Goal: Task Accomplishment & Management: Manage account settings

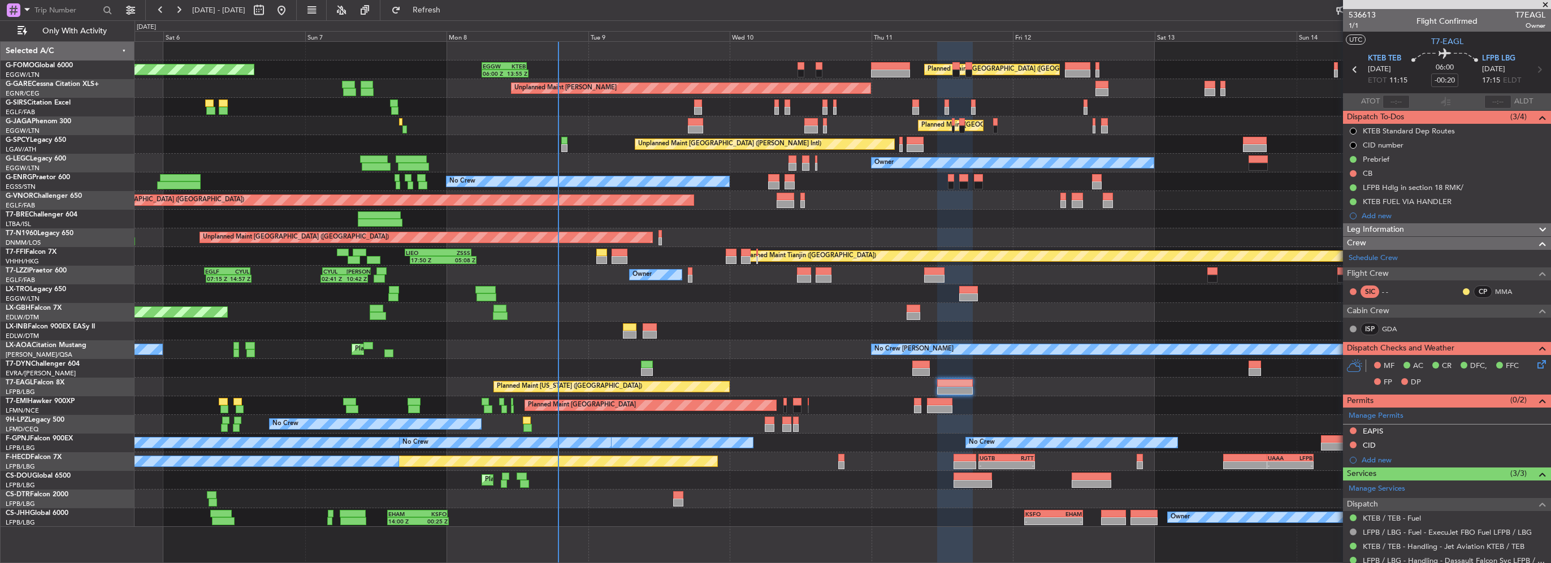
click at [1546, 2] on span at bounding box center [1545, 5] width 11 height 10
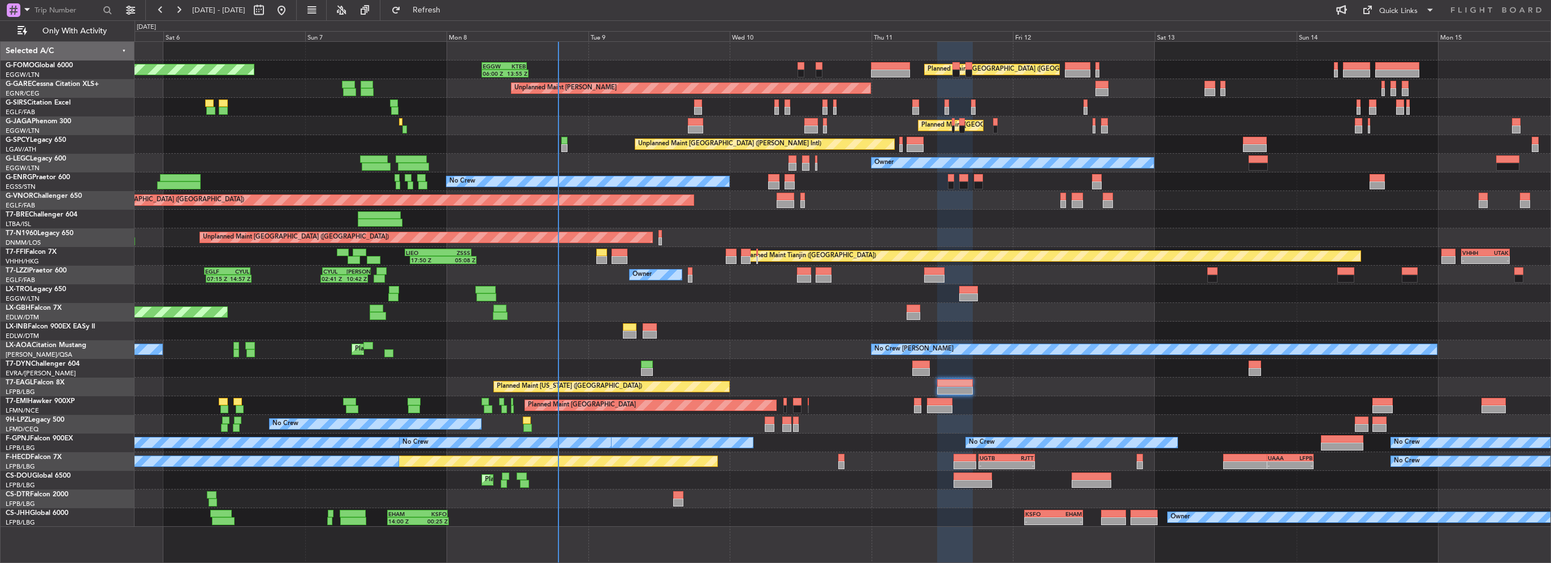
type input "0"
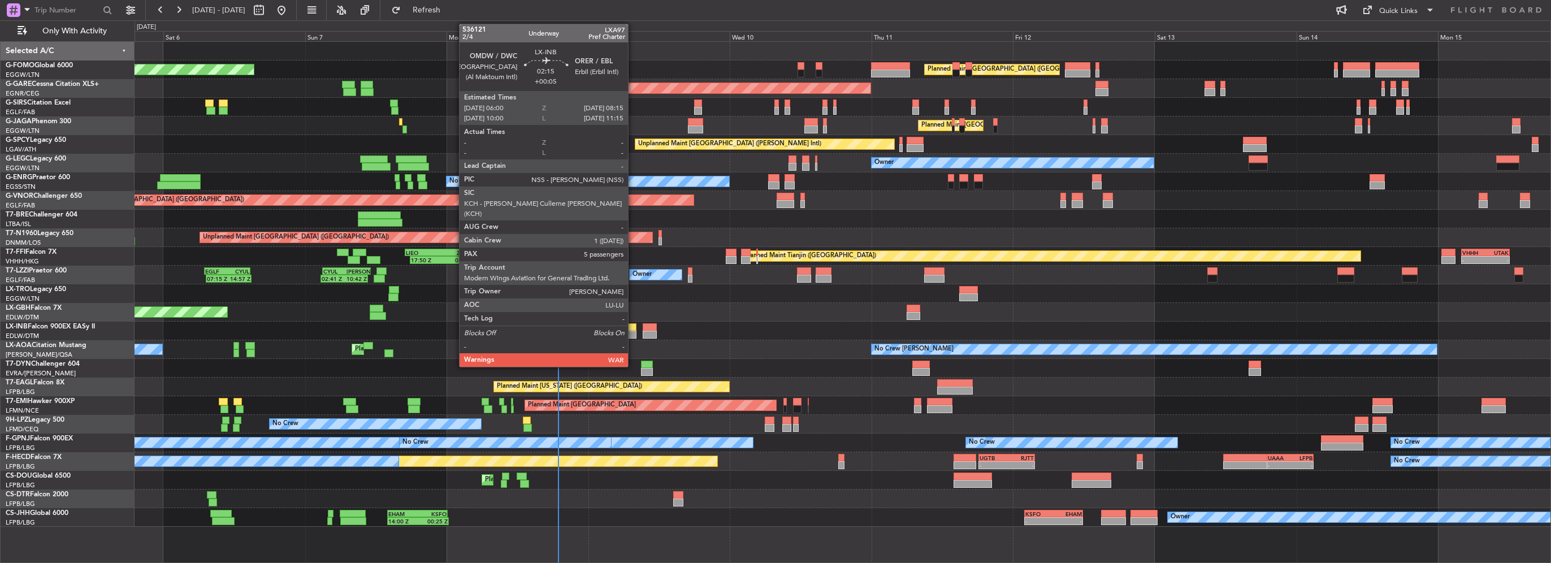
click at [633, 327] on div at bounding box center [630, 327] width 14 height 8
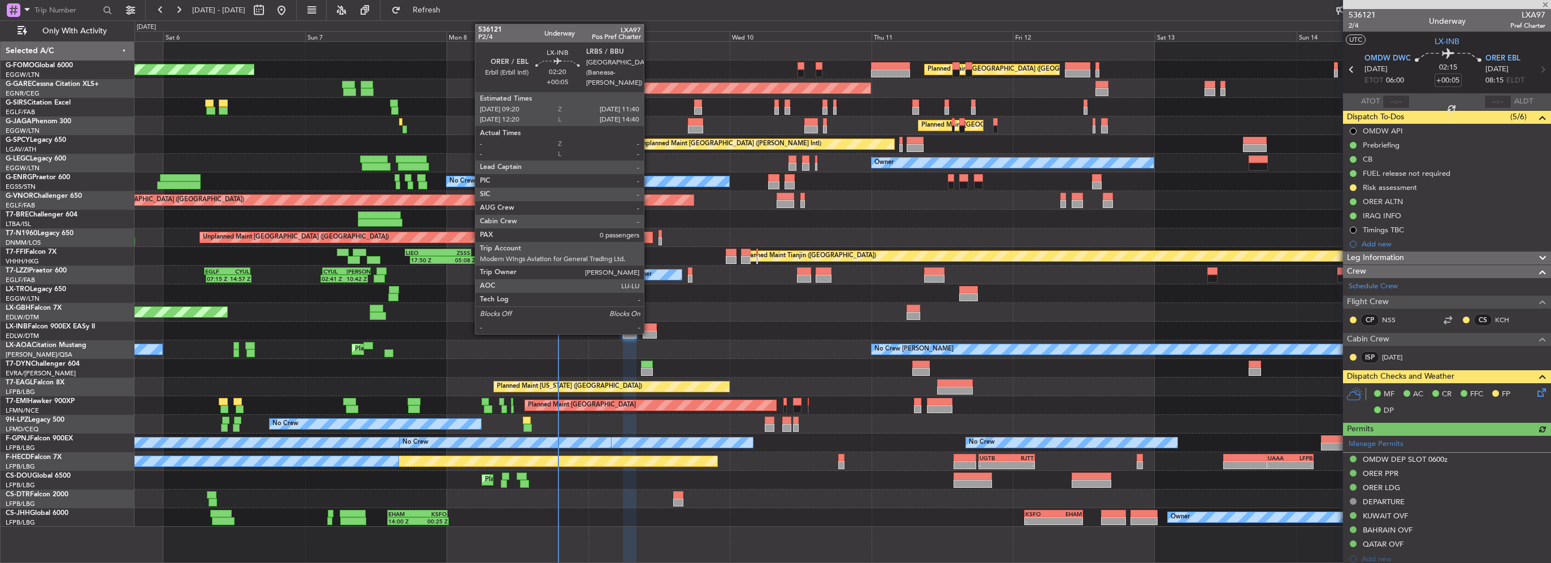
click at [649, 331] on div at bounding box center [650, 335] width 14 height 8
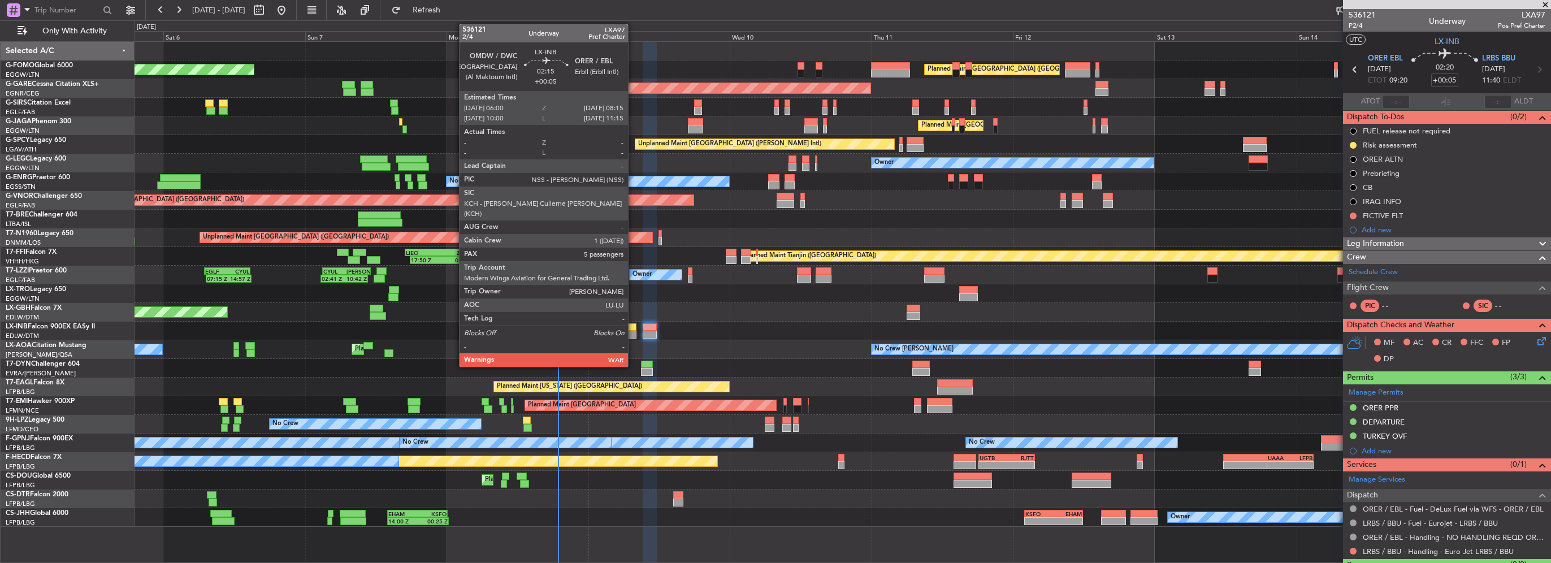
click at [633, 323] on div at bounding box center [630, 327] width 14 height 8
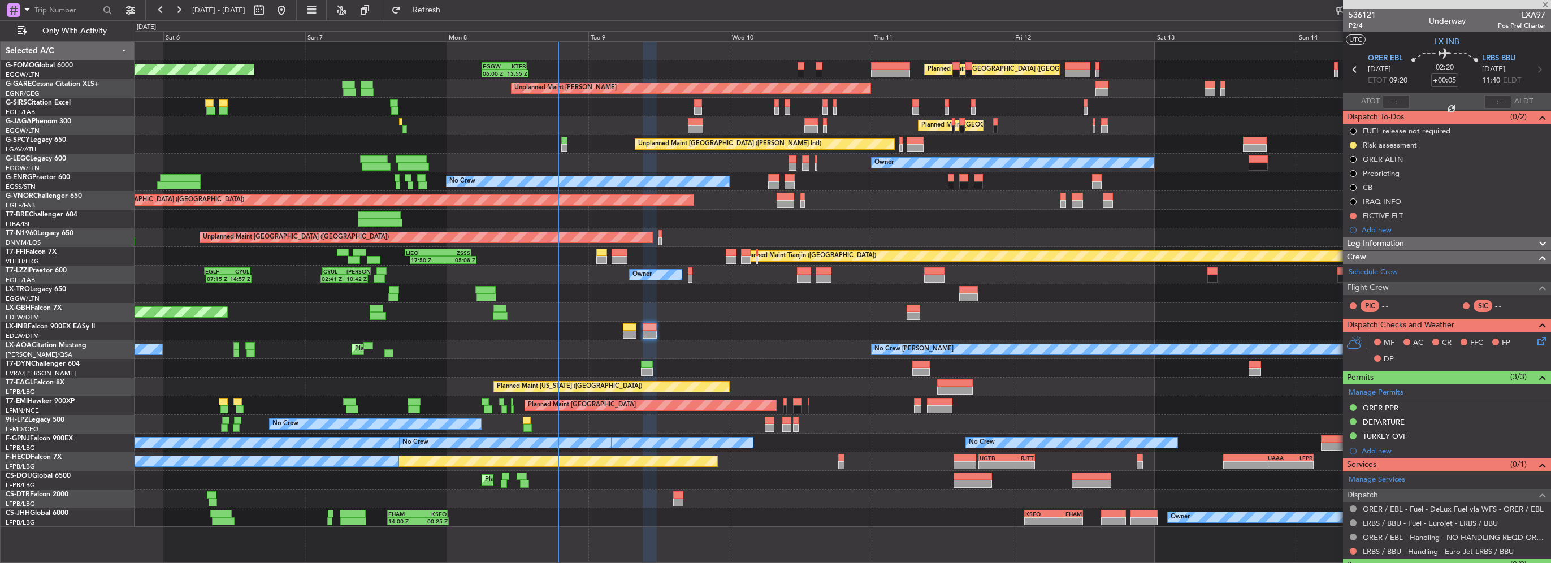
type input "5"
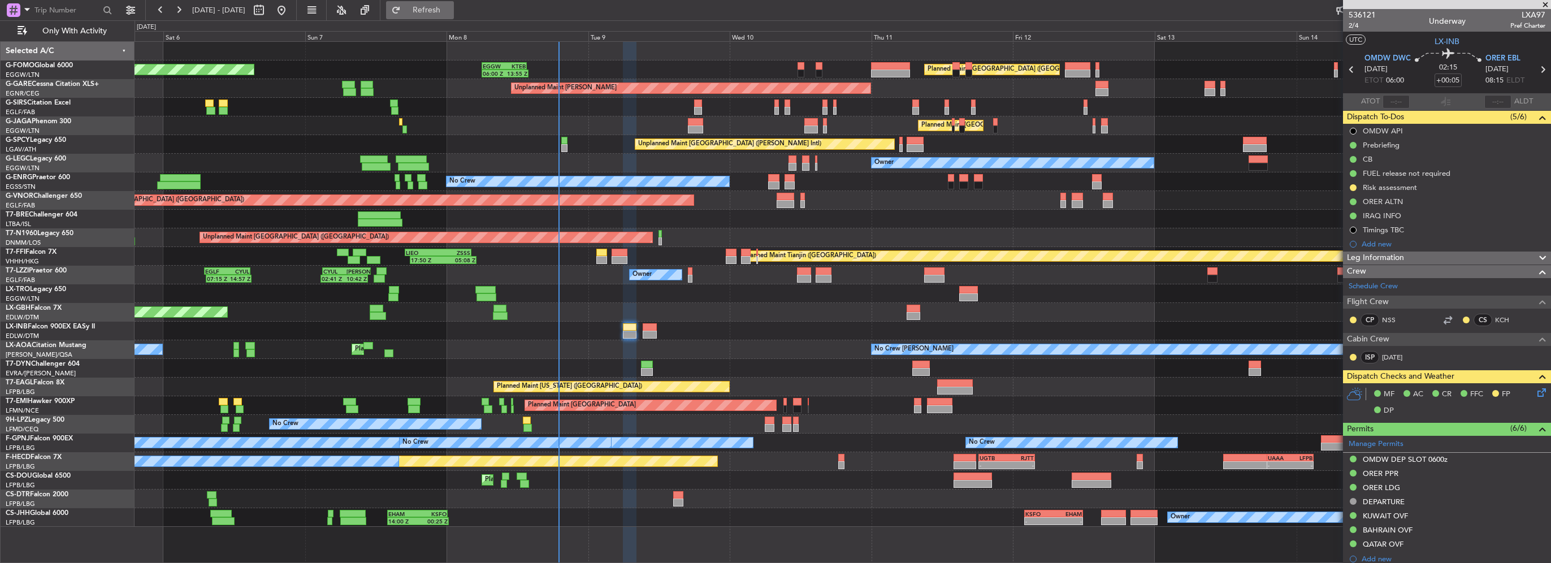
click at [450, 7] on span "Refresh" at bounding box center [426, 10] width 47 height 8
type input "0"
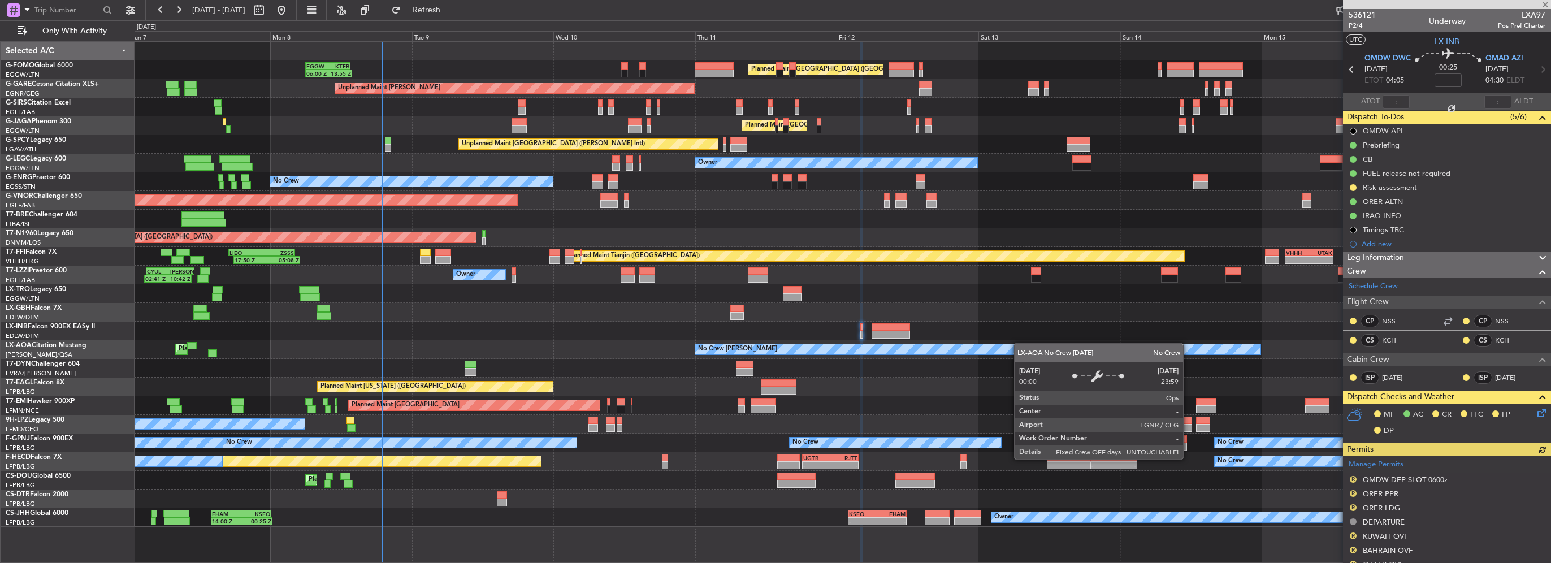
click at [858, 353] on div "Planned Maint [GEOGRAPHIC_DATA] ([GEOGRAPHIC_DATA]) 06:00 Z 13:55 Z EGGW 06:00 …" at bounding box center [843, 284] width 1416 height 485
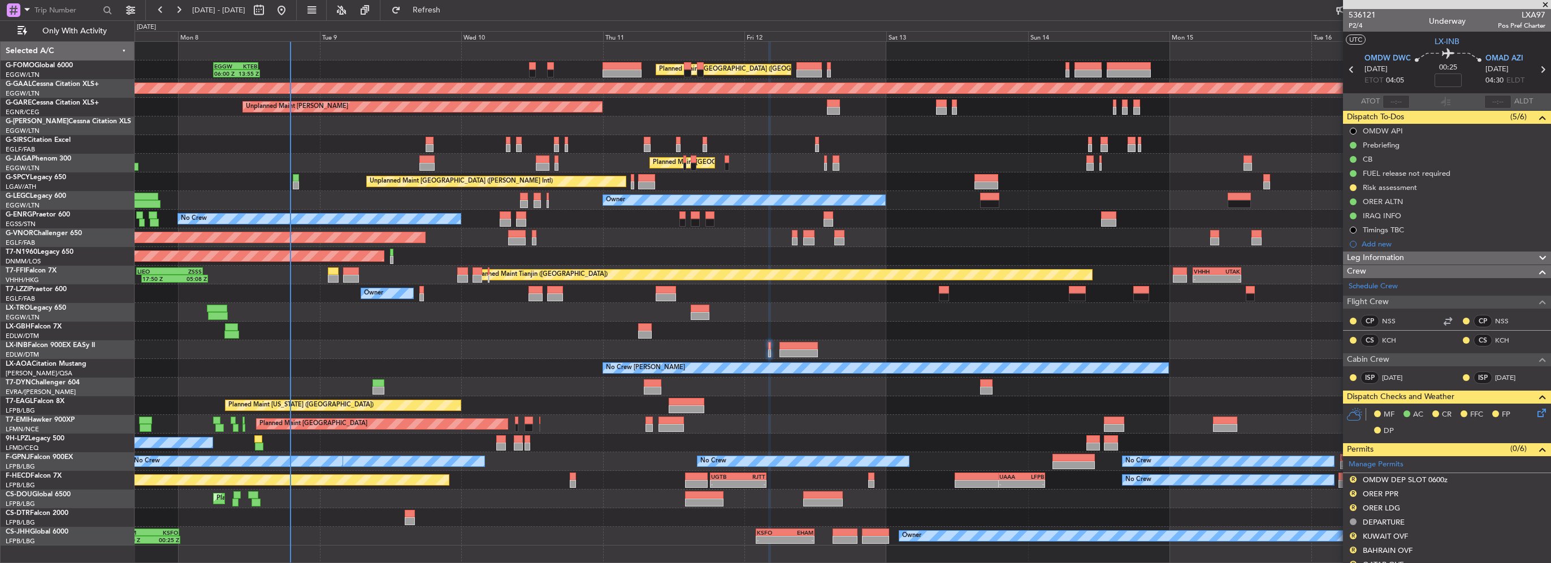
click at [692, 274] on div "Planned Maint Tianjin ([GEOGRAPHIC_DATA]) 17:50 Z 05:08 Z [PERSON_NAME] 17:00 Z…" at bounding box center [843, 275] width 1416 height 19
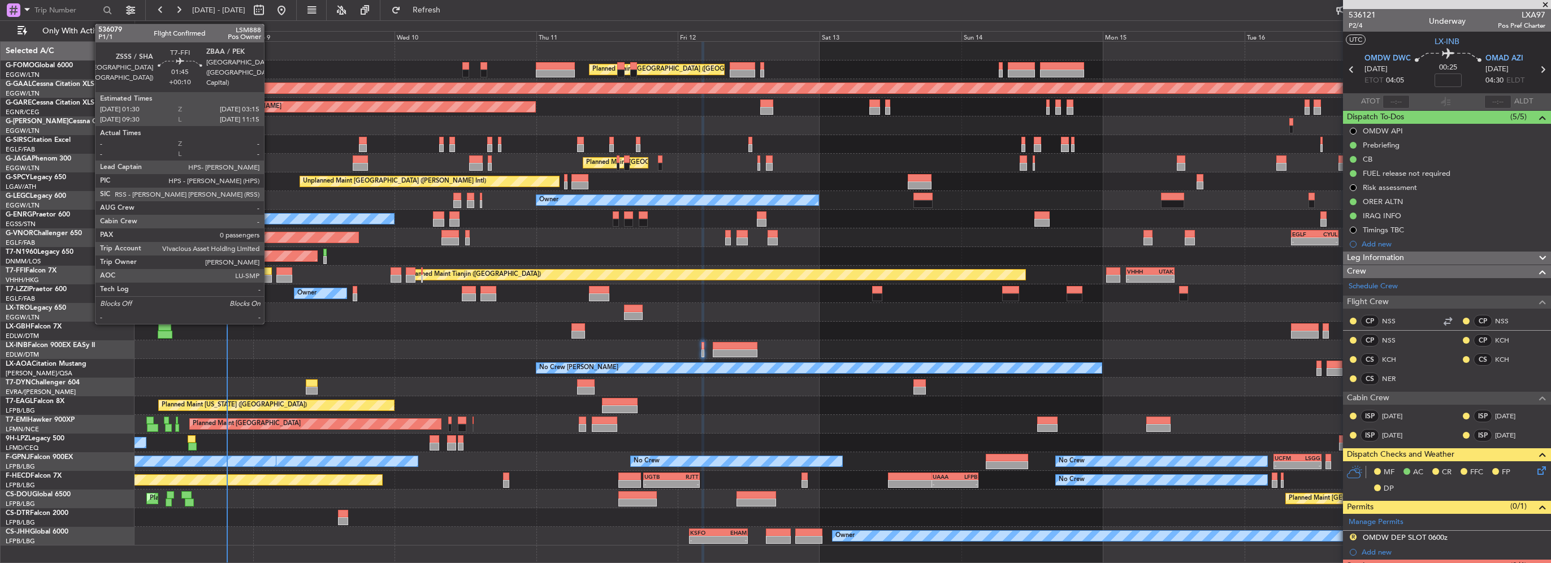
click at [269, 269] on div at bounding box center [266, 271] width 11 height 8
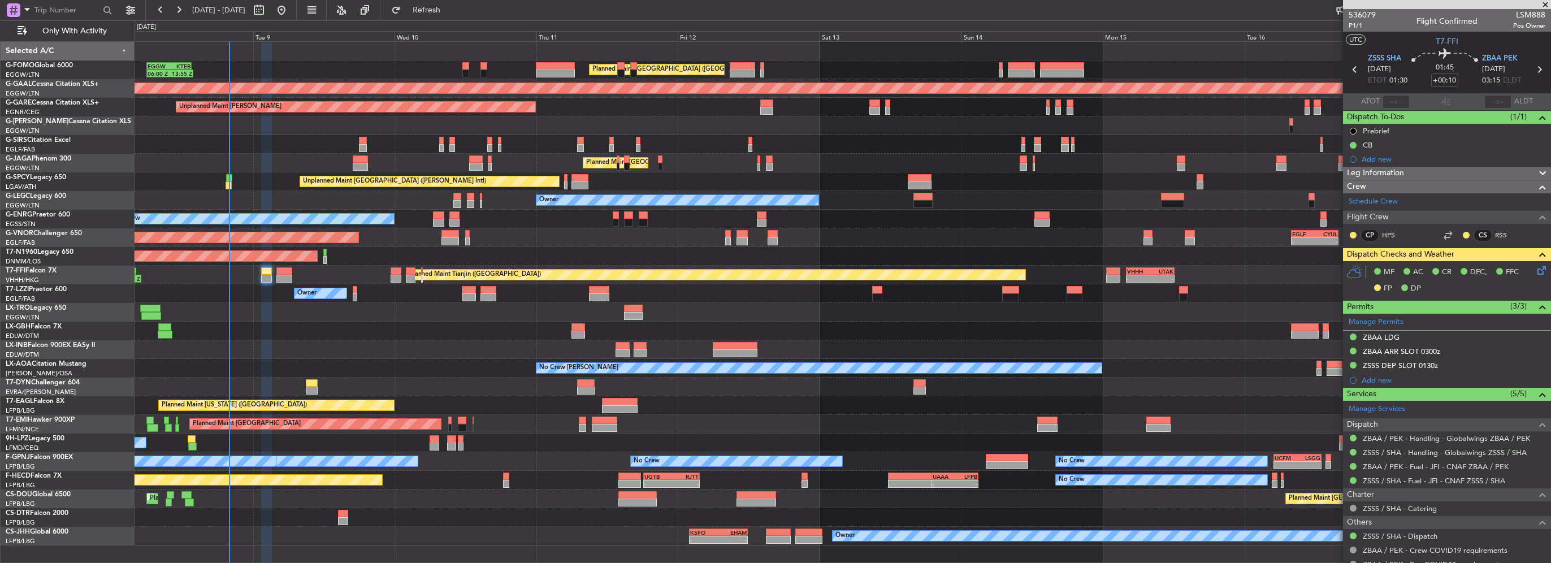
click at [447, 21] on div "0 0 Mon 8 Tue 9 [DATE] Thu 11 Fri 12 Sat 13 Sun 14 Mon 15 Tue 16 Wed 17 Thu 18" at bounding box center [842, 31] width 1415 height 20
click at [447, 16] on button "Refresh" at bounding box center [420, 10] width 68 height 18
click at [449, 9] on span "Refresh" at bounding box center [426, 10] width 47 height 8
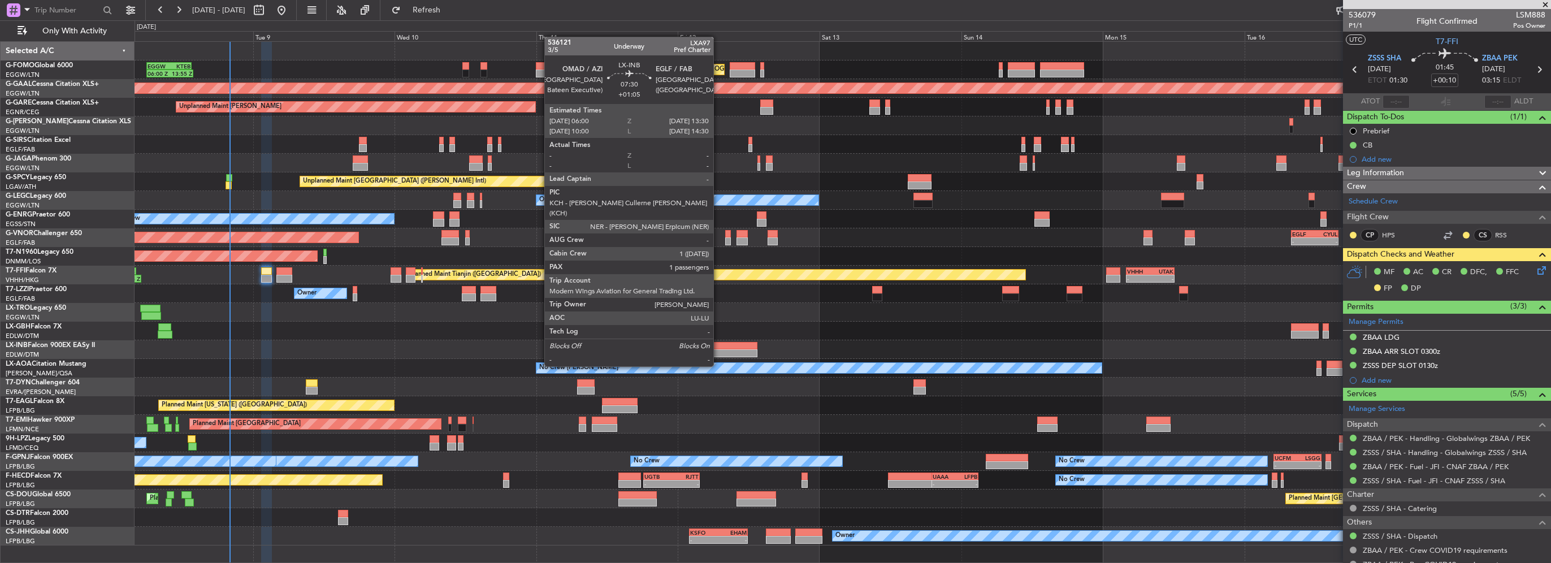
click at [718, 346] on div at bounding box center [735, 346] width 45 height 8
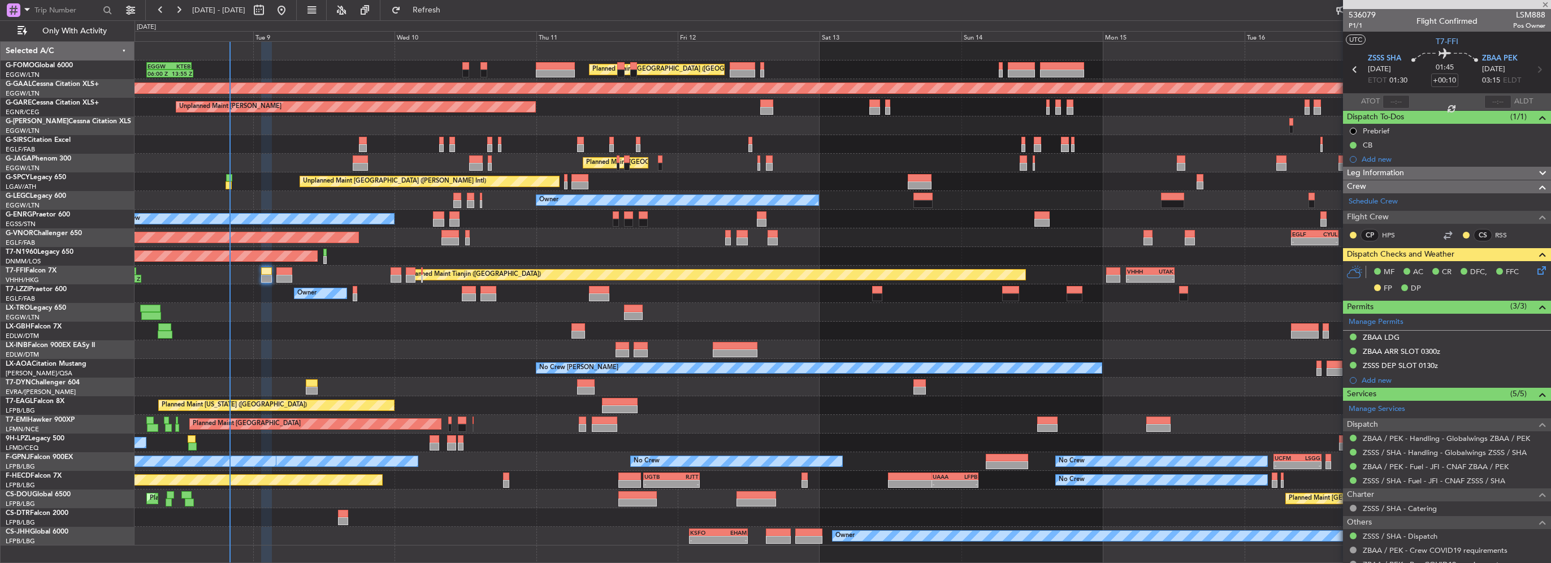
type input "+01:05"
type input "1"
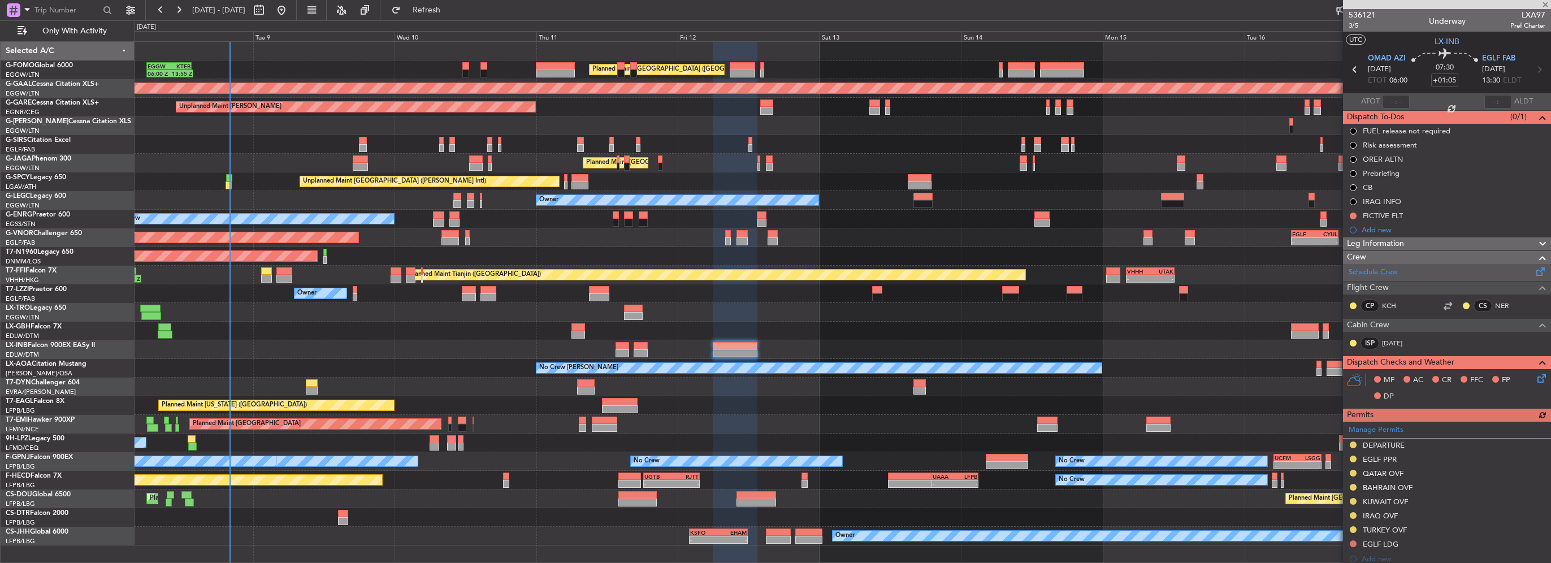
click at [1388, 272] on link "Schedule Crew" at bounding box center [1373, 272] width 49 height 11
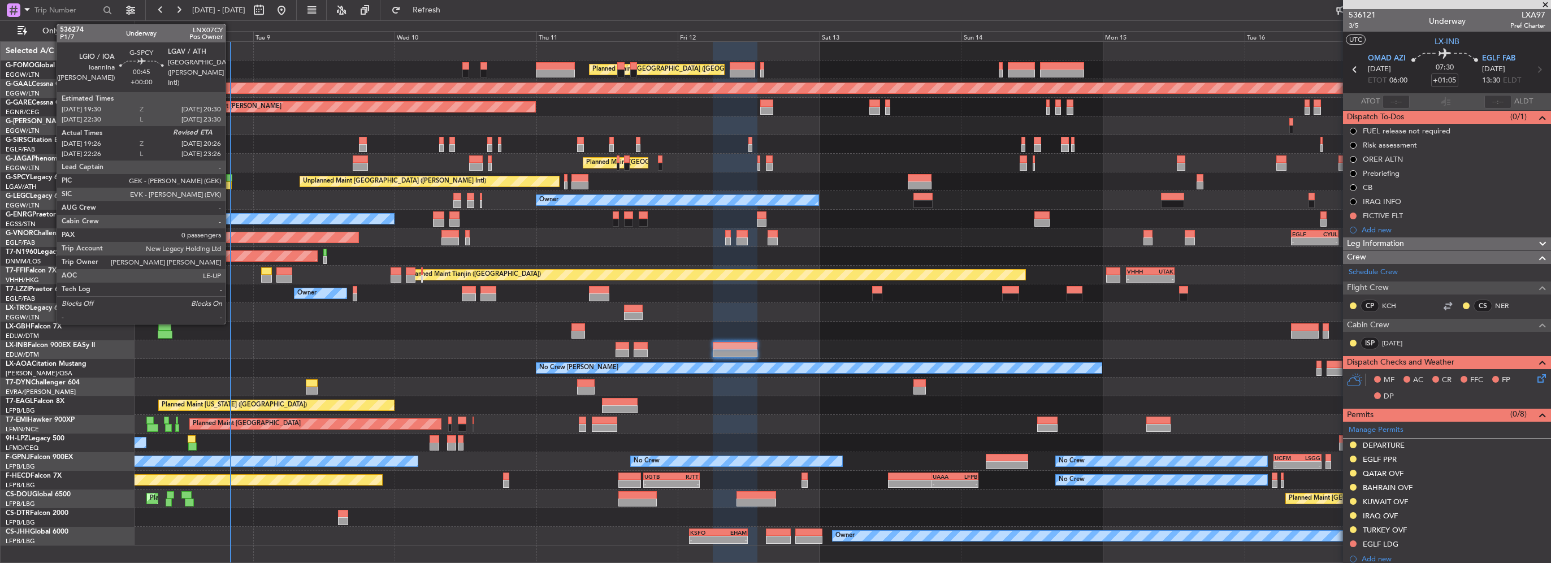
click at [231, 184] on div at bounding box center [229, 185] width 6 height 8
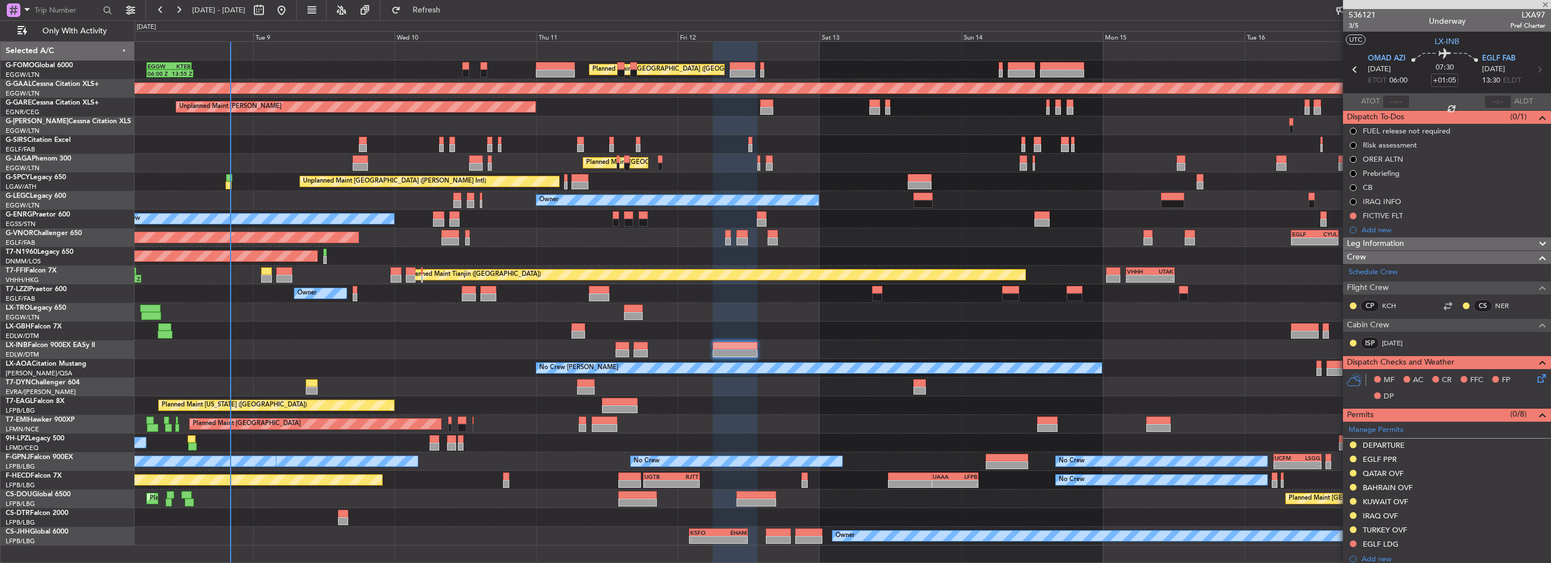
type input "19:26"
type input "0"
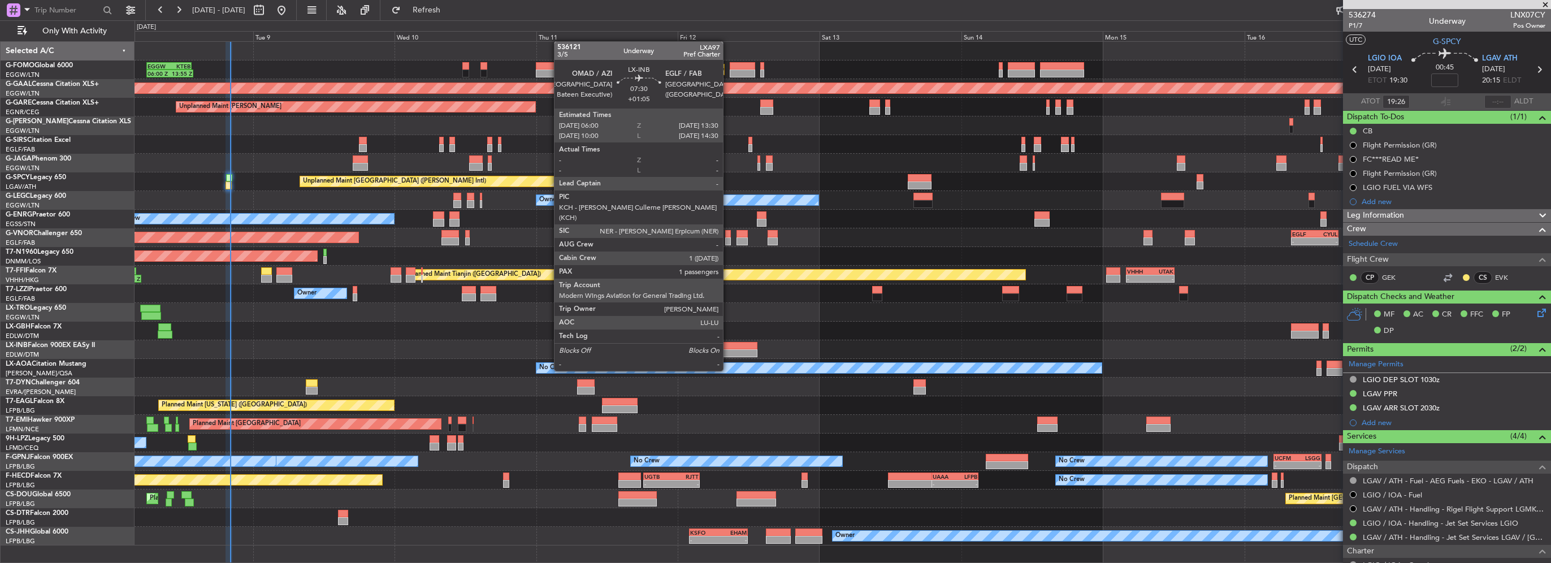
click at [728, 350] on div at bounding box center [735, 353] width 45 height 8
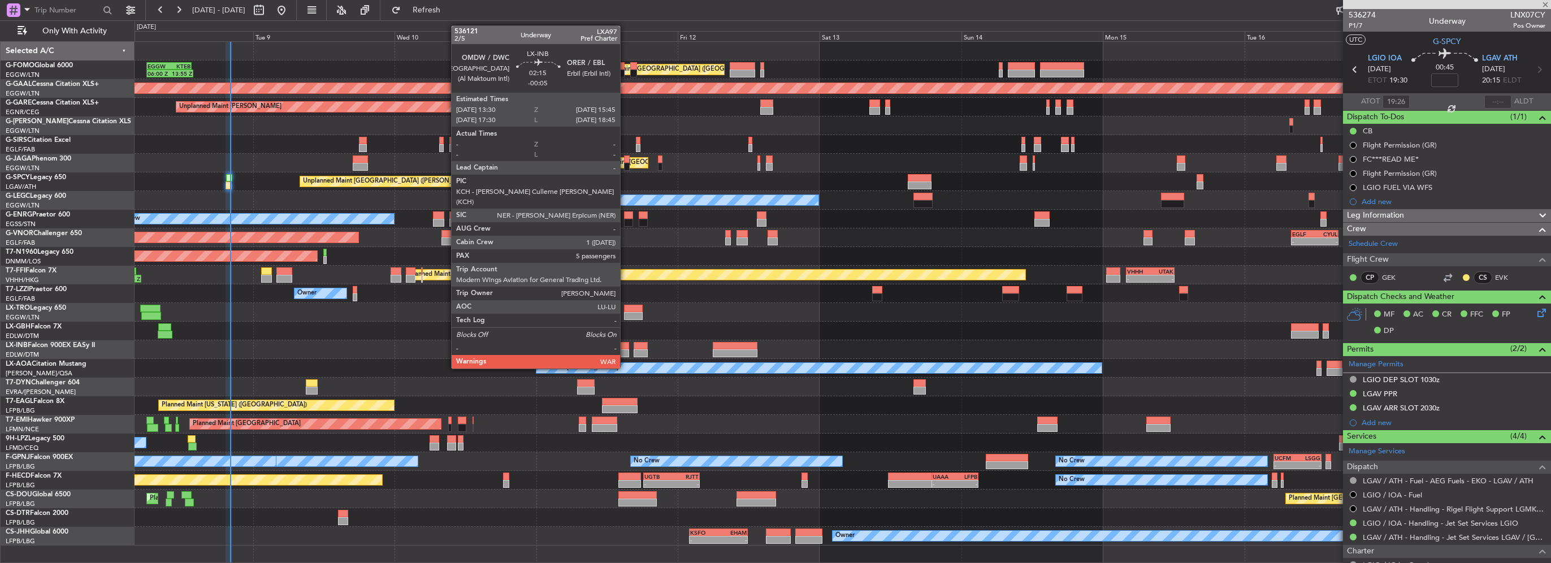
type input "+01:05"
type input "1"
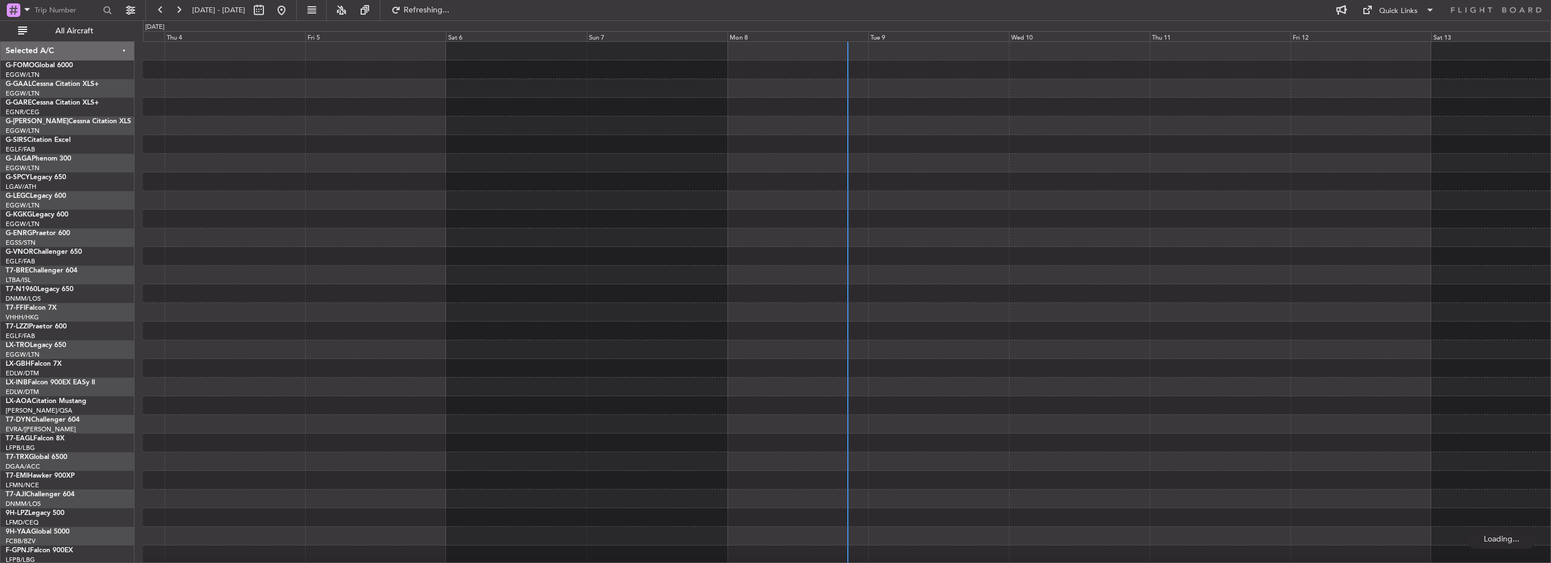
click at [82, 33] on span "All Aircraft" at bounding box center [74, 31] width 90 height 8
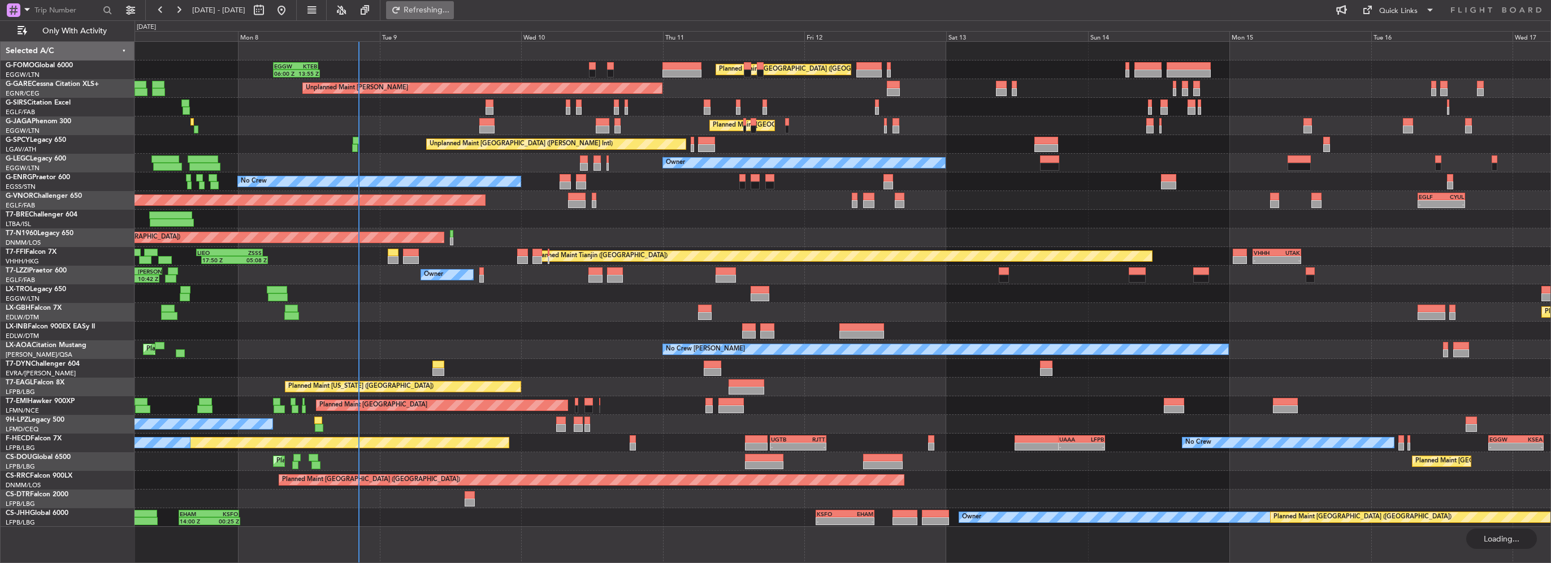
click at [449, 9] on span "Refreshing..." at bounding box center [426, 10] width 47 height 8
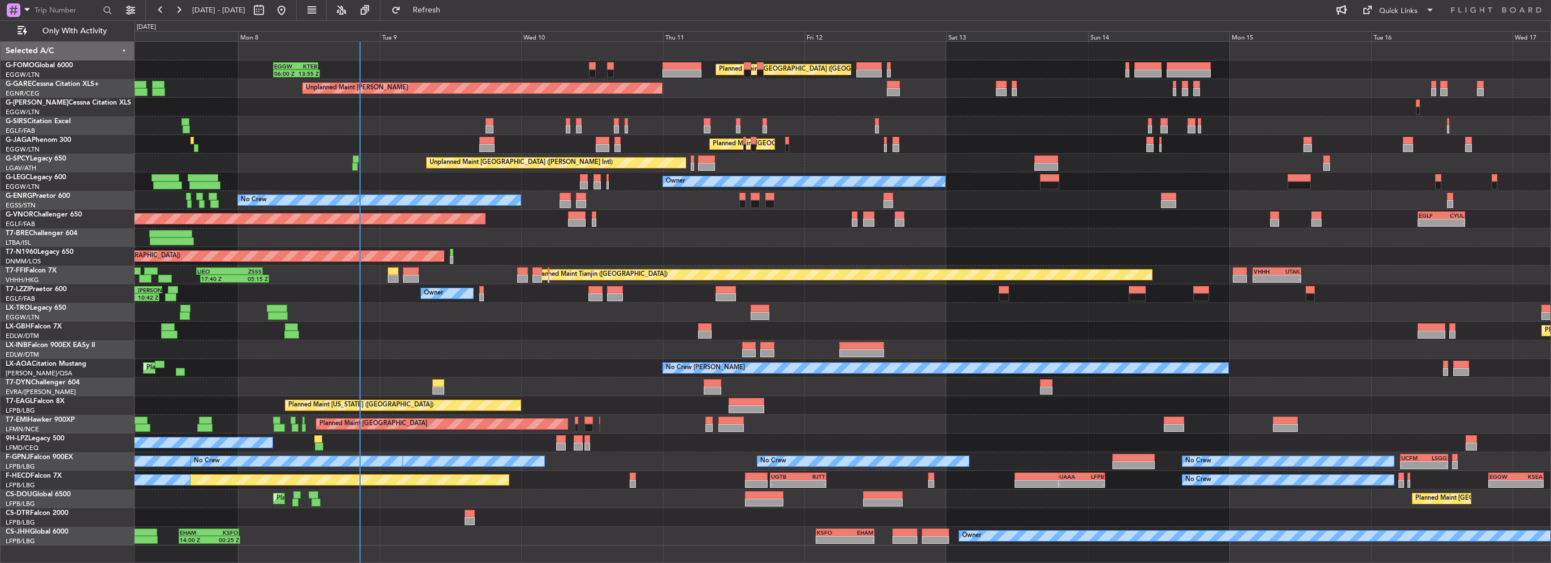
click at [138, 325] on div "Planned Maint Nurnberg Planned Maint Dubai (Dubai Intl)" at bounding box center [843, 331] width 1416 height 19
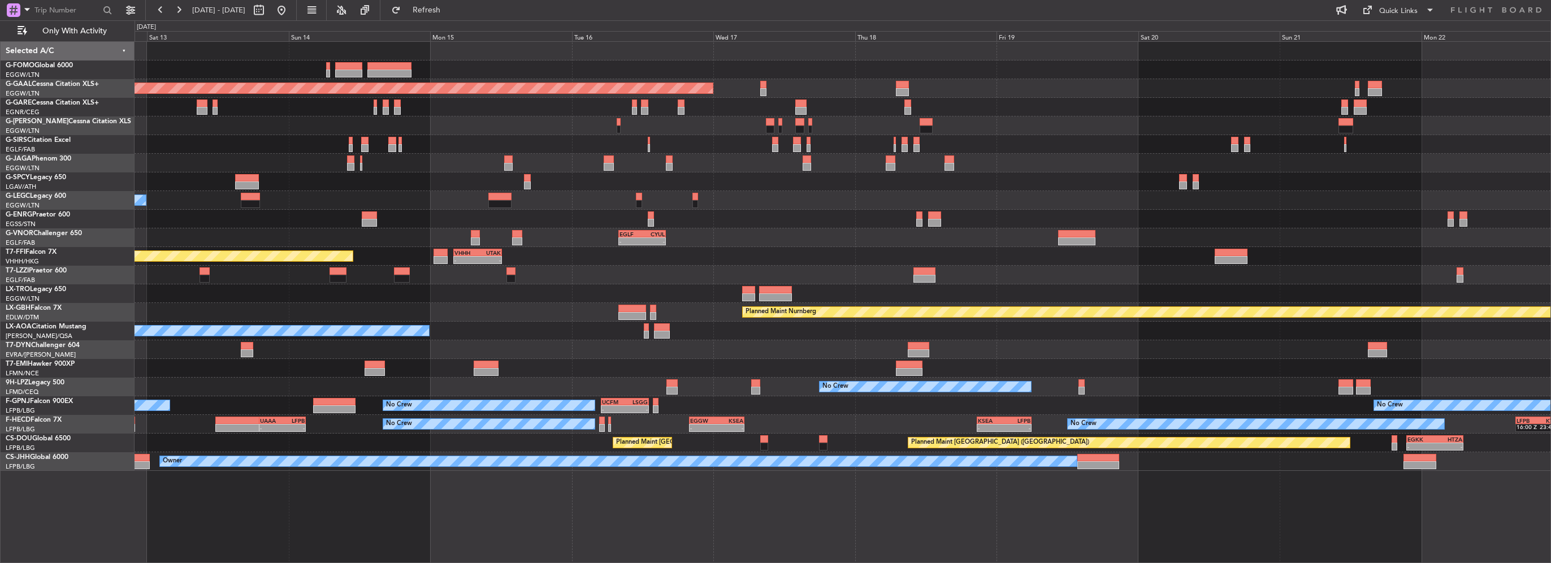
click at [48, 142] on div "Planned Maint London (Luton) Planned Maint Dusseldorf Unplanned Maint Chester P…" at bounding box center [775, 291] width 1551 height 543
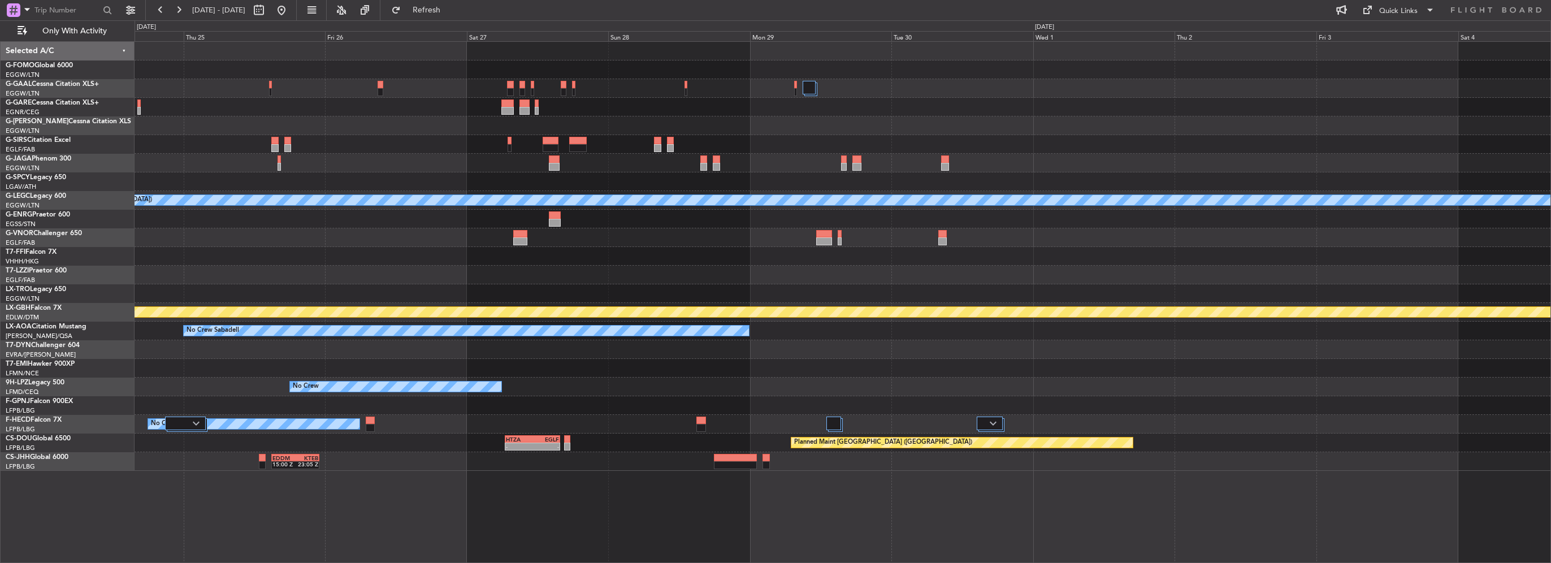
click at [0, 136] on html "12 Sep 2025 - 22 Sep 2025 Refresh Quick Links Only With Activity A/C Unavailabl…" at bounding box center [775, 281] width 1551 height 563
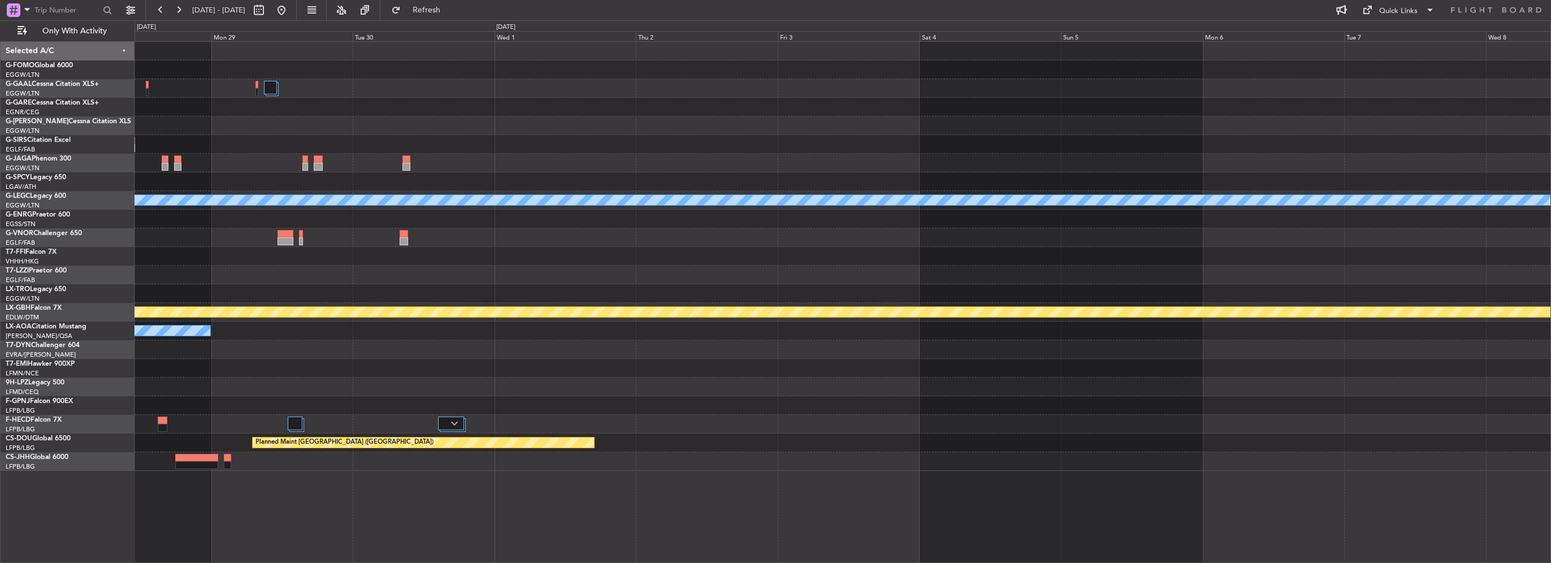
click at [81, 113] on div "A/C Unavailable London (Luton) Planned Maint Nurnberg No Crew Sabadell No Crew …" at bounding box center [775, 291] width 1551 height 543
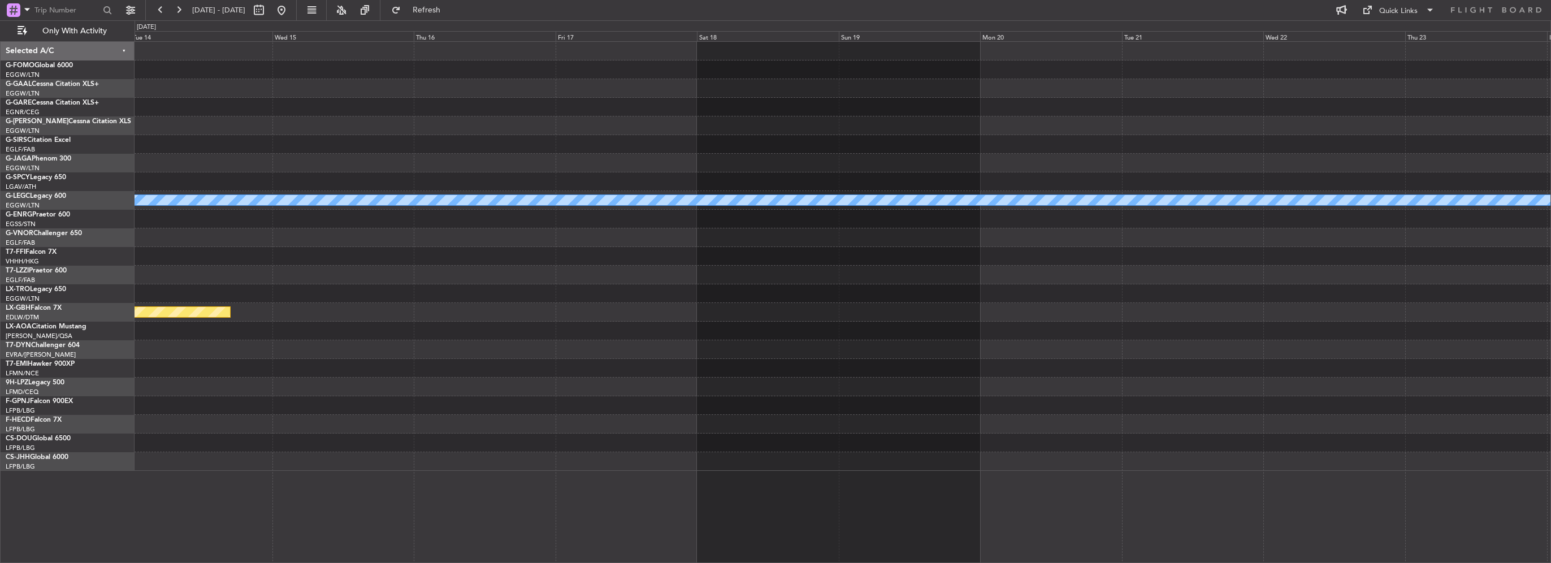
click at [123, 141] on div "A/C Unavailable London (Luton) Planned Maint Nurnberg Selected A/C G-FOMO Globa…" at bounding box center [775, 291] width 1551 height 543
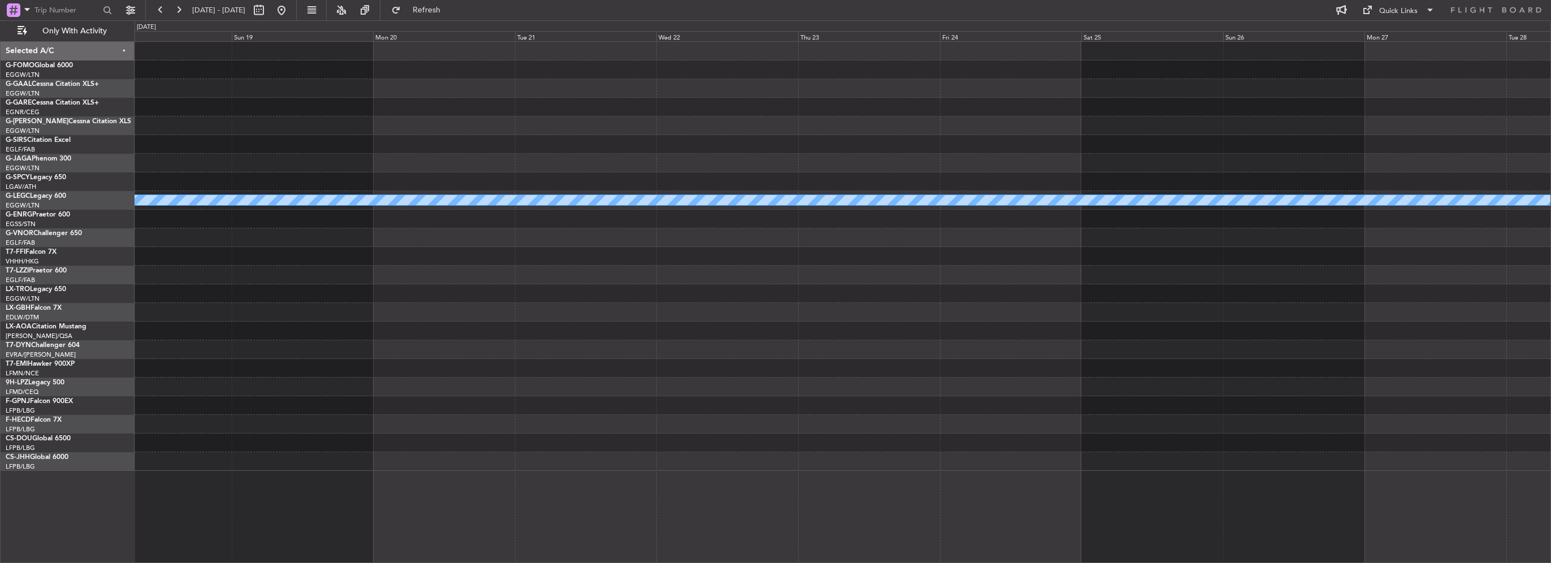
click at [107, 95] on div "A/C Unavailable London (Luton) Selected A/C G-FOMO Global 6000 EGGW/LTN London …" at bounding box center [775, 291] width 1551 height 543
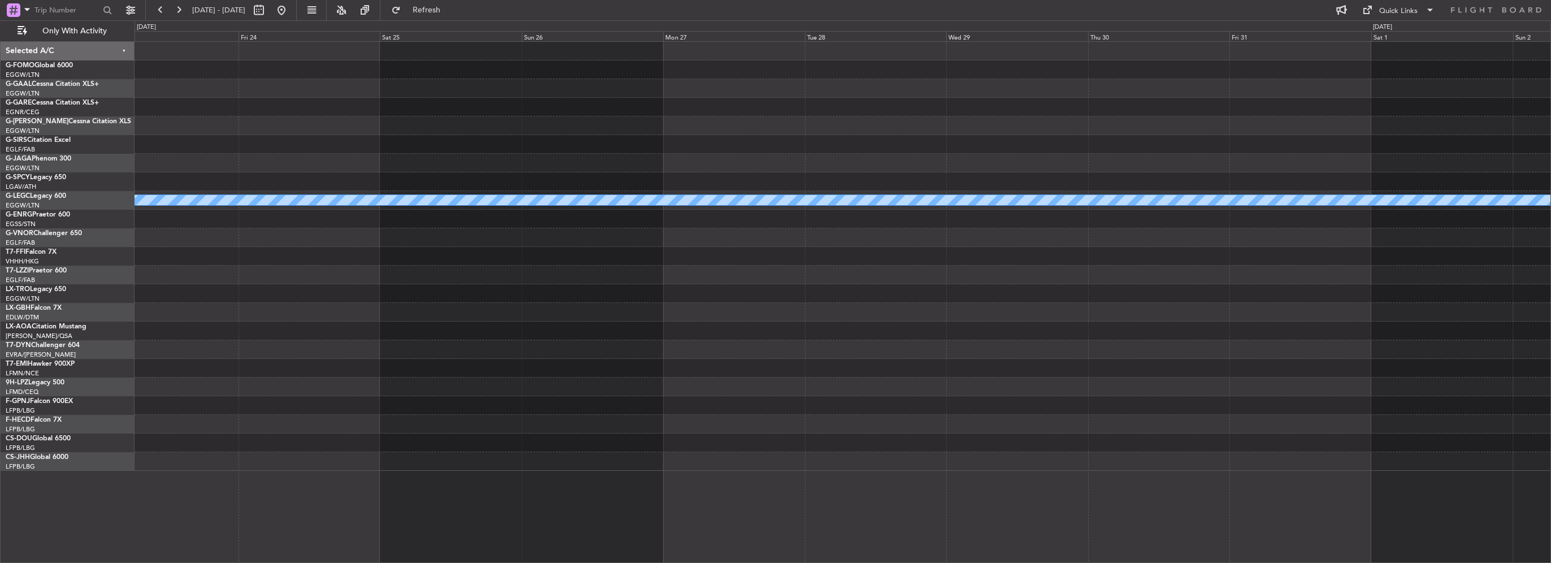
click at [0, 129] on html "12 Sep 2025 - 22 Sep 2025 Refresh Quick Links Only With Activity A/C Unavailabl…" at bounding box center [775, 281] width 1551 height 563
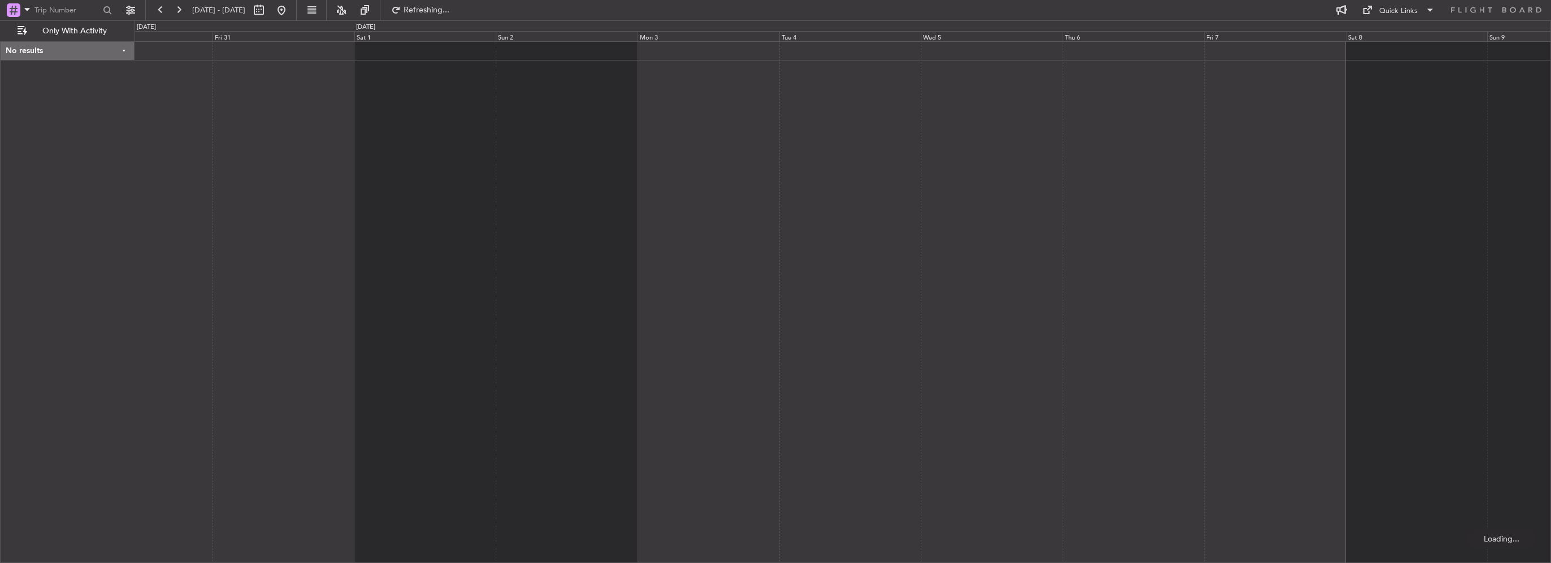
click at [163, 67] on div at bounding box center [843, 302] width 1416 height 522
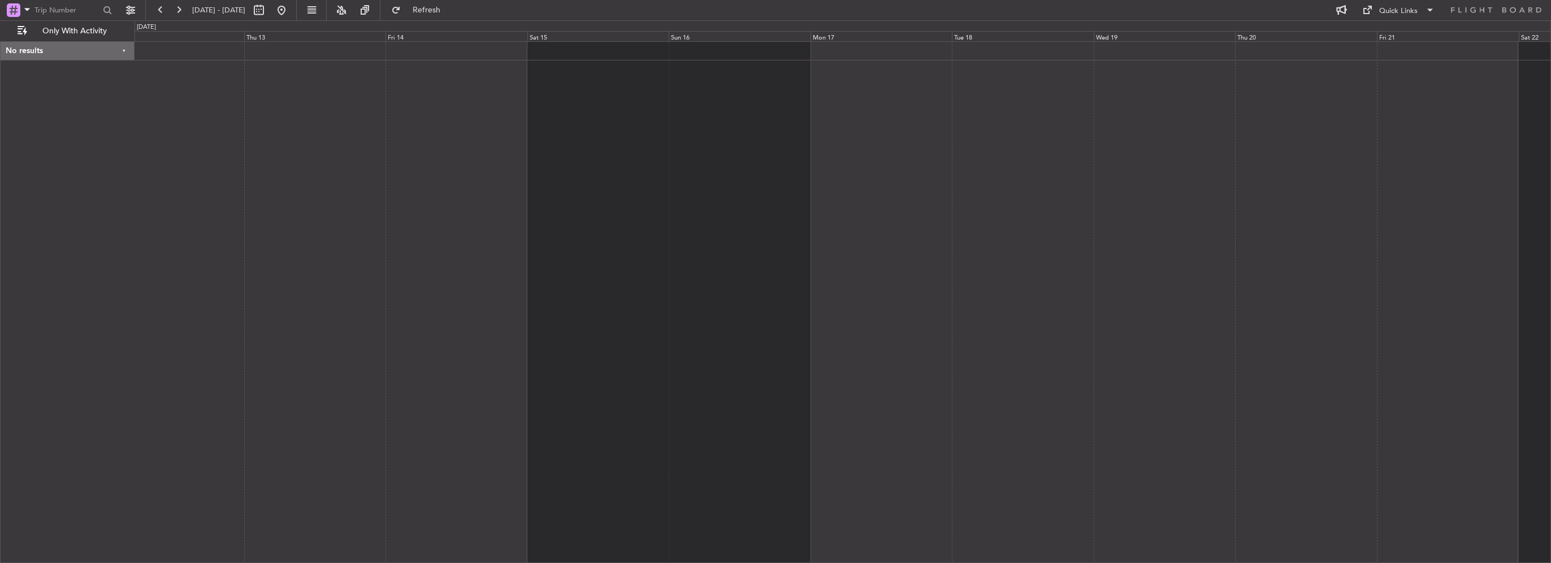
click at [349, 146] on div at bounding box center [843, 302] width 1416 height 522
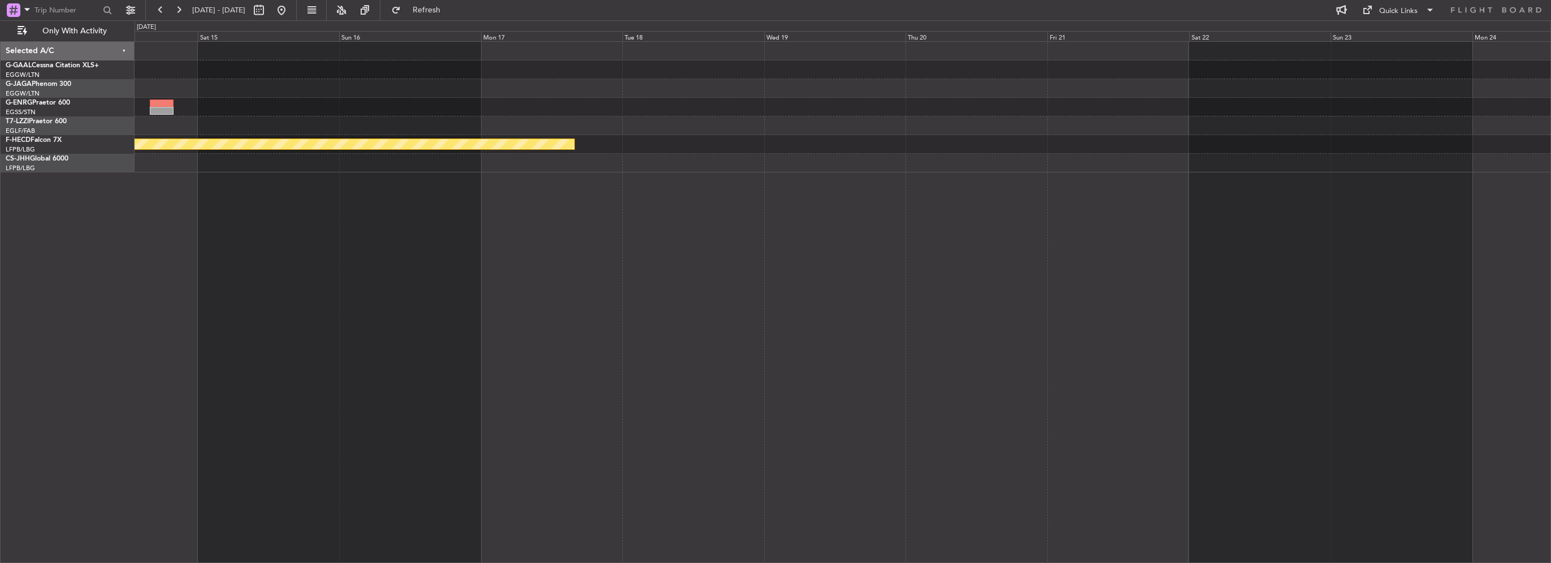
click at [412, 155] on div "Planned Maint Paris (Le Bourget) - - MMMX 05:35 Z LFPB 16:00 Z" at bounding box center [843, 107] width 1416 height 131
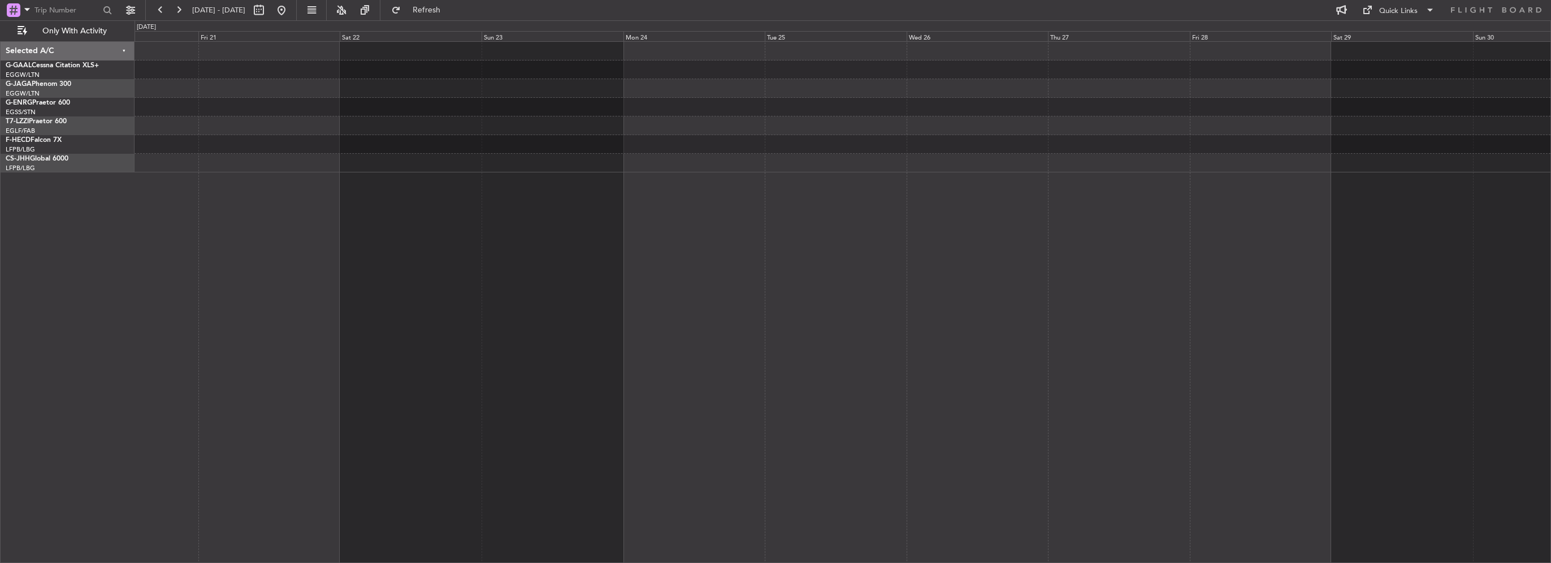
click at [471, 171] on div at bounding box center [843, 163] width 1416 height 19
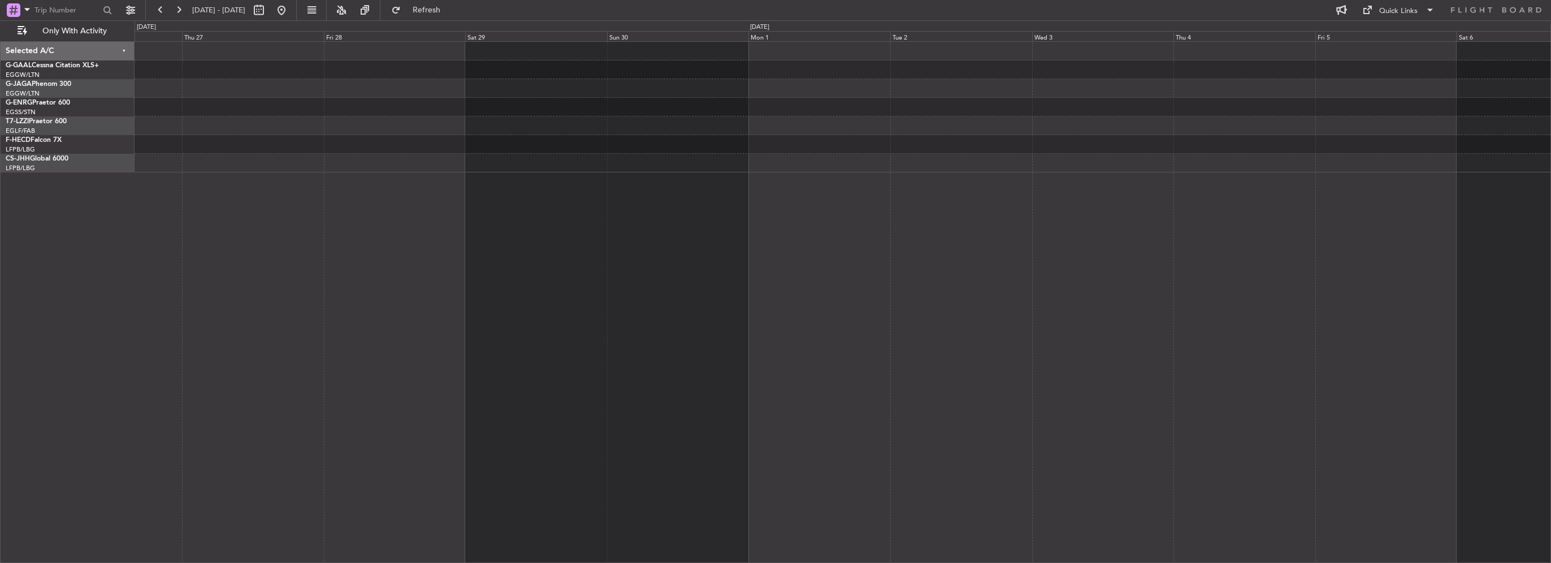
click at [783, 140] on div at bounding box center [843, 144] width 1416 height 19
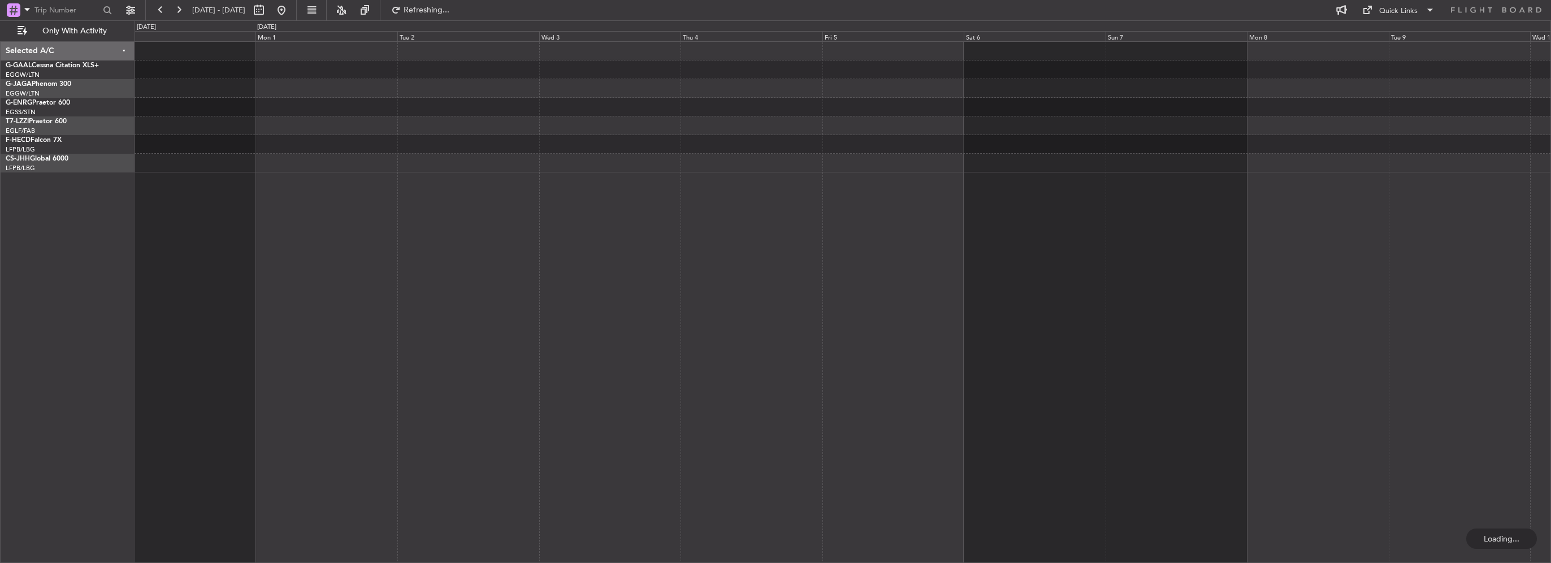
click at [442, 116] on div at bounding box center [843, 125] width 1416 height 19
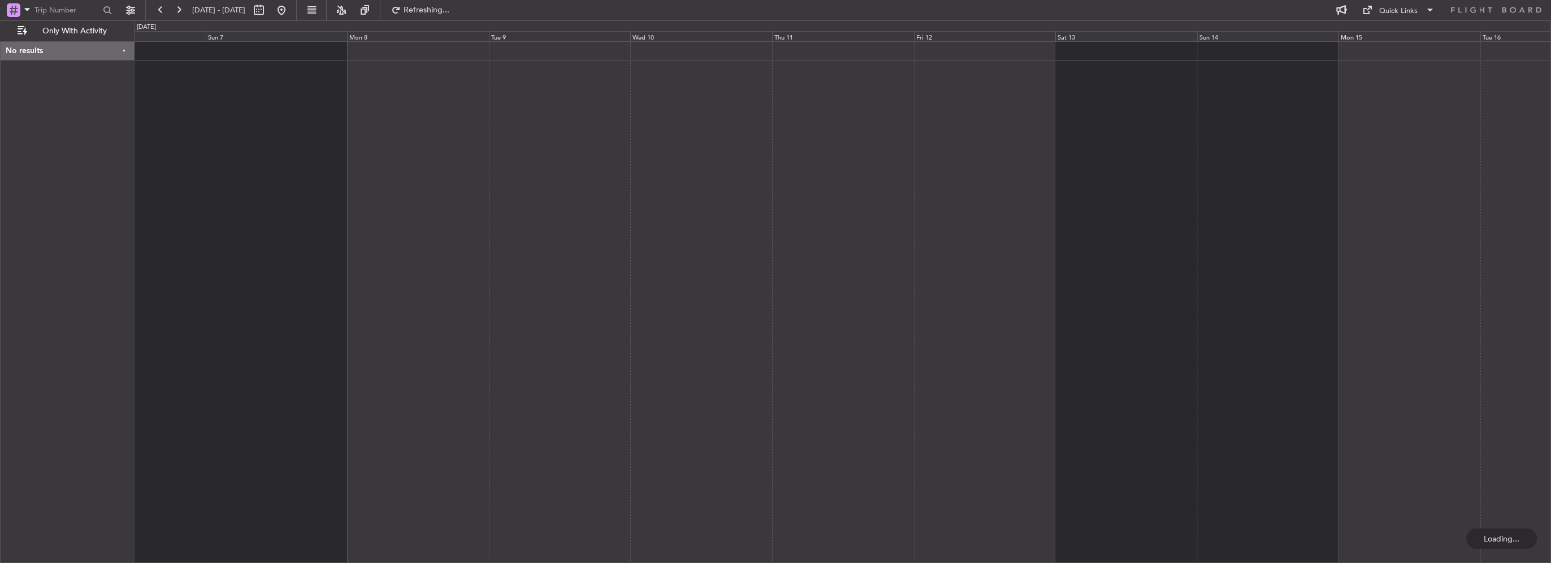
click at [168, 83] on div at bounding box center [843, 302] width 1416 height 522
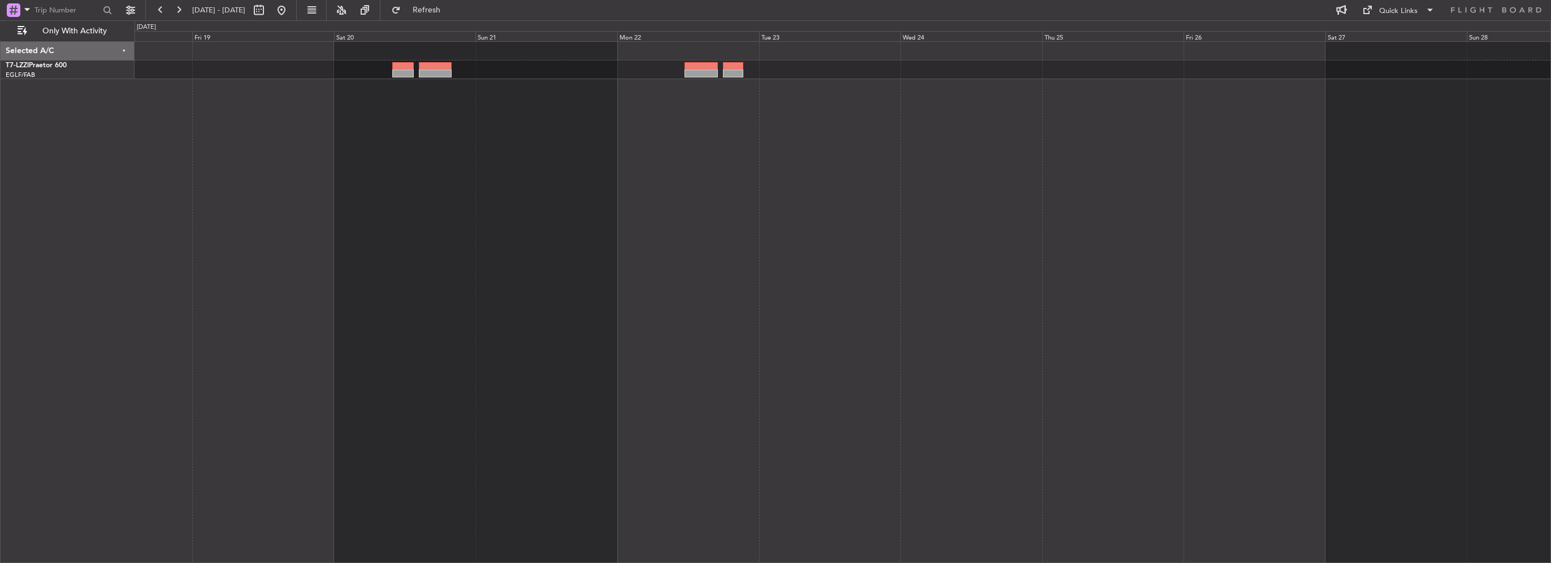
click at [574, 107] on div at bounding box center [843, 302] width 1416 height 522
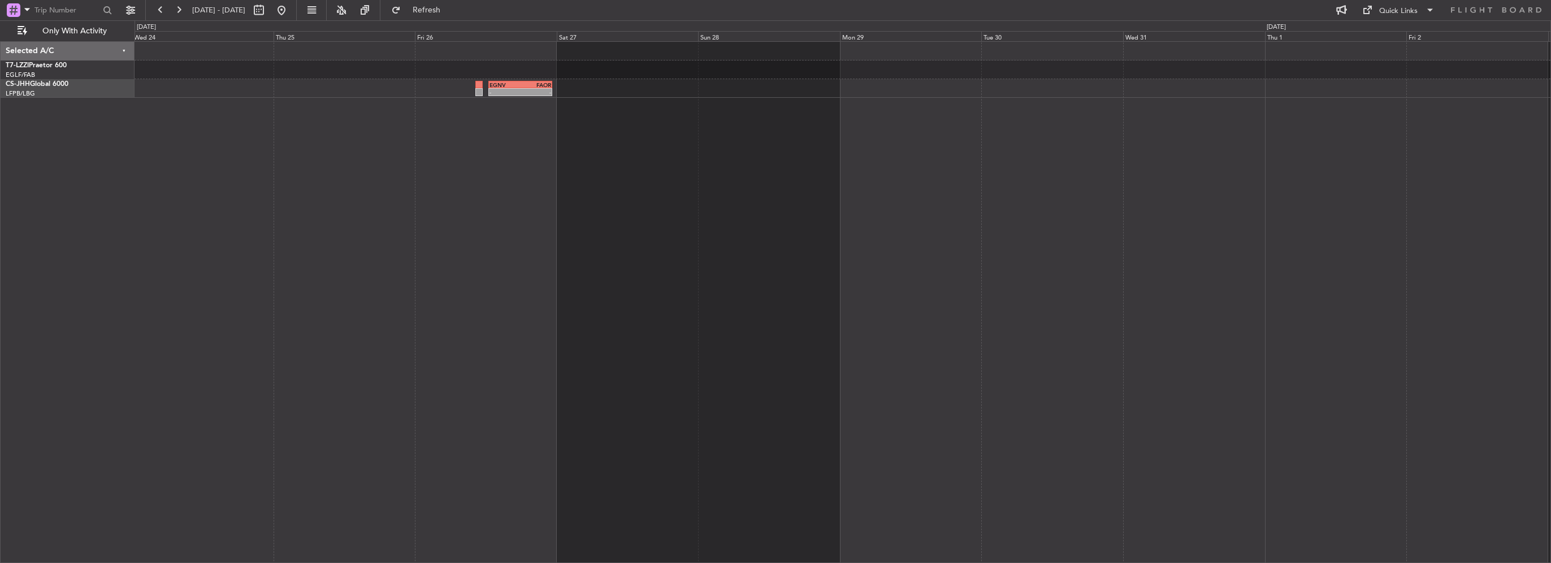
click at [432, 124] on div "- - EGNV 12:30 Z FAOR 23:20 Z" at bounding box center [843, 302] width 1416 height 522
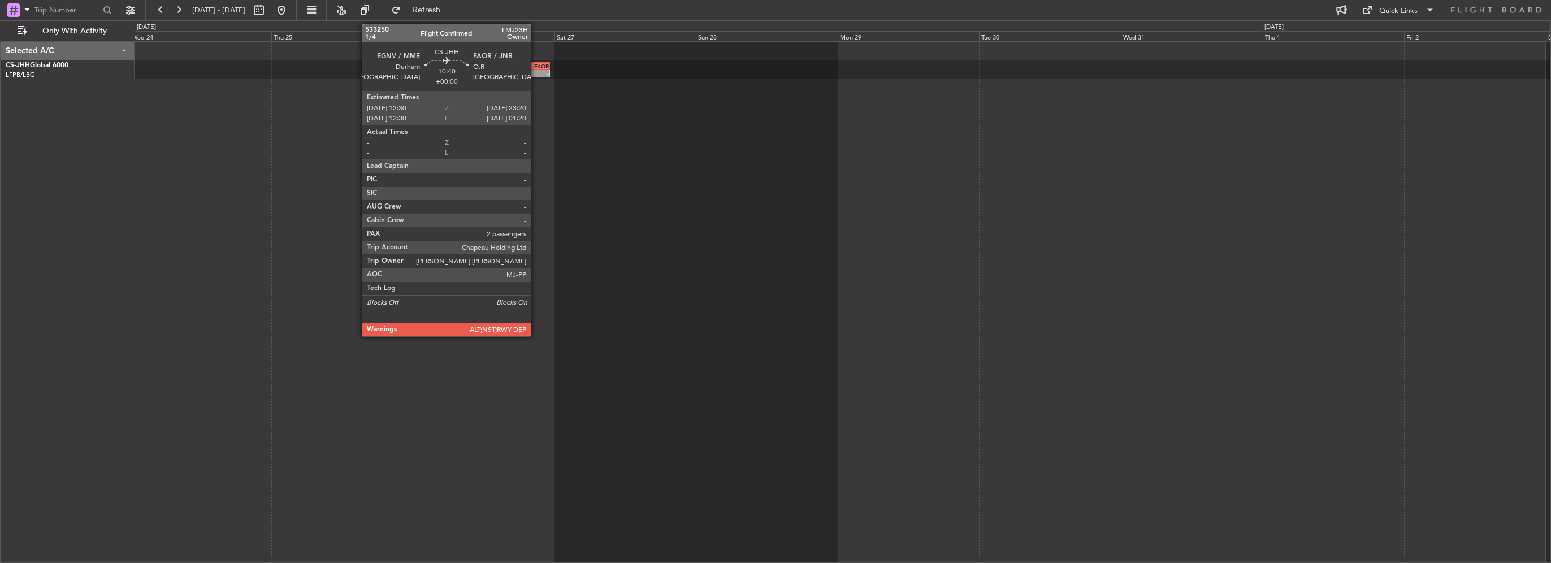
click at [536, 70] on div "- -" at bounding box center [518, 74] width 64 height 8
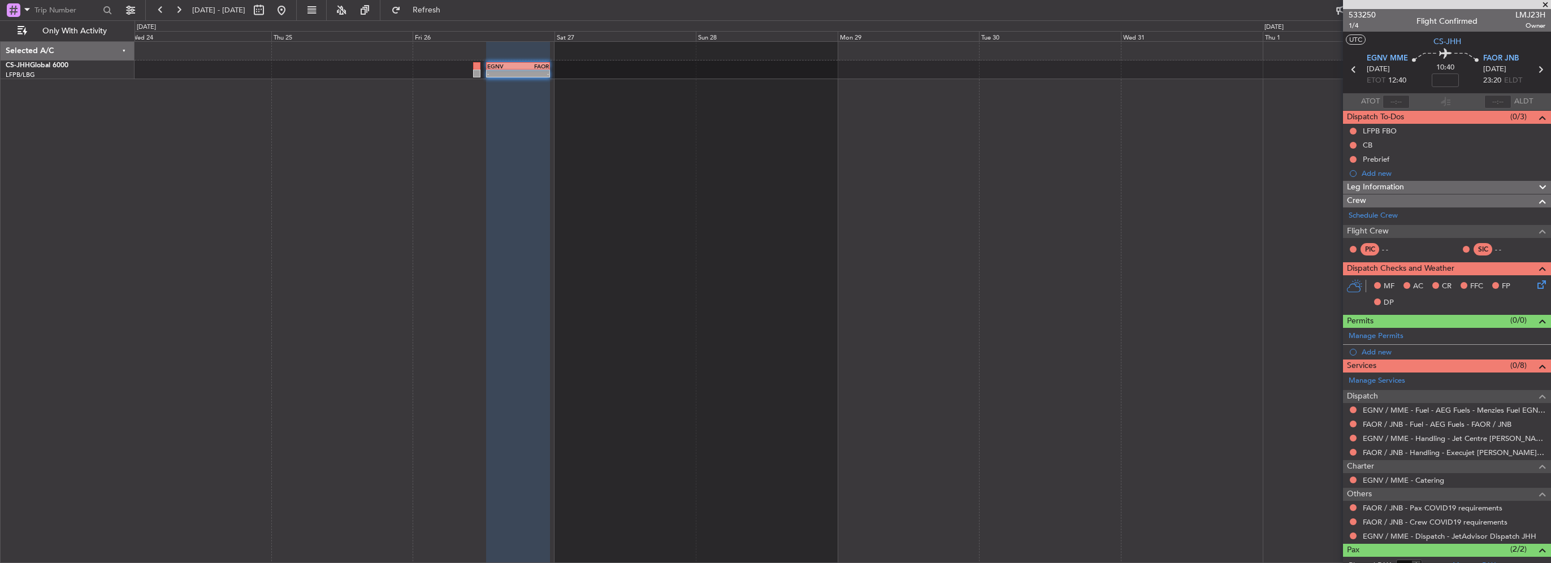
click at [1413, 184] on div "Leg Information" at bounding box center [1447, 187] width 208 height 13
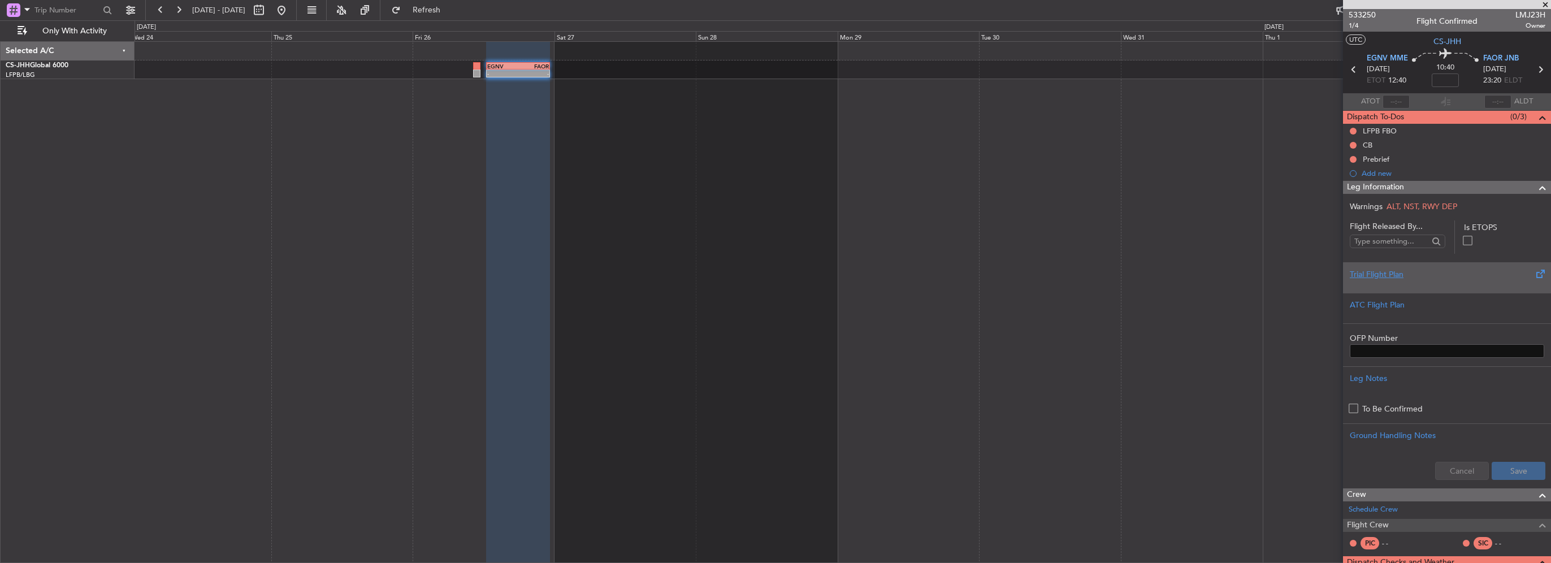
click at [1389, 276] on div "Trial Flight Plan" at bounding box center [1447, 274] width 194 height 12
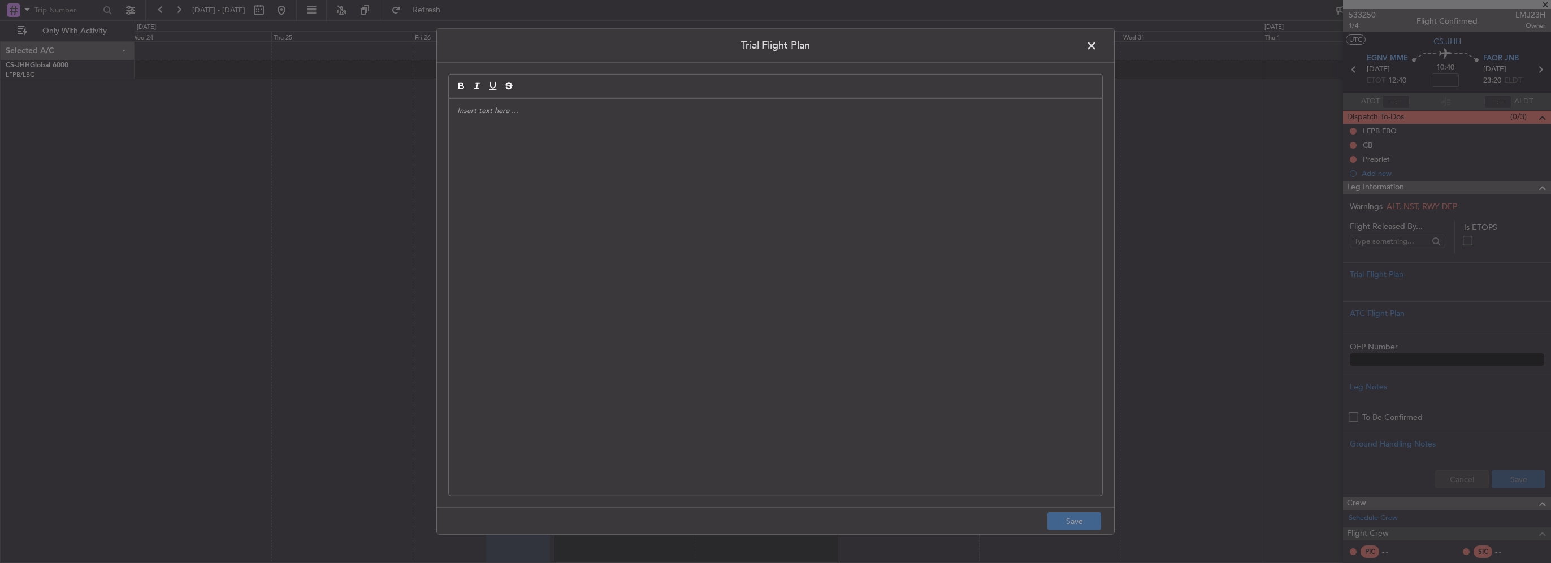
click at [816, 248] on div at bounding box center [775, 297] width 653 height 397
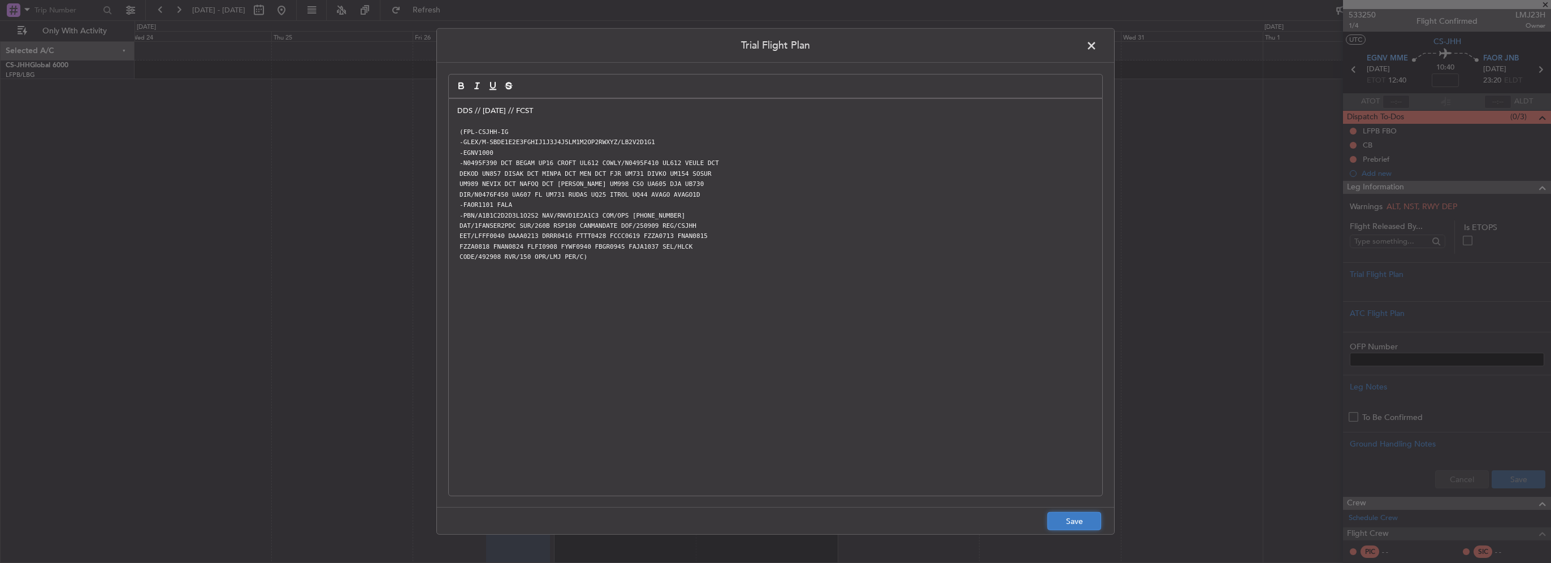
click at [1069, 516] on button "Save" at bounding box center [1074, 521] width 54 height 18
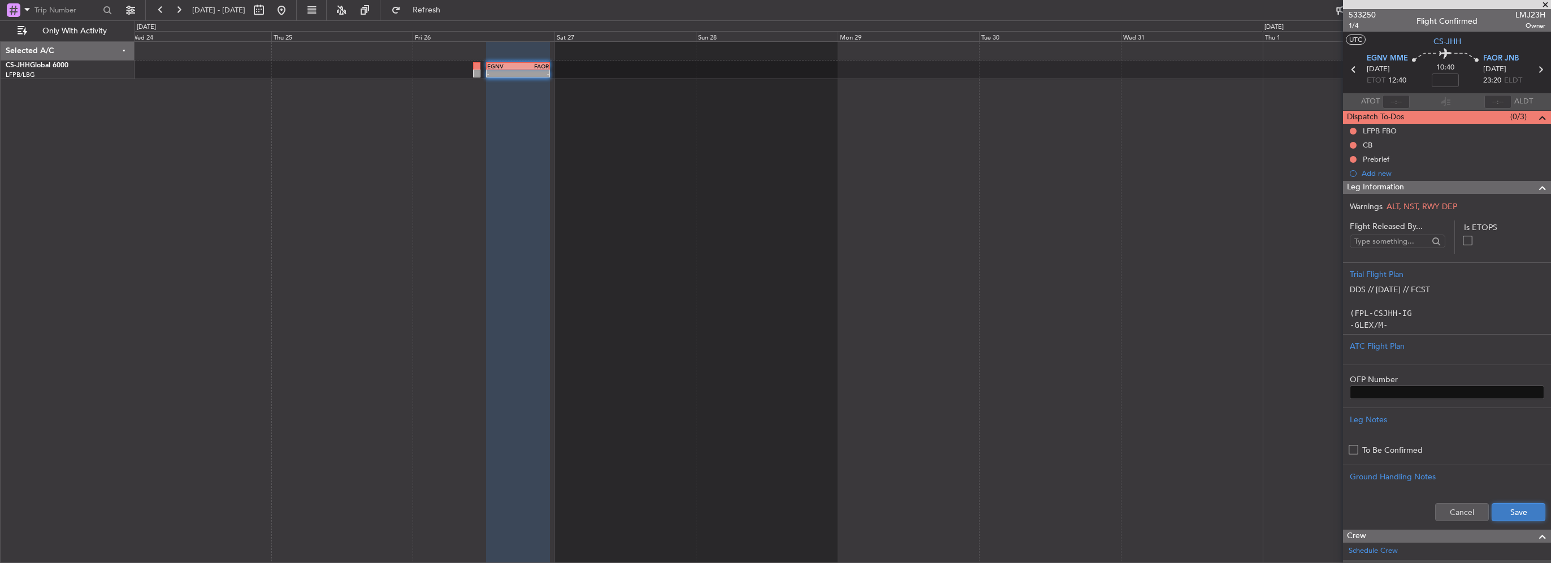
click at [1511, 509] on button "Save" at bounding box center [1519, 512] width 54 height 18
click at [1536, 190] on span at bounding box center [1543, 188] width 14 height 14
click at [1435, 74] on input at bounding box center [1445, 80] width 27 height 14
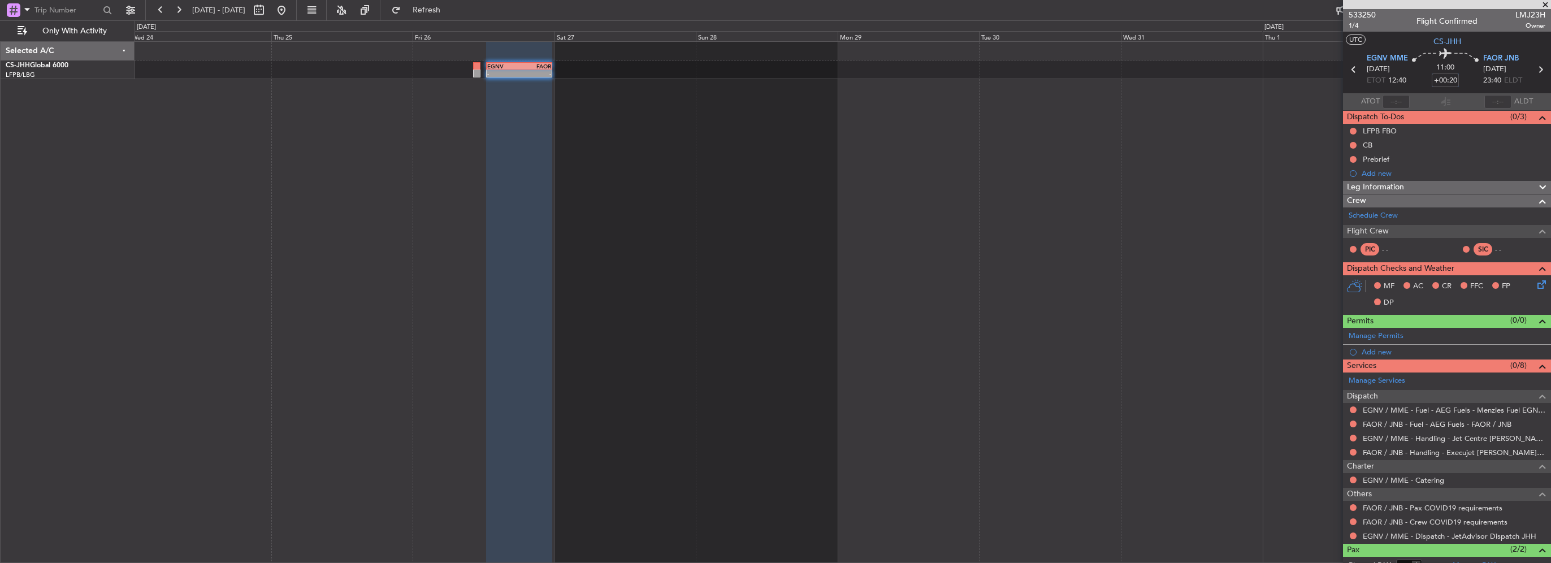
type input "+00:20"
click at [1355, 538] on div at bounding box center [1353, 535] width 9 height 9
click at [1353, 535] on button at bounding box center [1353, 535] width 7 height 7
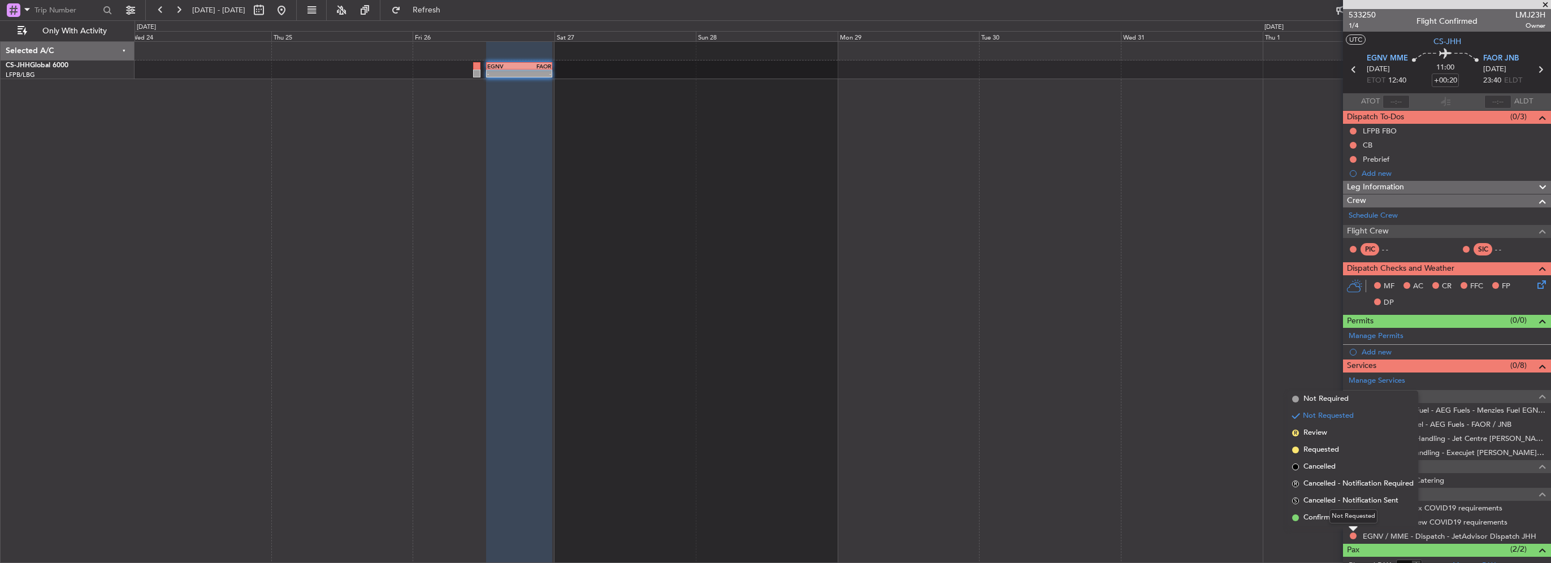
click at [1327, 516] on mat-tooltip-component "Not Requested" at bounding box center [1353, 516] width 64 height 30
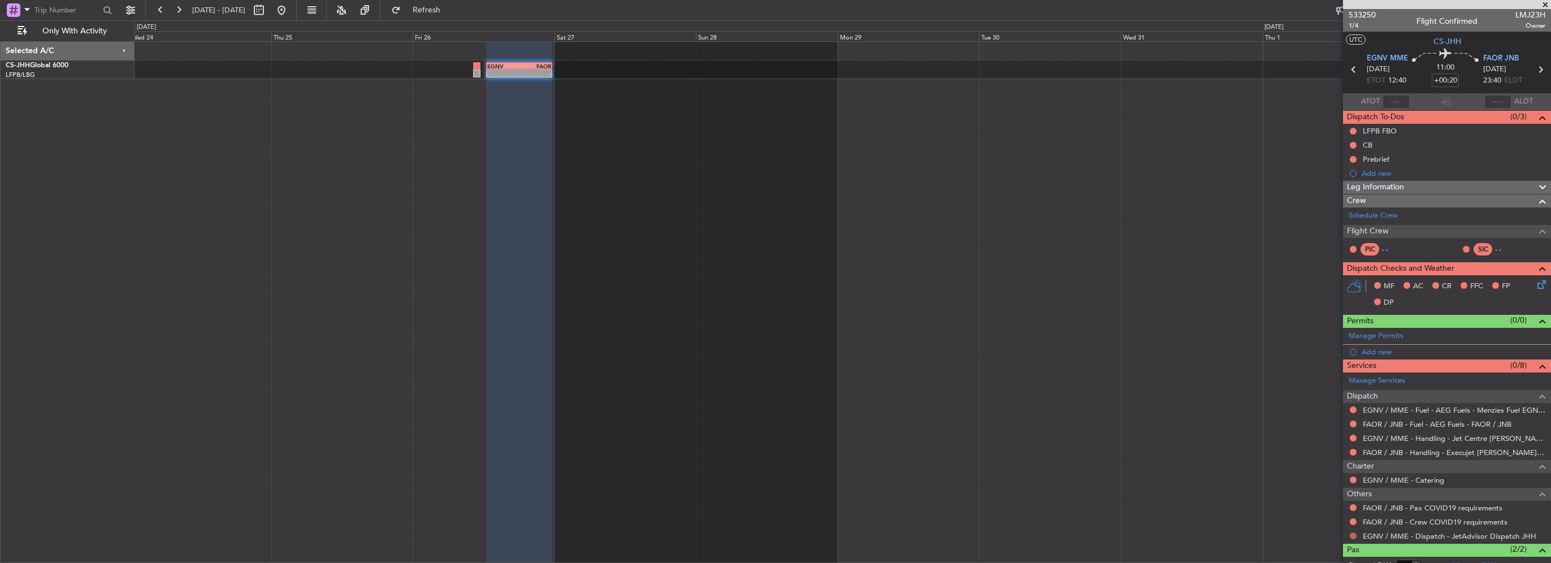
click at [1350, 534] on button at bounding box center [1353, 535] width 7 height 7
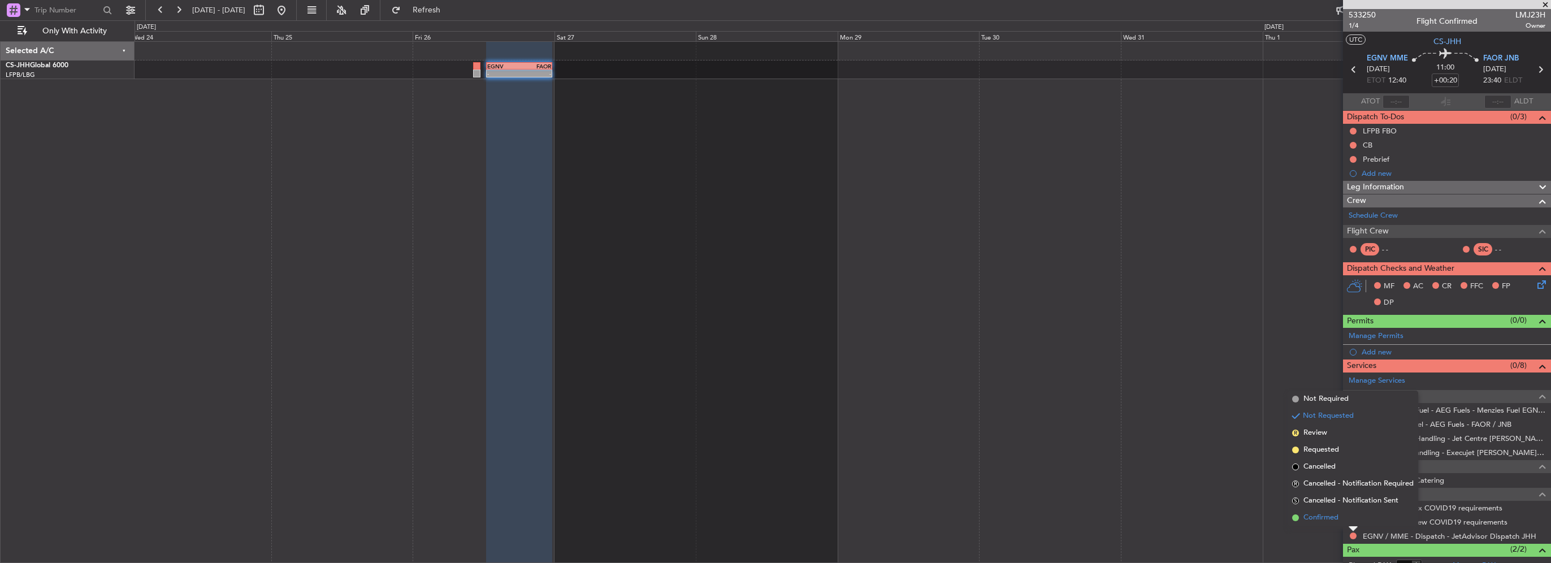
click at [1311, 514] on span "Confirmed" at bounding box center [1320, 517] width 35 height 11
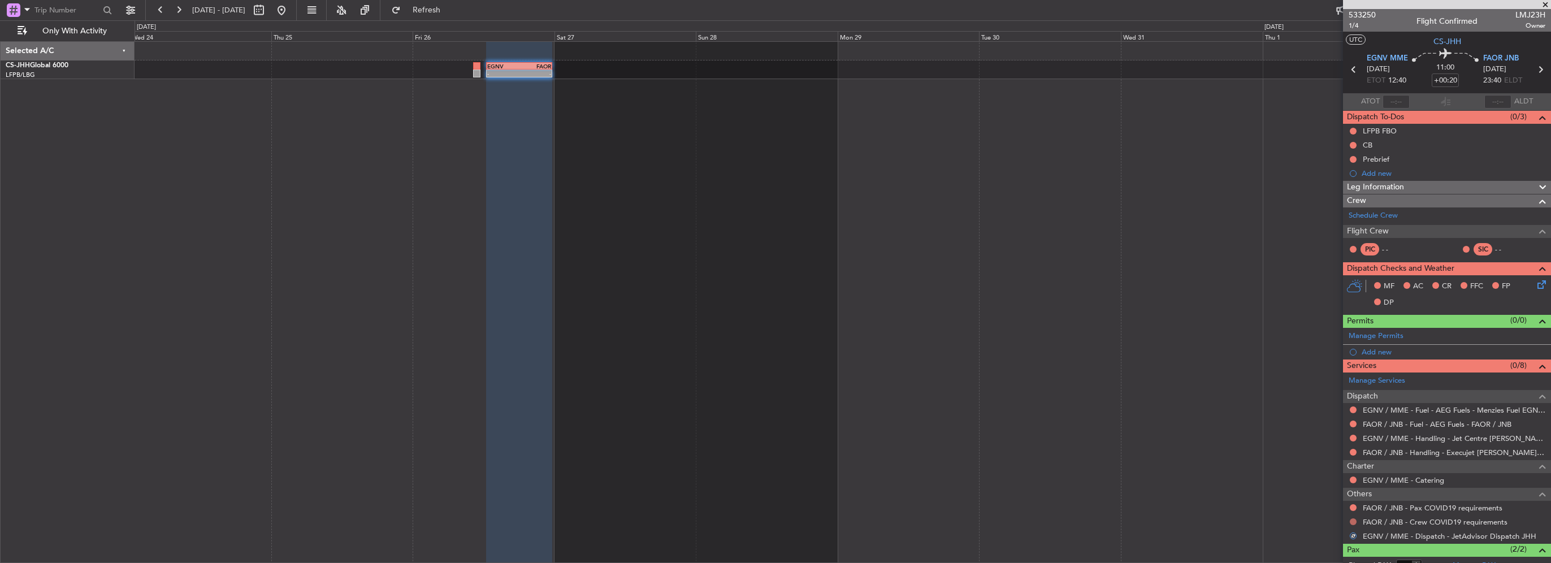
click at [1352, 521] on button at bounding box center [1353, 521] width 7 height 7
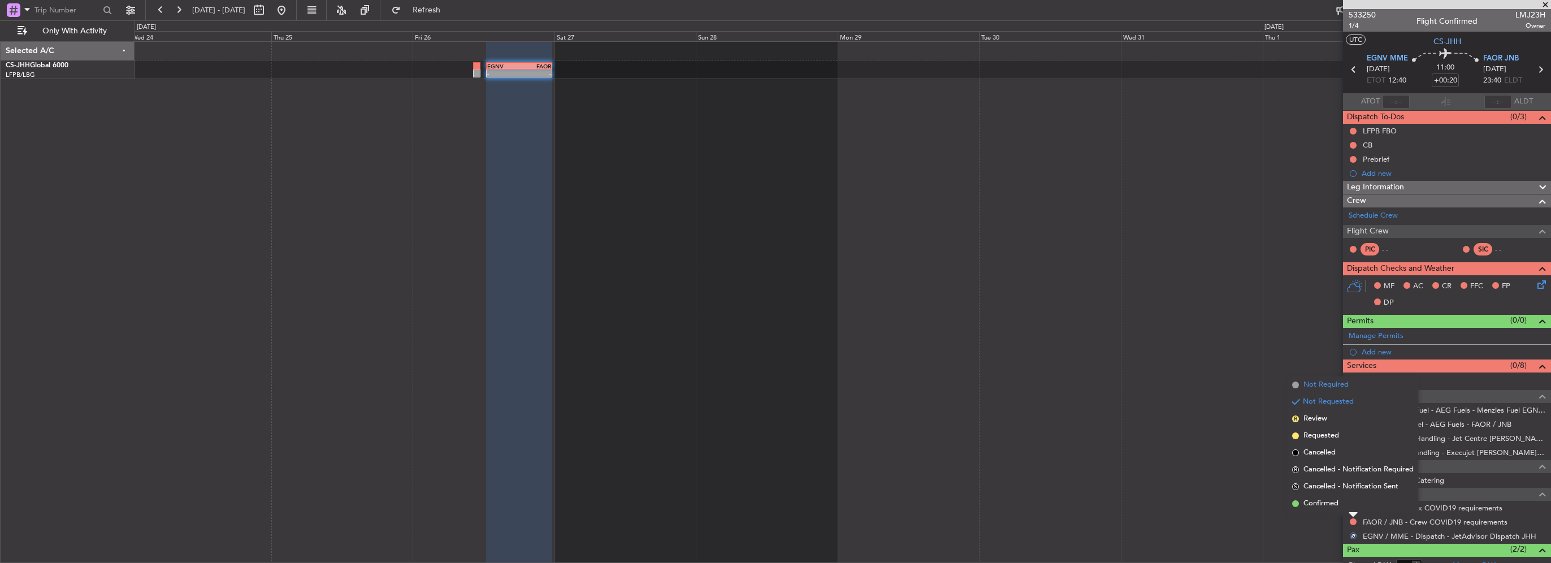
click at [1331, 388] on span "Not Required" at bounding box center [1325, 384] width 45 height 11
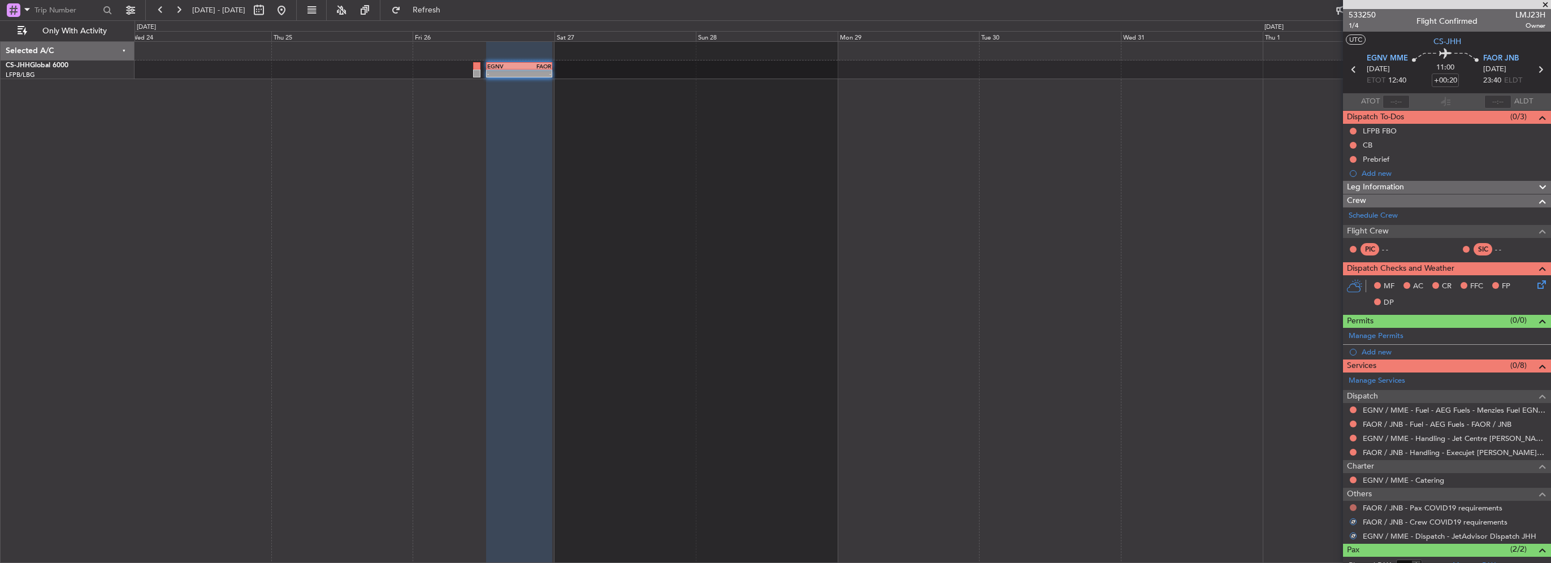
click at [1353, 505] on button at bounding box center [1353, 507] width 7 height 7
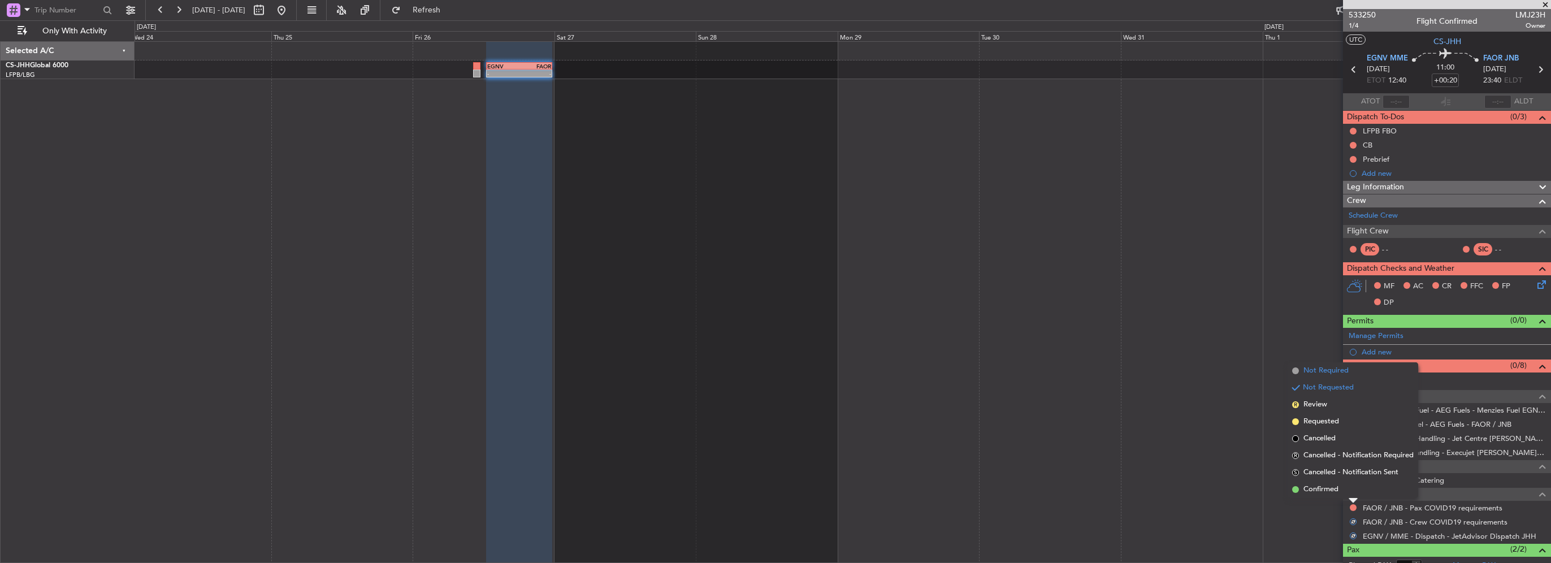
click at [1332, 375] on span "Not Required" at bounding box center [1325, 370] width 45 height 11
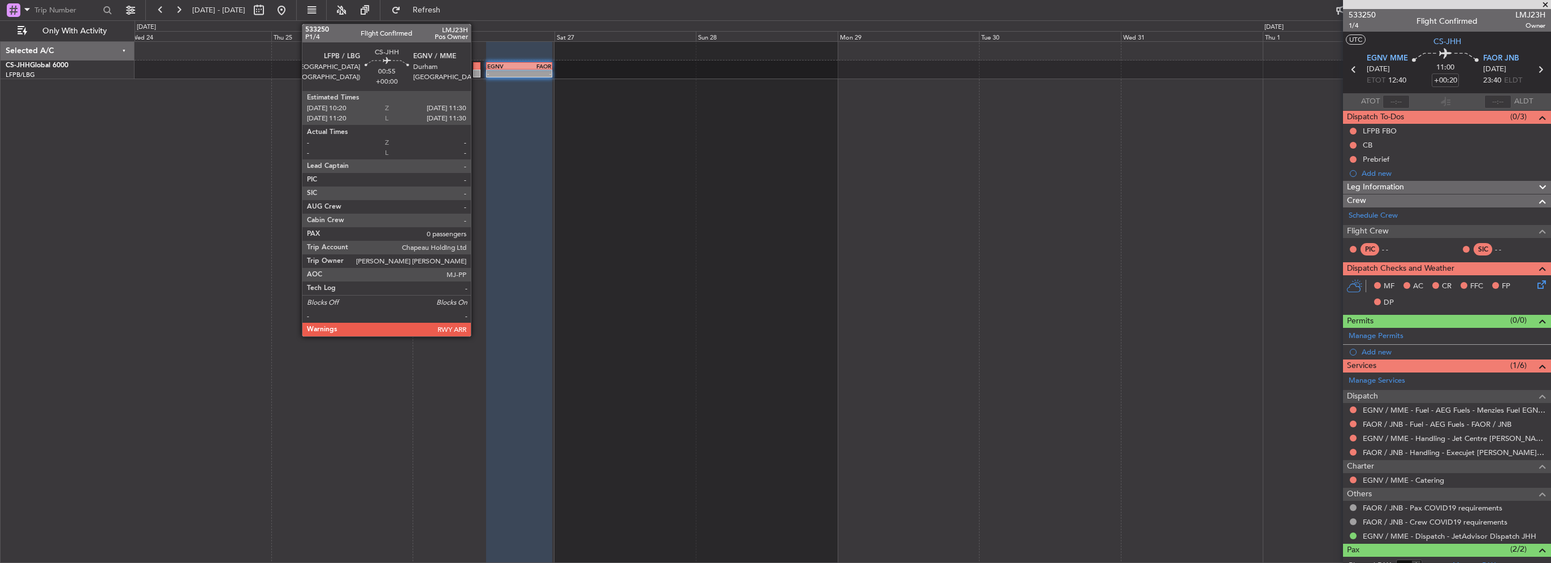
click at [476, 66] on div at bounding box center [476, 66] width 7 height 8
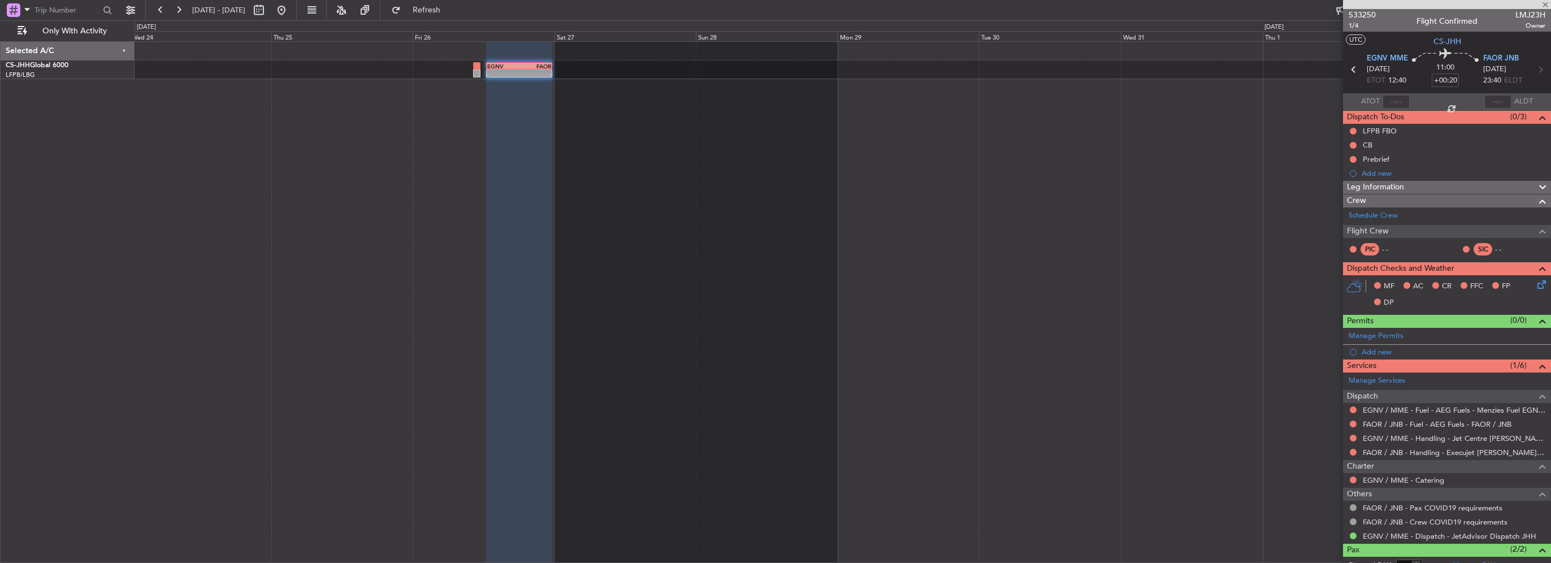
type input "0"
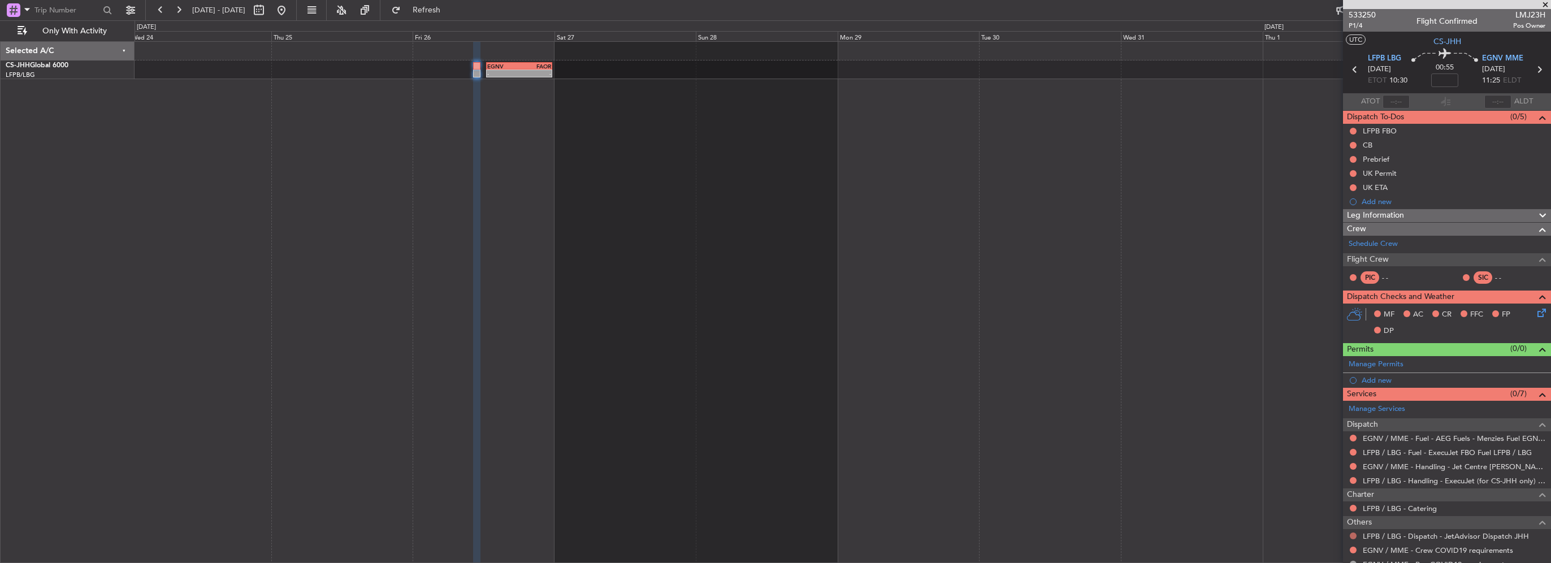
click at [1353, 534] on button at bounding box center [1353, 535] width 7 height 7
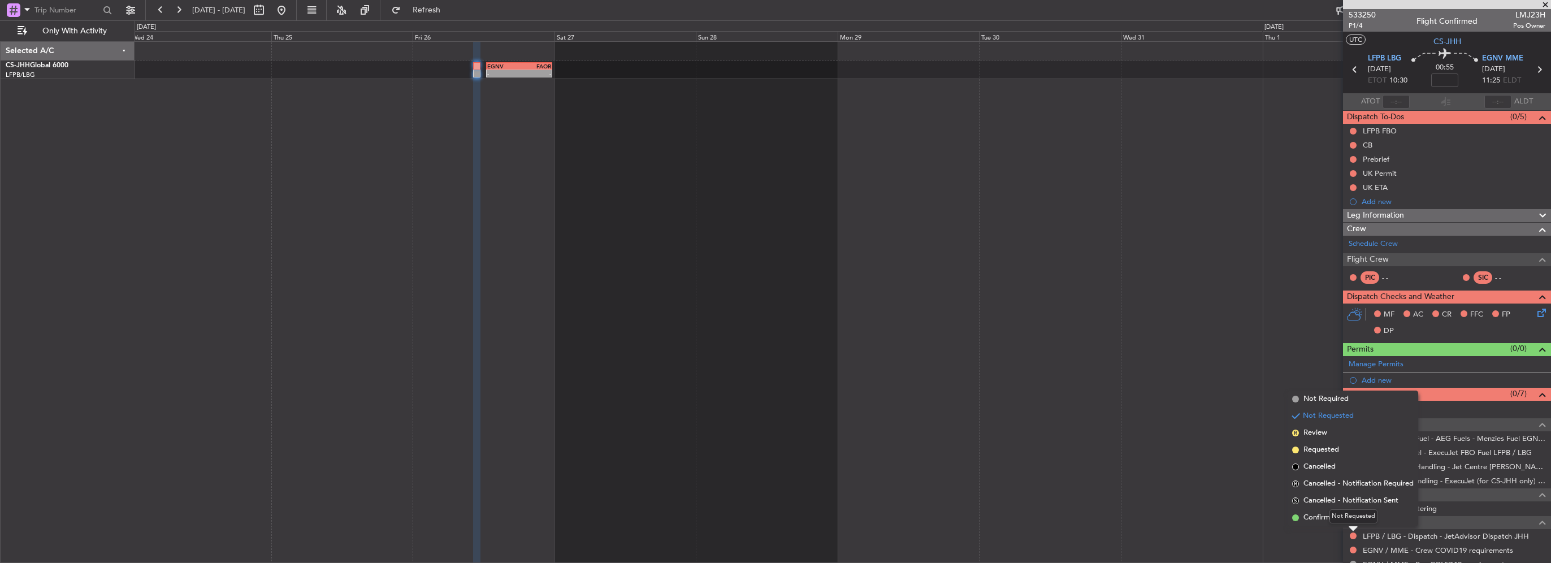
click at [1328, 518] on mat-tooltip-component "Not Requested" at bounding box center [1353, 516] width 64 height 30
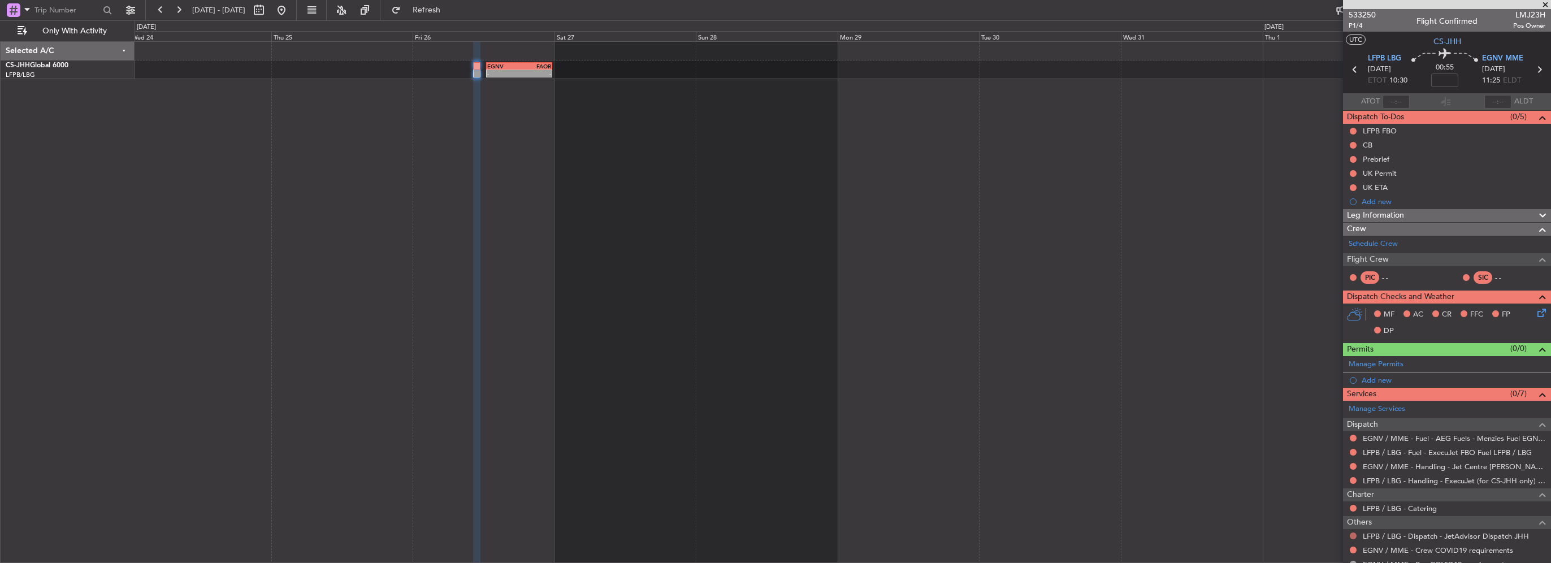
click at [1355, 534] on button at bounding box center [1353, 535] width 7 height 7
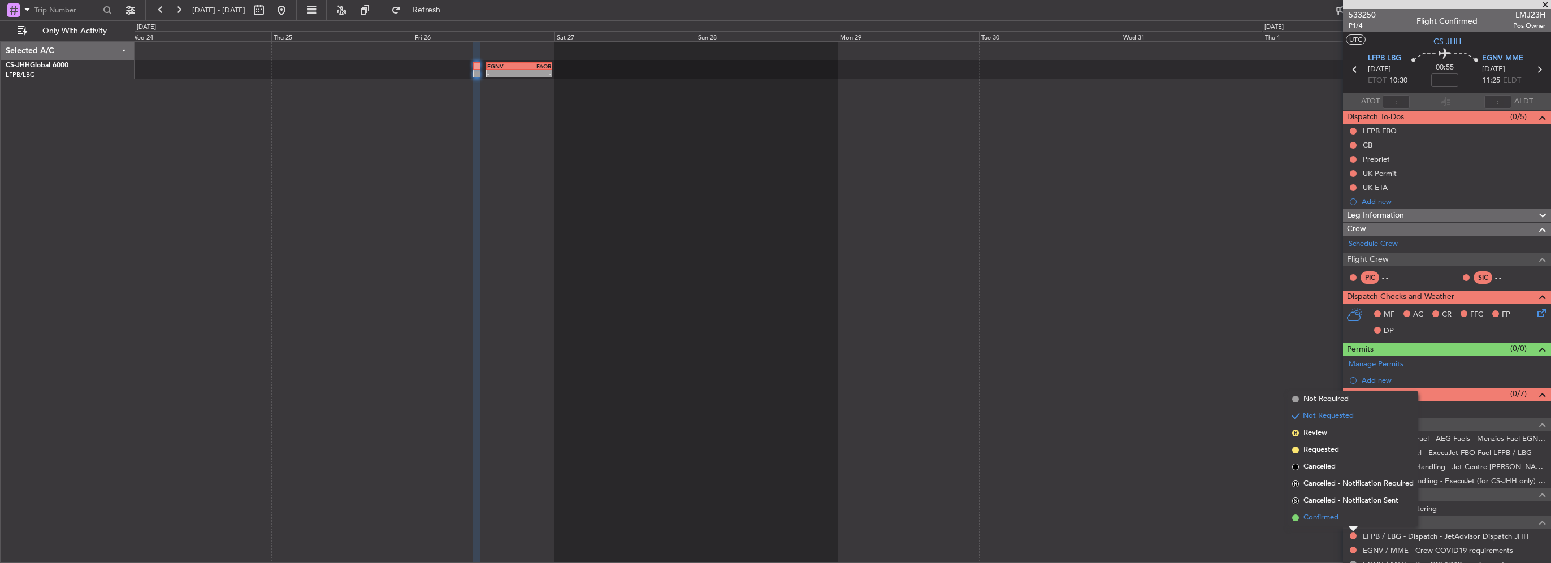
click at [1306, 514] on span "Confirmed" at bounding box center [1320, 517] width 35 height 11
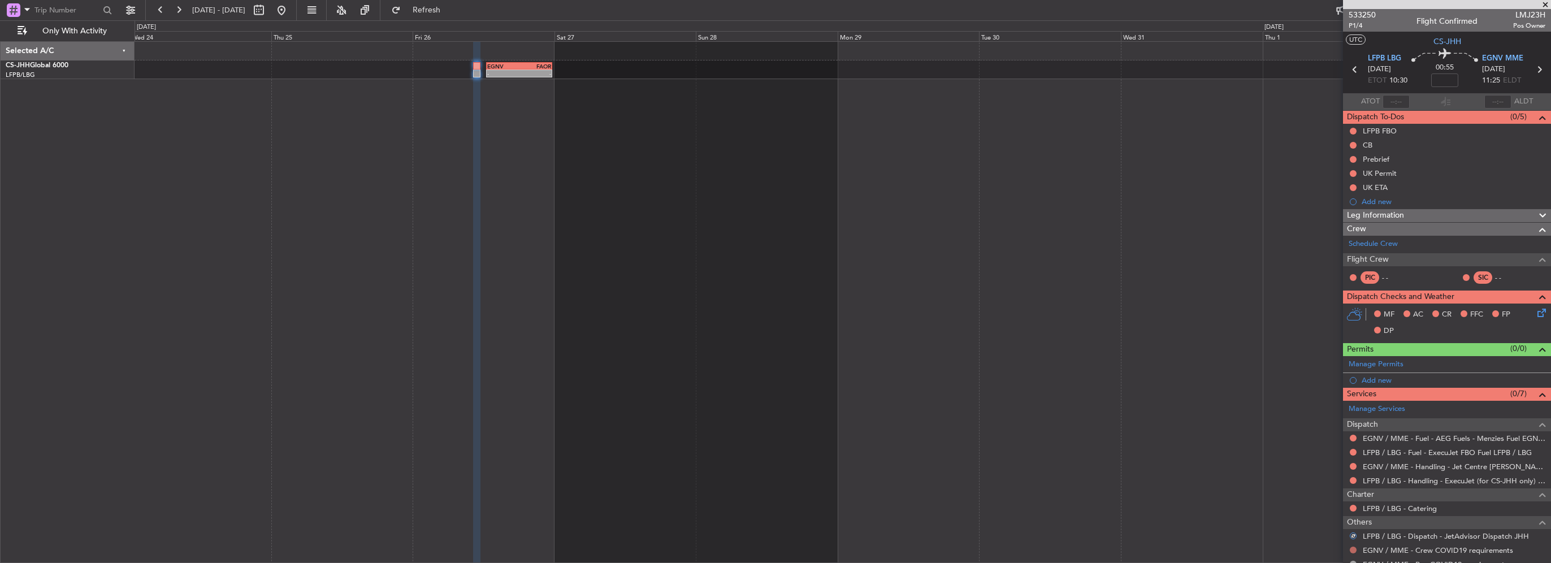
click at [1353, 548] on button at bounding box center [1353, 550] width 7 height 7
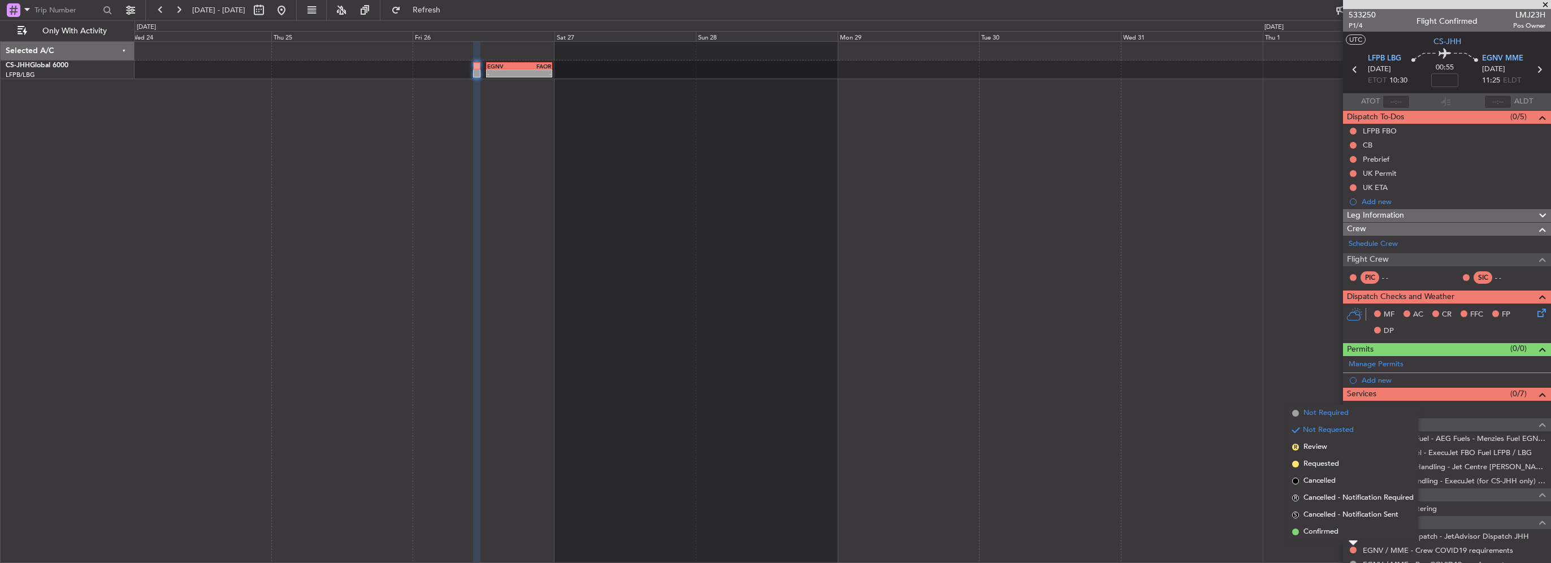
click at [1322, 415] on span "Not Required" at bounding box center [1325, 413] width 45 height 11
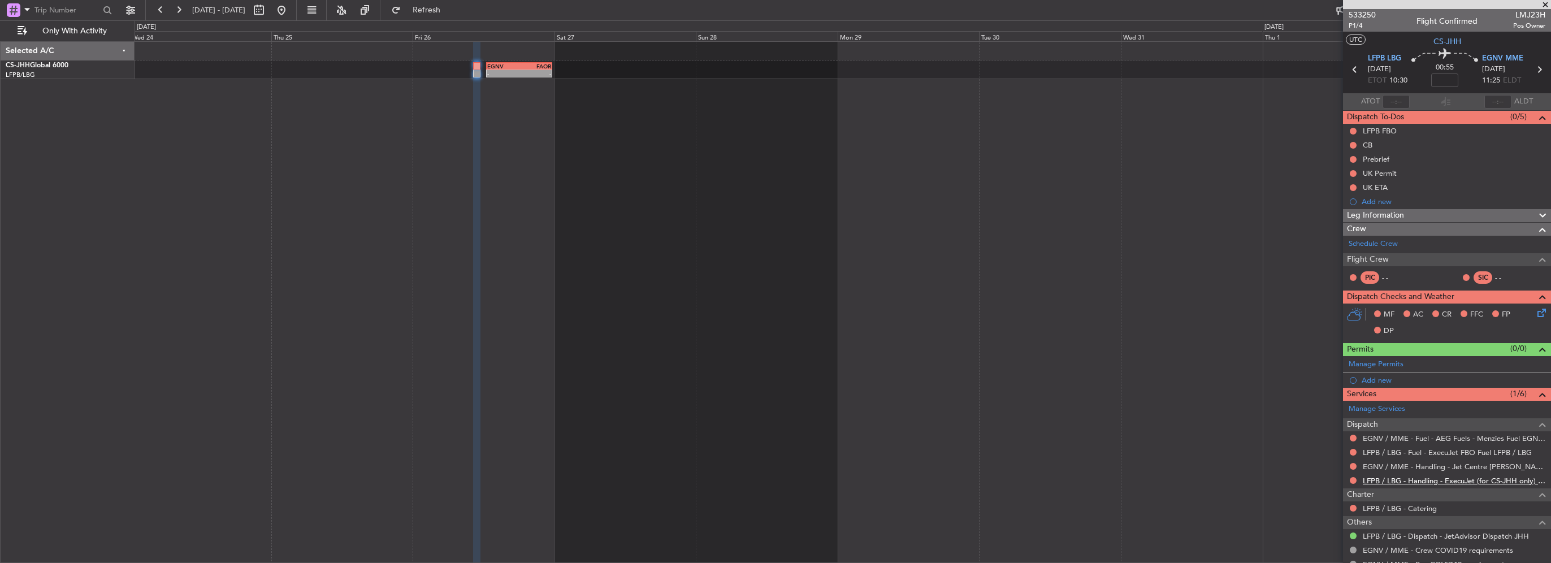
click at [1502, 478] on link "LFPB / LBG - Handling - ExecuJet (for CS-JHH only) LFPB / LBG" at bounding box center [1454, 481] width 183 height 10
click at [1497, 481] on link "LFPB / LBG - Handling - ExecuJet (for CS-JHH only) LFPB / LBG" at bounding box center [1454, 481] width 183 height 10
click at [1484, 466] on link "EGNV / MME - Handling - Jet Centre Willis Aviation EGNV / MME" at bounding box center [1454, 467] width 183 height 10
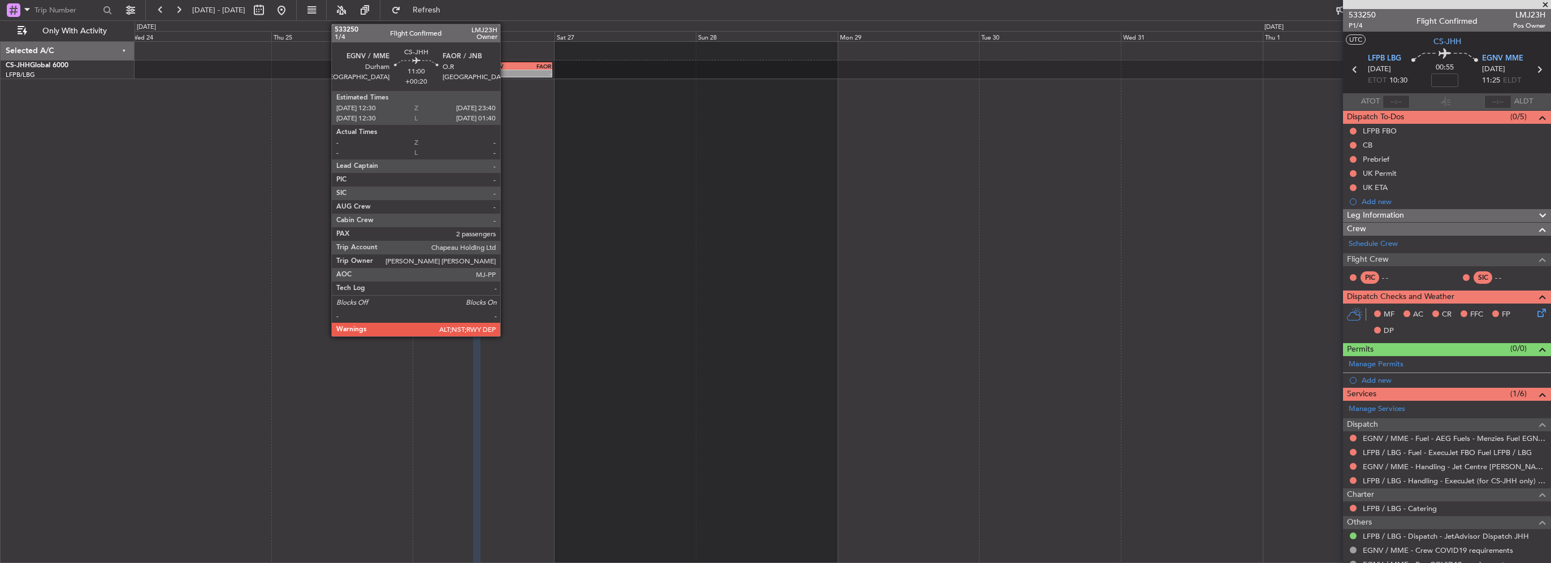
click at [505, 73] on div "-" at bounding box center [503, 73] width 32 height 7
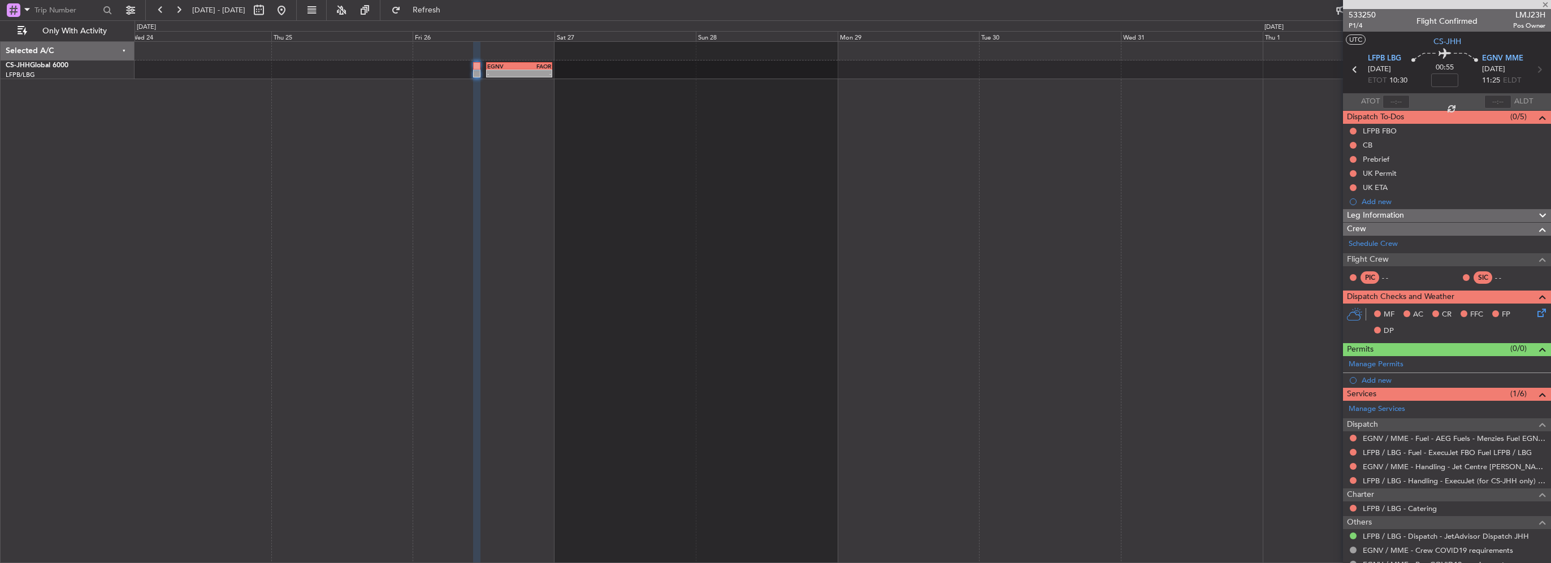
type input "+00:20"
type input "2"
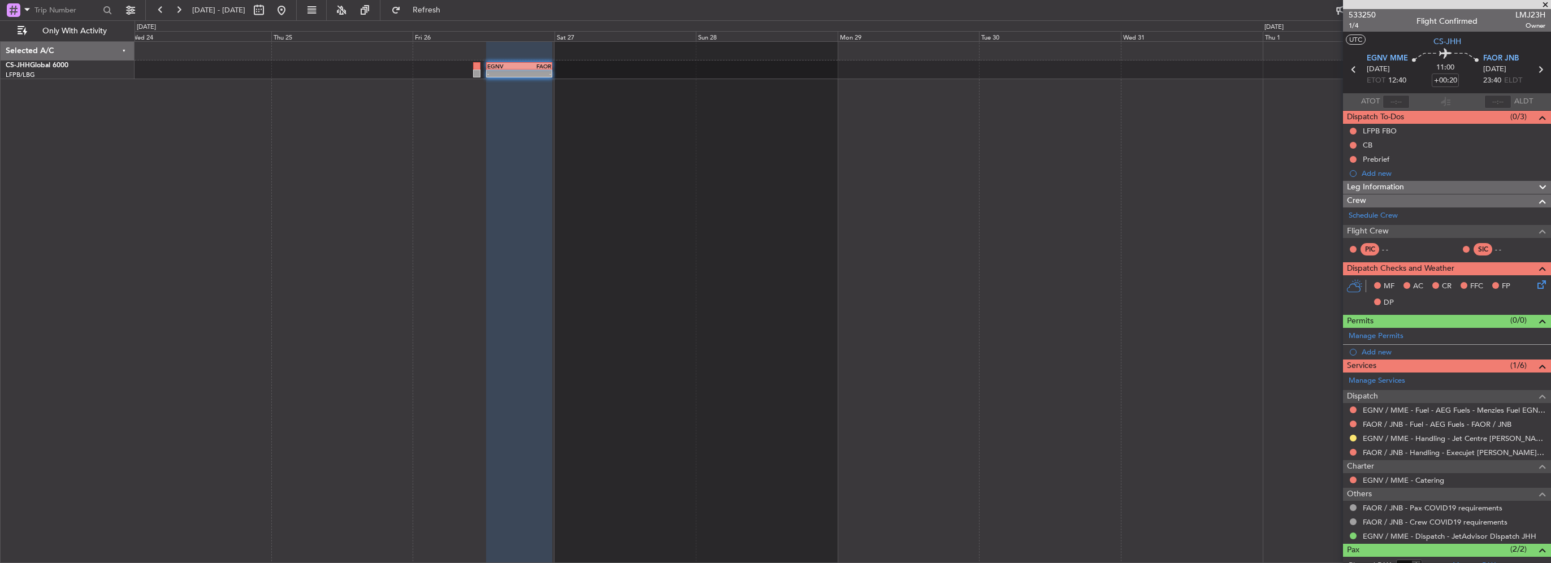
click at [1395, 183] on span "Leg Information" at bounding box center [1375, 187] width 57 height 13
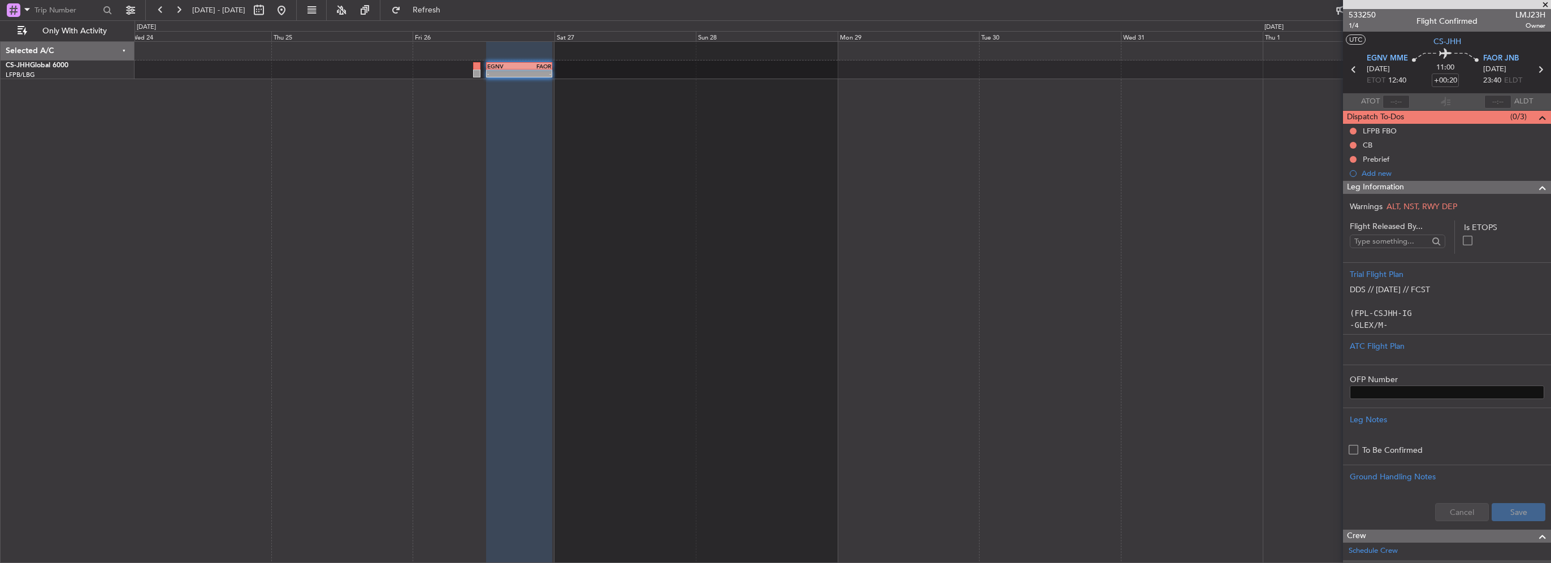
click at [1392, 186] on span "Leg Information" at bounding box center [1375, 187] width 57 height 13
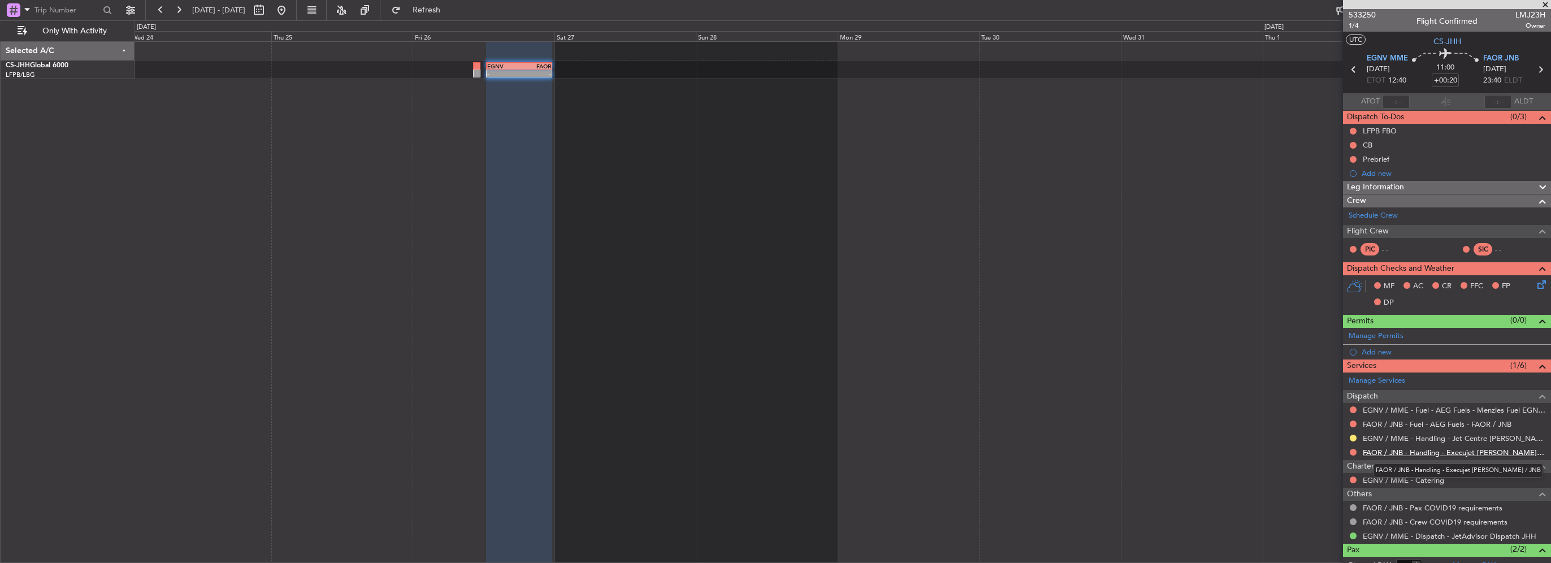
click at [1395, 448] on link "FAOR / JNB - Handling - Execujet Sa FAOR / JNB" at bounding box center [1454, 453] width 183 height 10
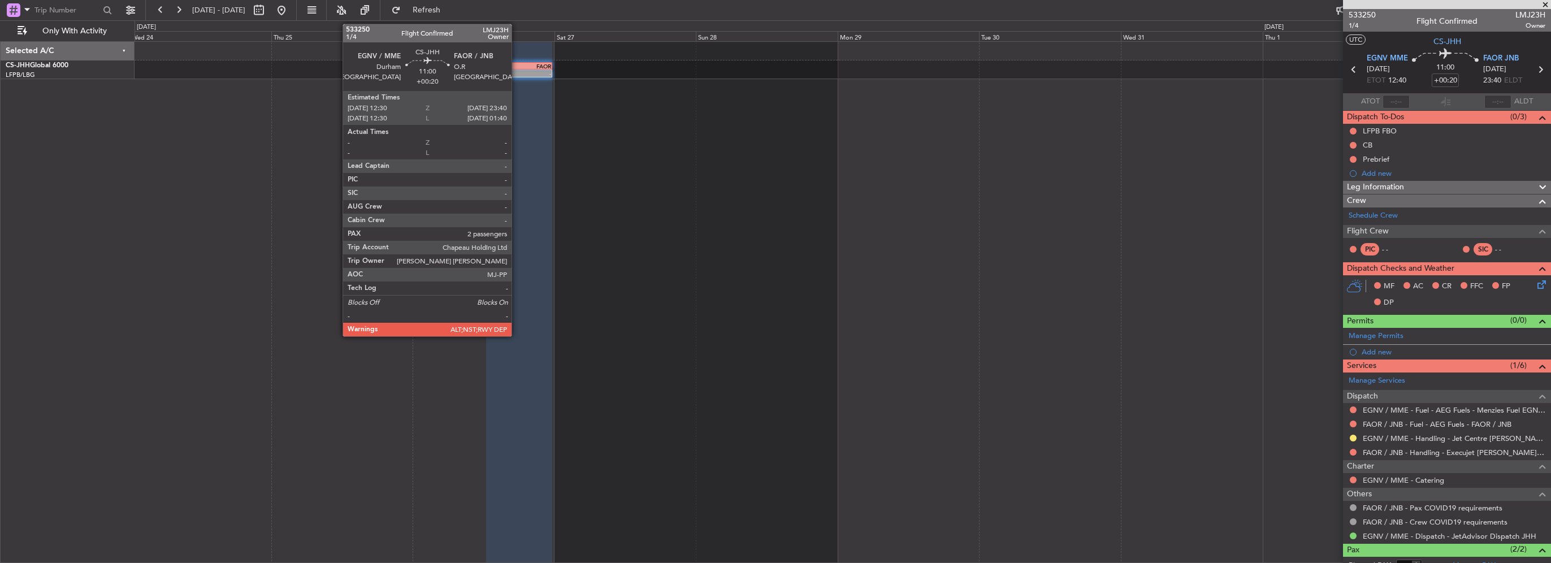
click at [519, 75] on div "-" at bounding box center [535, 73] width 32 height 7
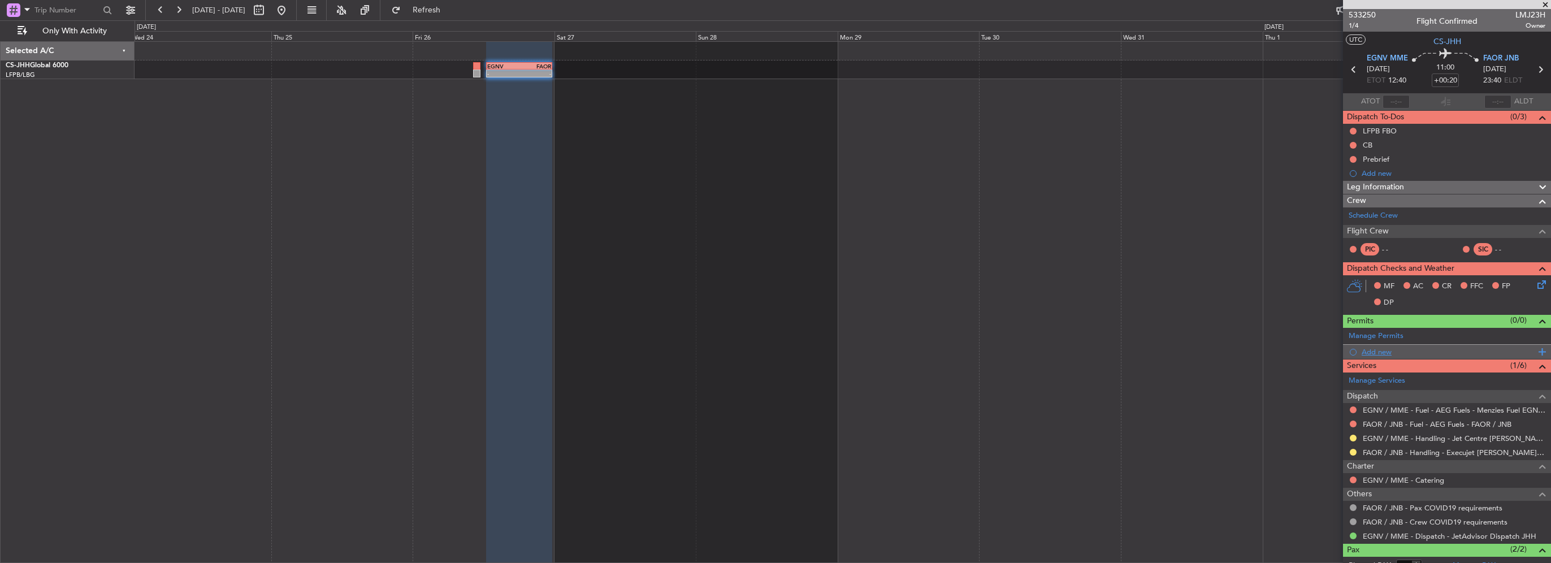
click at [1379, 351] on div "Add new" at bounding box center [1449, 352] width 174 height 10
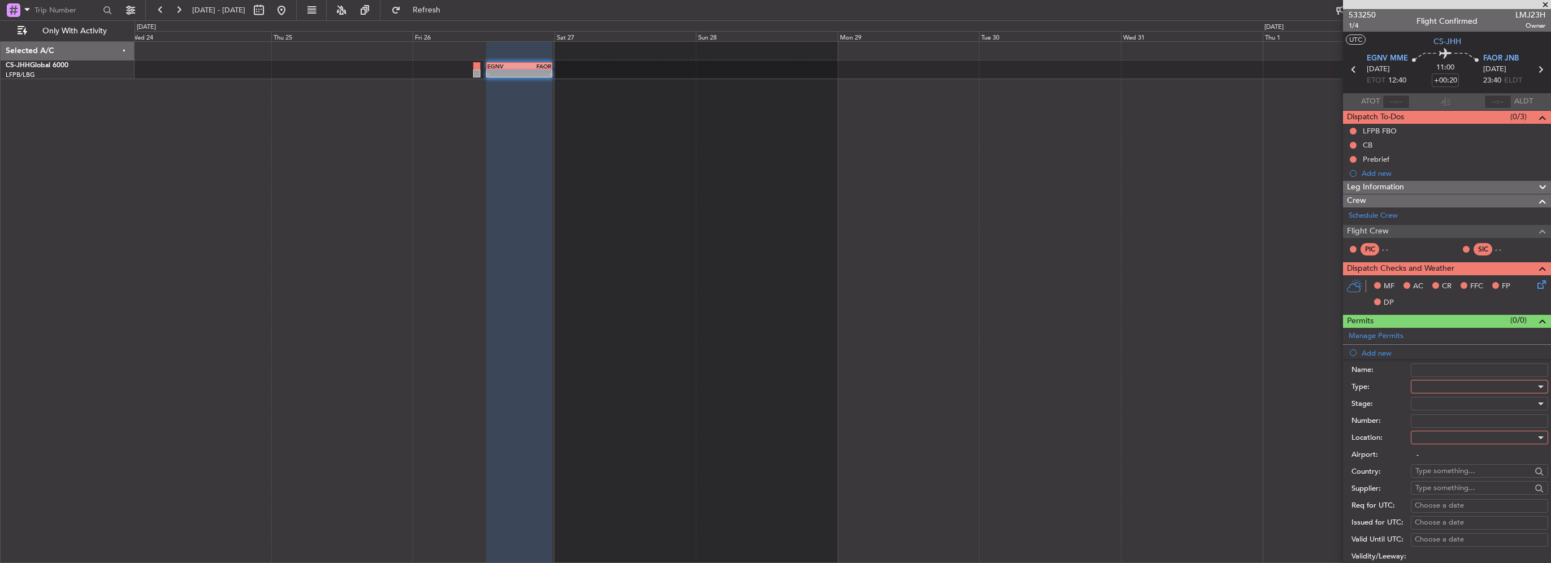
click at [1449, 389] on div at bounding box center [1475, 386] width 120 height 17
click at [1442, 493] on span "Departure" at bounding box center [1475, 487] width 119 height 17
click at [1442, 441] on div at bounding box center [1475, 437] width 120 height 17
click at [1434, 460] on span "Departure" at bounding box center [1475, 459] width 119 height 17
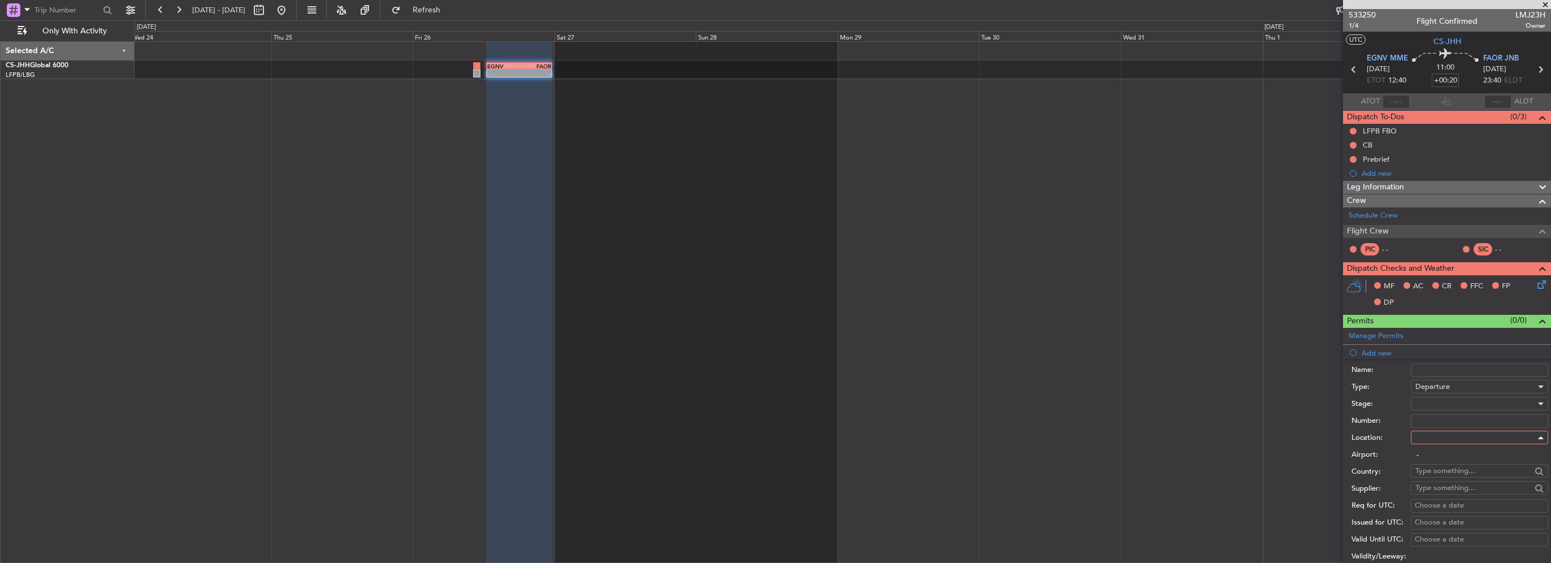
type input "EGNV / MME"
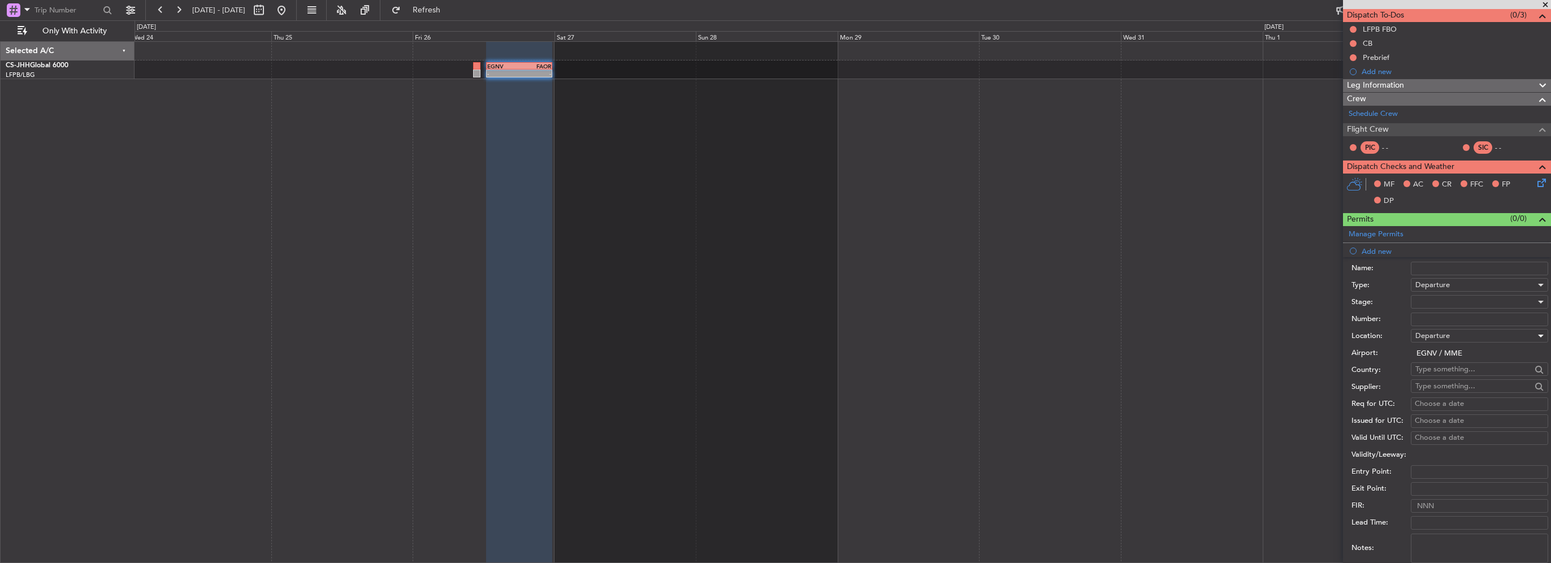
scroll to position [113, 0]
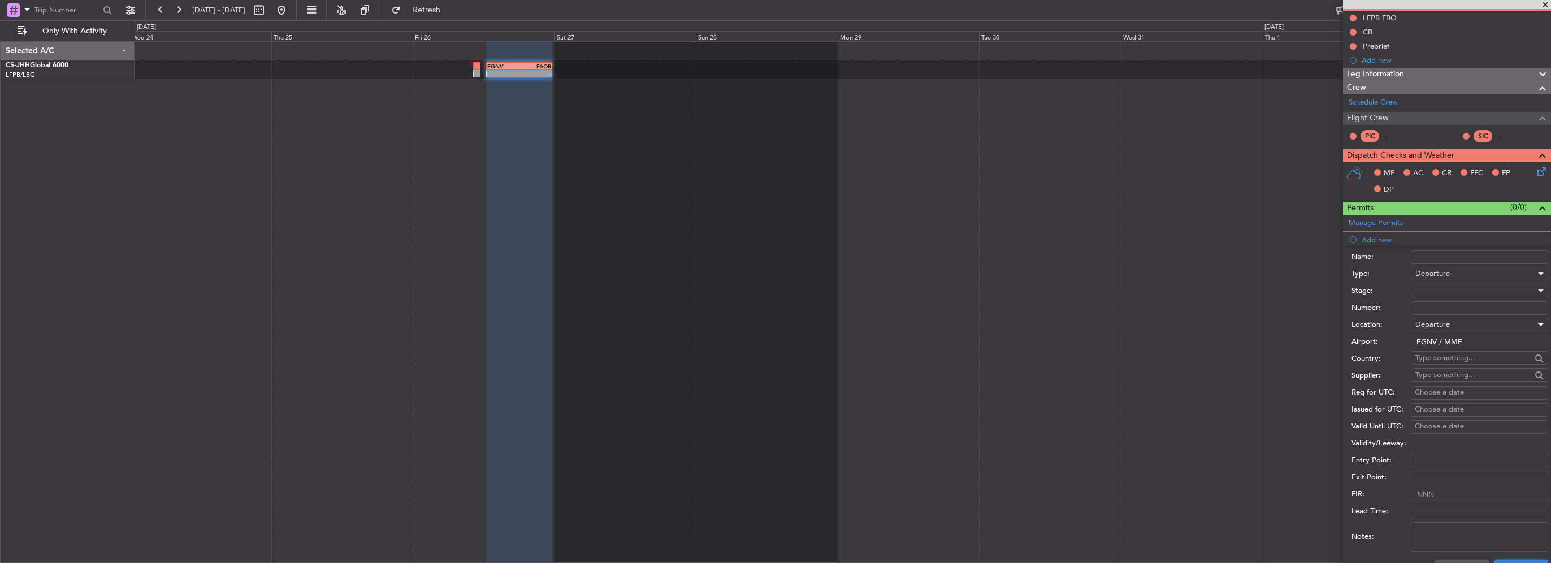
click at [1514, 561] on button "Save" at bounding box center [1521, 569] width 54 height 18
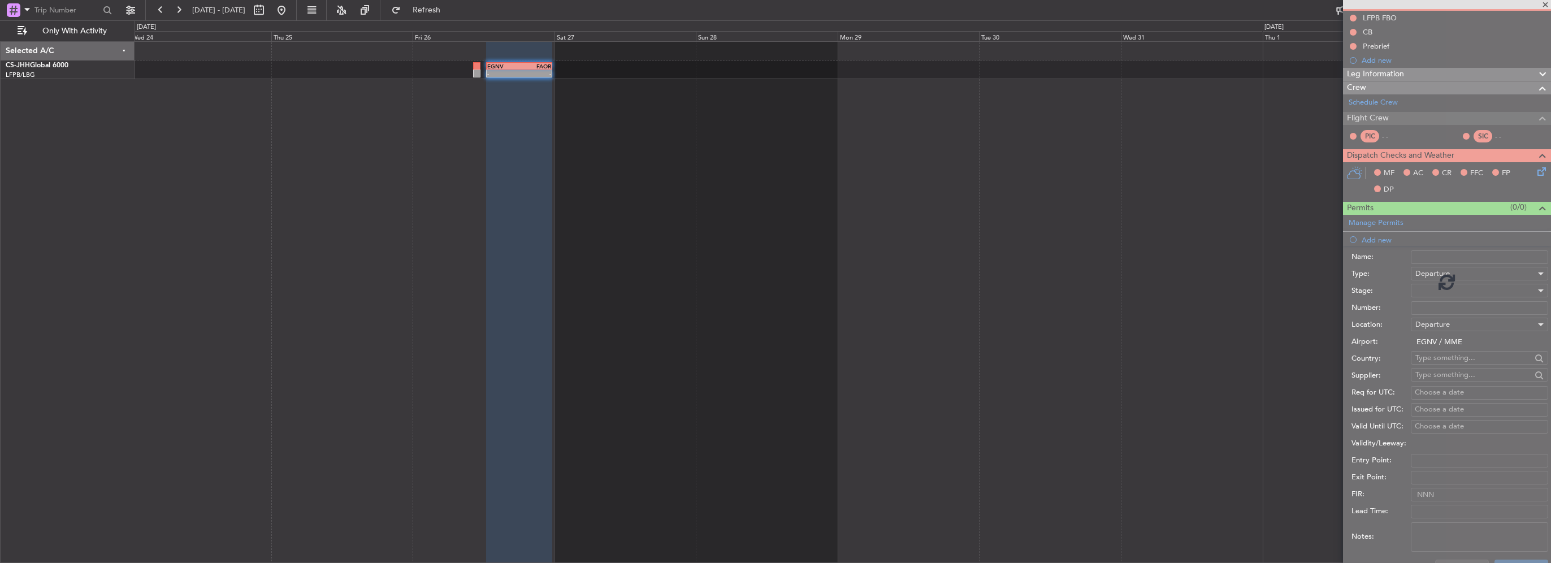
scroll to position [75, 0]
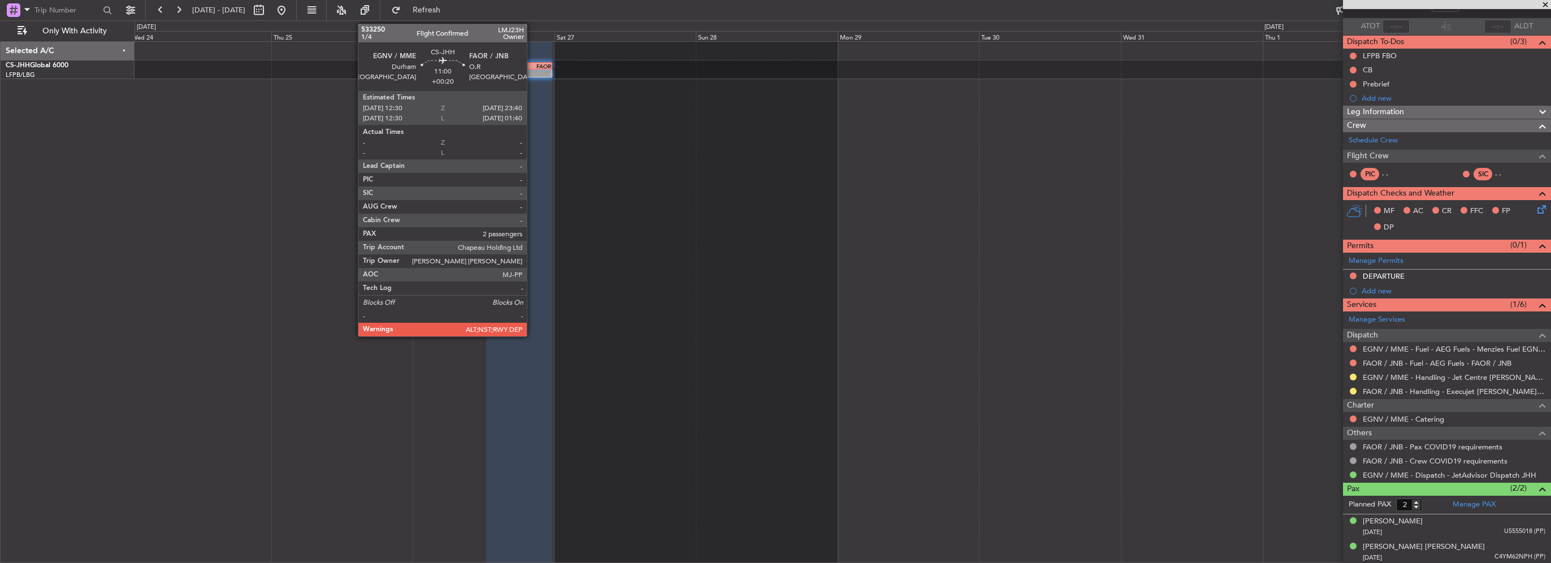
click at [532, 71] on div "-" at bounding box center [535, 73] width 32 height 7
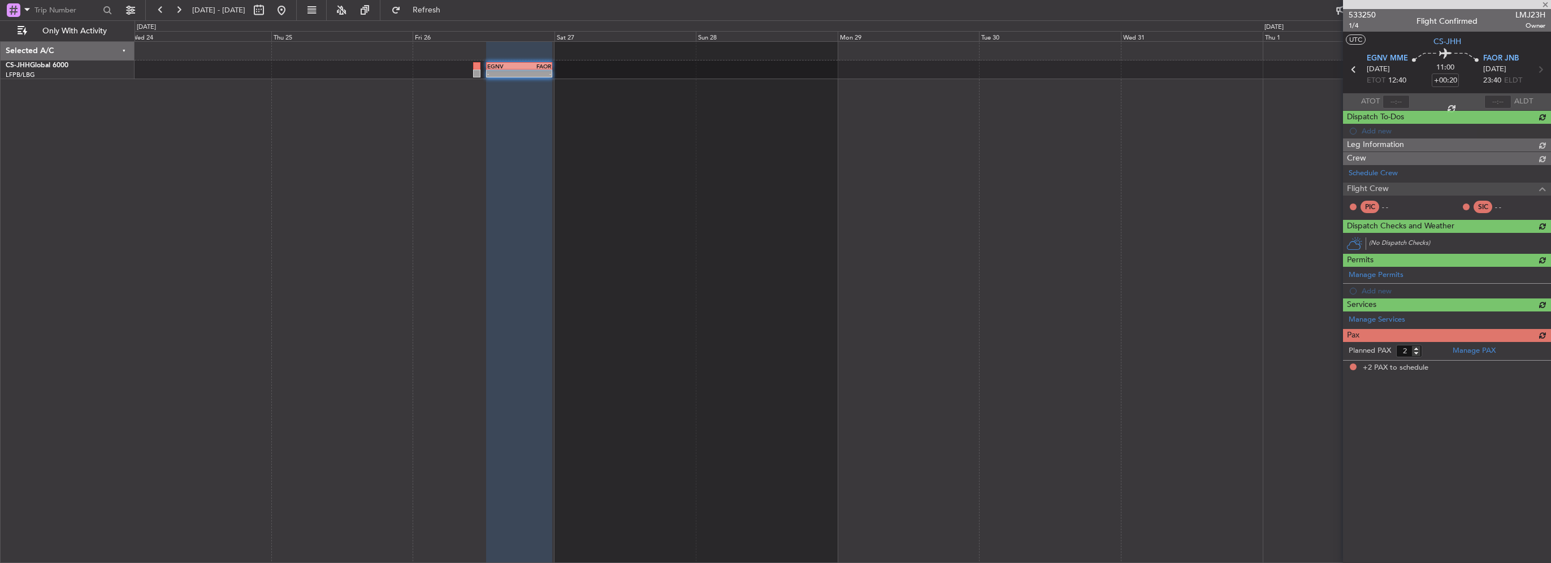
scroll to position [0, 0]
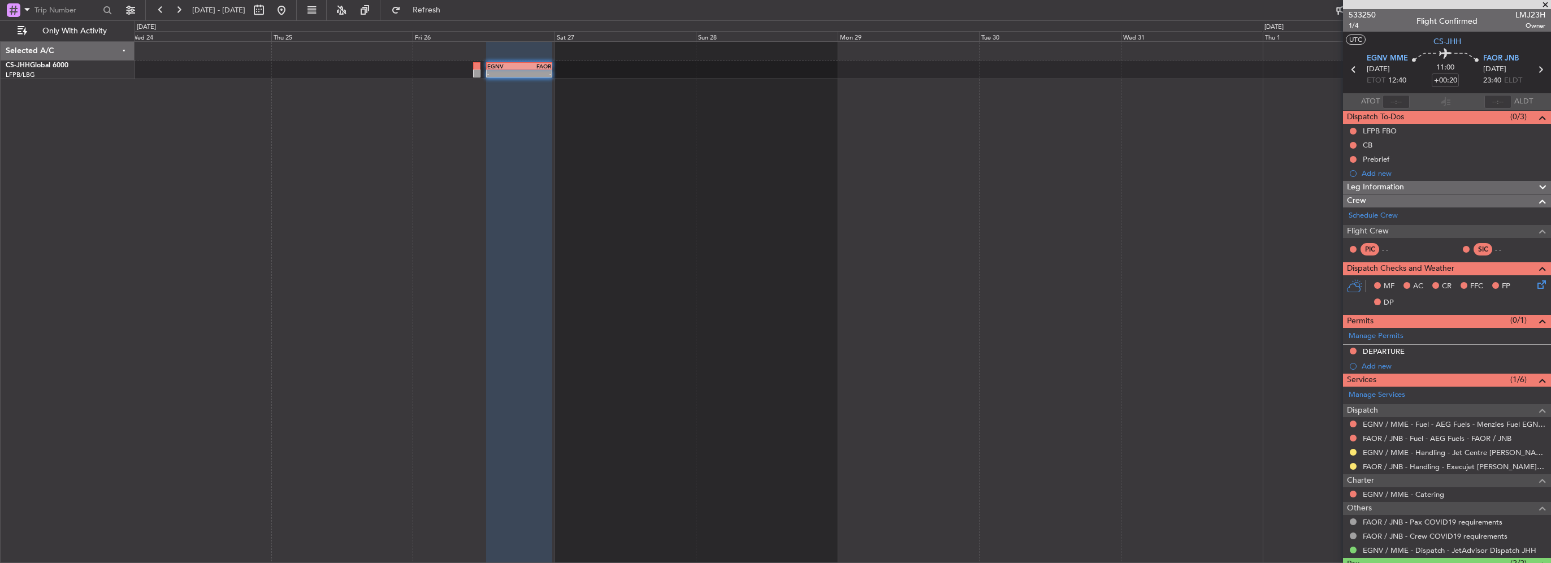
click at [1385, 364] on div "Add new" at bounding box center [1454, 366] width 184 height 10
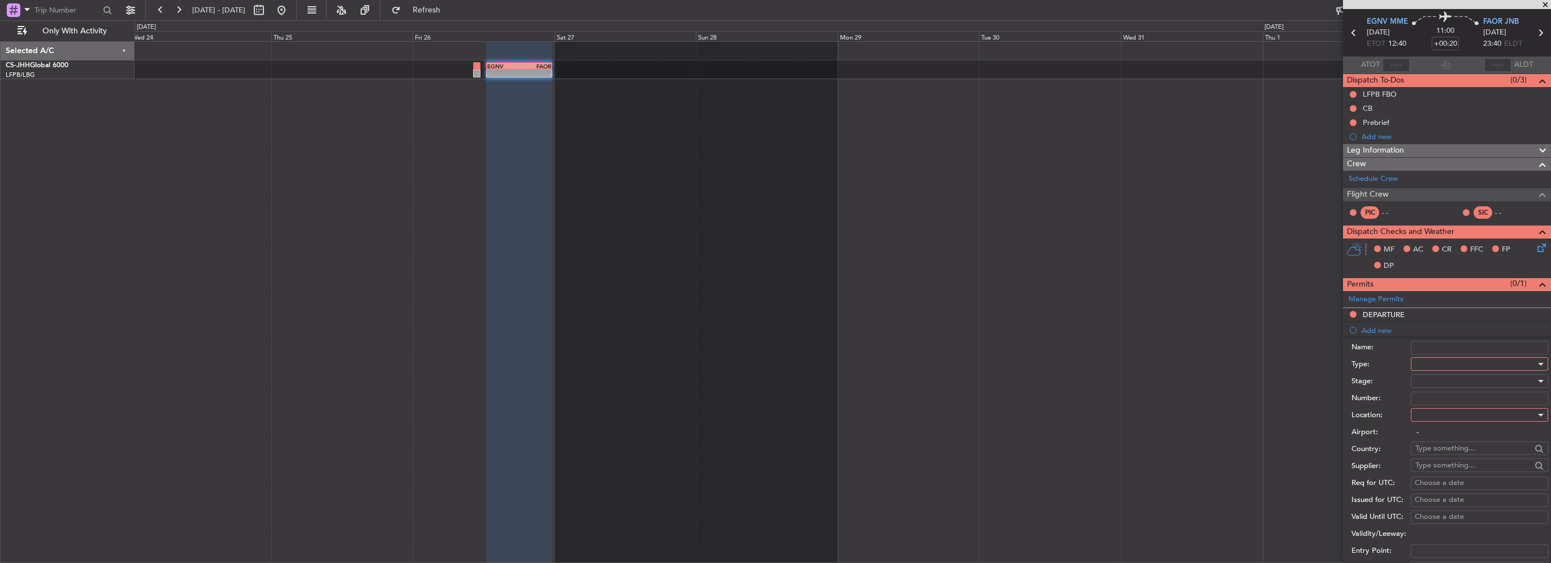
scroll to position [57, 0]
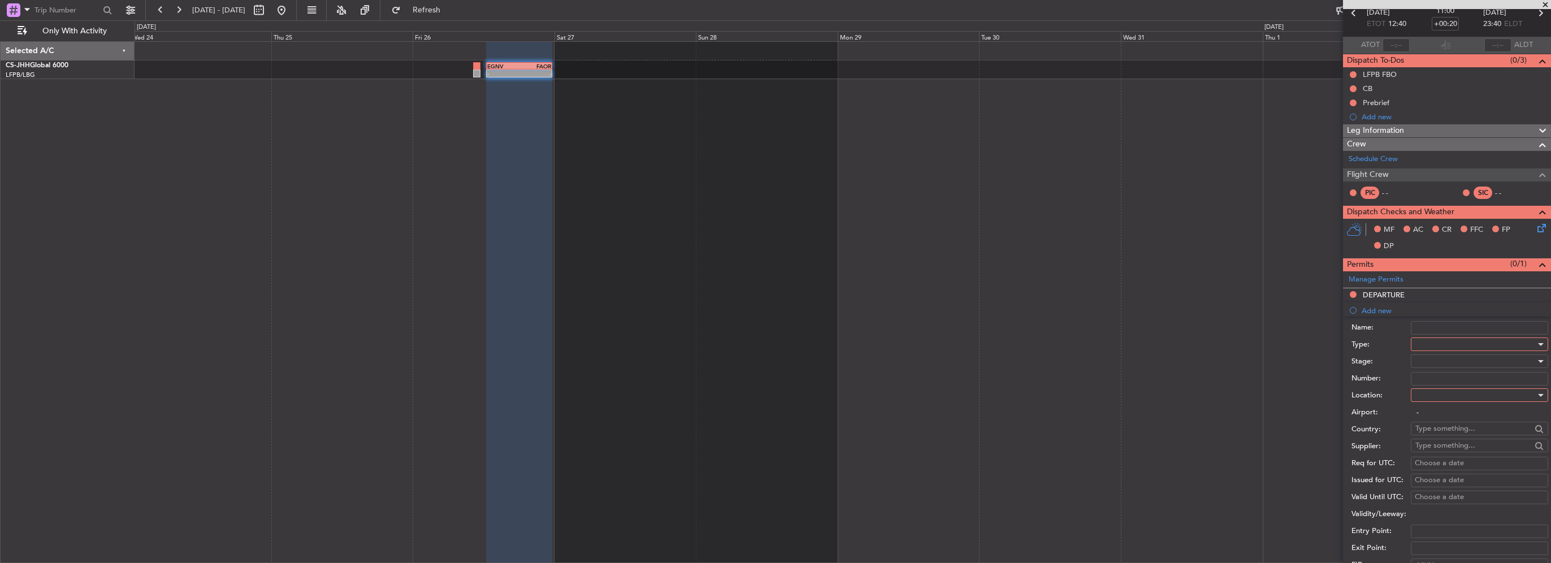
click at [1458, 341] on div at bounding box center [1475, 344] width 120 height 17
click at [1440, 415] on span "Landing" at bounding box center [1475, 411] width 119 height 17
click at [1436, 397] on div at bounding box center [1475, 395] width 120 height 17
click at [1434, 447] on span "Arrival" at bounding box center [1475, 451] width 119 height 17
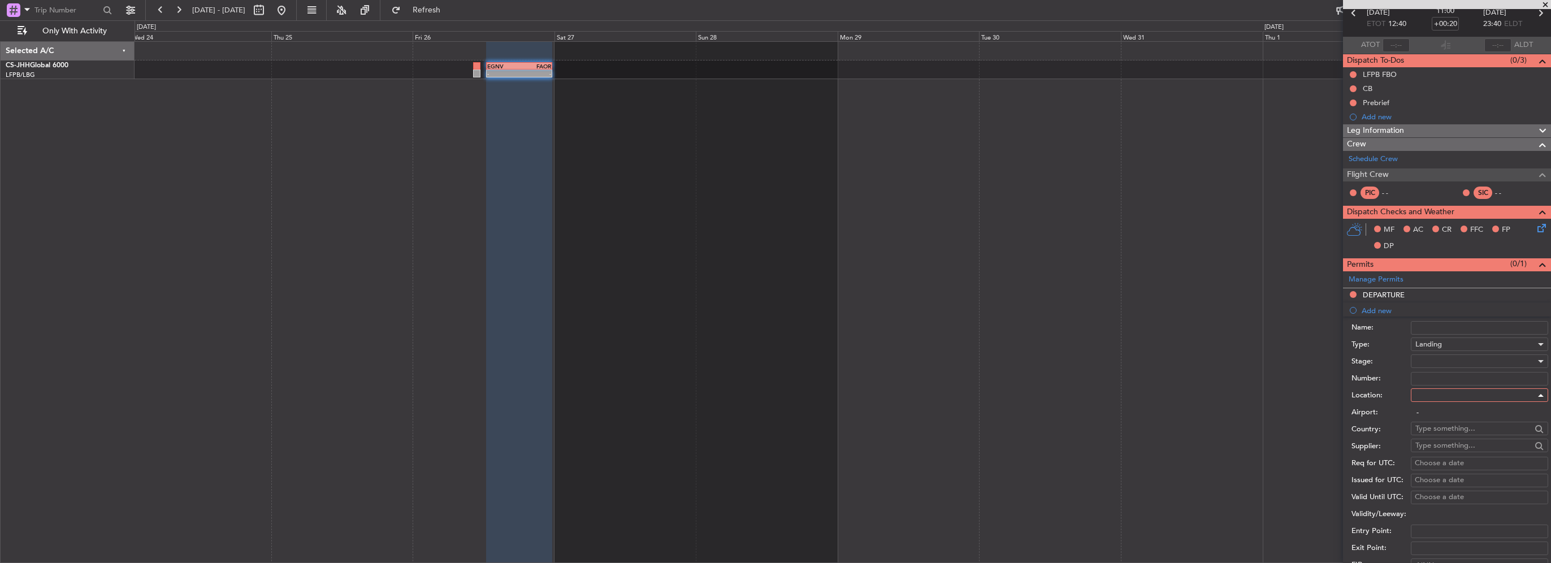
type input "FAOR / JNB"
click at [1437, 359] on div at bounding box center [1475, 361] width 120 height 17
click at [1434, 362] on div at bounding box center [775, 281] width 1551 height 563
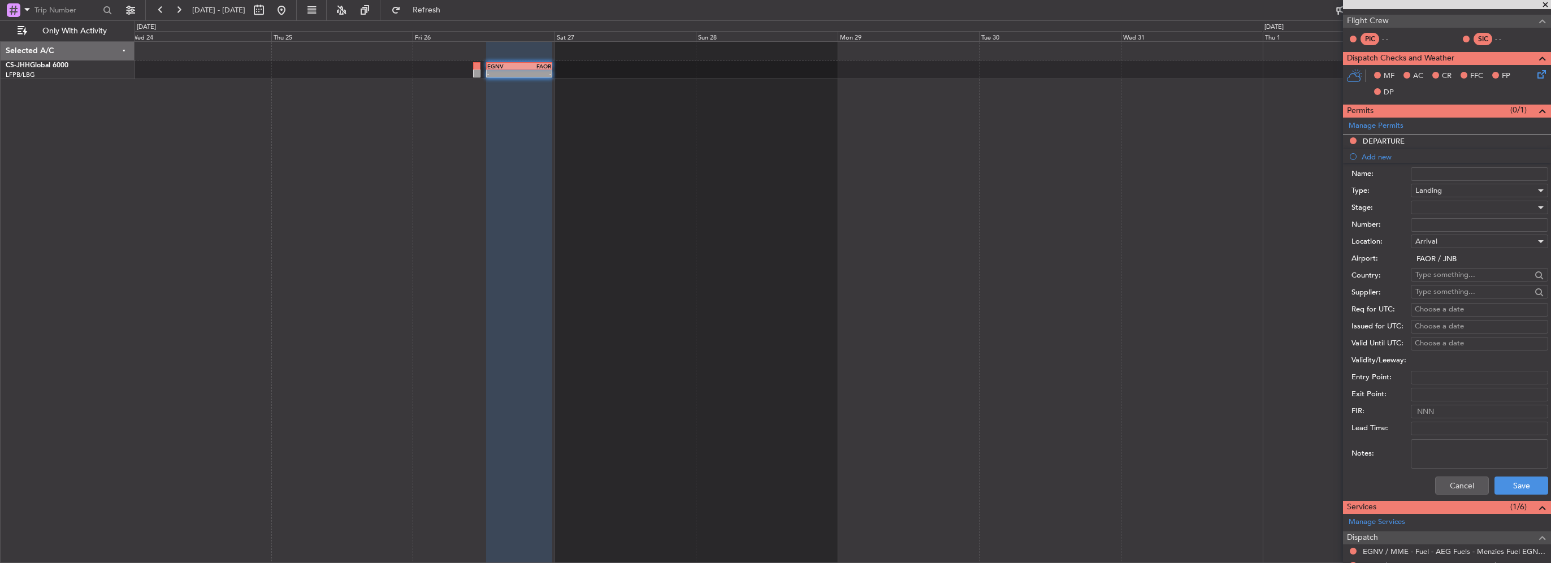
scroll to position [226, 0]
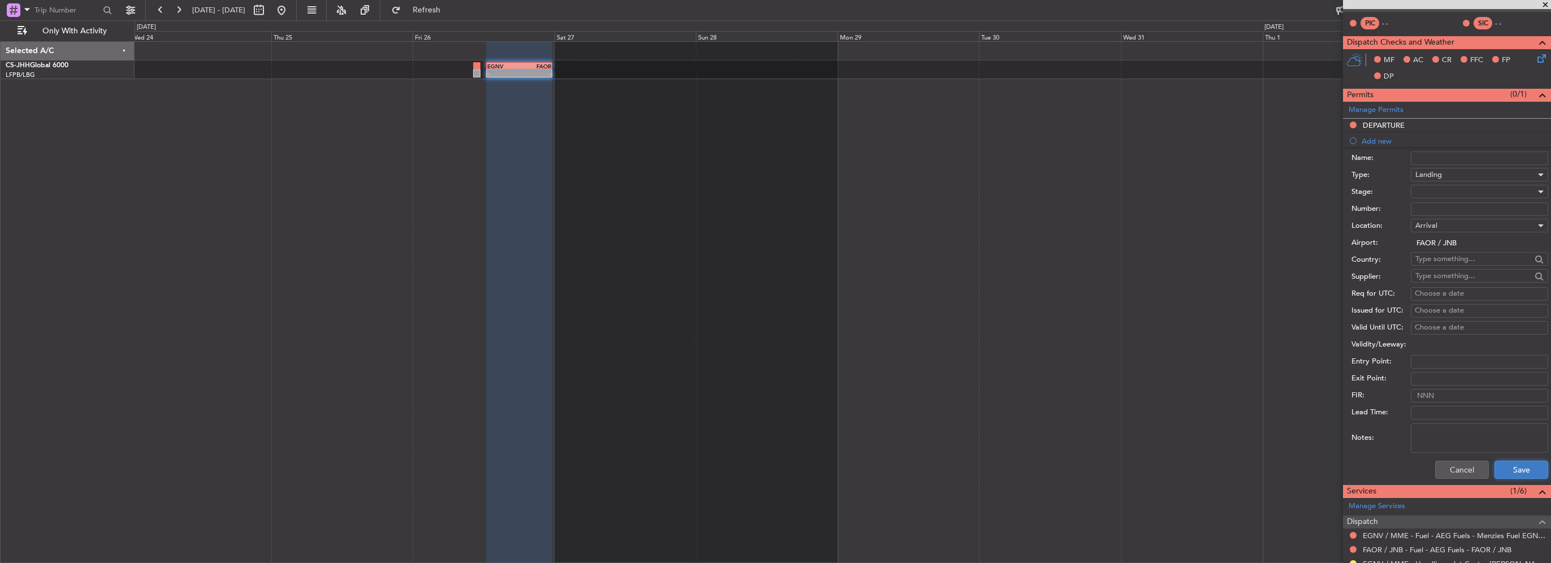
click at [1516, 464] on button "Save" at bounding box center [1521, 470] width 54 height 18
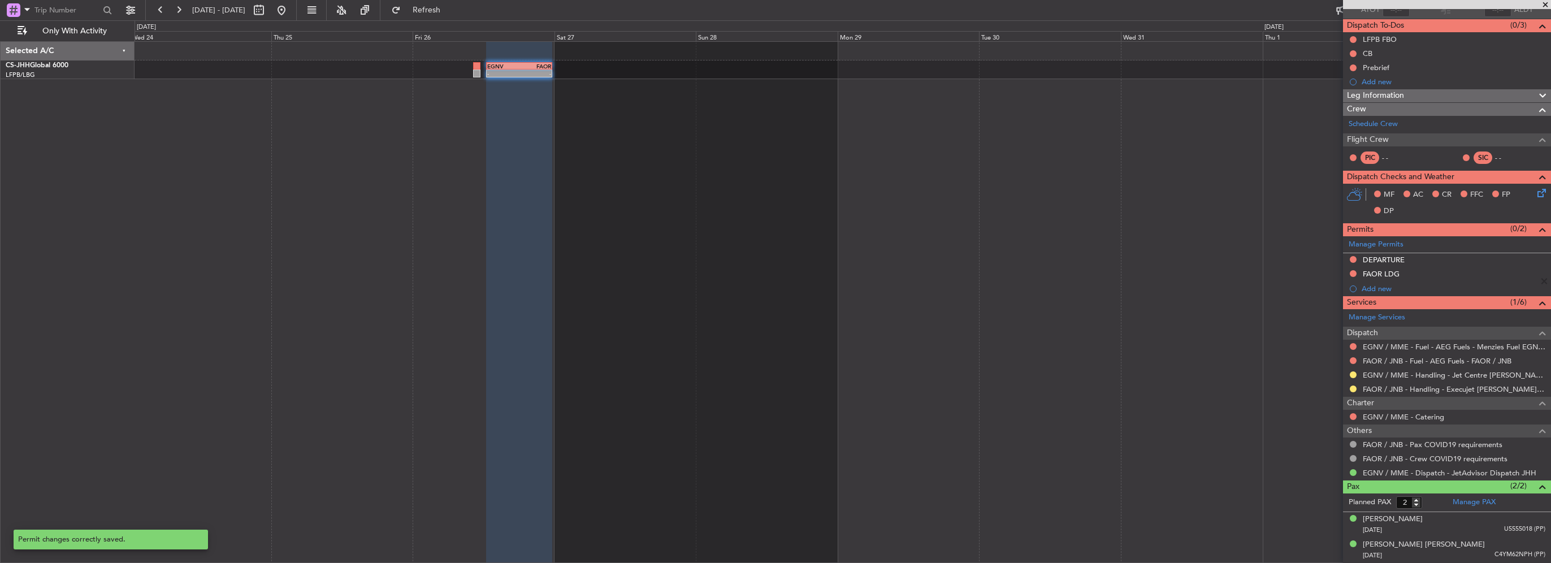
scroll to position [89, 0]
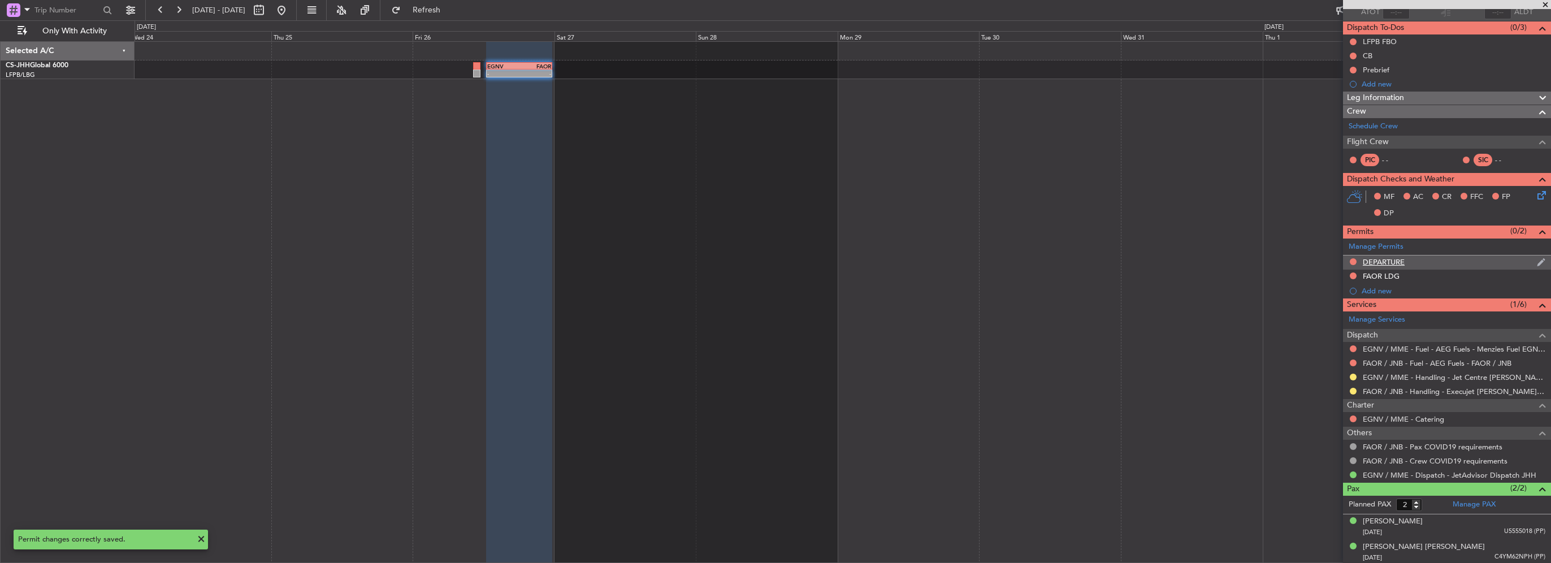
click at [1406, 264] on div "DEPARTURE" at bounding box center [1447, 262] width 208 height 14
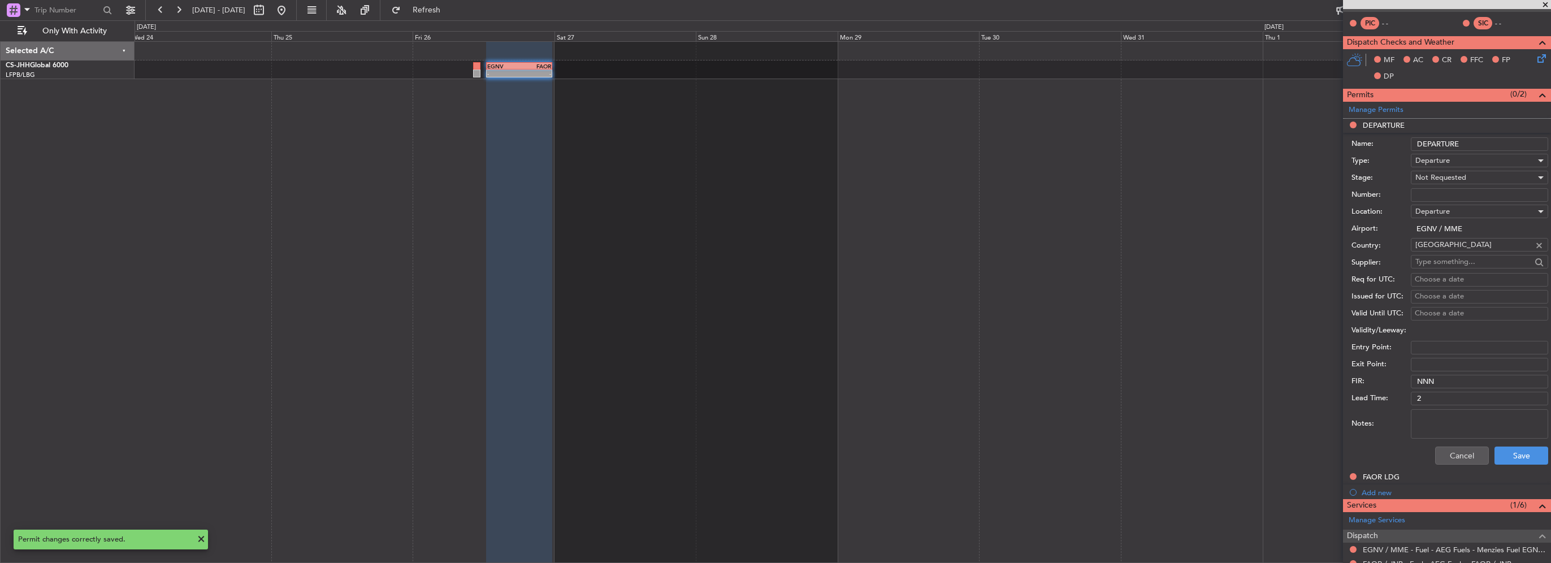
click at [1481, 146] on input "DEPARTURE" at bounding box center [1479, 144] width 137 height 14
type input "DEPARTURE UK PERMIT"
click at [1509, 452] on button "Save" at bounding box center [1521, 456] width 54 height 18
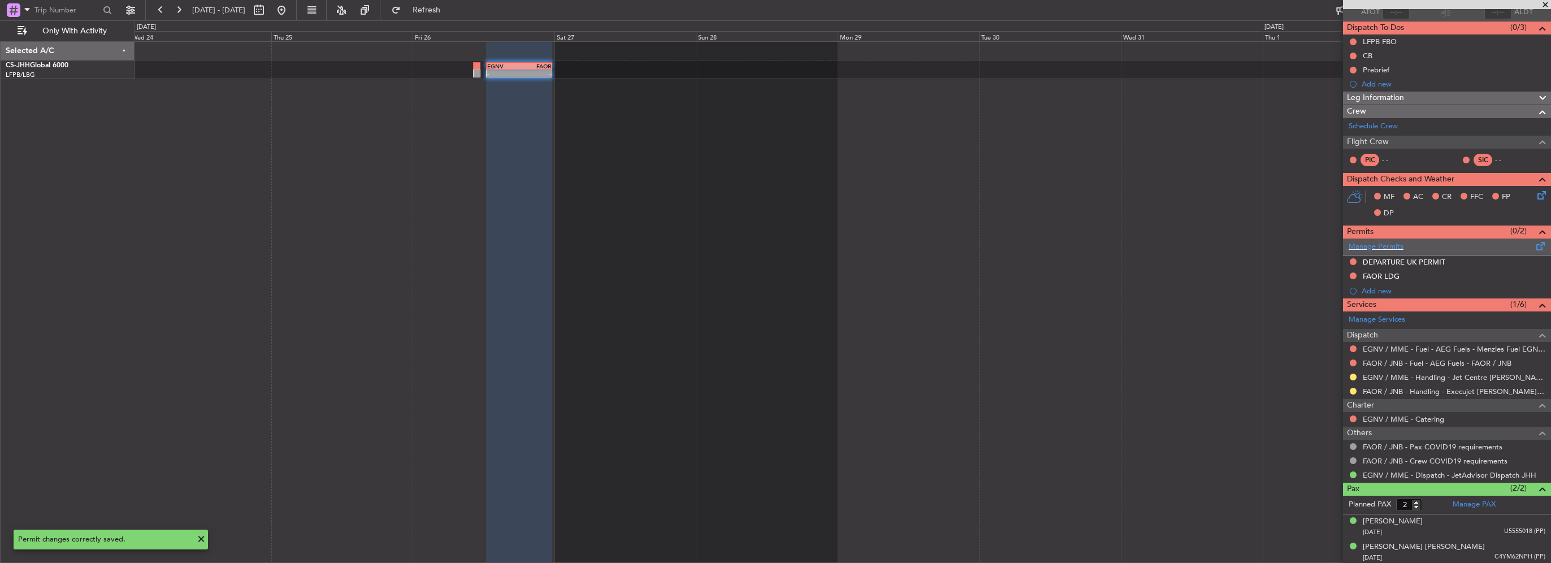
scroll to position [0, 0]
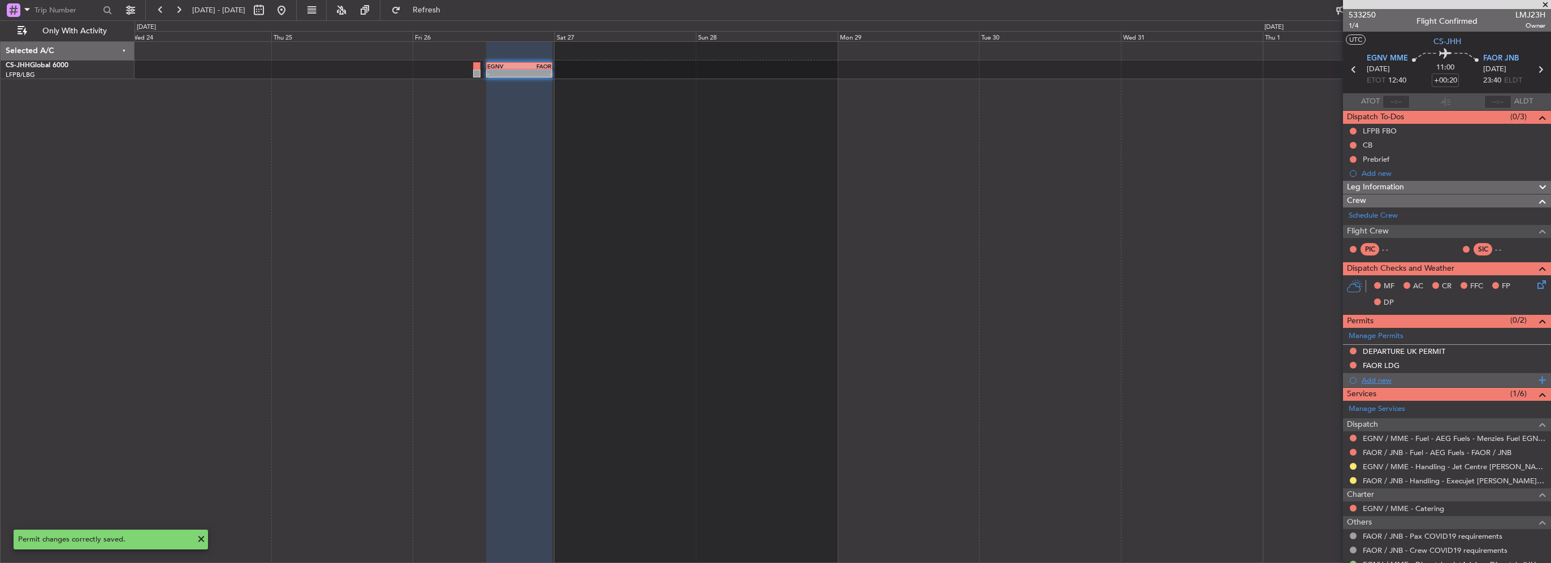
click at [1380, 380] on div "Add new" at bounding box center [1449, 380] width 174 height 10
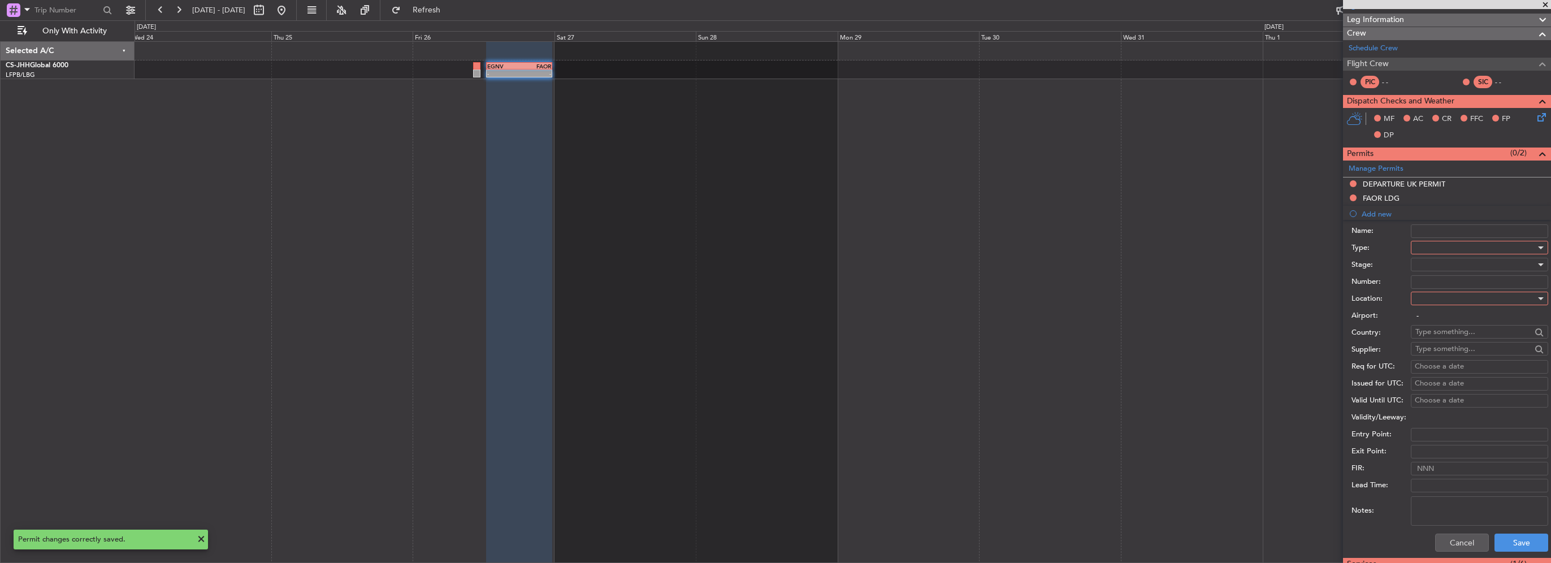
scroll to position [170, 0]
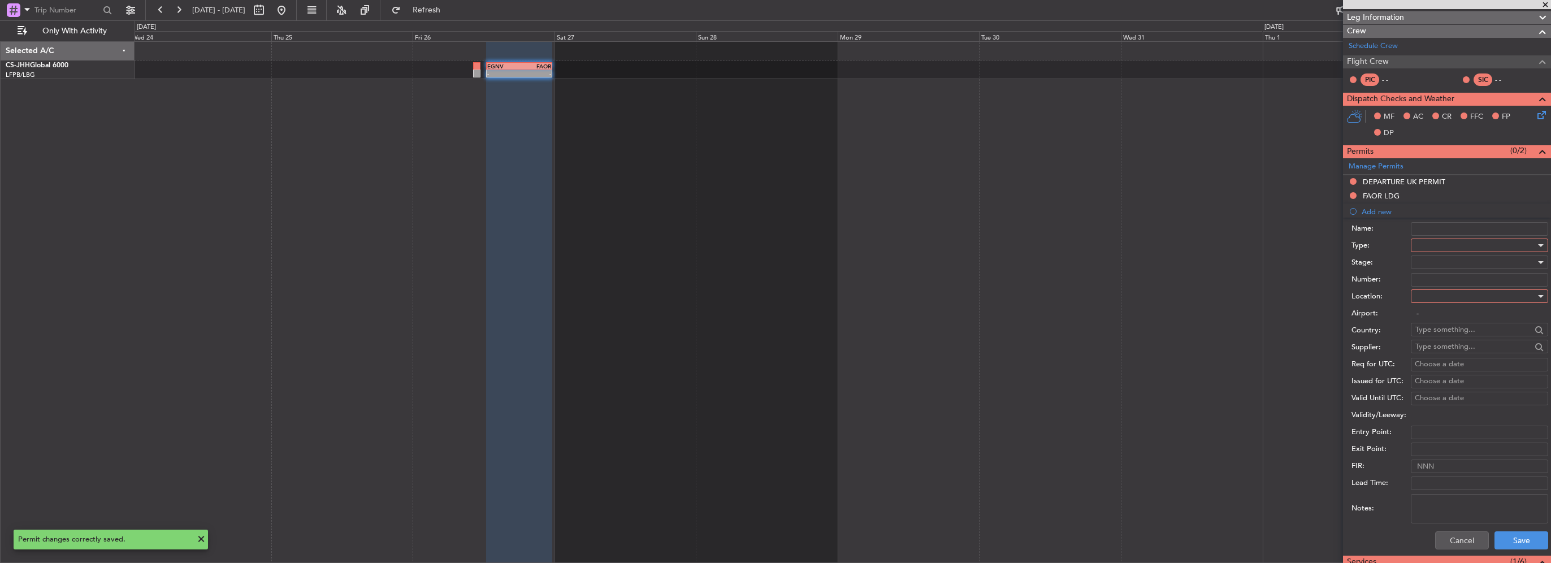
click at [1436, 242] on div at bounding box center [1475, 245] width 120 height 17
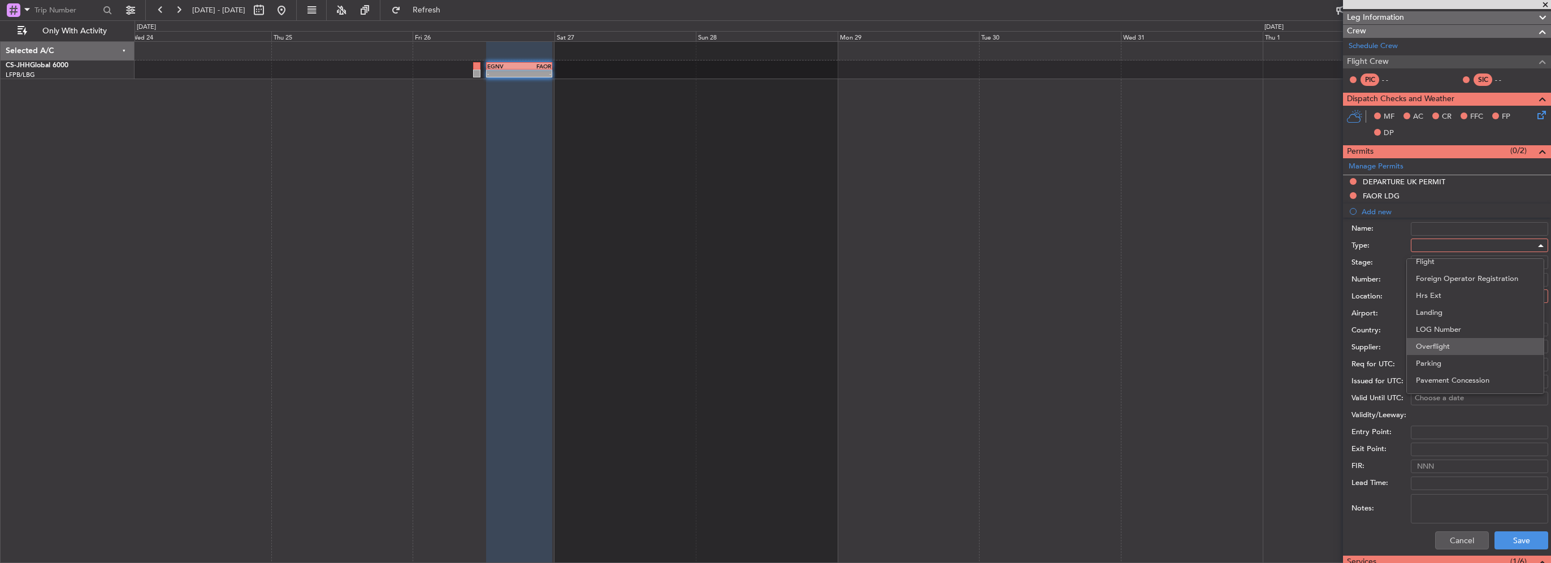
click at [1450, 352] on span "Overflight" at bounding box center [1475, 346] width 119 height 17
click at [1445, 298] on div at bounding box center [1475, 296] width 120 height 17
click at [1440, 386] on span "Enroute" at bounding box center [1475, 386] width 119 height 17
click at [1429, 331] on input "text" at bounding box center [1473, 329] width 116 height 17
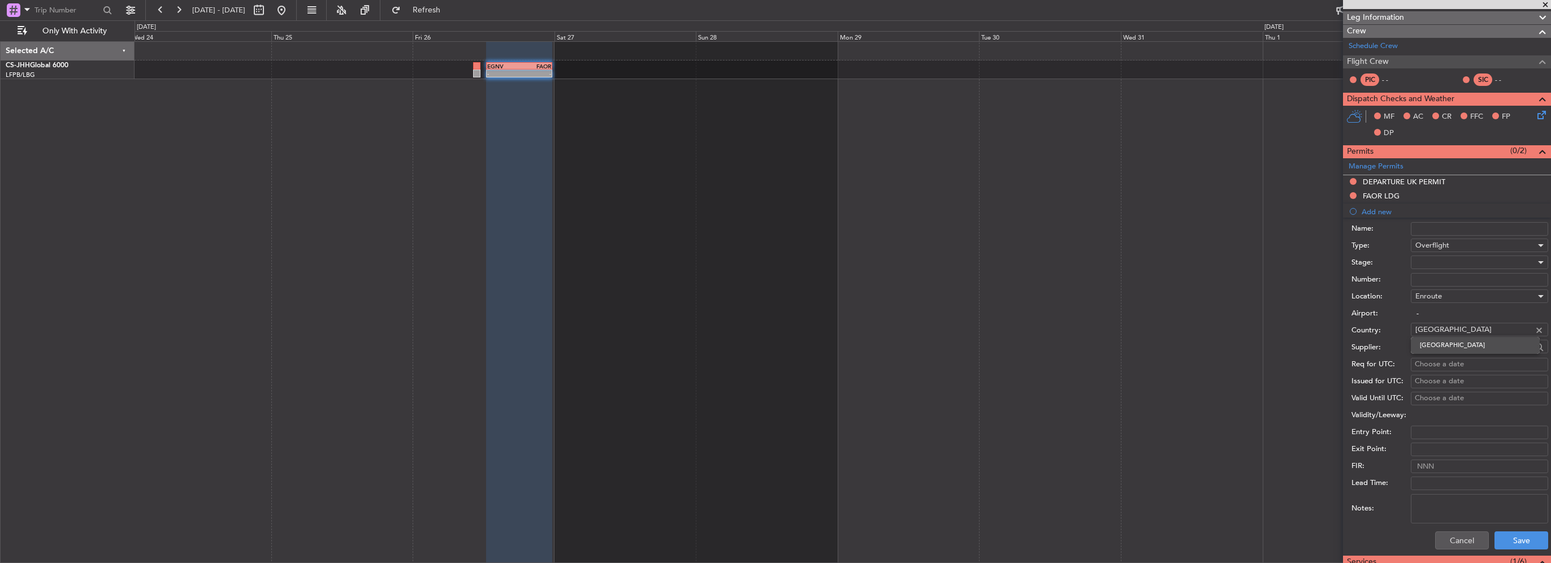
click at [1436, 341] on span "Algeria" at bounding box center [1475, 345] width 111 height 17
type input "Algeria"
click at [1506, 538] on button "Save" at bounding box center [1521, 540] width 54 height 18
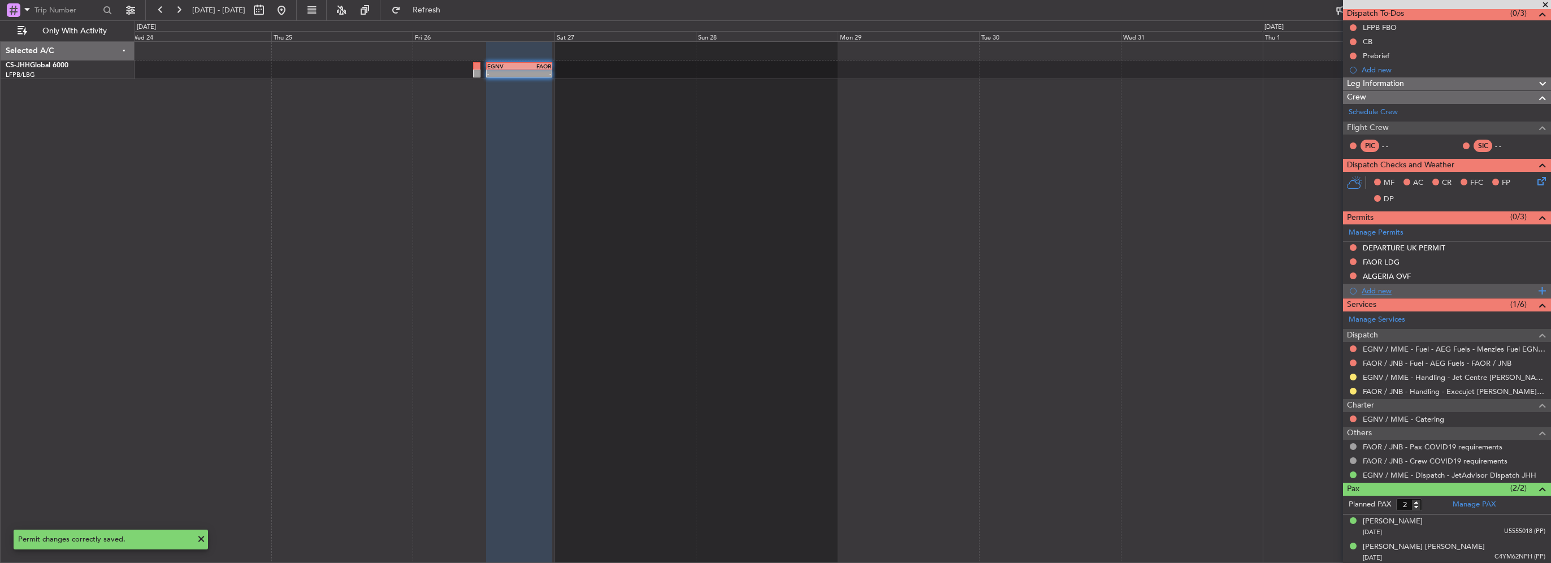
click at [1386, 290] on div "Add new" at bounding box center [1449, 291] width 174 height 10
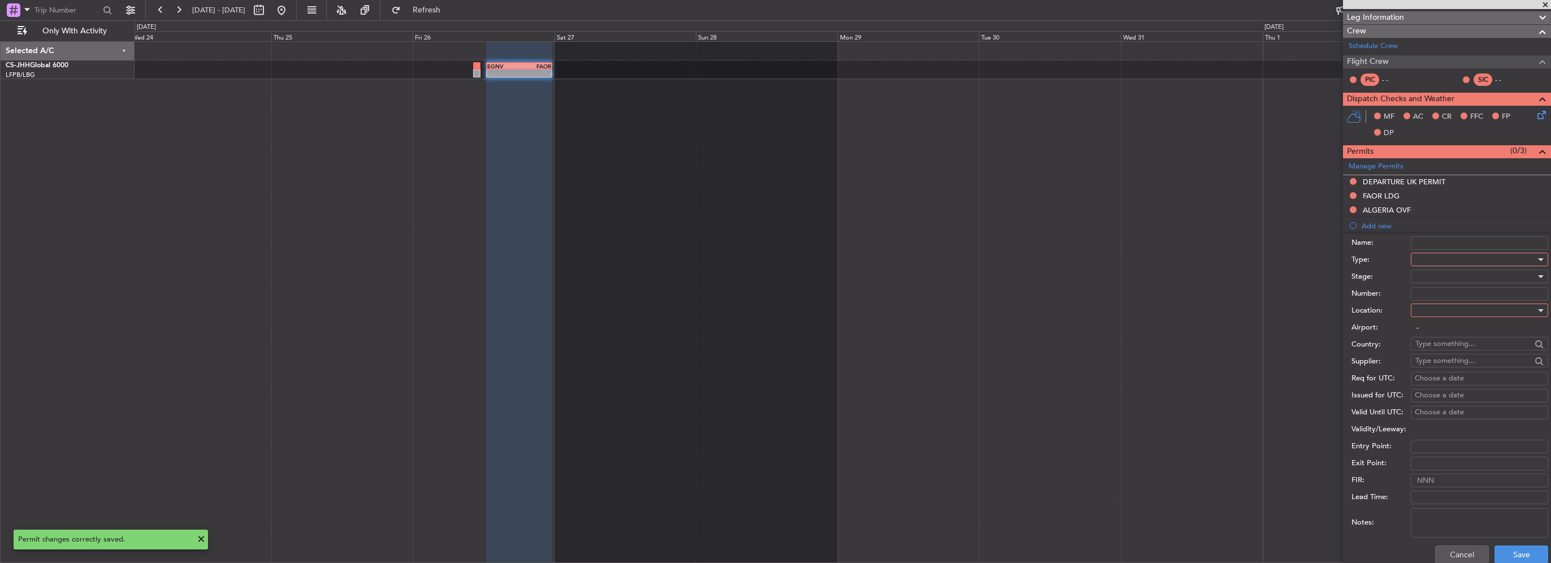
click at [1444, 262] on div at bounding box center [1475, 259] width 120 height 17
click at [1432, 362] on span "Overflight" at bounding box center [1475, 360] width 119 height 17
click at [1444, 306] on div at bounding box center [1475, 310] width 120 height 17
drag, startPoint x: 1431, startPoint y: 399, endPoint x: 1454, endPoint y: 295, distance: 106.7
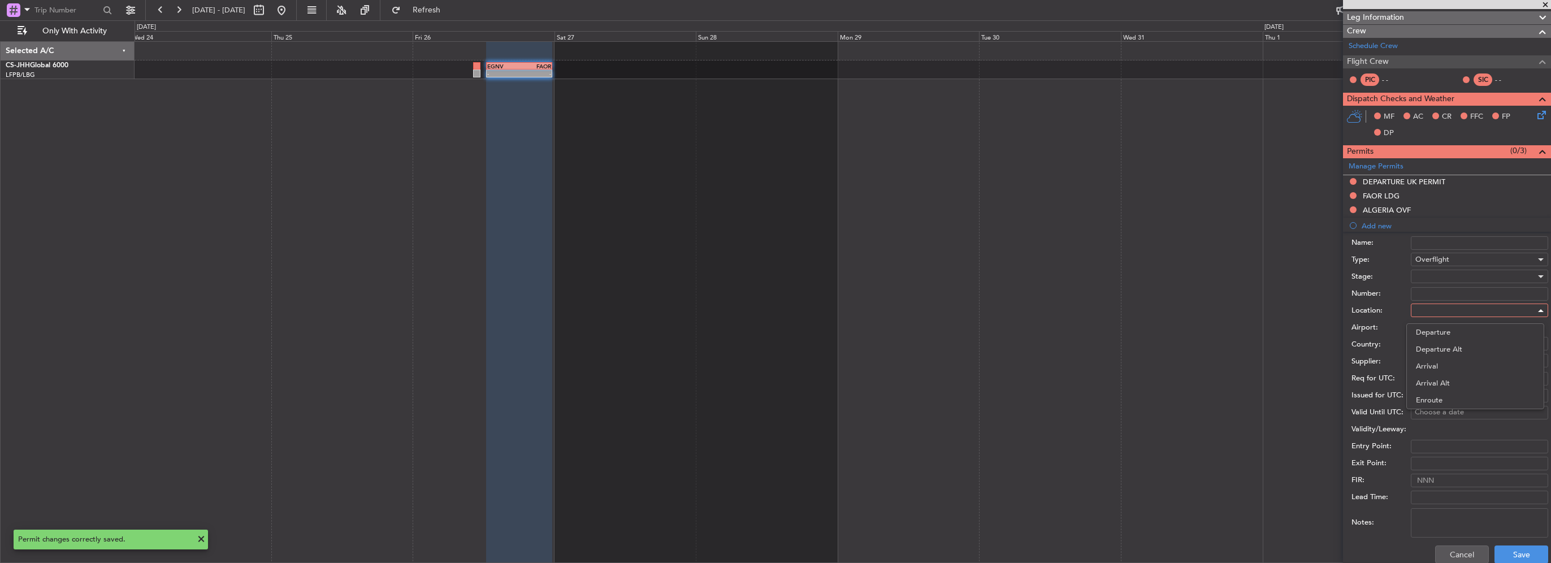
click at [1431, 398] on span "Enroute" at bounding box center [1475, 400] width 119 height 17
click at [1440, 274] on div at bounding box center [1475, 276] width 120 height 17
click at [1371, 280] on div at bounding box center [775, 281] width 1551 height 563
click at [1435, 346] on input "text" at bounding box center [1473, 343] width 116 height 17
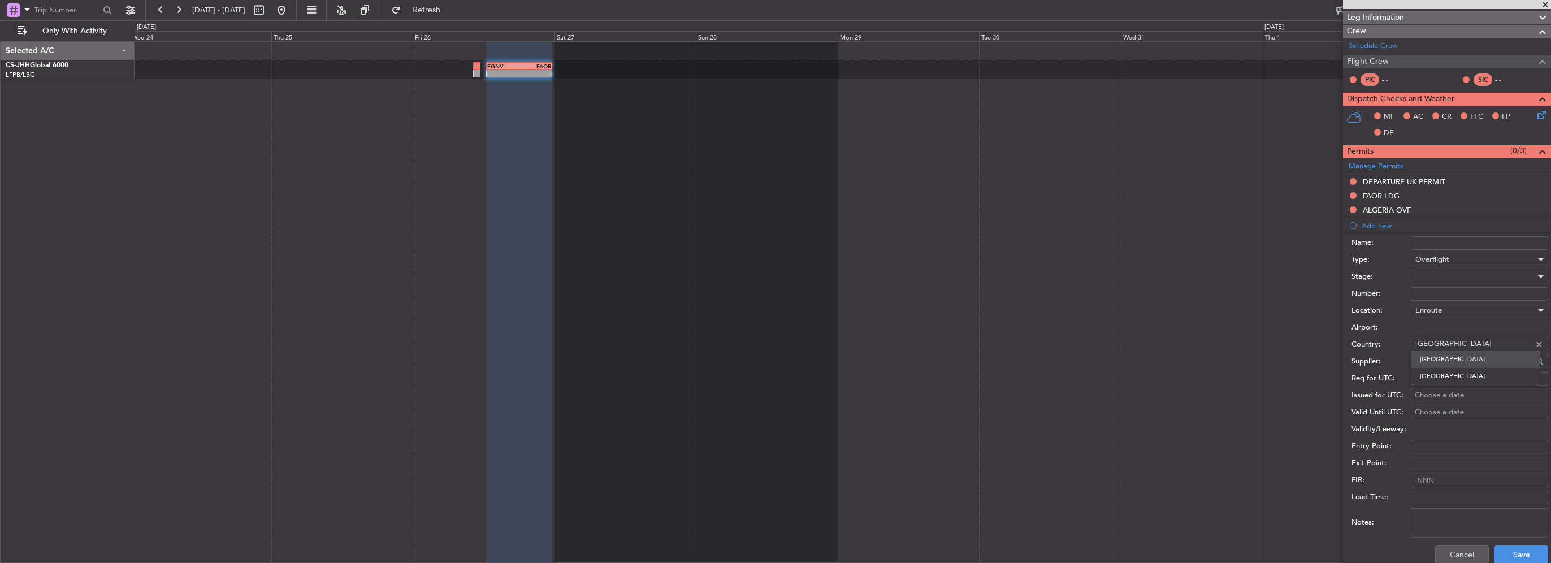
click at [1511, 353] on span "Niger" at bounding box center [1475, 359] width 111 height 17
type input "Niger"
click at [1516, 553] on button "Save" at bounding box center [1521, 554] width 54 height 18
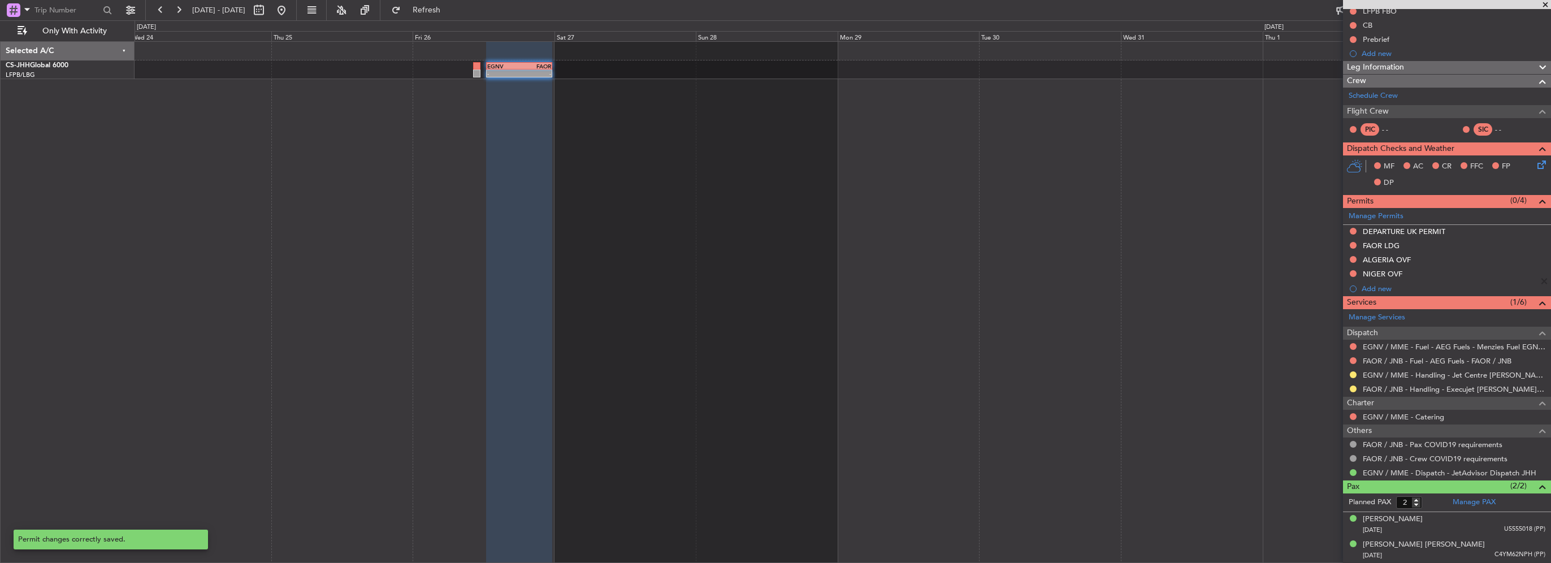
scroll to position [118, 0]
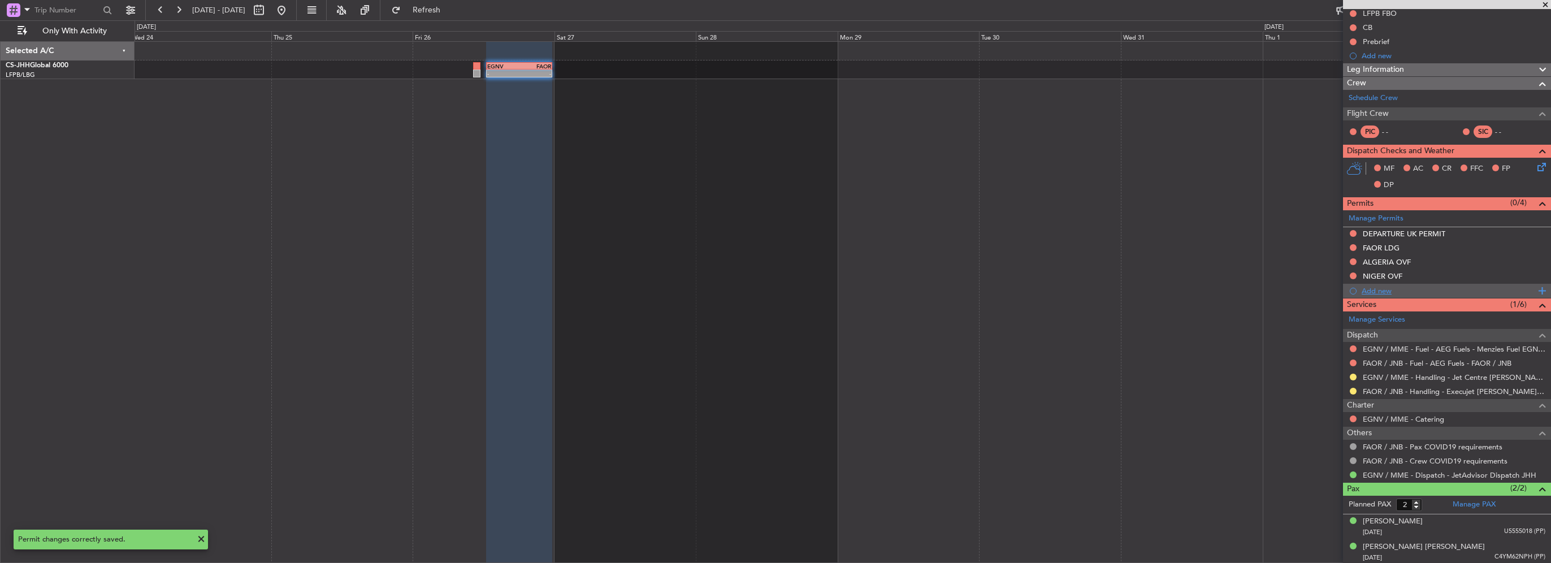
click at [1415, 291] on div "Add new" at bounding box center [1449, 291] width 174 height 10
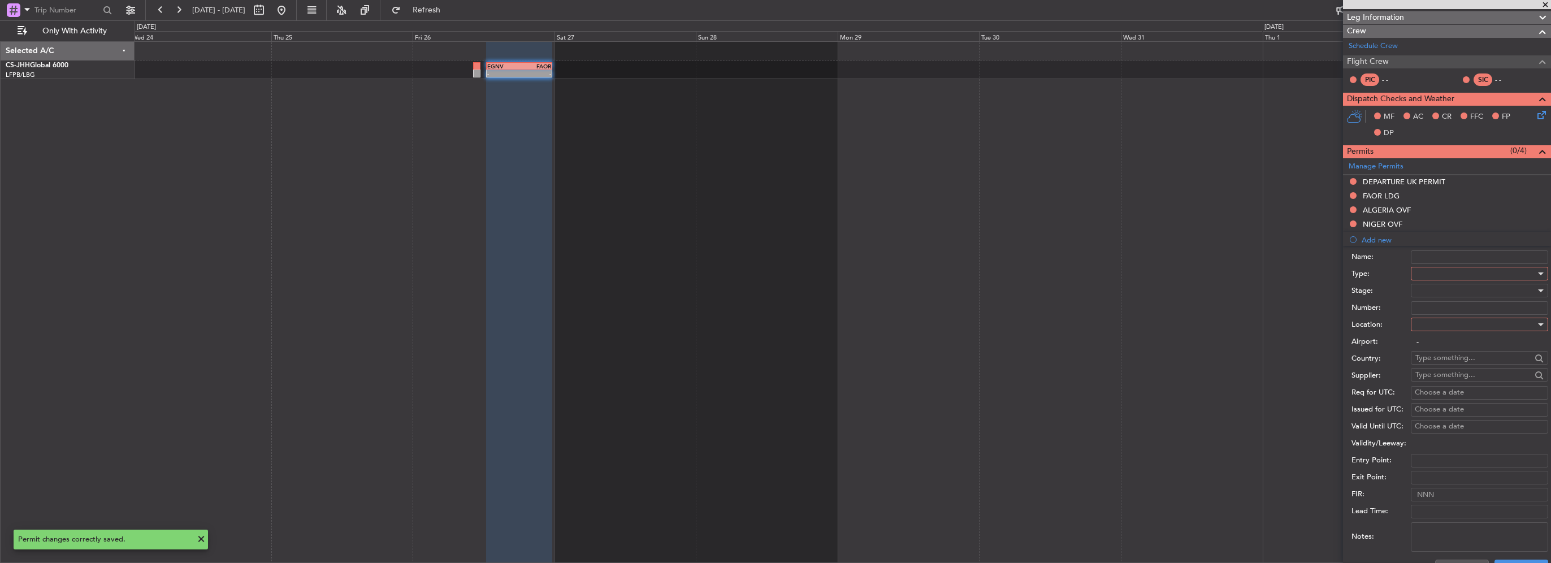
click at [1436, 280] on div at bounding box center [1475, 273] width 120 height 17
click at [1449, 382] on span "Overflight" at bounding box center [1475, 374] width 119 height 17
click at [1438, 318] on div at bounding box center [1475, 324] width 120 height 17
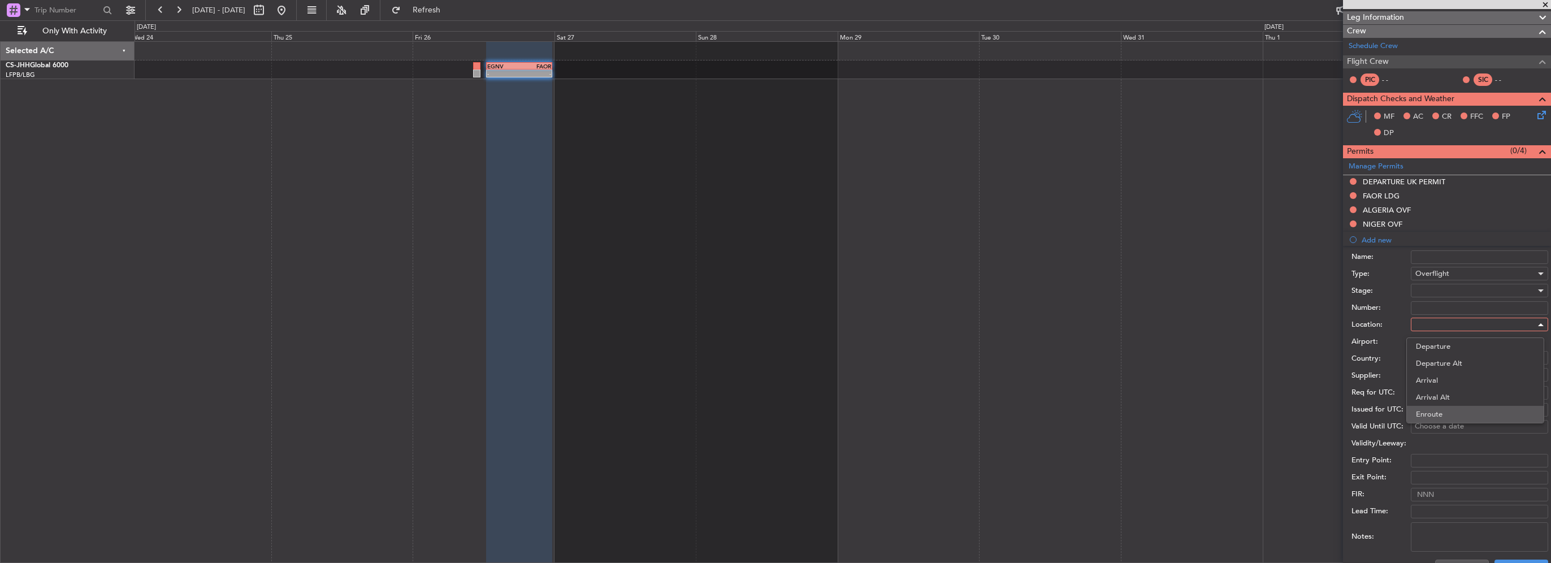
click at [1440, 414] on span "Enroute" at bounding box center [1475, 414] width 119 height 17
click at [1438, 355] on input "text" at bounding box center [1473, 357] width 116 height 17
click at [1467, 373] on span "Chad" at bounding box center [1475, 373] width 111 height 17
type input "Chad"
click at [1503, 561] on button "Save" at bounding box center [1521, 569] width 54 height 18
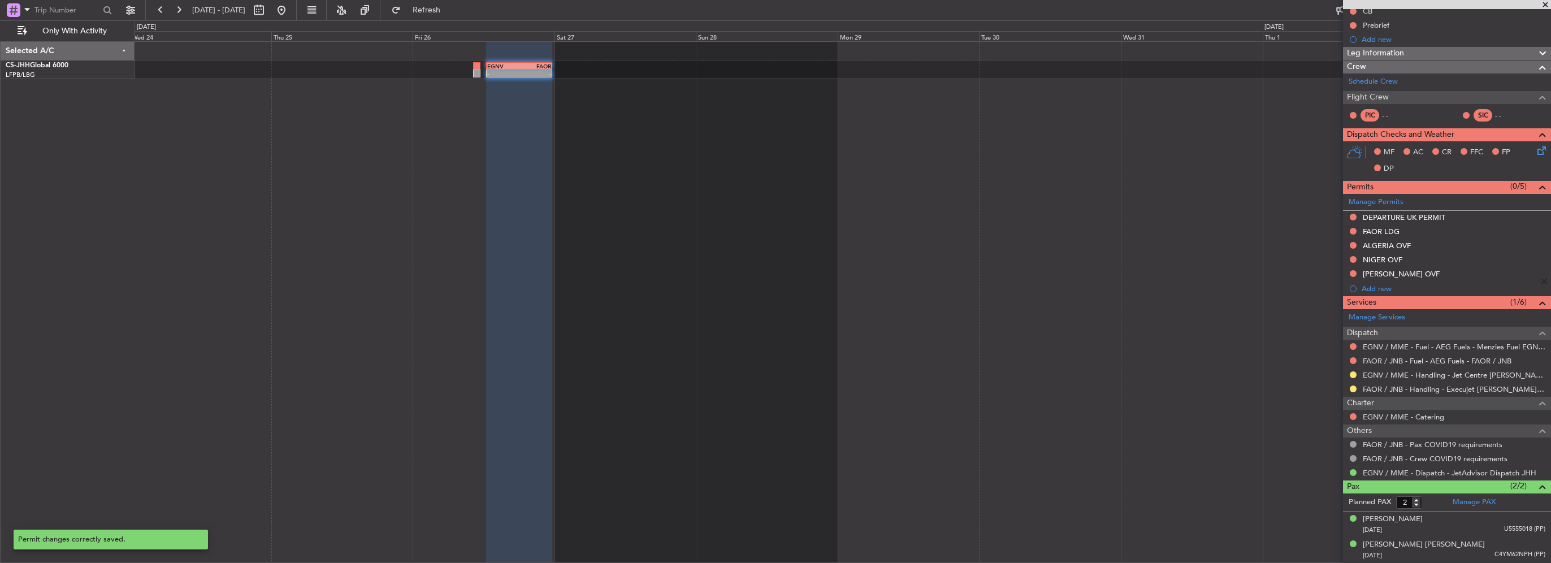
scroll to position [132, 0]
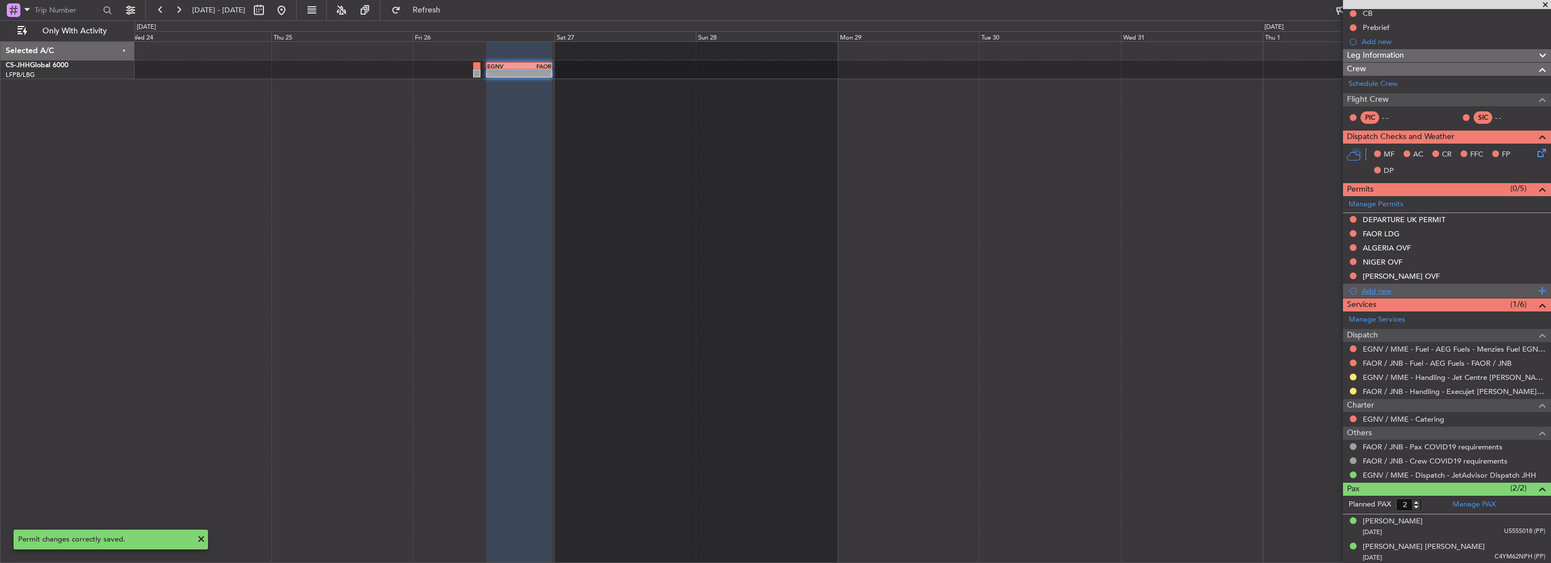
click at [1388, 288] on div "Add new" at bounding box center [1449, 291] width 174 height 10
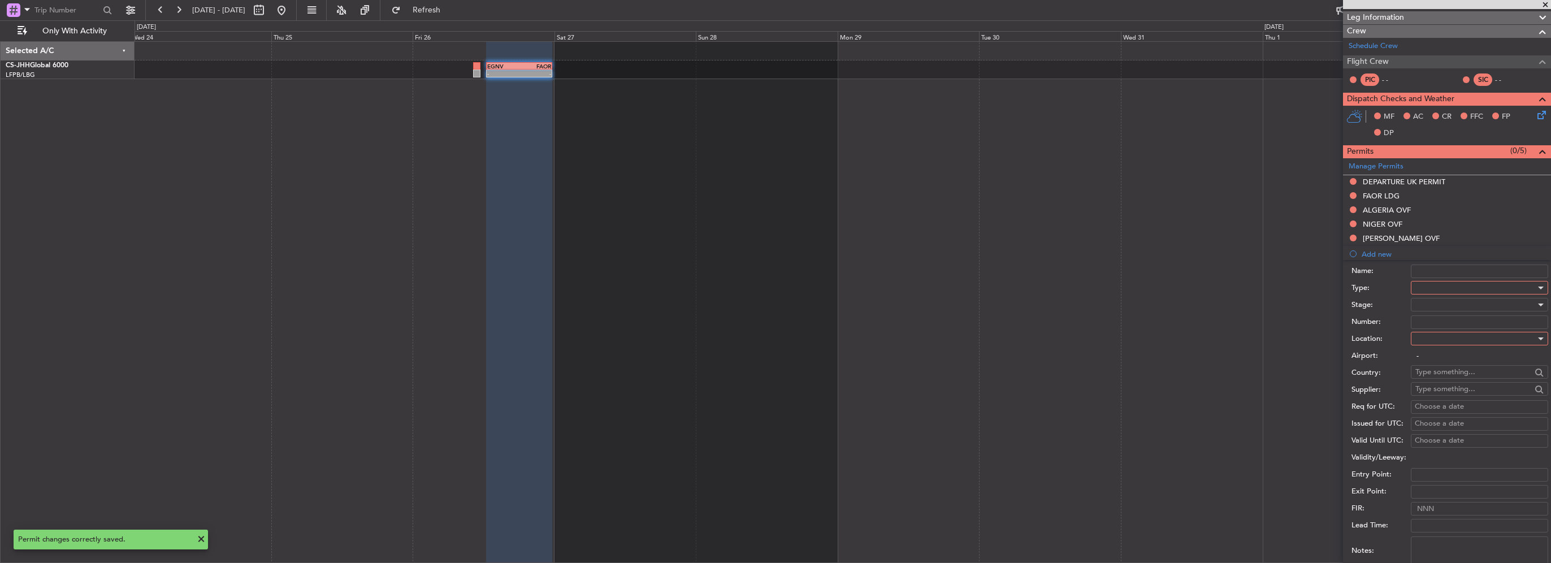
click at [1440, 288] on div at bounding box center [1475, 287] width 120 height 17
click at [1445, 385] on span "Overflight" at bounding box center [1475, 388] width 119 height 17
click at [1444, 328] on div "Number:" at bounding box center [1449, 322] width 197 height 17
click at [1449, 339] on div at bounding box center [1475, 338] width 120 height 17
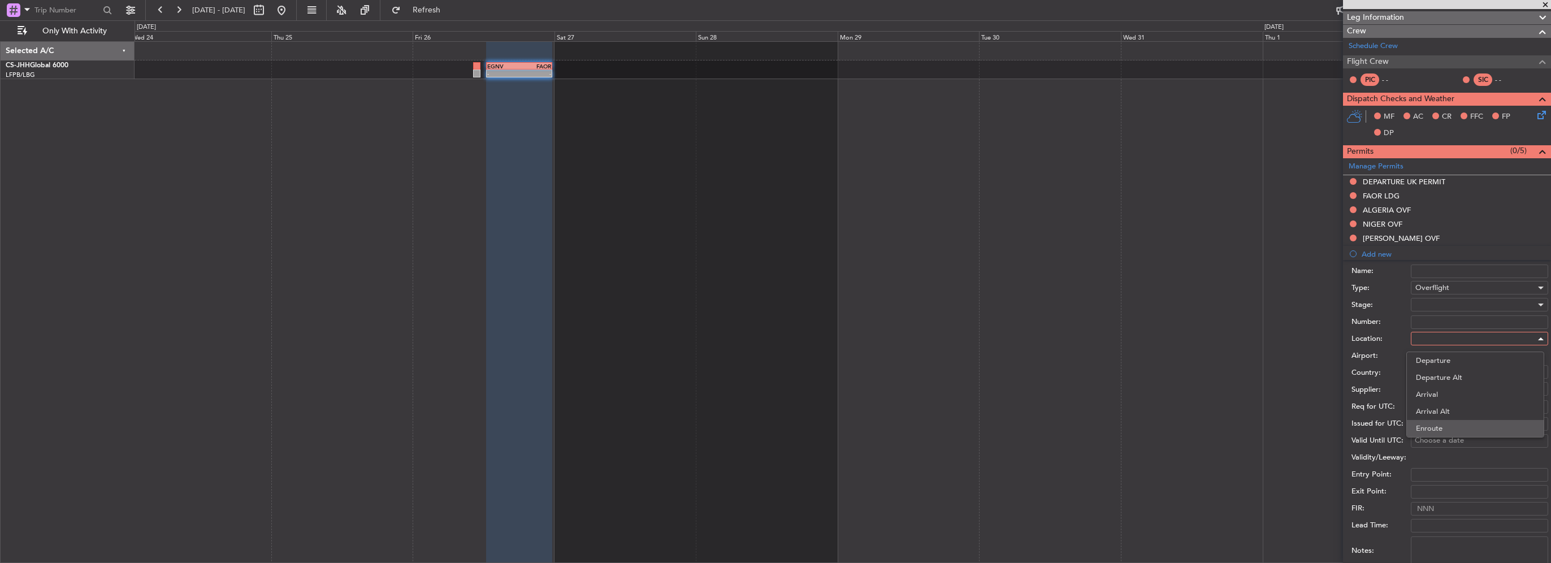
click at [1426, 430] on span "Enroute" at bounding box center [1475, 428] width 119 height 17
click at [1436, 377] on input "text" at bounding box center [1473, 371] width 116 height 17
click at [1422, 390] on span "Central African Republic" at bounding box center [1475, 387] width 111 height 17
type input "Central African Republic"
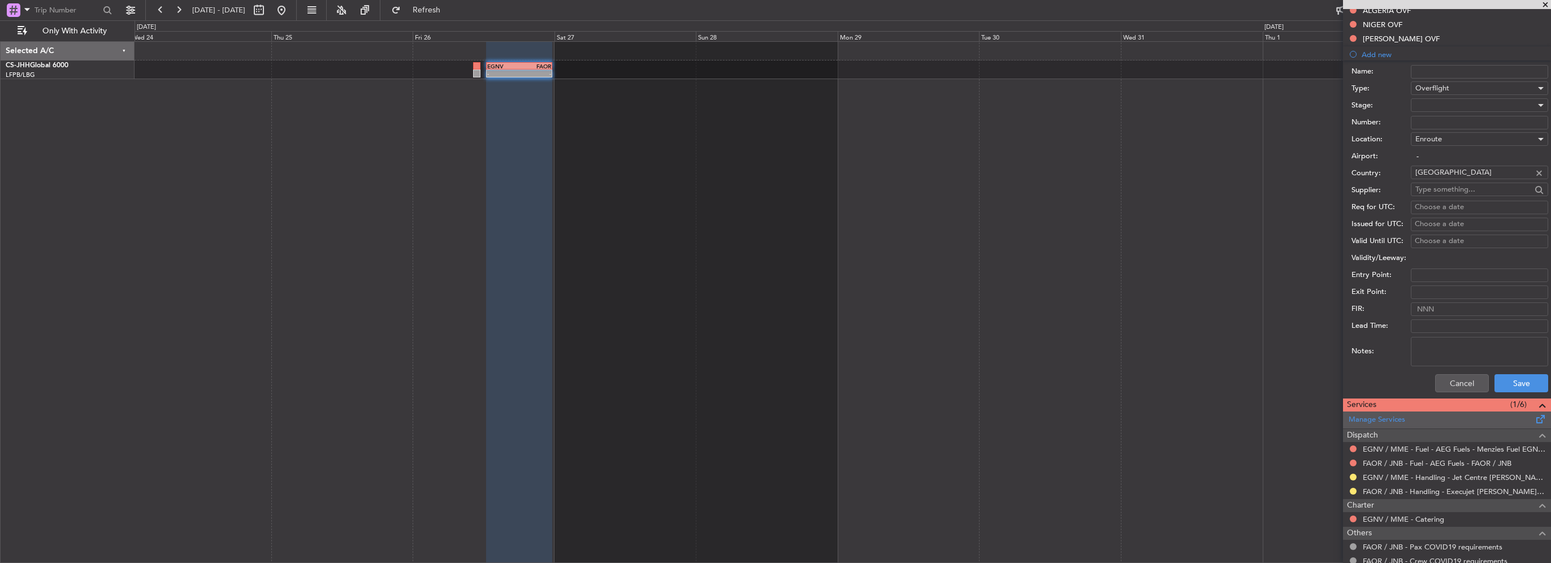
scroll to position [396, 0]
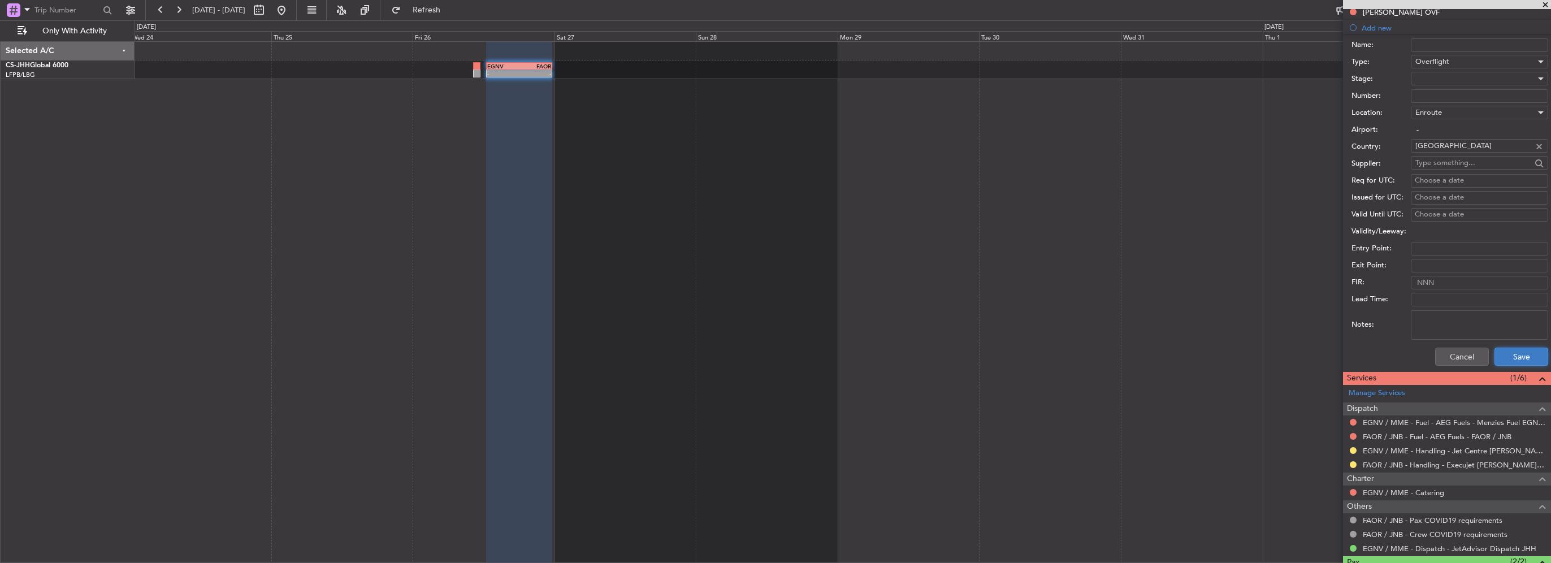
click at [1499, 356] on button "Save" at bounding box center [1521, 357] width 54 height 18
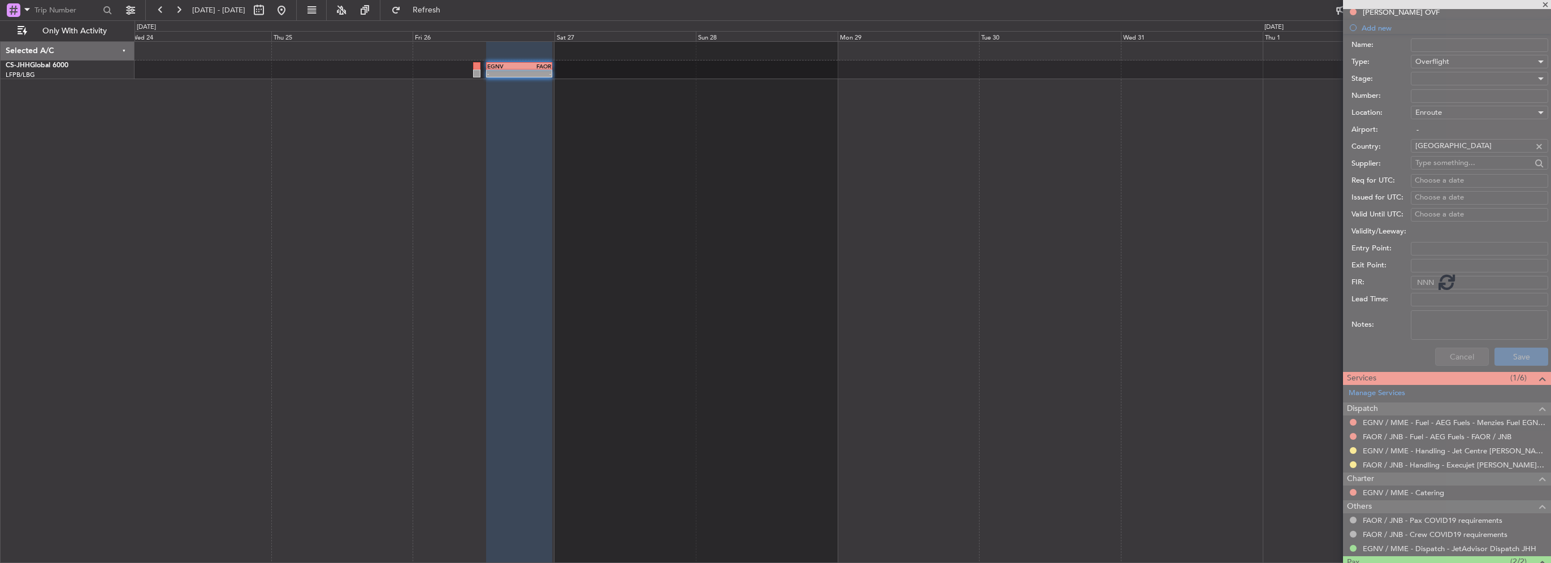
scroll to position [146, 0]
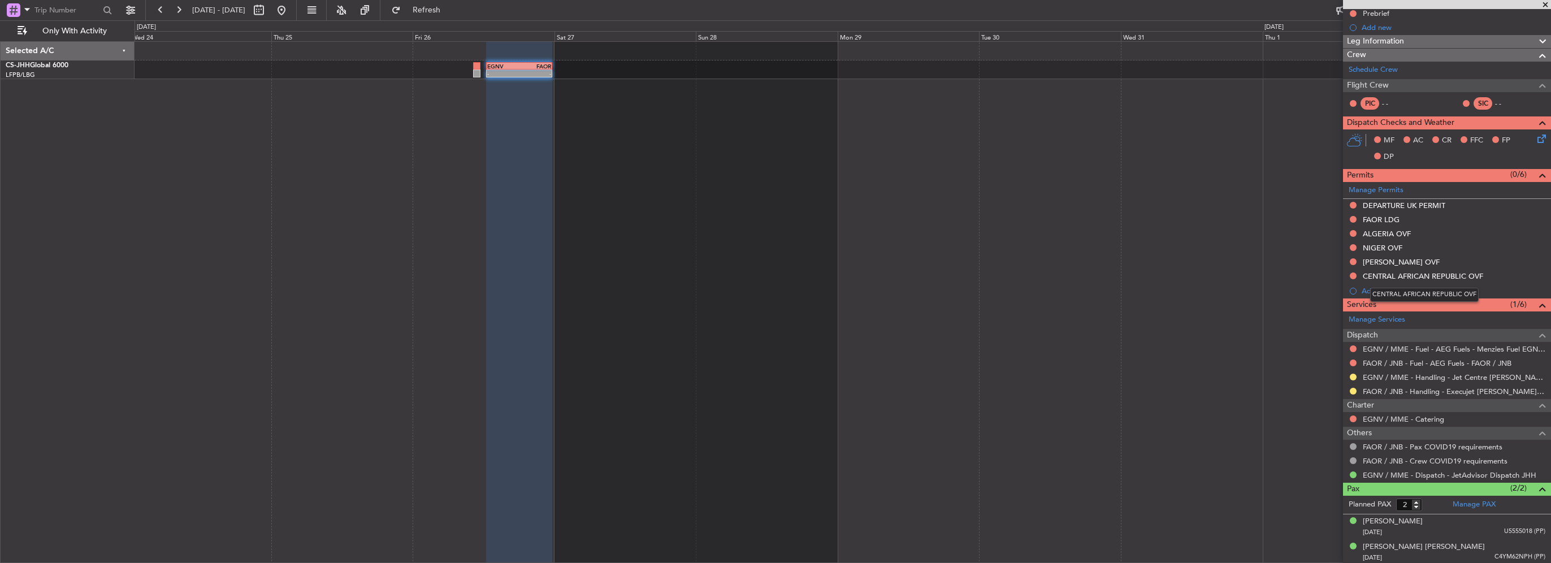
drag, startPoint x: 1384, startPoint y: 292, endPoint x: 1389, endPoint y: 296, distance: 6.8
click at [1384, 292] on mat-tooltip-component "CENTRAL AFRICAN REPUBLIC OVF" at bounding box center [1424, 295] width 124 height 30
click at [1377, 287] on div "Add new" at bounding box center [1449, 291] width 174 height 10
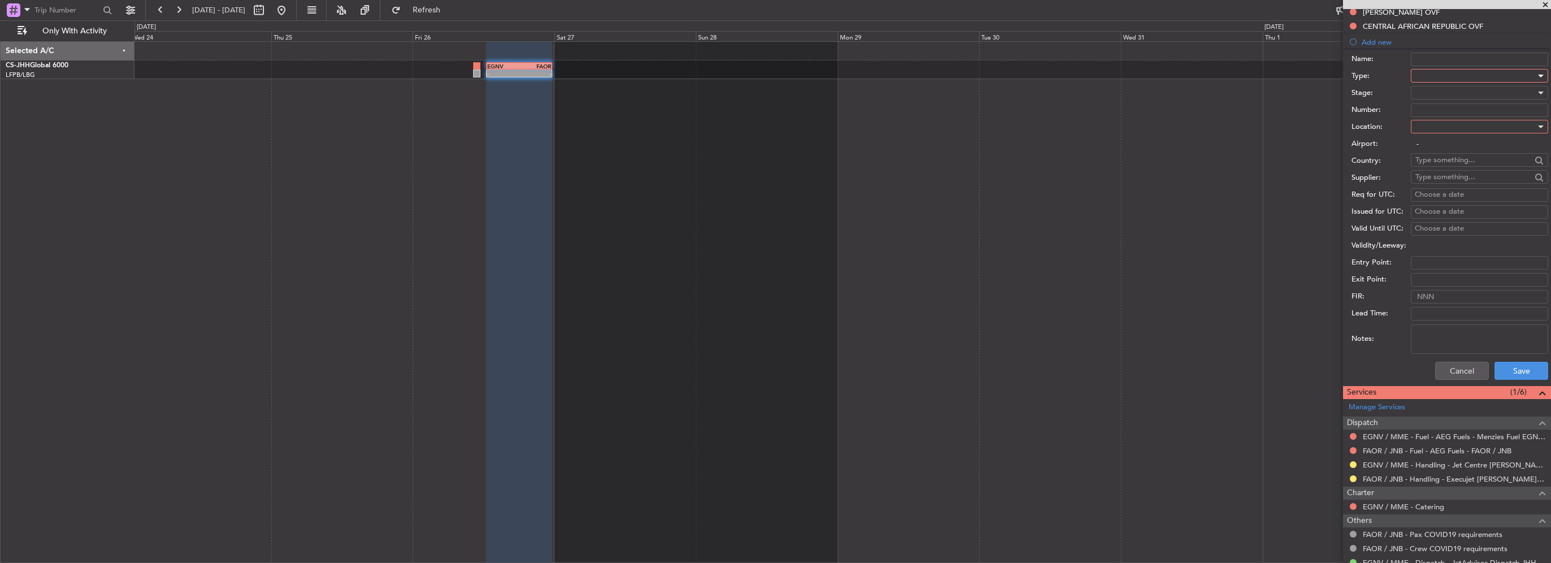
click at [1432, 77] on div at bounding box center [1475, 75] width 120 height 17
click at [1436, 125] on span "Overflight" at bounding box center [1475, 120] width 119 height 17
click at [1438, 125] on div at bounding box center [1475, 126] width 120 height 17
click at [1442, 215] on span "Enroute" at bounding box center [1475, 216] width 119 height 17
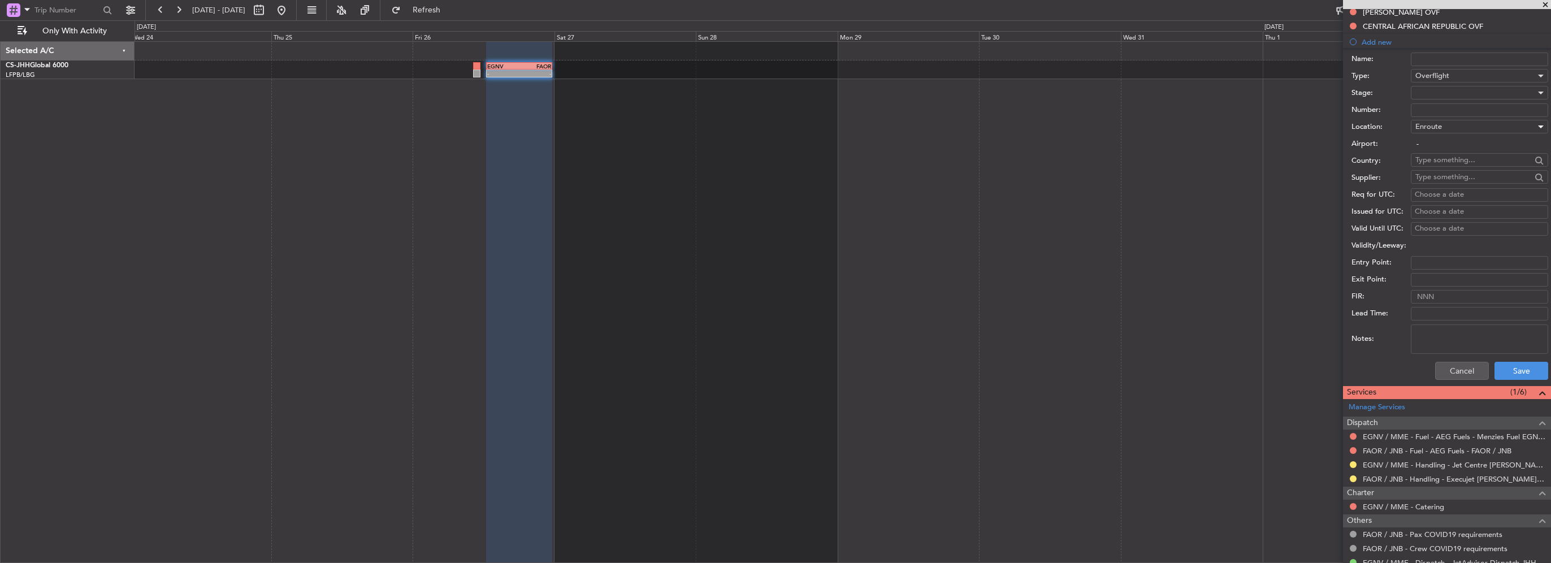
click at [1445, 161] on input "text" at bounding box center [1473, 159] width 116 height 17
click at [1463, 179] on span "Congo" at bounding box center [1475, 175] width 111 height 17
type input "Congo"
click at [1505, 373] on button "Save" at bounding box center [1521, 371] width 54 height 18
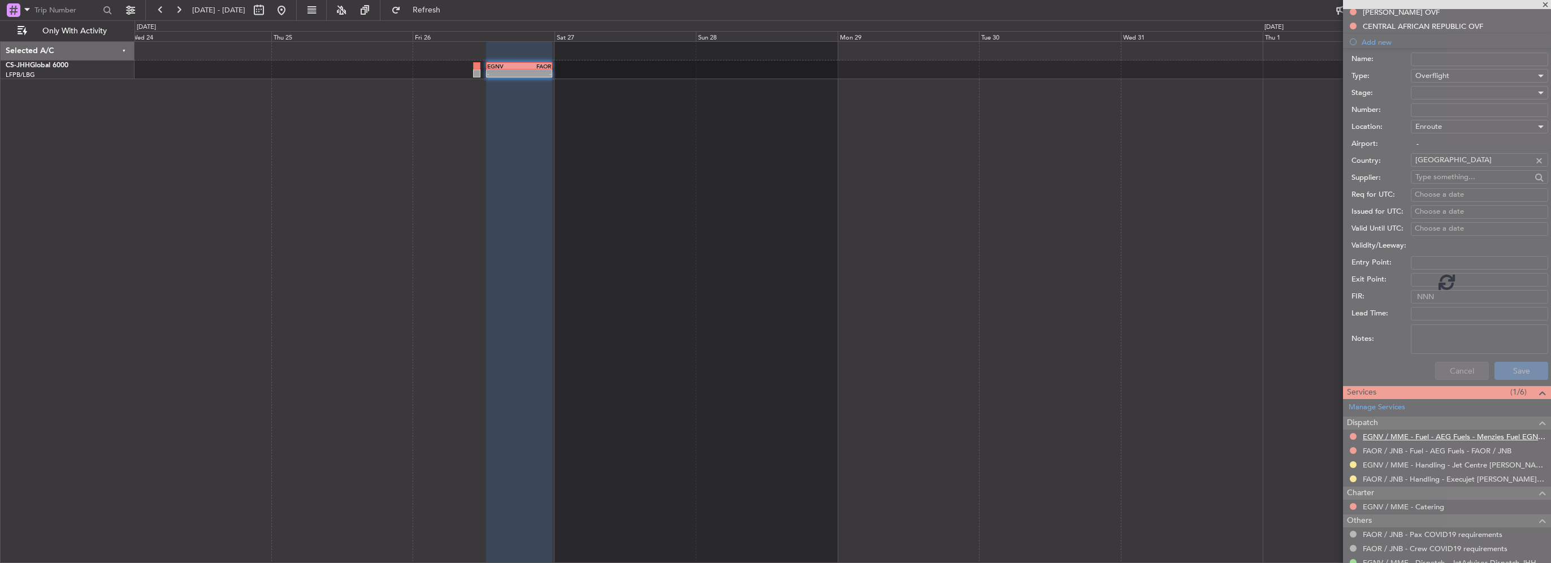
scroll to position [160, 0]
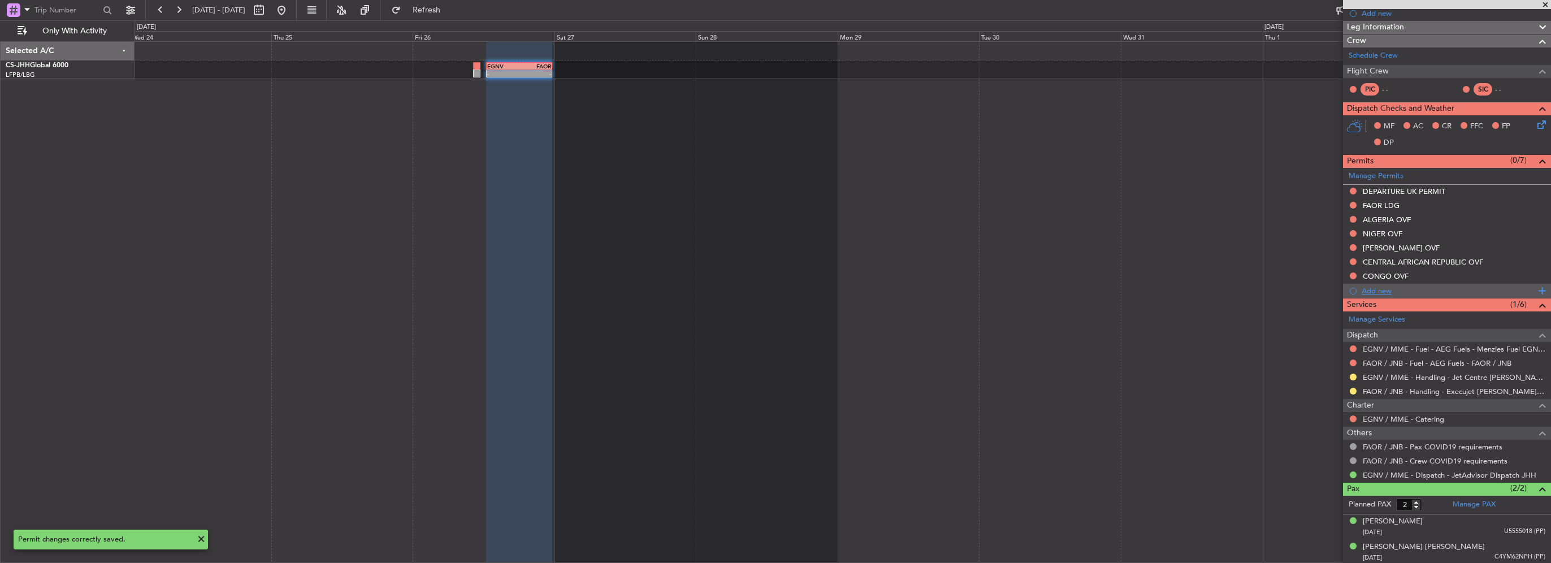
click at [1377, 292] on div "Add new" at bounding box center [1449, 291] width 174 height 10
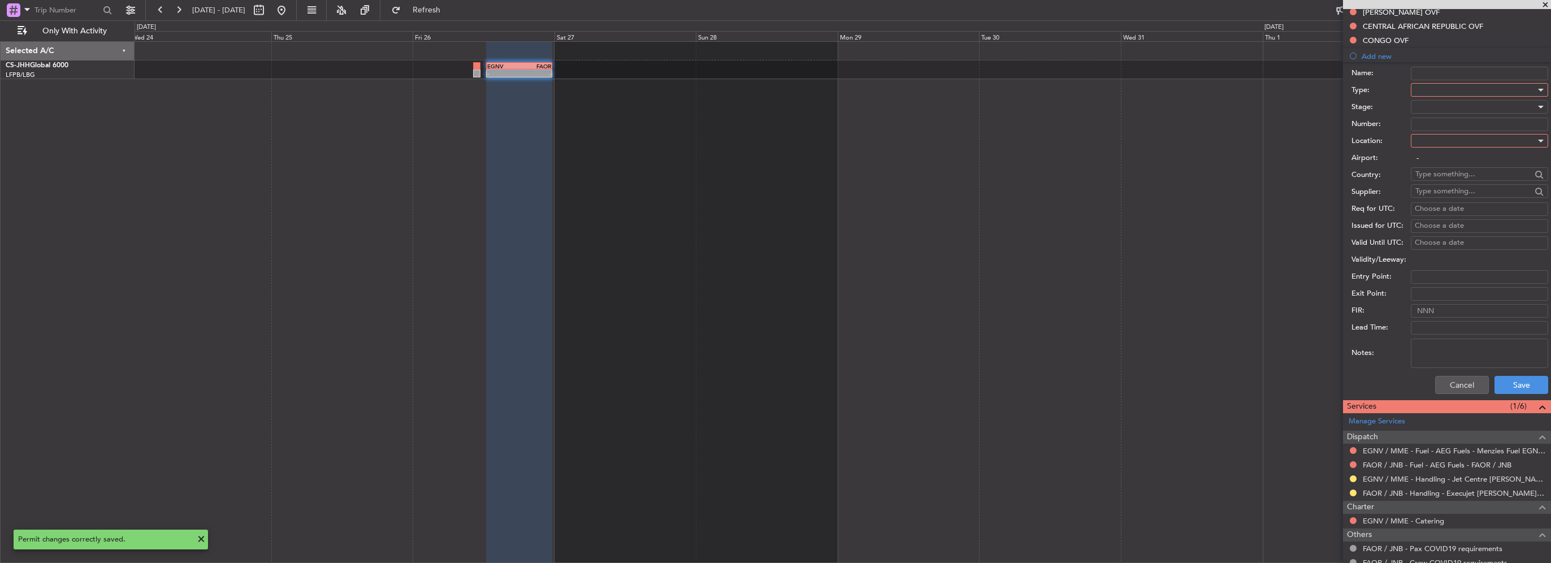
click at [1455, 86] on div at bounding box center [1475, 89] width 120 height 17
click at [1420, 187] on span "Overflight" at bounding box center [1475, 191] width 119 height 17
click at [1442, 142] on div at bounding box center [1475, 140] width 120 height 17
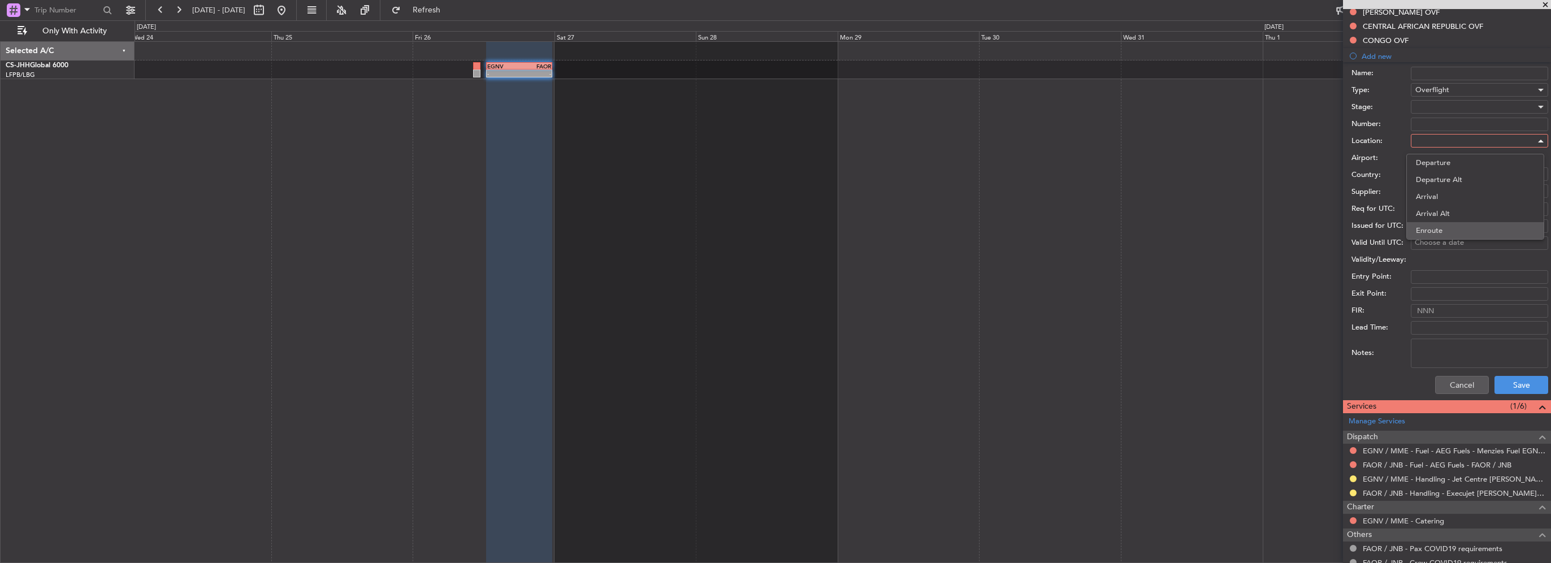
click at [1437, 227] on span "Enroute" at bounding box center [1475, 230] width 119 height 17
click at [1443, 169] on input "text" at bounding box center [1473, 174] width 116 height 17
click at [1443, 199] on span "Congo, Democratic Republic" at bounding box center [1475, 206] width 111 height 17
type input "Congo, Democratic Republic"
click at [1528, 376] on button "Save" at bounding box center [1521, 385] width 54 height 18
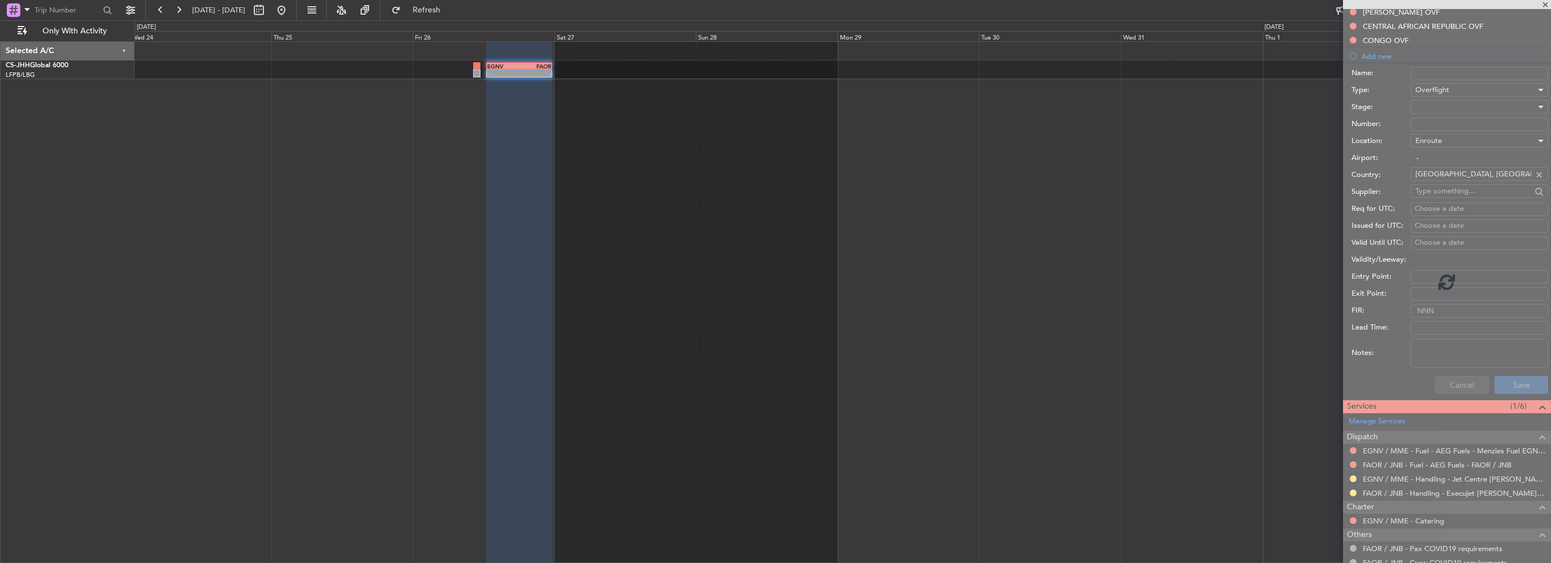
scroll to position [174, 0]
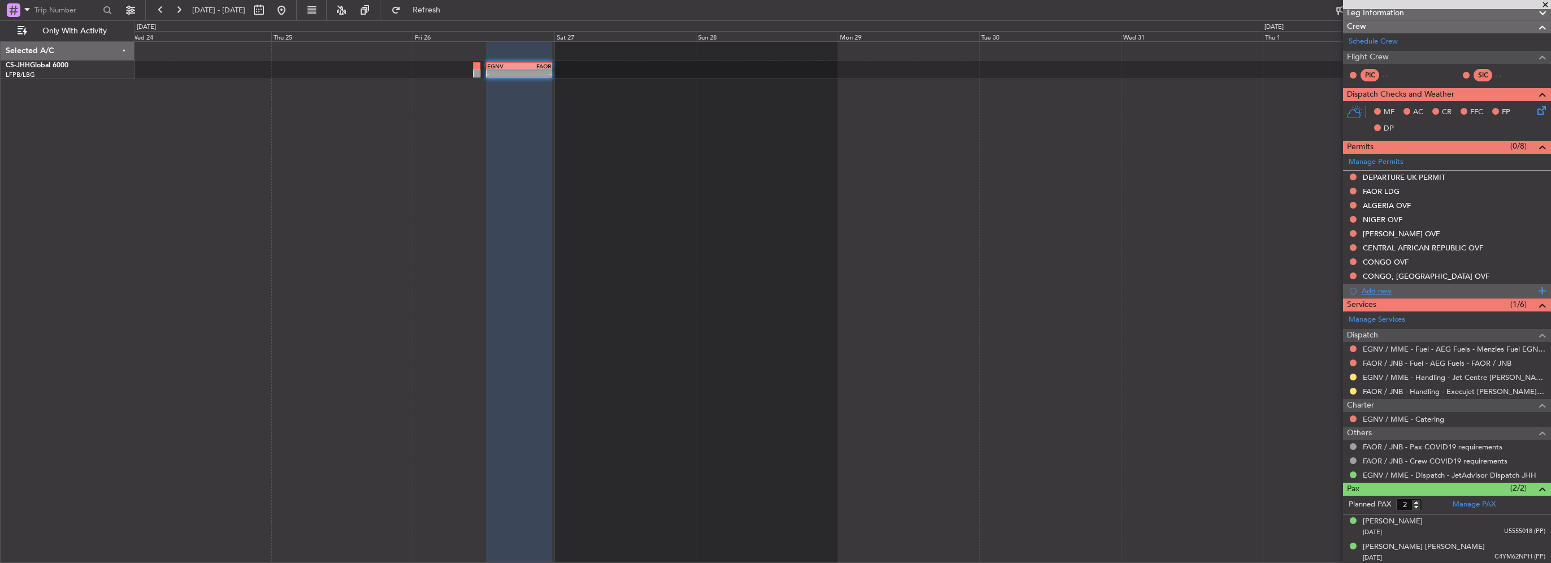
click at [1375, 287] on div "Add new" at bounding box center [1449, 291] width 174 height 10
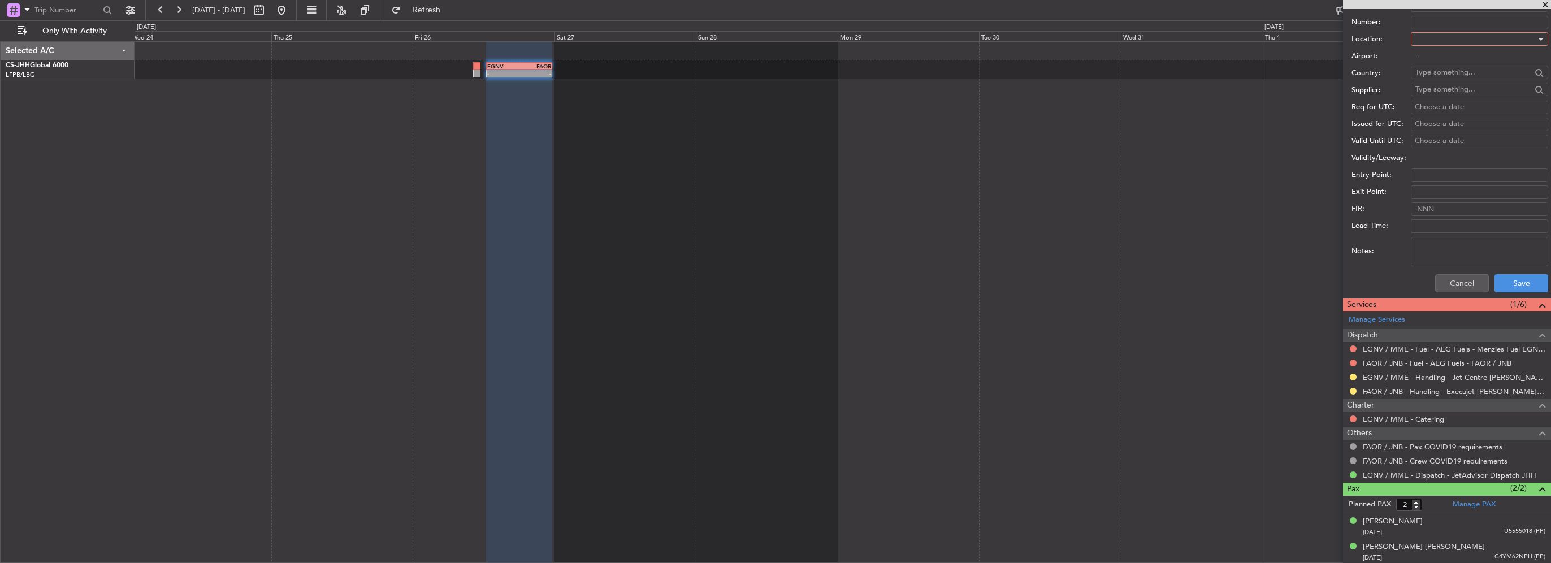
scroll to position [342, 0]
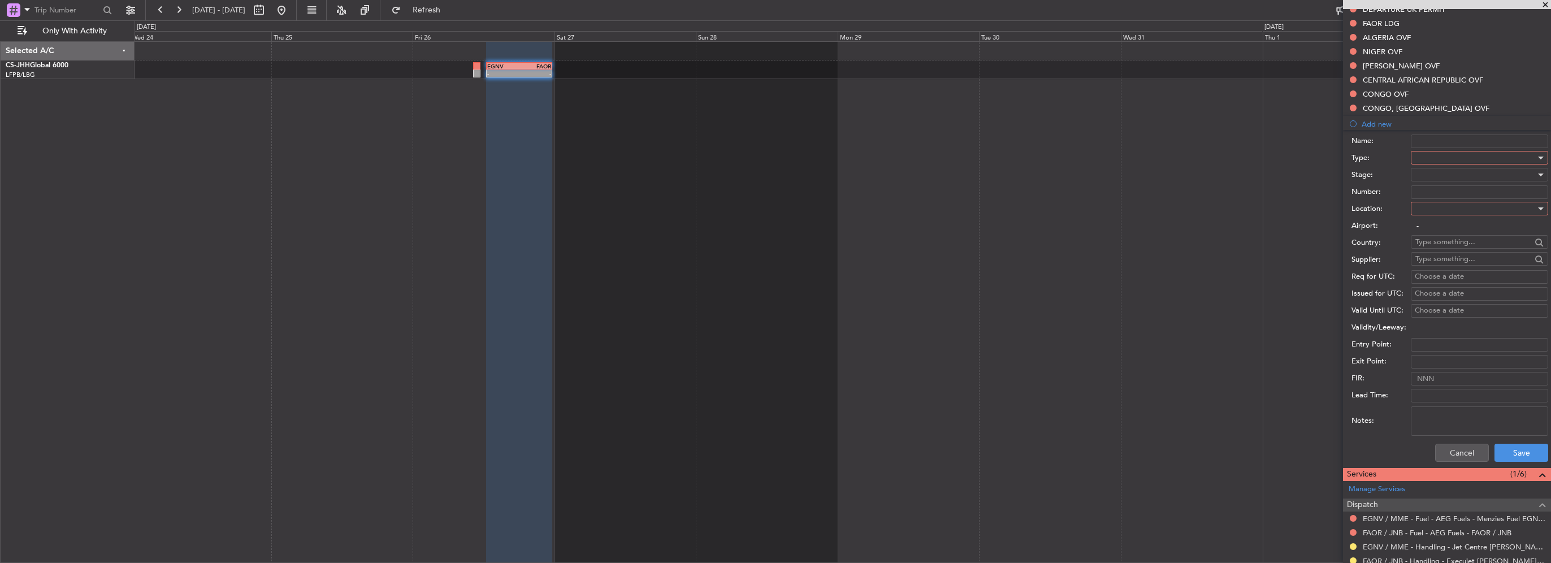
click at [1455, 156] on div at bounding box center [1475, 157] width 120 height 17
click at [1446, 263] on span "Overflight" at bounding box center [1475, 258] width 119 height 17
click at [1442, 213] on div at bounding box center [1475, 208] width 120 height 17
drag, startPoint x: 1435, startPoint y: 298, endPoint x: 1444, endPoint y: 251, distance: 47.8
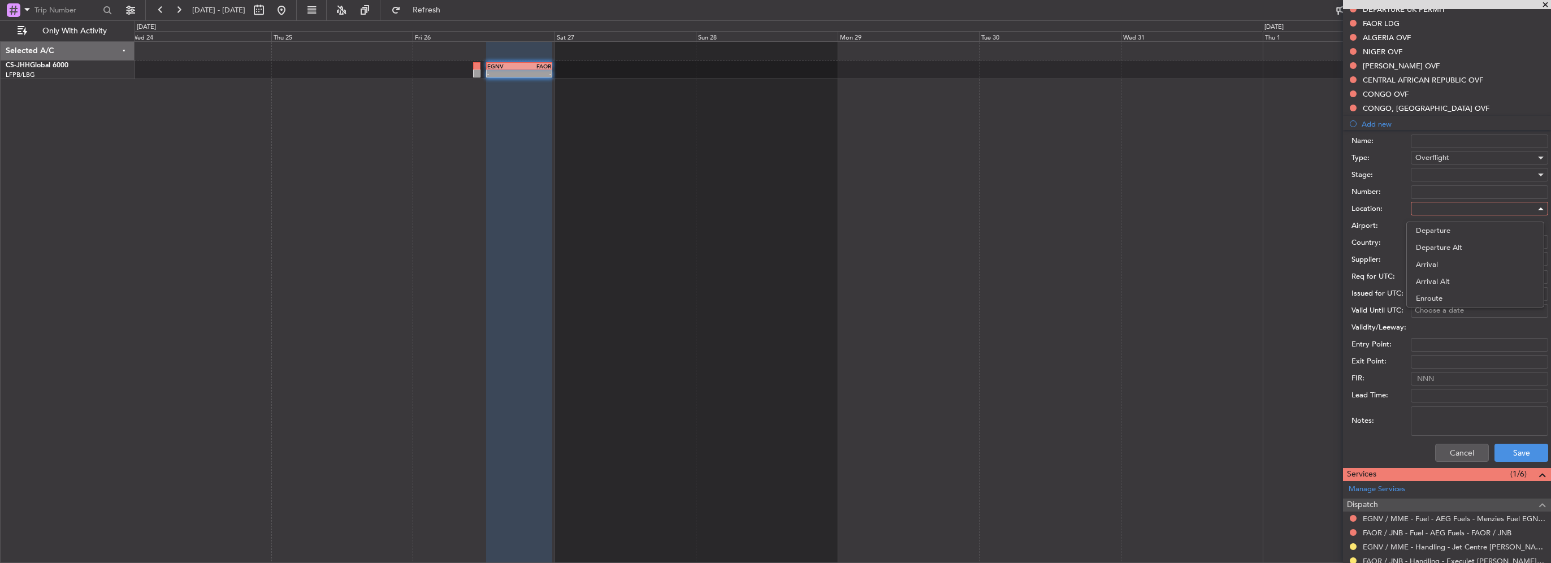
click at [1435, 296] on span "Enroute" at bounding box center [1475, 298] width 119 height 17
click at [1445, 235] on input "text" at bounding box center [1473, 241] width 116 height 17
click at [1431, 255] on span "Angola" at bounding box center [1475, 257] width 111 height 17
type input "Angola"
click at [1517, 458] on button "Save" at bounding box center [1521, 453] width 54 height 18
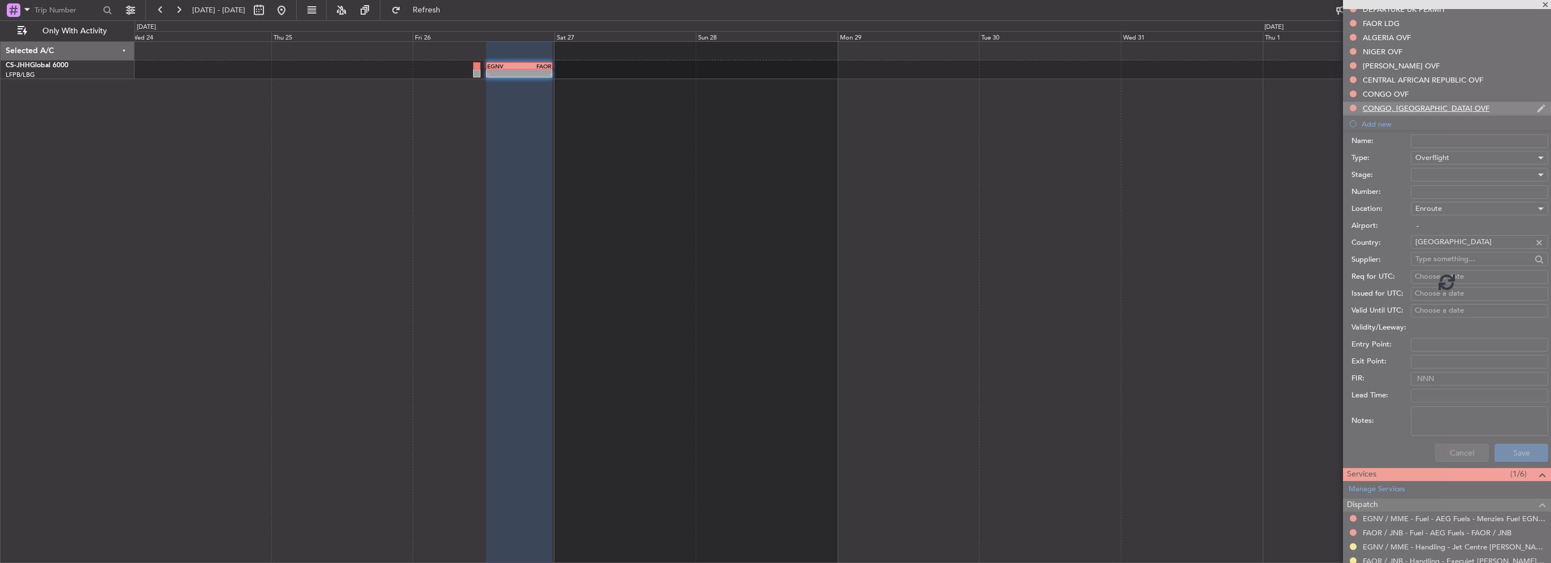
scroll to position [188, 0]
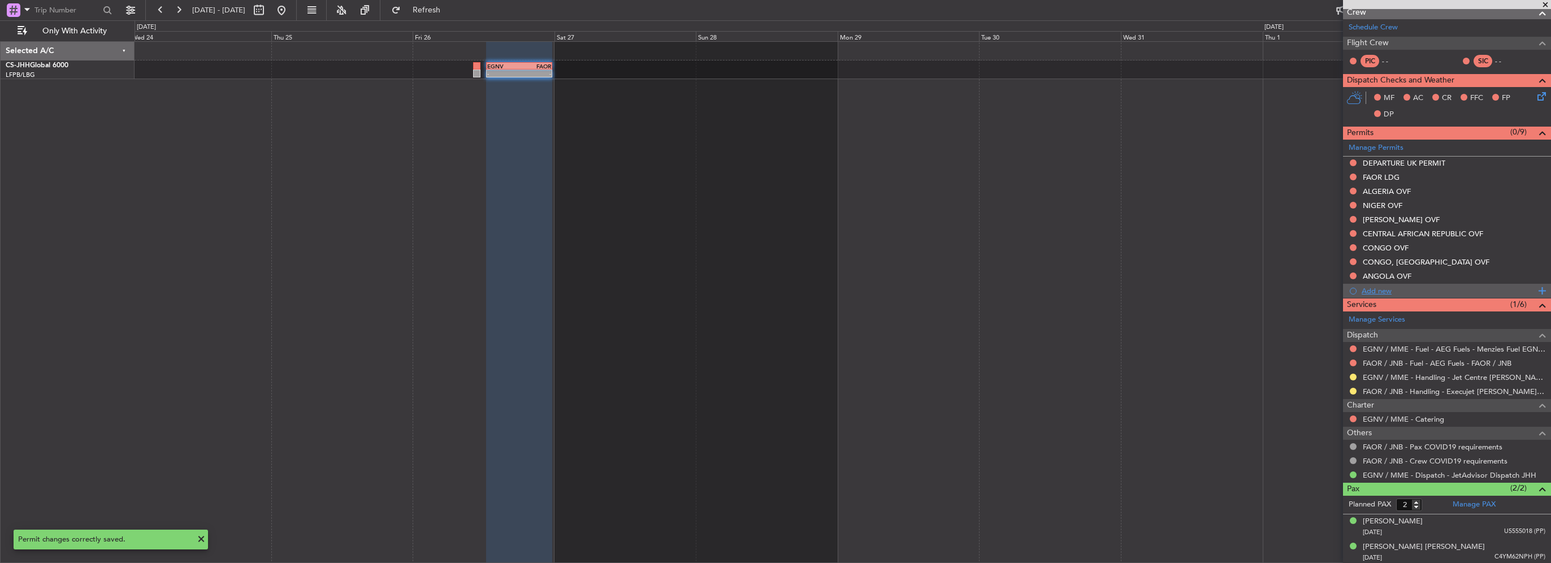
click at [1385, 290] on div "Add new" at bounding box center [1449, 291] width 174 height 10
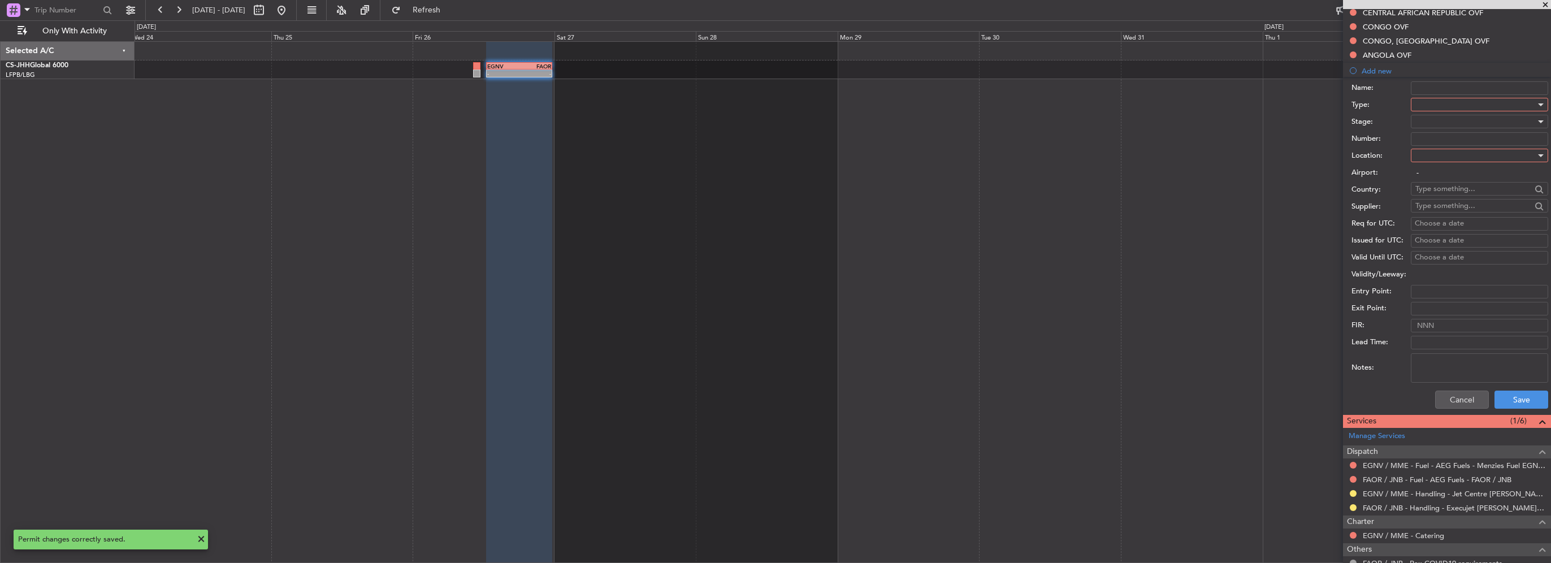
scroll to position [356, 0]
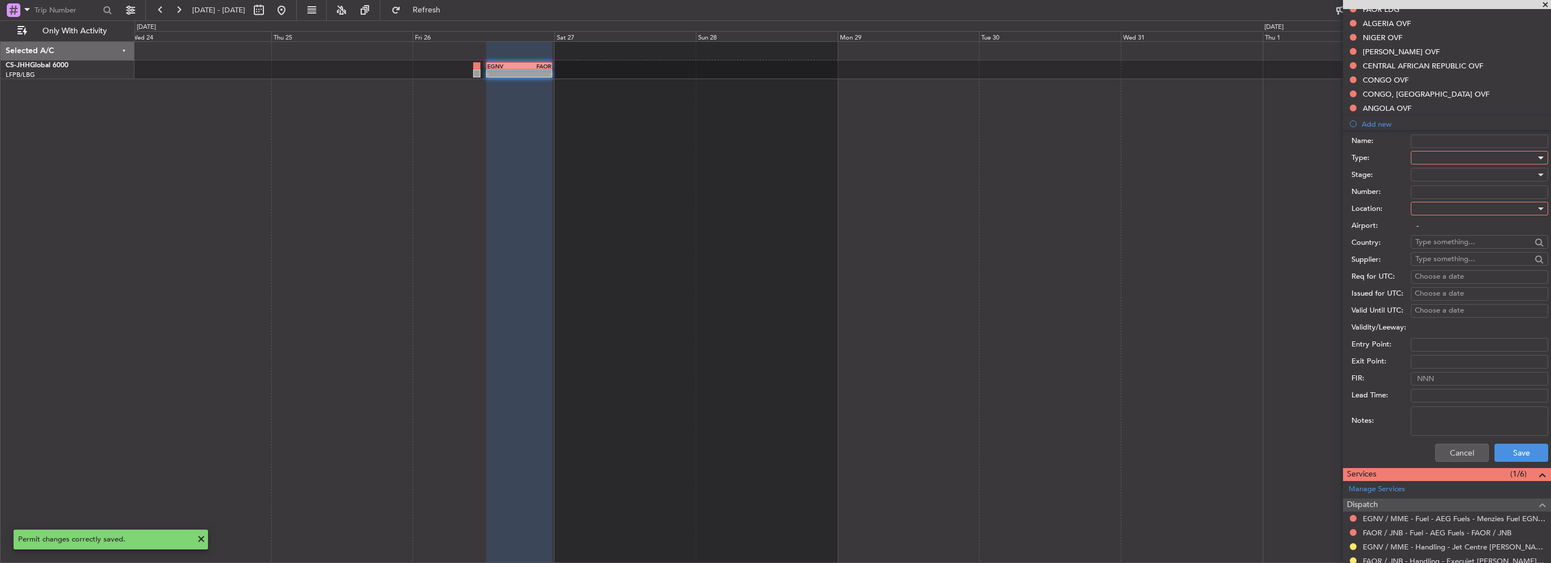
click at [1448, 154] on div at bounding box center [1475, 157] width 120 height 17
click at [1431, 206] on span "Overflight" at bounding box center [1475, 202] width 119 height 17
click at [1438, 203] on div at bounding box center [1475, 208] width 120 height 17
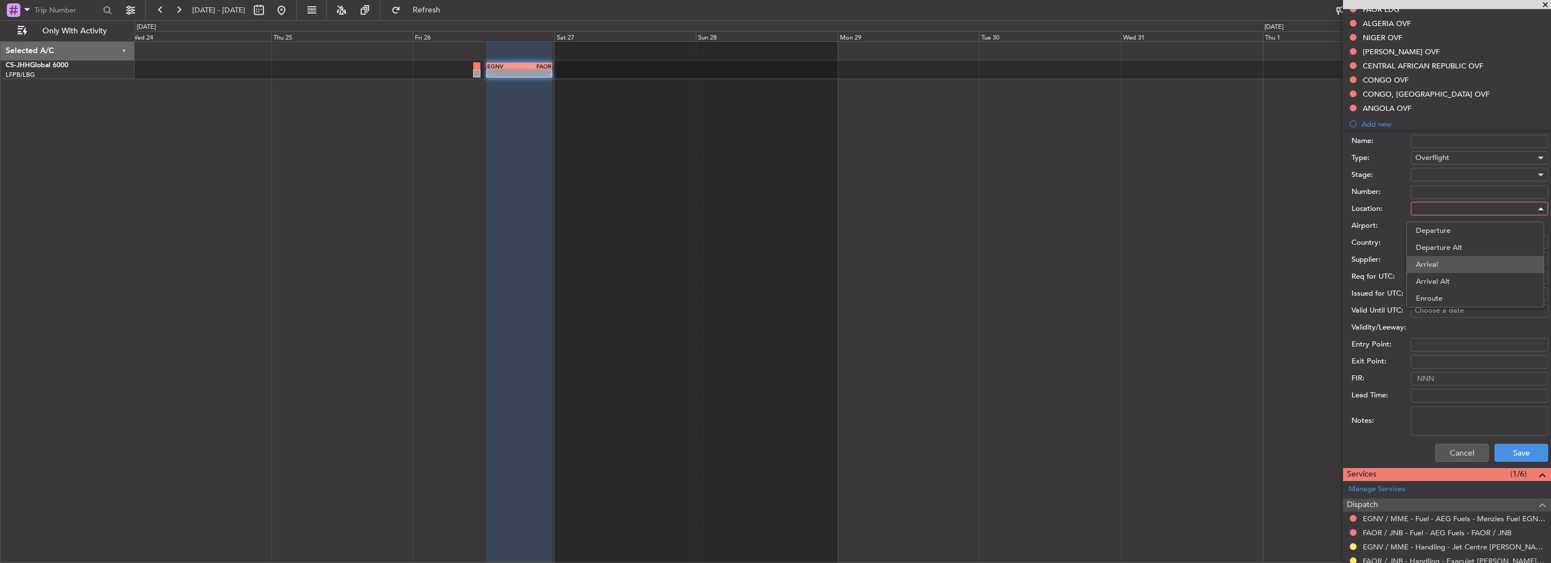
click at [1429, 267] on span "Arrival" at bounding box center [1475, 264] width 119 height 17
click at [1441, 242] on input "text" at bounding box center [1473, 241] width 116 height 17
click at [1435, 210] on span "Arrival" at bounding box center [1426, 208] width 22 height 10
click at [1444, 294] on span "Enroute" at bounding box center [1475, 298] width 119 height 17
type input "-"
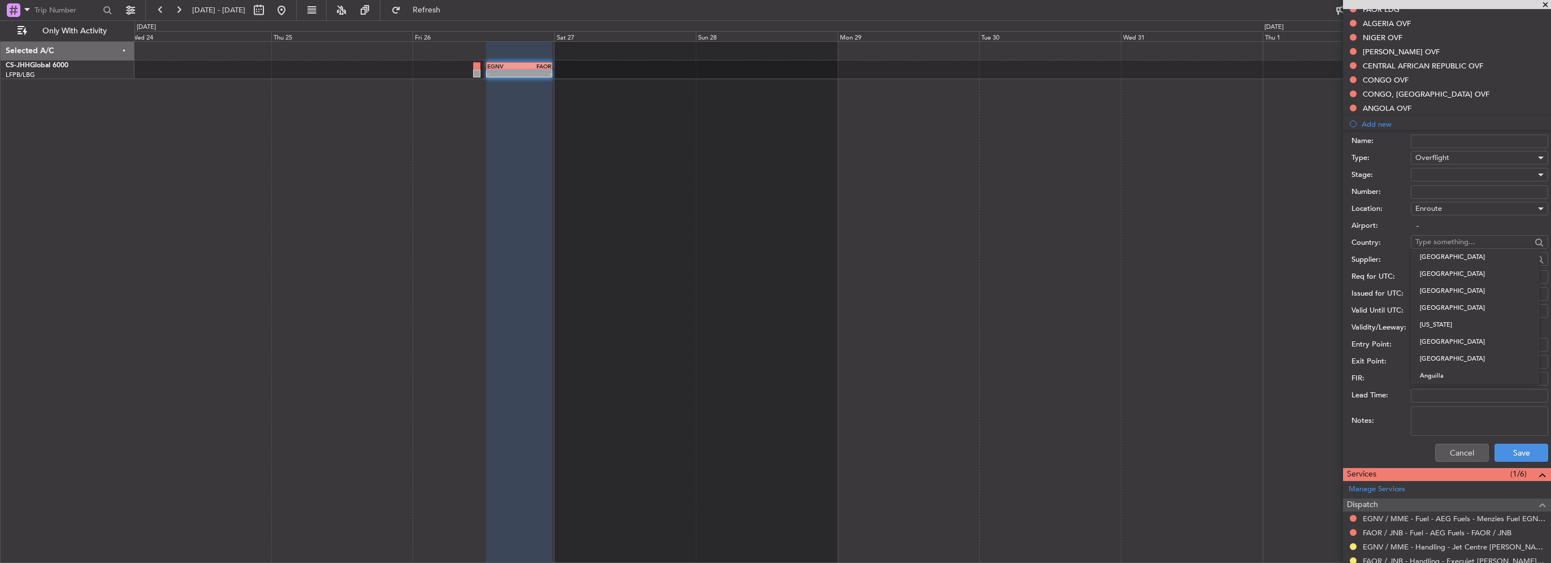
click at [1438, 240] on input "text" at bounding box center [1473, 241] width 116 height 17
click at [1441, 253] on span "Zambia" at bounding box center [1475, 257] width 111 height 17
type input "Zambia"
click at [1509, 450] on button "Save" at bounding box center [1521, 453] width 54 height 18
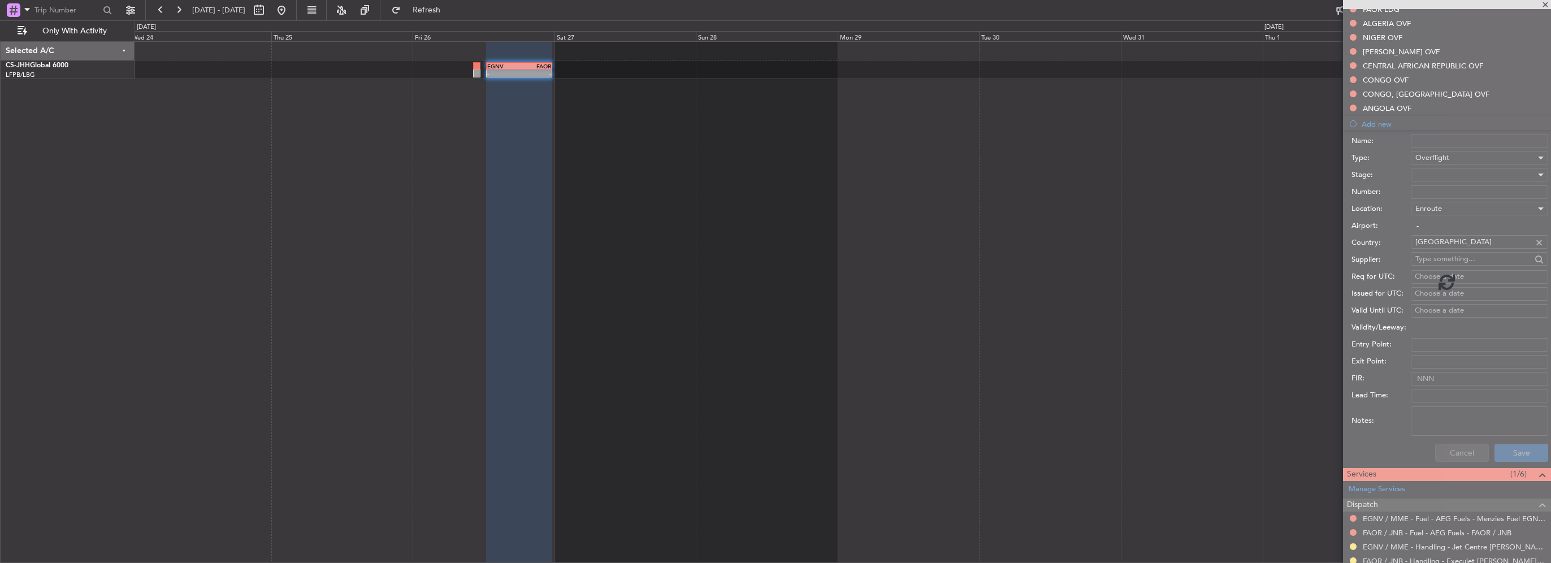
scroll to position [202, 0]
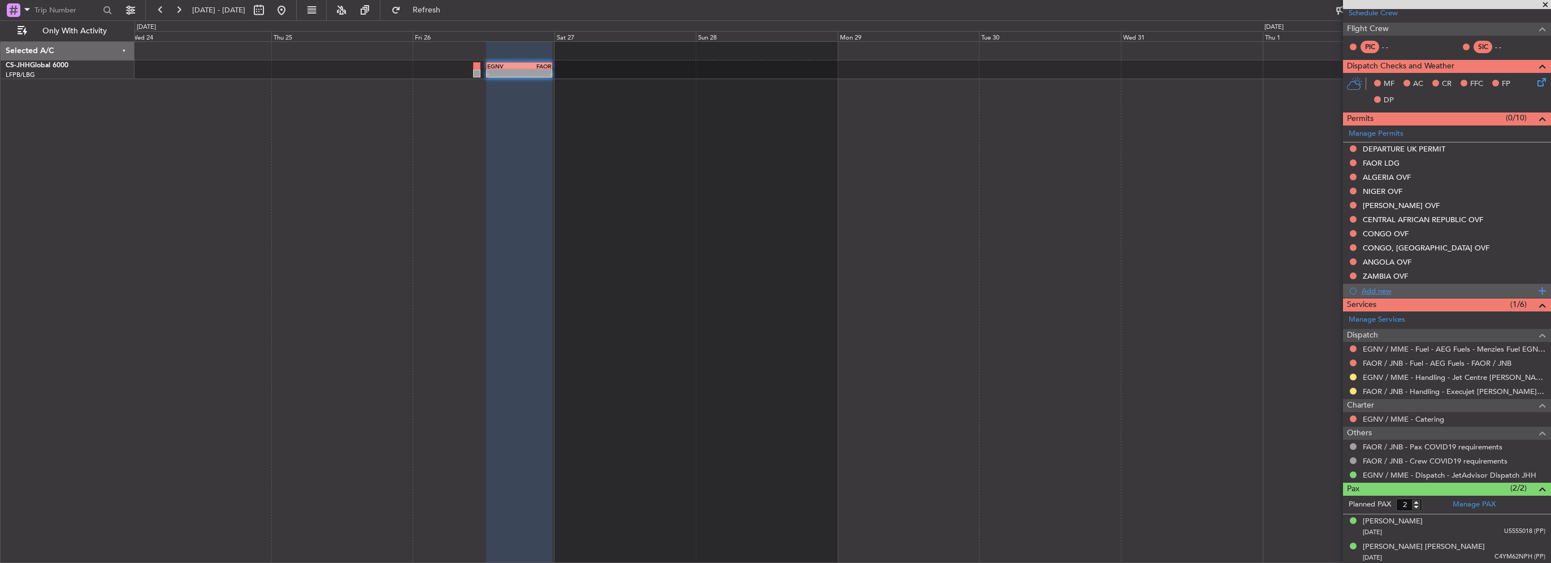
click at [1388, 289] on div "Add new" at bounding box center [1449, 291] width 174 height 10
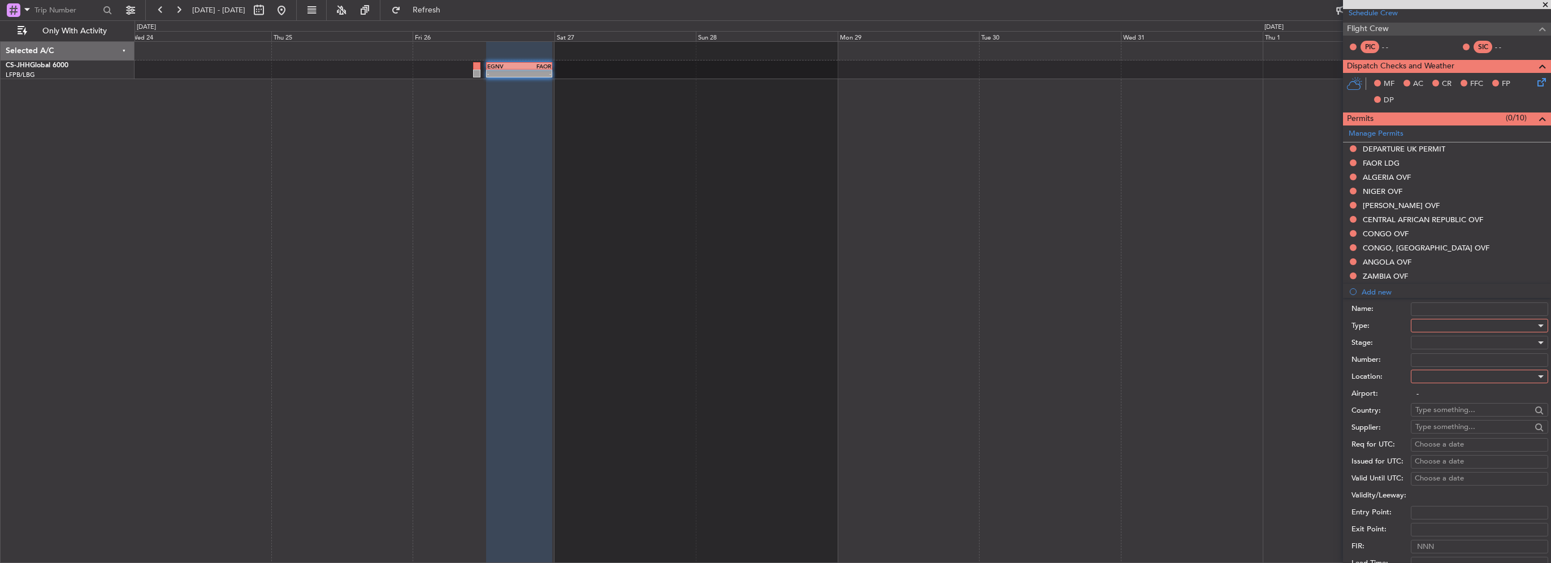
scroll to position [356, 0]
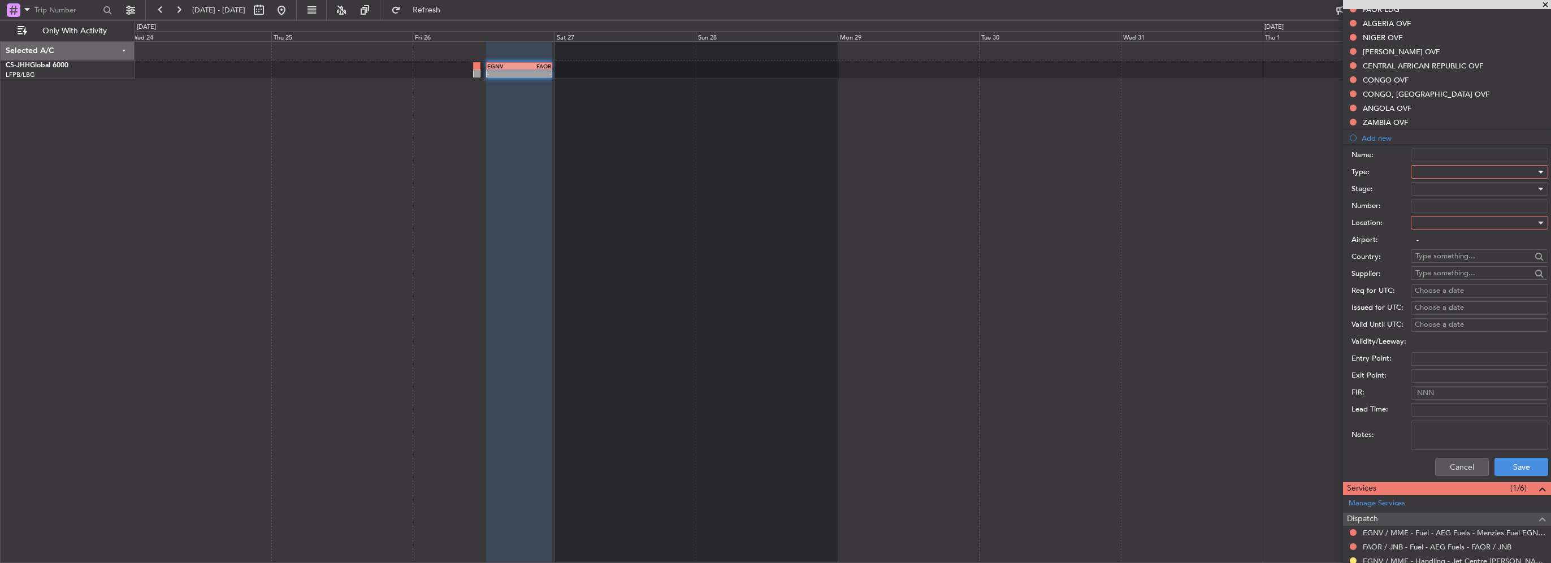
click at [1453, 171] on div at bounding box center [1475, 171] width 120 height 17
click at [1457, 274] on span "Overflight" at bounding box center [1475, 273] width 119 height 17
click at [1452, 258] on input "text" at bounding box center [1473, 256] width 116 height 17
click at [1442, 272] on span "Namibia" at bounding box center [1475, 271] width 111 height 17
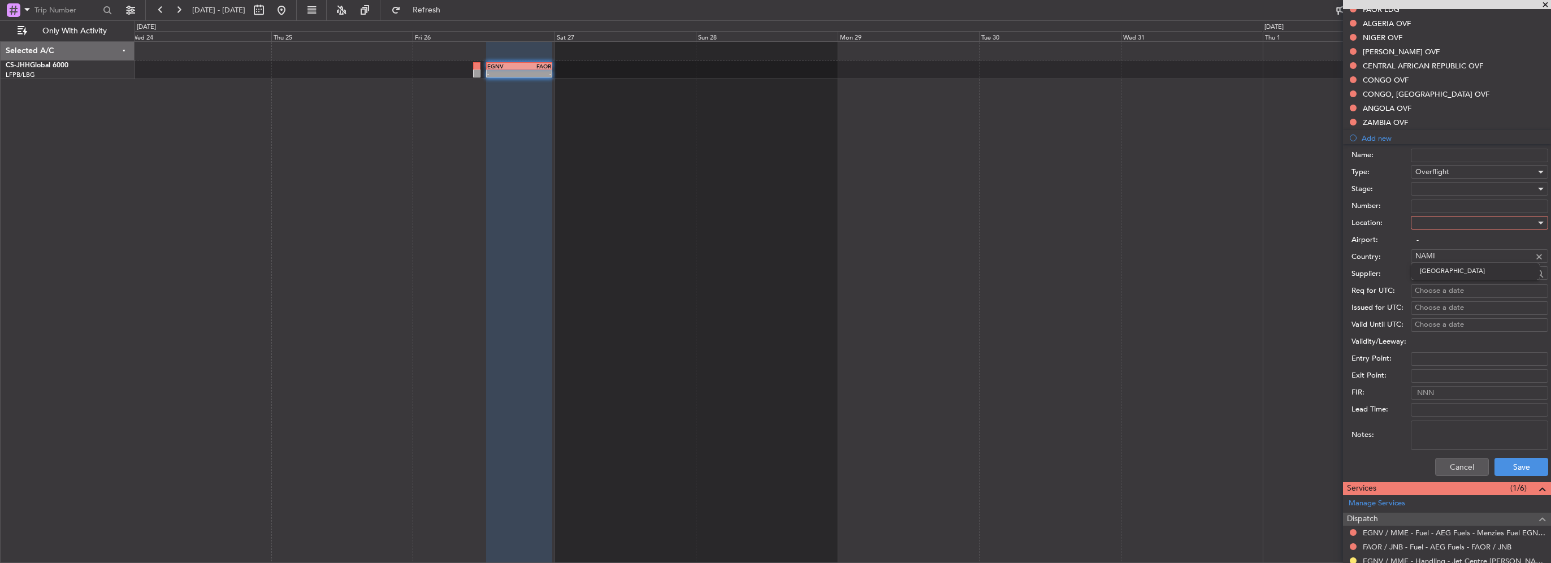
type input "Namibia"
click at [1444, 222] on div at bounding box center [1475, 222] width 120 height 17
click at [1435, 316] on span "Enroute" at bounding box center [1475, 312] width 119 height 17
click at [1502, 466] on button "Save" at bounding box center [1521, 467] width 54 height 18
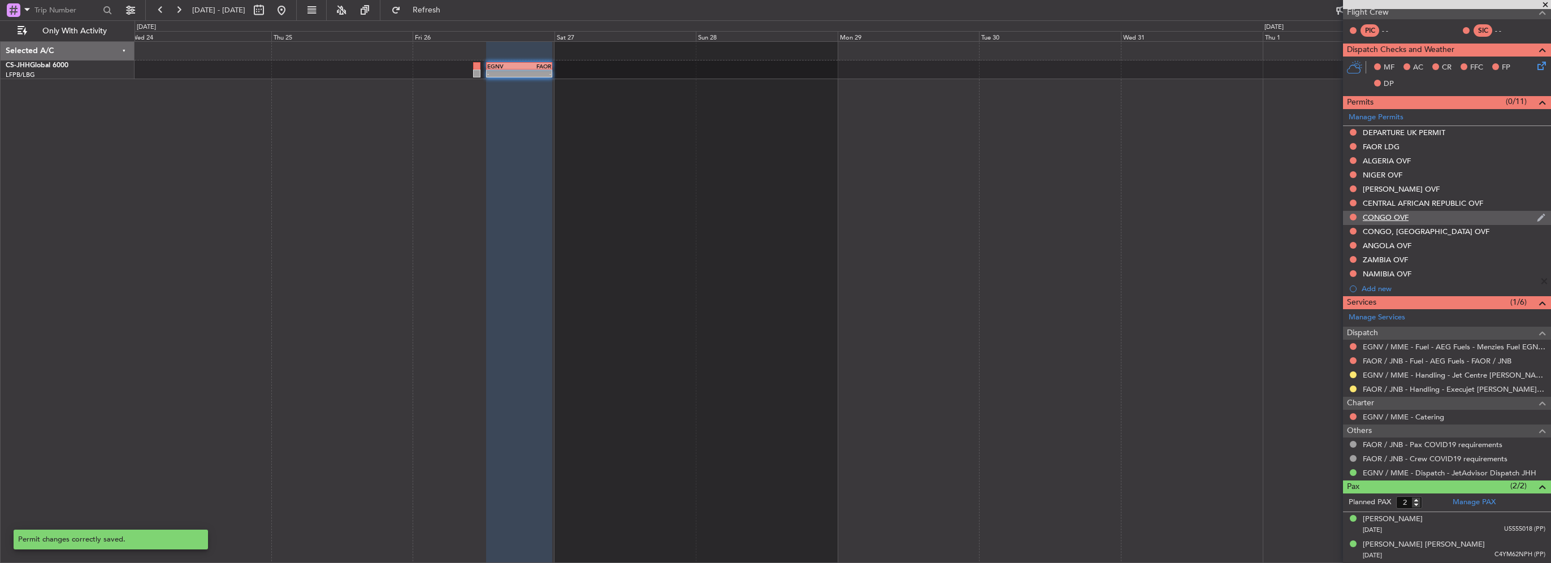
scroll to position [216, 0]
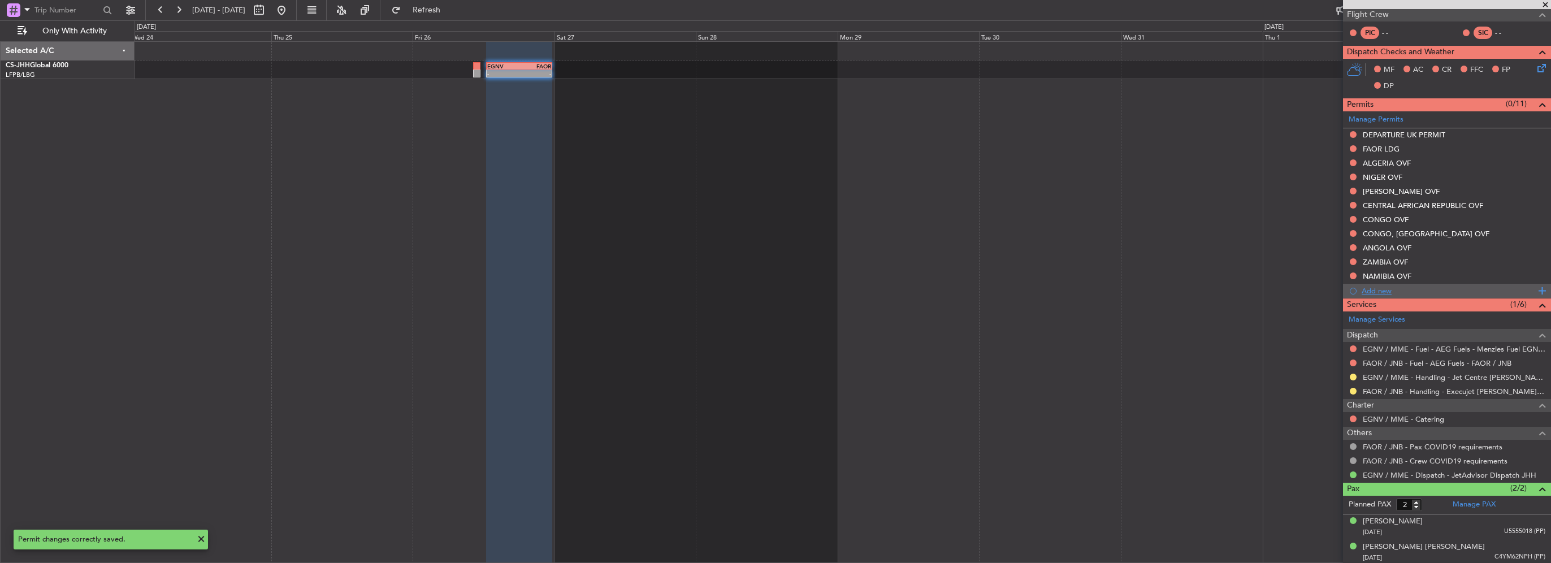
click at [1384, 289] on div "Add new" at bounding box center [1449, 291] width 174 height 10
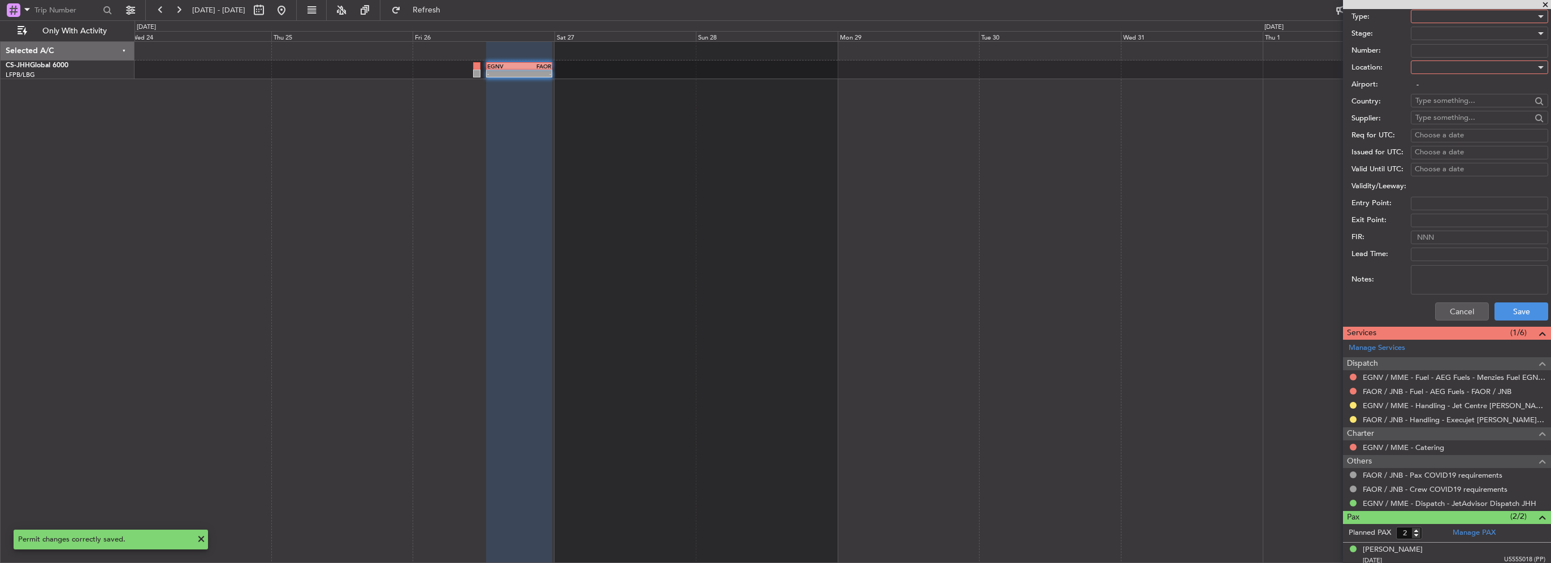
scroll to position [413, 0]
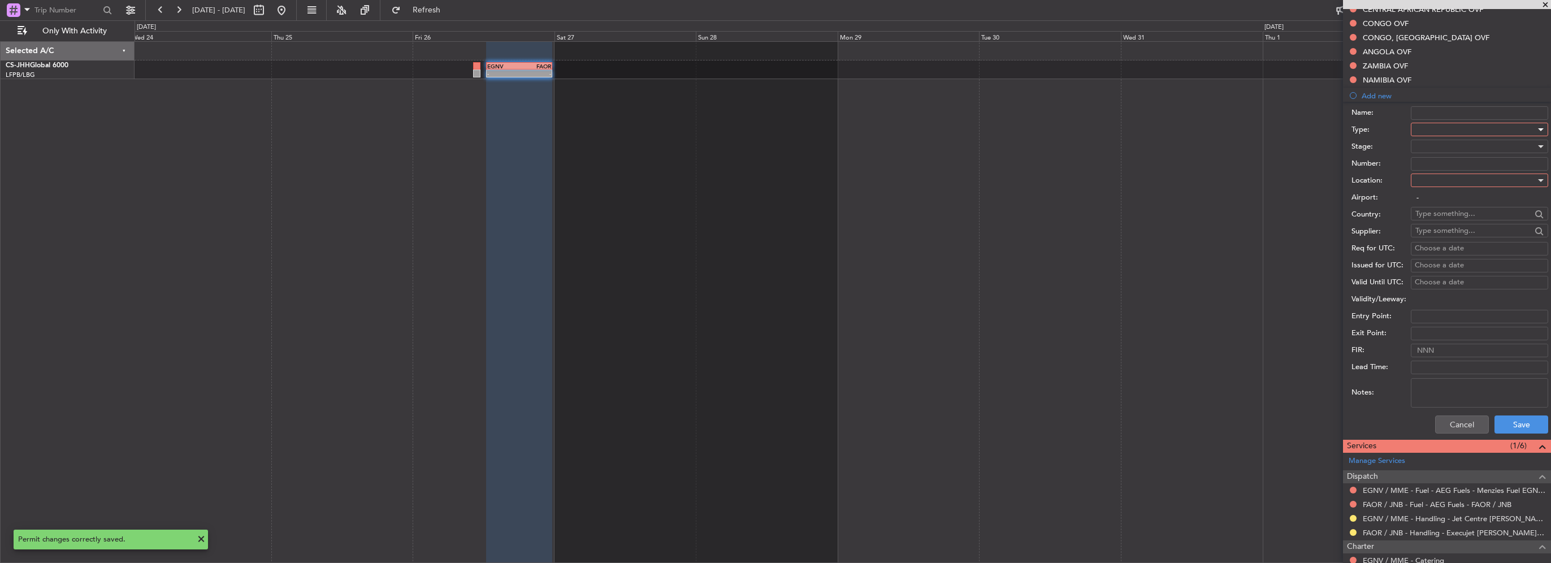
click at [1441, 128] on div at bounding box center [1475, 129] width 120 height 17
click at [1438, 172] on span "Overflight" at bounding box center [1475, 174] width 119 height 17
click at [1439, 176] on div at bounding box center [1475, 180] width 120 height 17
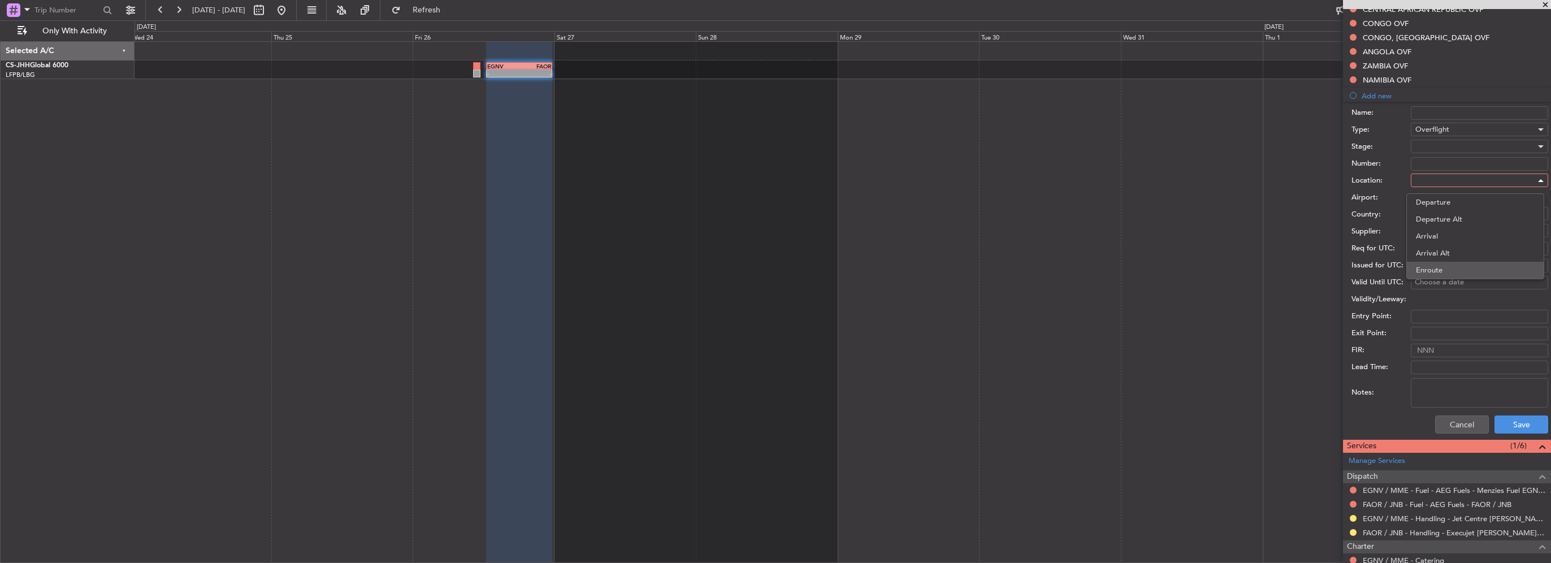
click at [1440, 267] on span "Enroute" at bounding box center [1475, 270] width 119 height 17
click at [1448, 211] on input "text" at bounding box center [1473, 213] width 116 height 17
click at [1445, 265] on span "Botswana" at bounding box center [1475, 262] width 111 height 17
type input "Botswana"
click at [1505, 417] on button "Save" at bounding box center [1521, 424] width 54 height 18
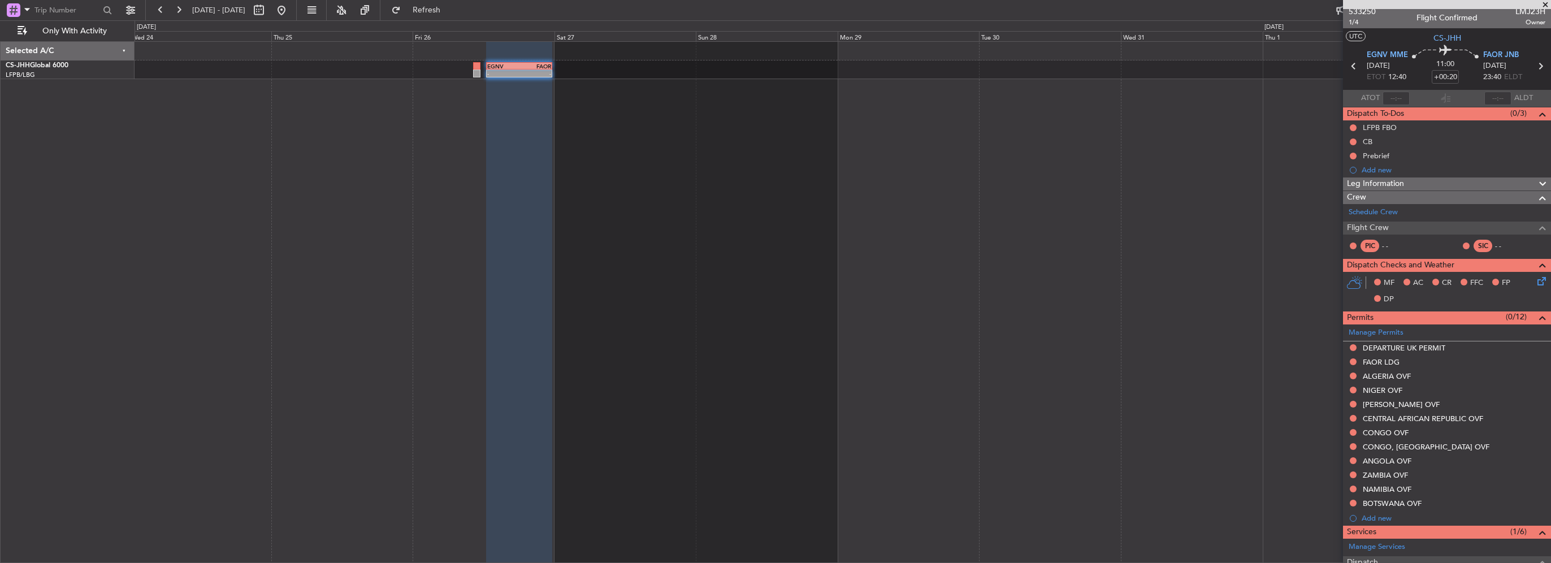
scroll to position [0, 0]
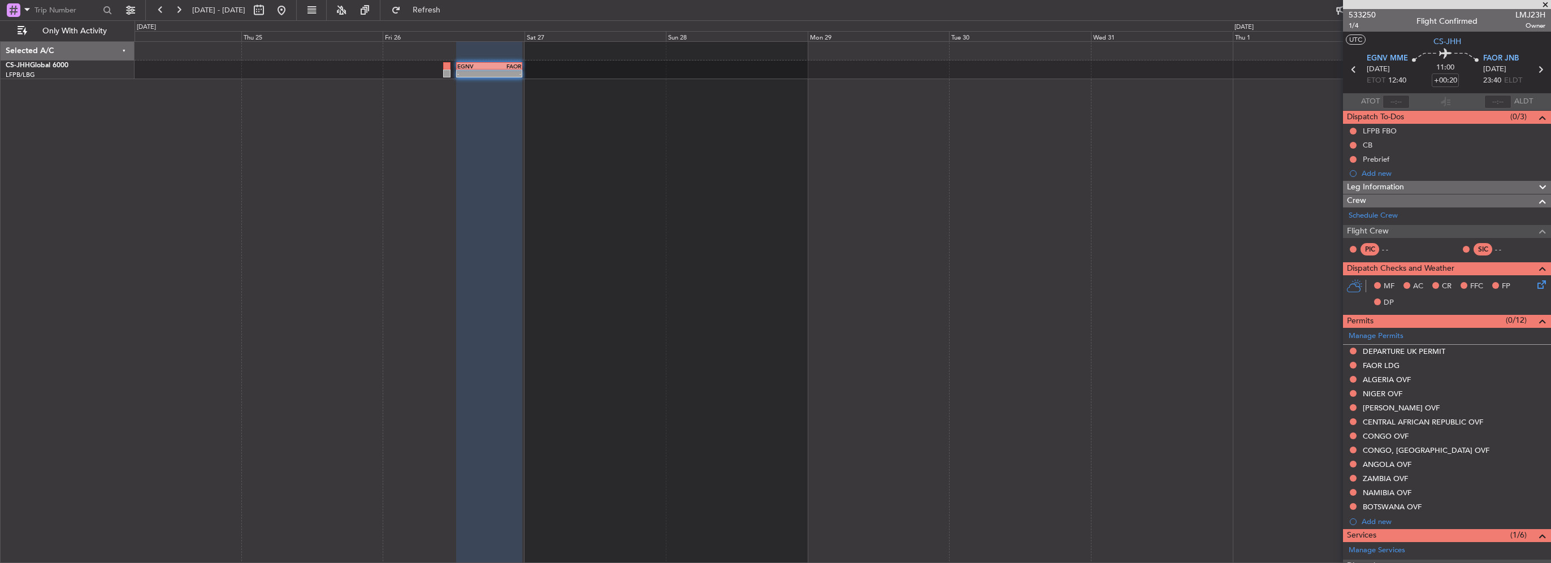
click at [525, 158] on div "- - EGNV 12:30 Z FAOR 23:40 Z" at bounding box center [843, 302] width 1416 height 522
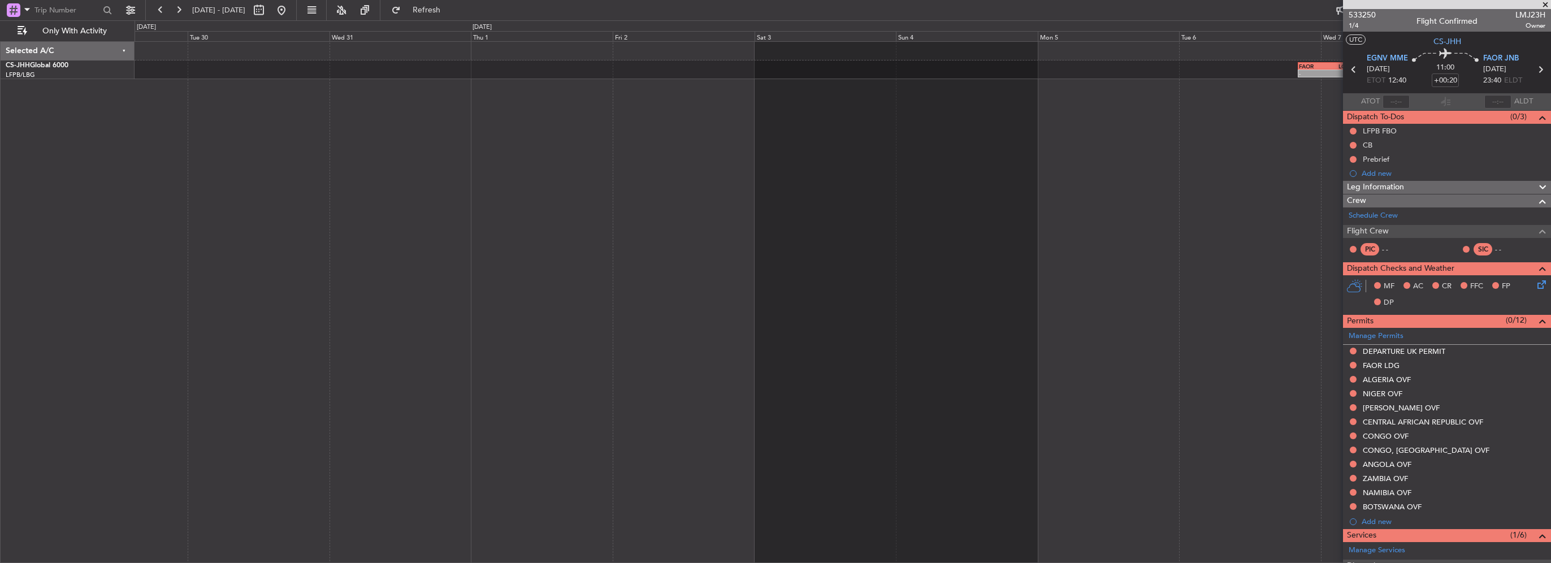
click at [375, 167] on div "- - FAOR 20:10 Z LOWI 05:45 Z" at bounding box center [843, 302] width 1416 height 522
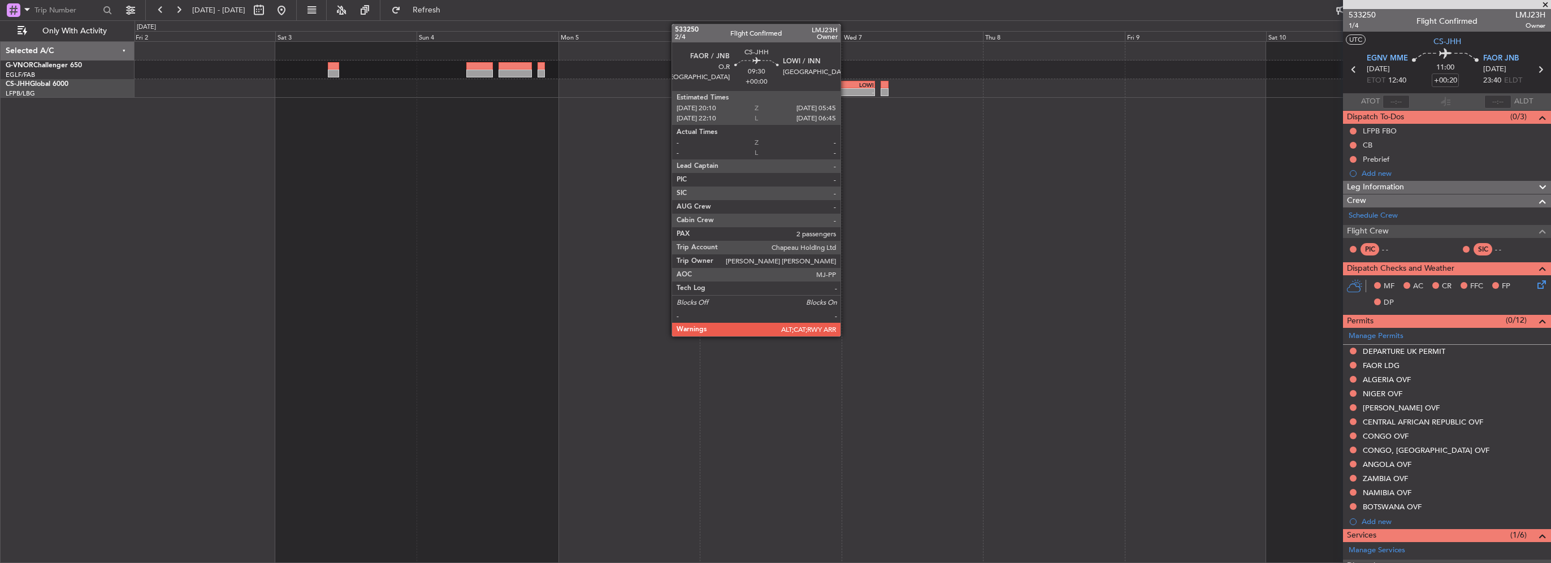
click at [846, 86] on div "FAOR" at bounding box center [833, 84] width 27 height 7
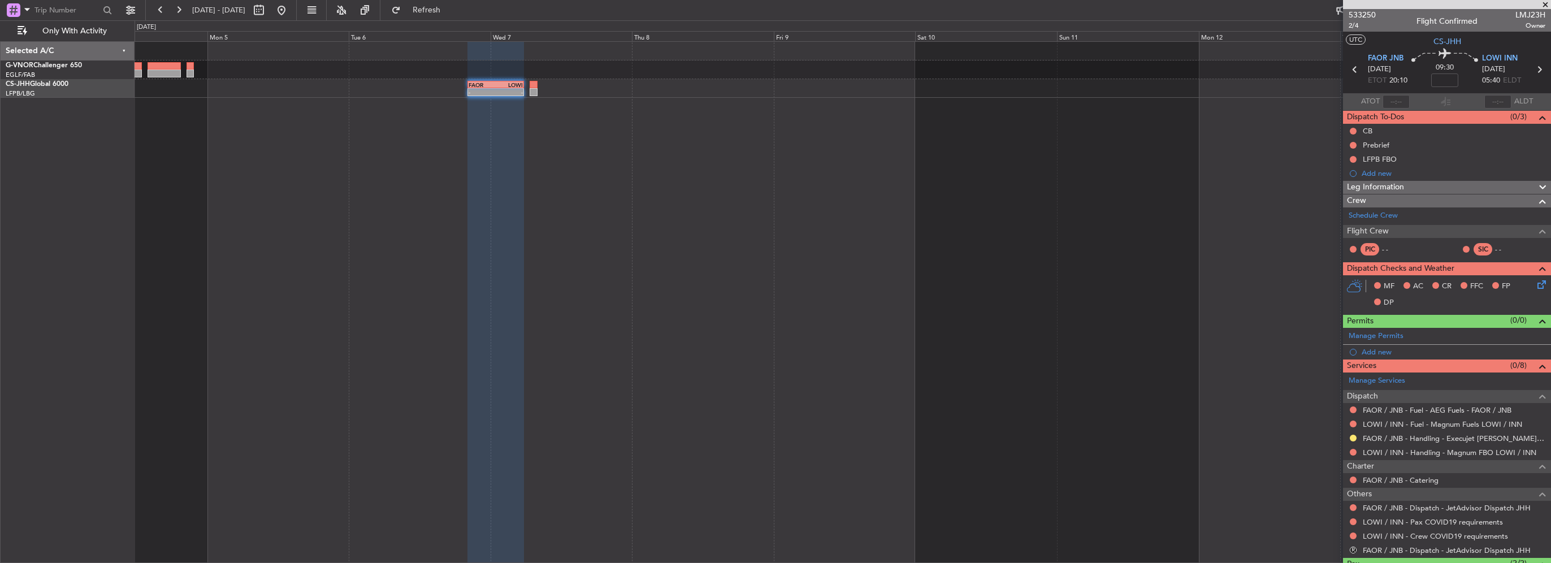
click at [511, 163] on div at bounding box center [495, 303] width 57 height 522
click at [1351, 549] on button "R" at bounding box center [1353, 550] width 7 height 7
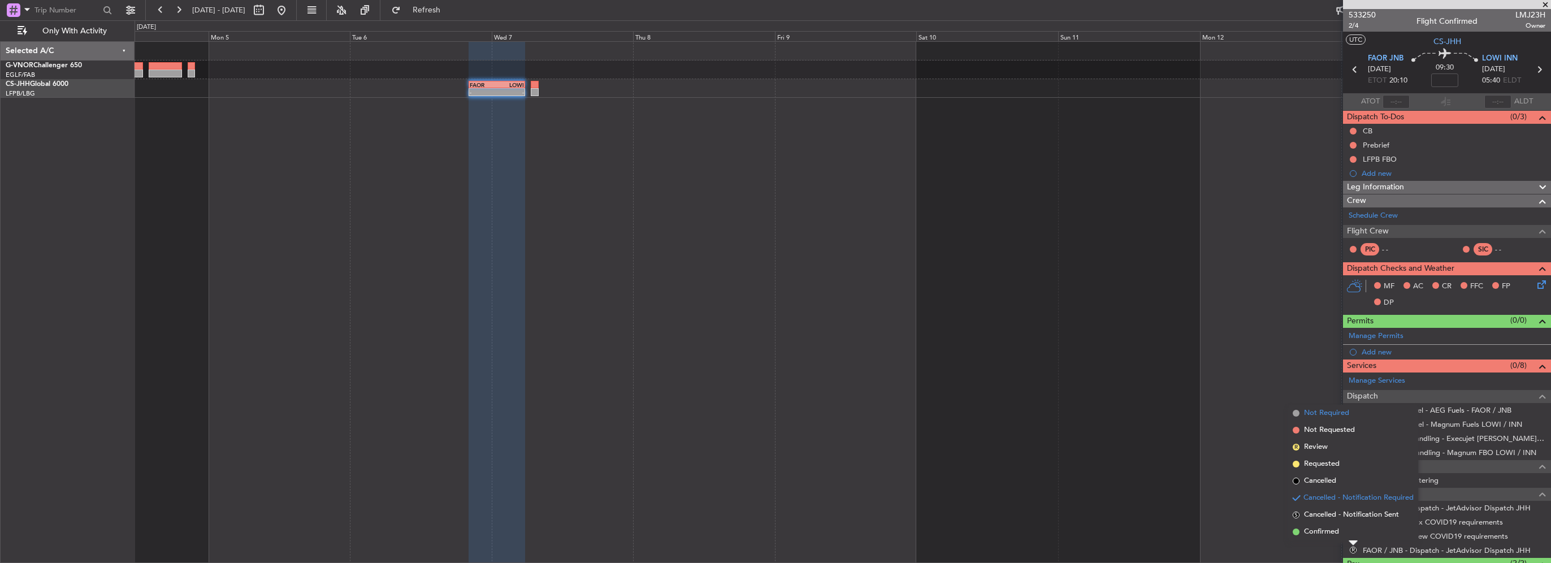
click at [1344, 418] on span "Not Required" at bounding box center [1326, 413] width 45 height 11
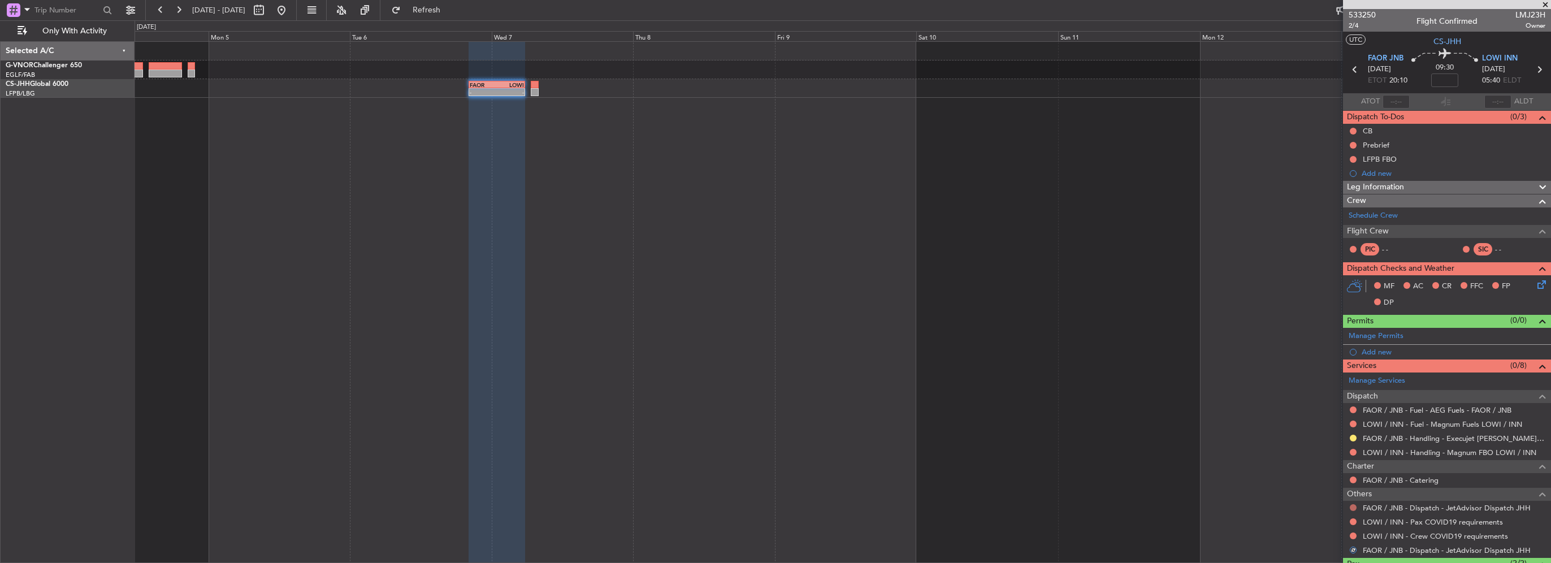
click at [1354, 504] on button at bounding box center [1353, 507] width 7 height 7
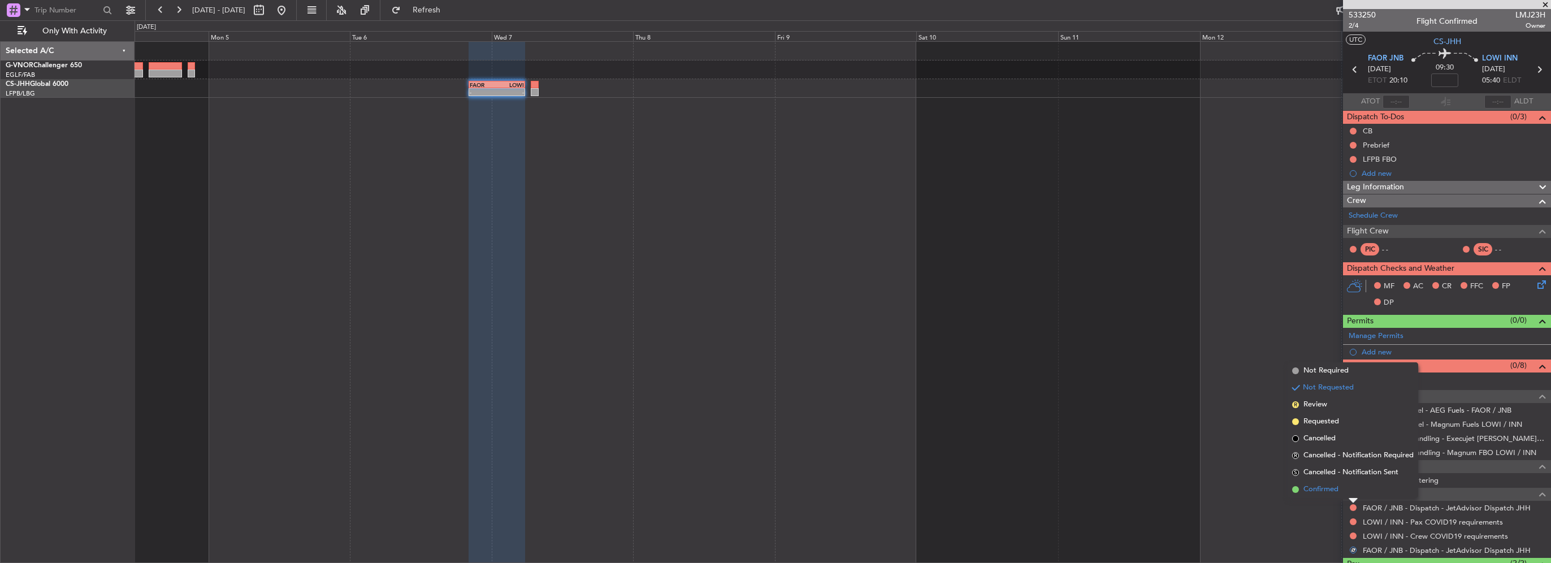
click at [1338, 487] on span "Confirmed" at bounding box center [1320, 489] width 35 height 11
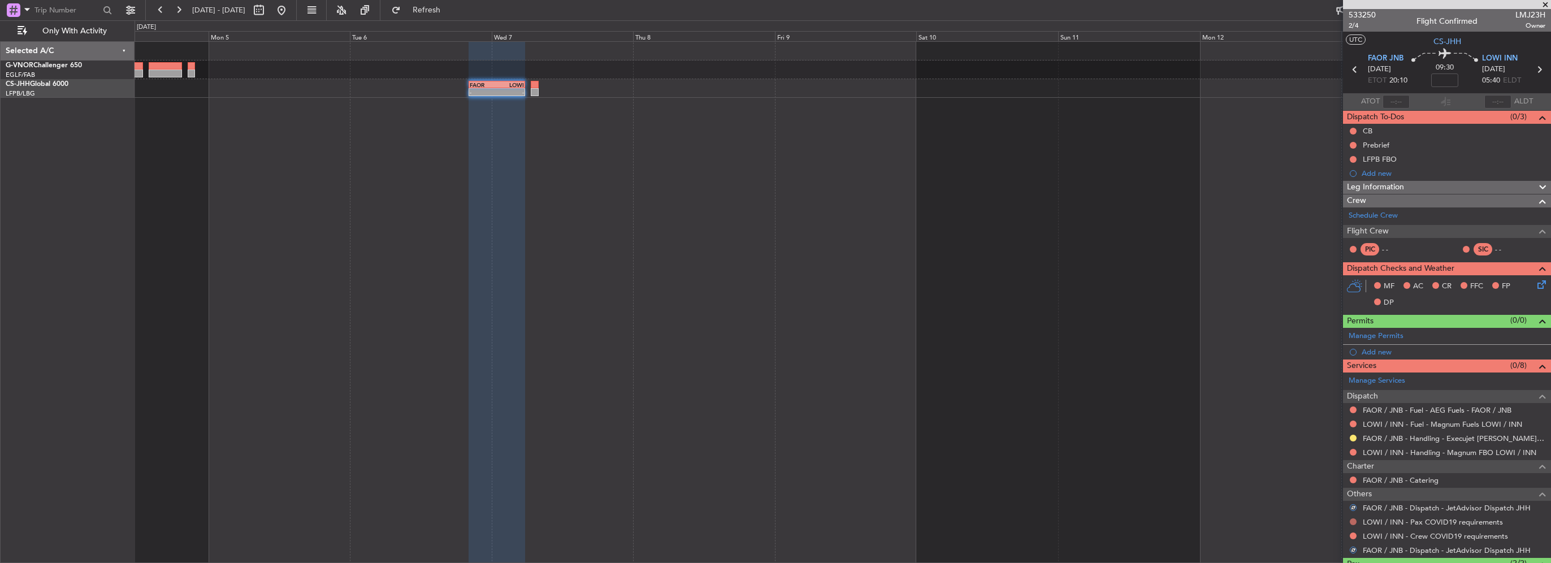
click at [1350, 521] on button at bounding box center [1353, 521] width 7 height 7
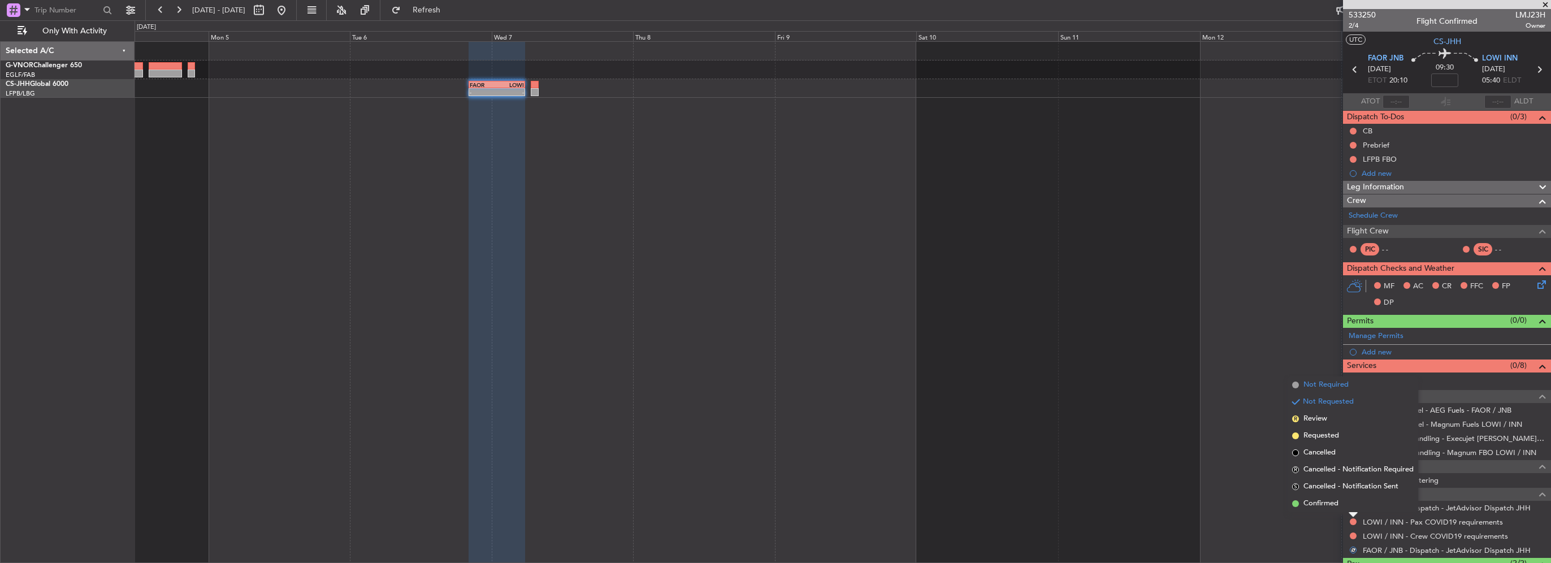
click at [1337, 389] on span "Not Required" at bounding box center [1325, 384] width 45 height 11
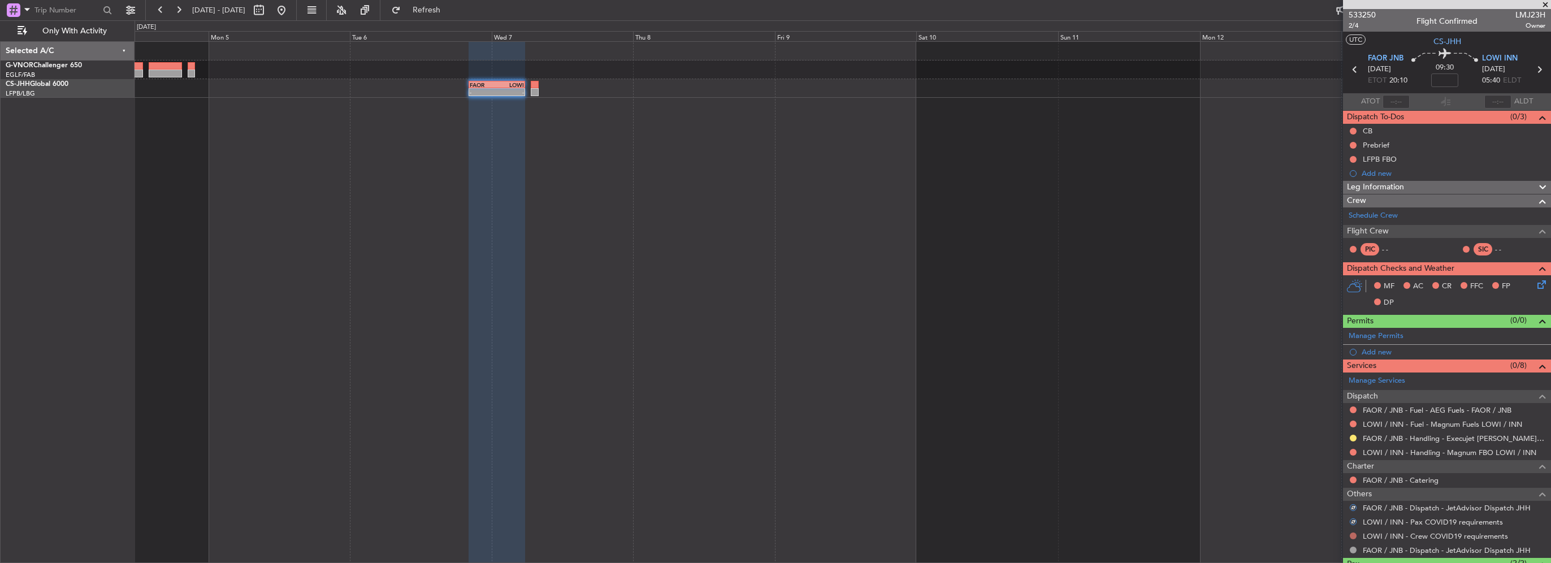
click at [1352, 535] on button at bounding box center [1353, 535] width 7 height 7
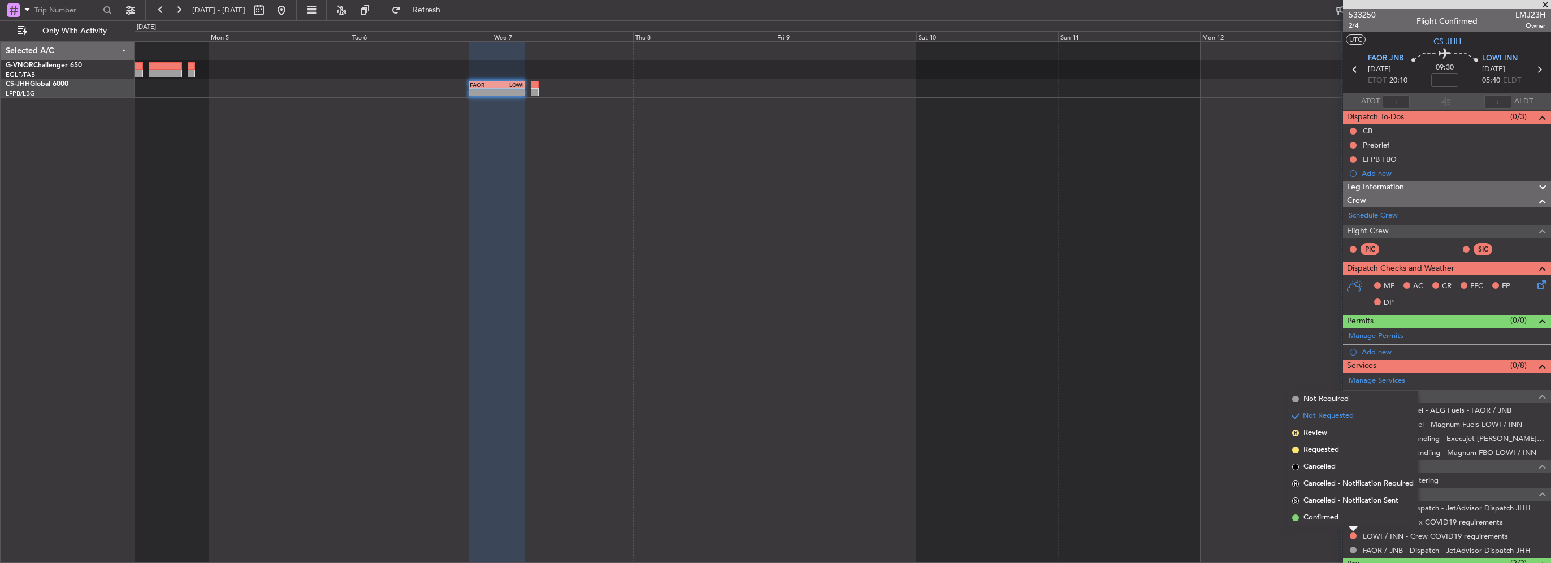
click at [1338, 401] on span "Not Required" at bounding box center [1325, 398] width 45 height 11
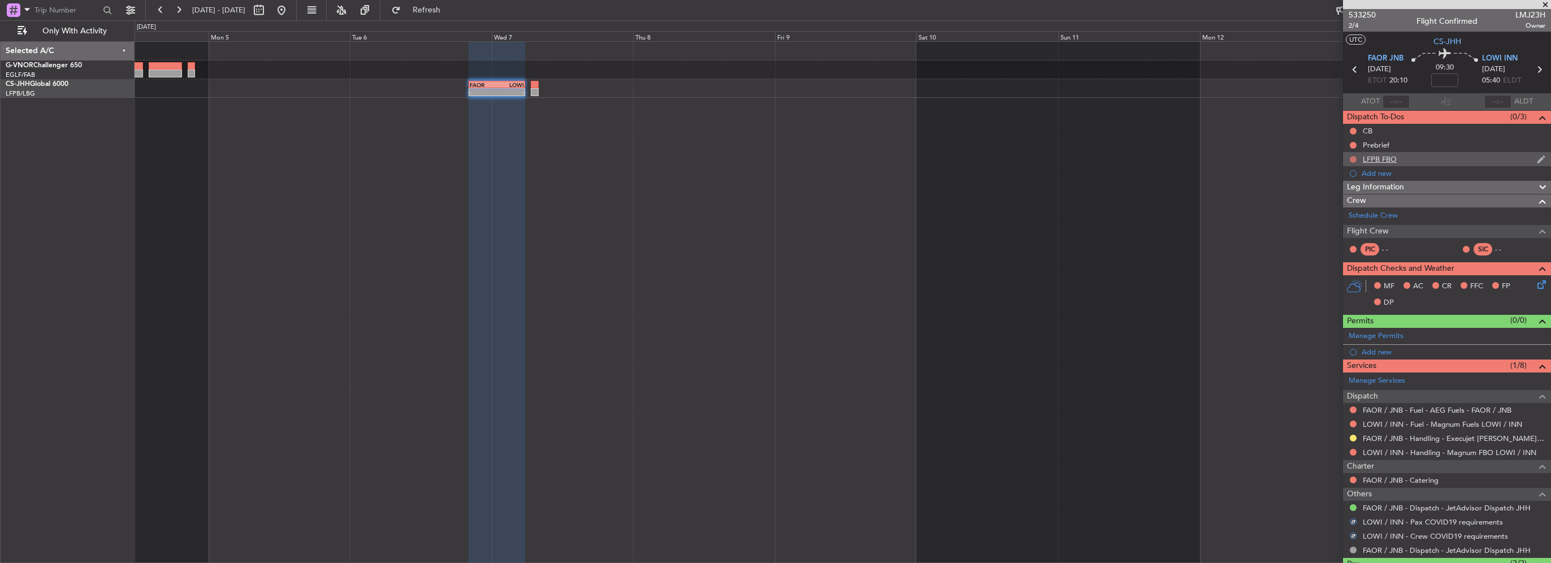
click at [1352, 160] on button at bounding box center [1353, 159] width 7 height 7
click at [1342, 220] on li "Cancelled" at bounding box center [1354, 226] width 60 height 17
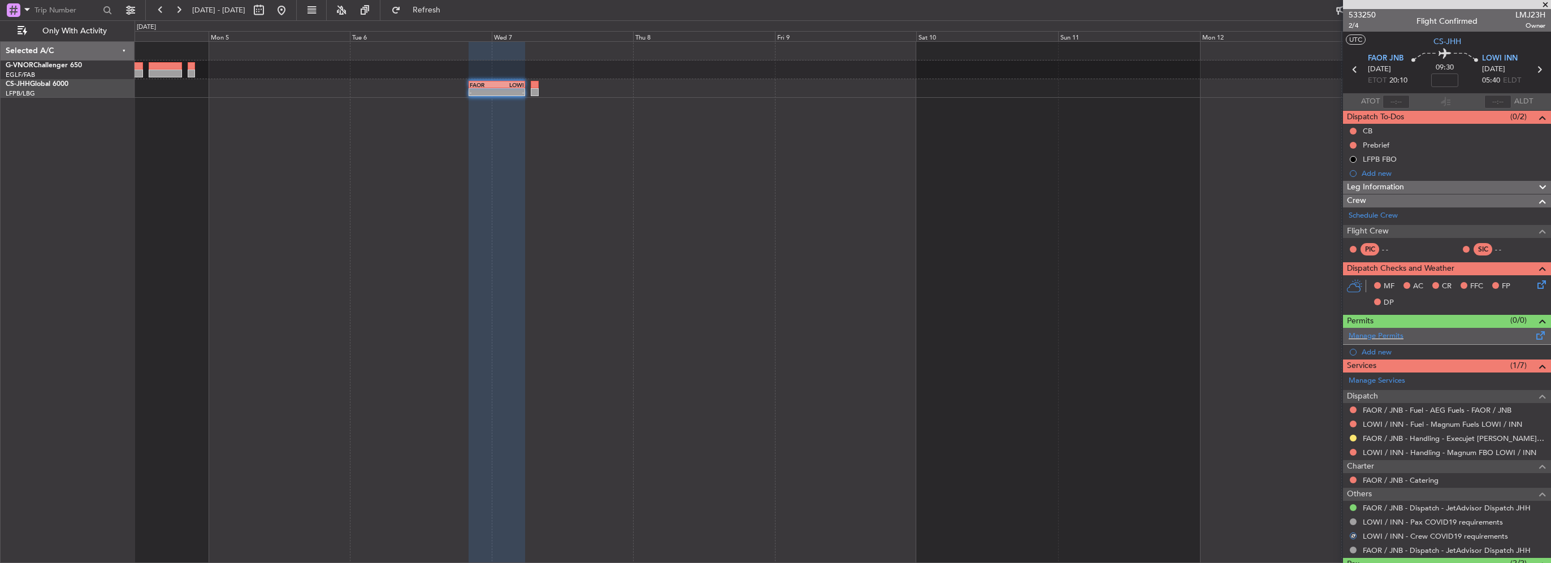
click at [1359, 343] on section "Manage Permits Add new" at bounding box center [1447, 344] width 208 height 32
click at [1369, 350] on div "Add new" at bounding box center [1449, 352] width 174 height 10
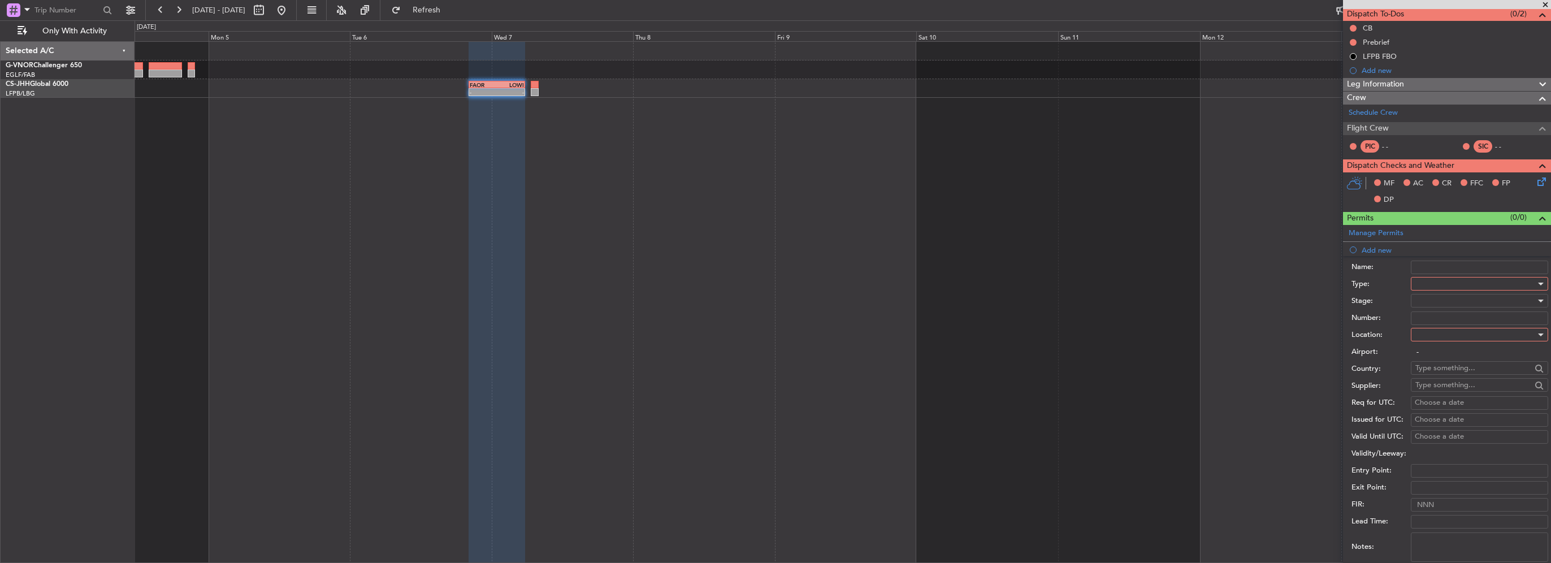
scroll to position [113, 0]
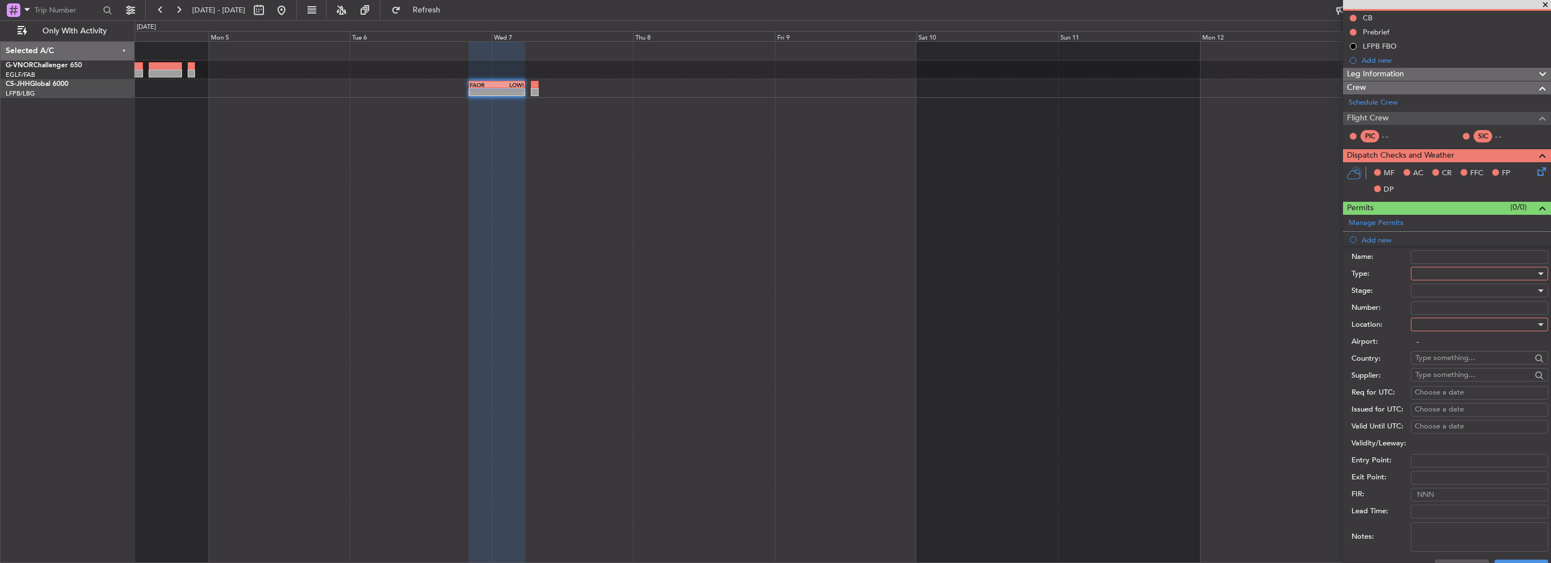
click at [1183, 348] on div "- - FAOR 20:10 Z LOWI 05:45 Z" at bounding box center [843, 302] width 1416 height 522
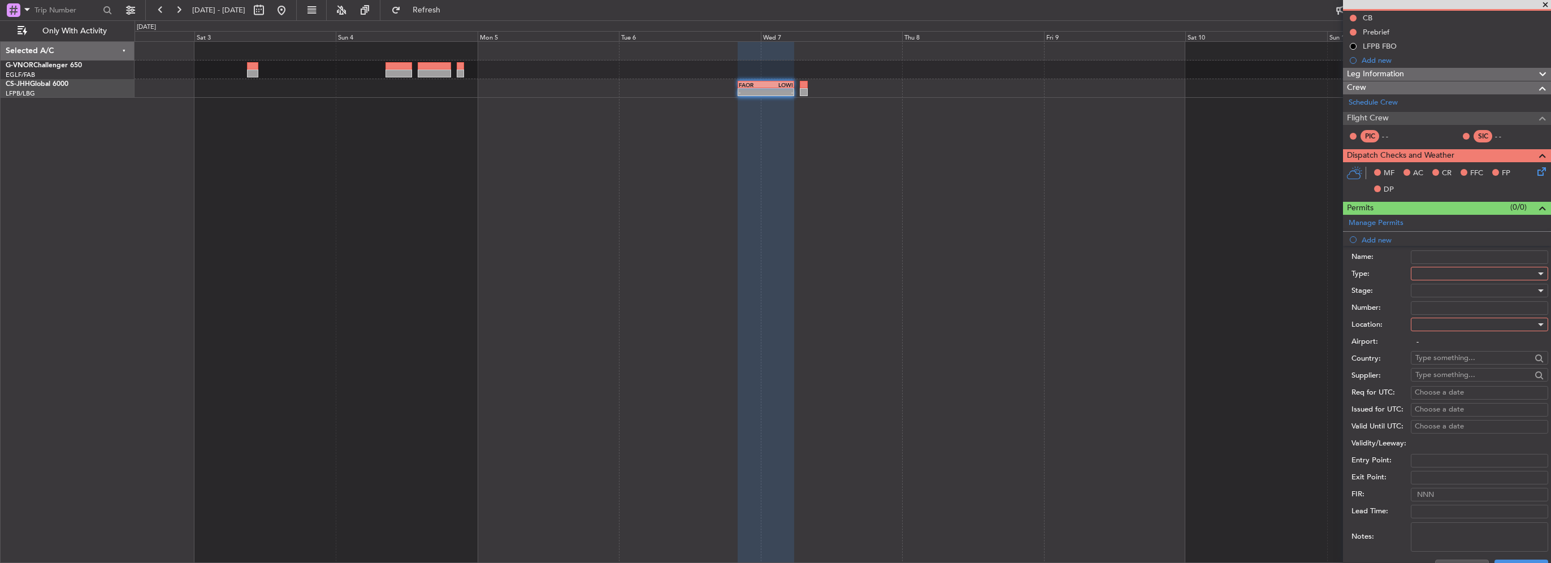
click at [1299, 353] on div "- - FAOR 20:10 Z LOWI 05:45 Z" at bounding box center [843, 302] width 1416 height 522
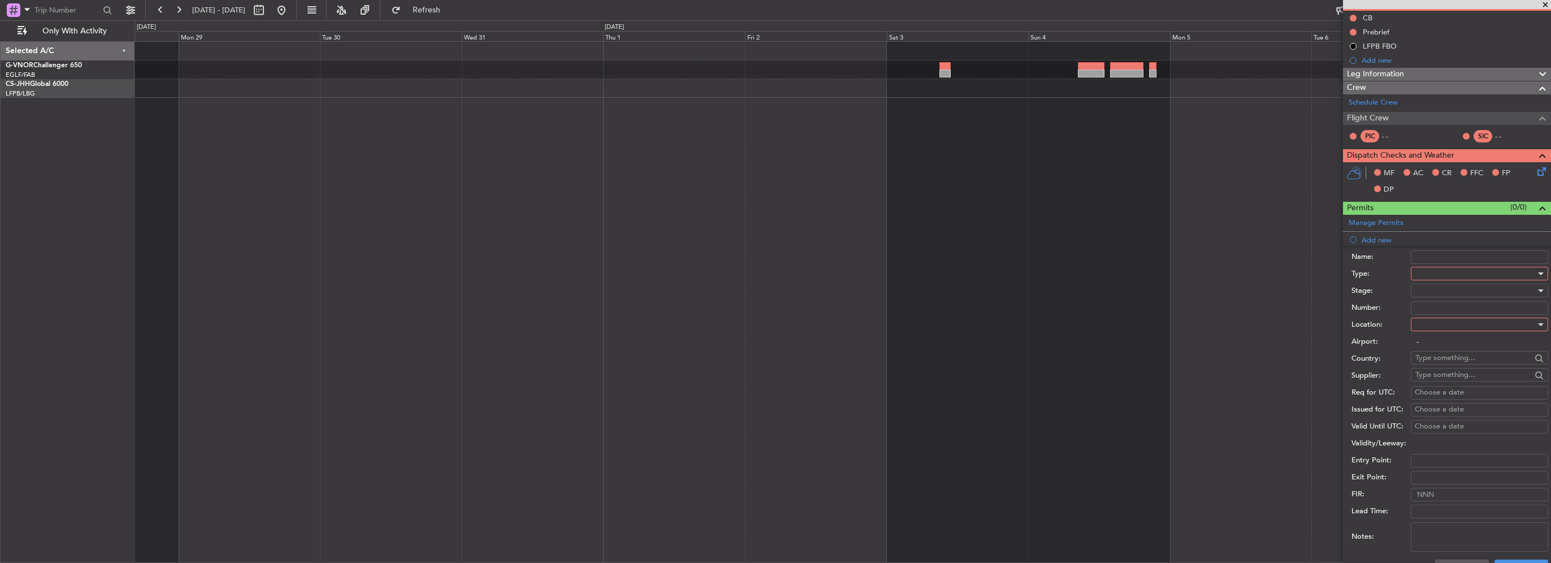
click at [1329, 334] on div "- - FAOR 20:10 Z LOWI 05:45 Z - - EGNV 12:30 Z FAOR 23:40 Z" at bounding box center [843, 302] width 1416 height 522
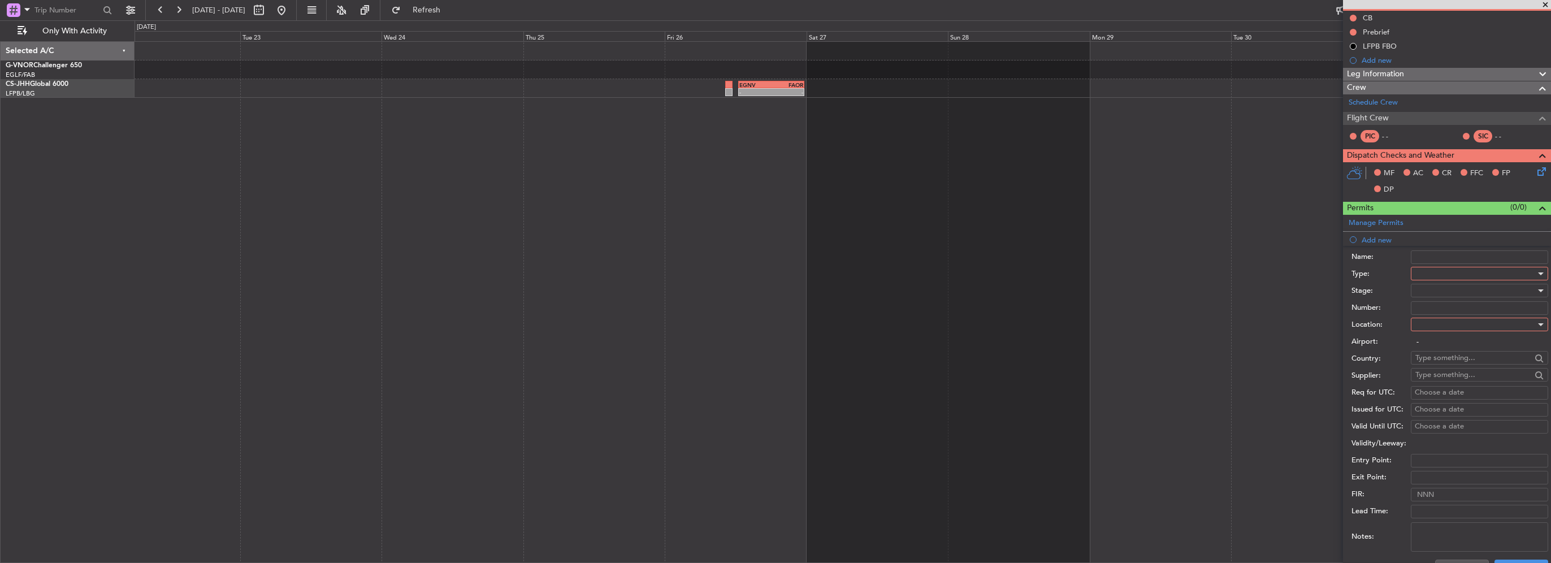
click at [835, 312] on div "- - EGNV 12:30 Z FAOR 23:40 Z" at bounding box center [843, 302] width 1416 height 522
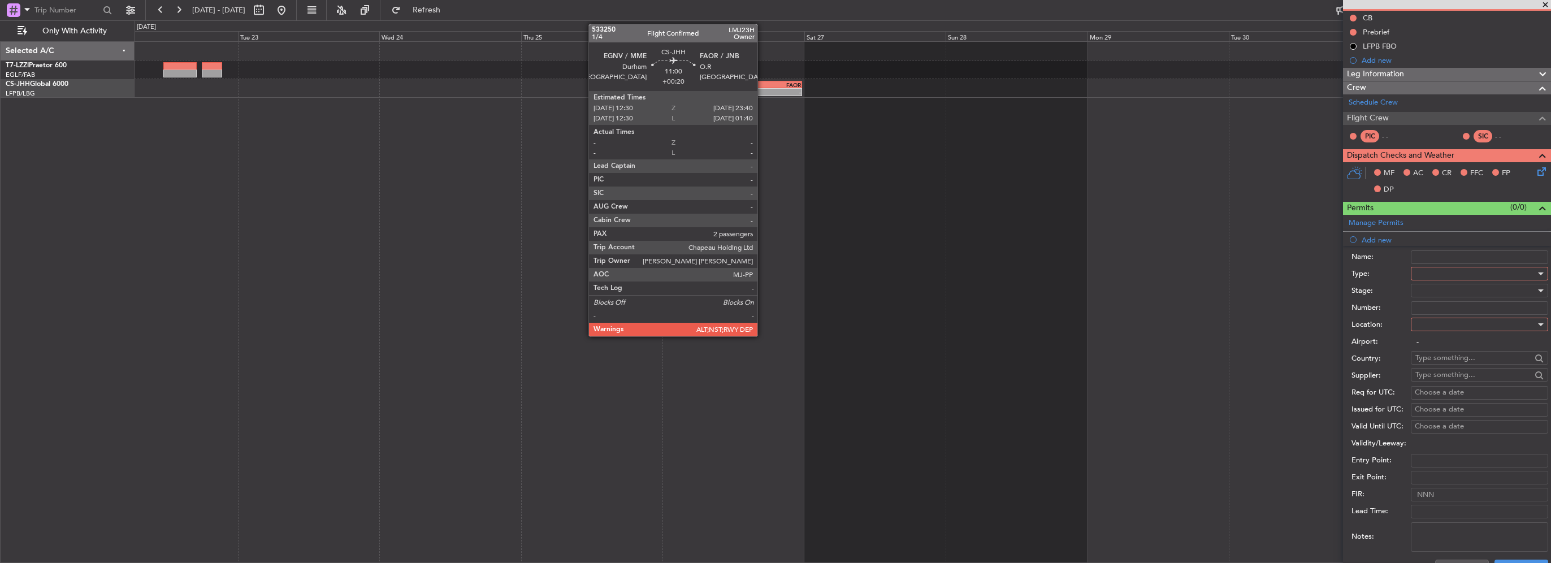
click at [762, 93] on div "-" at bounding box center [753, 92] width 32 height 7
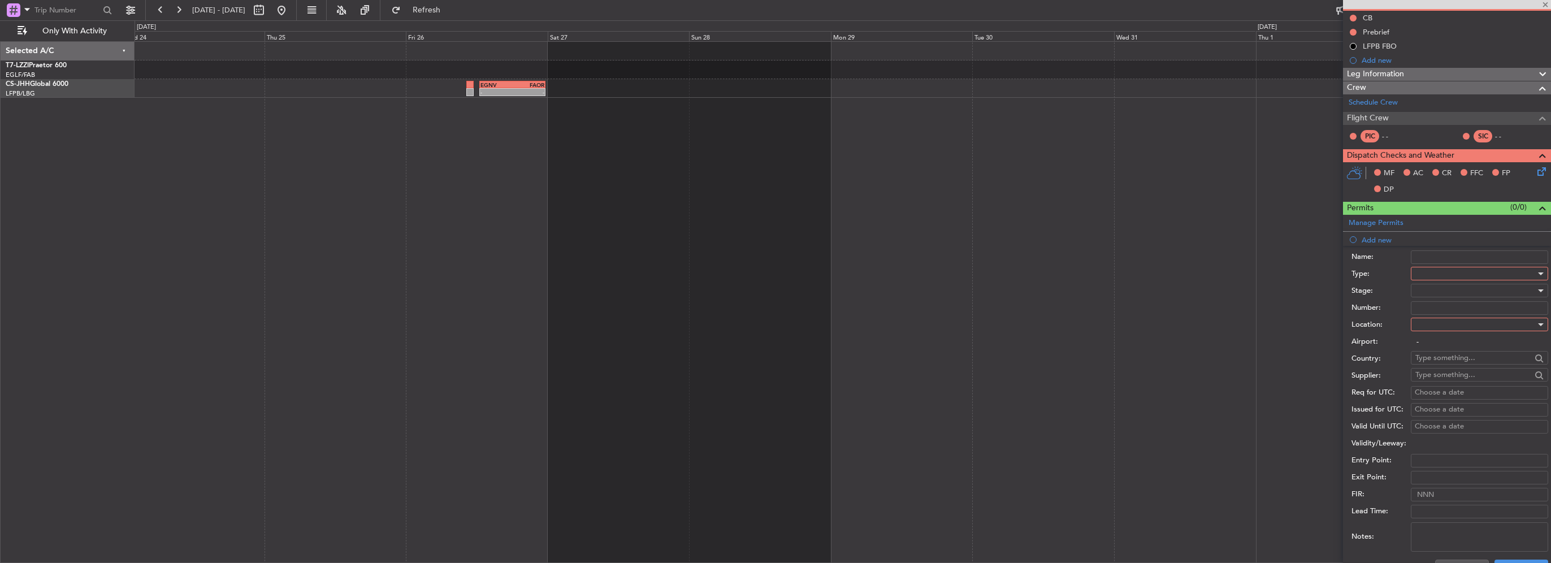
type input "+00:20"
click at [674, 233] on div "- - EGNV 12:30 Z FAOR 23:40 Z" at bounding box center [843, 302] width 1416 height 522
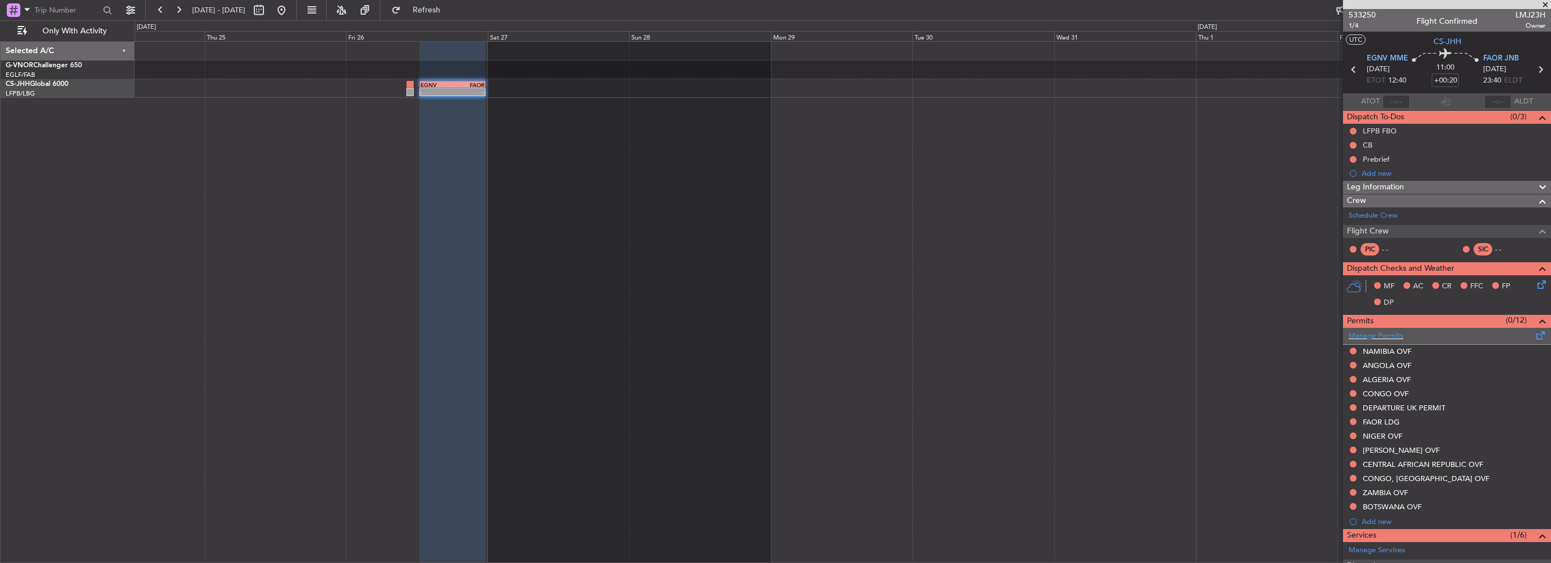
click at [1534, 334] on span at bounding box center [1541, 333] width 14 height 8
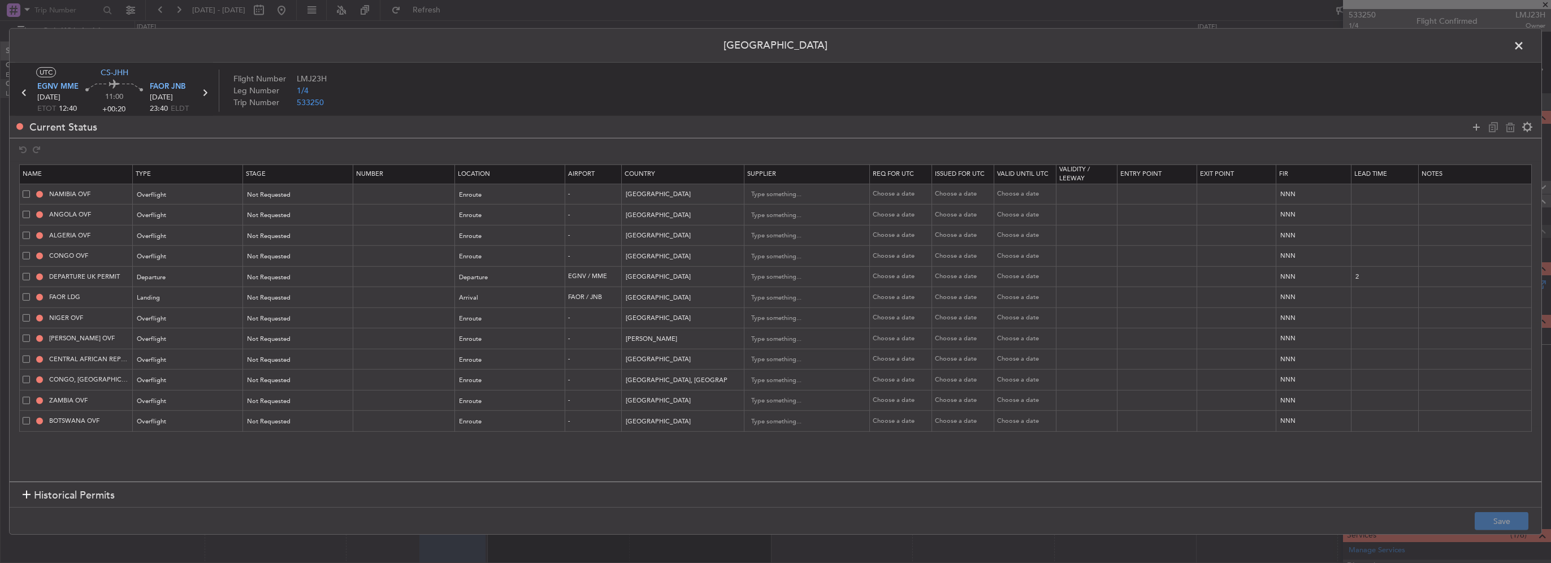
click at [23, 274] on span at bounding box center [26, 275] width 7 height 7
click at [31, 272] on input "checkbox" at bounding box center [31, 272] width 0 height 0
click at [1509, 125] on icon at bounding box center [1510, 127] width 14 height 14
type input "FAOR LDG"
type input "South Africa"
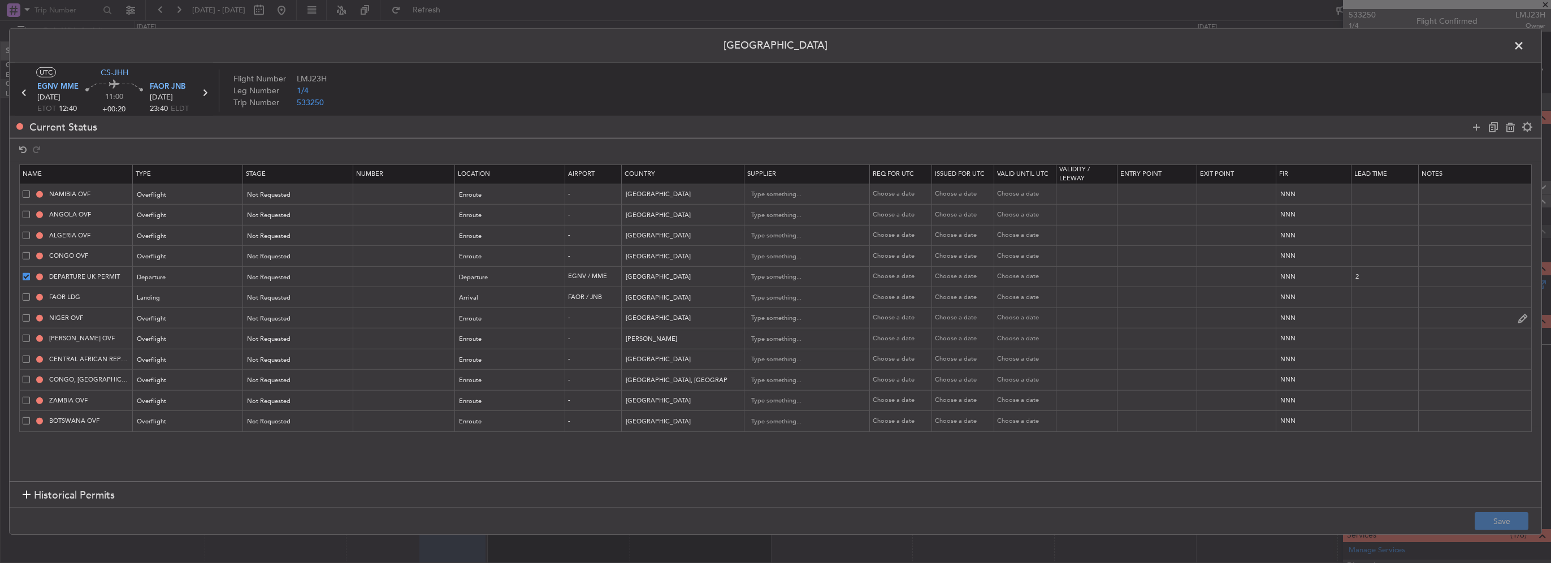
type input "NIGER OVF"
type input "Niger"
type input "CHAD OVF"
type input "Chad"
type input "CENTRAL AFRICAN REPUBLIC OVF"
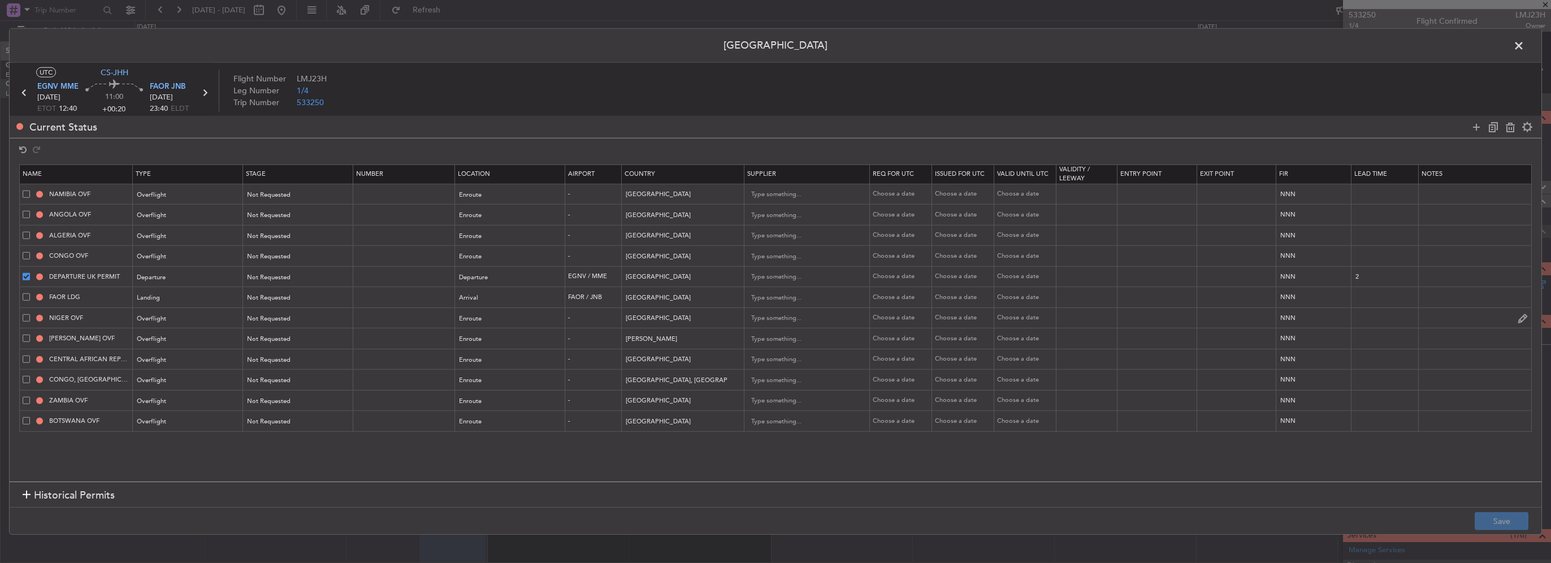
type input "Central African Republic"
type input "CONGO, DEMOCRATIC REPUBLIC OVF"
type input "Congo, Democratic Republic"
type input "ZAMBIA OVF"
type input "Zambia"
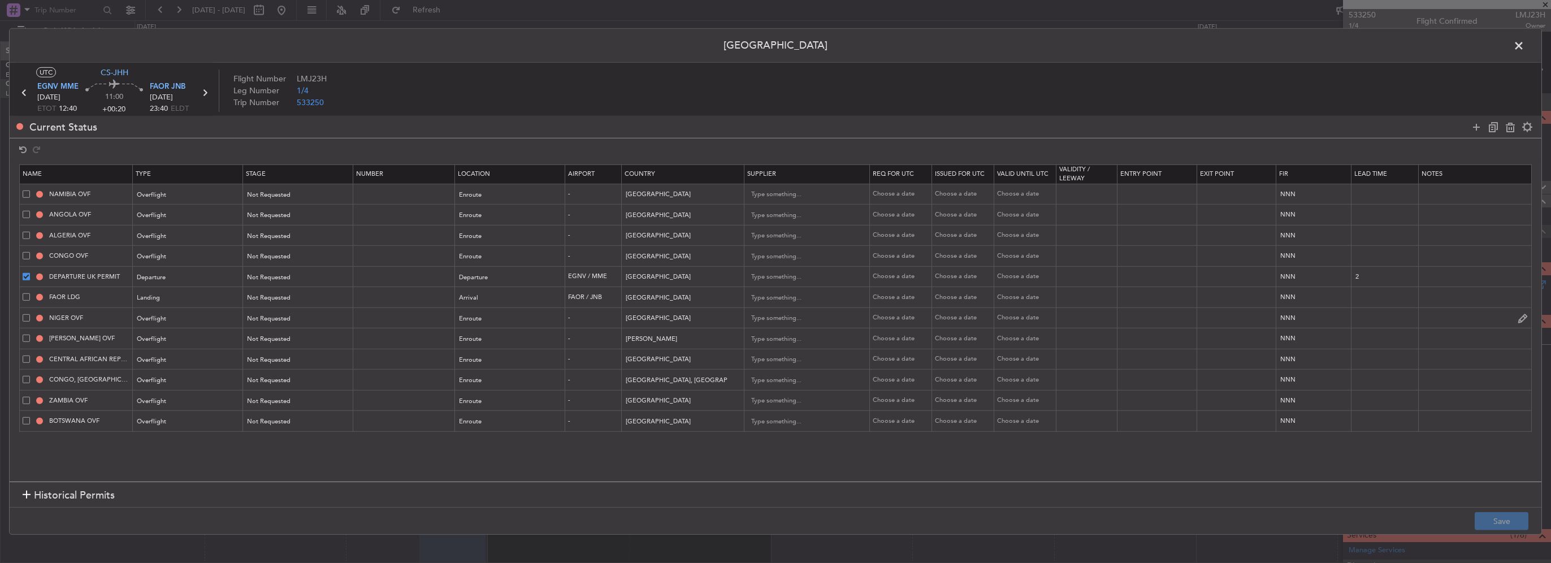
type input "BOTSWANA OVF"
type input "Botswana"
click at [1507, 531] on footer "Save" at bounding box center [776, 520] width 1532 height 27
click at [1510, 526] on button "Save" at bounding box center [1502, 521] width 54 height 18
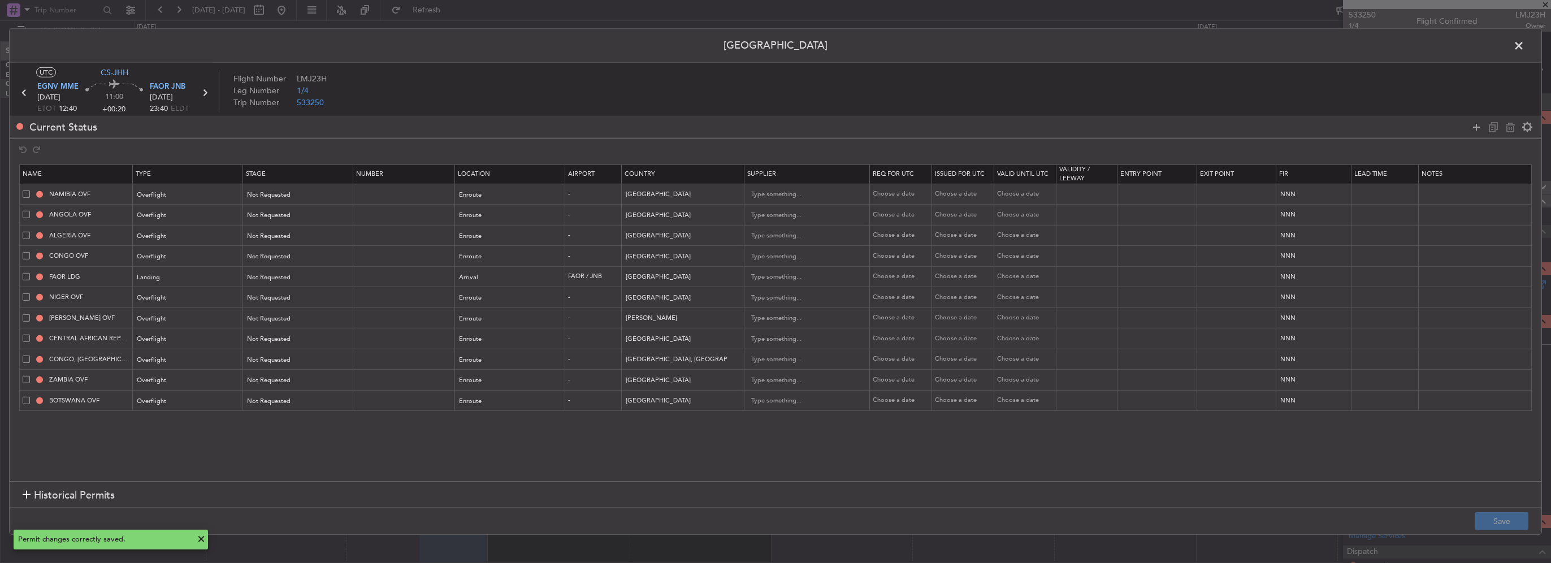
click at [1524, 45] on span at bounding box center [1524, 48] width 0 height 23
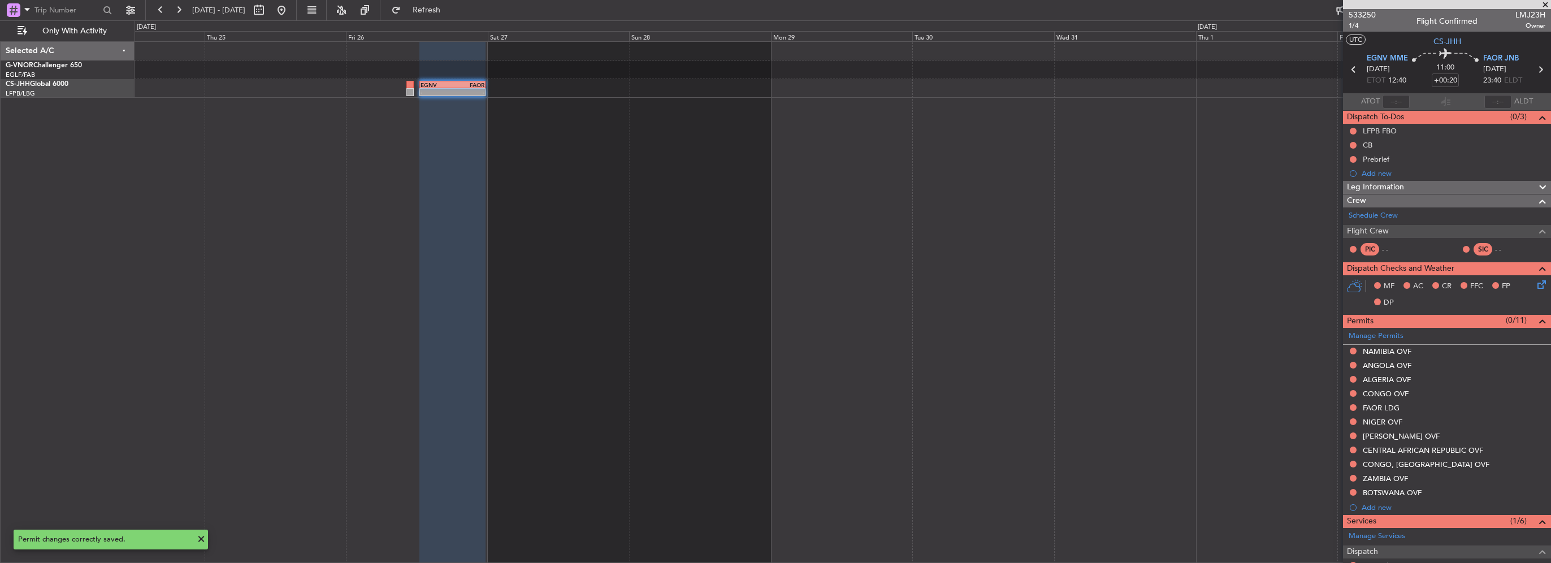
click at [407, 326] on div "- - EGNV 12:30 Z FAOR 23:40 Z" at bounding box center [843, 302] width 1416 height 522
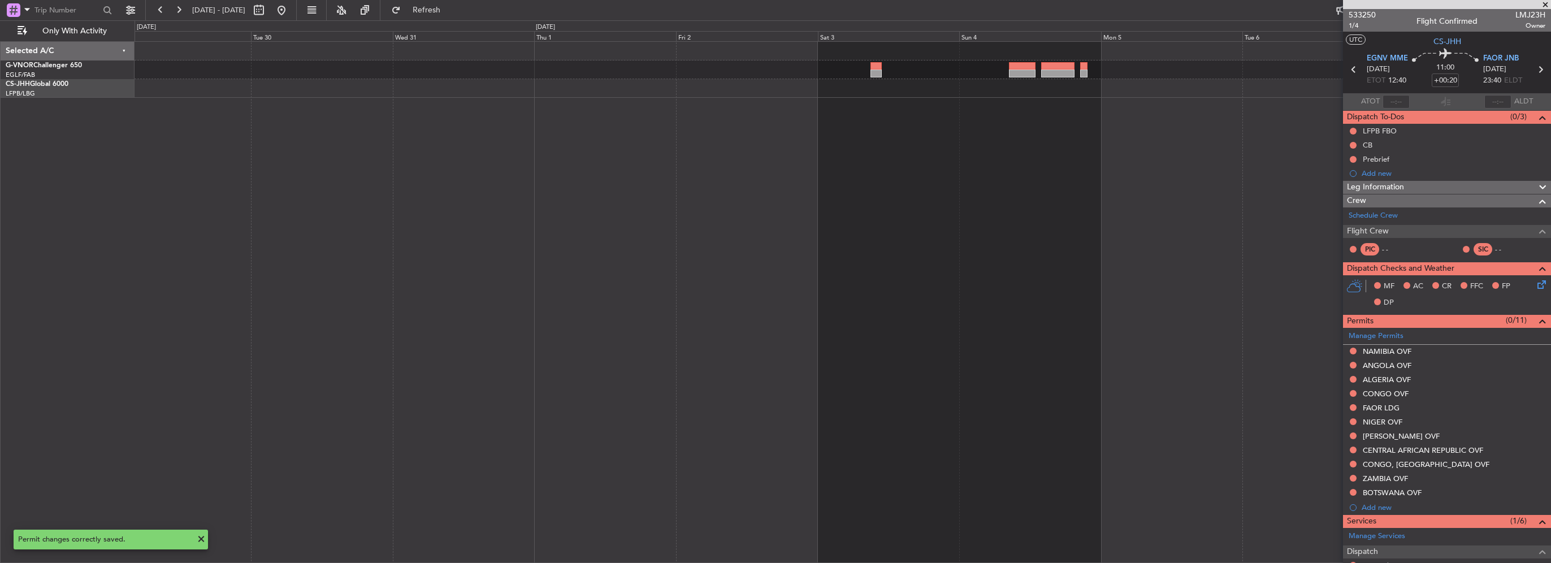
click at [441, 306] on div "- - FAOR 20:10 Z LOWI 05:45 Z EGNV 12:30 Z FAOR 23:40 Z - -" at bounding box center [843, 302] width 1416 height 522
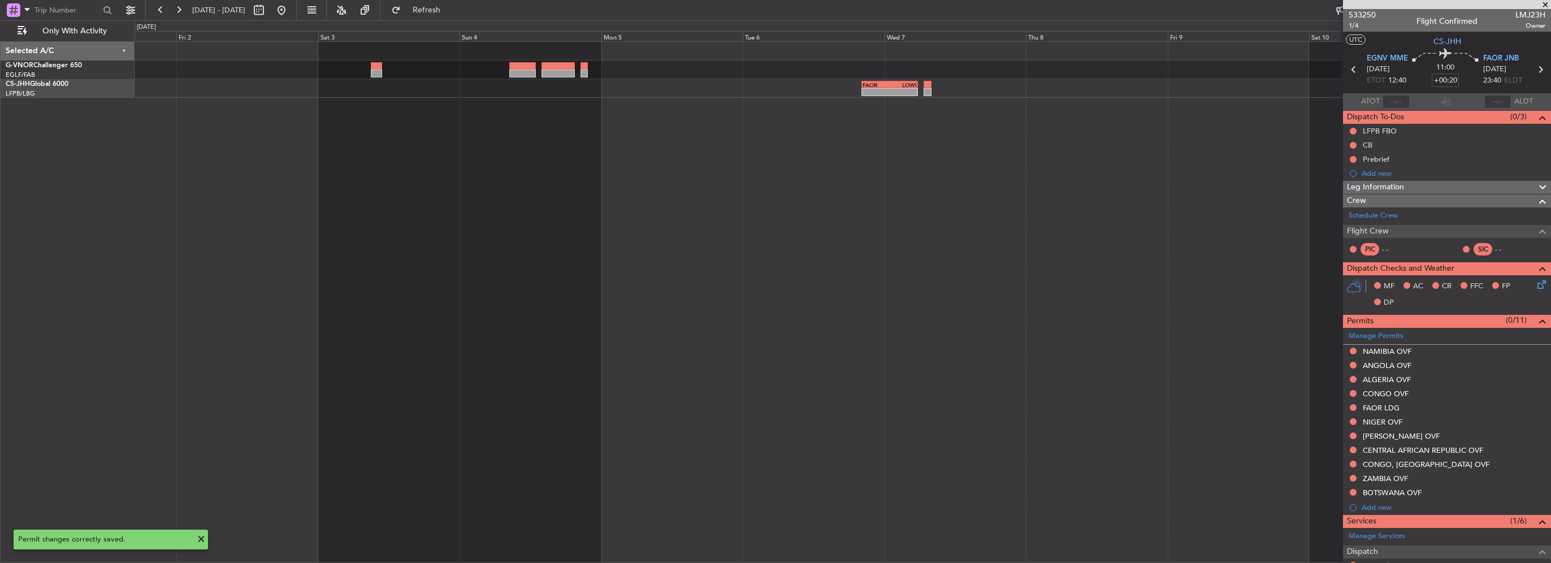
click at [1028, 289] on div "- - FAOR 20:10 Z LOWI 05:45 Z" at bounding box center [843, 302] width 1416 height 522
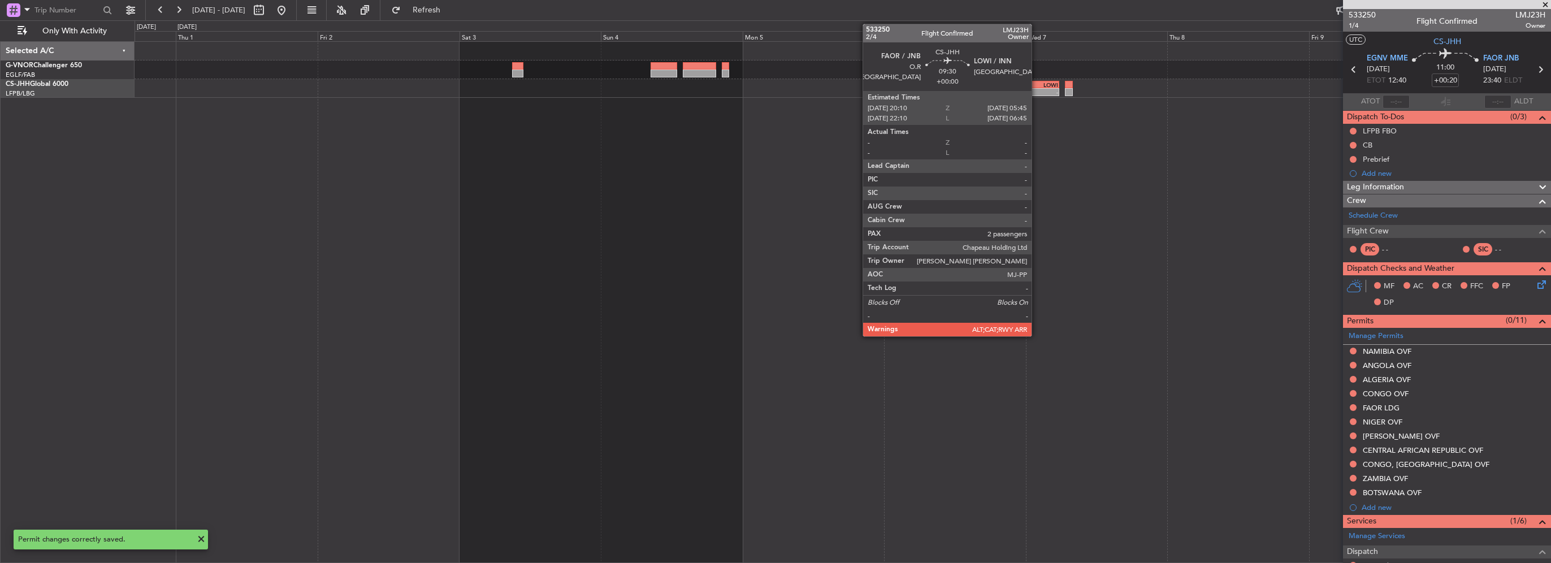
click at [1033, 85] on div "LOWI" at bounding box center [1044, 84] width 27 height 7
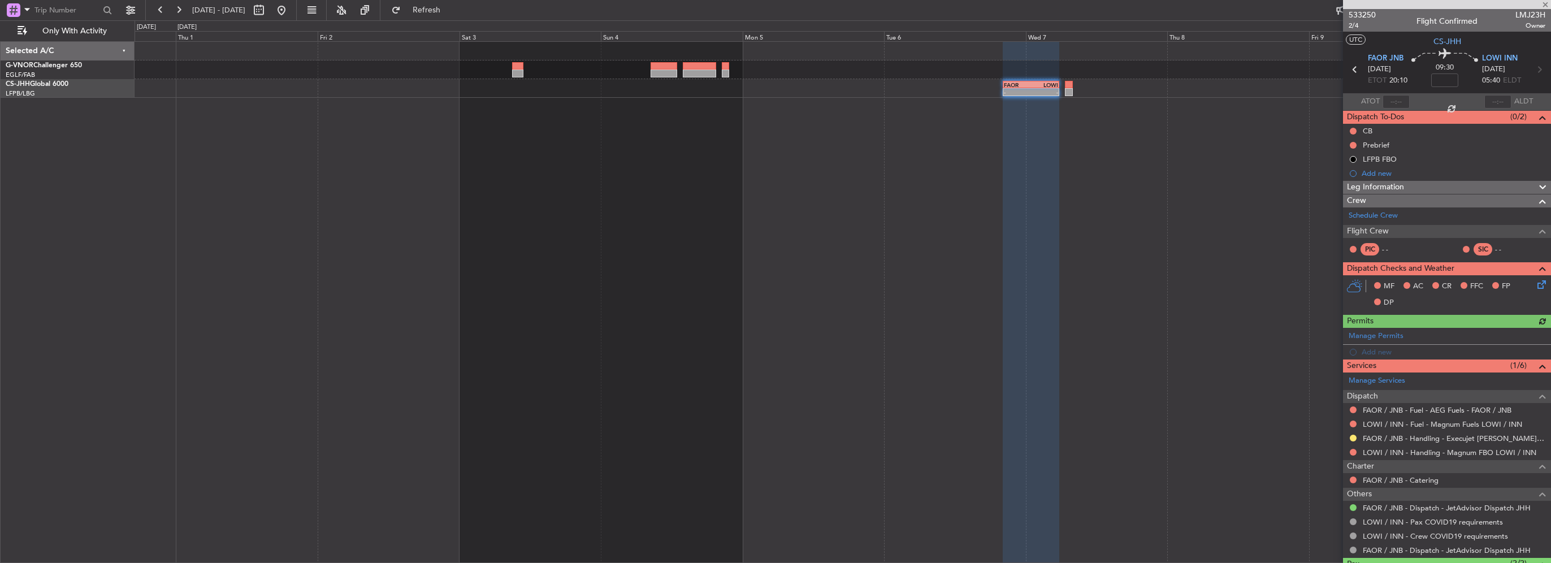
click at [671, 190] on div "- - FAOR 20:10 Z LOWI 05:45 Z" at bounding box center [843, 302] width 1416 height 522
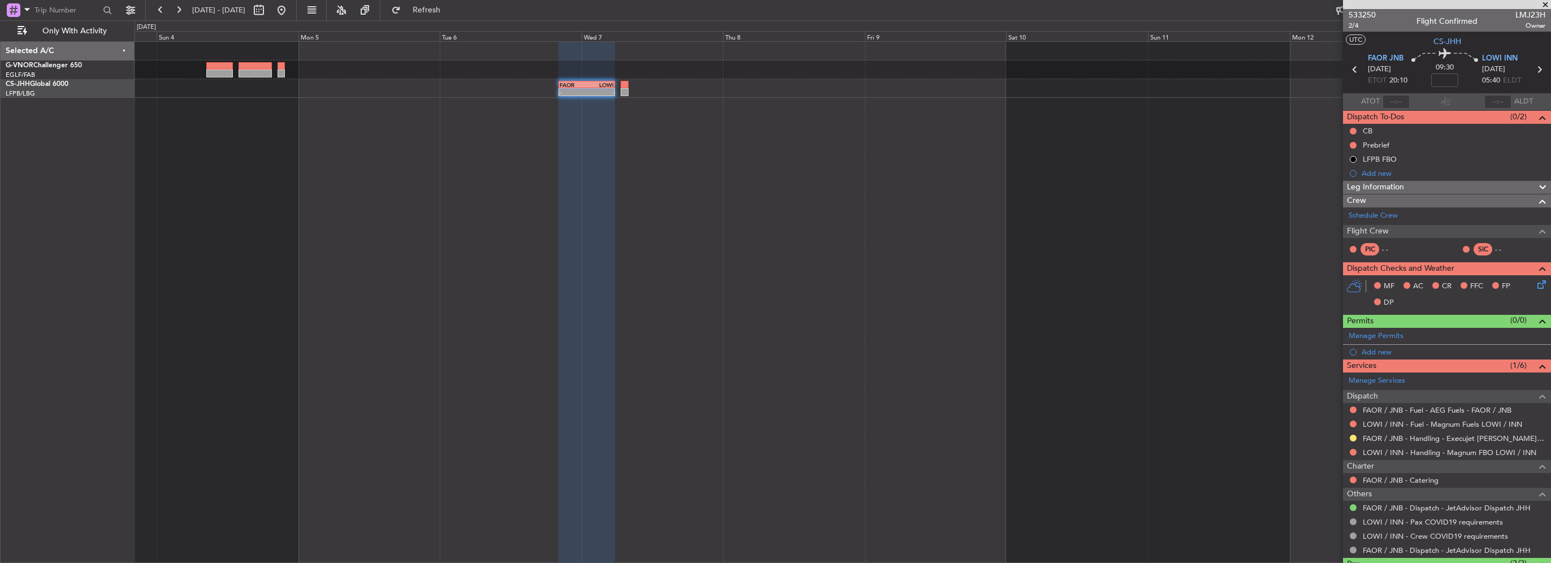
drag, startPoint x: 1394, startPoint y: 187, endPoint x: 1412, endPoint y: 206, distance: 26.8
click at [1394, 187] on span "Leg Information" at bounding box center [1375, 187] width 57 height 13
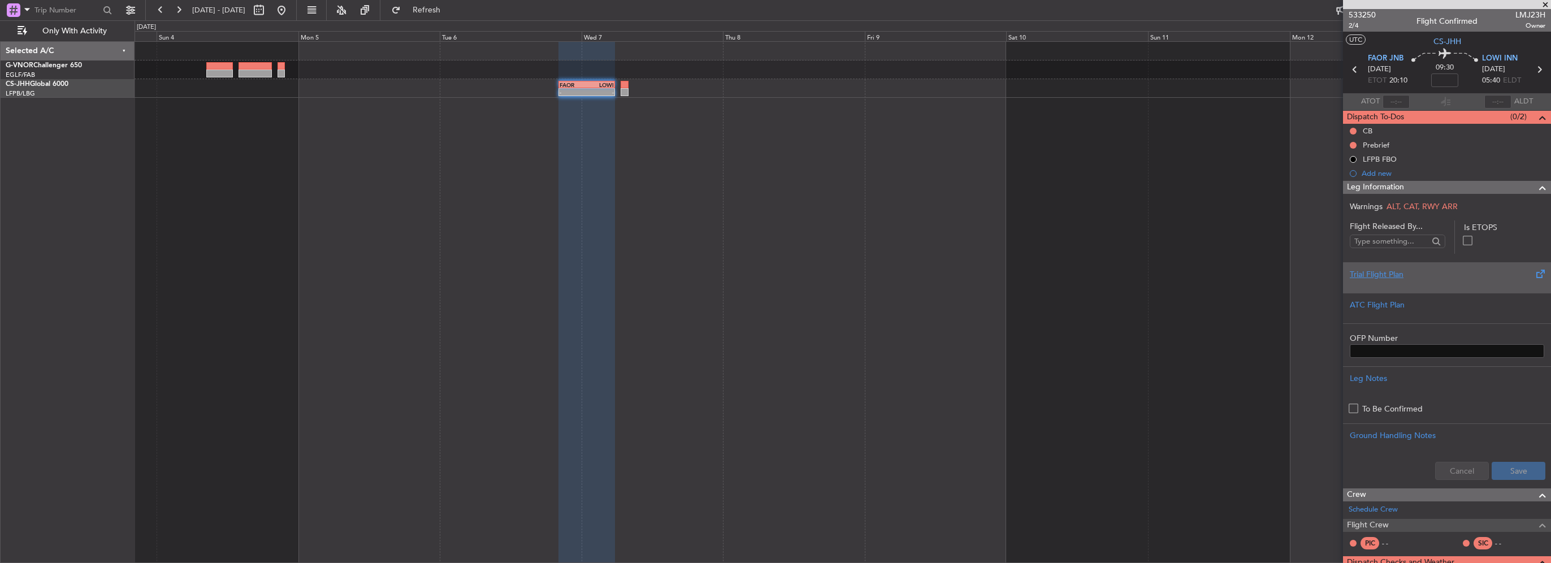
click at [1441, 288] on div "Trial Flight Plan" at bounding box center [1447, 277] width 208 height 31
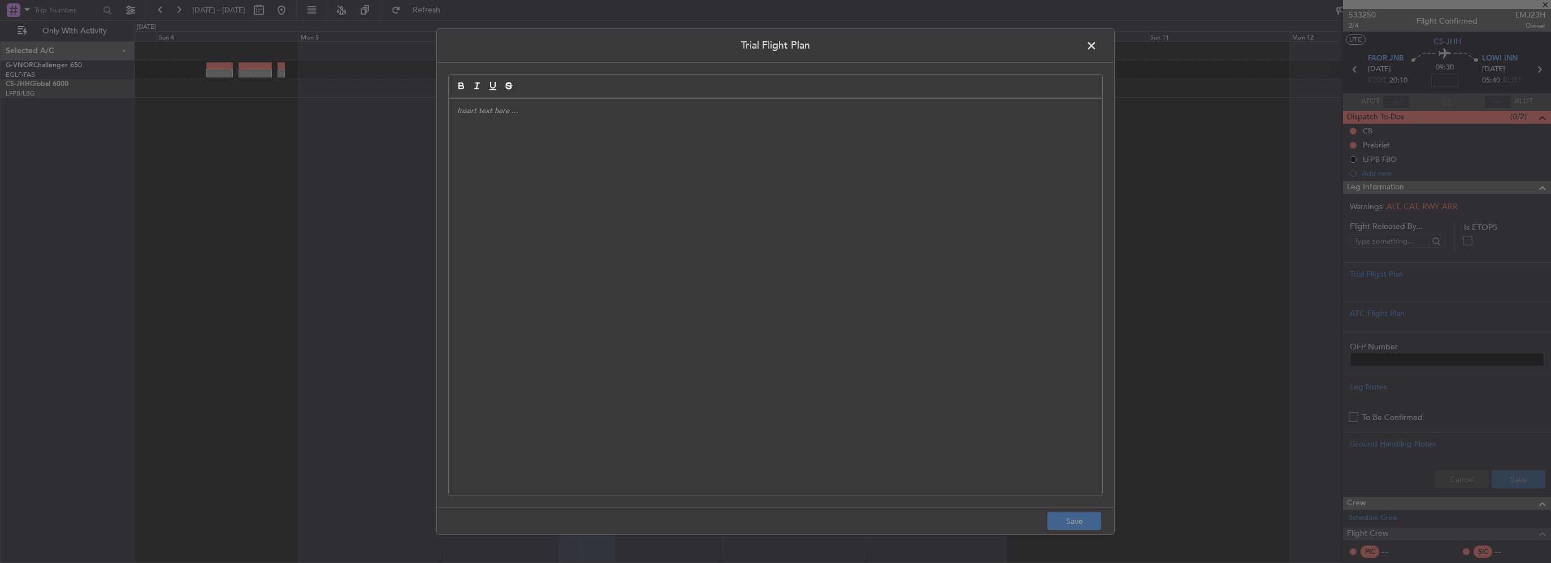
click at [778, 218] on div at bounding box center [775, 297] width 653 height 397
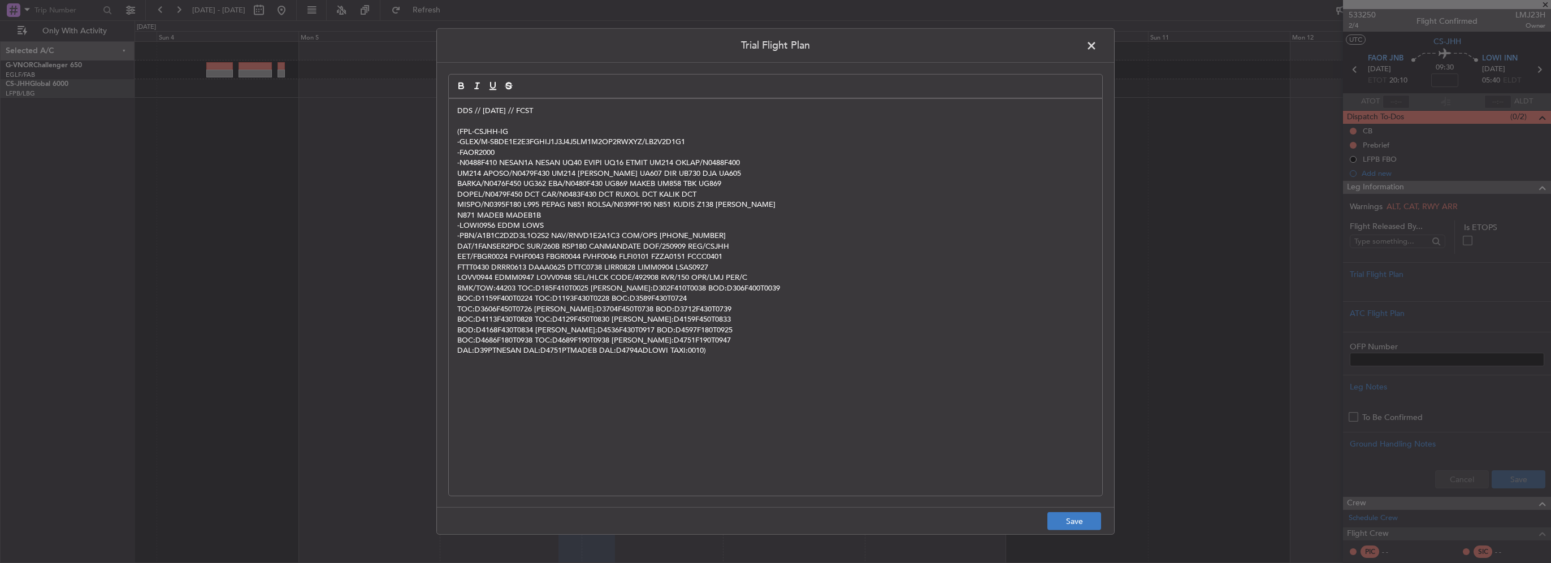
click at [1069, 531] on footer "Save" at bounding box center [775, 520] width 677 height 27
click at [1077, 523] on button "Save" at bounding box center [1074, 521] width 54 height 18
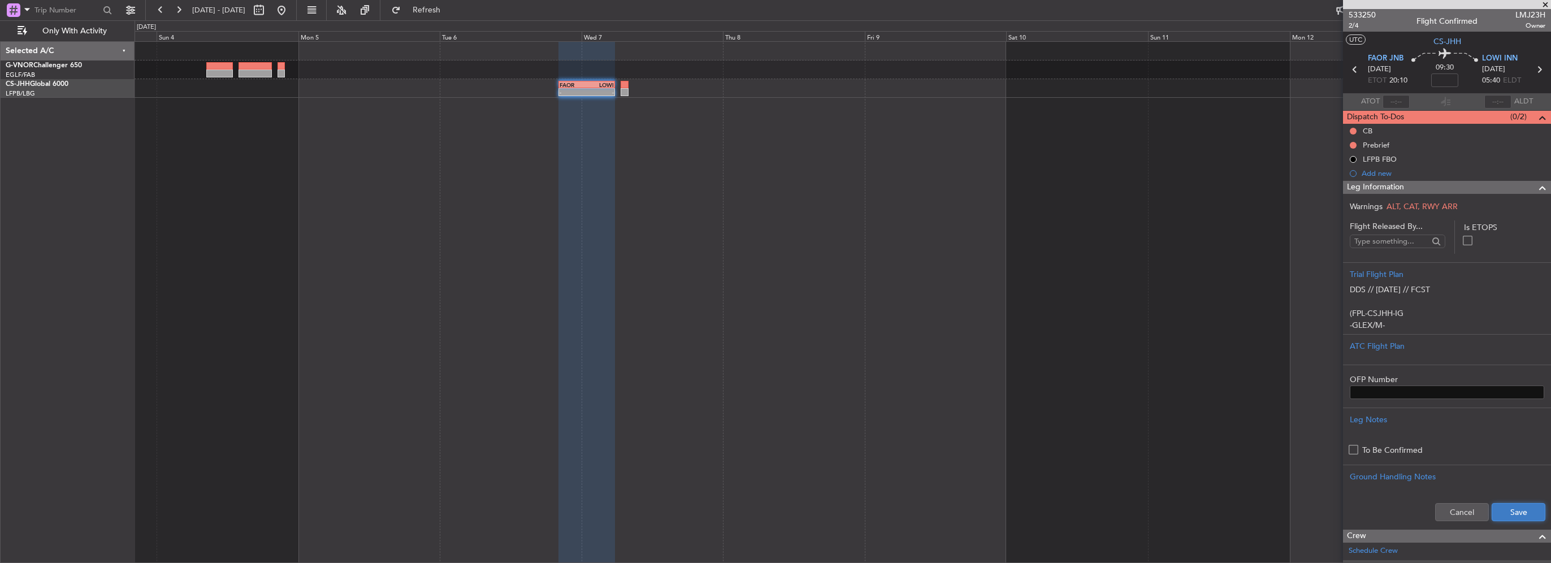
click at [1527, 514] on button "Save" at bounding box center [1519, 512] width 54 height 18
click at [1440, 81] on mat-tooltip-component "Flight Time" at bounding box center [1442, 88] width 52 height 30
click at [1438, 77] on input at bounding box center [1444, 80] width 27 height 14
type input "+00:30"
click at [1527, 184] on div at bounding box center [1538, 188] width 23 height 14
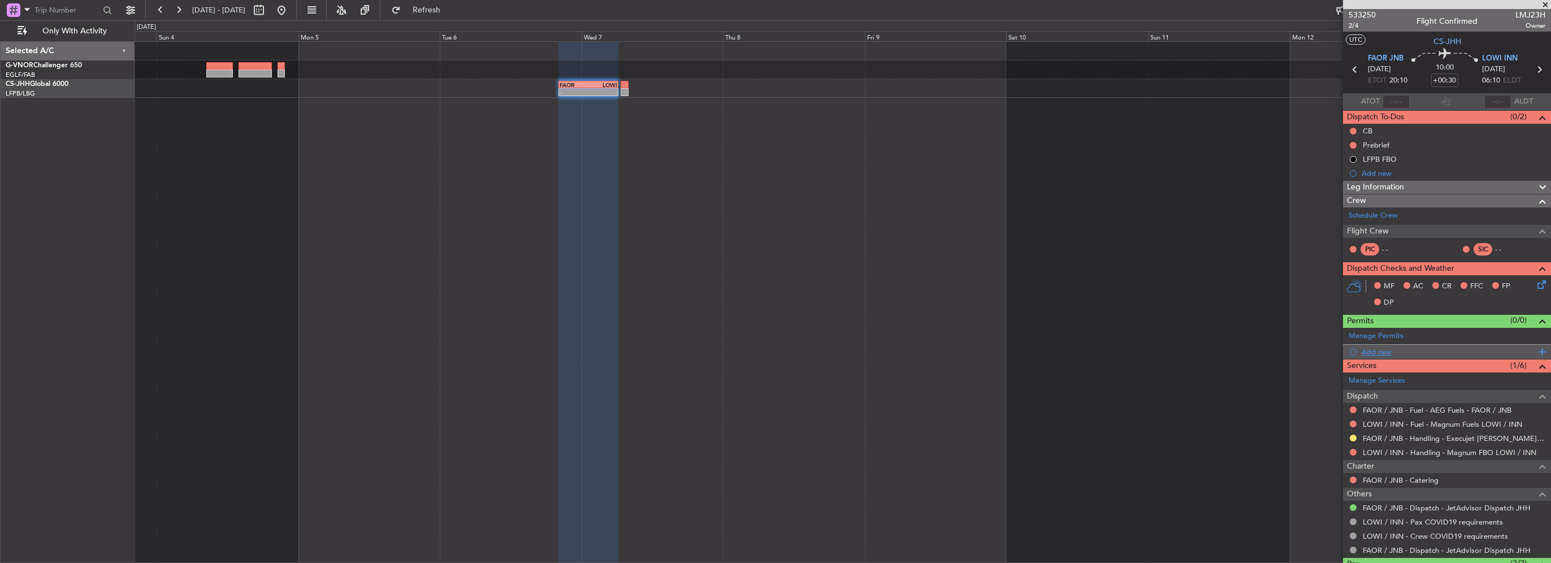
click at [1376, 350] on div "Add new" at bounding box center [1449, 352] width 174 height 10
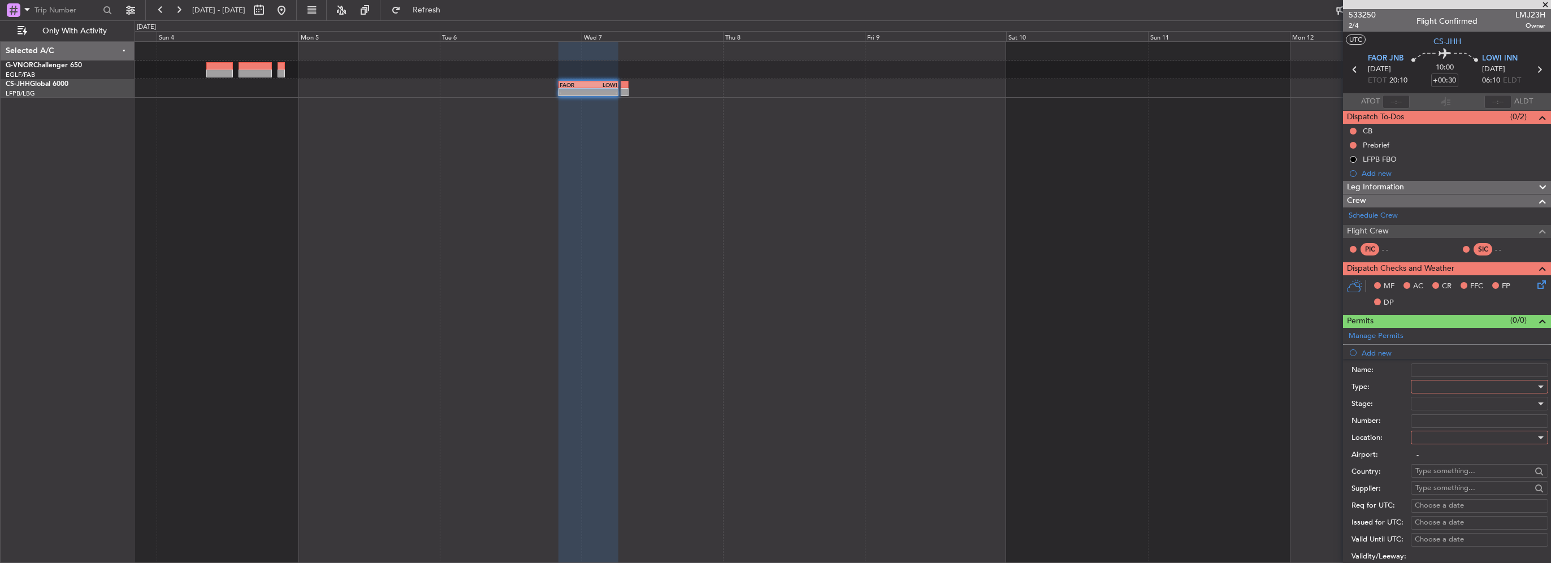
click at [1446, 382] on div at bounding box center [1475, 386] width 120 height 17
click at [1444, 488] on span "Departure" at bounding box center [1475, 487] width 119 height 17
click at [1461, 434] on div at bounding box center [1475, 437] width 120 height 17
click at [1436, 461] on span "Departure" at bounding box center [1475, 459] width 119 height 17
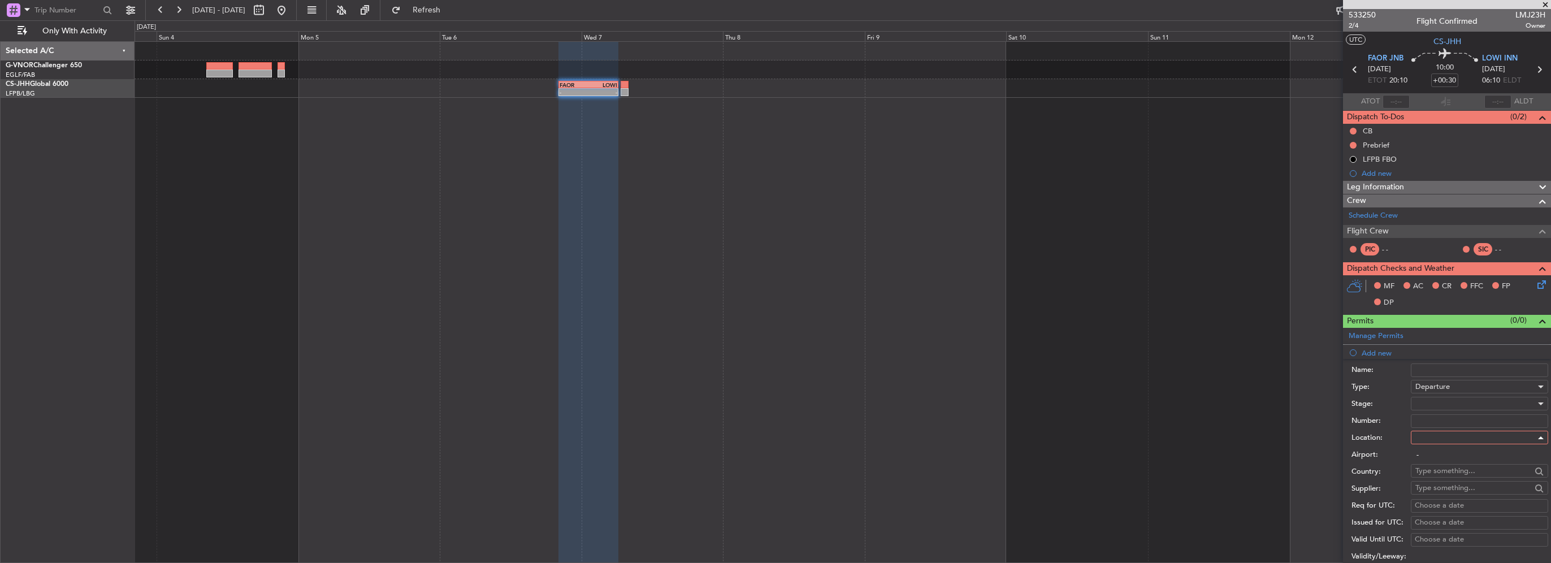
type input "FAOR / JNB"
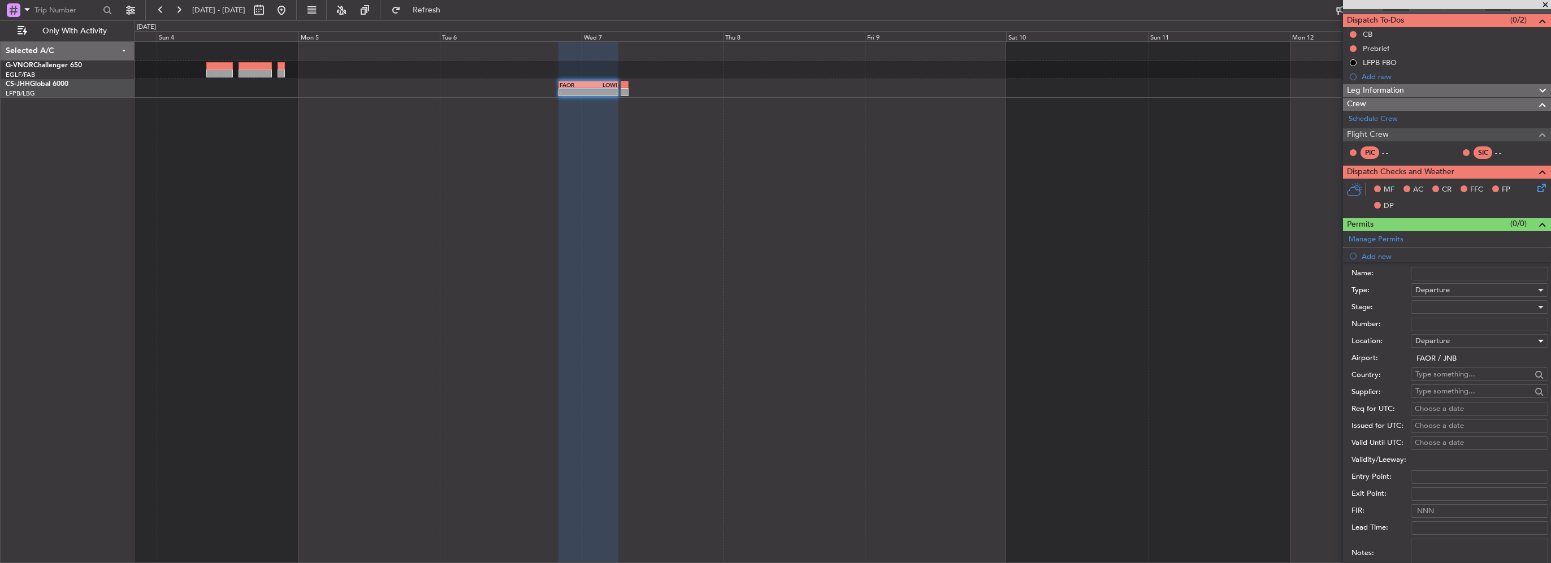
scroll to position [170, 0]
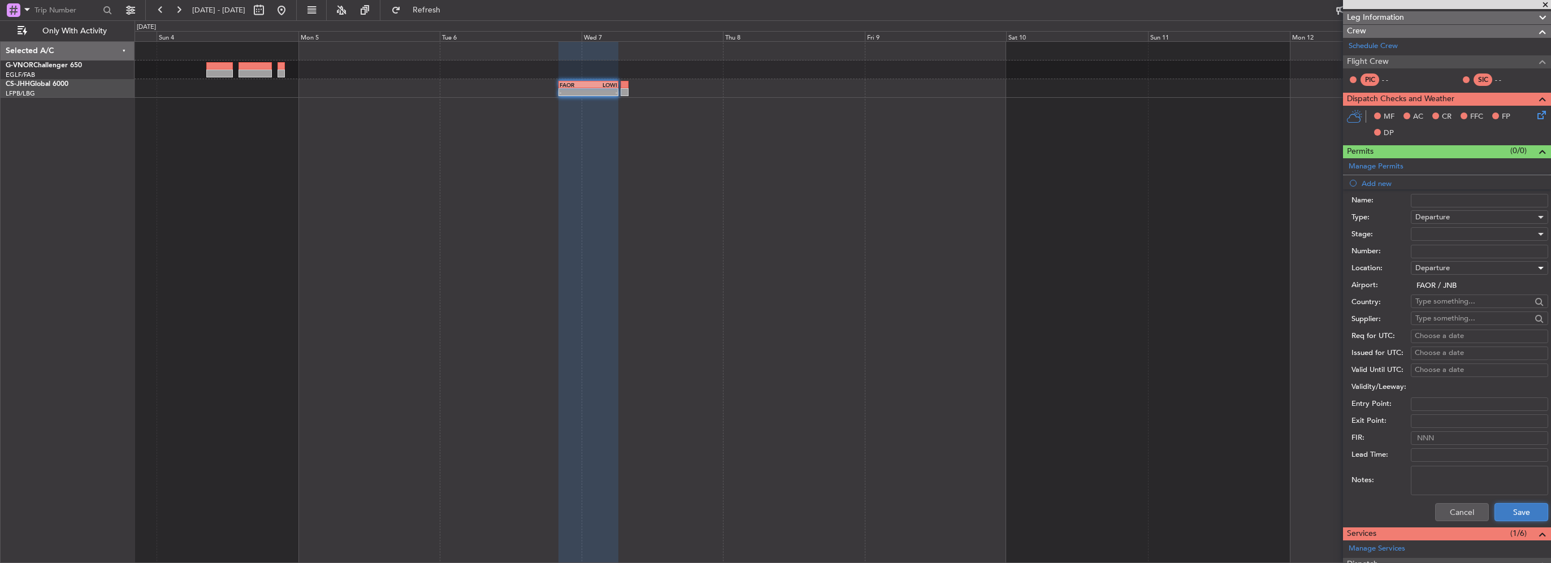
click at [1517, 504] on button "Save" at bounding box center [1521, 512] width 54 height 18
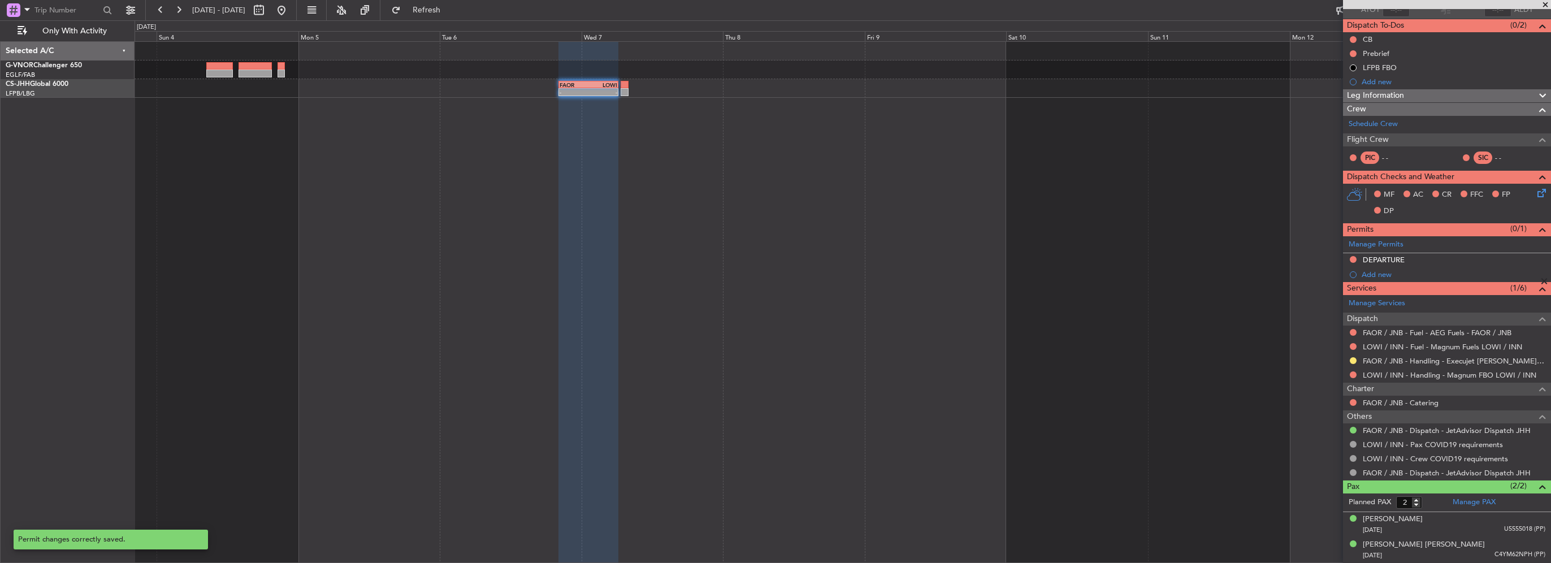
scroll to position [89, 0]
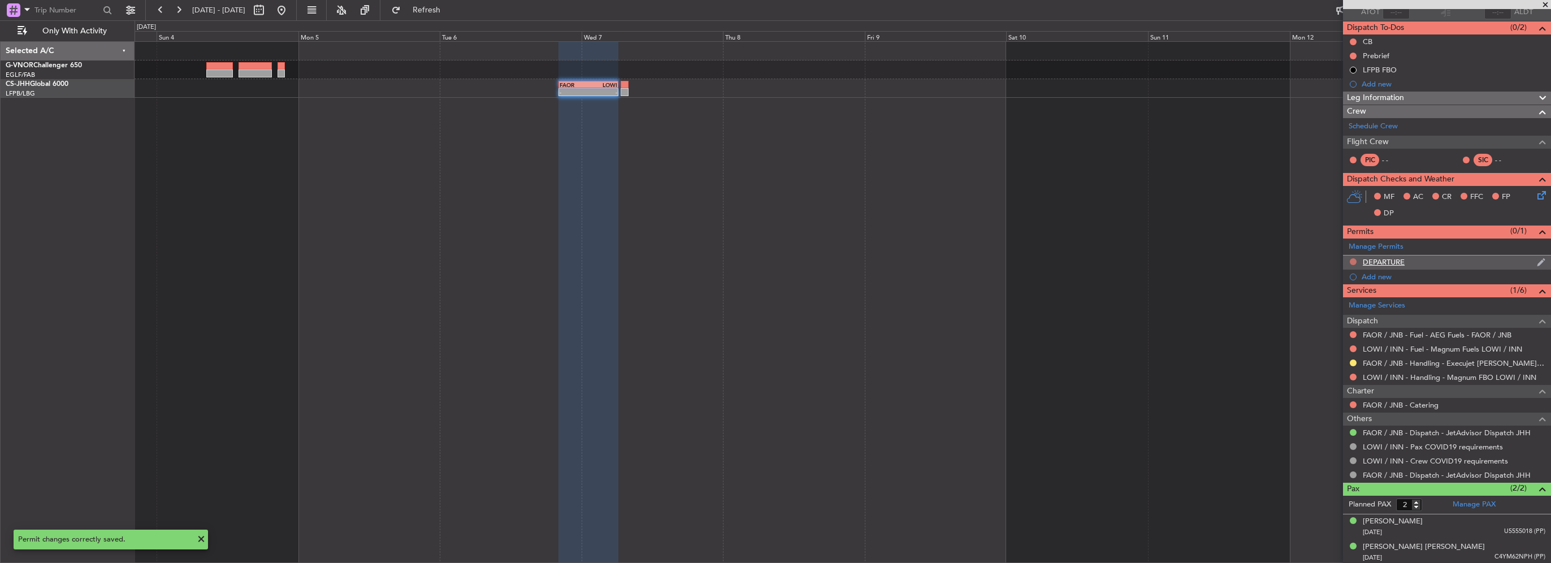
click at [1355, 258] on button at bounding box center [1353, 261] width 7 height 7
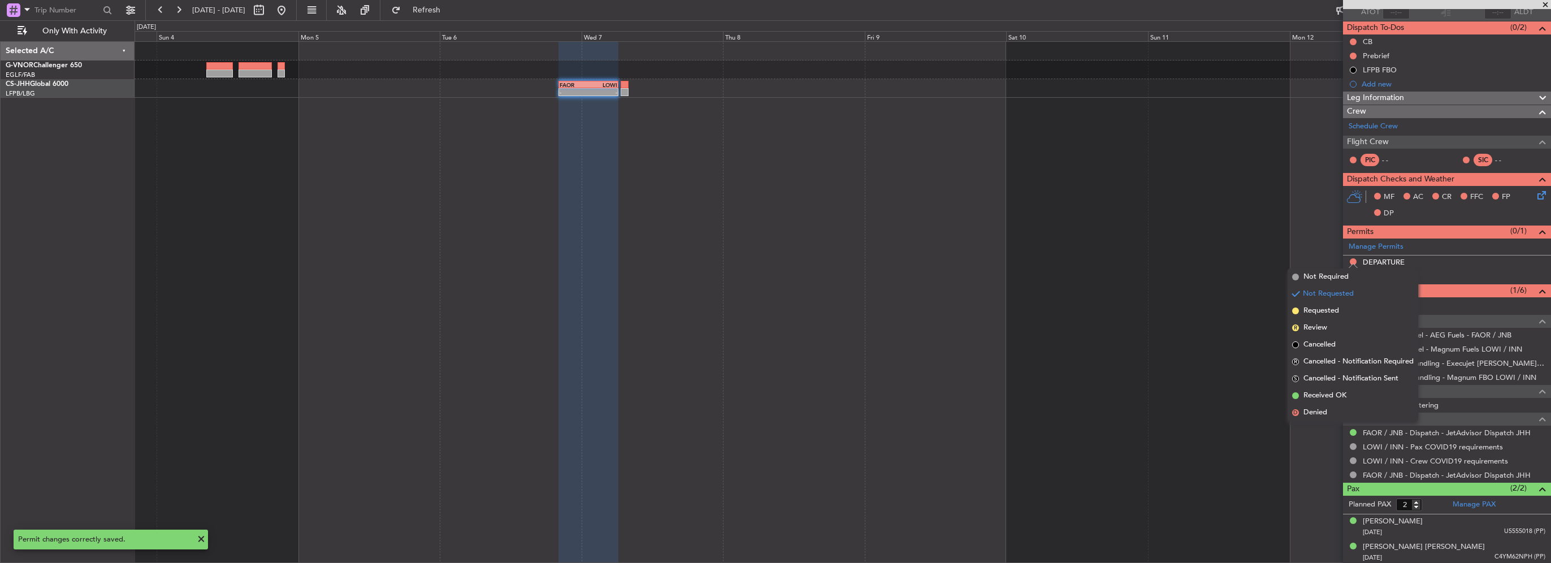
click at [1235, 279] on div "- - FAOR 20:10 Z LOWI 06:15 Z" at bounding box center [843, 302] width 1416 height 522
click at [1249, 240] on div "- - FAOR 20:10 Z LOWI 06:15 Z" at bounding box center [843, 302] width 1416 height 522
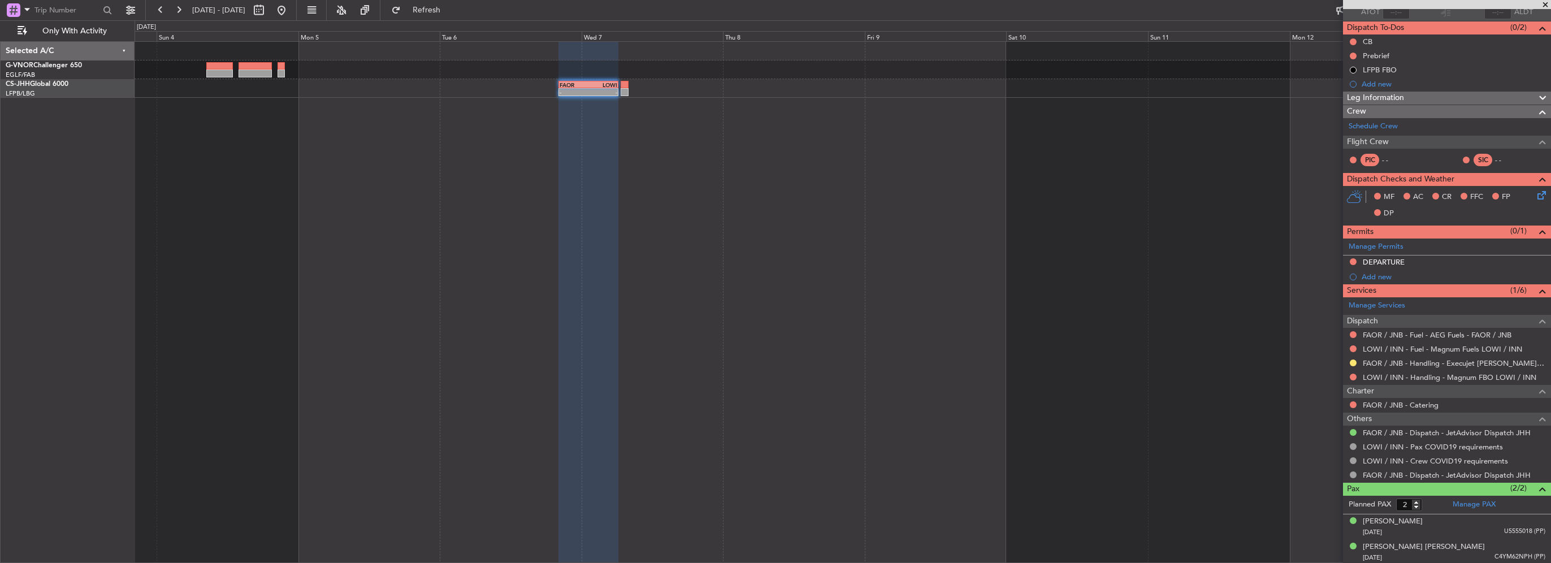
click at [1384, 274] on div "DEPARTURE" at bounding box center [1384, 274] width 0 height 0
click at [1389, 272] on div "Add new" at bounding box center [1449, 277] width 174 height 10
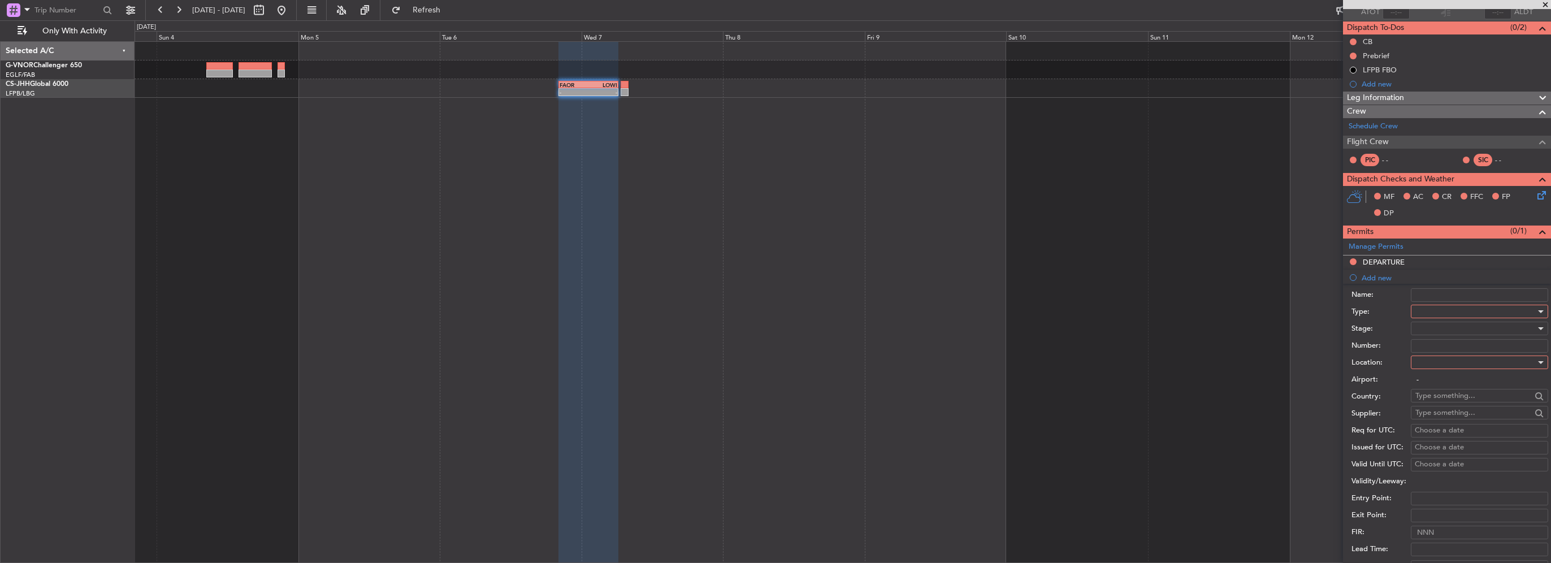
click at [1459, 303] on div at bounding box center [1475, 311] width 120 height 17
click at [1428, 418] on span "Slot" at bounding box center [1475, 417] width 119 height 17
click at [1439, 364] on div at bounding box center [1475, 362] width 120 height 17
click at [1438, 389] on span "Departure" at bounding box center [1475, 384] width 119 height 17
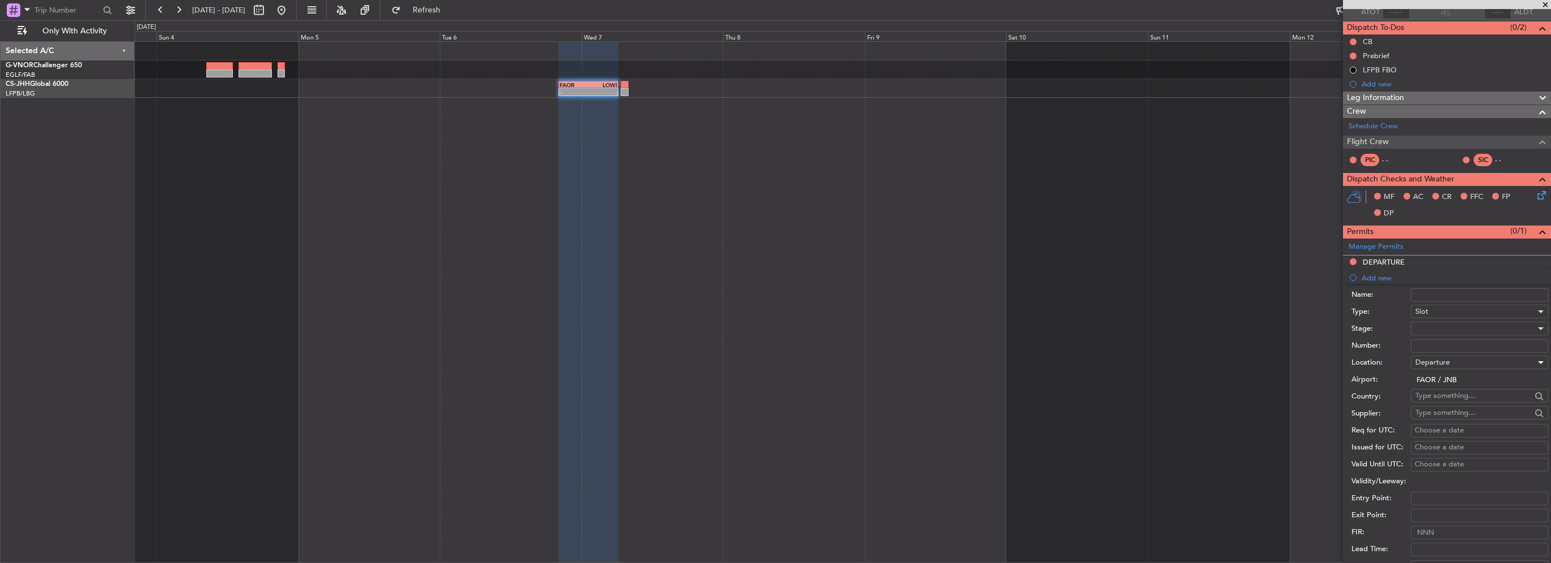
click at [1442, 362] on span "Departure" at bounding box center [1432, 362] width 34 height 10
drag, startPoint x: 1431, startPoint y: 414, endPoint x: 1449, endPoint y: 361, distance: 56.5
click at [1431, 414] on span "Arrival" at bounding box center [1475, 418] width 119 height 17
type input "LOWI / INN"
click at [1440, 326] on div at bounding box center [1475, 328] width 120 height 17
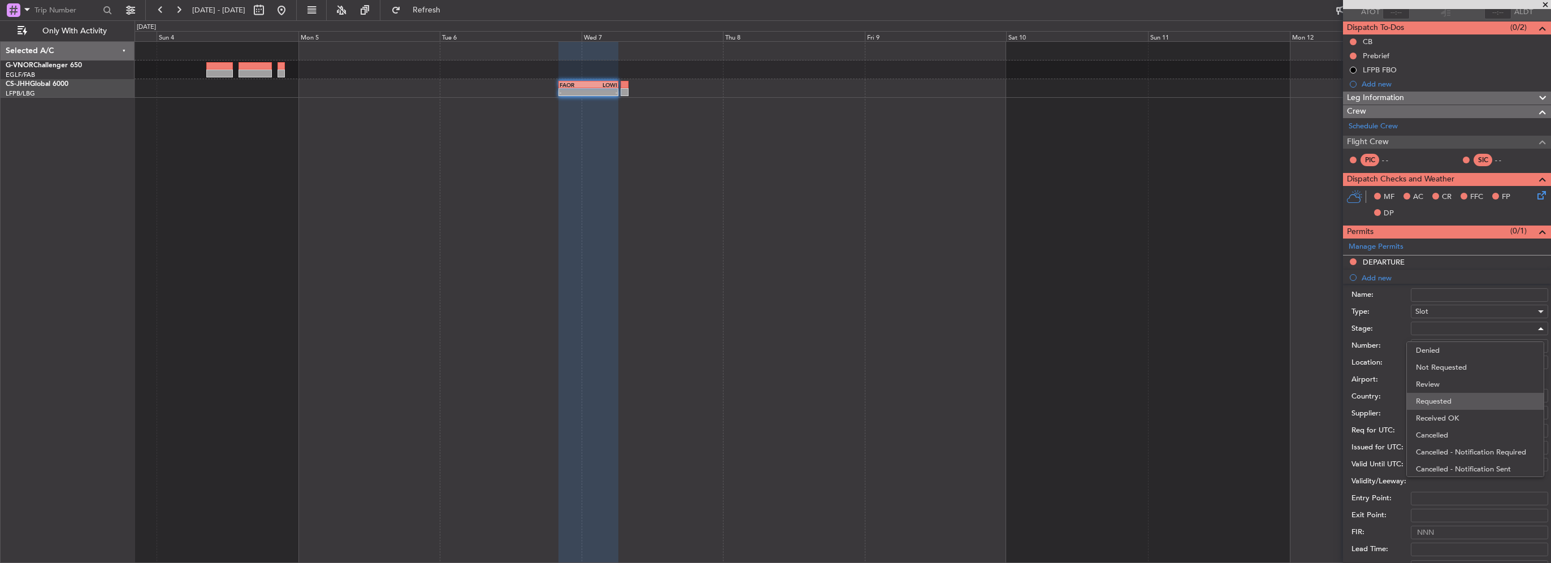
click at [1441, 396] on span "Requested" at bounding box center [1475, 401] width 119 height 17
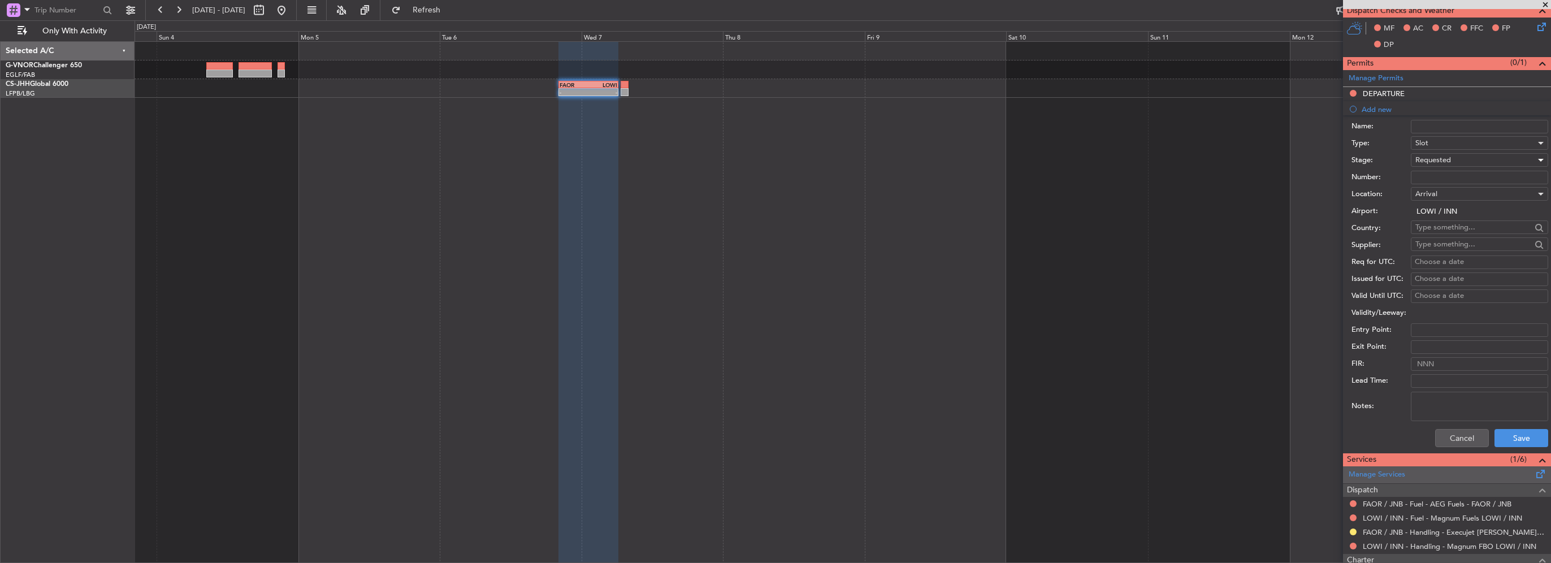
scroll to position [259, 0]
click at [1513, 431] on button "Save" at bounding box center [1521, 437] width 54 height 18
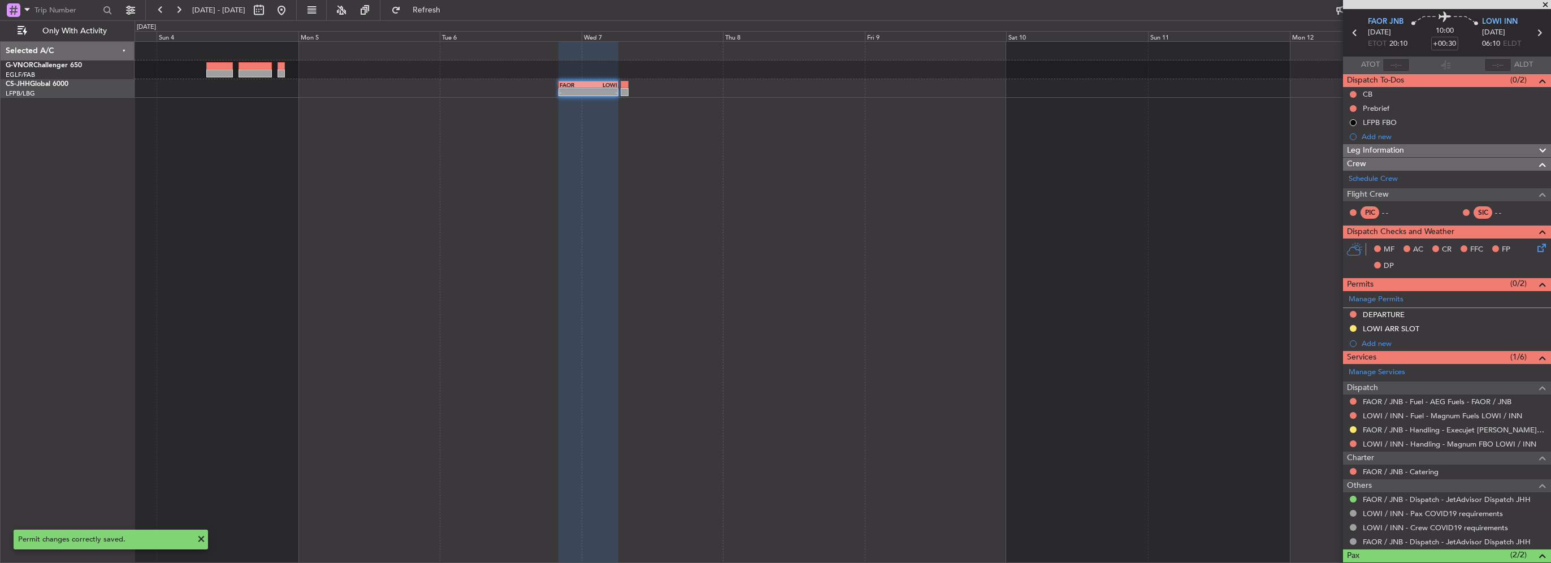
scroll to position [0, 0]
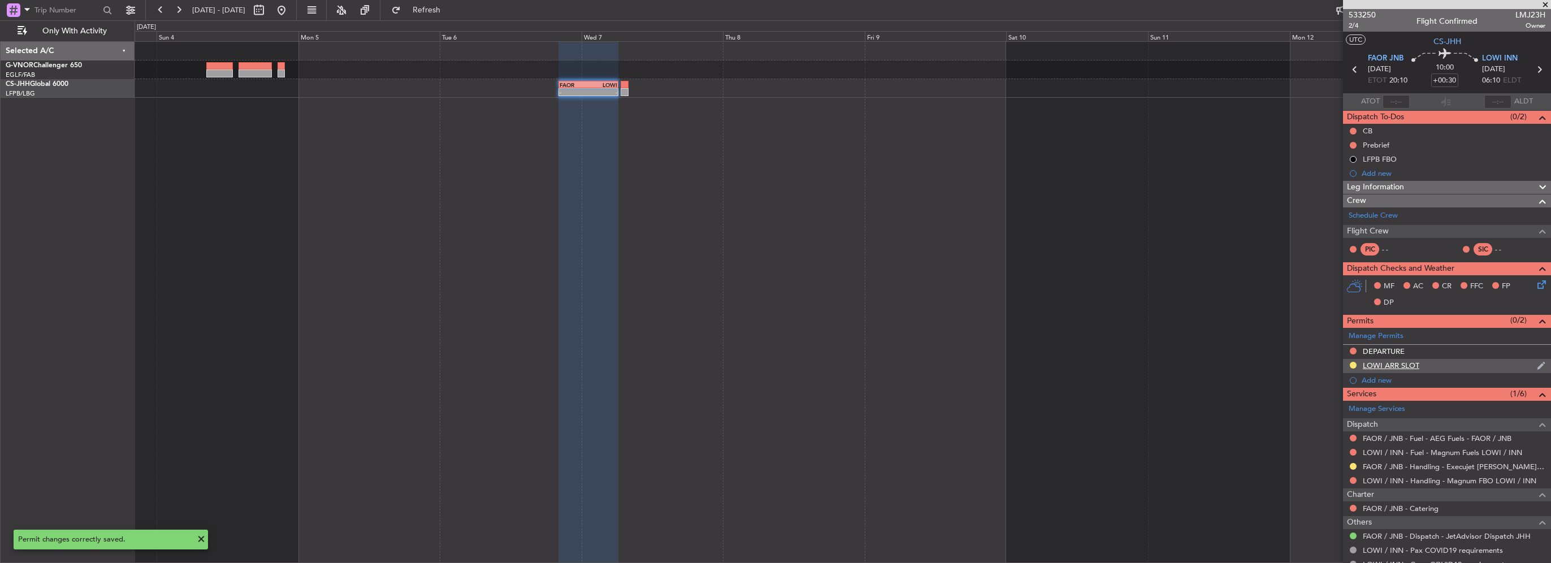
click at [1450, 369] on div "LOWI ARR SLOT" at bounding box center [1447, 366] width 208 height 14
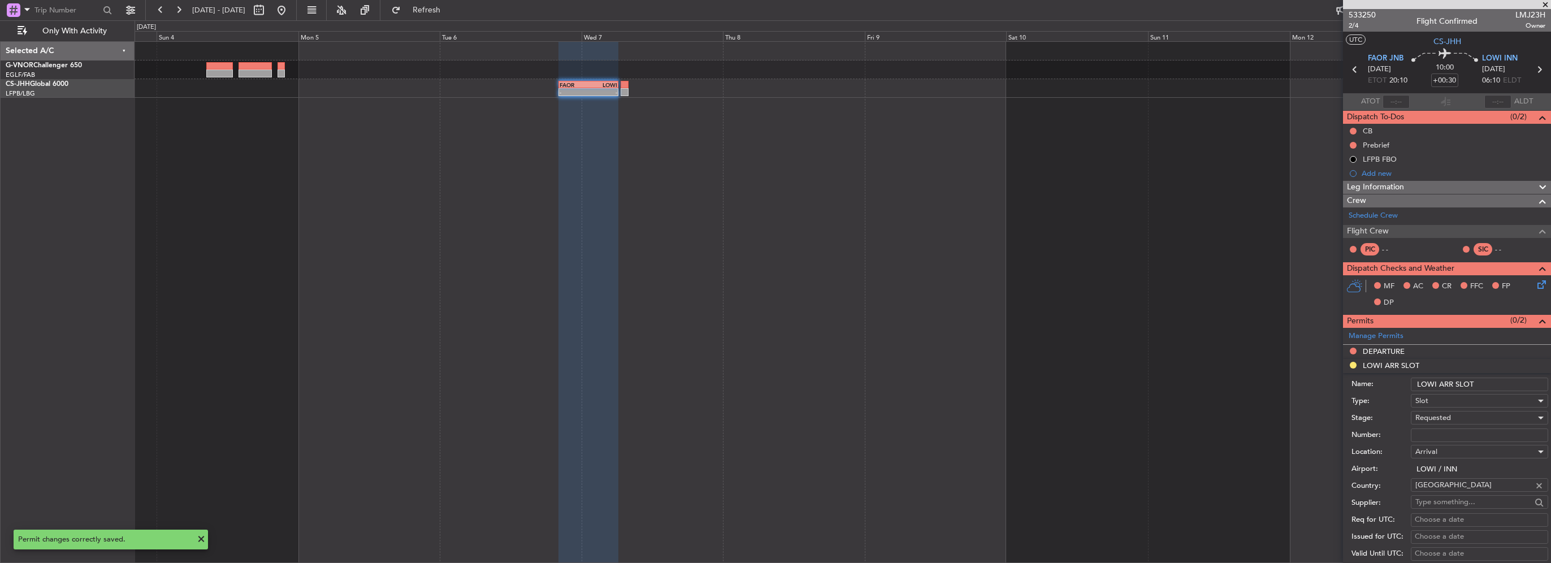
click at [1497, 384] on input "LOWI ARR SLOT" at bounding box center [1479, 385] width 137 height 14
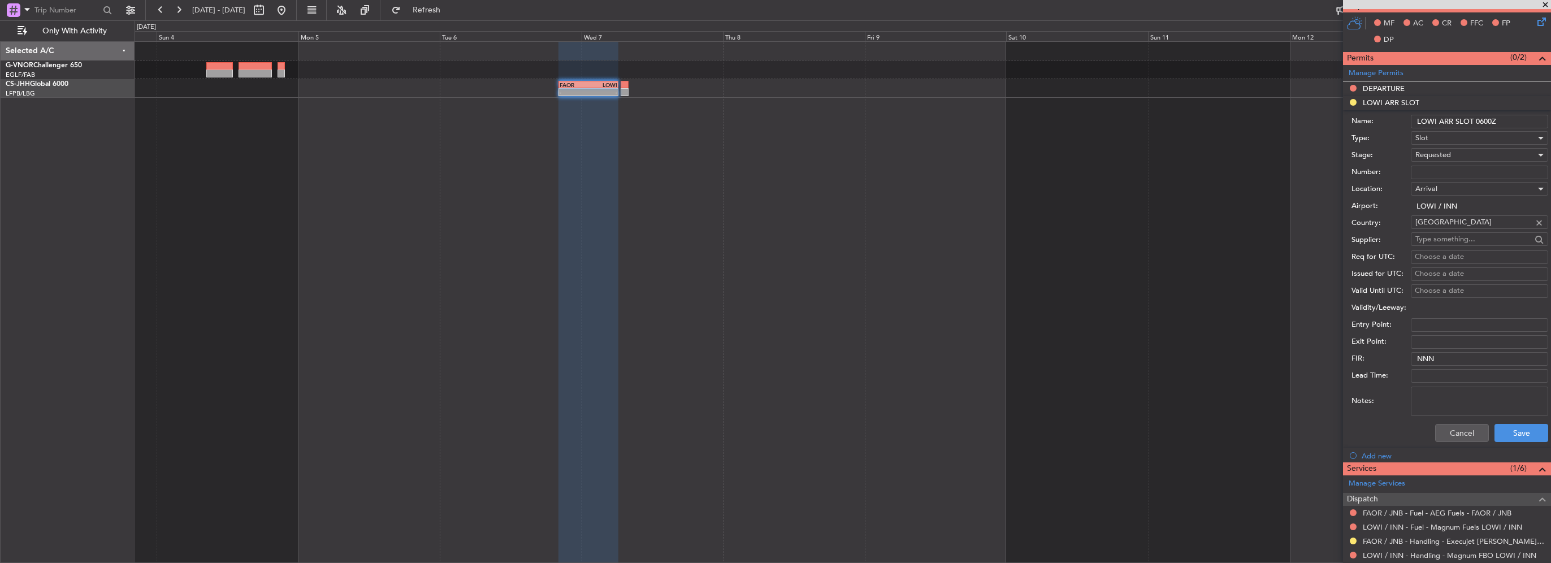
scroll to position [283, 0]
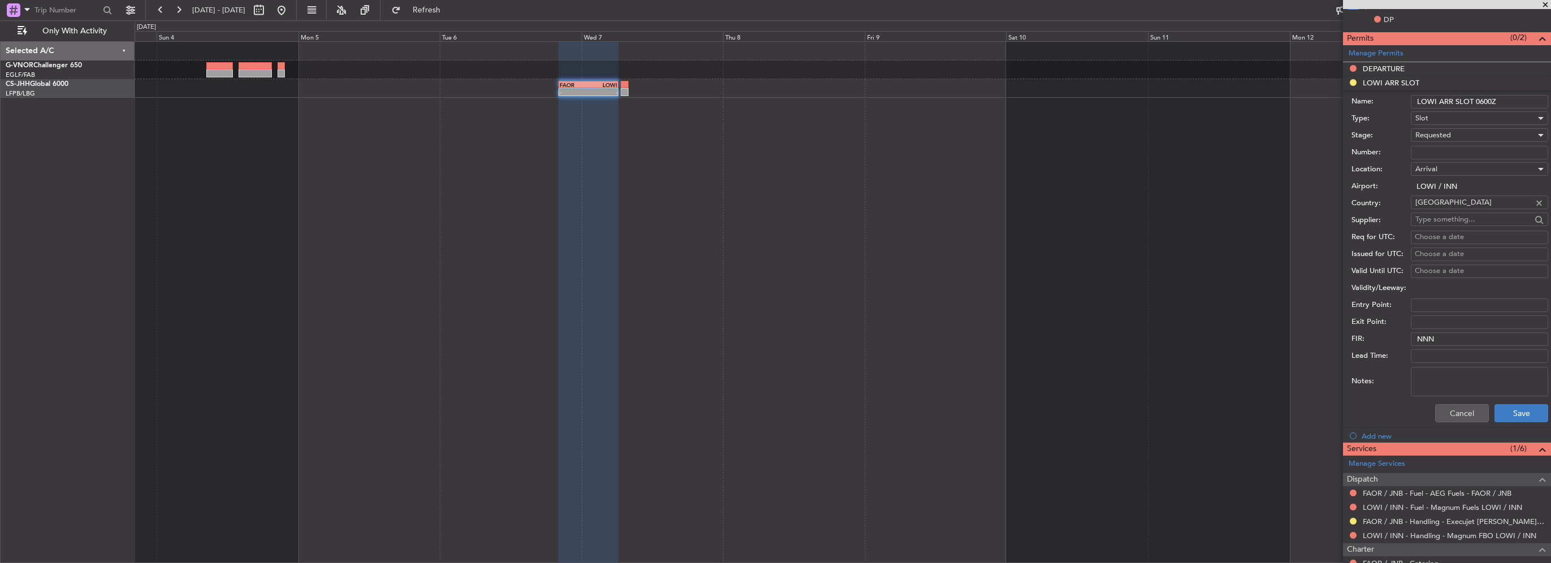
type input "LOWI ARR SLOT 0600Z"
click at [1506, 414] on button "Save" at bounding box center [1521, 413] width 54 height 18
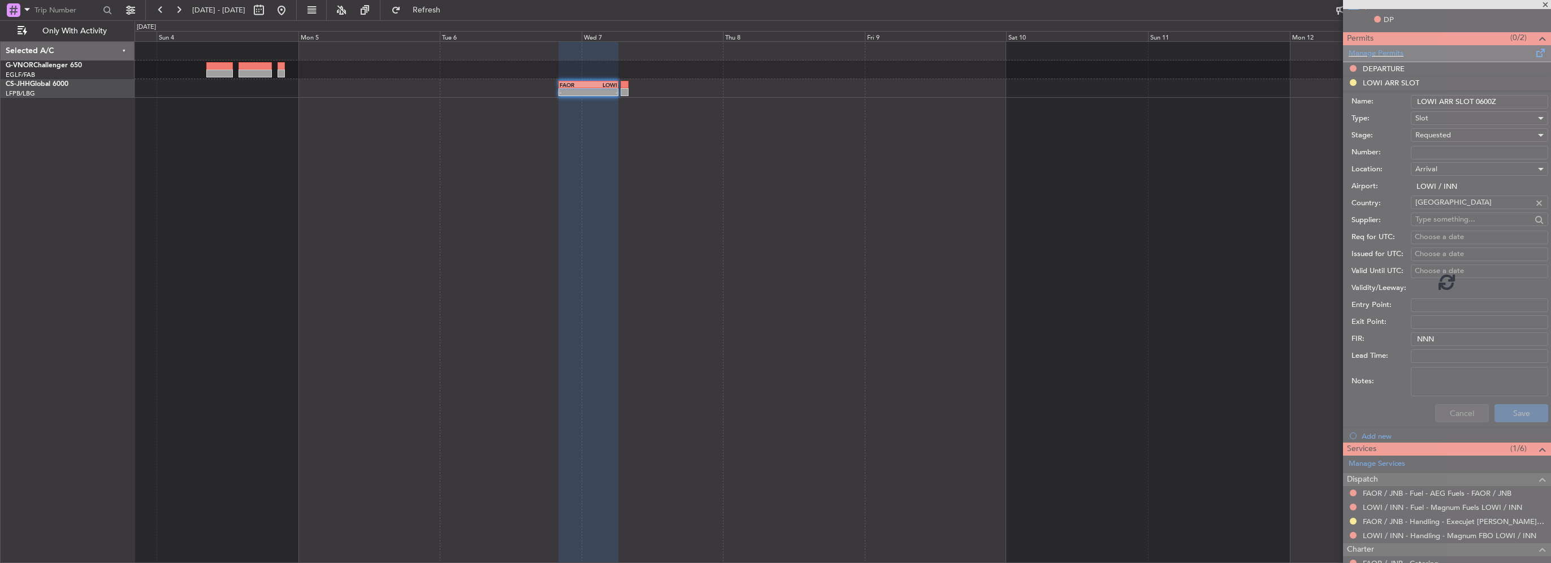
scroll to position [103, 0]
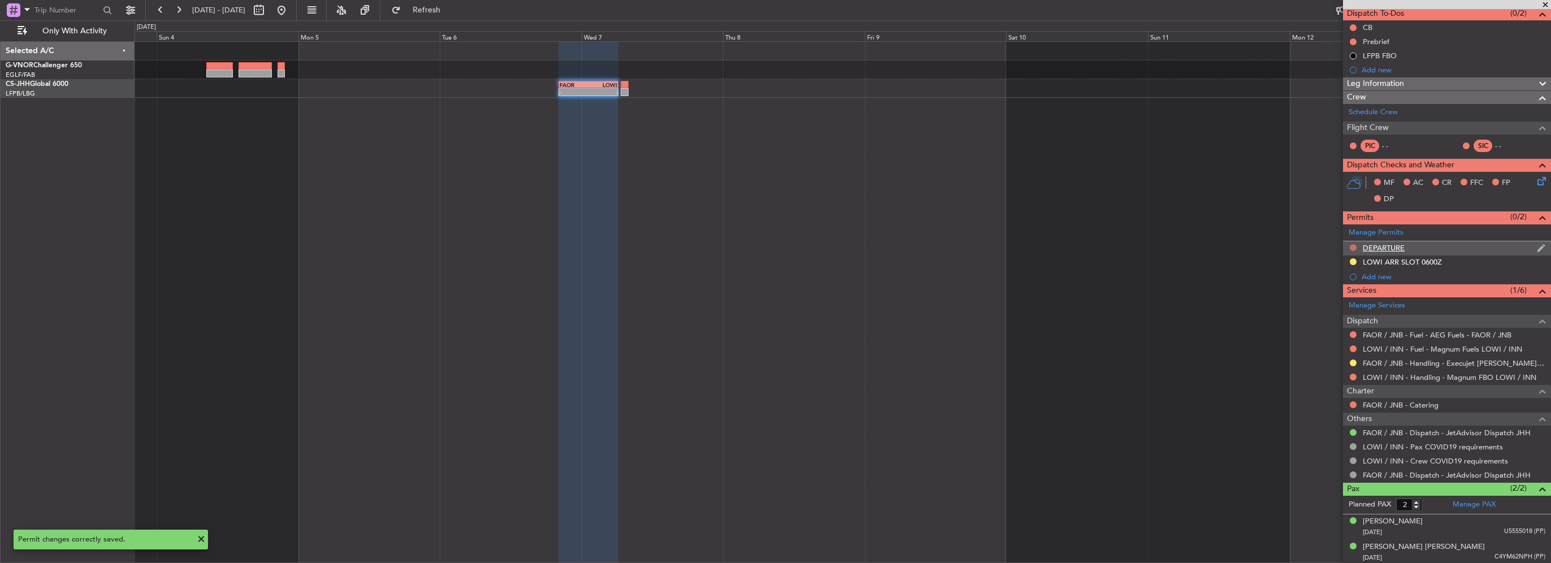
click at [1354, 244] on button at bounding box center [1353, 247] width 7 height 7
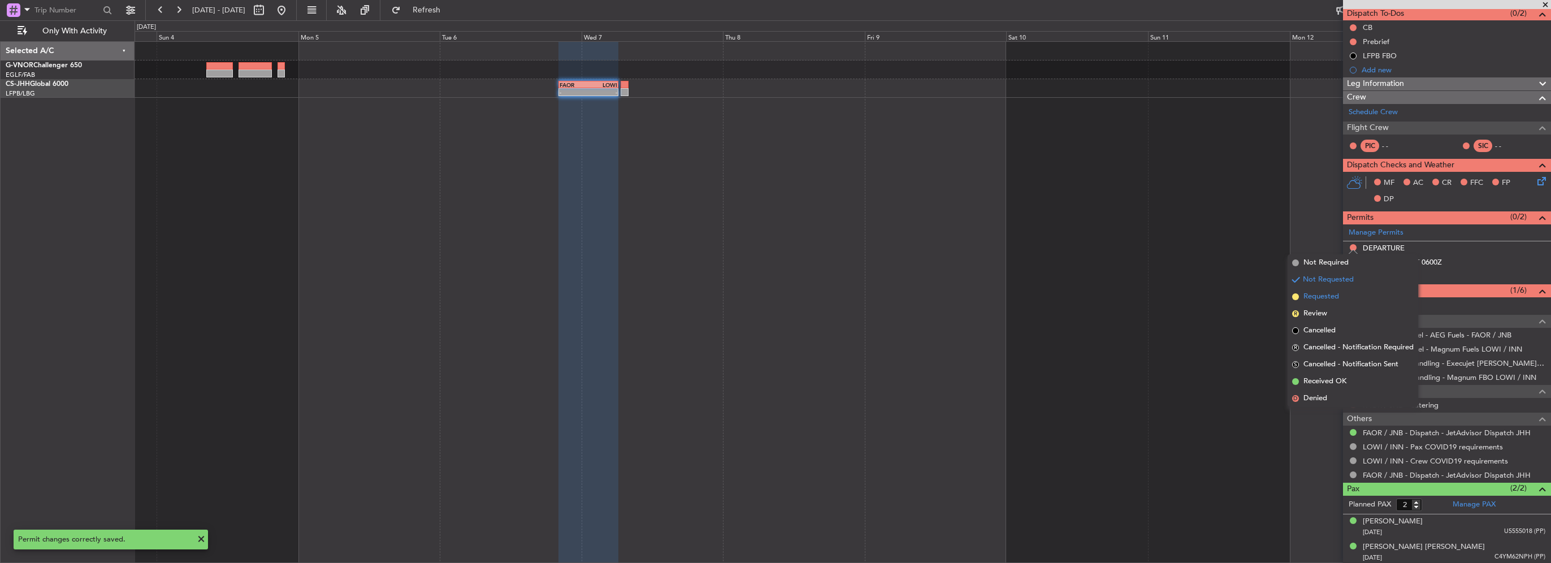
click at [1314, 298] on span "Requested" at bounding box center [1321, 296] width 36 height 11
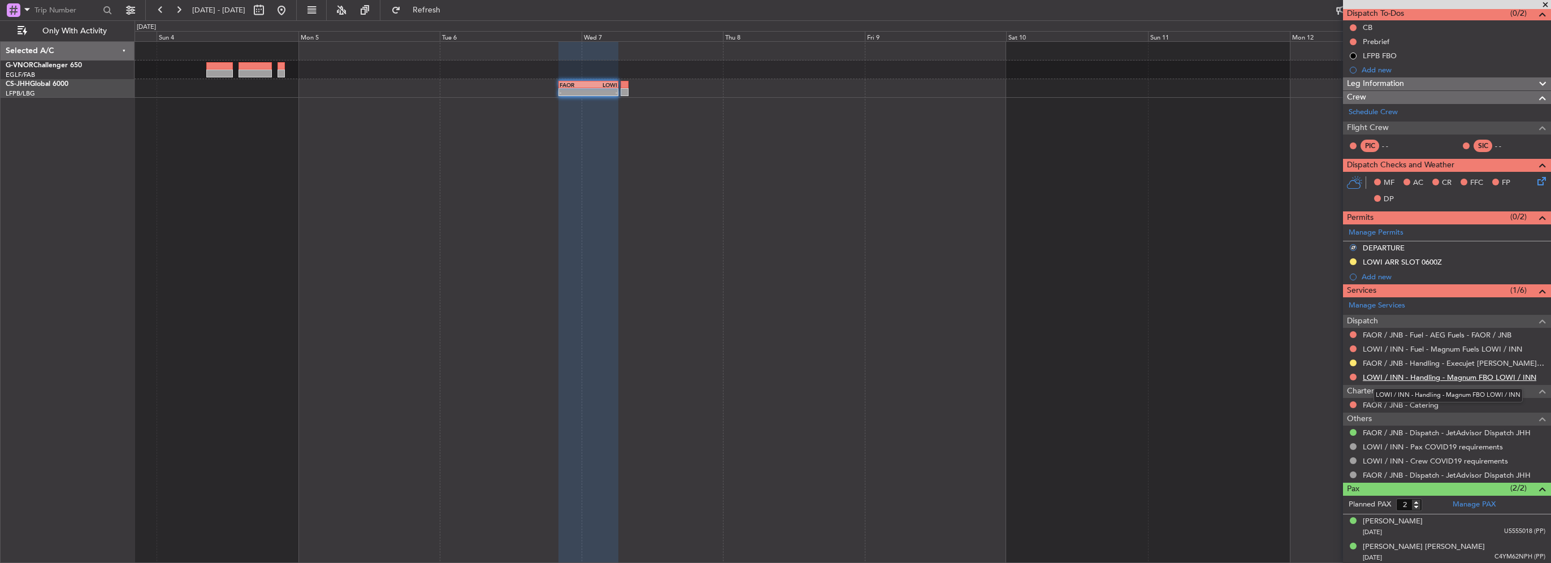
click at [1444, 374] on link "LOWI / INN - Handling - Magnum FBO LOWI / INN" at bounding box center [1450, 377] width 174 height 10
click at [1386, 276] on div "Add new" at bounding box center [1449, 277] width 174 height 10
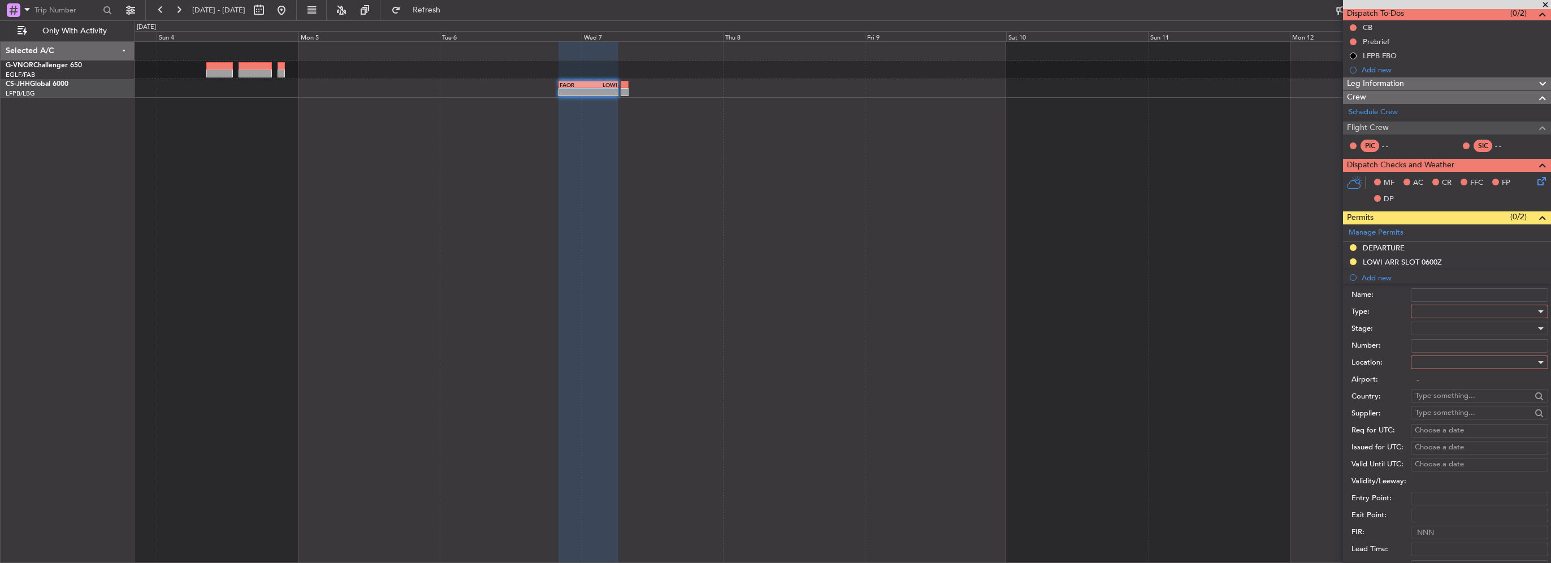
click at [1432, 309] on div at bounding box center [1475, 311] width 120 height 17
click at [1433, 359] on span "Overflight" at bounding box center [1475, 356] width 119 height 17
click at [1435, 361] on div at bounding box center [1475, 362] width 120 height 17
click at [1455, 452] on span "Enroute" at bounding box center [1475, 452] width 119 height 17
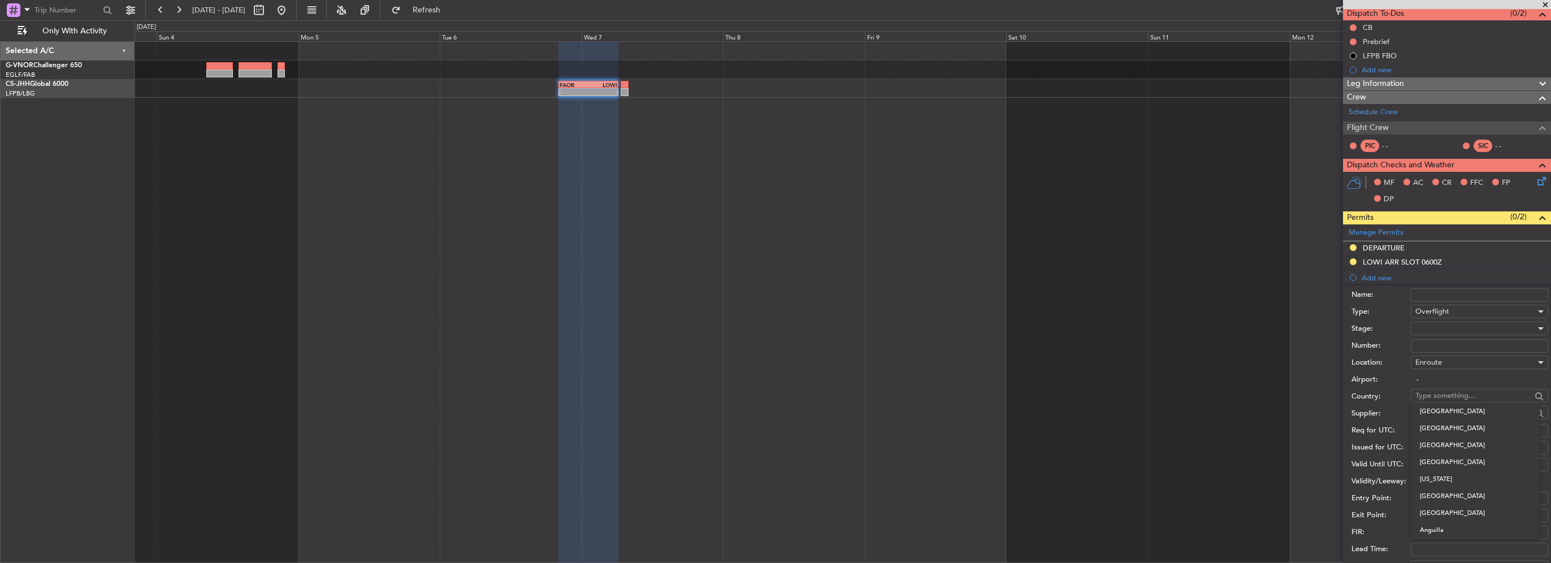
click at [1442, 392] on input "text" at bounding box center [1473, 395] width 116 height 17
click at [1448, 396] on input "text" at bounding box center [1473, 395] width 116 height 17
click at [1451, 409] on span "Botswana" at bounding box center [1475, 411] width 111 height 17
type input "Botswana"
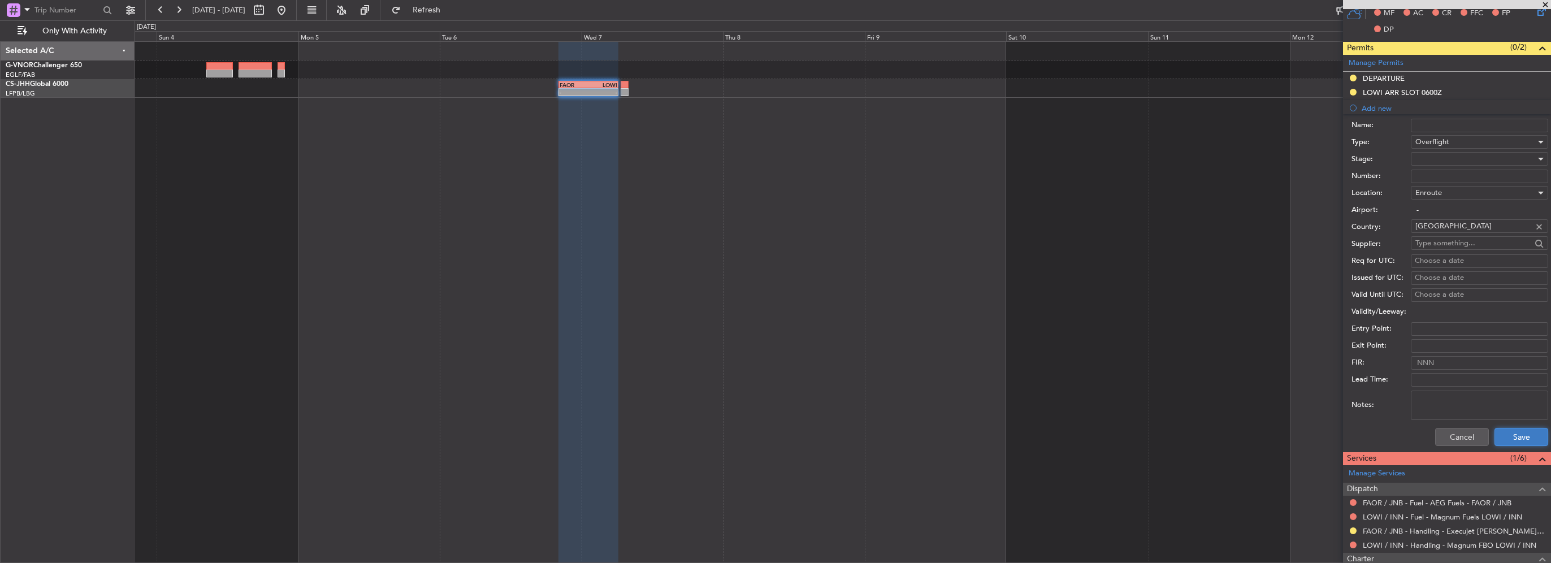
click at [1518, 436] on button "Save" at bounding box center [1521, 437] width 54 height 18
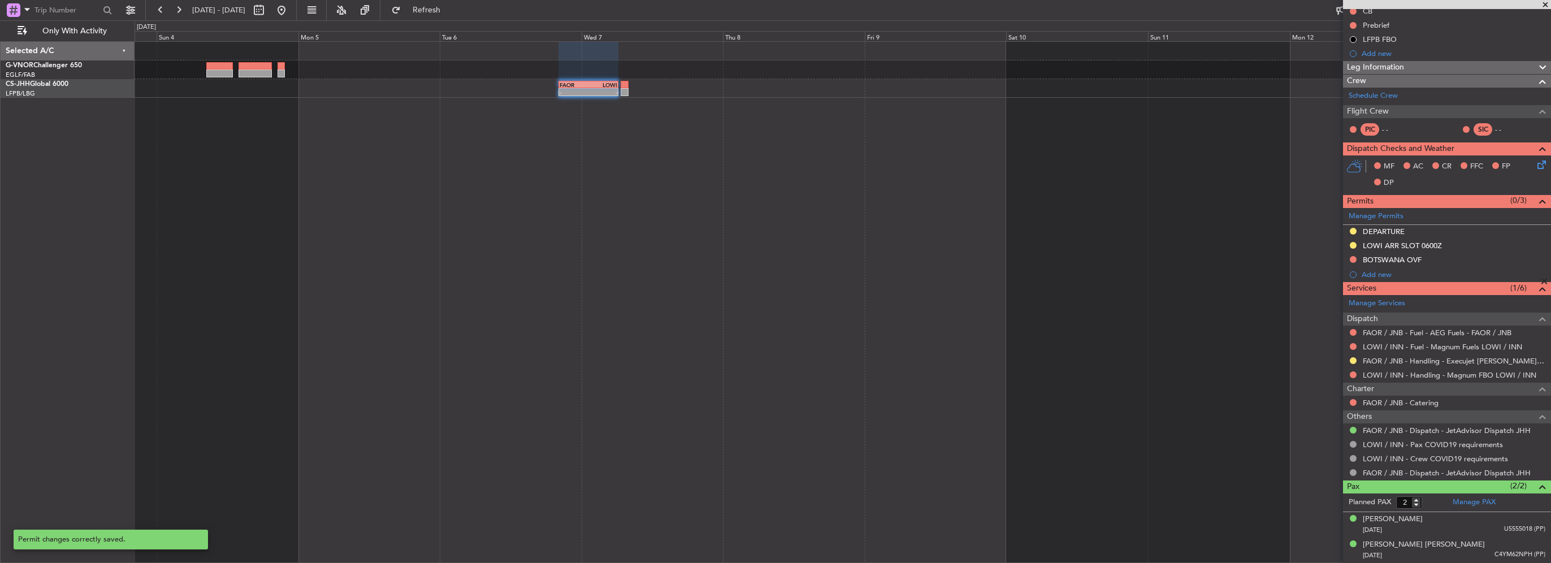
scroll to position [118, 0]
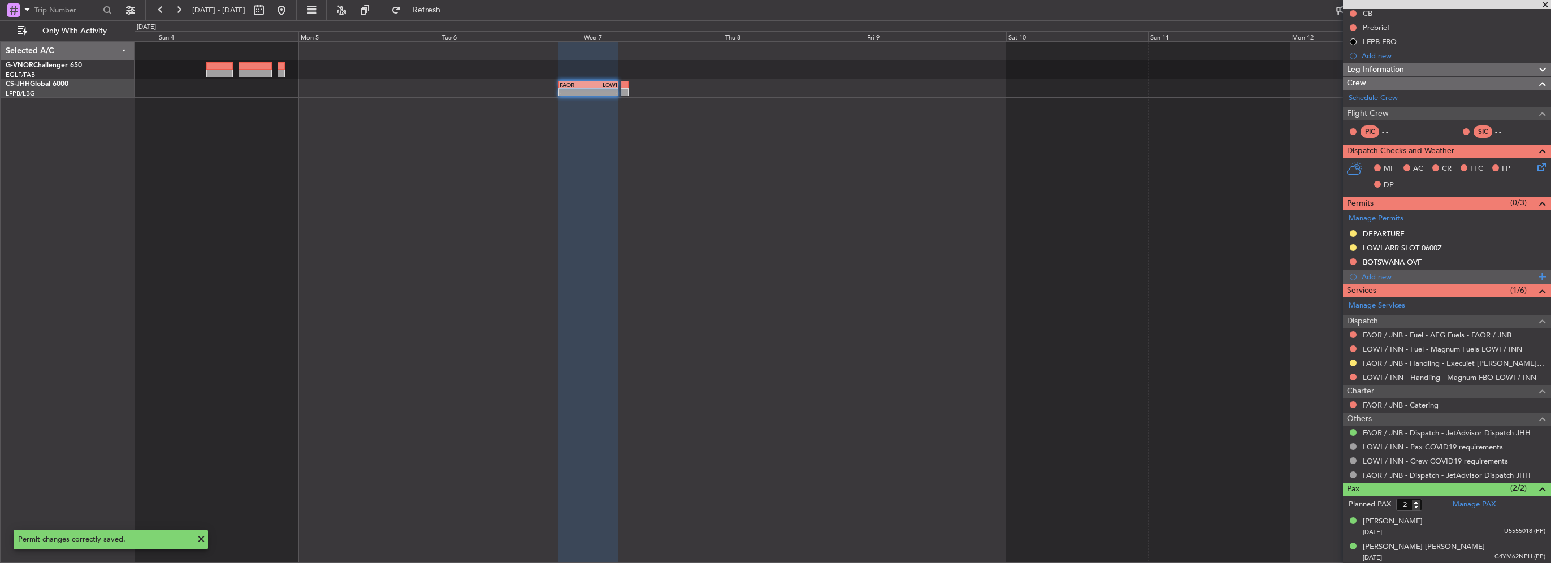
click at [1380, 276] on div "Add new" at bounding box center [1449, 277] width 174 height 10
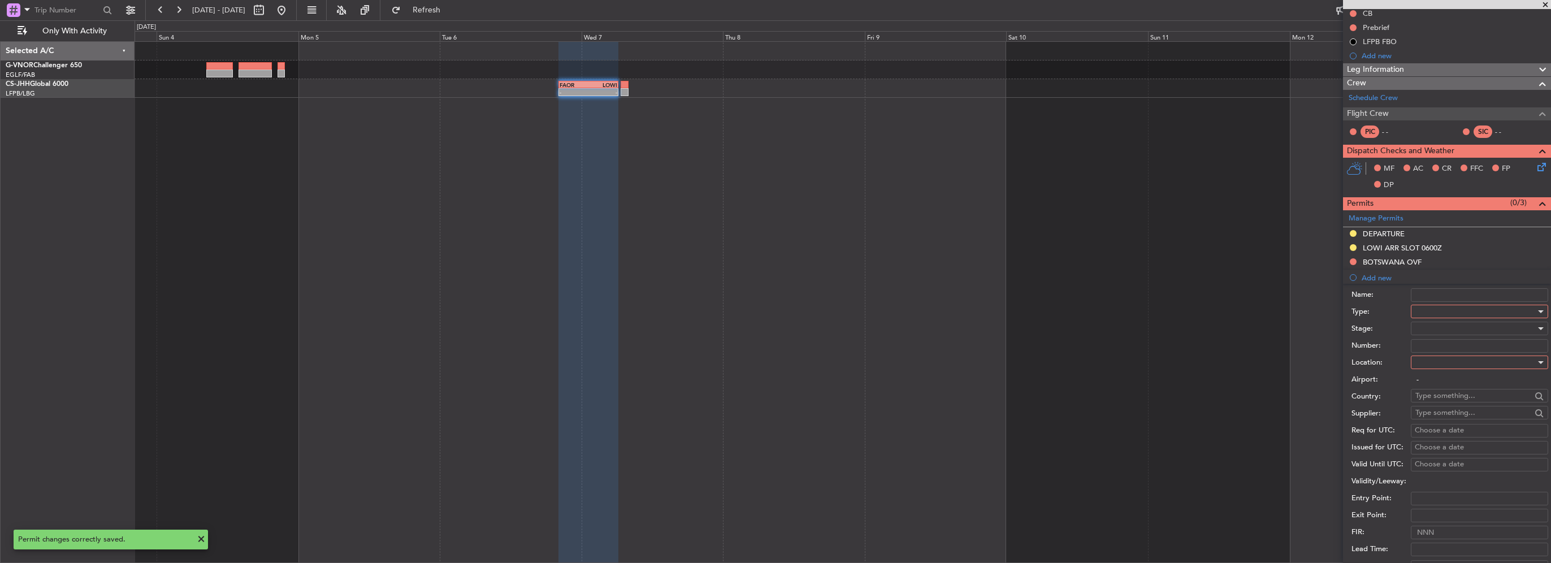
scroll to position [273, 0]
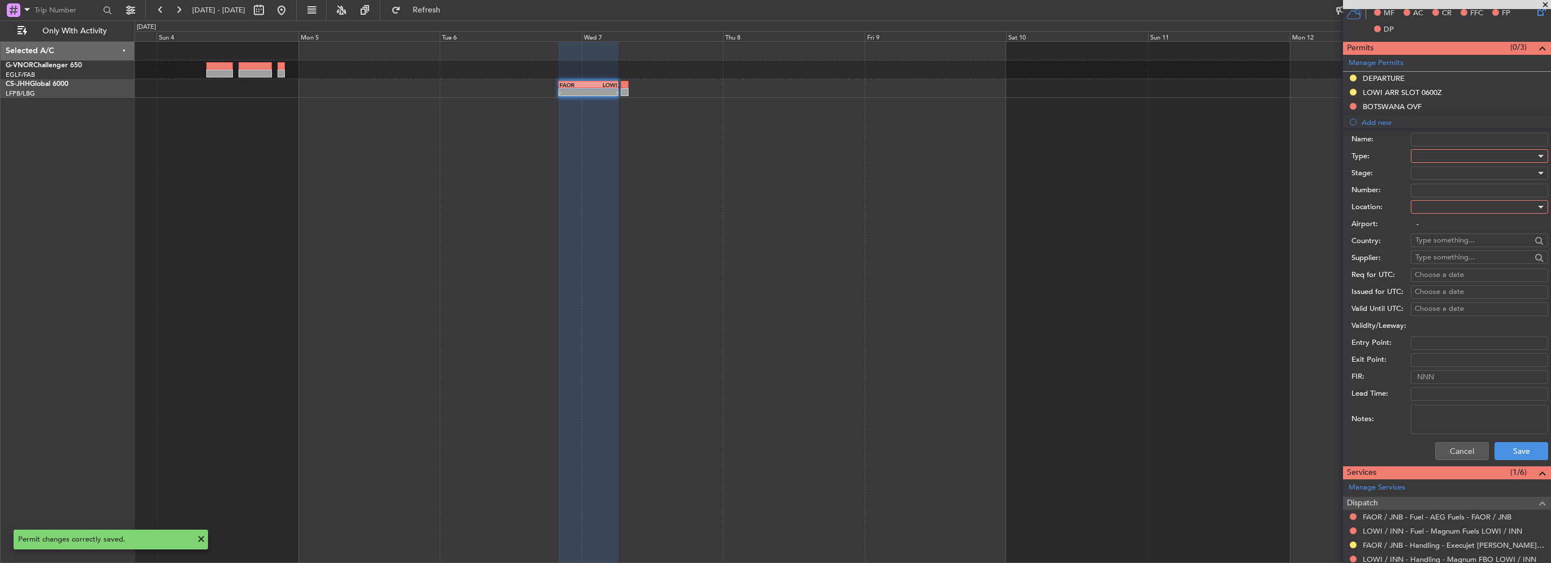
click at [1446, 158] on div at bounding box center [1475, 156] width 120 height 17
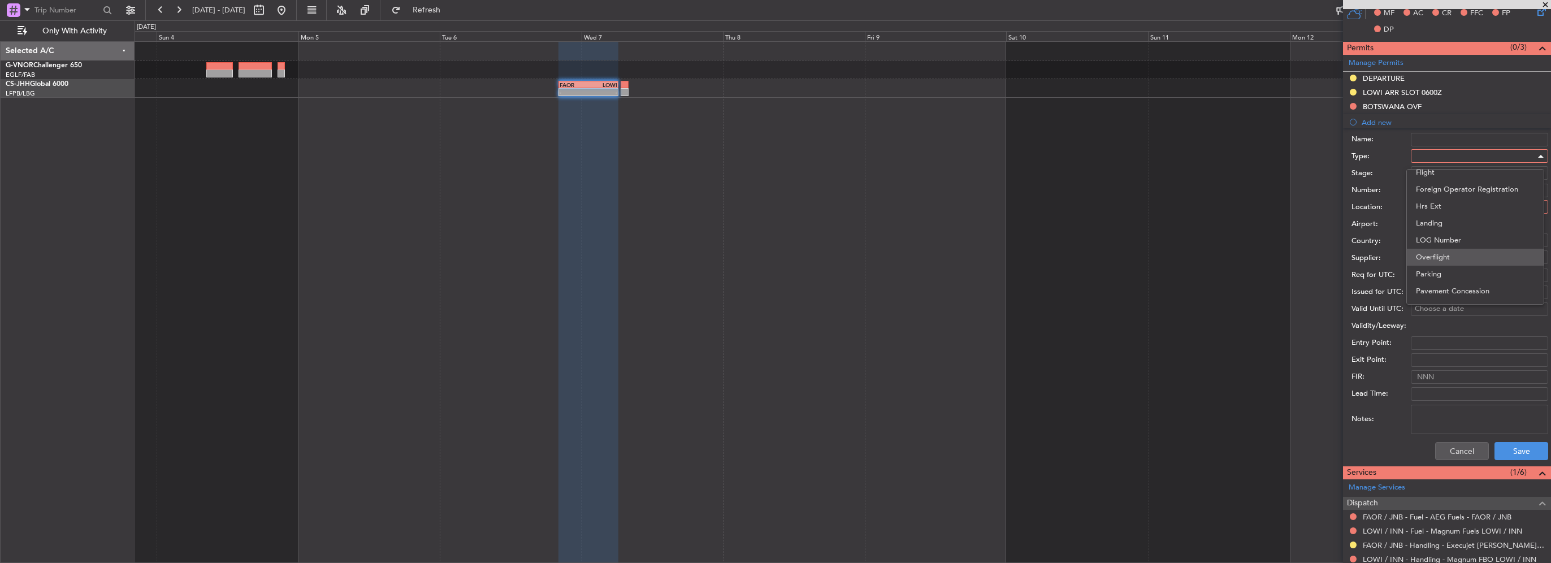
click at [1436, 259] on span "Overflight" at bounding box center [1475, 257] width 119 height 17
click at [1434, 201] on div at bounding box center [1475, 206] width 120 height 17
drag, startPoint x: 1442, startPoint y: 292, endPoint x: 1444, endPoint y: 235, distance: 56.6
click at [1442, 292] on span "Enroute" at bounding box center [1475, 296] width 119 height 17
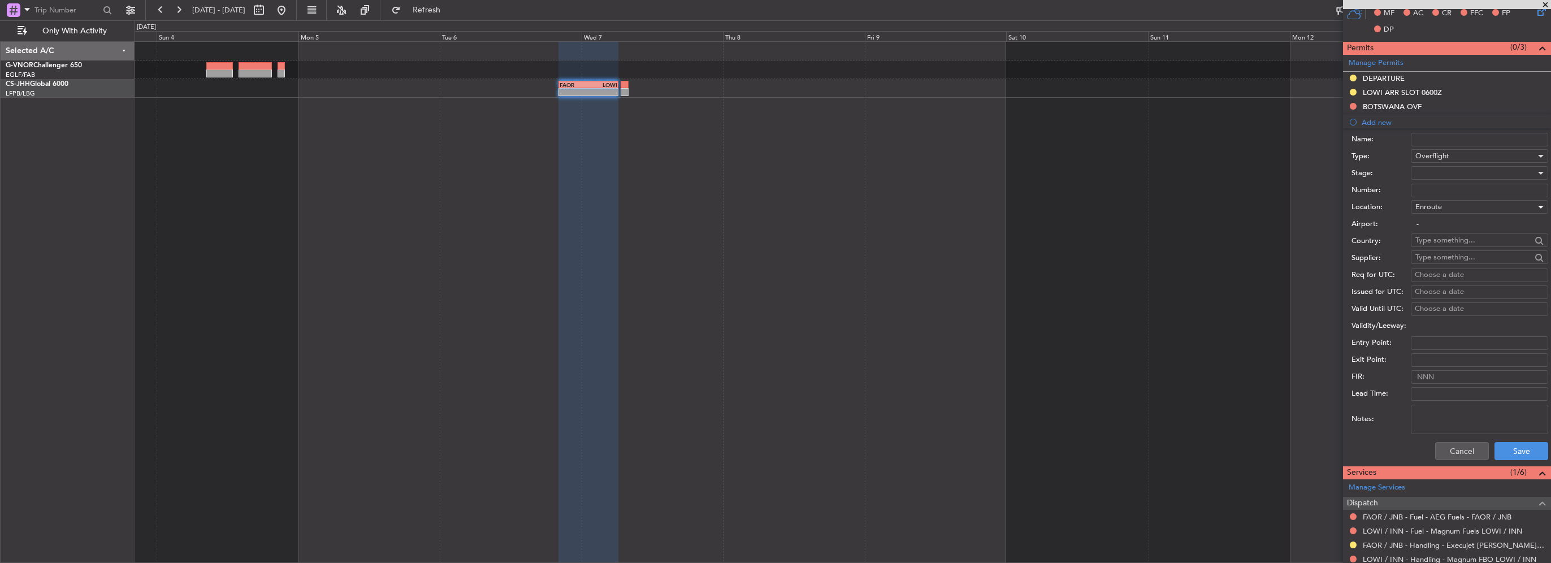
click at [1442, 239] on input "text" at bounding box center [1473, 240] width 116 height 17
click at [1430, 257] on span "Zimbabwe" at bounding box center [1475, 256] width 111 height 17
type input "Zimbabwe"
click at [1503, 448] on button "Save" at bounding box center [1521, 451] width 54 height 18
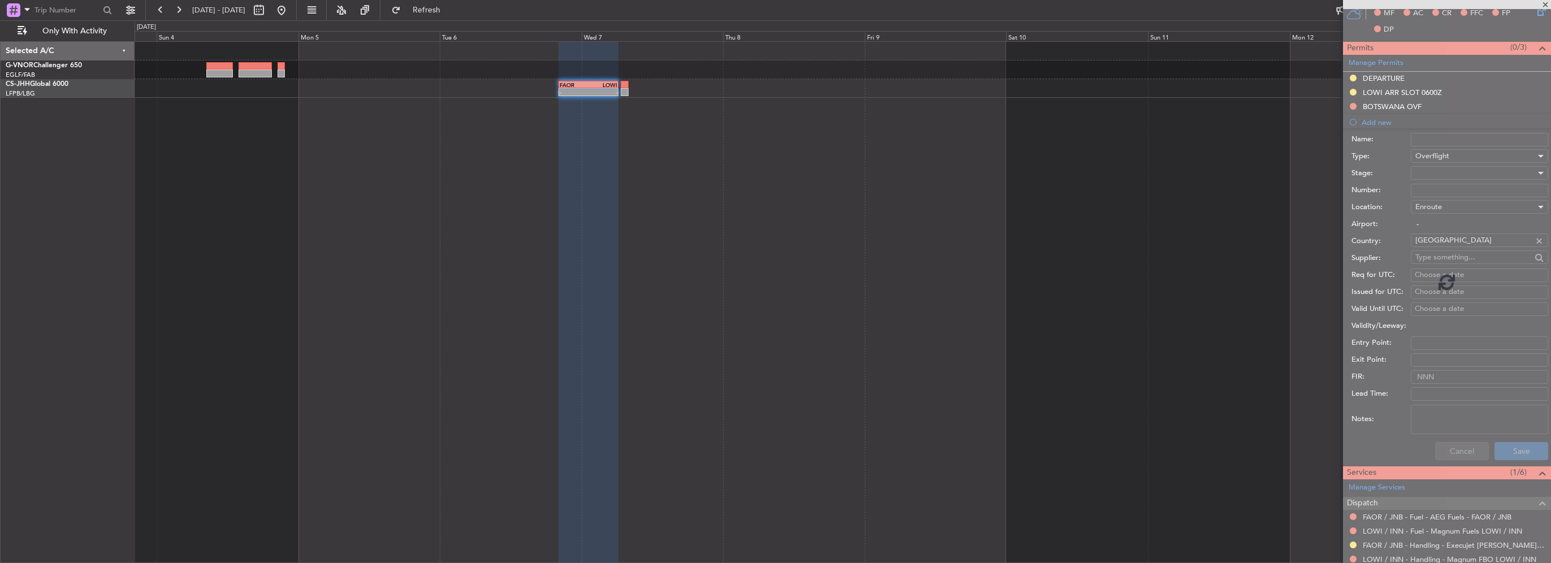
scroll to position [132, 0]
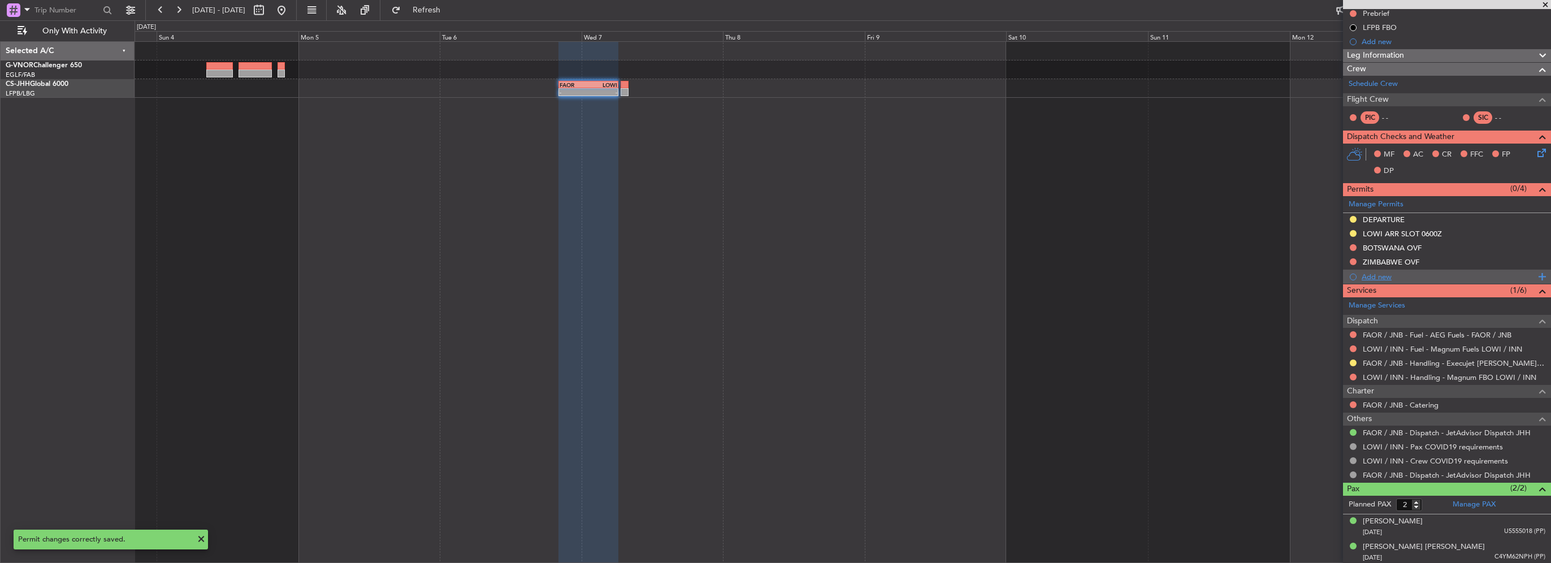
click at [1391, 276] on div "Add new" at bounding box center [1449, 277] width 174 height 10
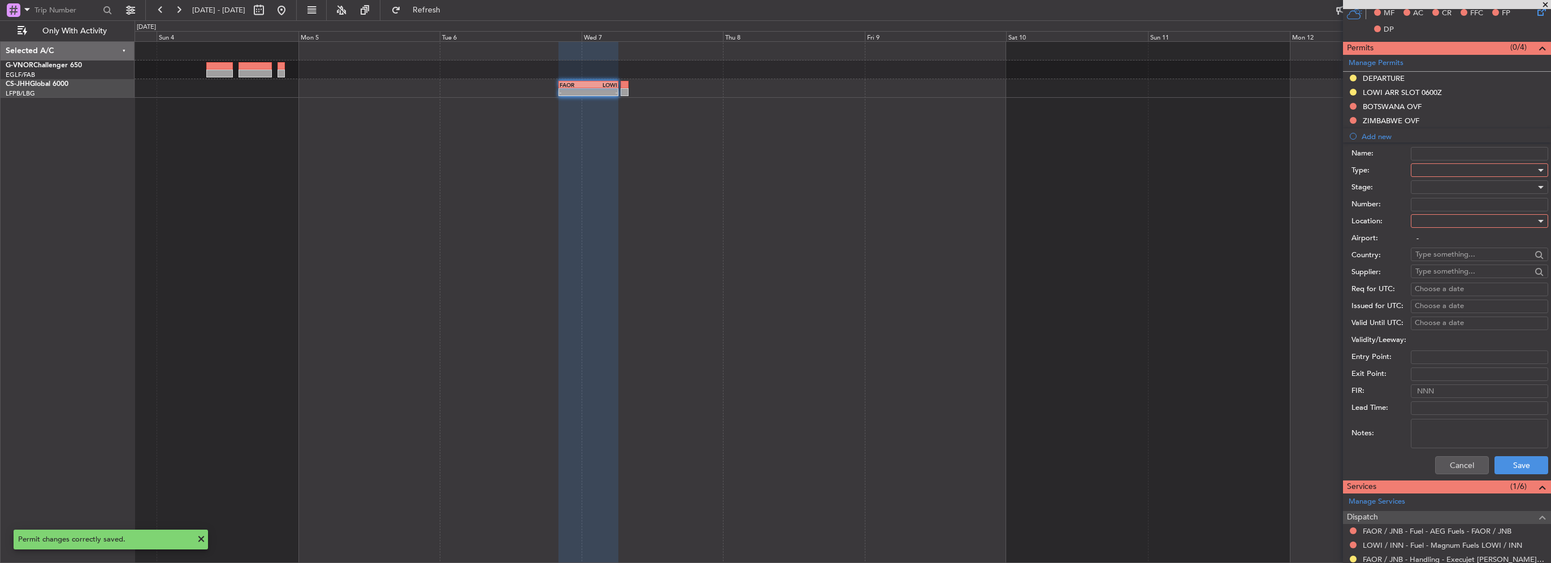
click at [1426, 172] on div at bounding box center [1475, 170] width 120 height 17
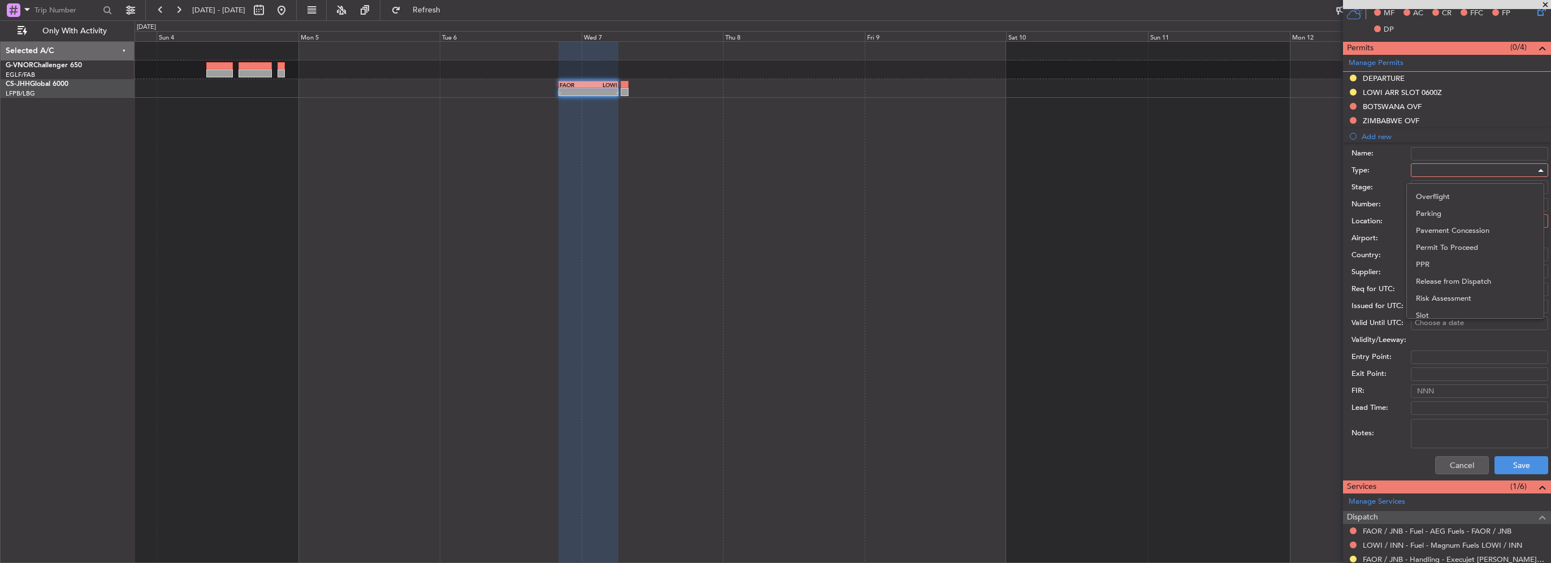
scroll to position [283, 0]
click at [1437, 211] on span "Overflight" at bounding box center [1475, 214] width 119 height 17
click at [1437, 216] on div at bounding box center [1475, 221] width 120 height 17
click at [1448, 309] on span "Enroute" at bounding box center [1475, 310] width 119 height 17
click at [1435, 255] on input "text" at bounding box center [1473, 254] width 116 height 17
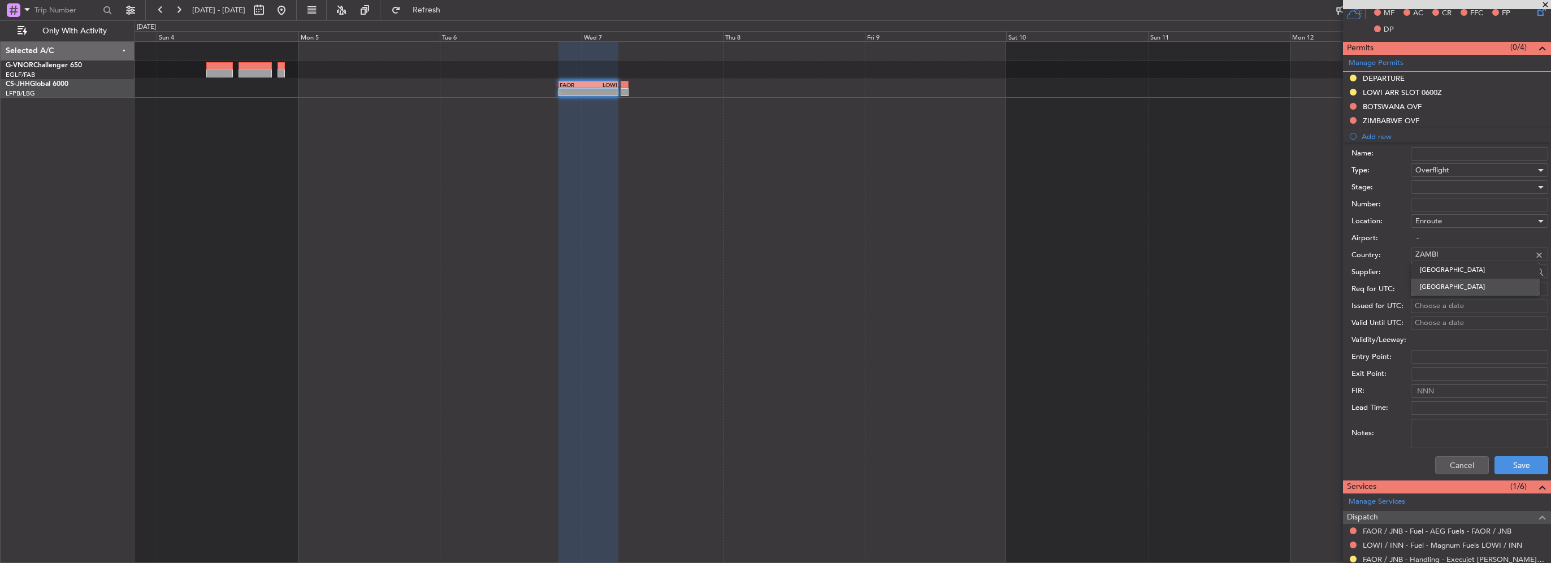
click at [1467, 281] on span "Zambia" at bounding box center [1475, 287] width 111 height 17
type input "Zambia"
click at [1503, 467] on button "Save" at bounding box center [1521, 465] width 54 height 18
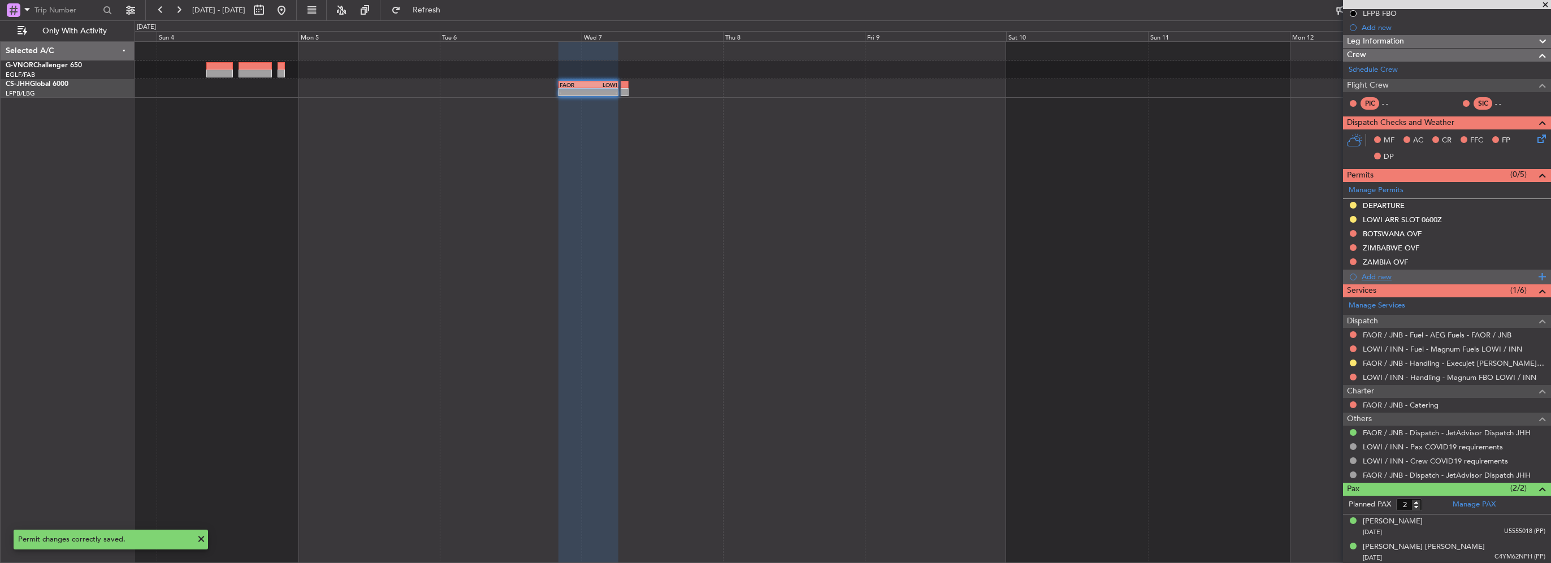
click at [1386, 272] on div "Add new" at bounding box center [1449, 277] width 174 height 10
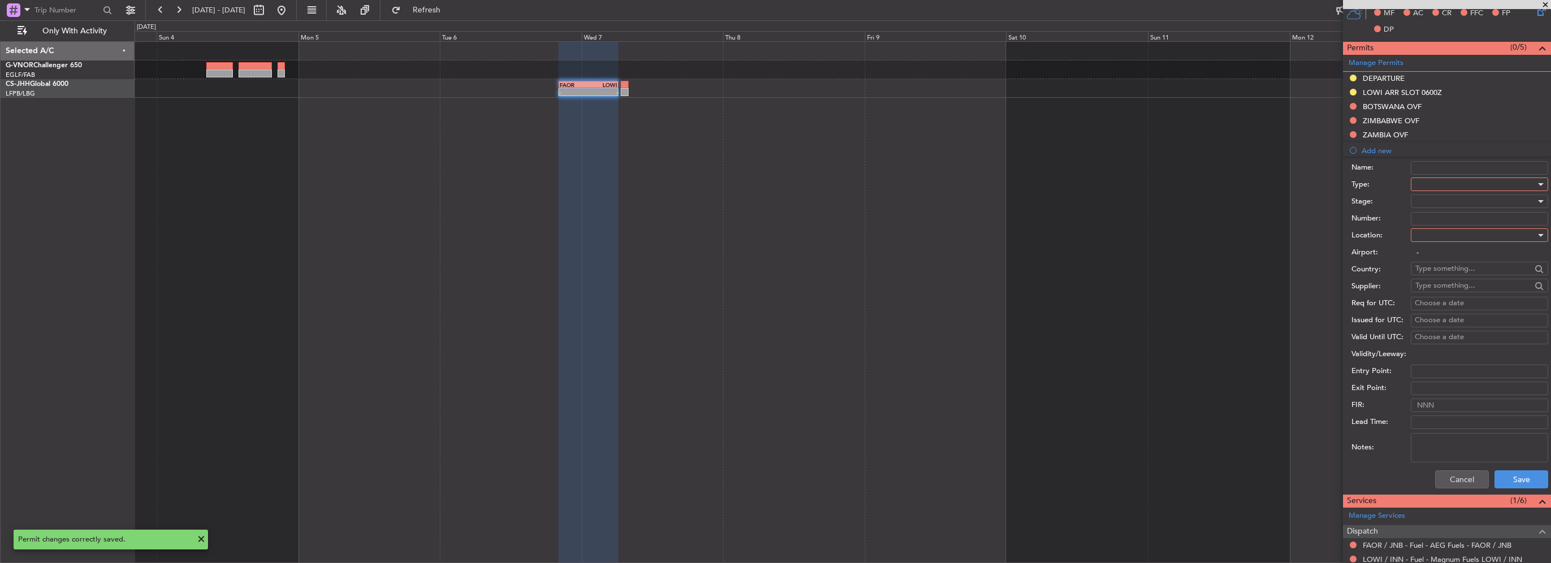
click at [1428, 180] on div at bounding box center [1475, 184] width 120 height 17
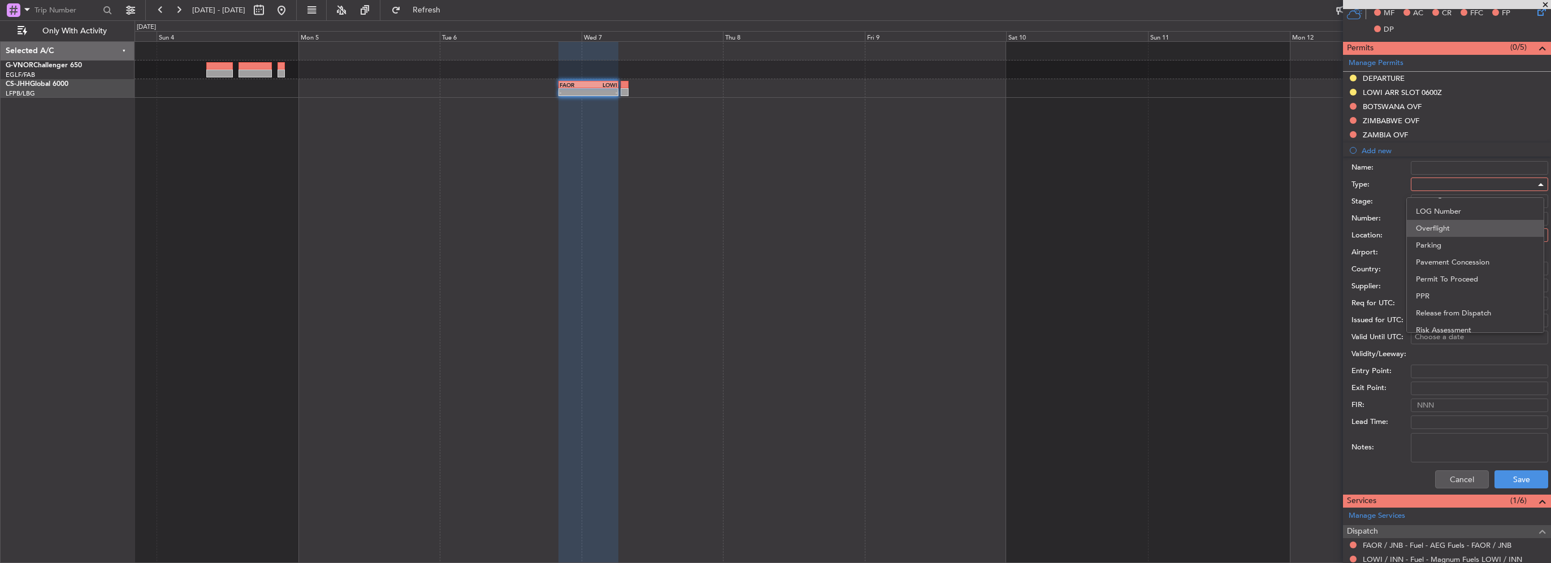
click at [1442, 224] on span "Overflight" at bounding box center [1475, 228] width 119 height 17
click at [1441, 233] on div at bounding box center [1475, 235] width 120 height 17
click at [1442, 321] on span "Enroute" at bounding box center [1475, 325] width 119 height 17
click at [1441, 269] on input "text" at bounding box center [1473, 268] width 116 height 17
click at [1454, 301] on span "Congo, Democratic Republic" at bounding box center [1475, 301] width 111 height 17
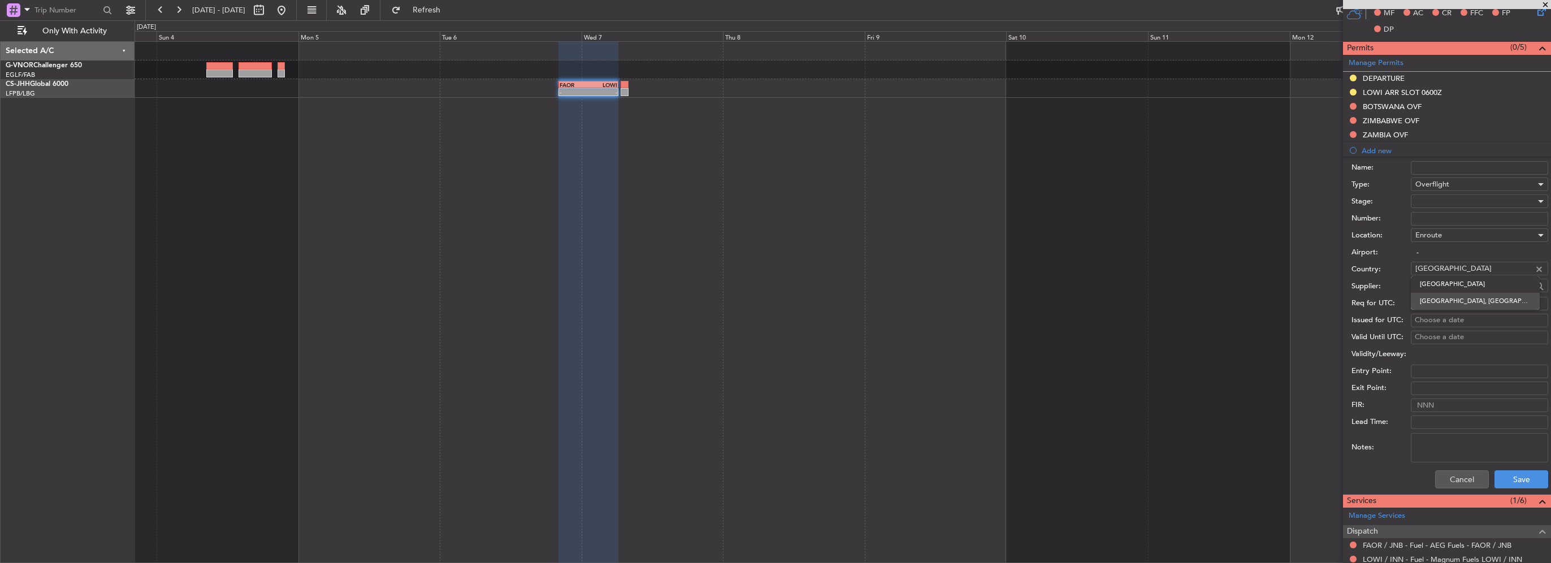
type input "Congo, Democratic Republic"
click at [1515, 480] on button "Save" at bounding box center [1521, 479] width 54 height 18
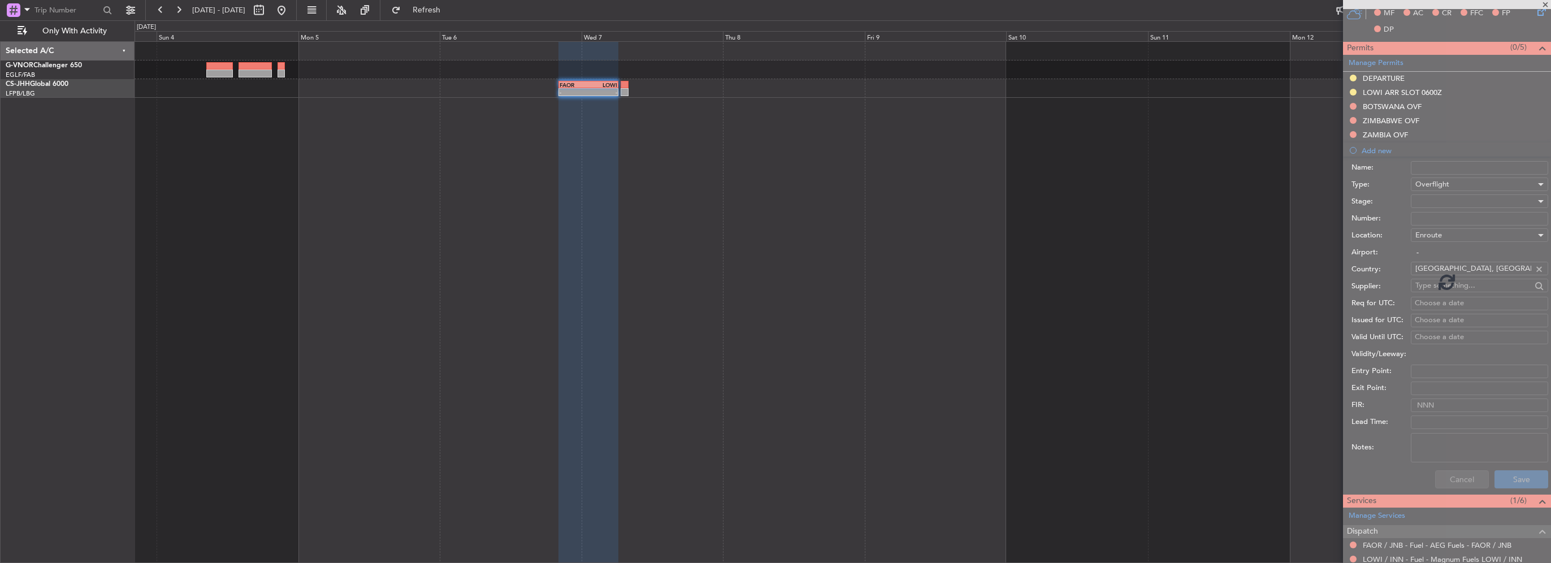
scroll to position [160, 0]
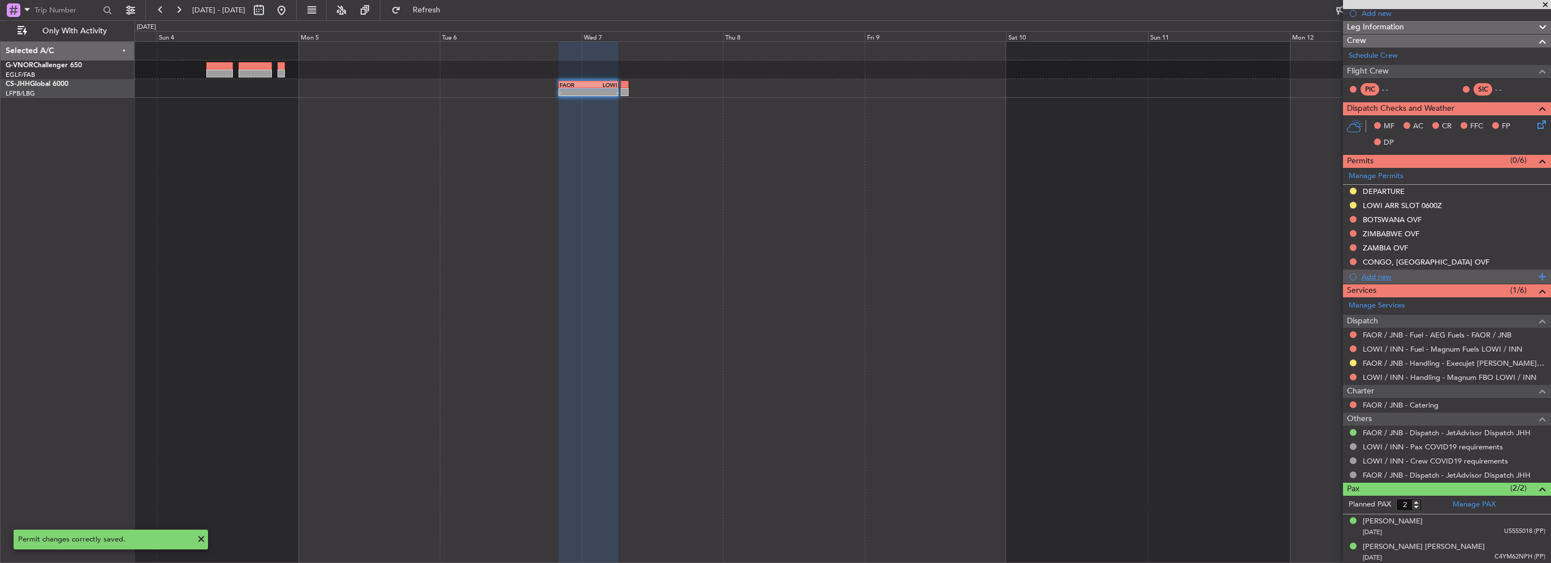
click at [1382, 275] on div "Add new" at bounding box center [1449, 277] width 174 height 10
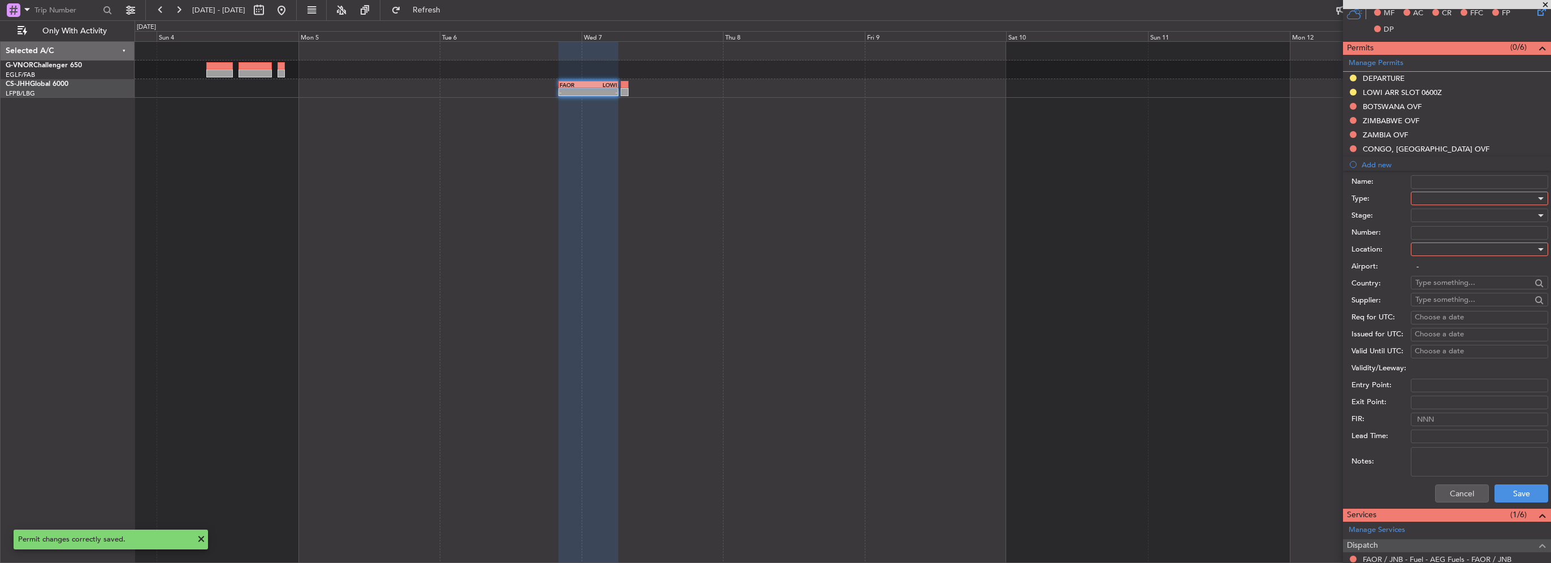
click at [1435, 192] on div at bounding box center [1475, 198] width 120 height 17
click at [1463, 300] on span "Overflight" at bounding box center [1475, 299] width 119 height 17
click at [1451, 246] on div at bounding box center [1475, 249] width 120 height 17
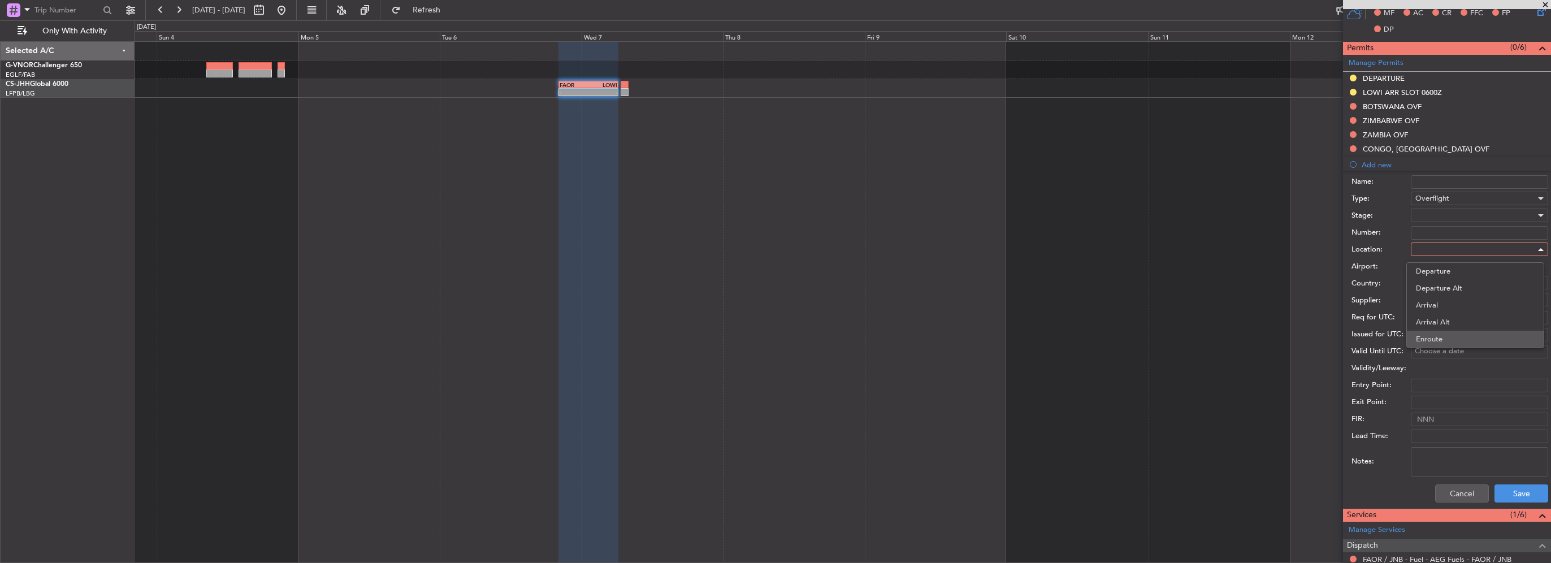
click at [1437, 338] on span "Enroute" at bounding box center [1475, 339] width 119 height 17
click at [1442, 283] on input "text" at bounding box center [1473, 282] width 116 height 17
click at [1456, 314] on span "Central African Republic" at bounding box center [1475, 315] width 111 height 17
type input "Central African Republic"
click at [1514, 494] on button "Save" at bounding box center [1521, 493] width 54 height 18
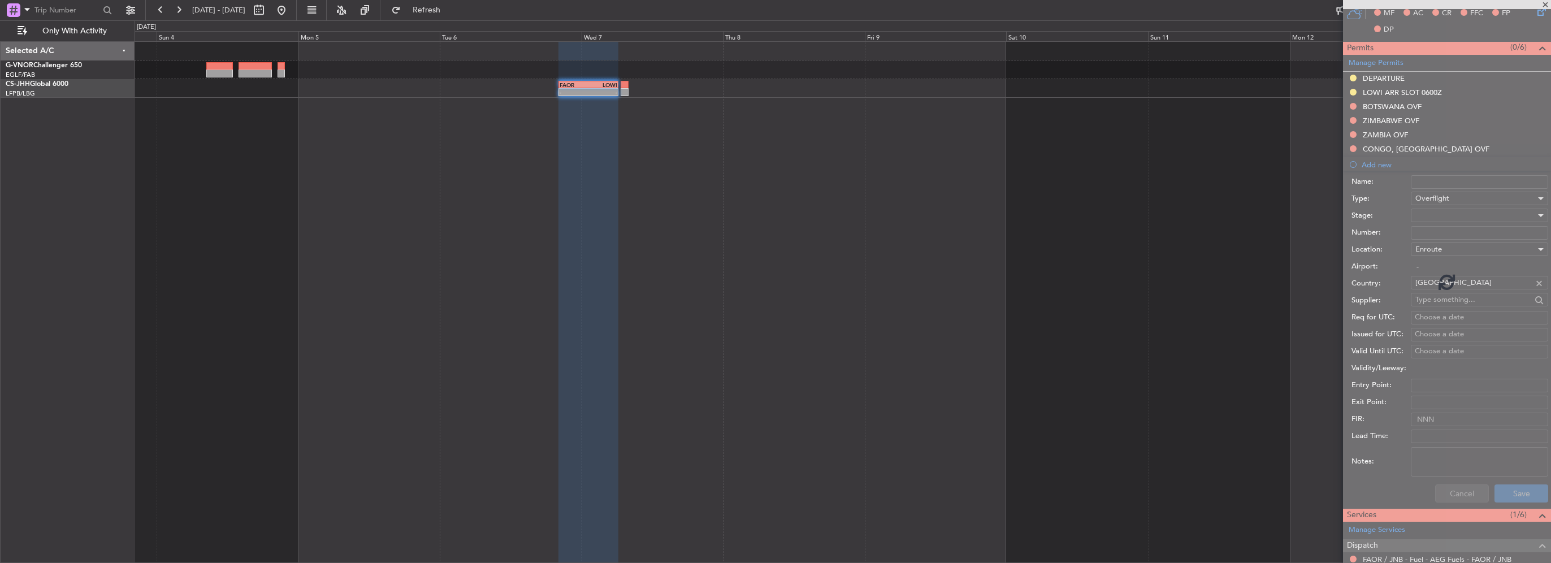
scroll to position [174, 0]
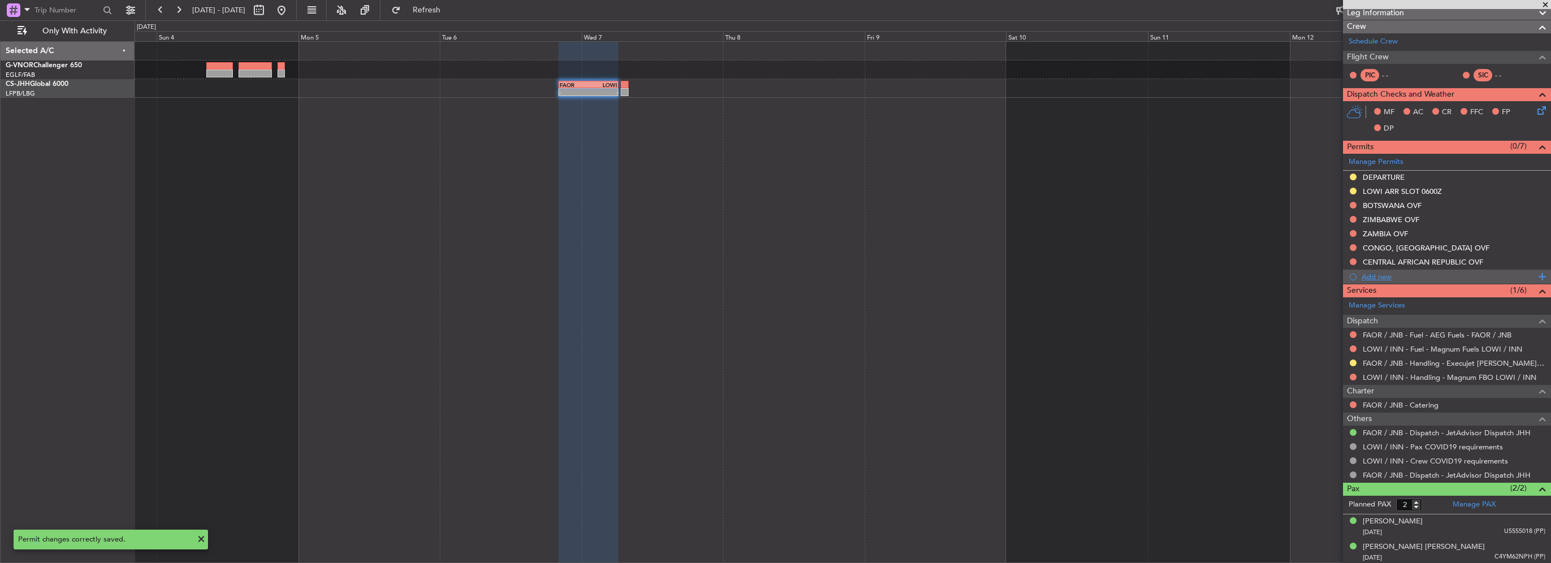
click at [1384, 278] on div "Add new" at bounding box center [1449, 277] width 174 height 10
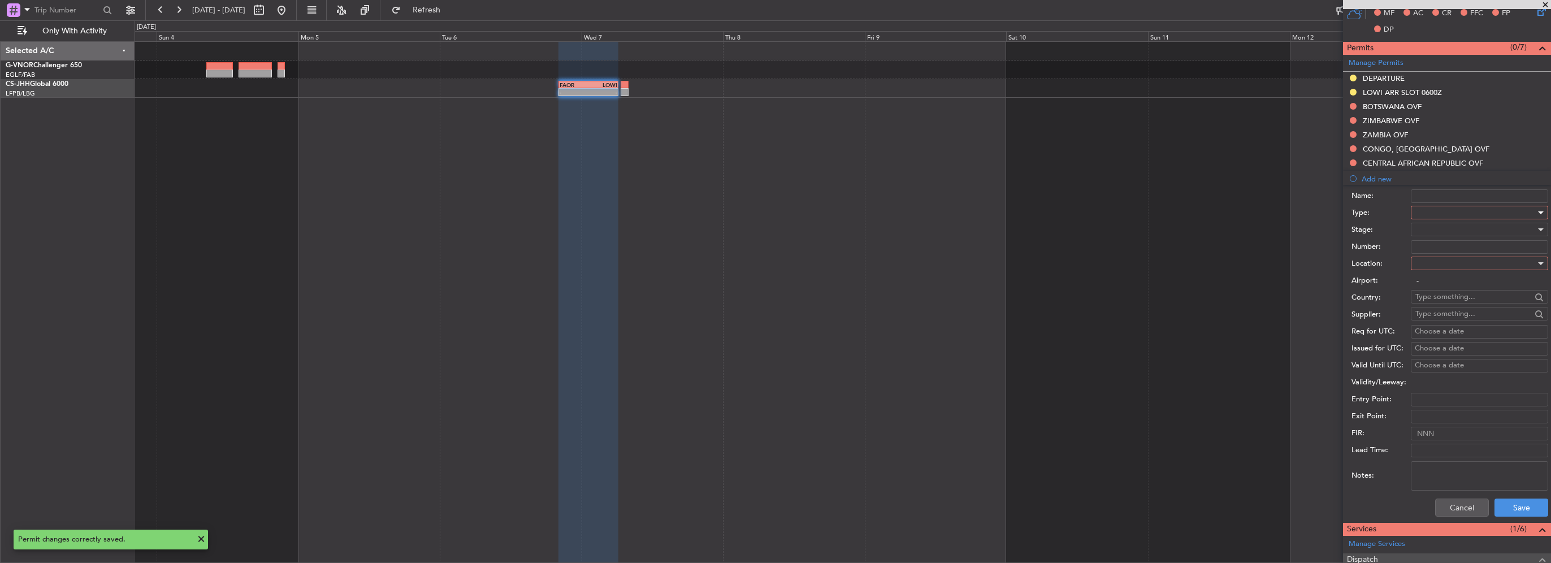
click at [1446, 214] on div at bounding box center [1475, 212] width 120 height 17
click at [1435, 319] on span "Overflight" at bounding box center [1475, 313] width 119 height 17
click at [1444, 261] on div at bounding box center [1475, 263] width 120 height 17
click at [1439, 350] on span "Enroute" at bounding box center [1475, 353] width 119 height 17
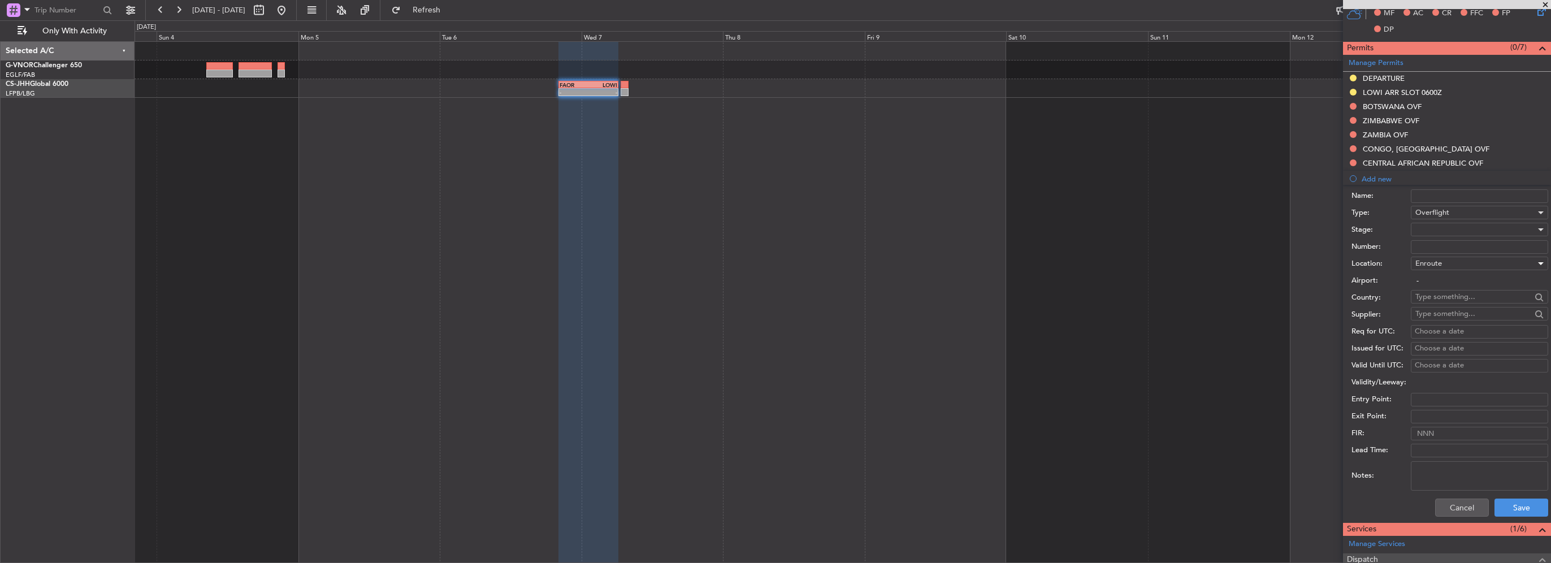
click at [1441, 299] on input "text" at bounding box center [1473, 296] width 116 height 17
click at [1440, 314] on span "Chad" at bounding box center [1475, 312] width 111 height 17
type input "Chad"
click at [1519, 502] on button "Save" at bounding box center [1521, 508] width 54 height 18
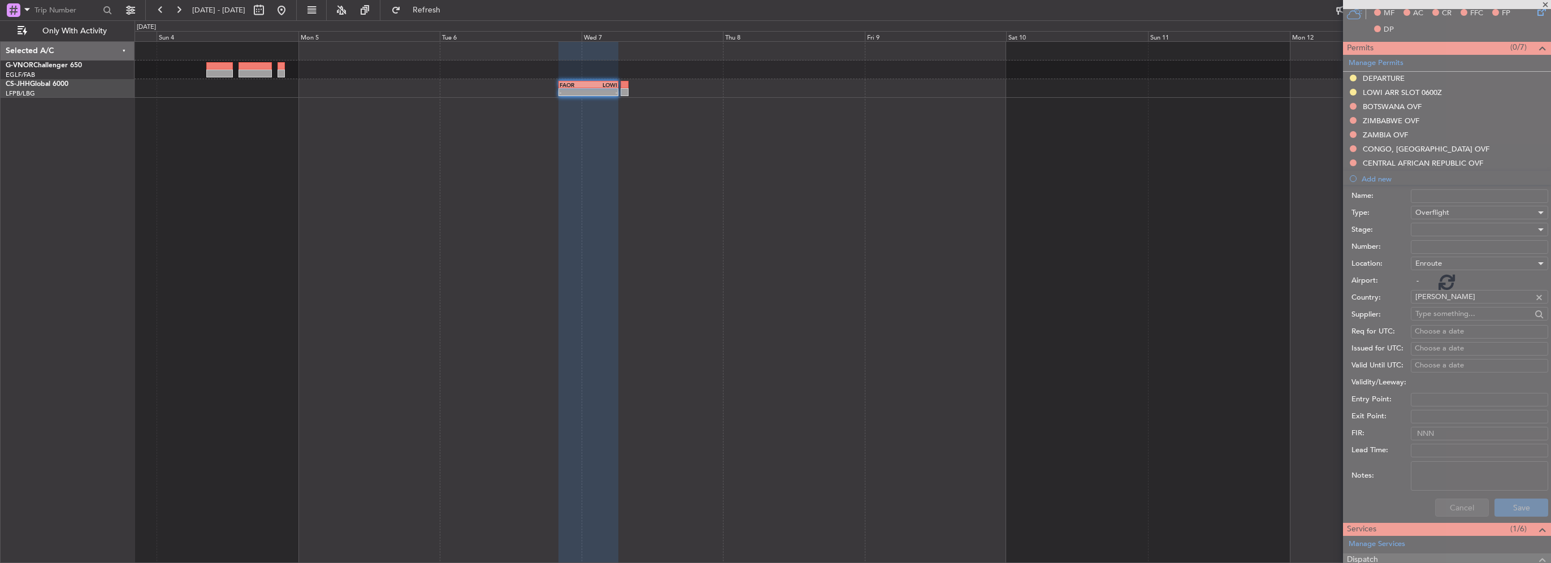
scroll to position [188, 0]
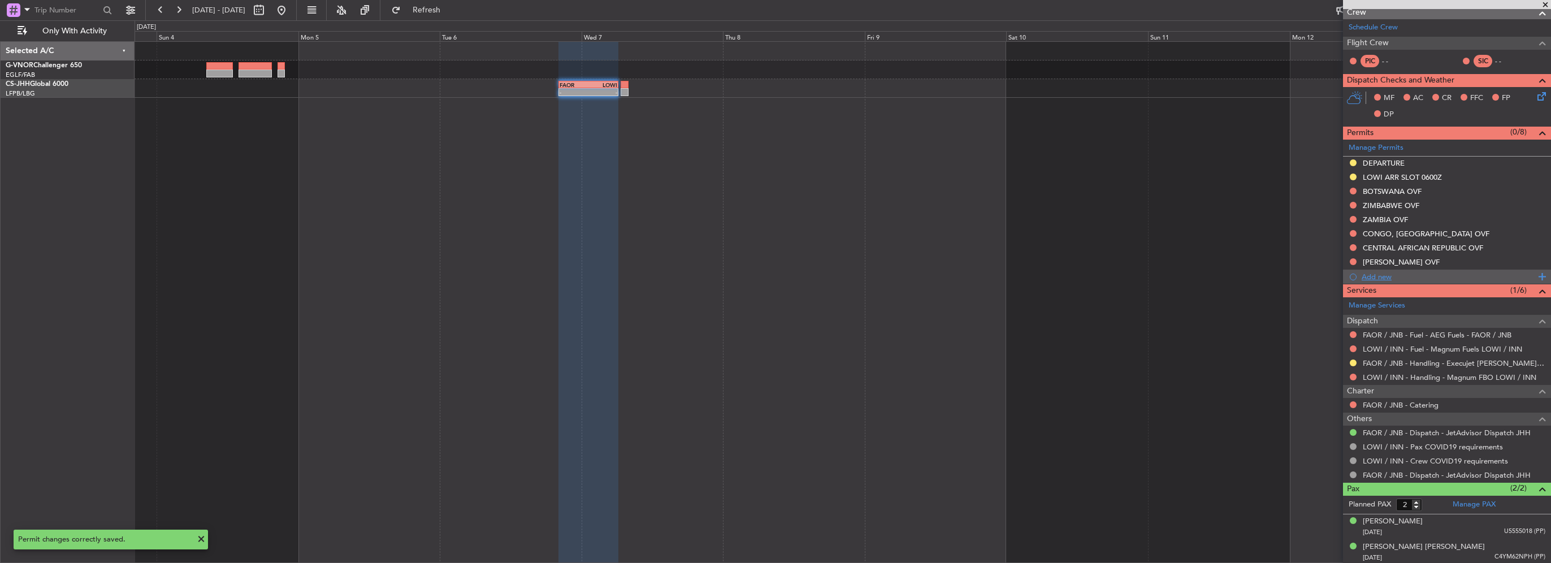
click at [1381, 274] on div "Add new" at bounding box center [1449, 277] width 174 height 10
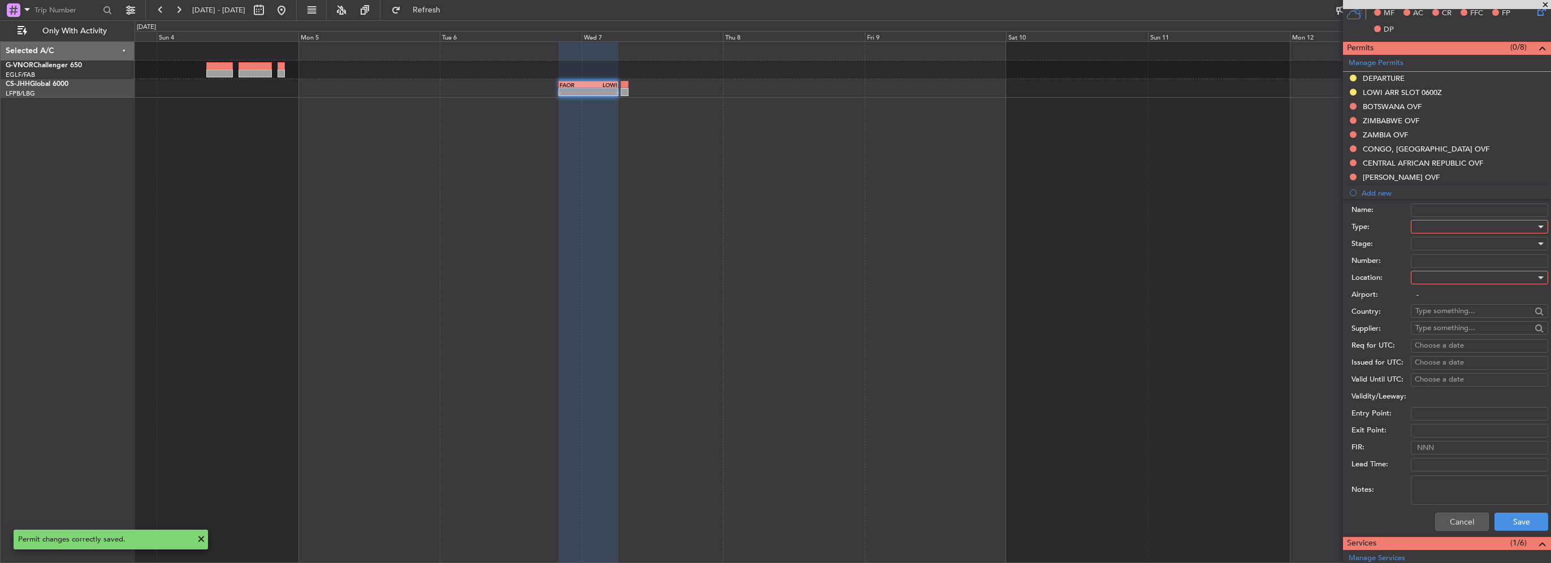
click at [1431, 224] on div at bounding box center [1475, 226] width 120 height 17
click at [1437, 274] on span "Overflight" at bounding box center [1475, 270] width 119 height 17
click at [1436, 274] on div at bounding box center [1475, 277] width 120 height 17
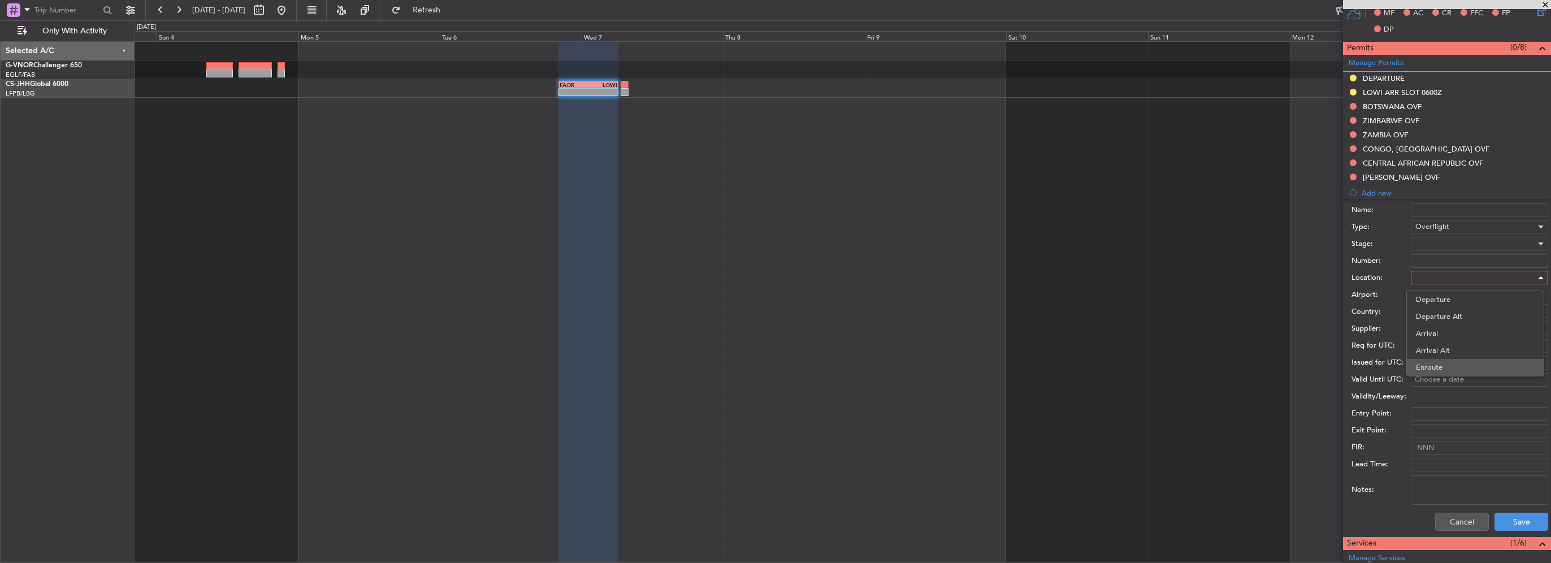
click at [1438, 364] on span "Enroute" at bounding box center [1475, 367] width 119 height 17
click at [1433, 309] on input "text" at bounding box center [1473, 310] width 116 height 17
click at [1446, 328] on span "Niger" at bounding box center [1475, 326] width 111 height 17
type input "Niger"
click at [1533, 515] on button "Save" at bounding box center [1521, 522] width 54 height 18
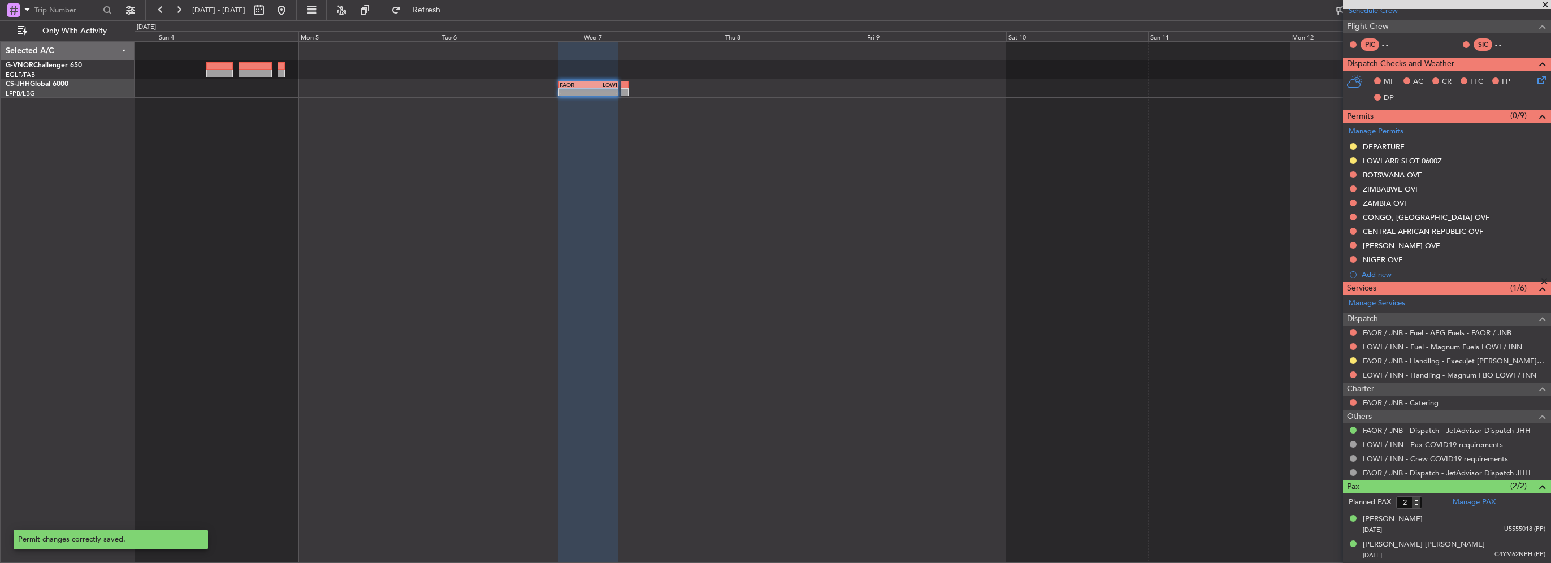
scroll to position [202, 0]
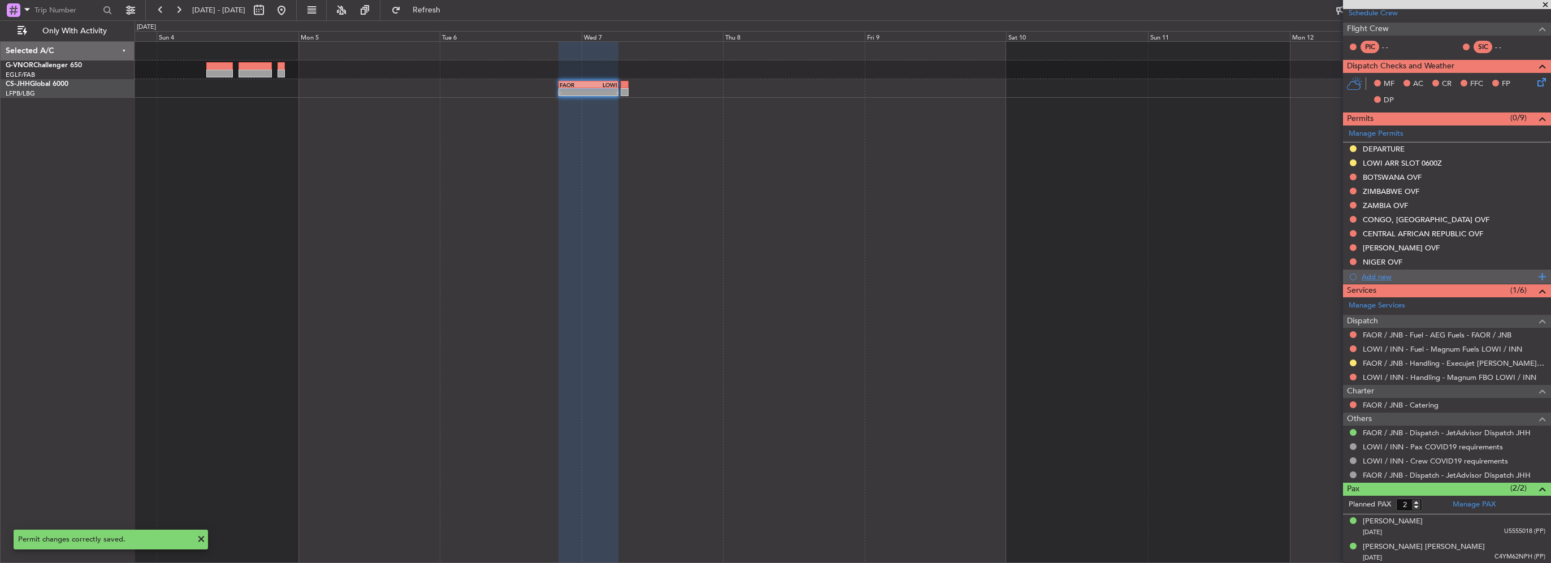
click at [1382, 275] on div "Add new" at bounding box center [1449, 277] width 174 height 10
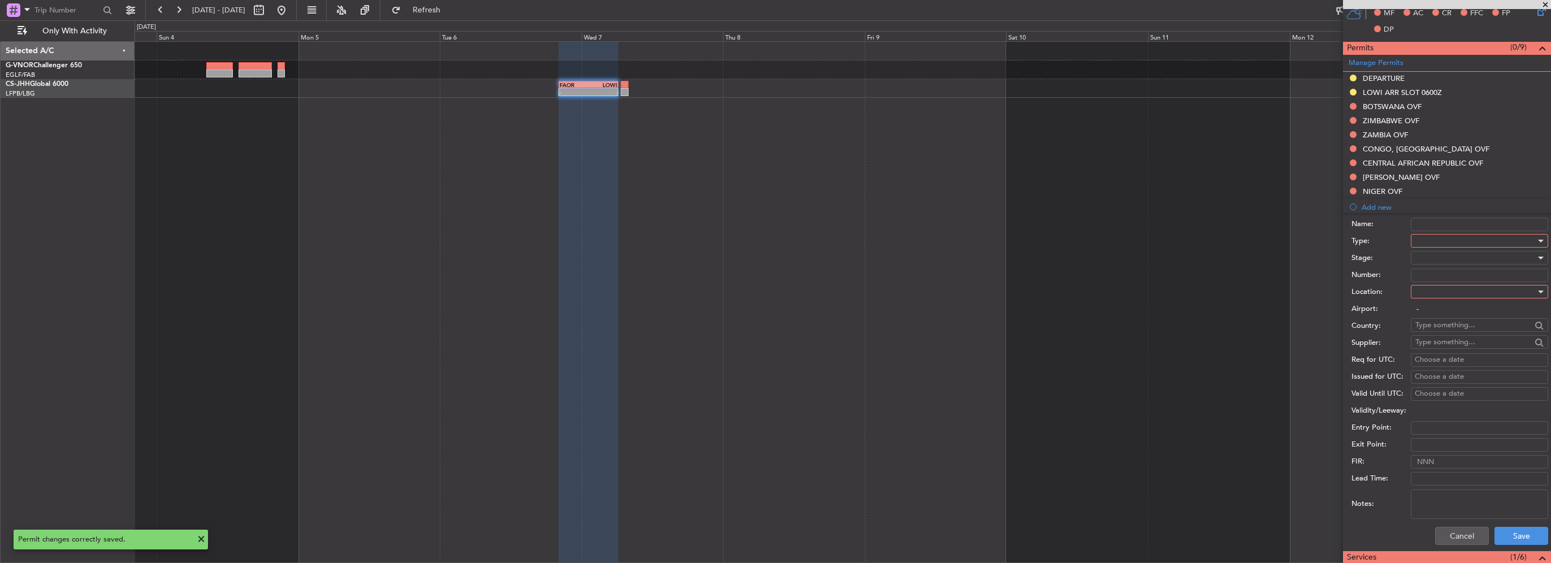
click at [1429, 237] on div at bounding box center [1475, 240] width 120 height 17
click at [1445, 341] on span "Overflight" at bounding box center [1475, 341] width 119 height 17
click at [1437, 292] on div at bounding box center [1475, 291] width 120 height 17
drag, startPoint x: 1439, startPoint y: 385, endPoint x: 1439, endPoint y: 372, distance: 13.0
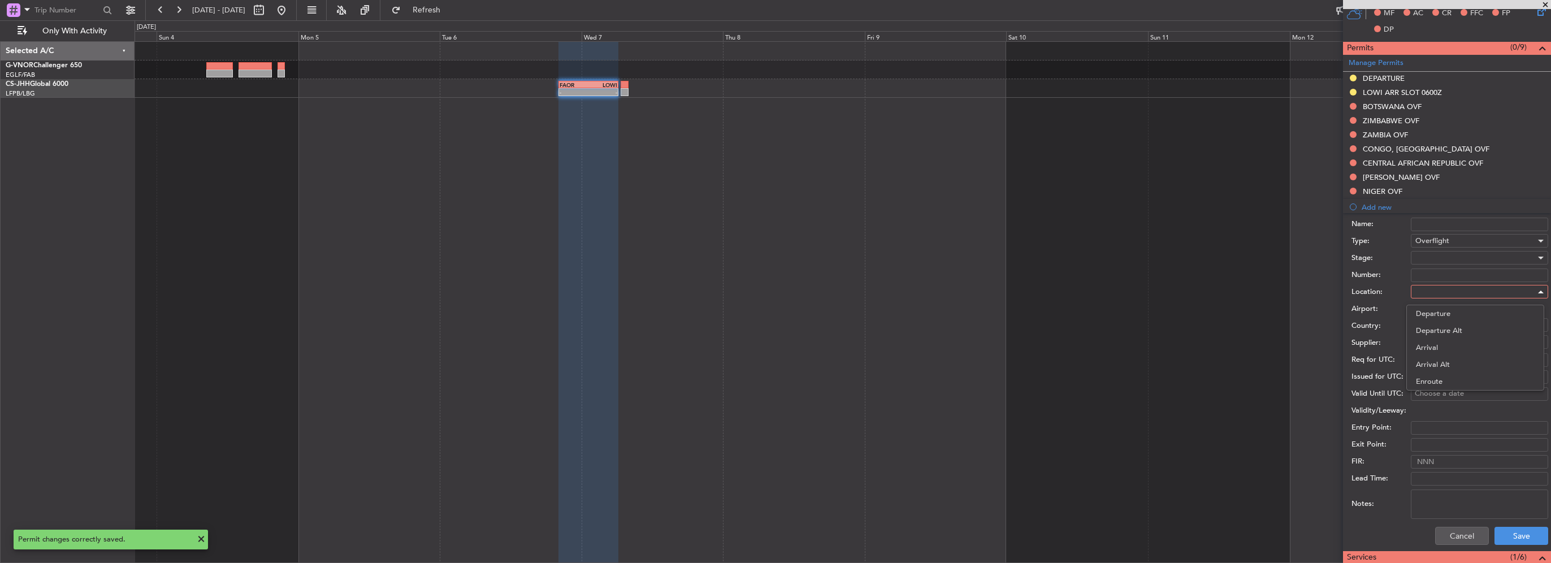
click at [1439, 384] on span "Enroute" at bounding box center [1475, 381] width 119 height 17
click at [1445, 322] on input "text" at bounding box center [1473, 325] width 116 height 17
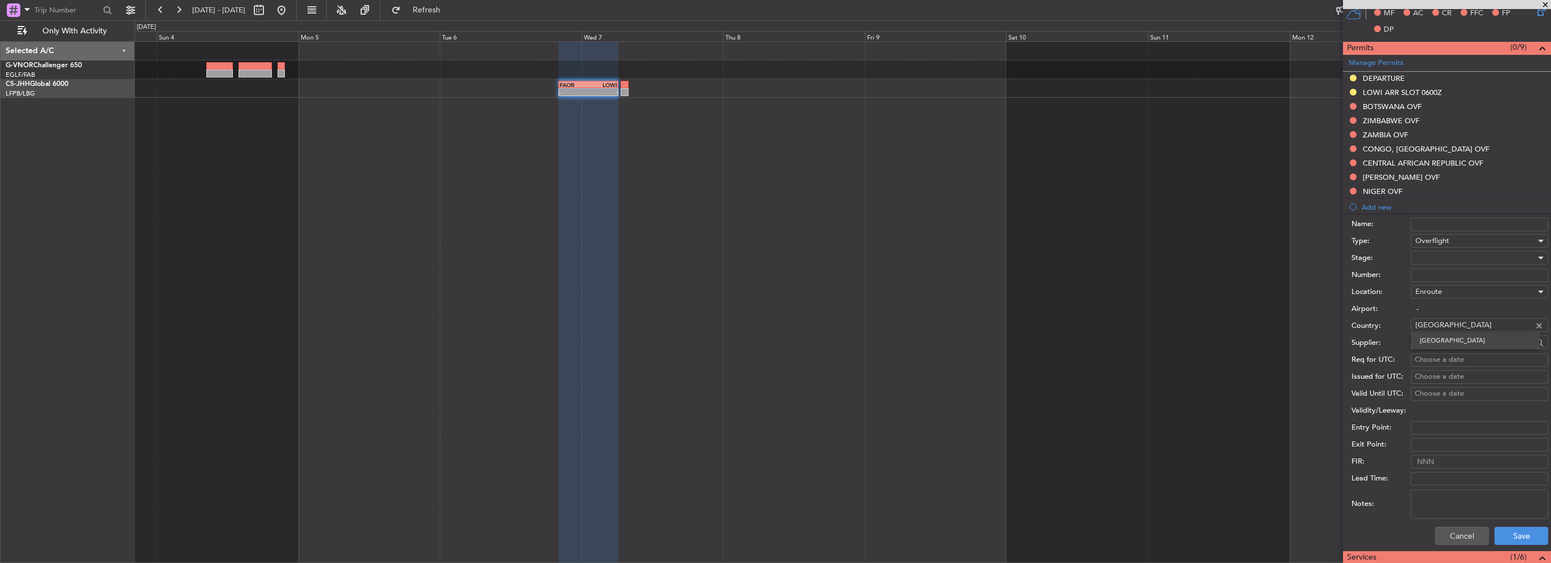
click at [1454, 341] on span "Algeria" at bounding box center [1475, 340] width 111 height 17
type input "Algeria"
click at [1513, 536] on button "Save" at bounding box center [1521, 536] width 54 height 18
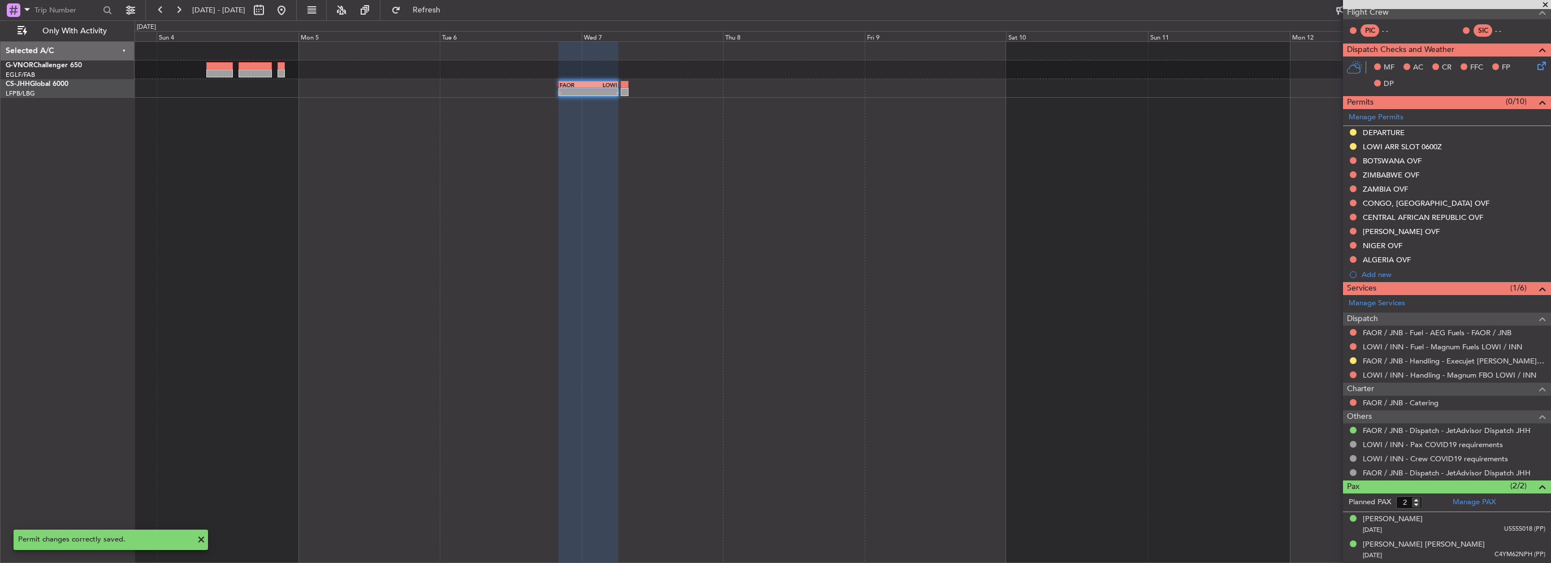
scroll to position [216, 0]
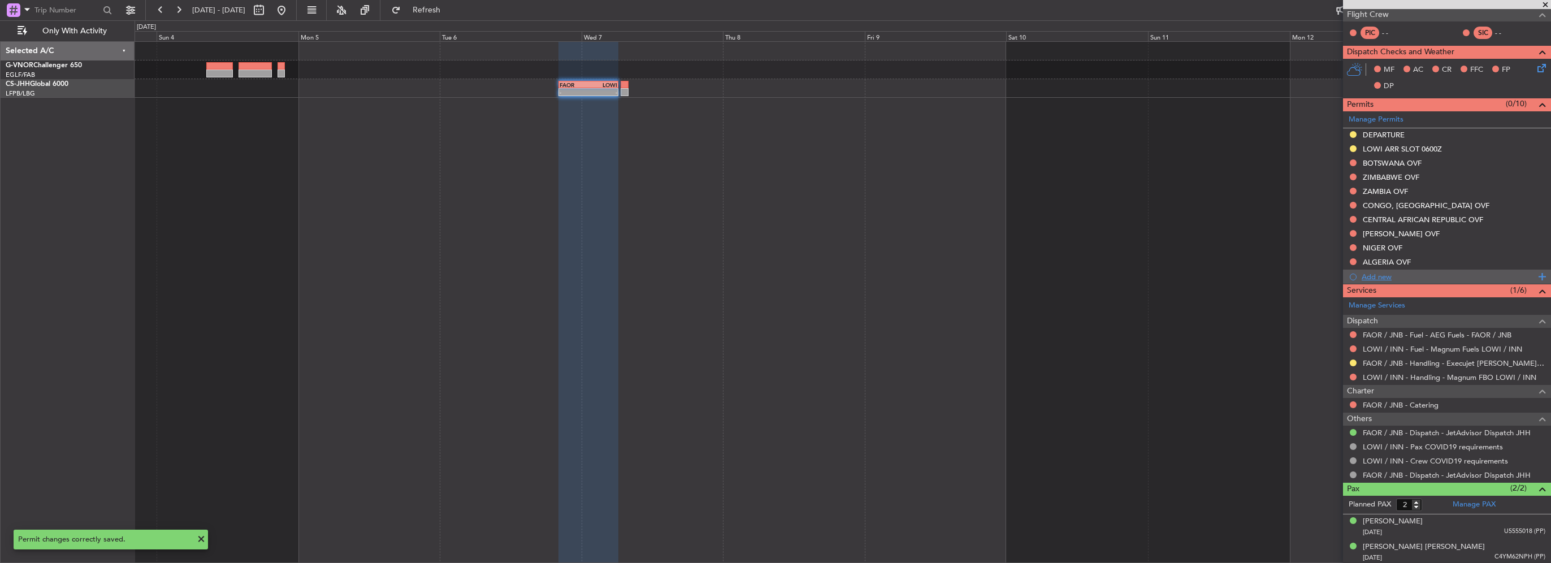
click at [1386, 272] on div "Add new" at bounding box center [1449, 277] width 174 height 10
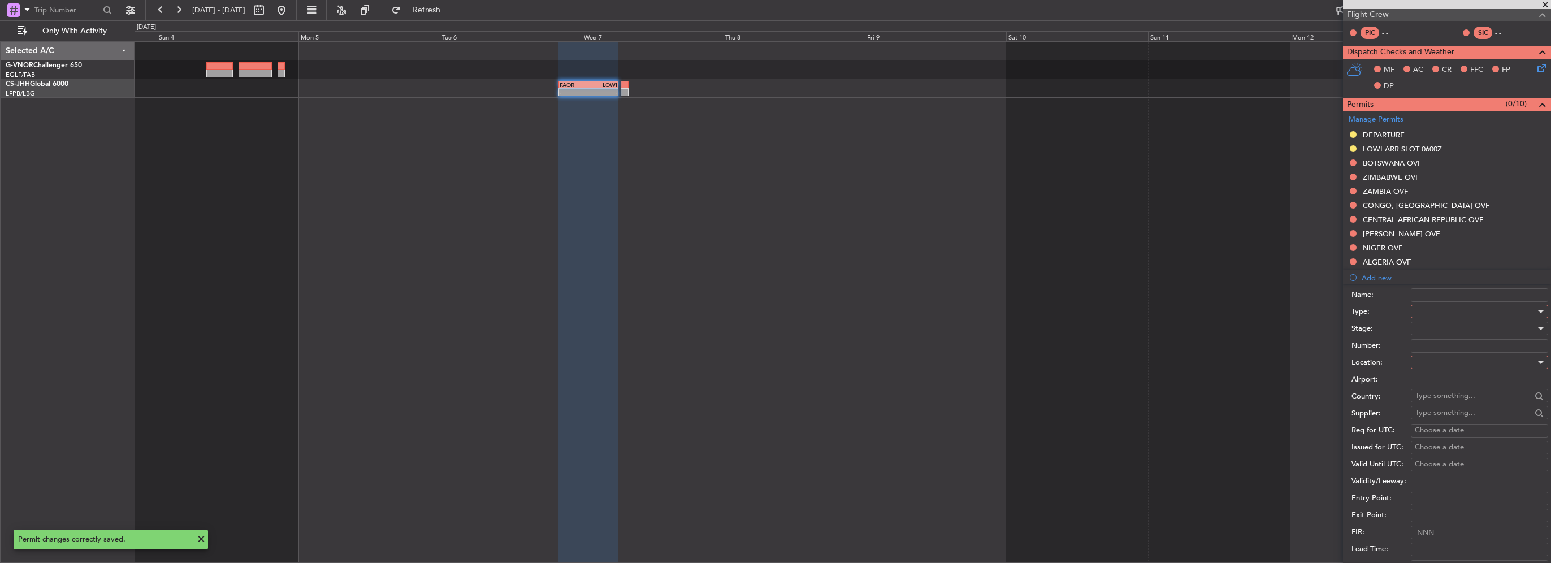
scroll to position [273, 0]
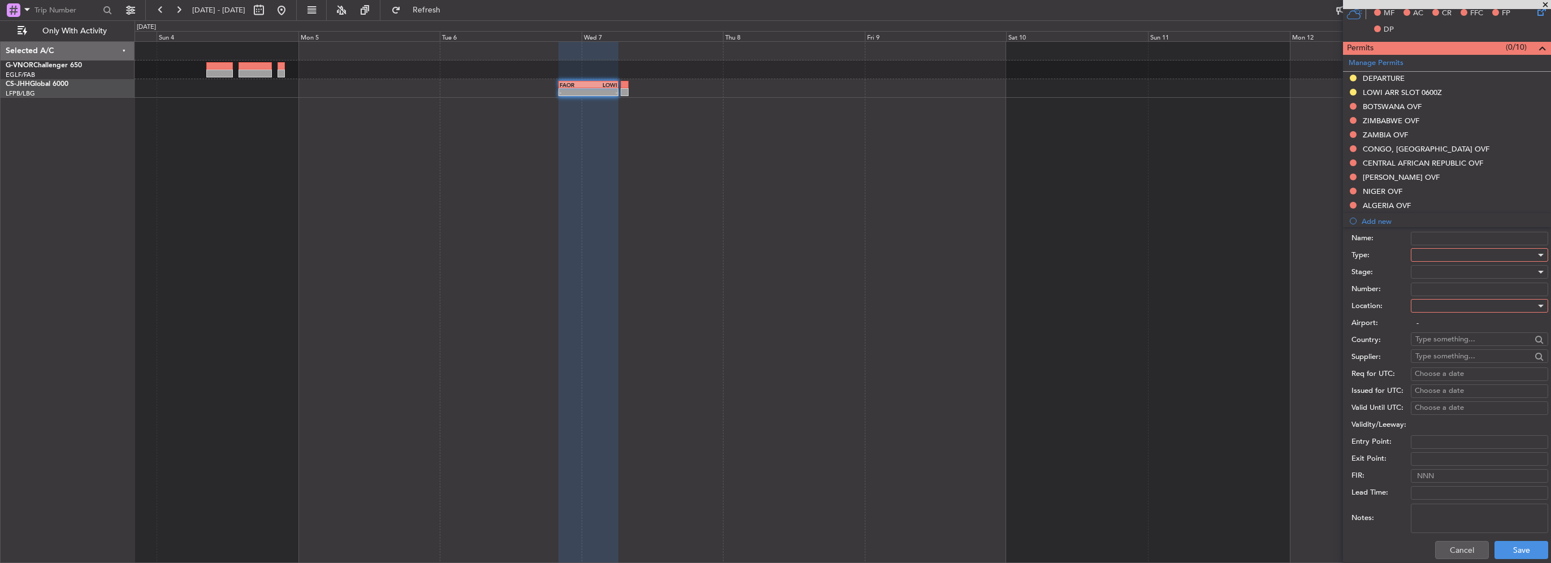
click at [1445, 258] on div at bounding box center [1475, 254] width 120 height 17
click at [1433, 301] on span "Overflight" at bounding box center [1475, 299] width 119 height 17
click at [1435, 302] on div at bounding box center [1475, 305] width 120 height 17
click at [1439, 395] on span "Enroute" at bounding box center [1475, 395] width 119 height 17
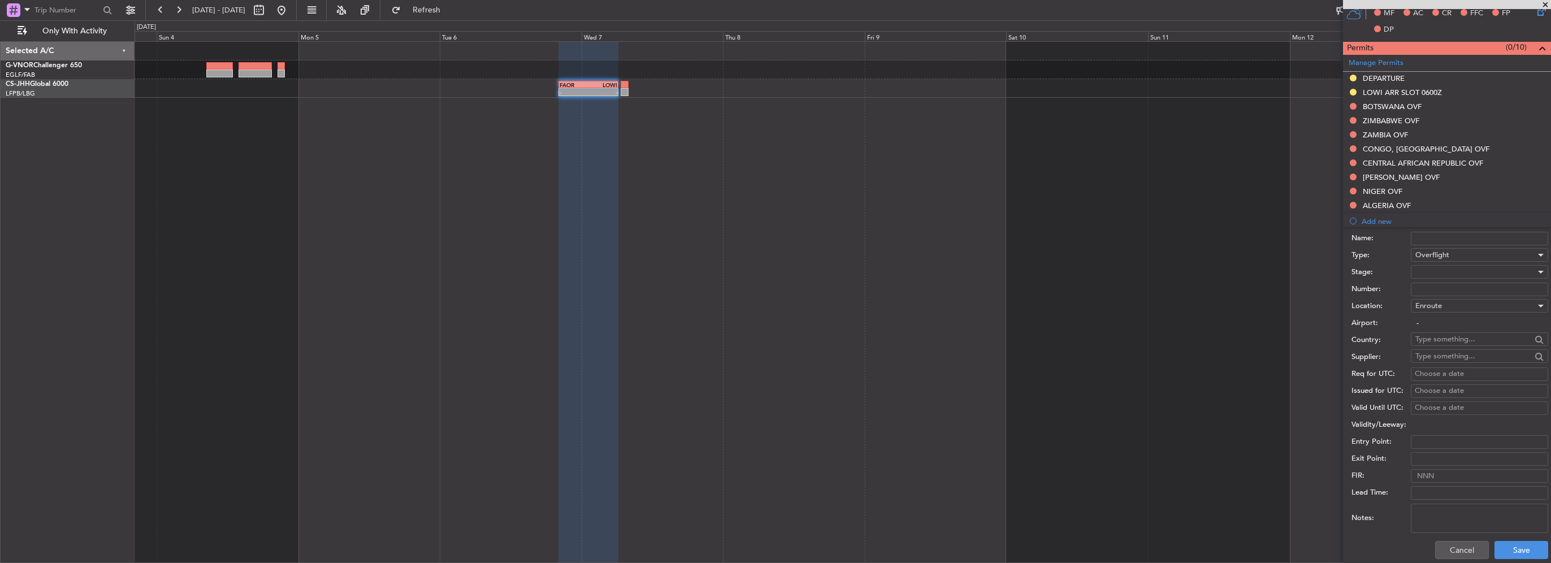
click at [1440, 348] on input "text" at bounding box center [1473, 356] width 116 height 17
click at [1443, 343] on input "text" at bounding box center [1473, 339] width 116 height 17
click at [1441, 356] on span "Tunisia" at bounding box center [1475, 354] width 111 height 17
type input "Tunisia"
click at [1516, 543] on button "Save" at bounding box center [1521, 550] width 54 height 18
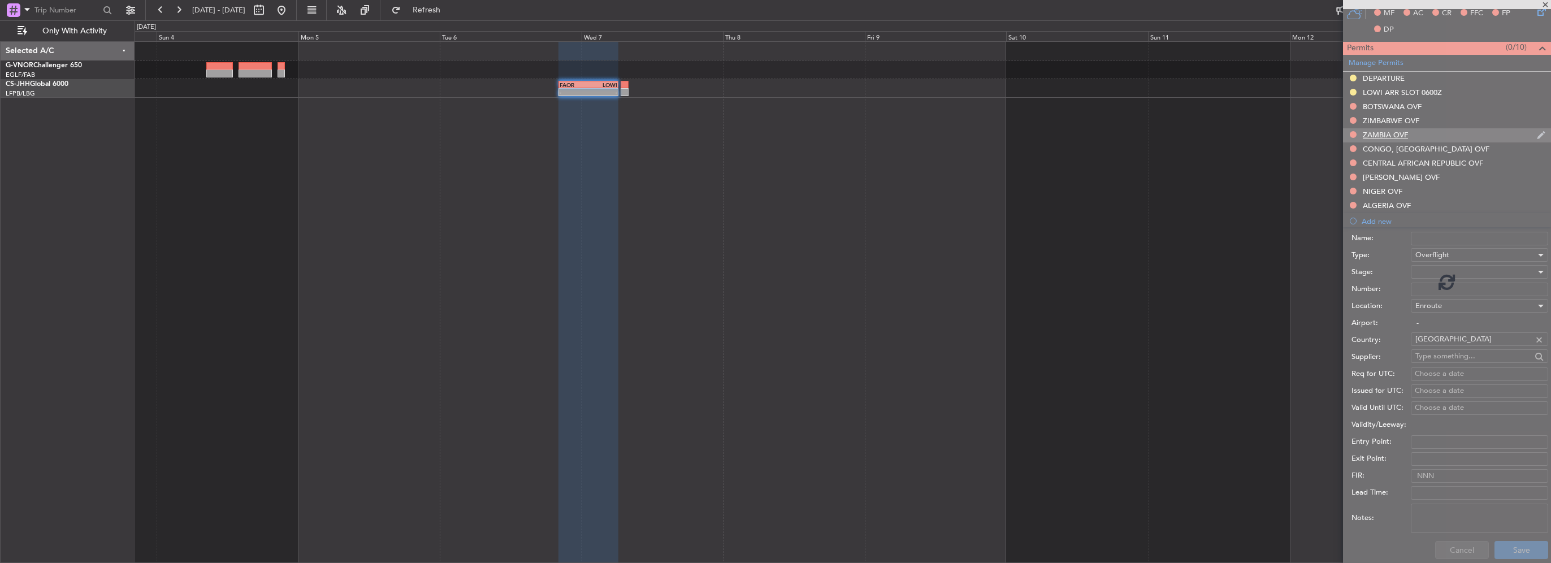
scroll to position [231, 0]
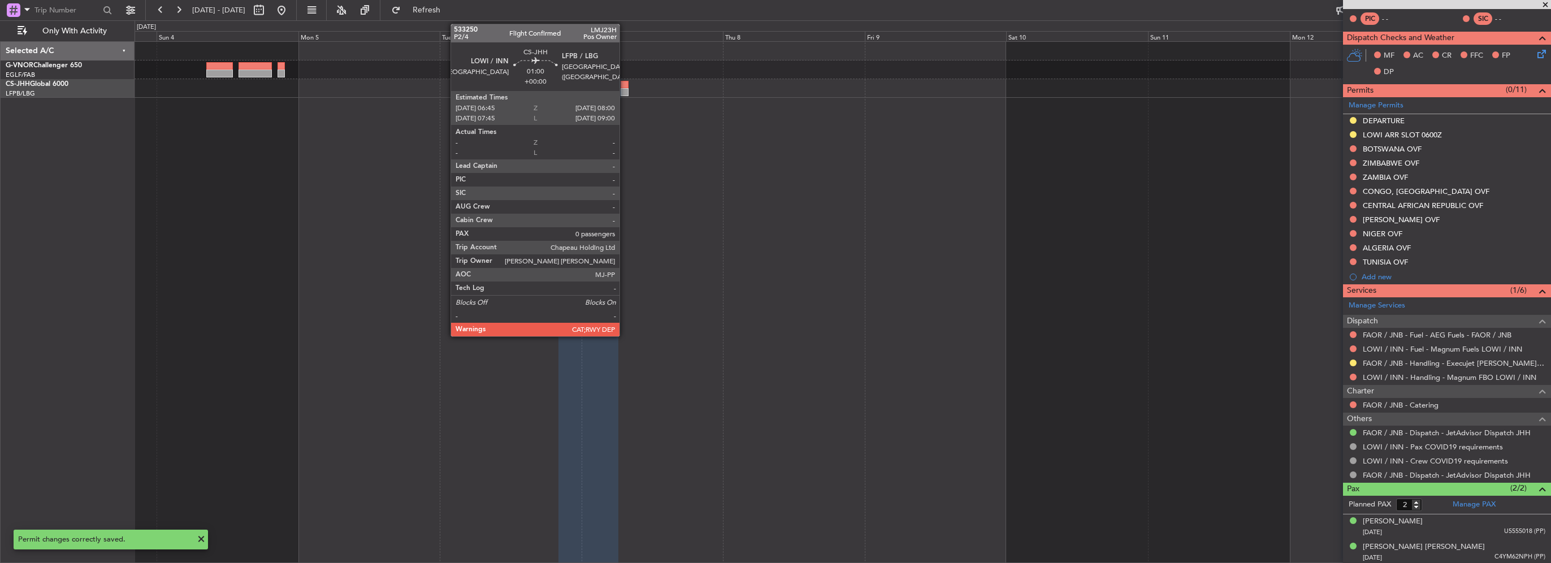
click at [623, 86] on div at bounding box center [625, 85] width 8 height 8
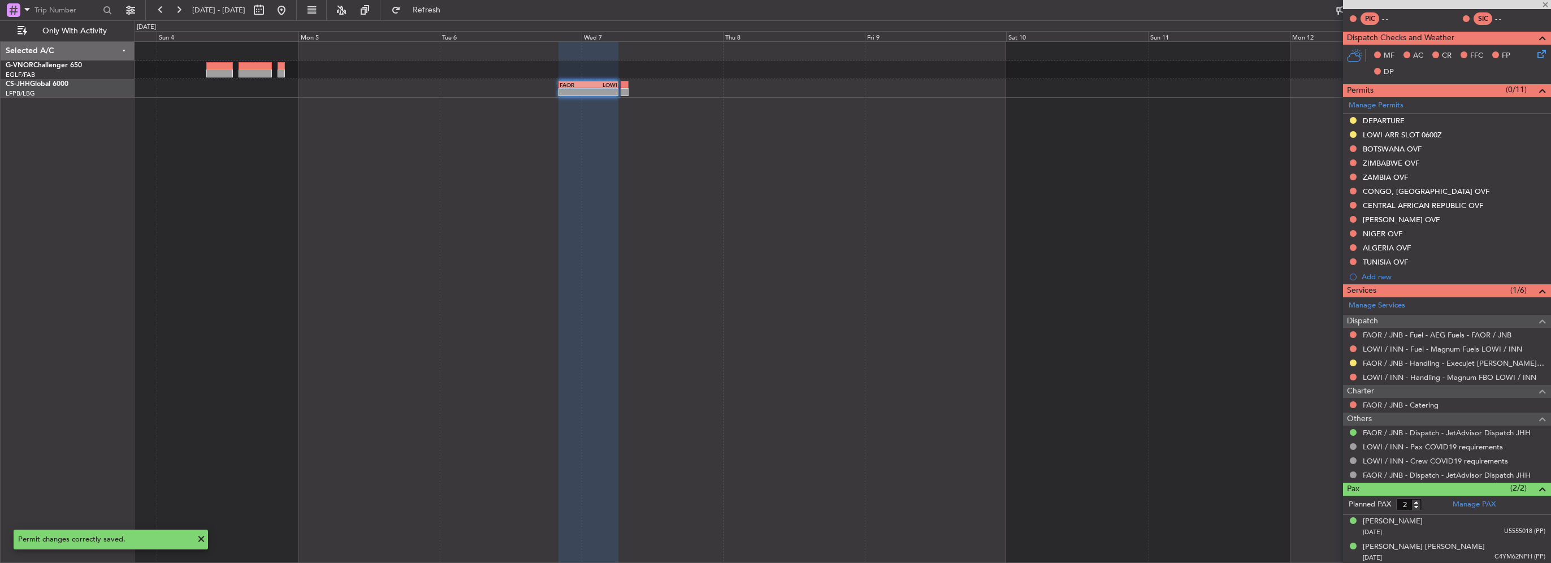
type input "0"
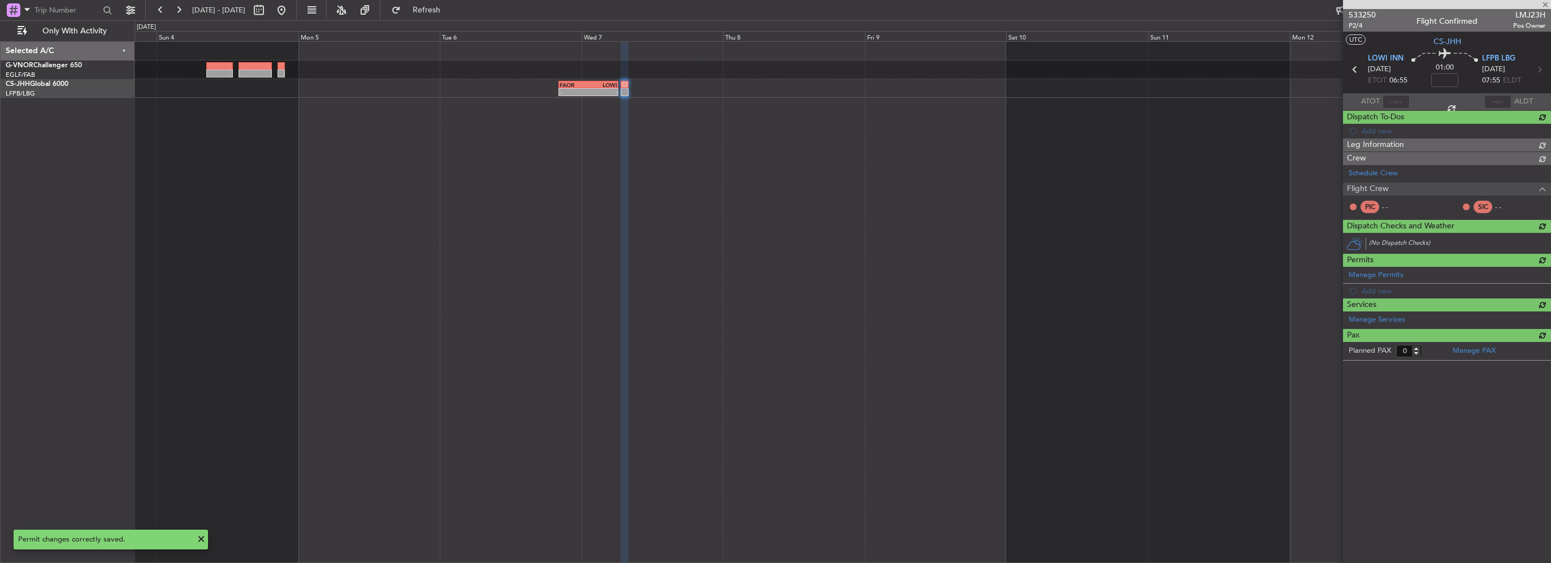
scroll to position [0, 0]
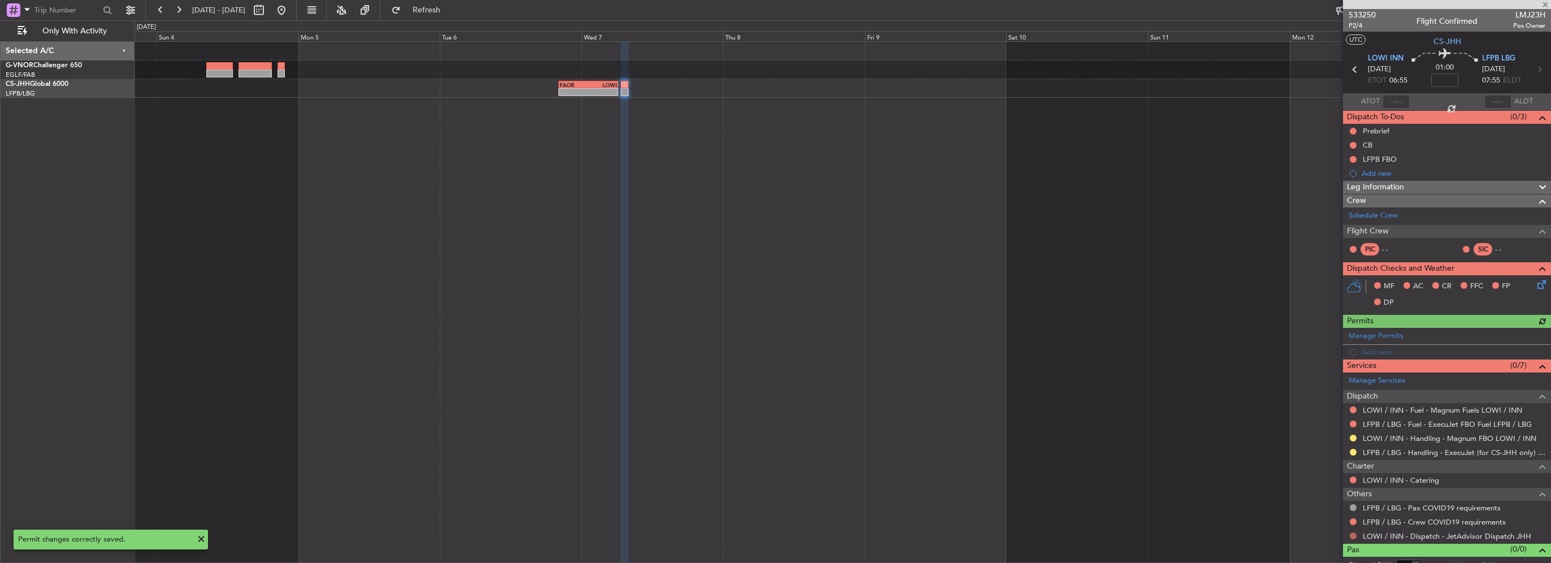
click at [1352, 535] on button at bounding box center [1353, 535] width 7 height 7
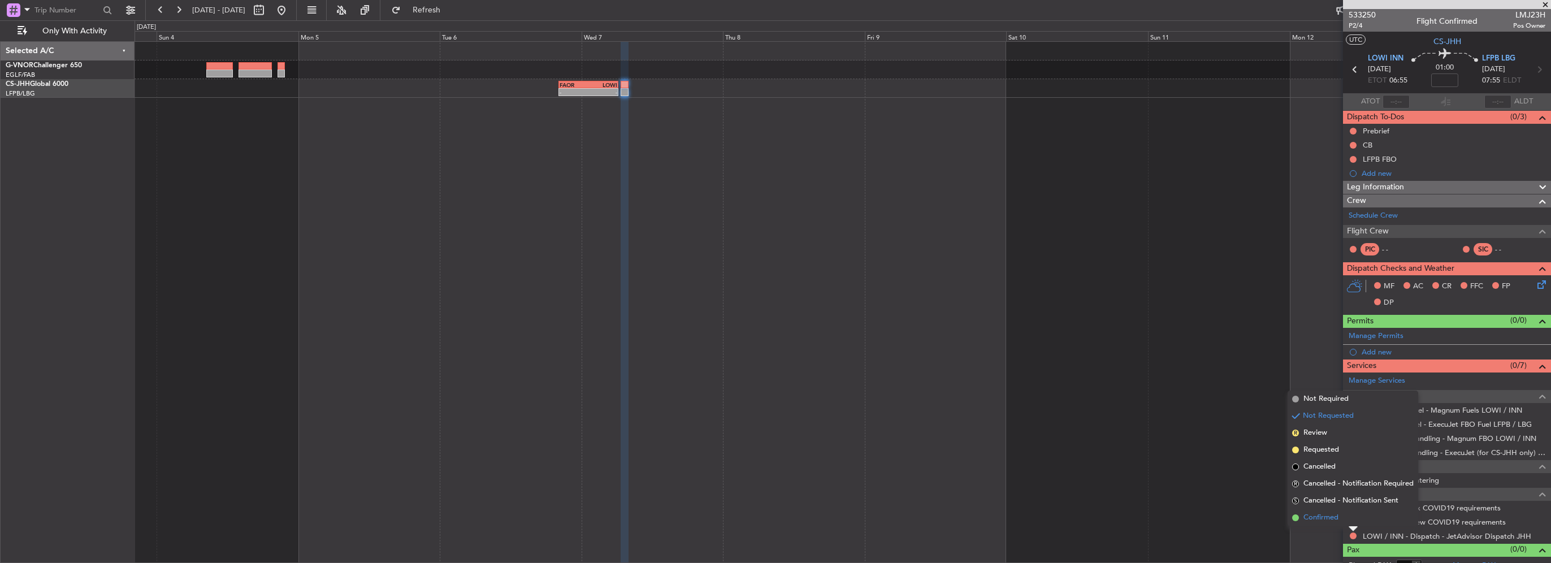
click at [1315, 515] on span "Confirmed" at bounding box center [1320, 517] width 35 height 11
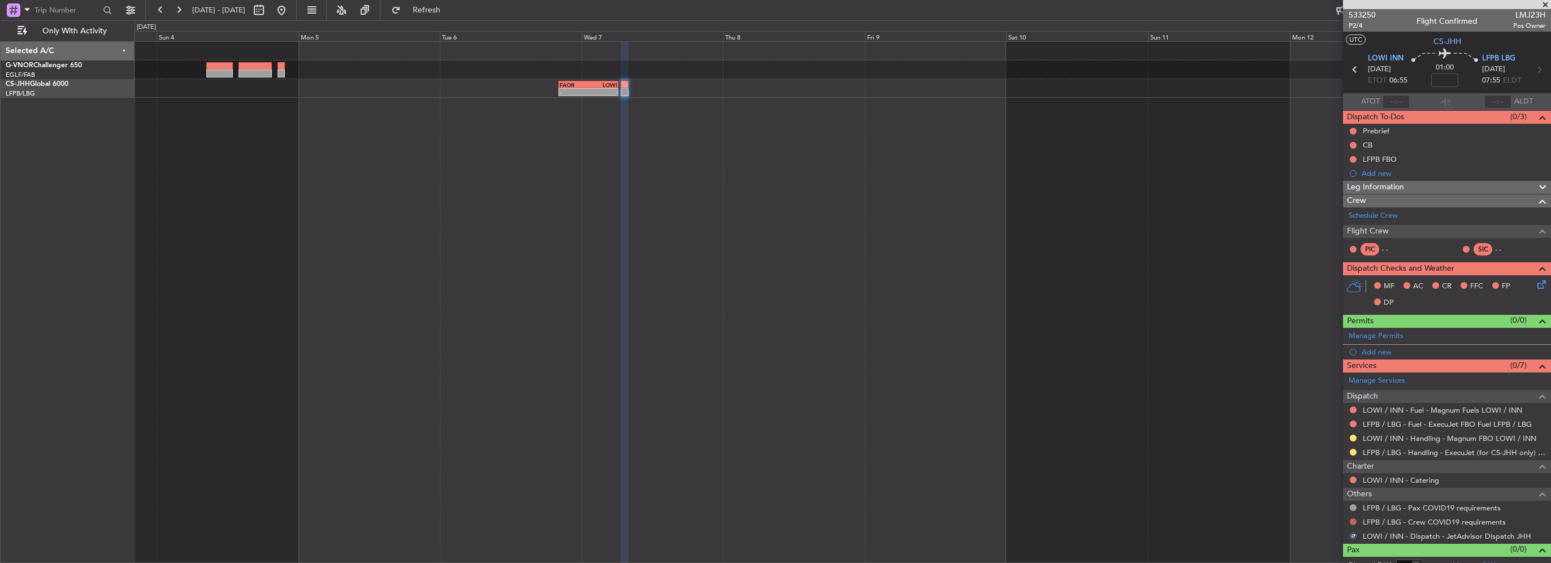
click at [1353, 518] on button at bounding box center [1353, 521] width 7 height 7
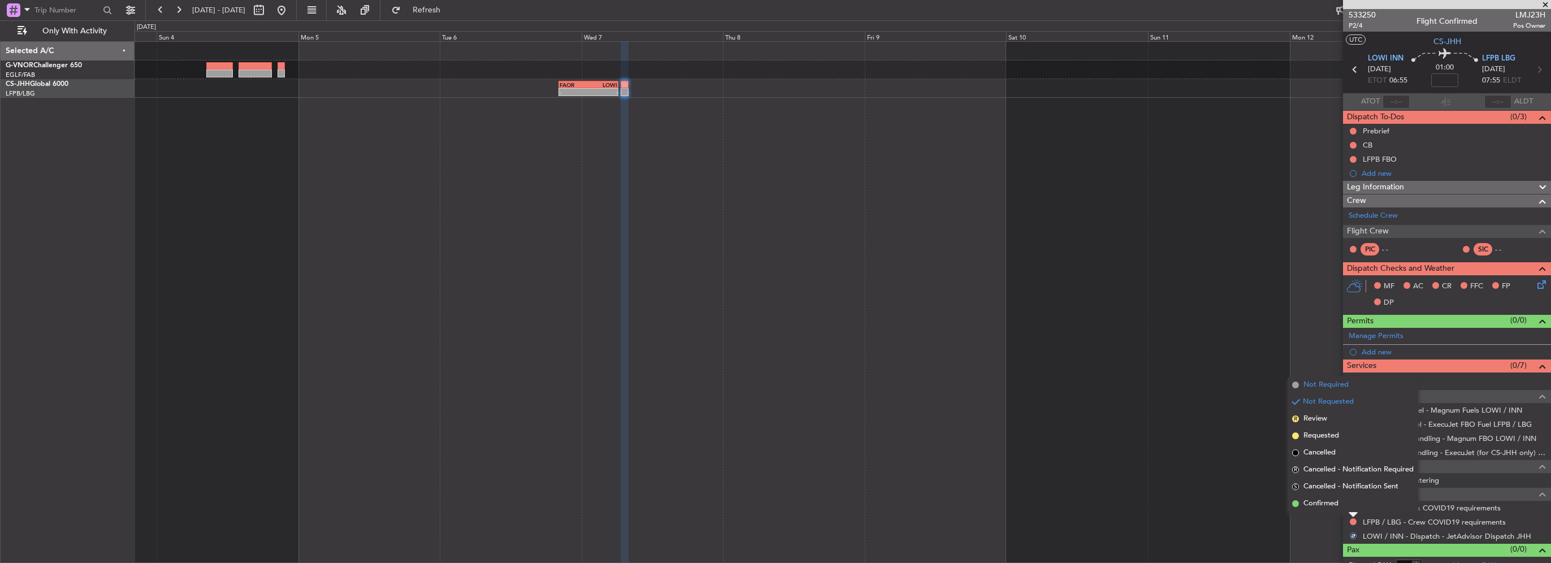
click at [1328, 385] on span "Not Required" at bounding box center [1325, 384] width 45 height 11
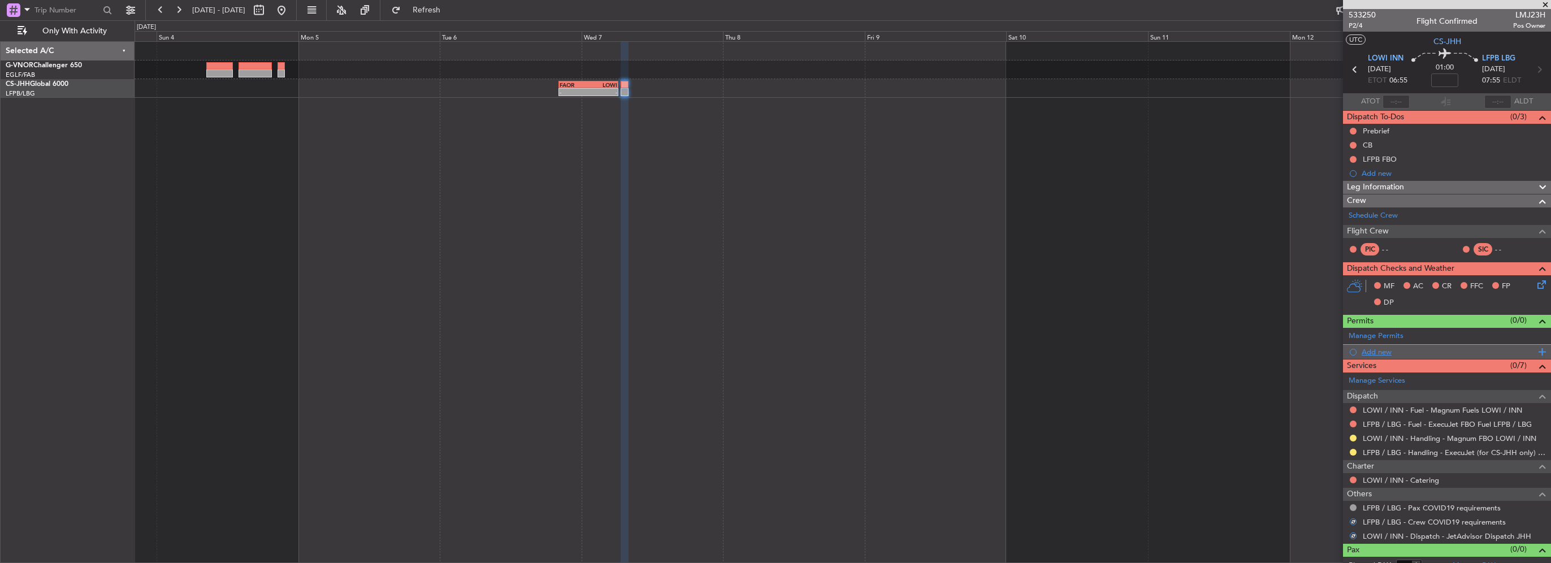
click at [1380, 349] on div "Add new" at bounding box center [1449, 352] width 174 height 10
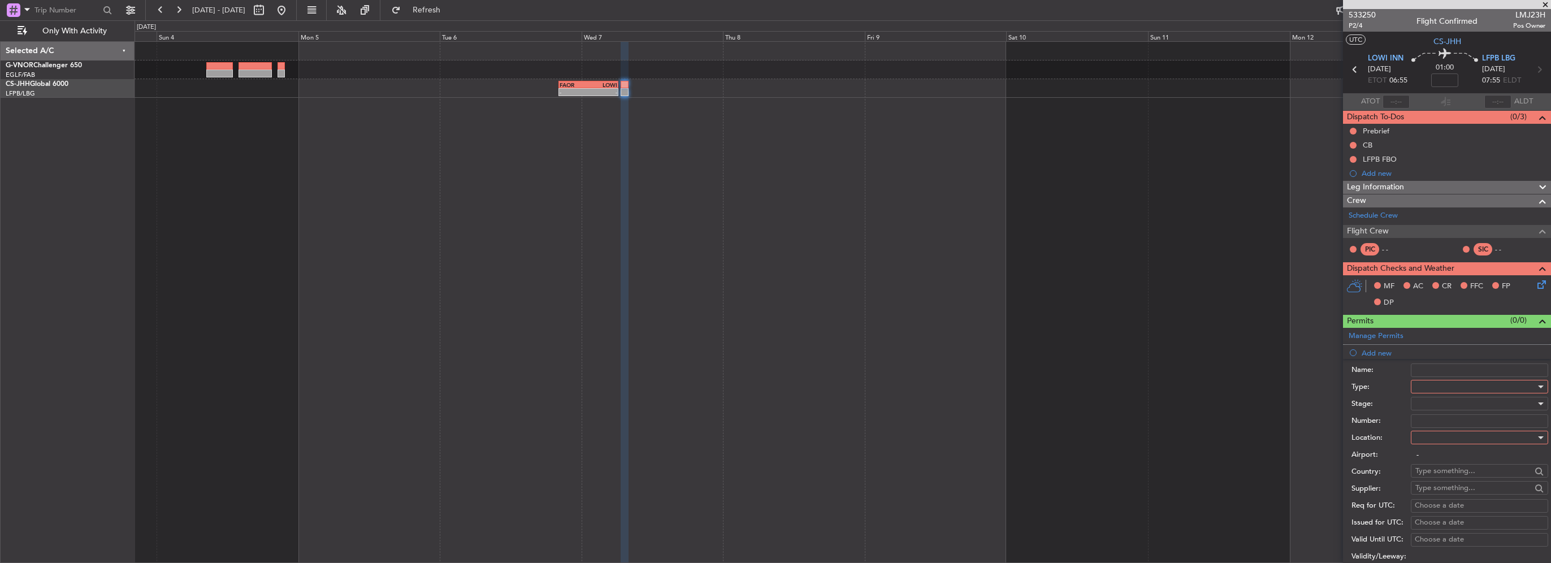
click at [1461, 381] on div at bounding box center [1475, 386] width 120 height 17
click at [1433, 493] on span "Slot" at bounding box center [1475, 493] width 119 height 17
click at [1434, 439] on div at bounding box center [1475, 437] width 120 height 17
click at [1431, 456] on span "Departure" at bounding box center [1475, 459] width 119 height 17
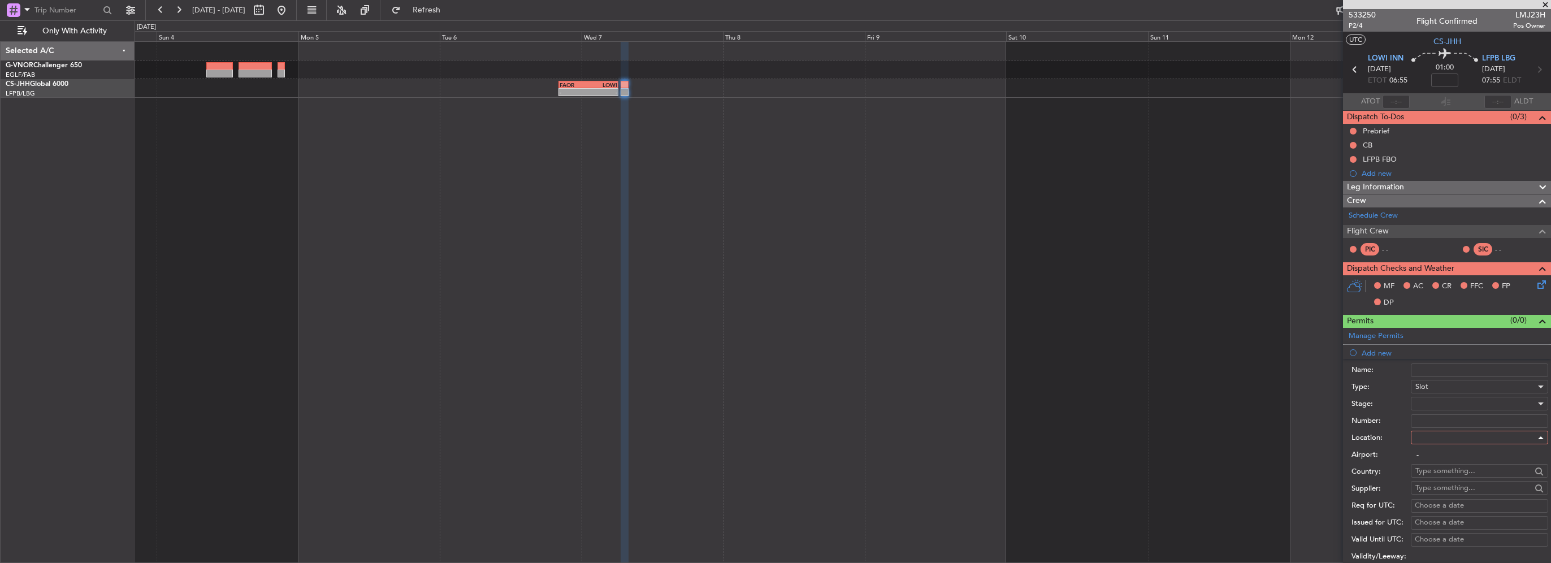
type input "LOWI / INN"
click at [1431, 405] on div at bounding box center [1475, 403] width 120 height 17
click at [1448, 478] on span "Requested" at bounding box center [1475, 476] width 119 height 17
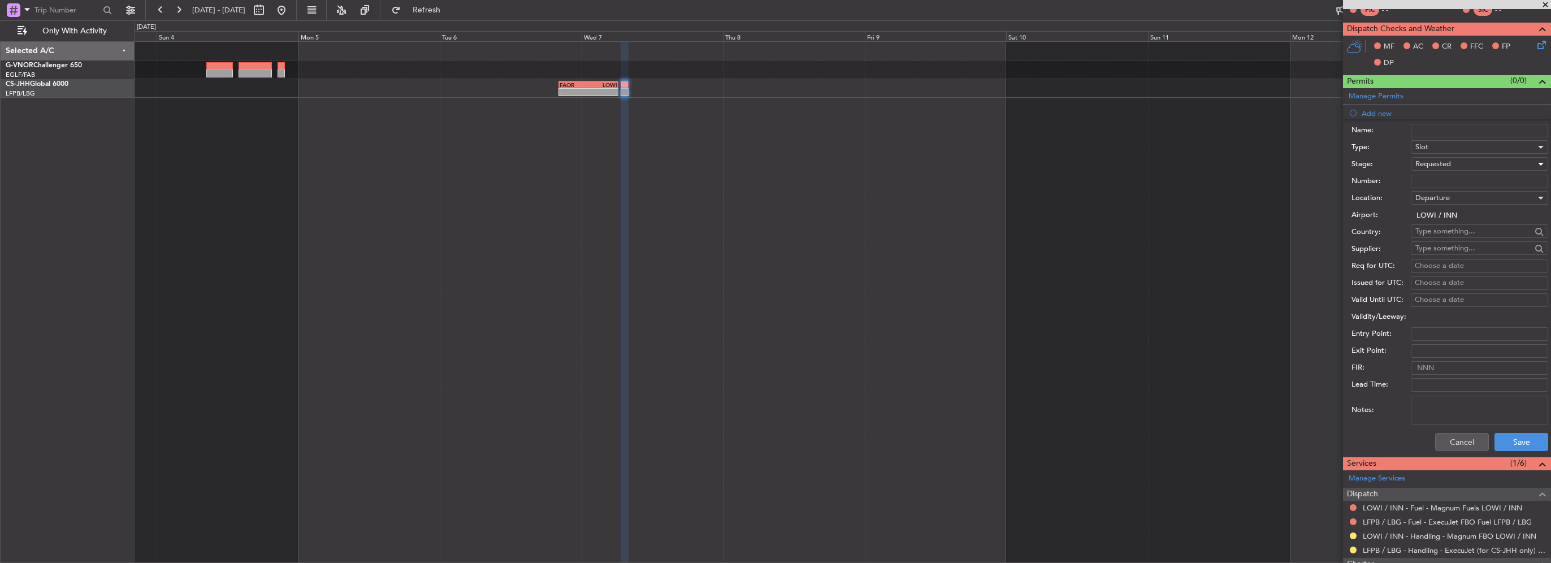
scroll to position [283, 0]
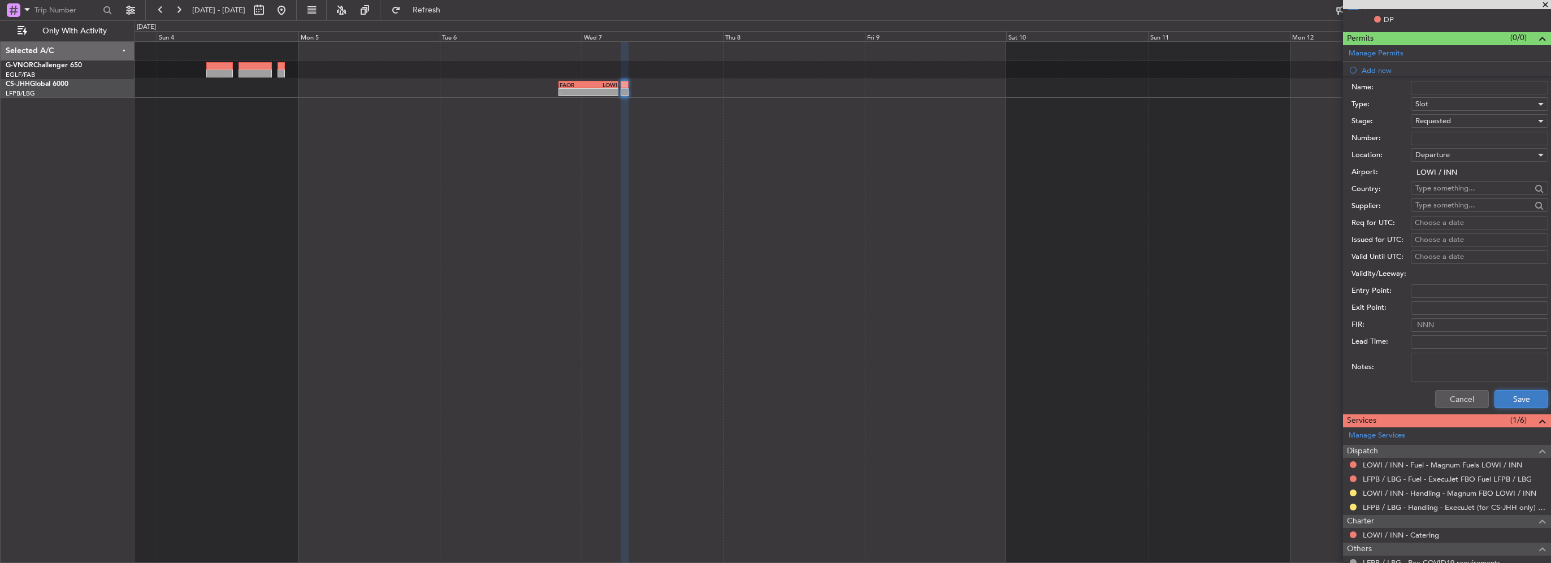
click at [1510, 405] on button "Save" at bounding box center [1521, 399] width 54 height 18
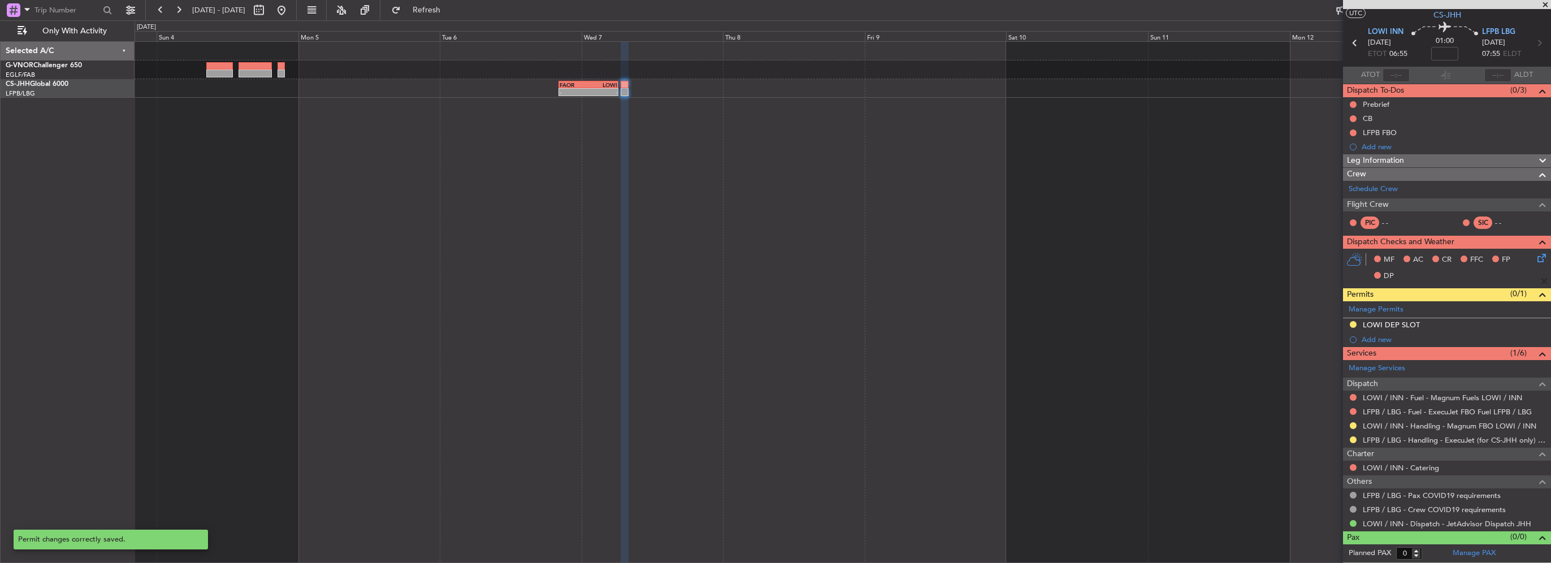
scroll to position [24, 0]
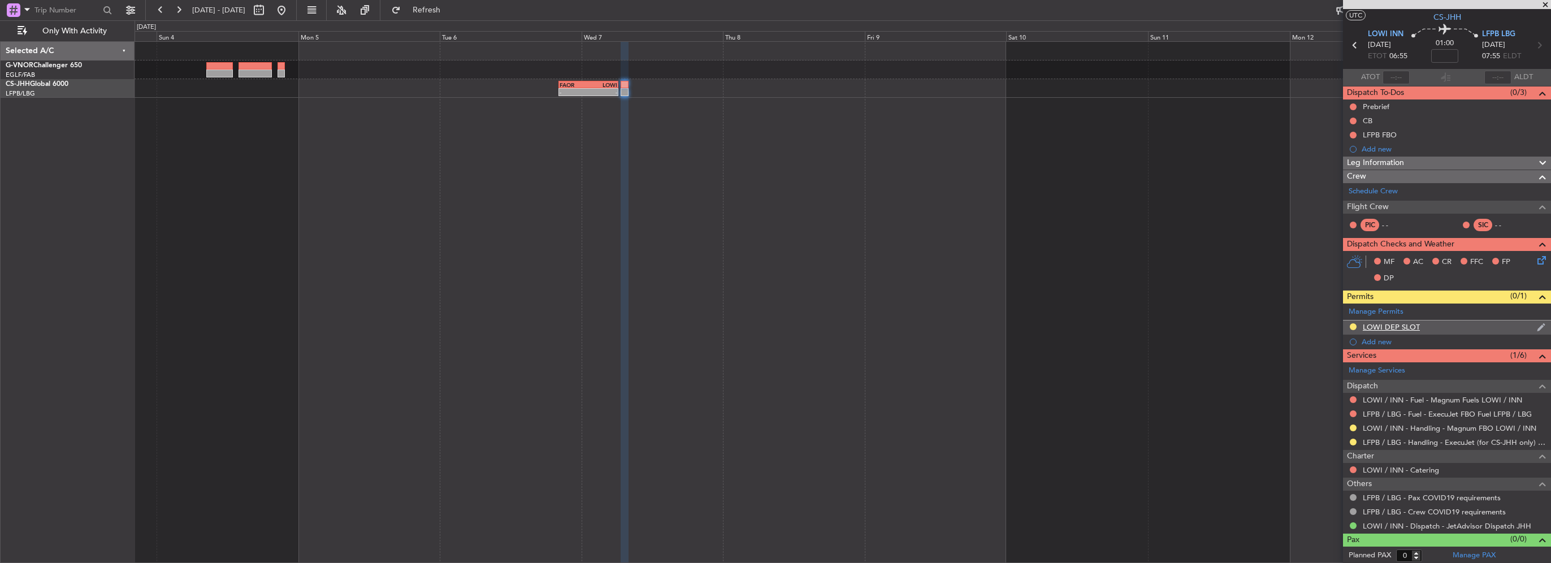
click at [1444, 326] on div "LOWI DEP SLOT" at bounding box center [1447, 327] width 208 height 14
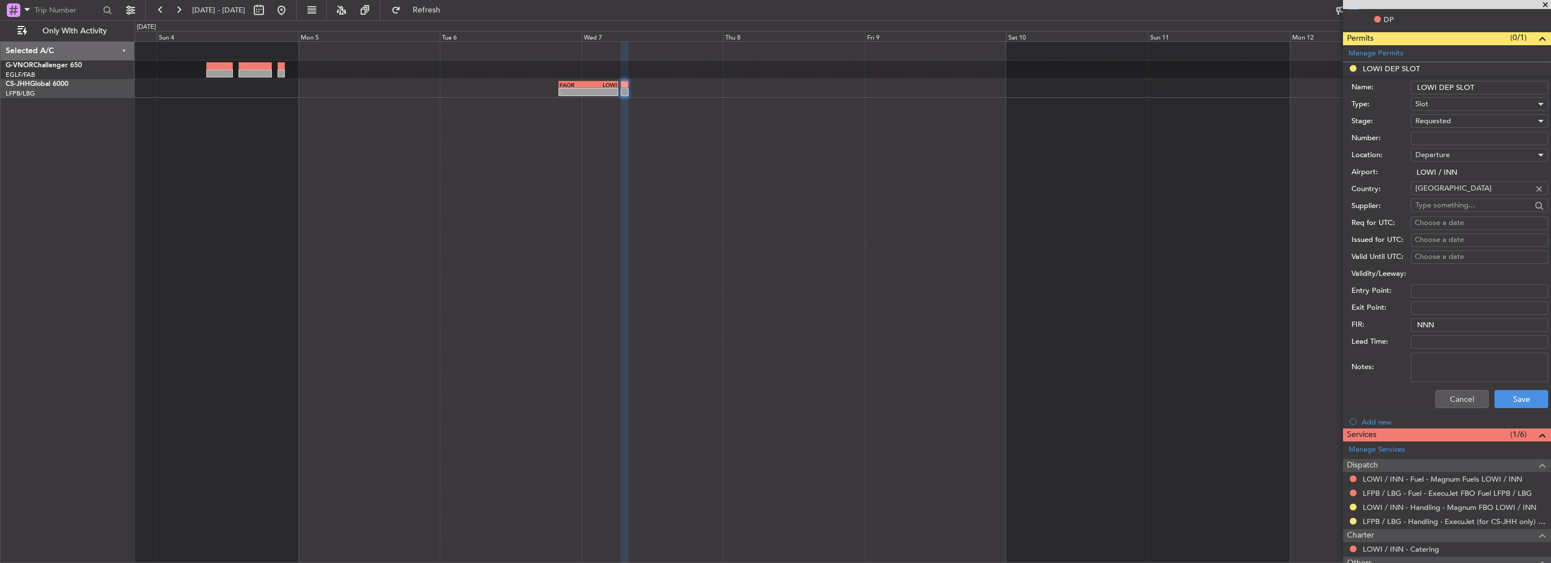
click at [1485, 89] on input "LOWI DEP SLOT" at bounding box center [1479, 88] width 137 height 14
type input "LOWI DEP SLOT 0645Z"
click at [1506, 399] on button "Save" at bounding box center [1521, 399] width 54 height 18
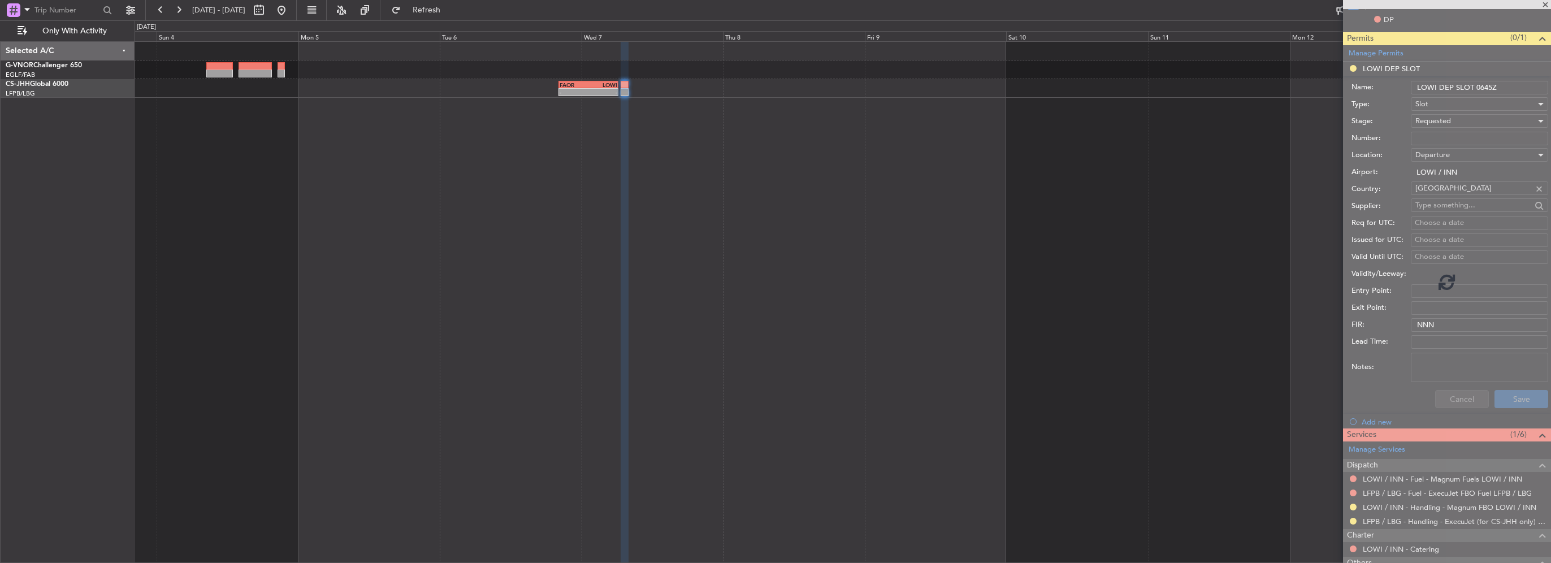
scroll to position [24, 0]
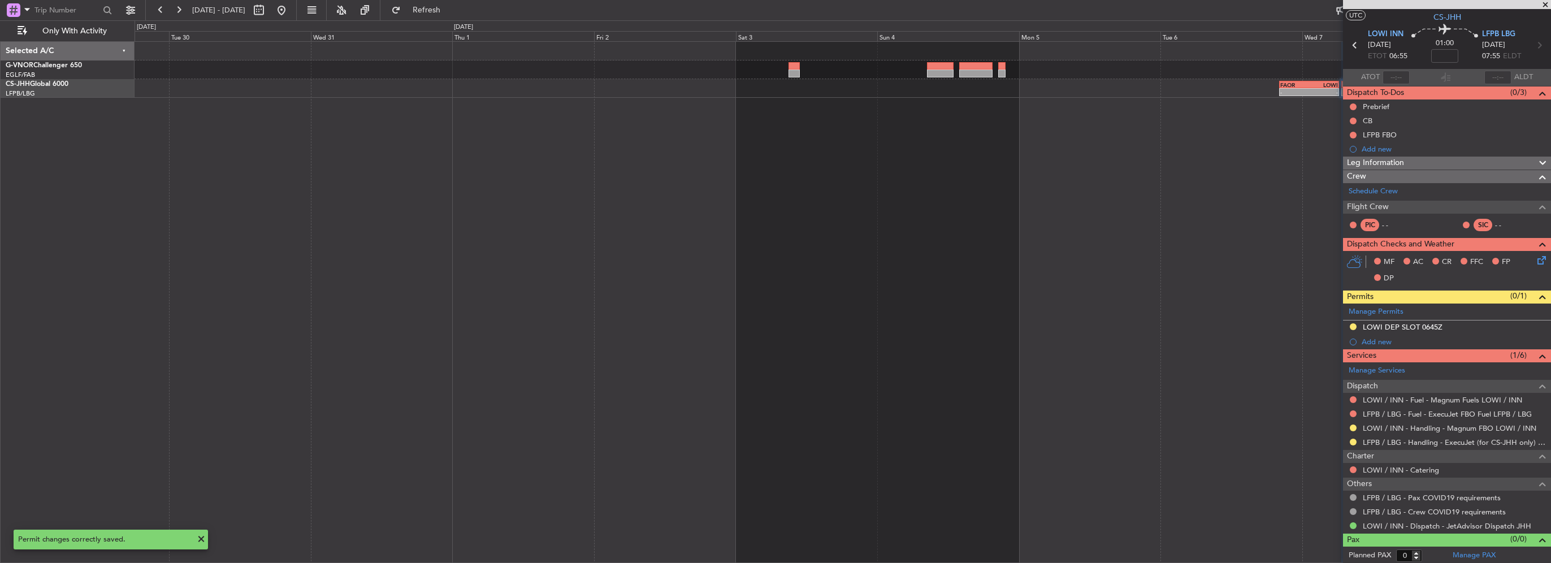
click at [1267, 203] on div "- - FAOR 20:10 Z LOWI 06:15 Z" at bounding box center [843, 302] width 1416 height 522
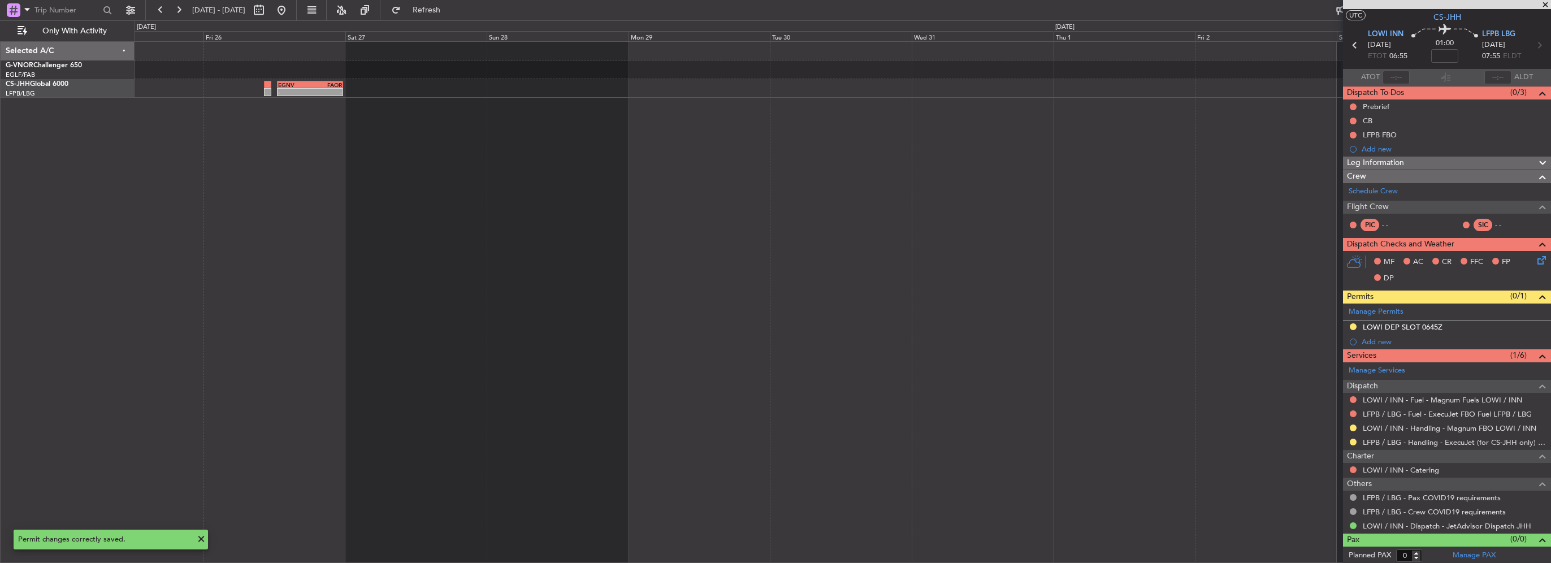
click at [270, 288] on div "- - EGNV 12:30 Z FAOR 23:40 Z - - FAOR 20:10 Z LOWI 06:15 Z" at bounding box center [843, 302] width 1416 height 522
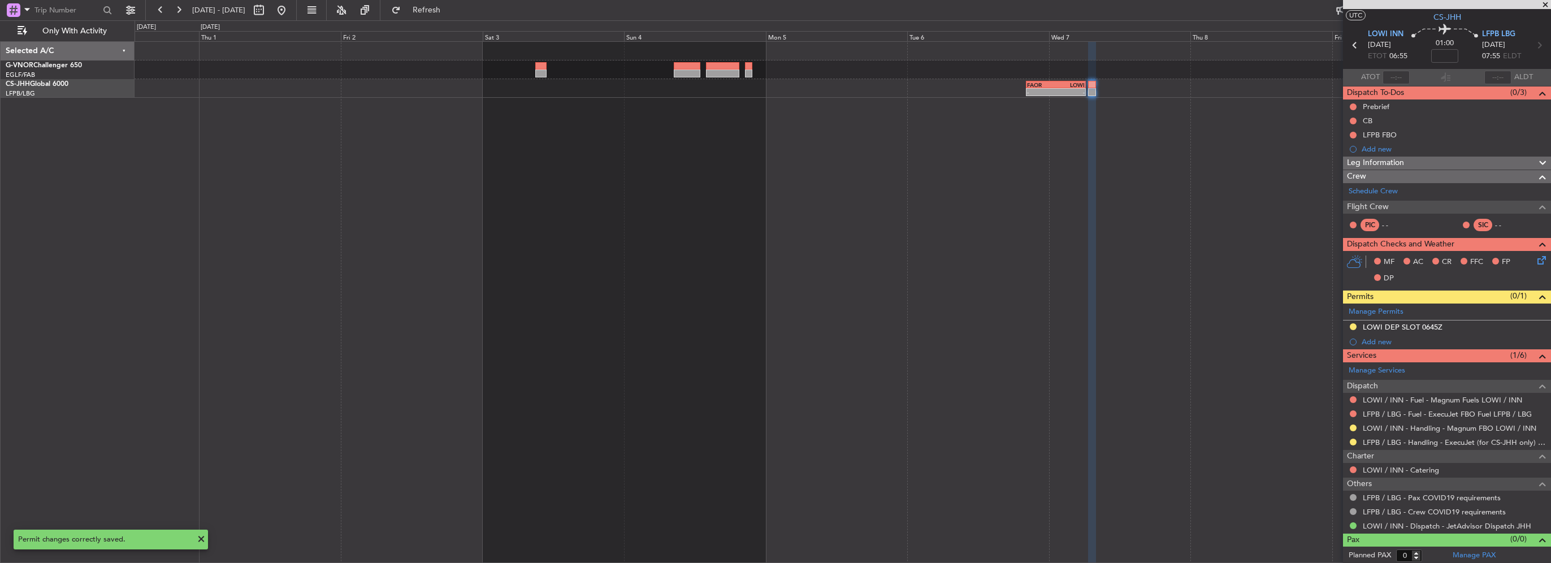
click at [1038, 97] on div "- - FAOR 20:10 Z LOWI 06:15 Z" at bounding box center [843, 302] width 1416 height 522
click at [1040, 97] on div "- - FAOR 20:10 Z LOWI 06:15 Z" at bounding box center [843, 302] width 1416 height 522
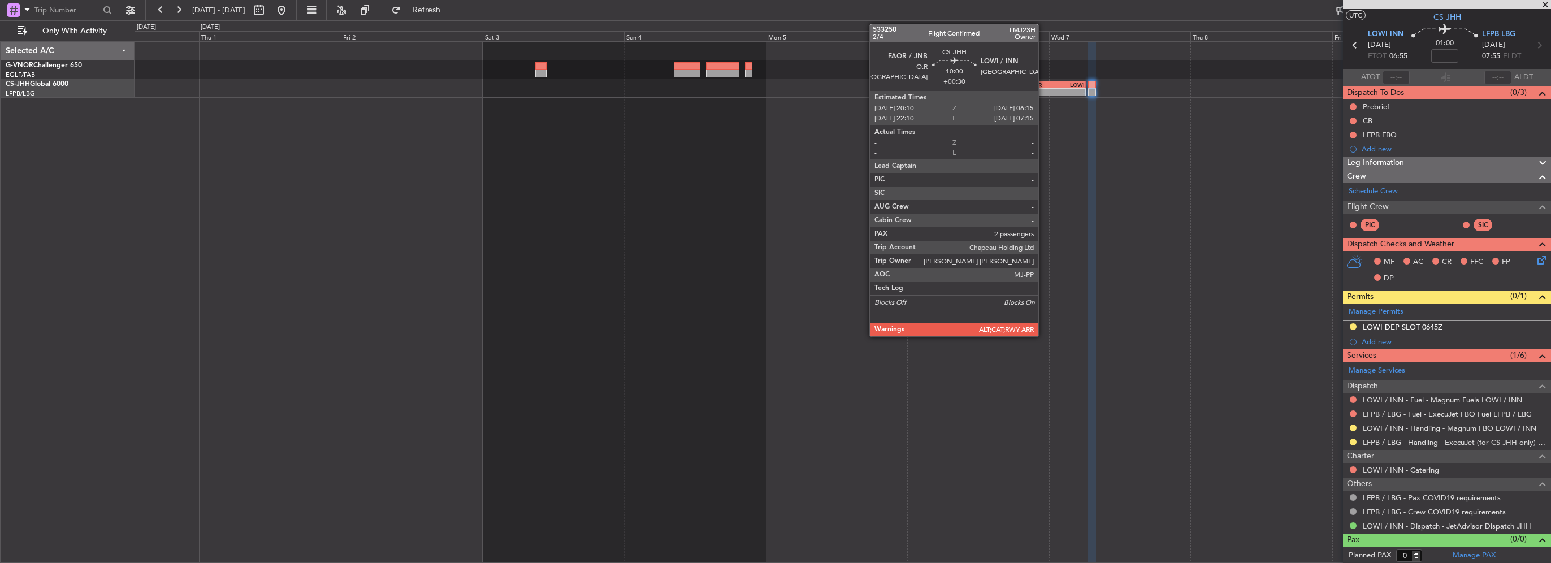
click at [1044, 92] on div "-" at bounding box center [1041, 92] width 29 height 7
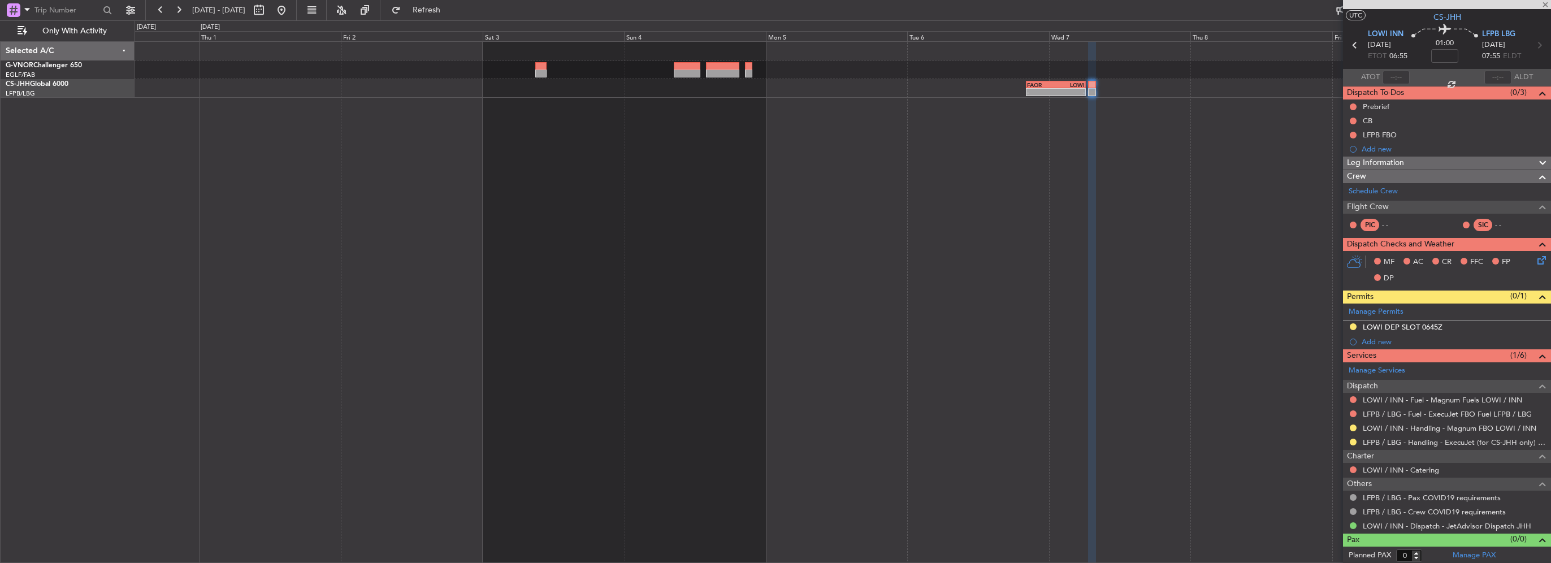
type input "+00:30"
type input "2"
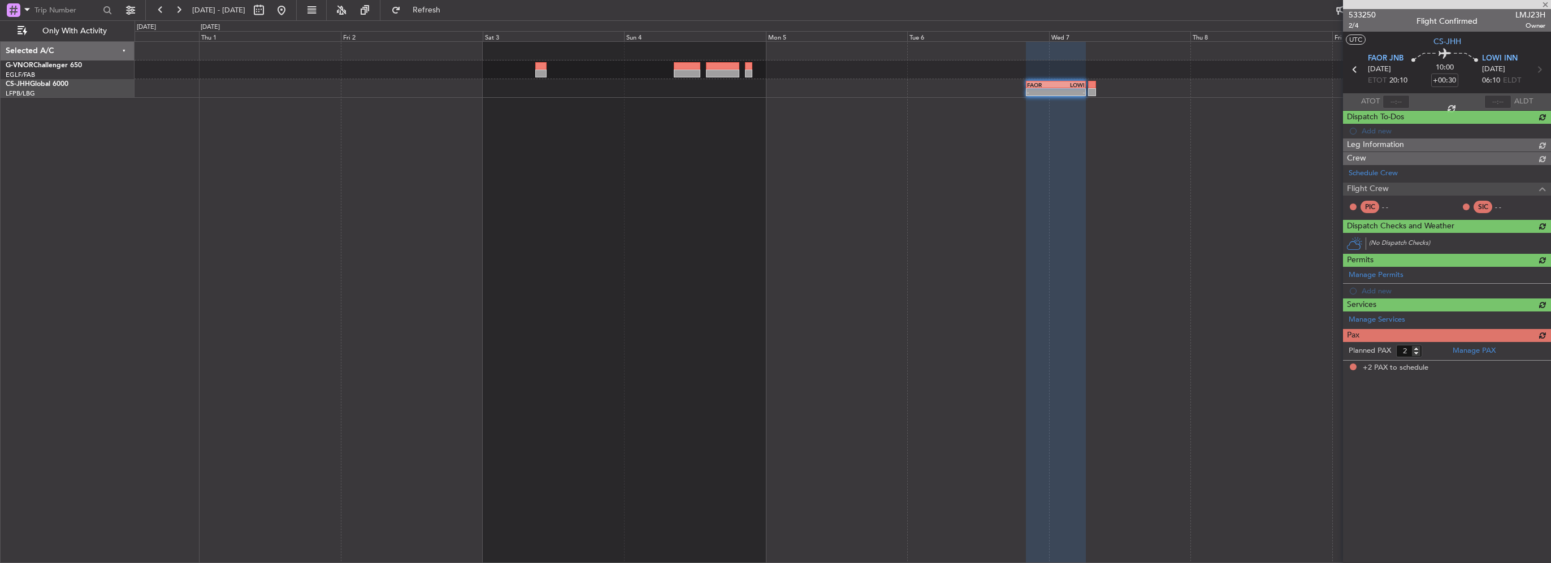
scroll to position [0, 0]
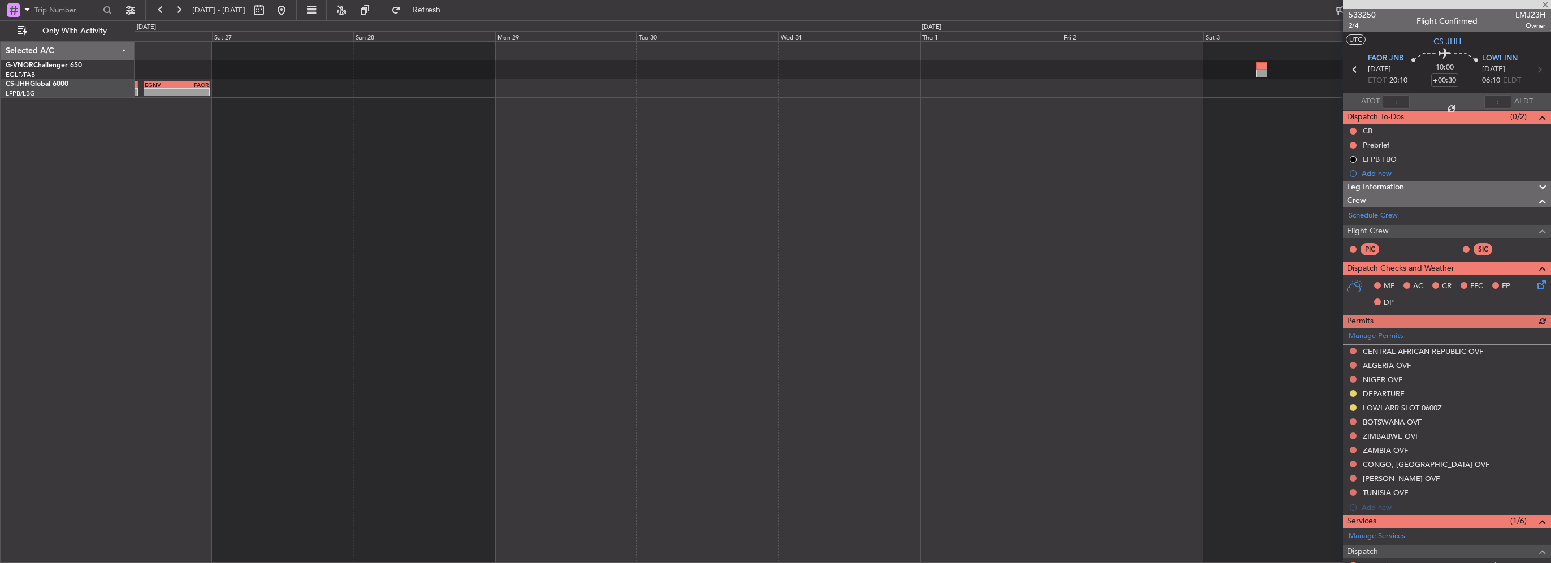
click at [1309, 226] on div "- - EGNV 12:30 Z FAOR 23:40 Z - - FAOR 20:10 Z LOWI 06:15 Z" at bounding box center [843, 302] width 1416 height 522
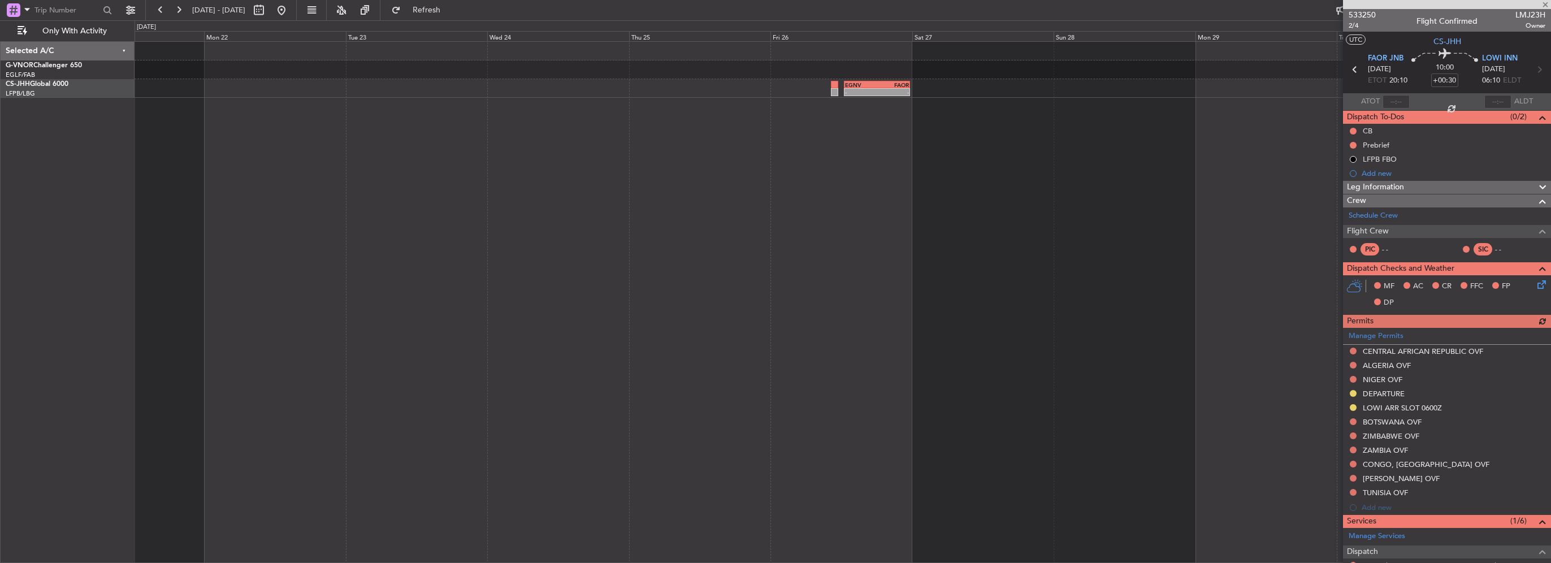
click at [1201, 224] on div "- - EGNV 12:30 Z FAOR 23:40 Z" at bounding box center [843, 302] width 1416 height 522
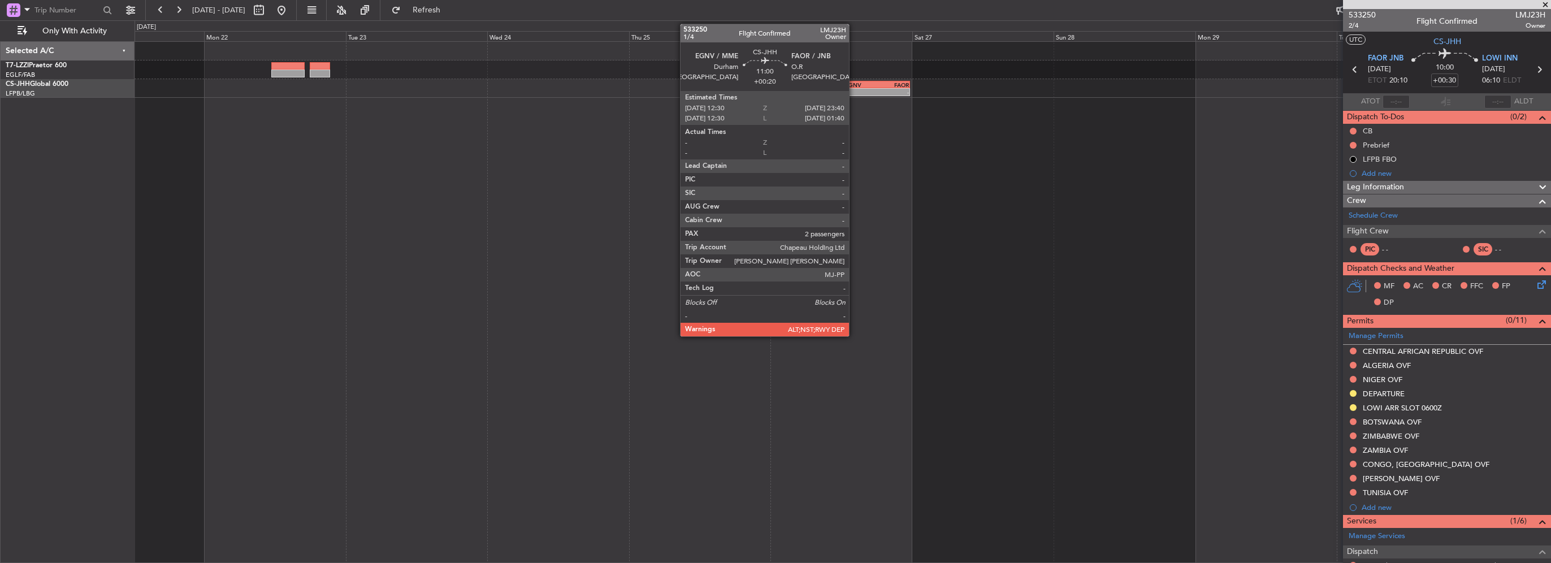
click at [854, 92] on div "-" at bounding box center [861, 92] width 32 height 7
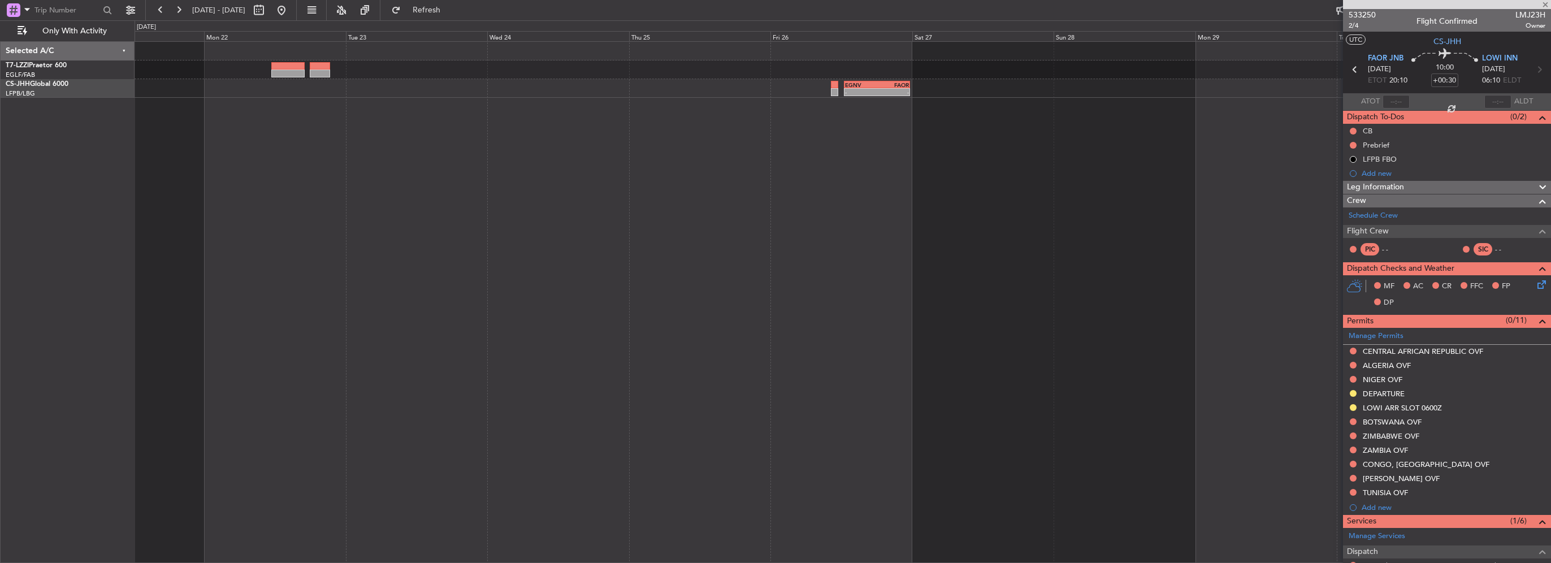
type input "+00:20"
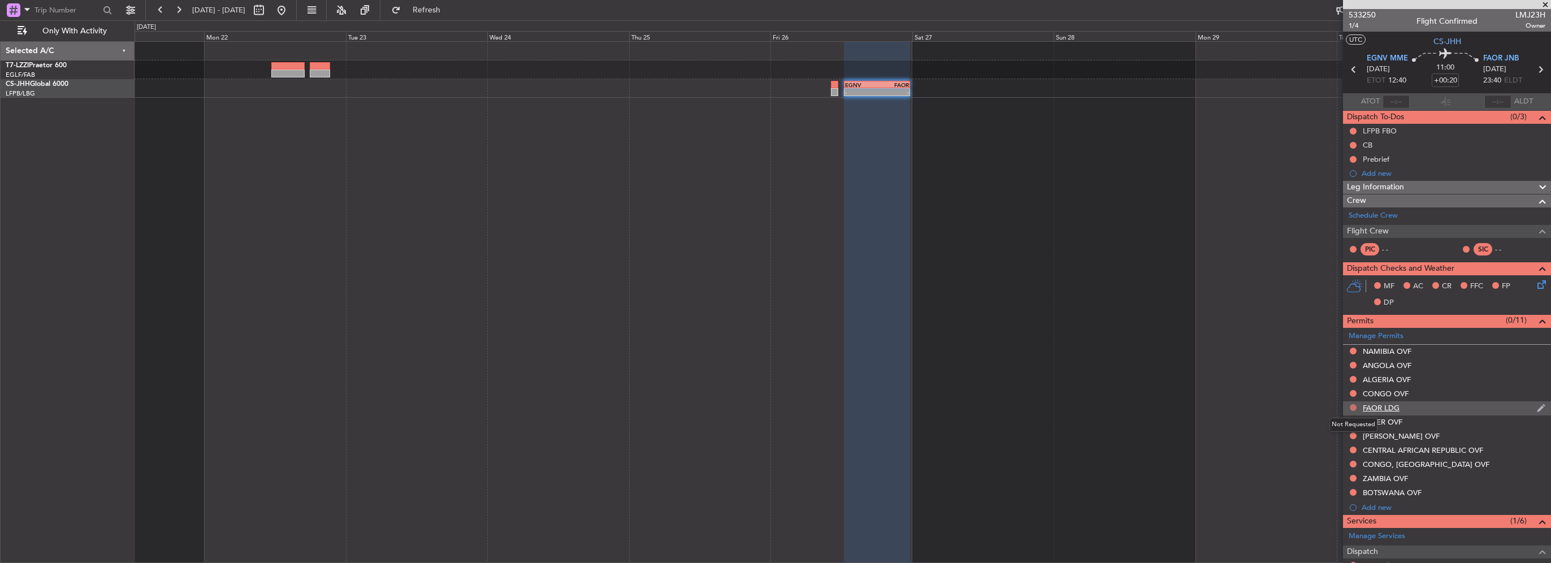
click at [1353, 407] on button at bounding box center [1353, 407] width 7 height 7
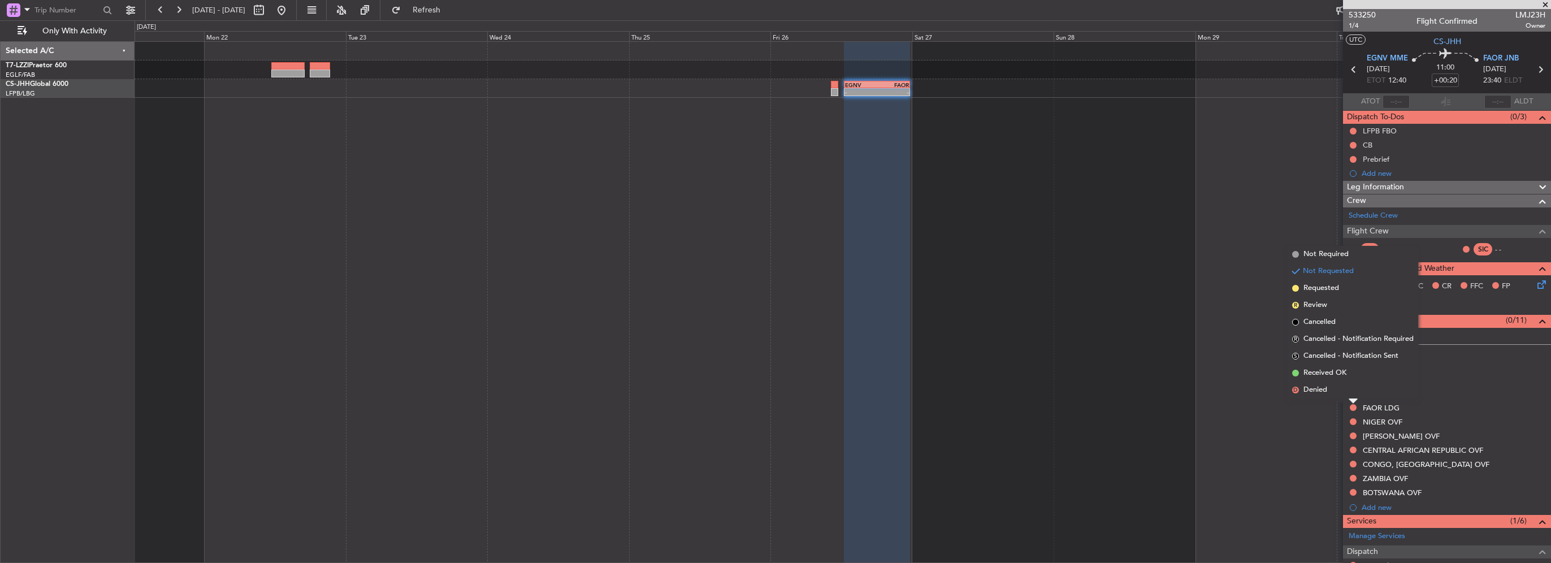
click at [1329, 292] on span "Requested" at bounding box center [1321, 288] width 36 height 11
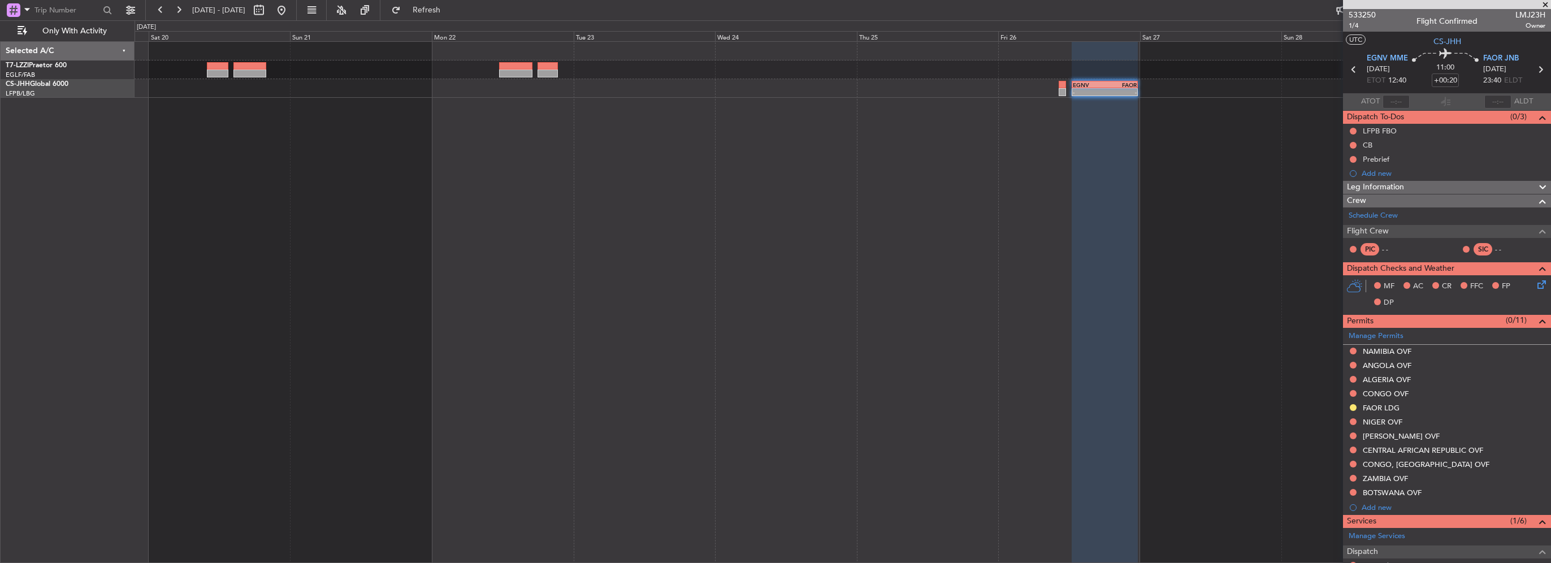
click at [1212, 224] on div "- - EGNV 12:30 Z FAOR 23:40 Z" at bounding box center [843, 302] width 1416 height 522
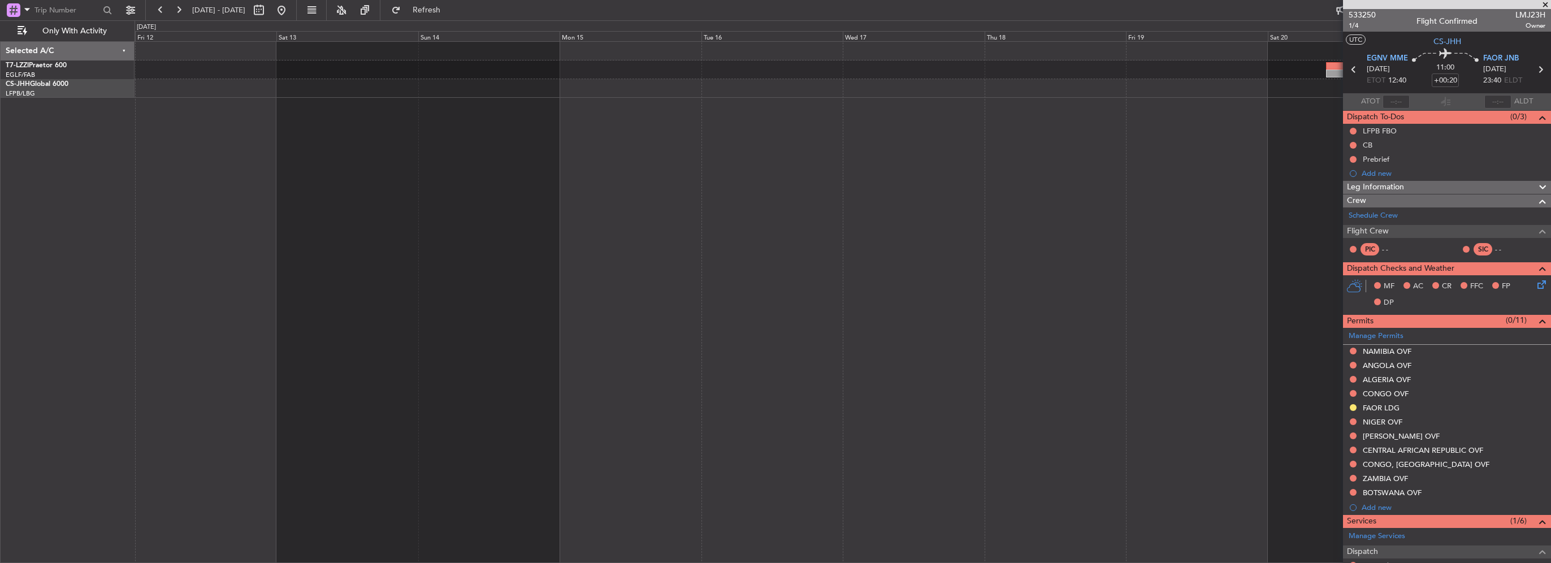
click at [1334, 209] on div at bounding box center [843, 302] width 1416 height 522
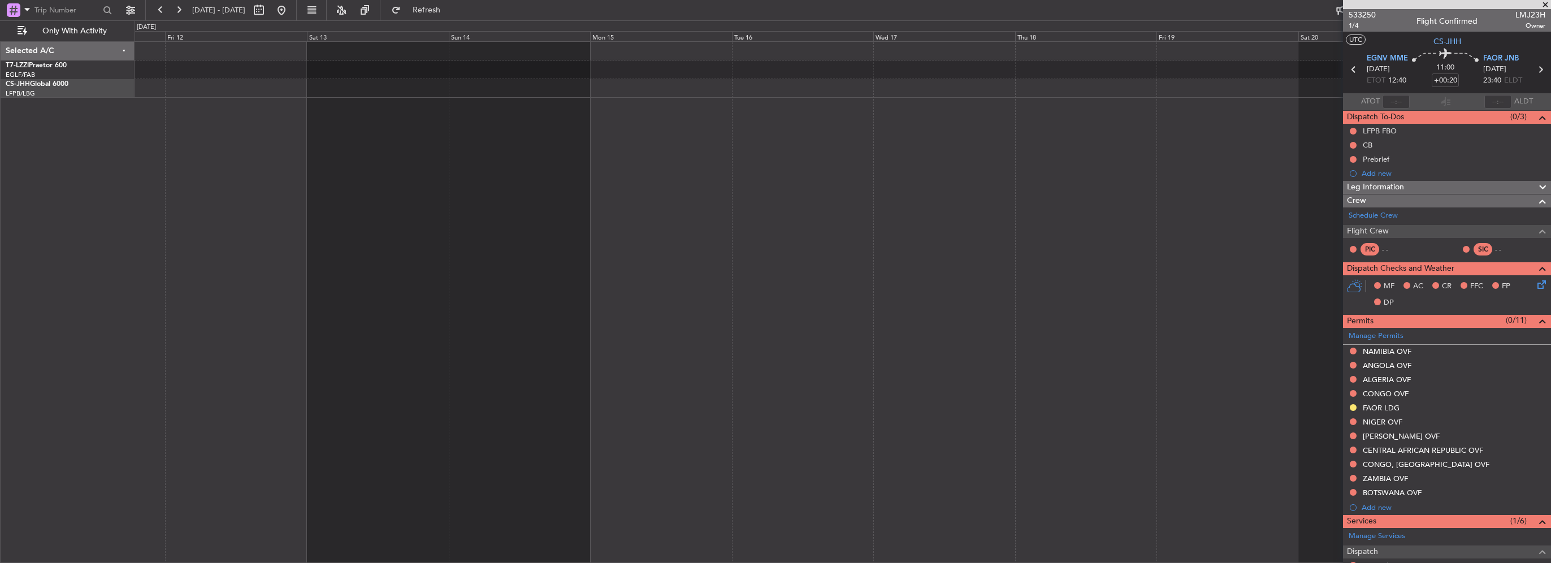
click at [1384, 188] on fb-app "21 Dec 2025 - 31 Dec 2025 Refresh Quick Links Only With Activity Selected A/C T…" at bounding box center [775, 285] width 1551 height 554
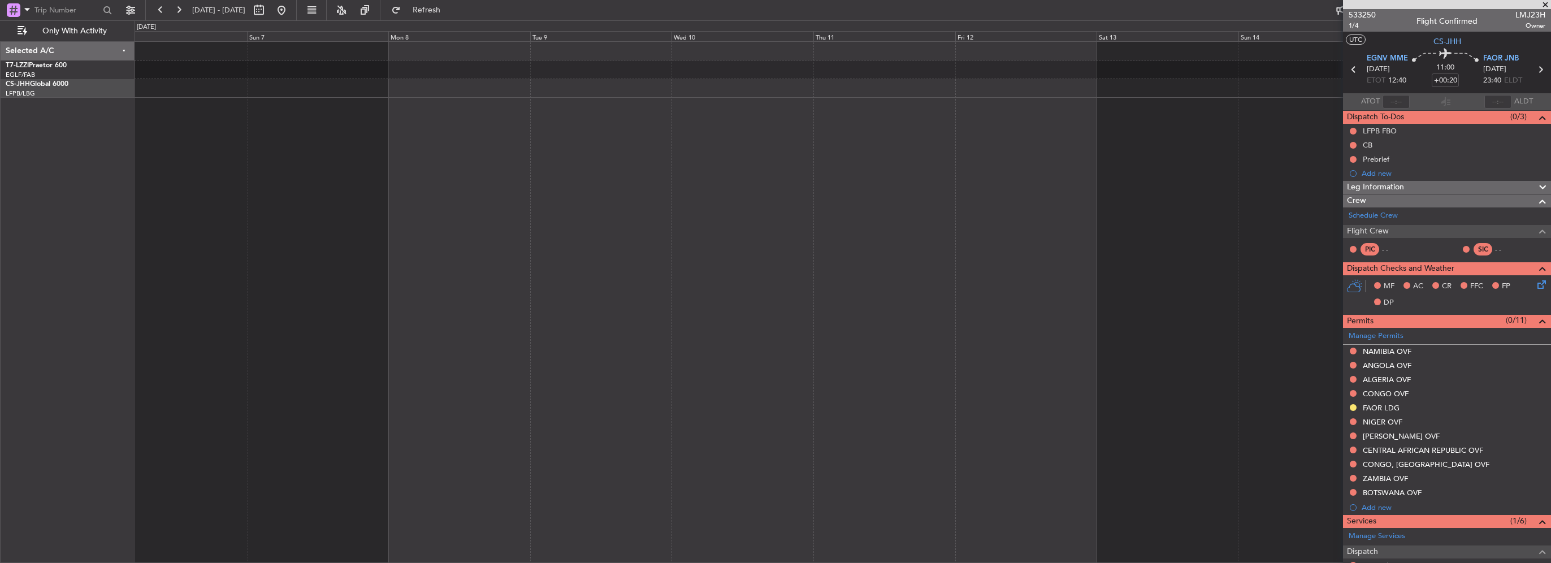
click at [1184, 169] on div at bounding box center [843, 302] width 1416 height 522
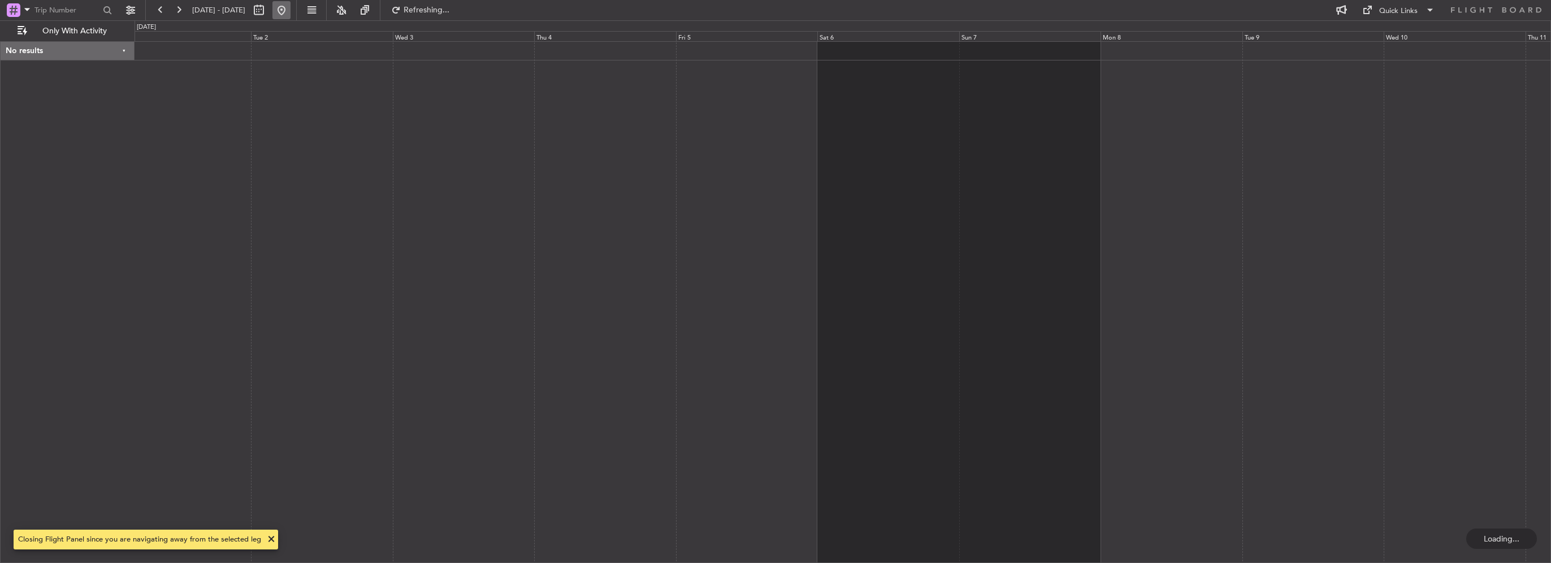
click at [291, 11] on button at bounding box center [281, 10] width 18 height 18
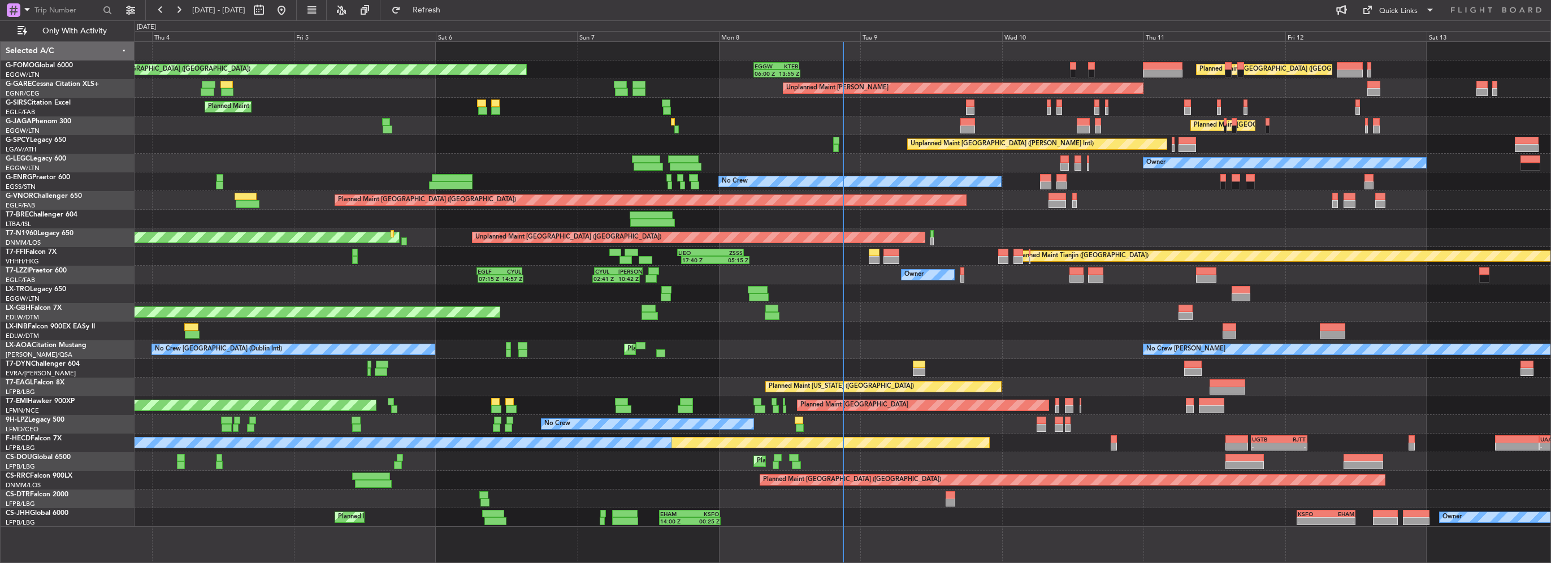
click at [21, 251] on div "Planned Maint London (Luton) Planned Maint London (Luton) 06:00 Z 13:55 Z EGGW …" at bounding box center [775, 291] width 1551 height 543
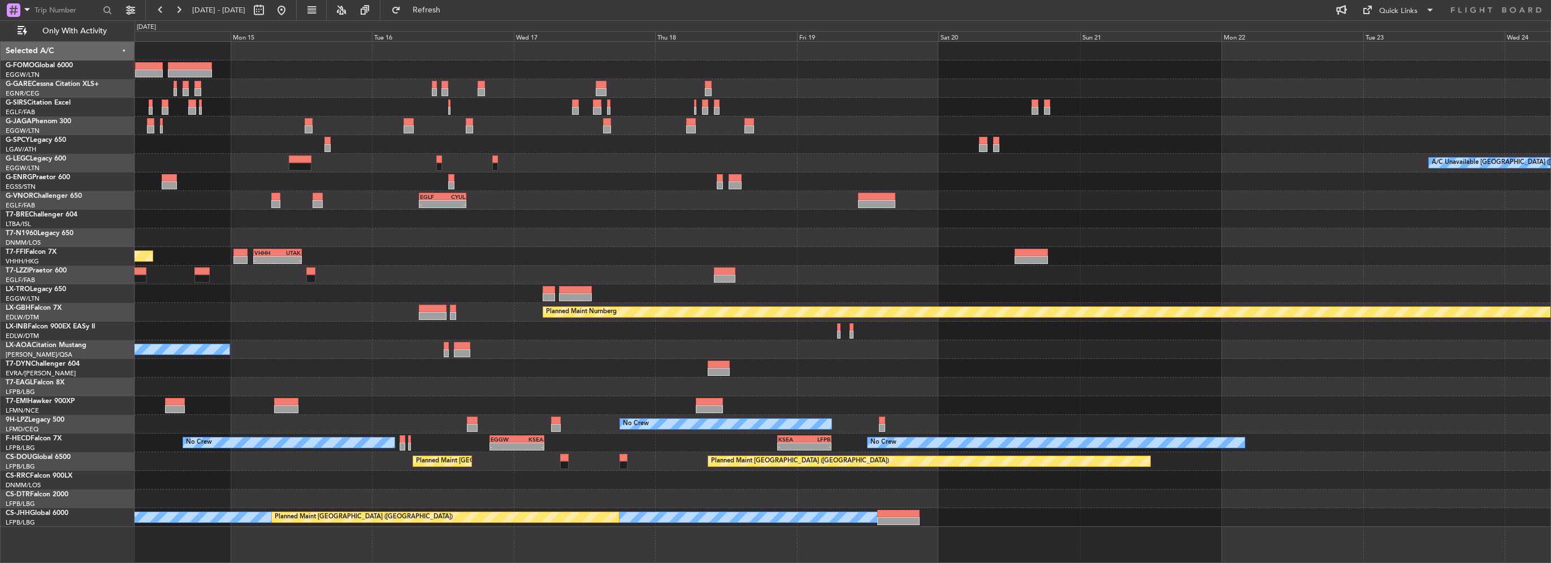
click at [317, 244] on div "Planned Maint London (Luton) A/C Unavailable London (Luton) Owner - - EGLF 08:0…" at bounding box center [843, 284] width 1416 height 485
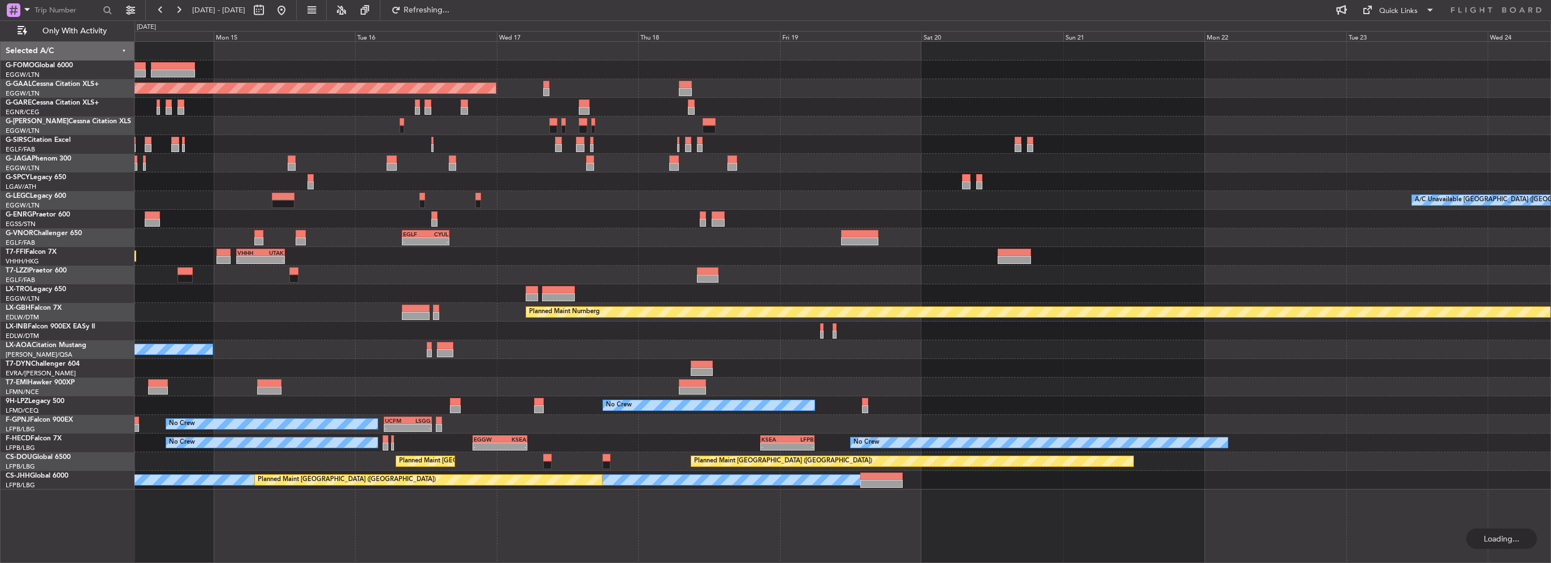
click at [838, 249] on div "Planned Maint London (Luton) Planned Maint Dusseldorf A/C Unavailable London (L…" at bounding box center [843, 266] width 1416 height 448
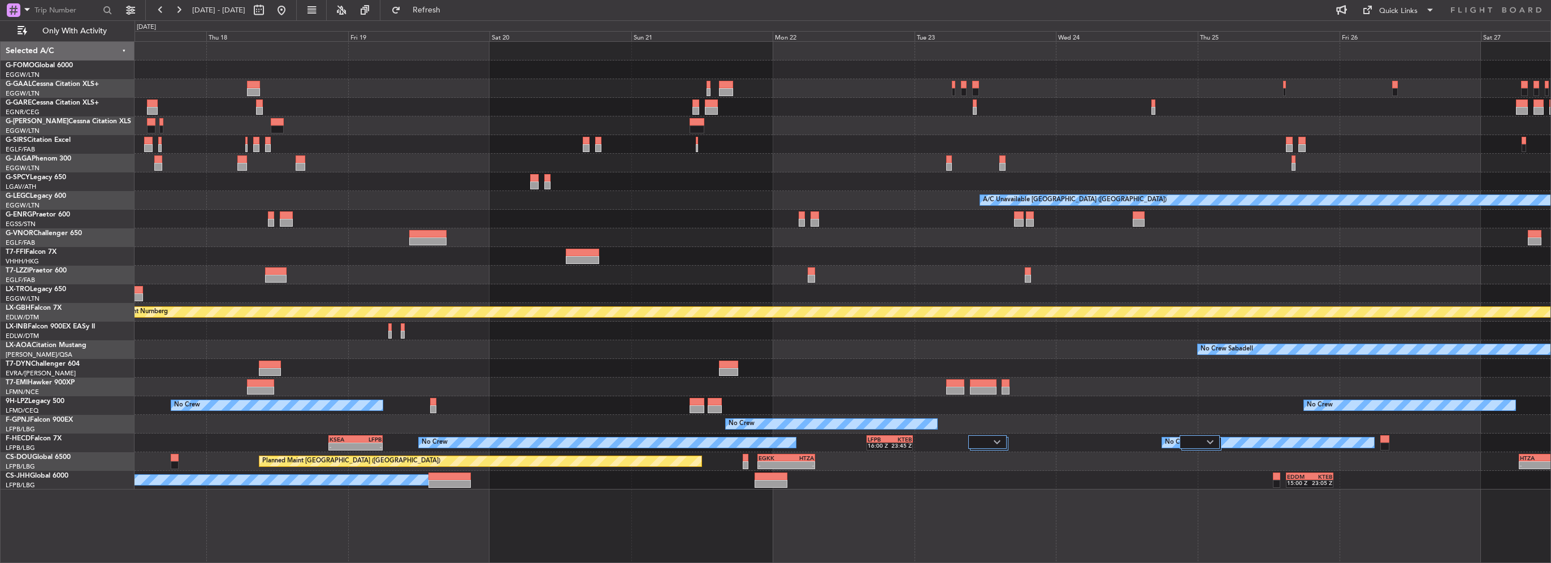
click at [414, 283] on div "Planned Maint Dusseldorf A/C Unavailable London (Luton) EGLF 08:00 Z CYUL 16:00…" at bounding box center [843, 266] width 1416 height 448
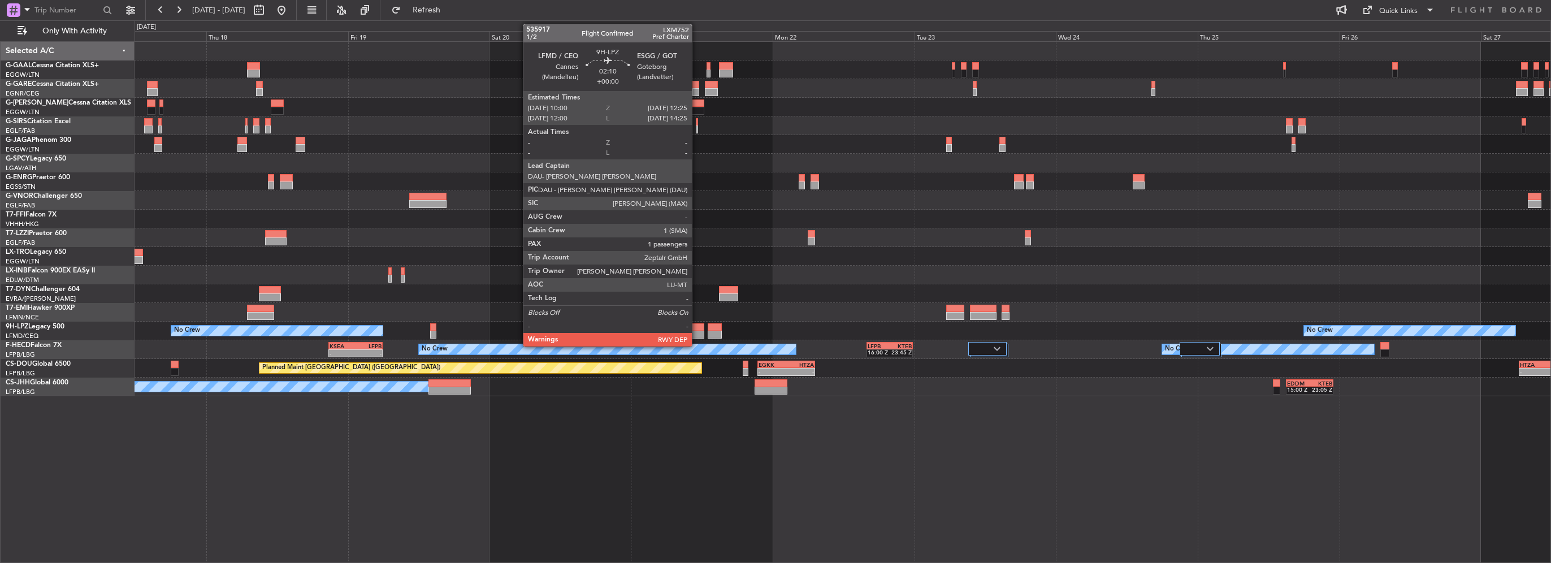
click at [697, 335] on div at bounding box center [697, 335] width 15 height 8
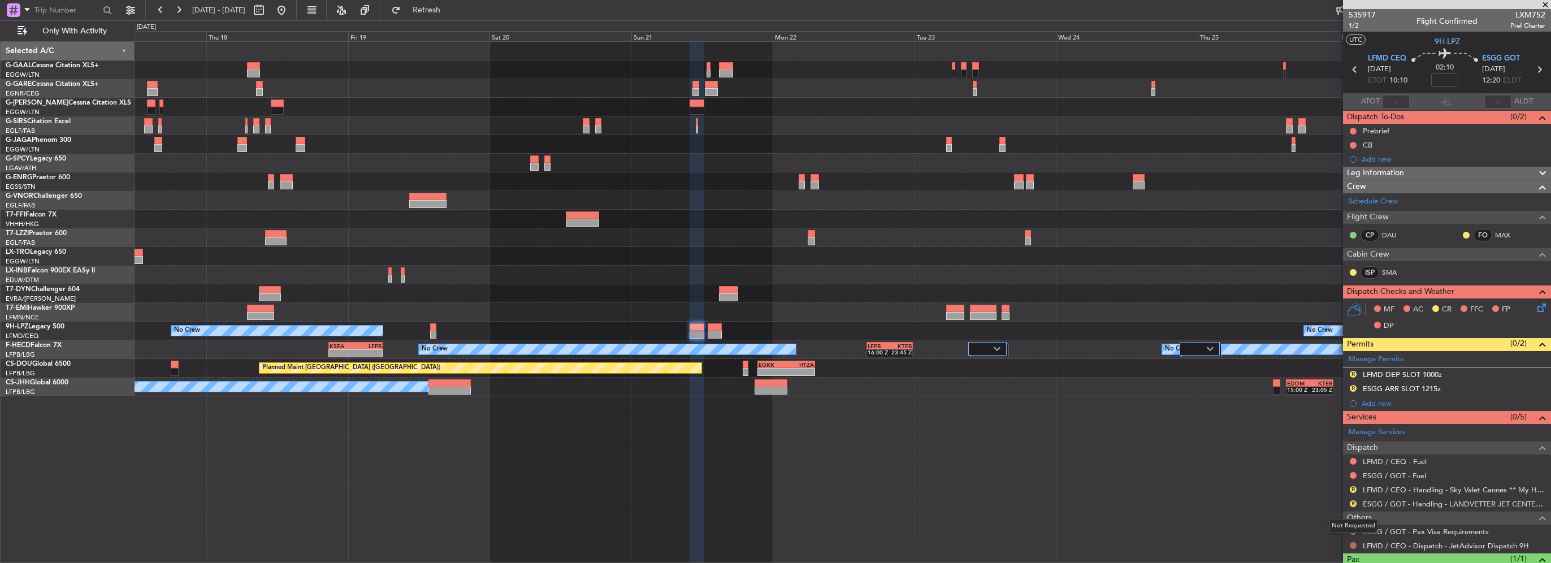
click at [1351, 542] on button at bounding box center [1353, 545] width 7 height 7
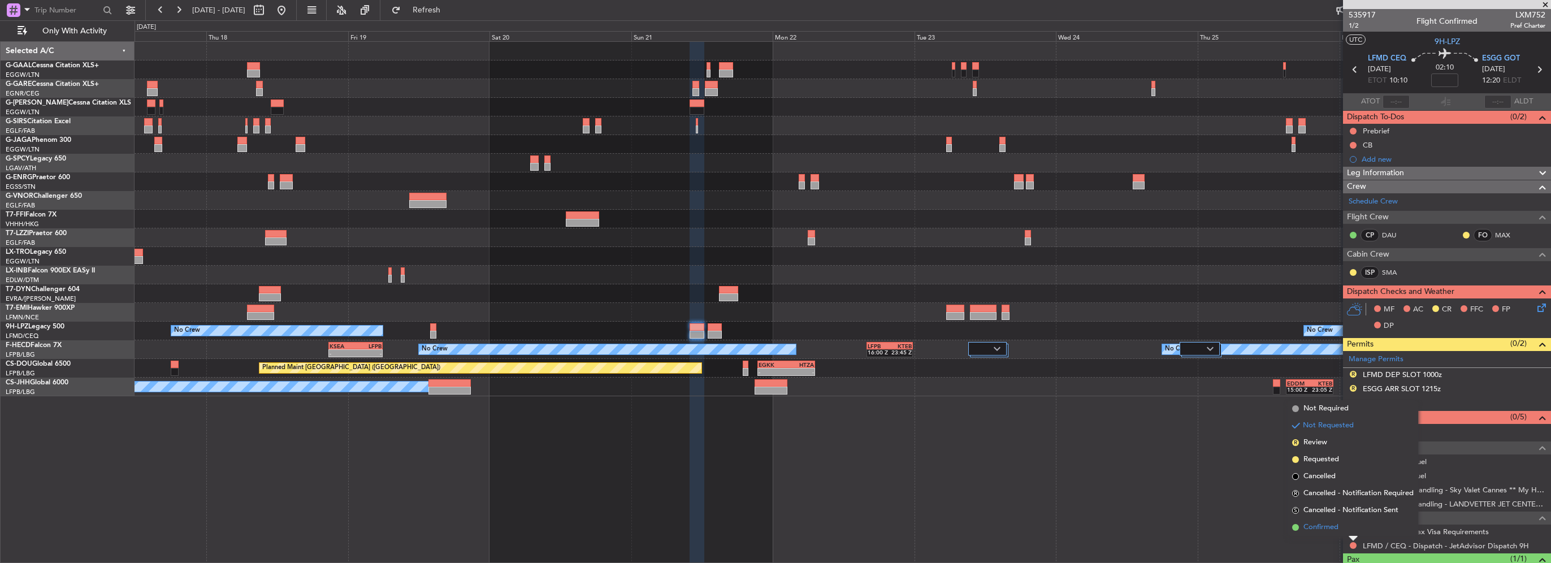
click at [1341, 527] on li "Confirmed" at bounding box center [1353, 527] width 131 height 17
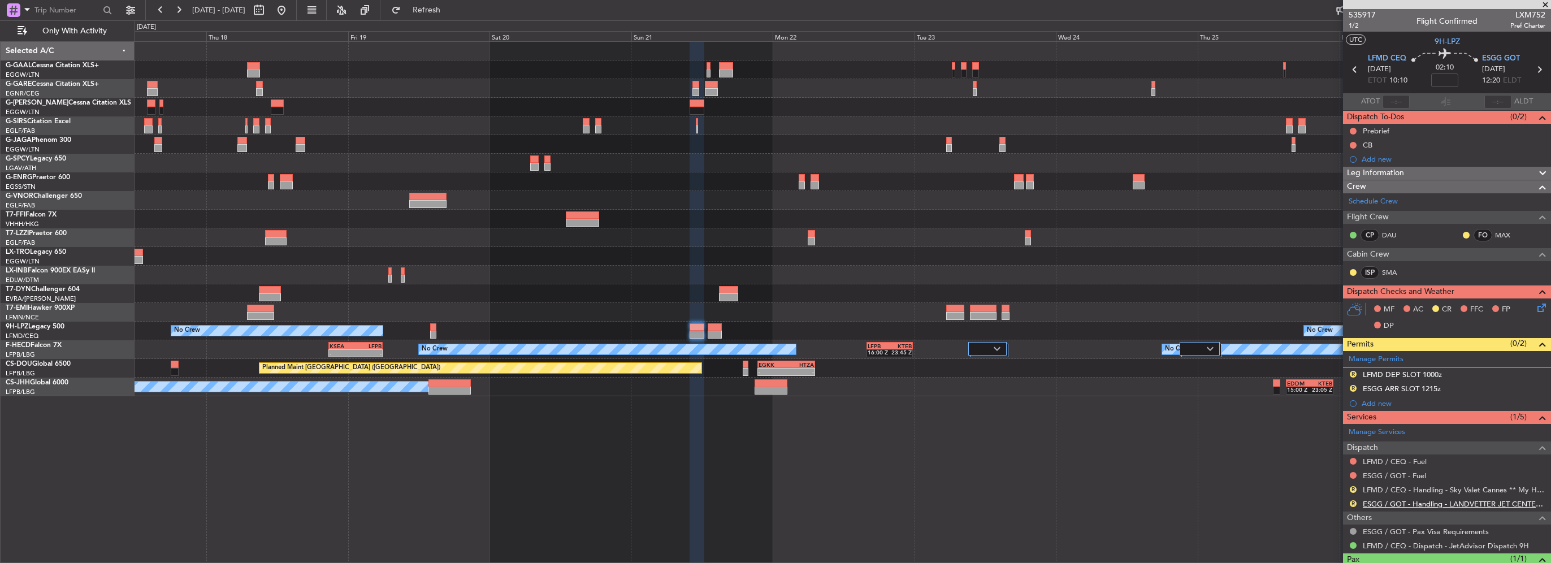
click at [1513, 504] on link "ESGG / GOT - Handling - LANDVETTER JET CENTER ESGG/GOT" at bounding box center [1454, 504] width 183 height 10
click at [1437, 387] on div "ESGG ARR SLOT 1215z" at bounding box center [1402, 389] width 78 height 10
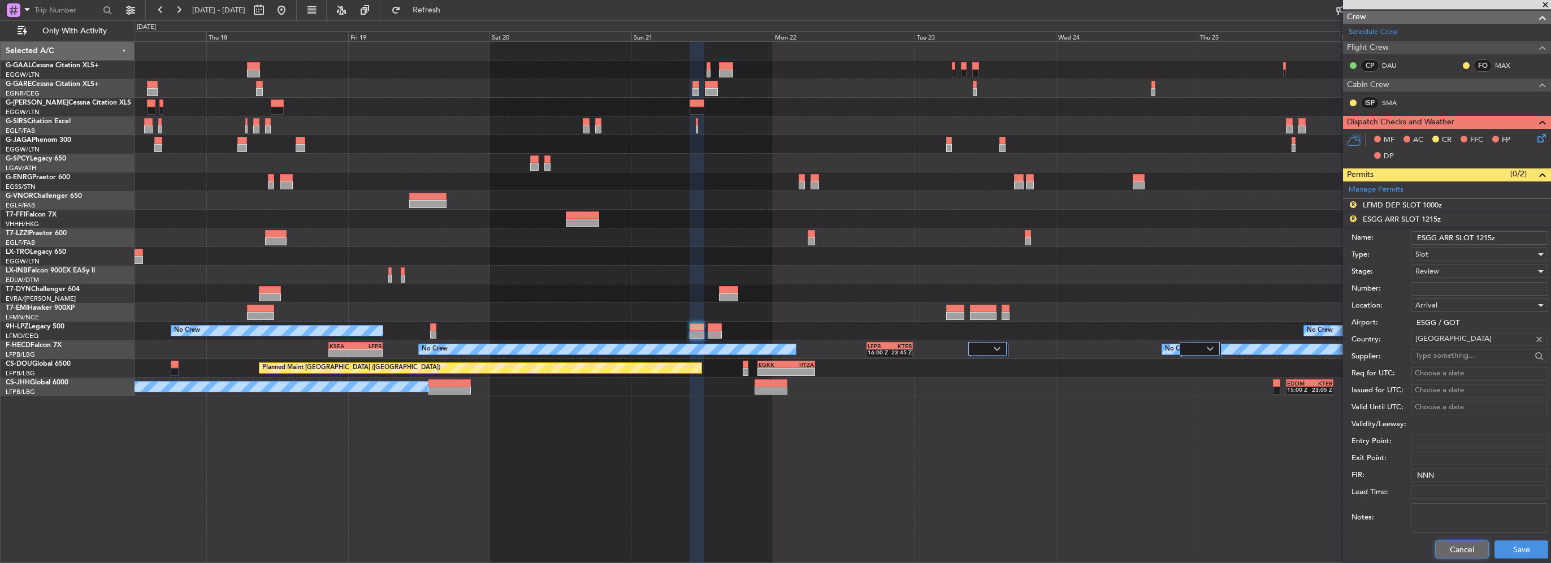
click at [1462, 541] on button "Cancel" at bounding box center [1462, 549] width 54 height 18
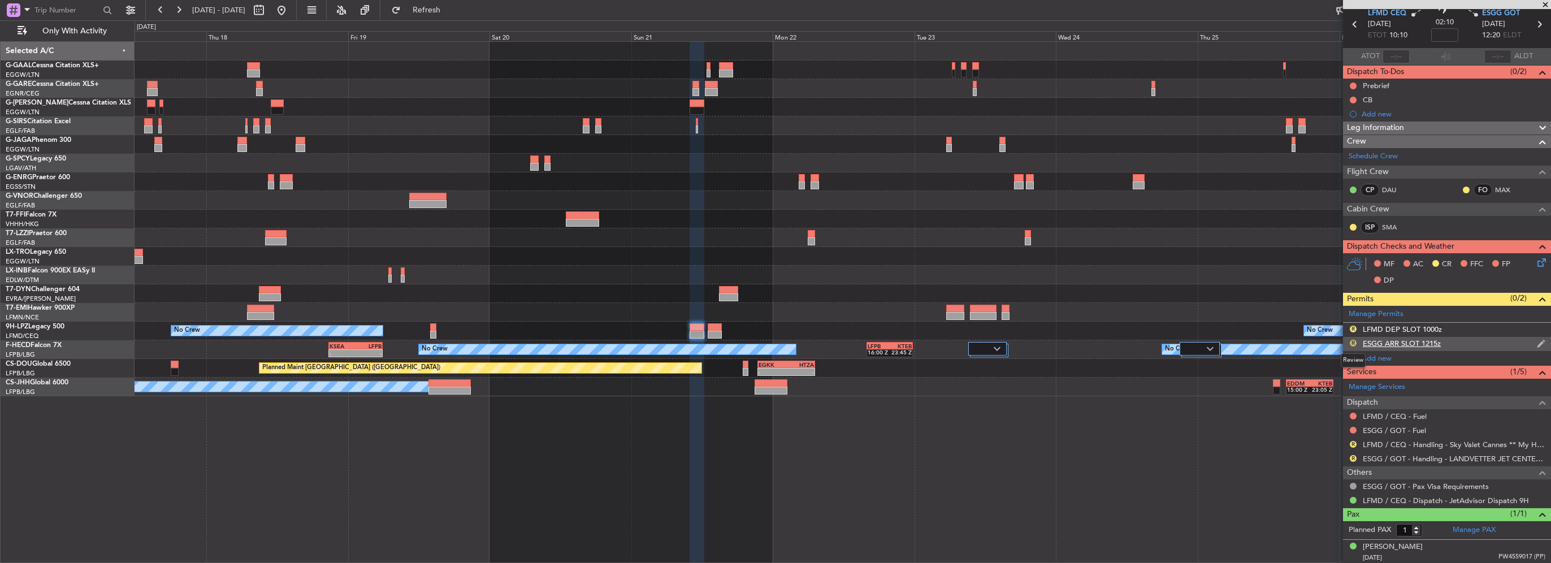
click at [1352, 341] on button "R" at bounding box center [1353, 343] width 7 height 7
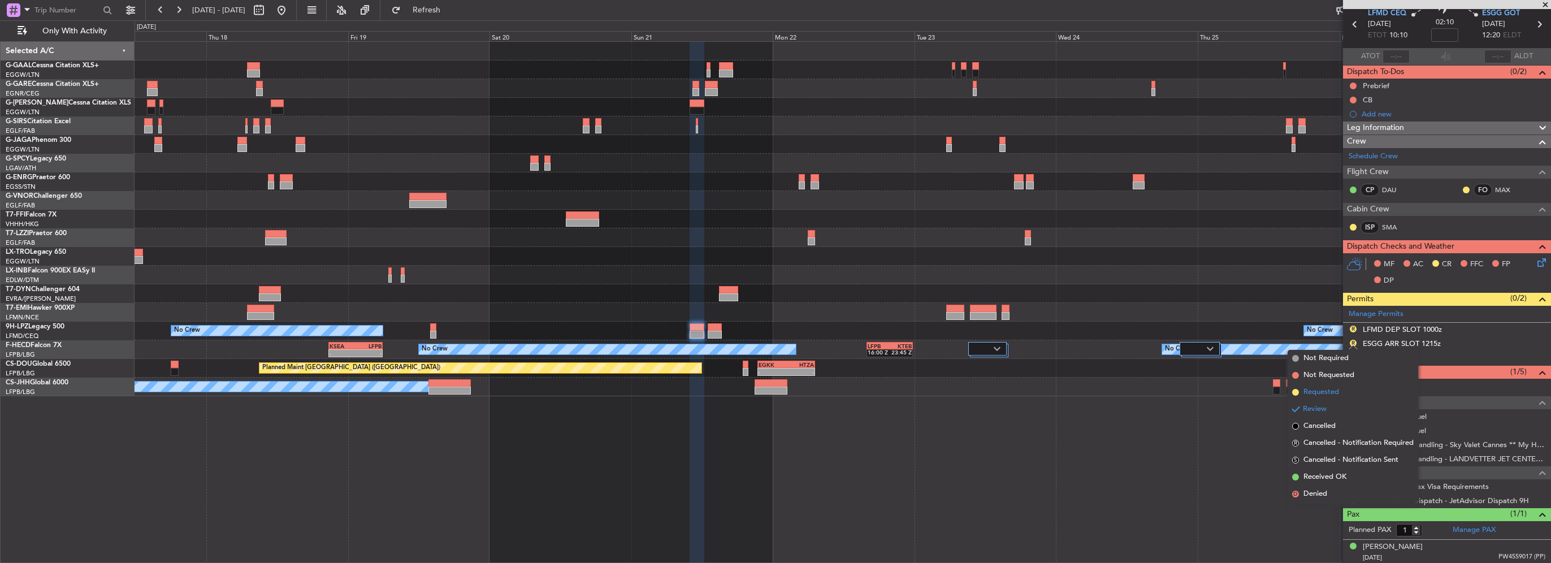
click at [1337, 400] on li "Requested" at bounding box center [1353, 392] width 131 height 17
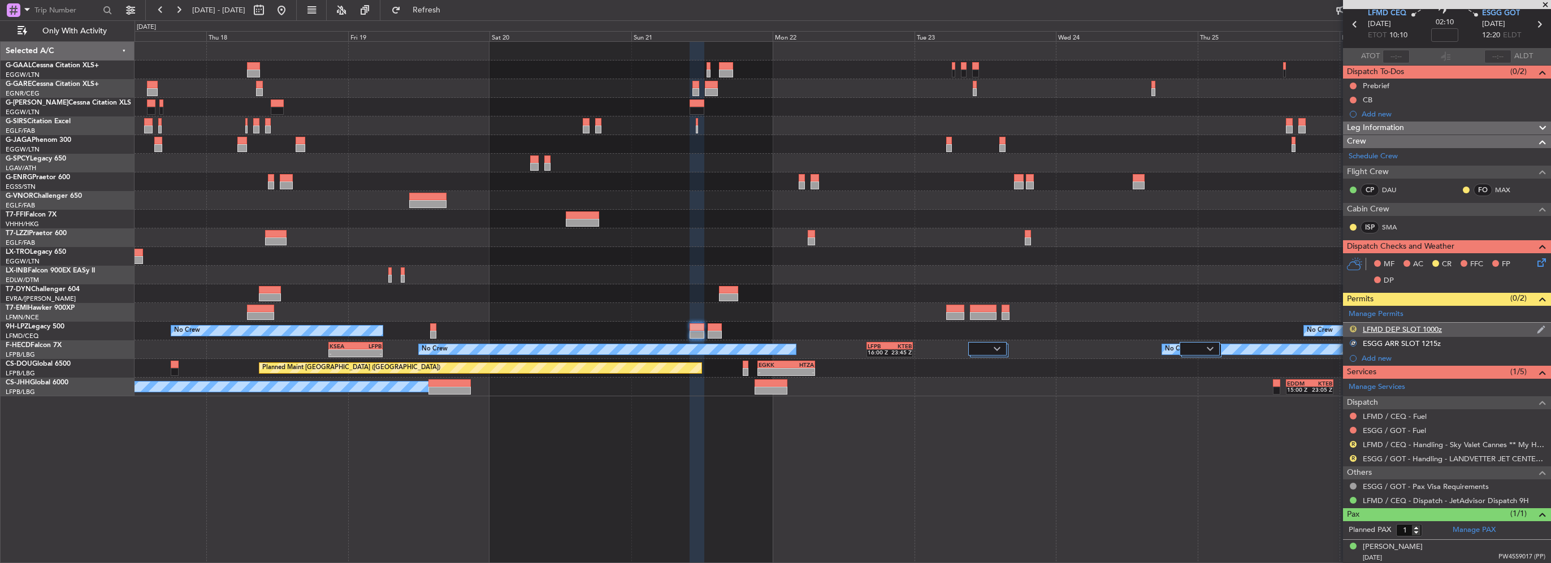
click at [1353, 328] on button "R" at bounding box center [1353, 329] width 7 height 7
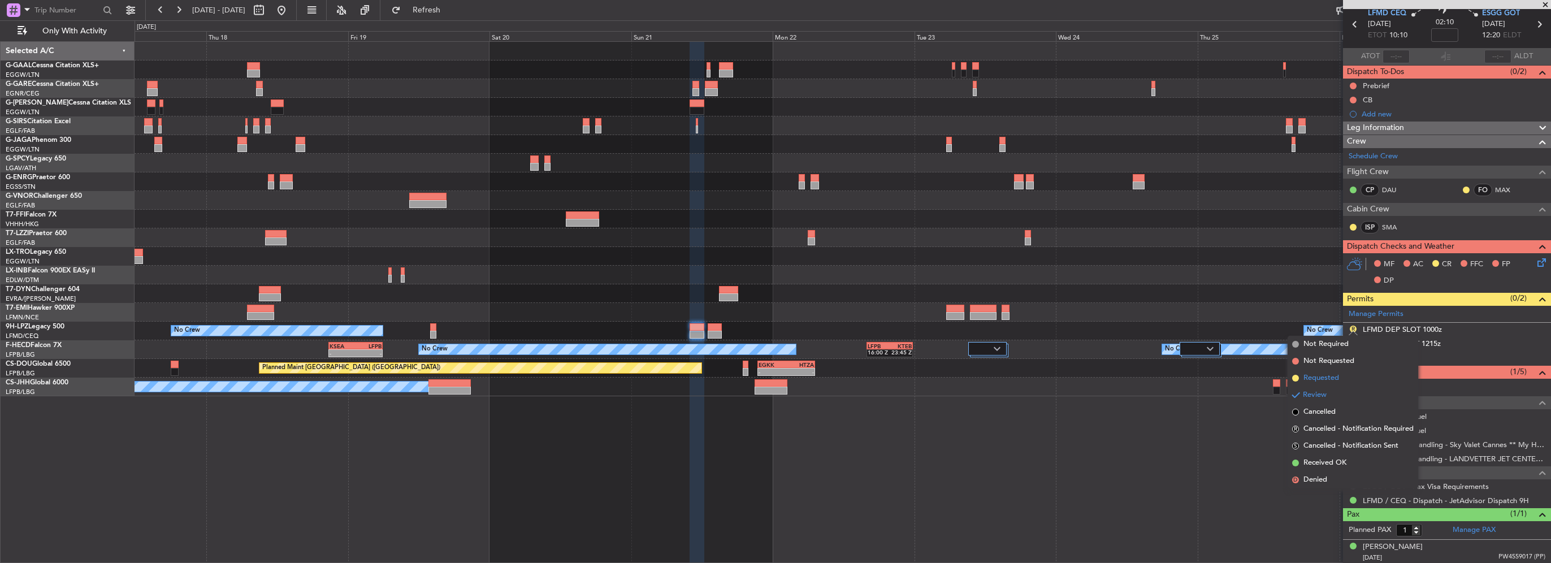
click at [1325, 380] on span "Requested" at bounding box center [1321, 377] width 36 height 11
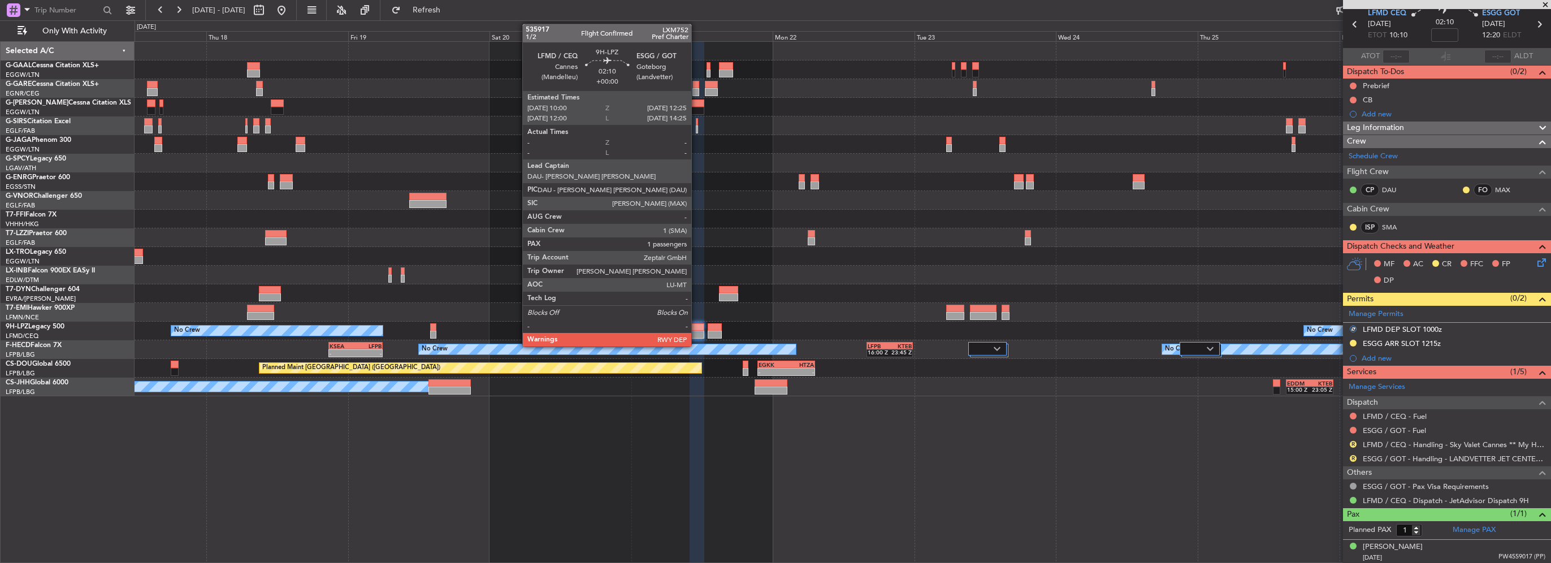
click at [696, 323] on div at bounding box center [697, 327] width 15 height 8
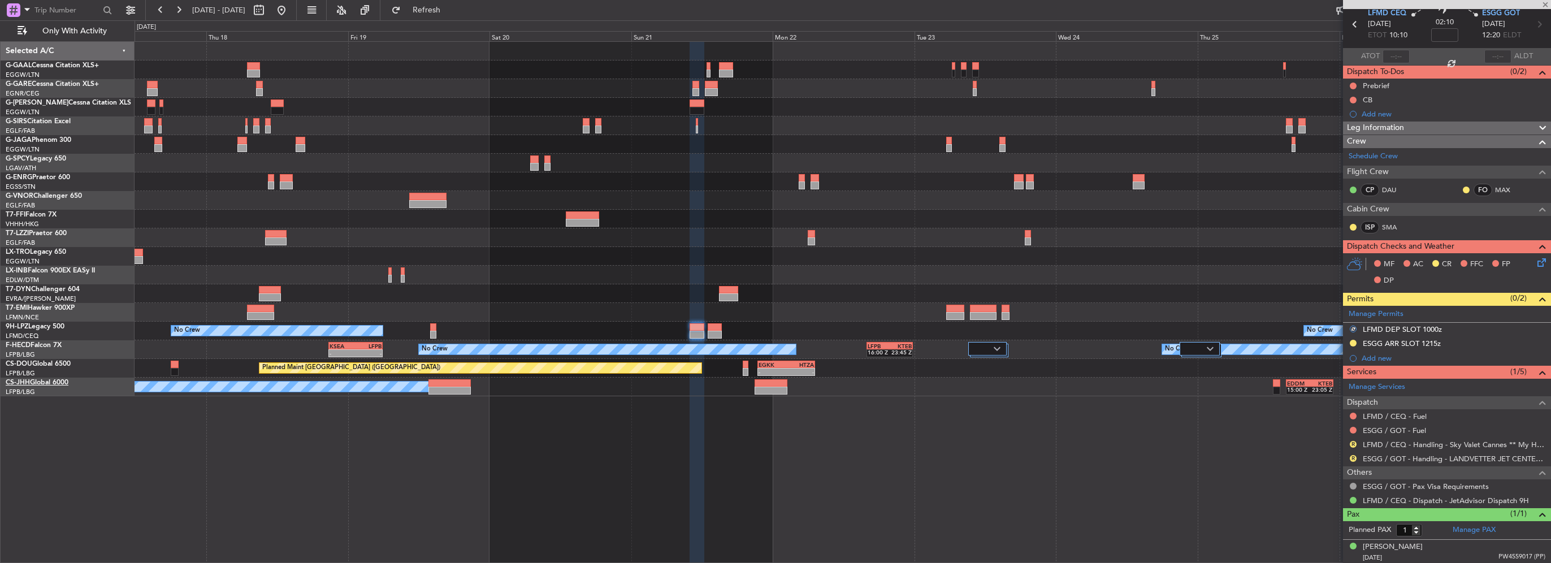
scroll to position [0, 0]
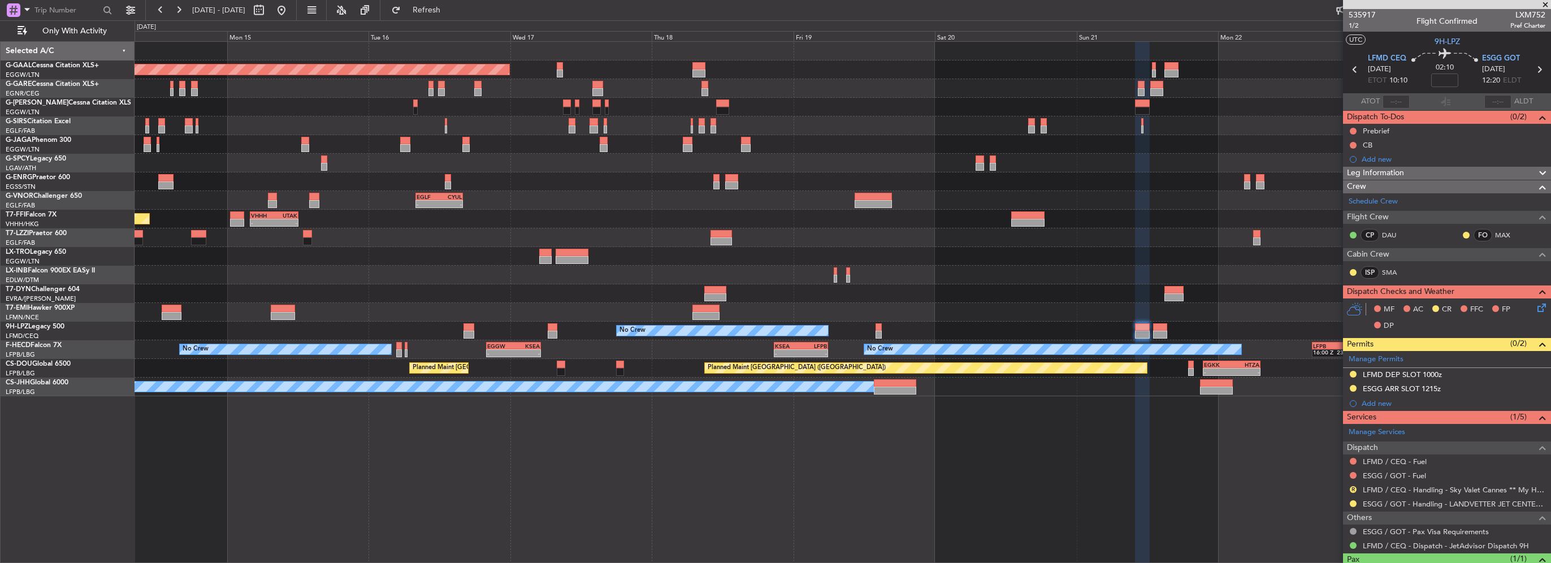
click at [865, 297] on div at bounding box center [843, 293] width 1416 height 19
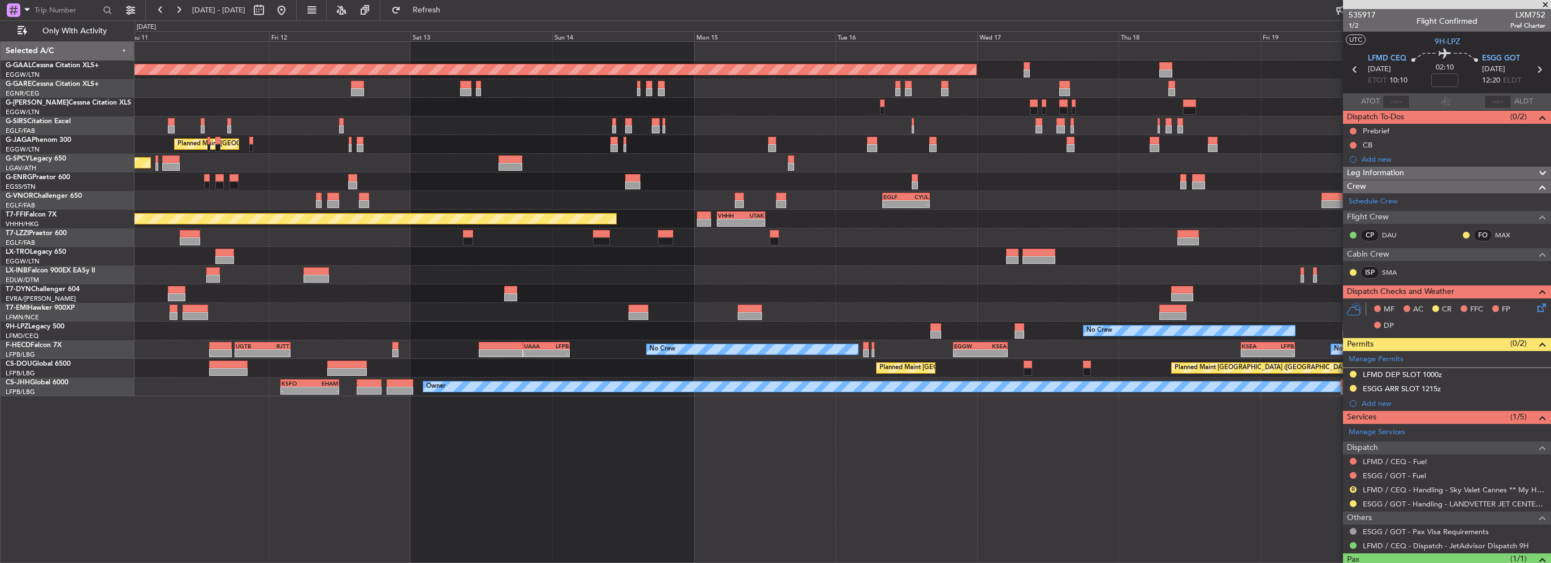
click at [932, 317] on div "Planned Maint Dusseldorf Unplanned Maint Chester Planned Maint London (Luton) U…" at bounding box center [843, 219] width 1416 height 354
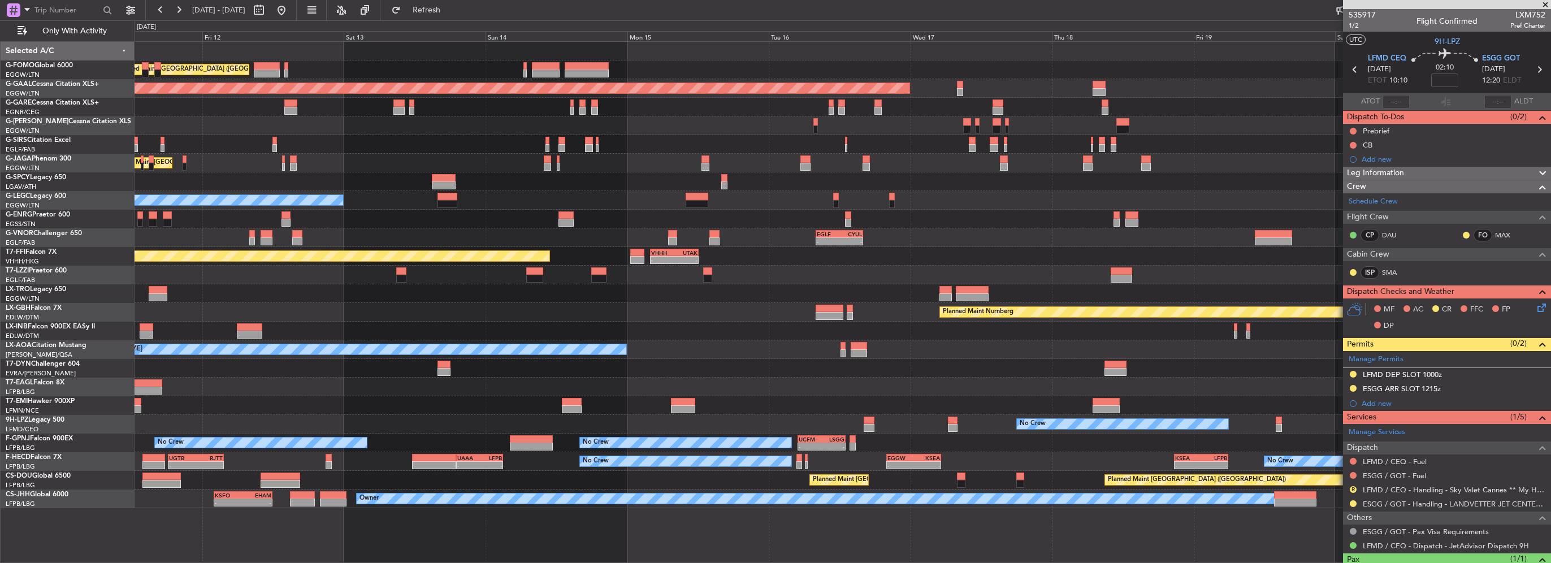
click at [852, 399] on div "Planned Maint [GEOGRAPHIC_DATA]" at bounding box center [843, 405] width 1416 height 19
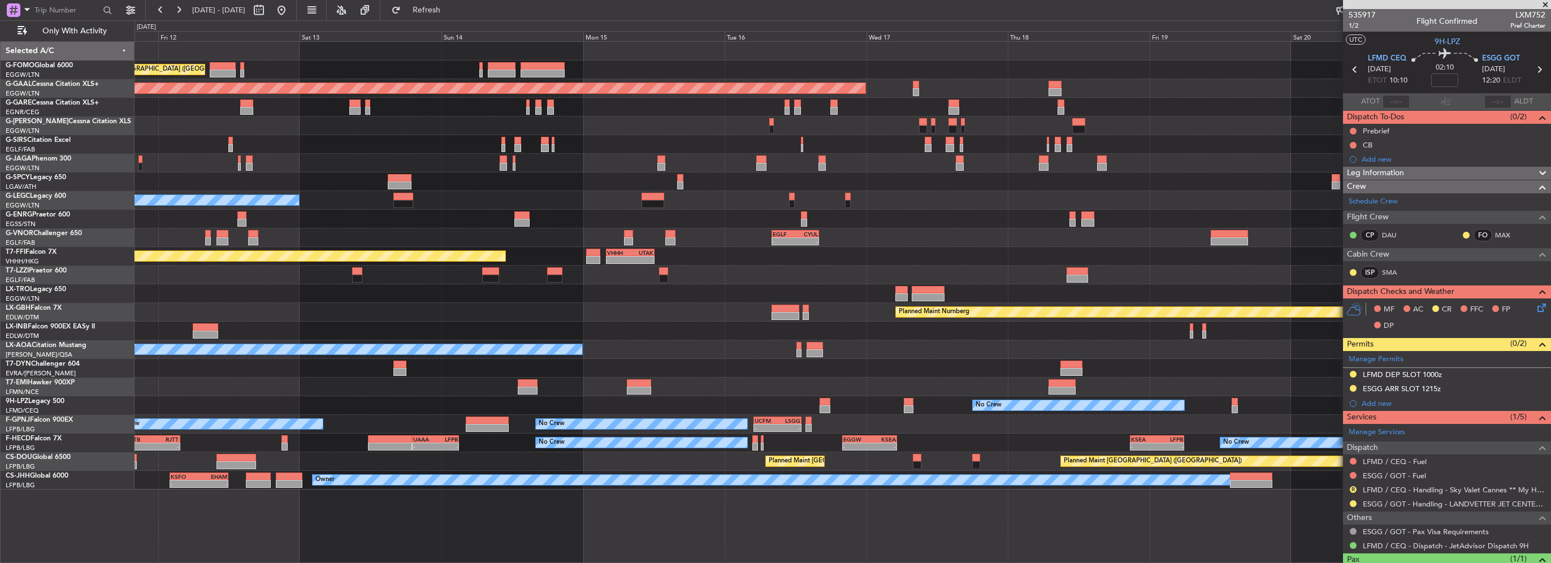
click at [501, 369] on div at bounding box center [843, 368] width 1416 height 19
click at [748, 371] on div at bounding box center [843, 368] width 1416 height 19
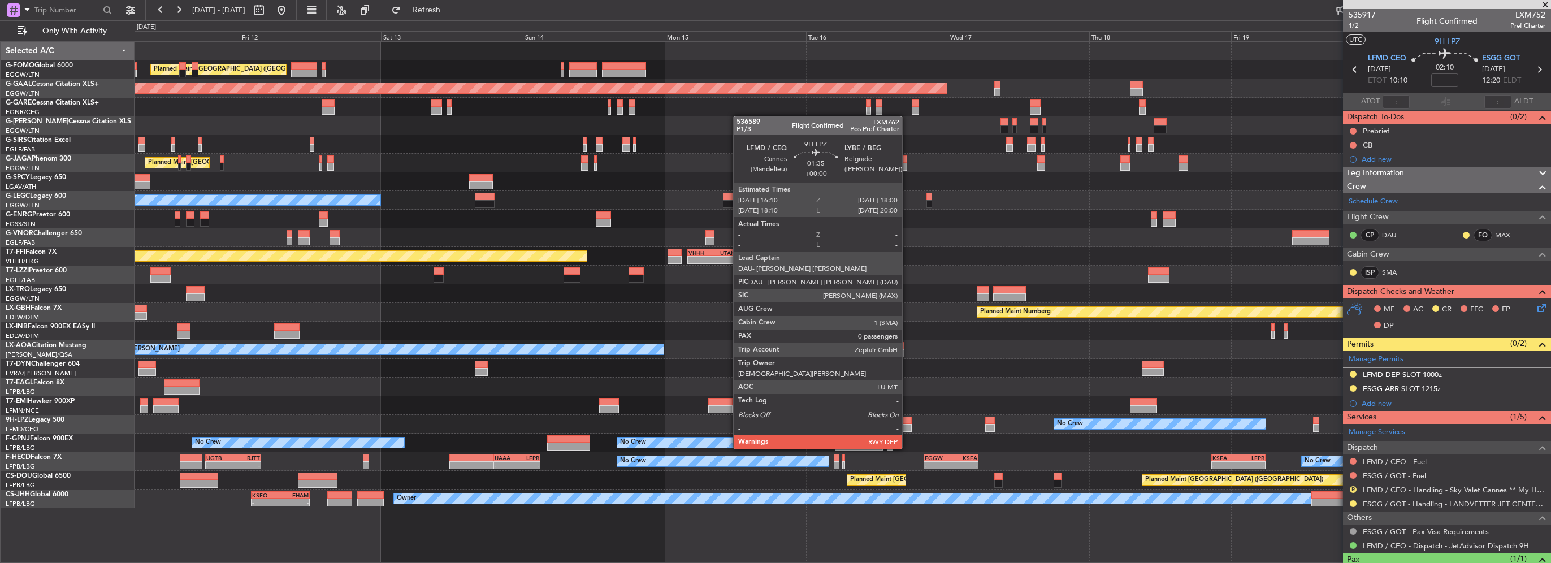
click at [907, 427] on div at bounding box center [906, 428] width 11 height 8
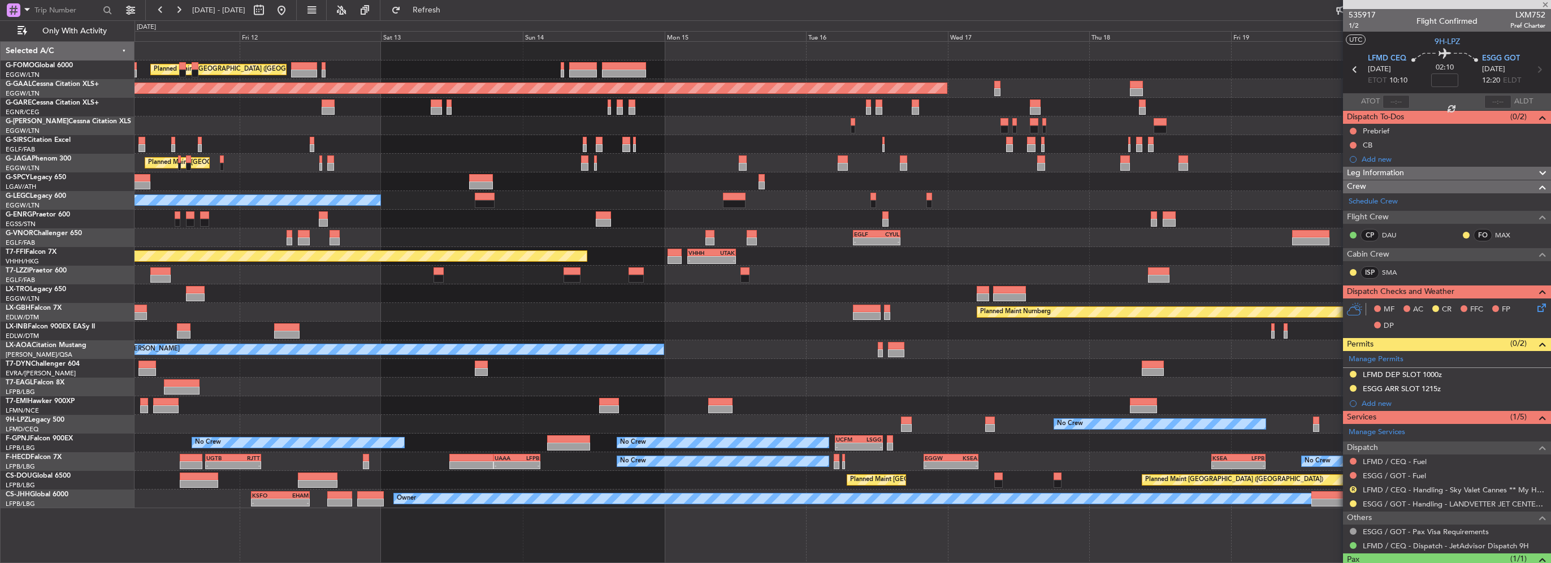
type input "0"
click at [450, 10] on span "Refresh" at bounding box center [426, 10] width 47 height 8
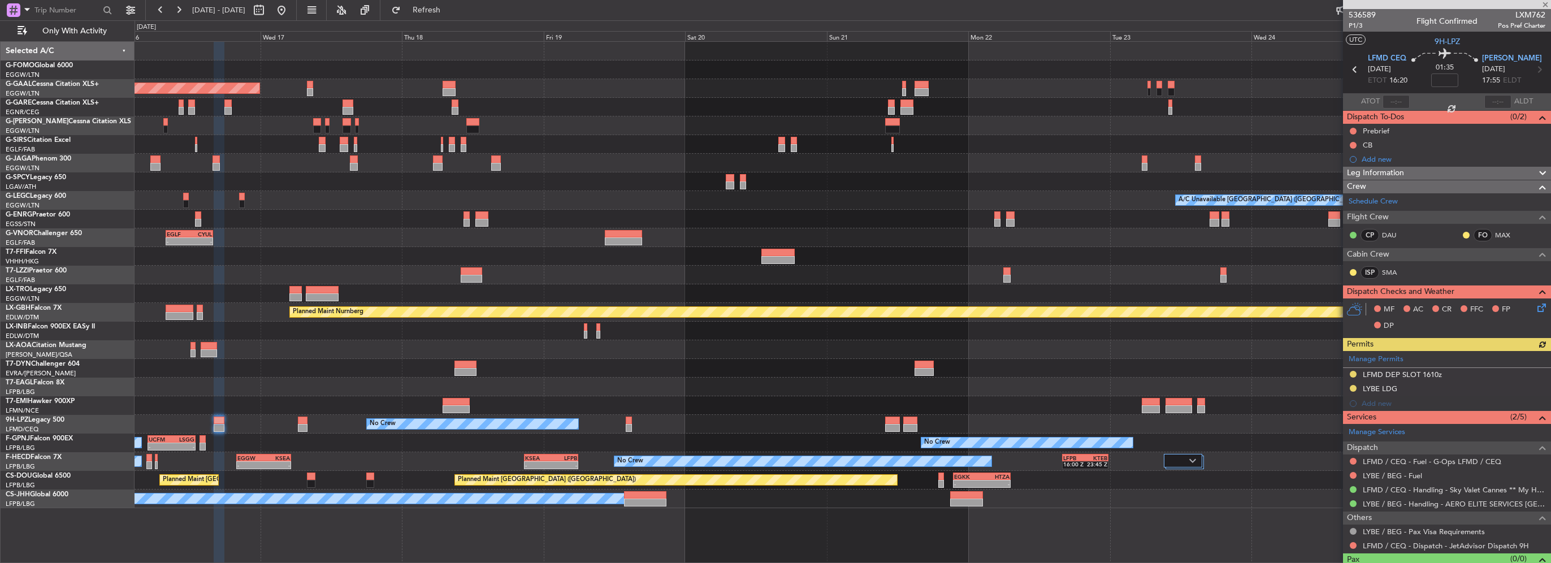
click at [350, 373] on div at bounding box center [843, 368] width 1416 height 19
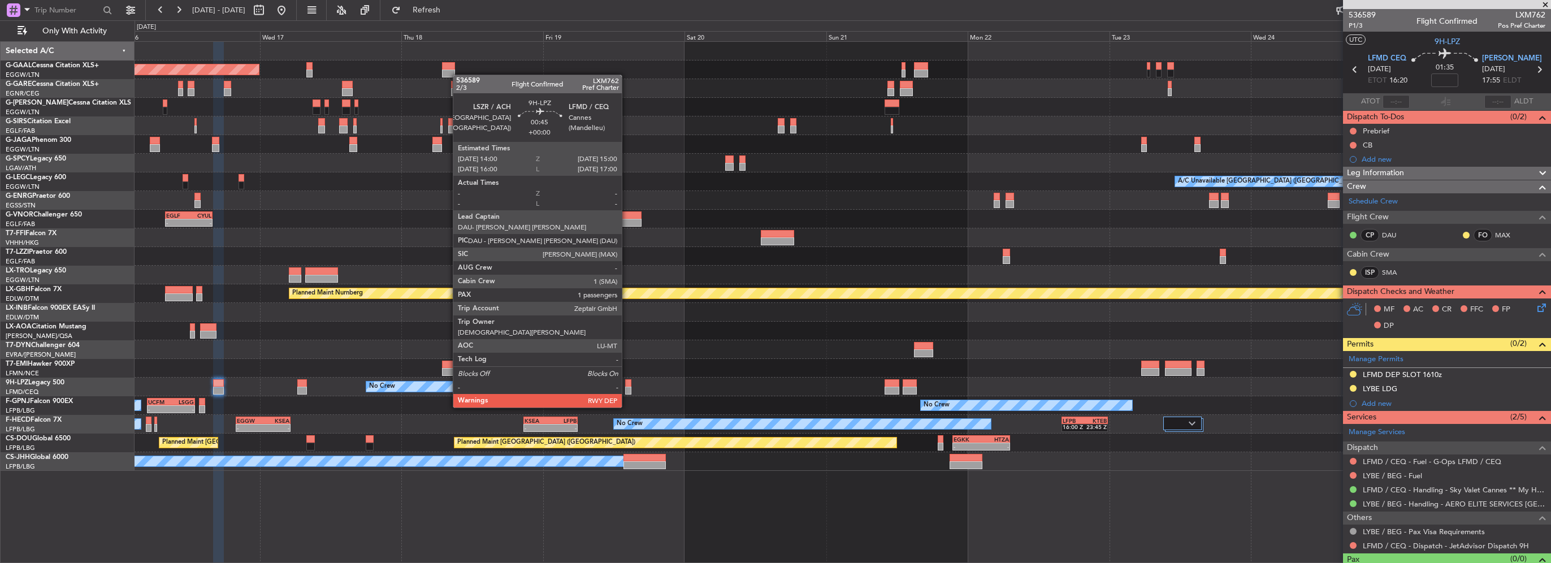
click at [627, 387] on div at bounding box center [628, 391] width 6 height 8
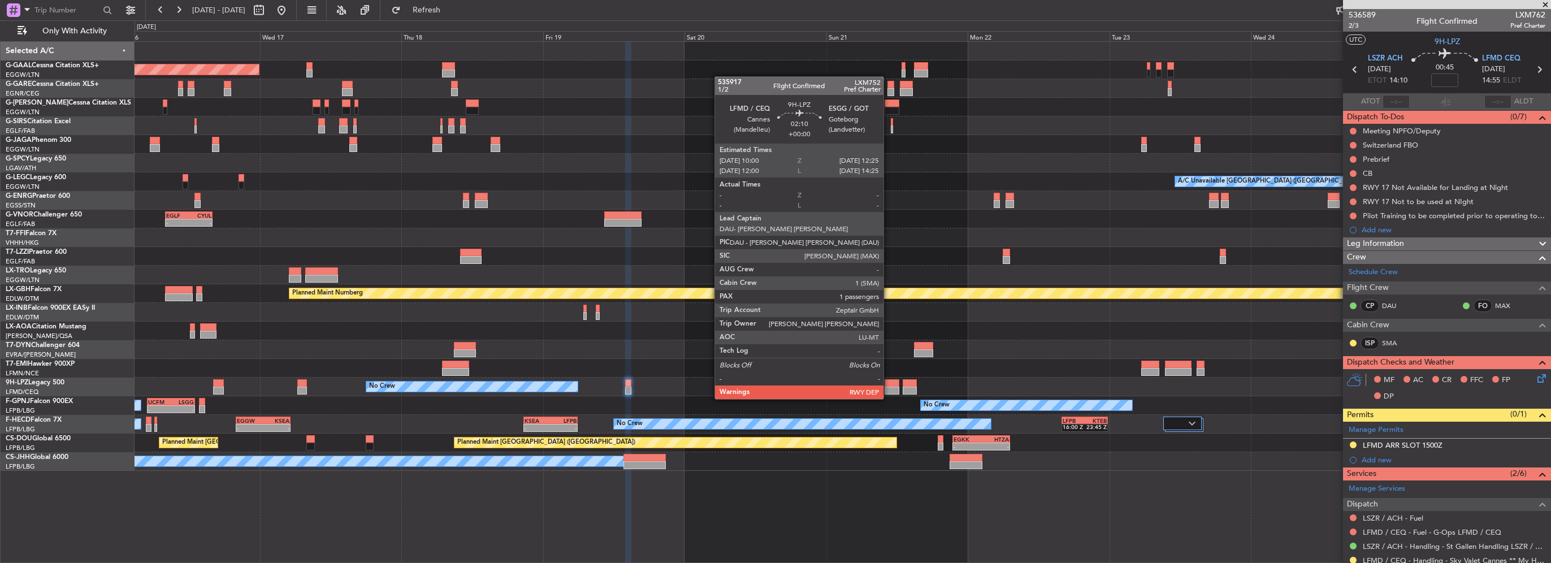
click at [889, 388] on div at bounding box center [892, 391] width 15 height 8
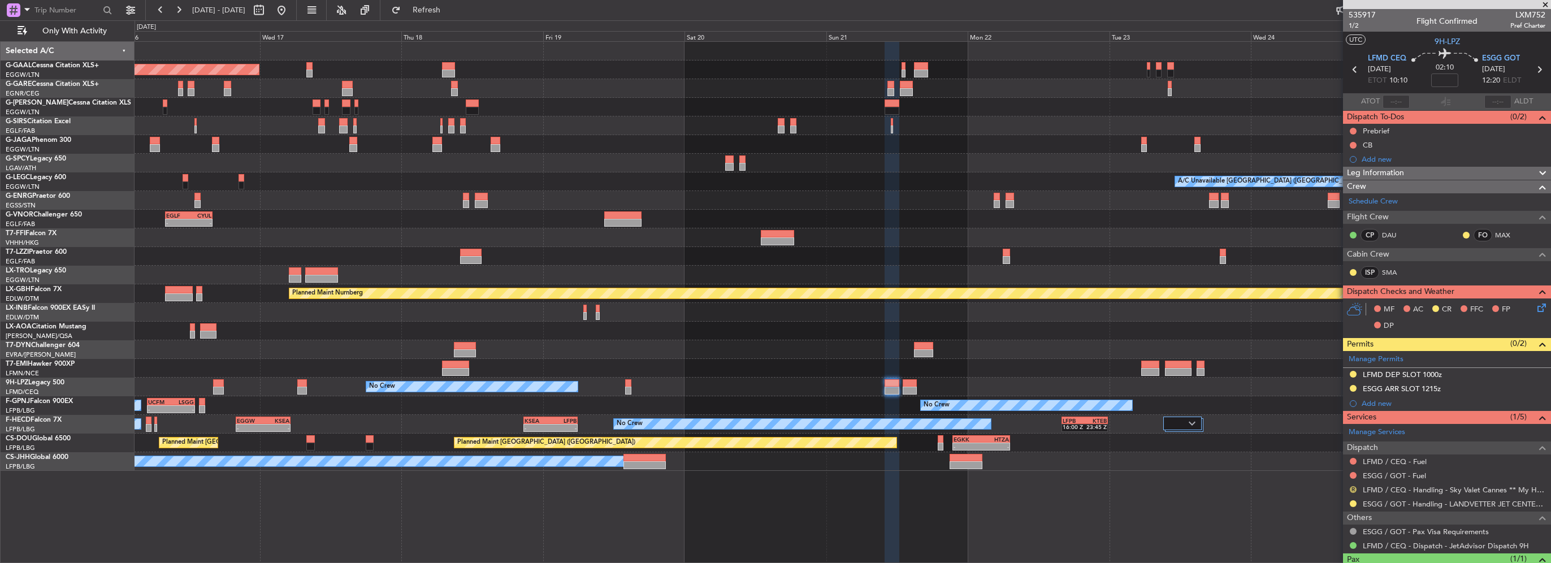
click at [1351, 487] on button "R" at bounding box center [1353, 489] width 7 height 7
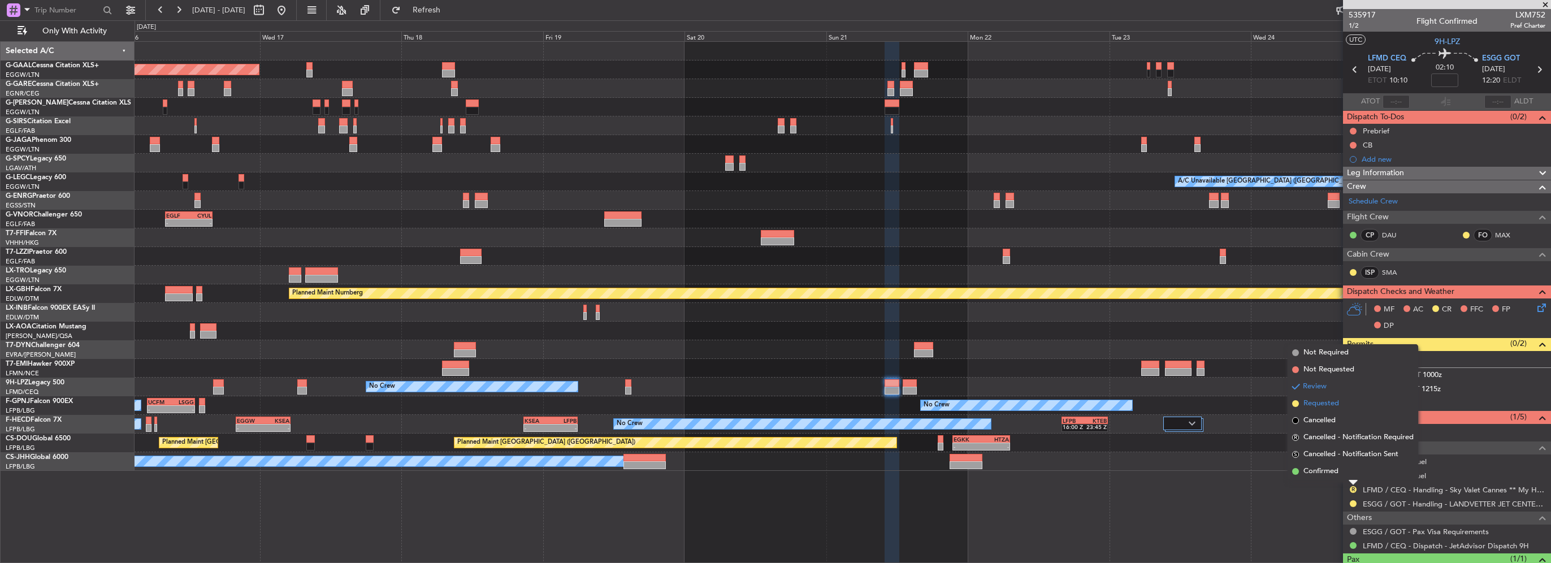
click at [1314, 407] on span "Requested" at bounding box center [1321, 403] width 36 height 11
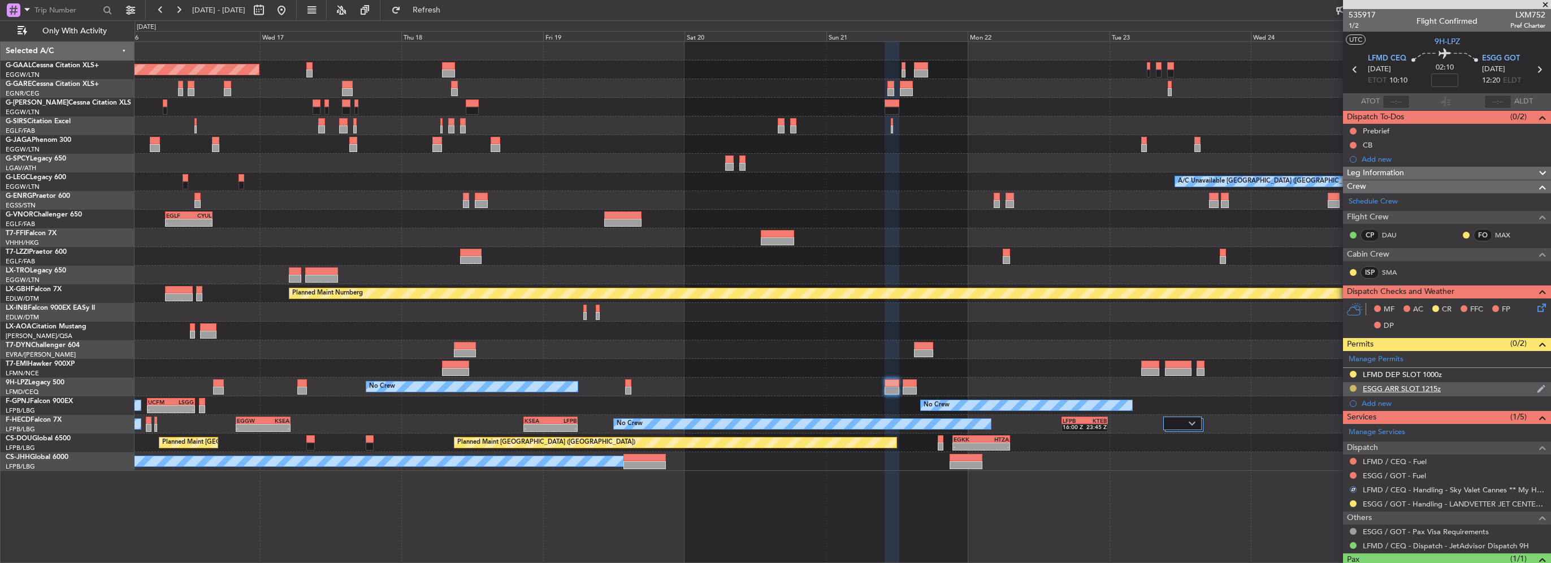
click at [1352, 386] on button at bounding box center [1353, 388] width 7 height 7
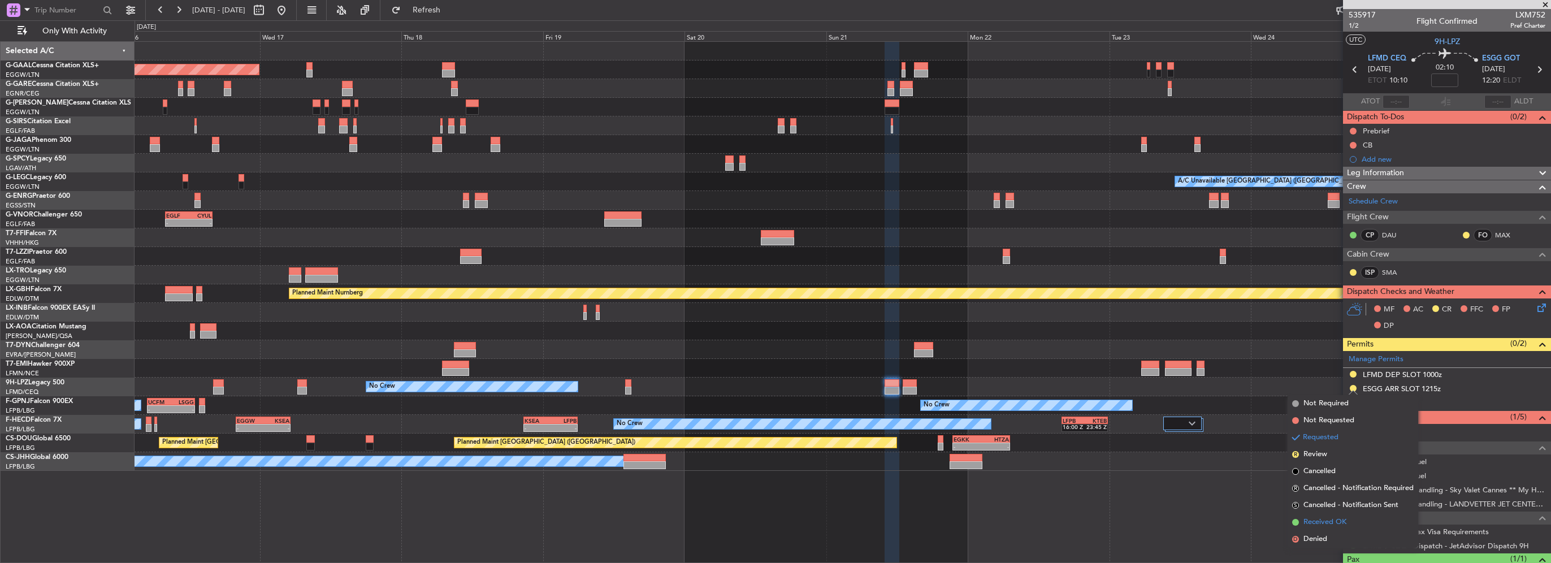
click at [1324, 523] on span "Received OK" at bounding box center [1324, 522] width 43 height 11
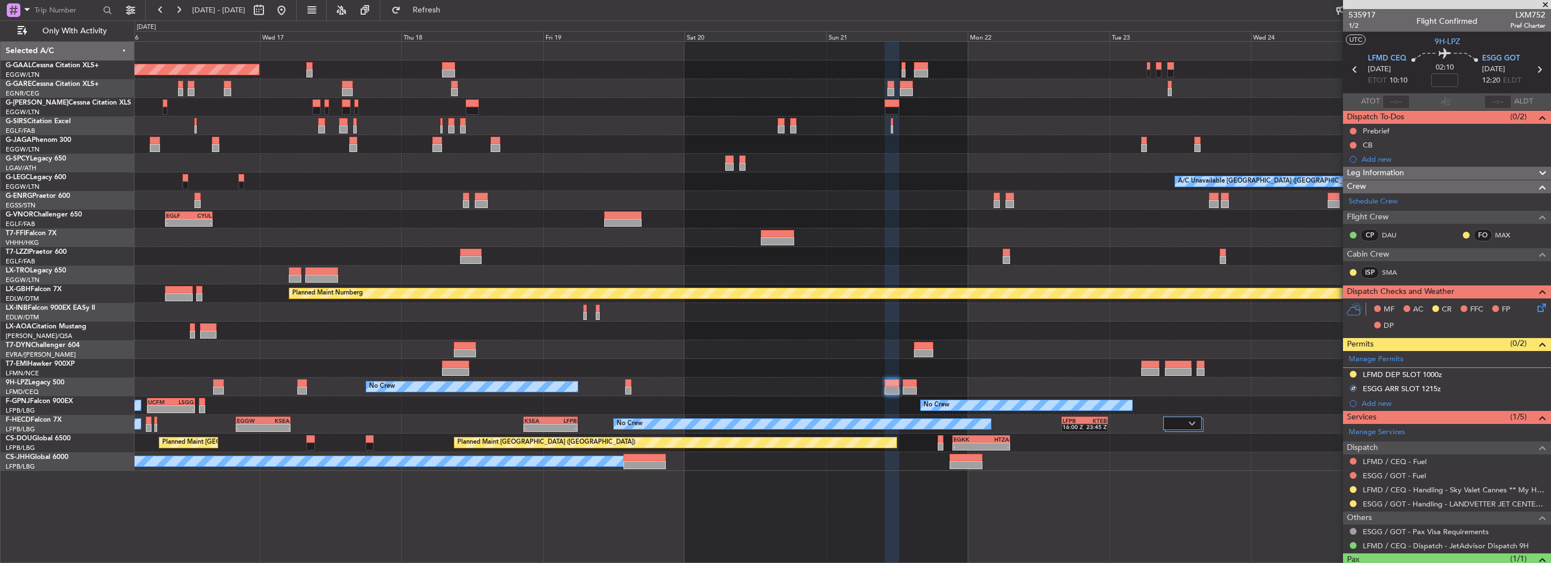
click at [1357, 500] on div at bounding box center [1353, 503] width 9 height 9
click at [1354, 503] on button at bounding box center [1353, 503] width 7 height 7
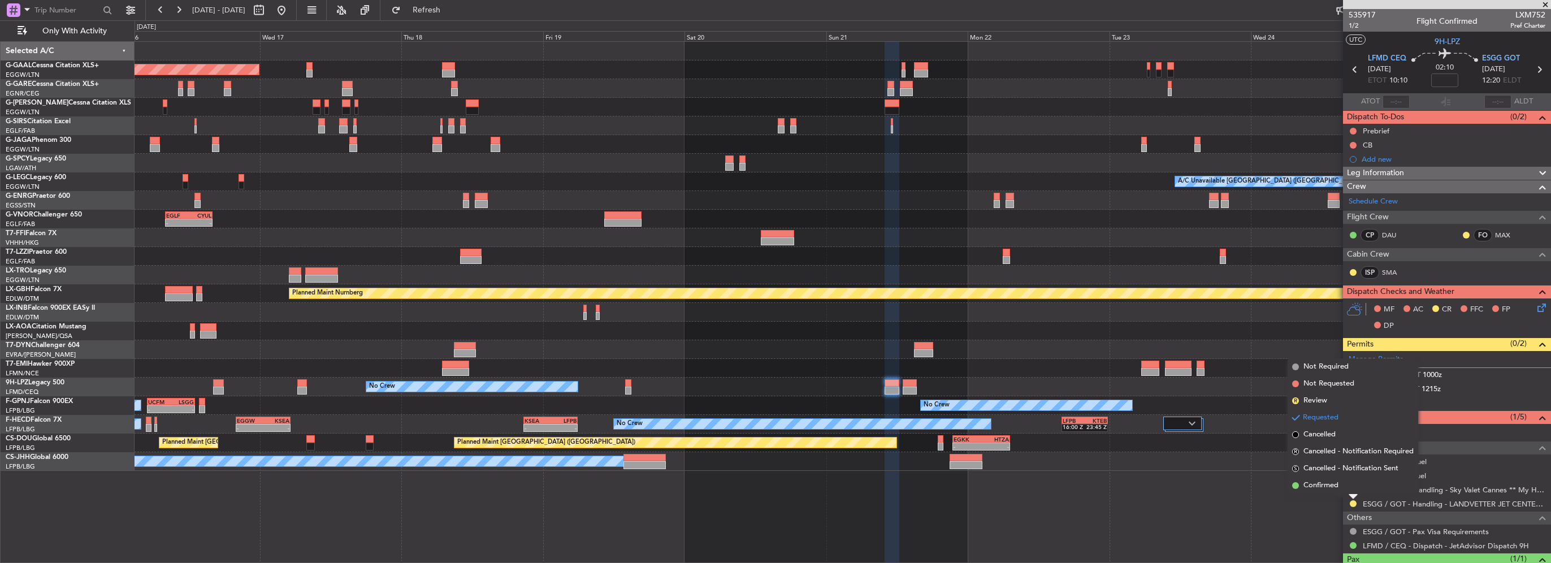
drag, startPoint x: 1318, startPoint y: 484, endPoint x: 1110, endPoint y: 461, distance: 209.2
click at [1318, 484] on span "Confirmed" at bounding box center [1320, 485] width 35 height 11
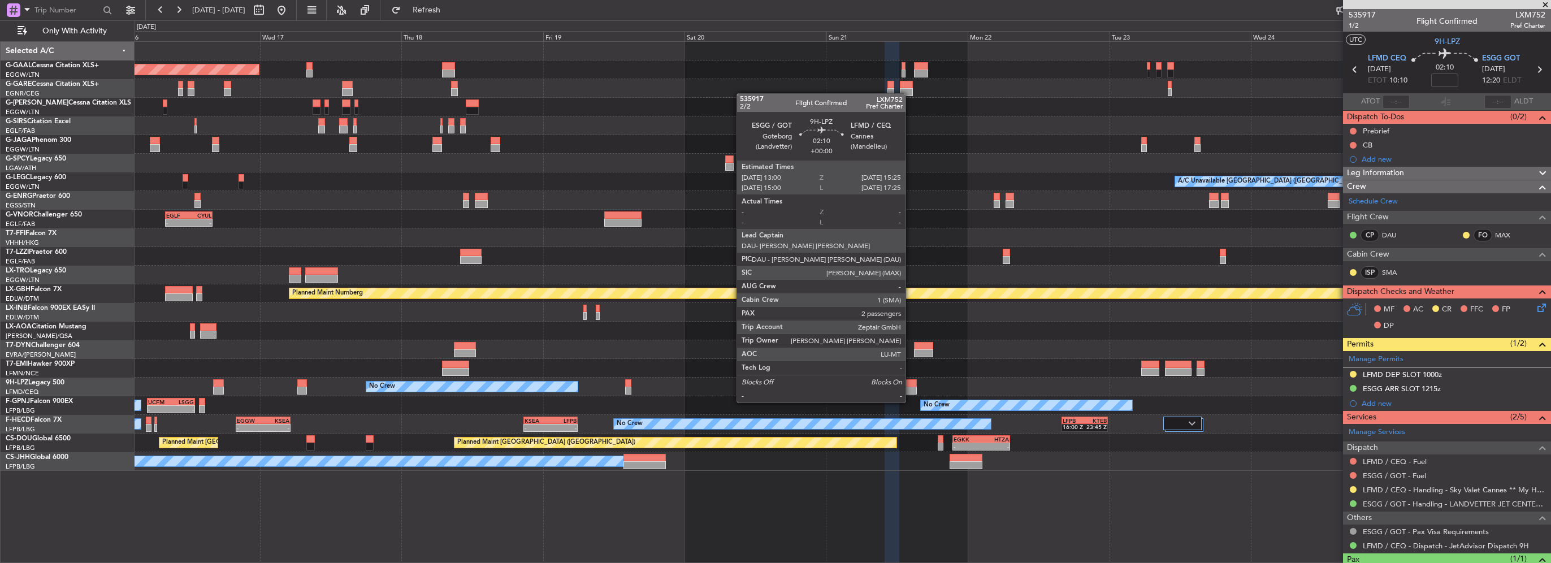
click at [911, 391] on div at bounding box center [910, 391] width 15 height 8
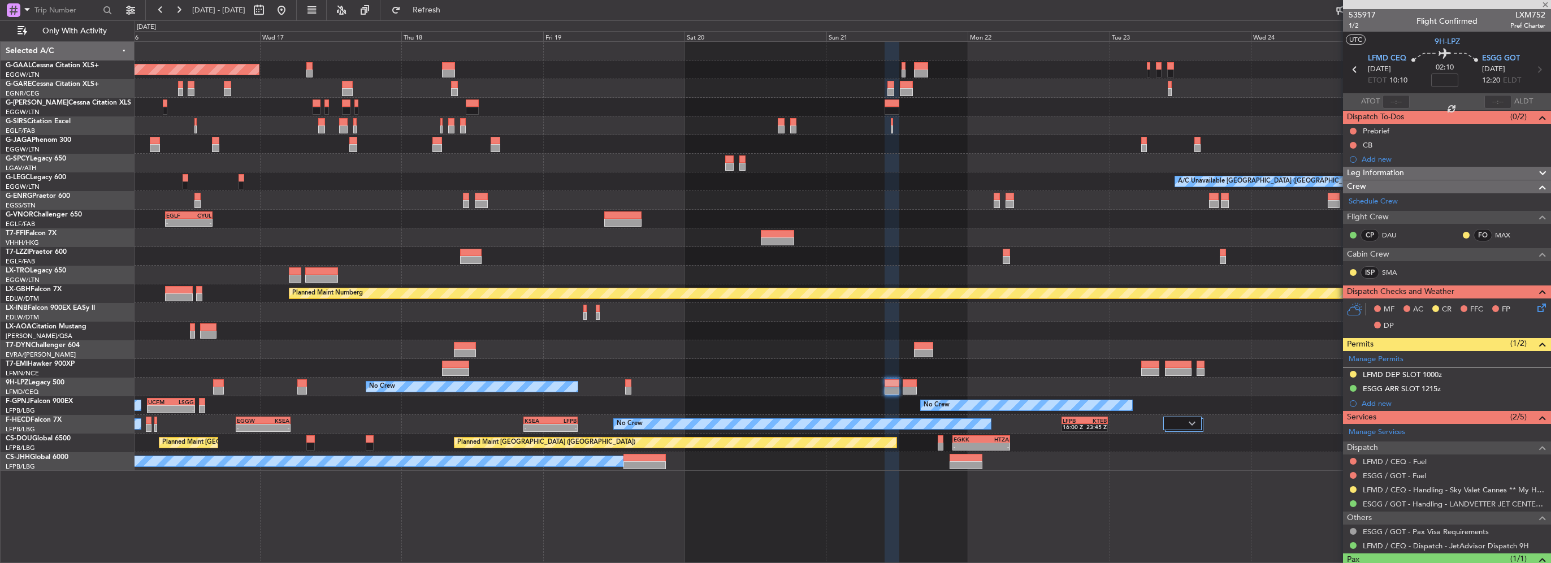
type input "2"
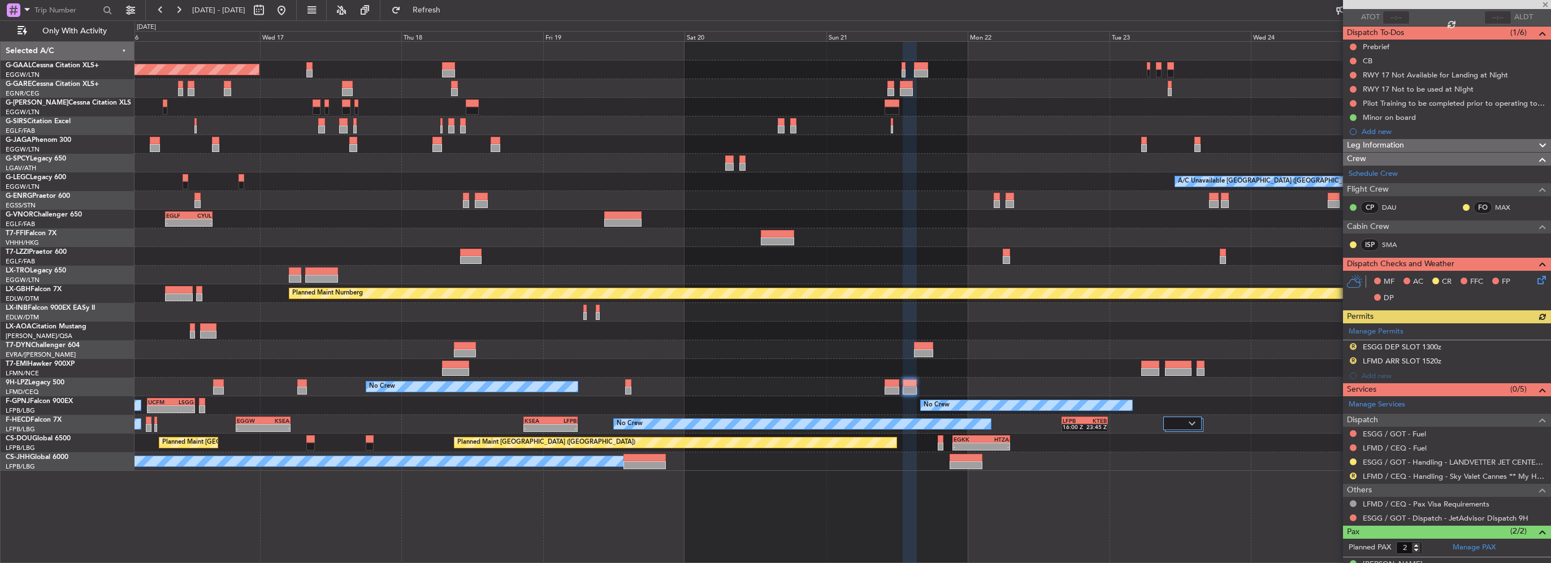
scroll to position [113, 0]
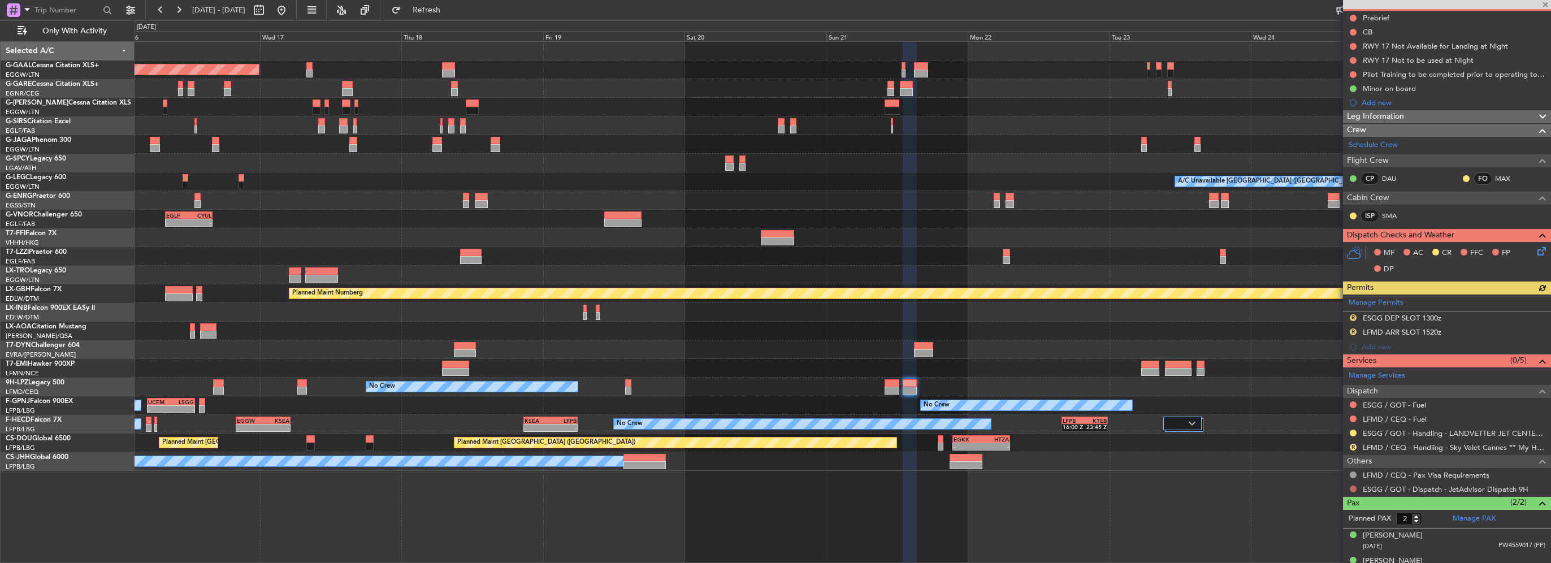
click at [1351, 487] on button at bounding box center [1353, 489] width 7 height 7
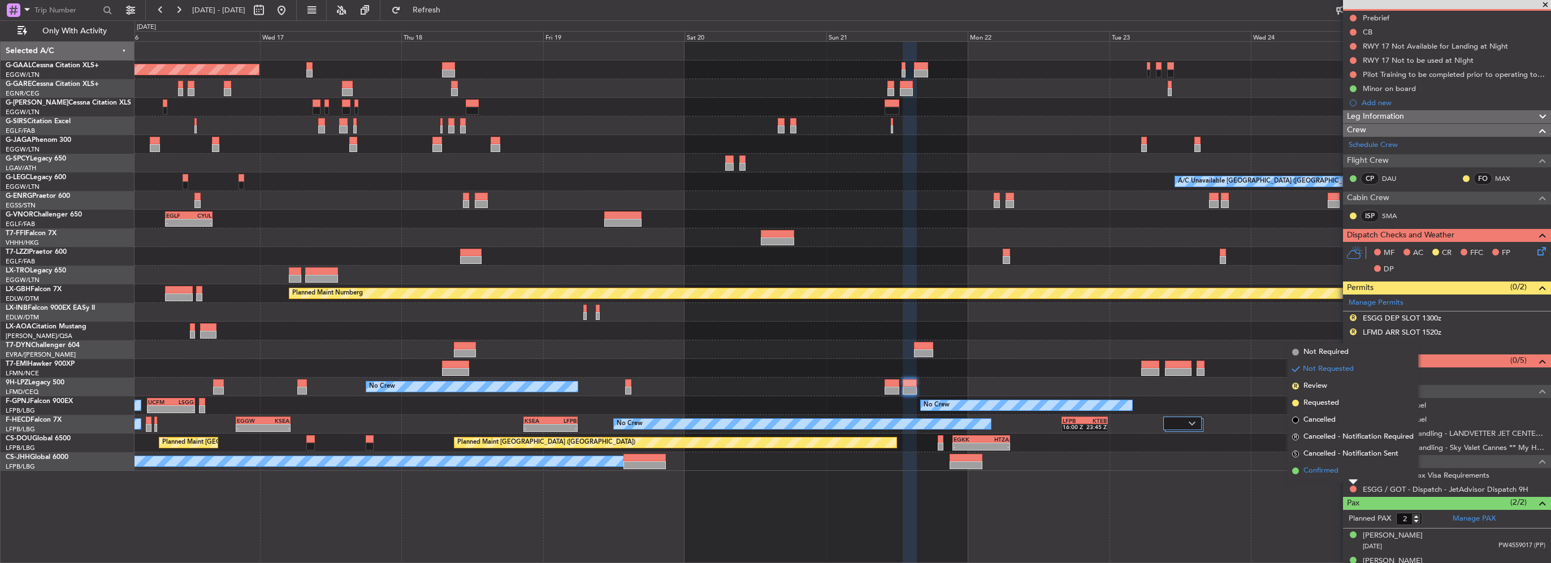
click at [1333, 474] on span "Confirmed" at bounding box center [1320, 470] width 35 height 11
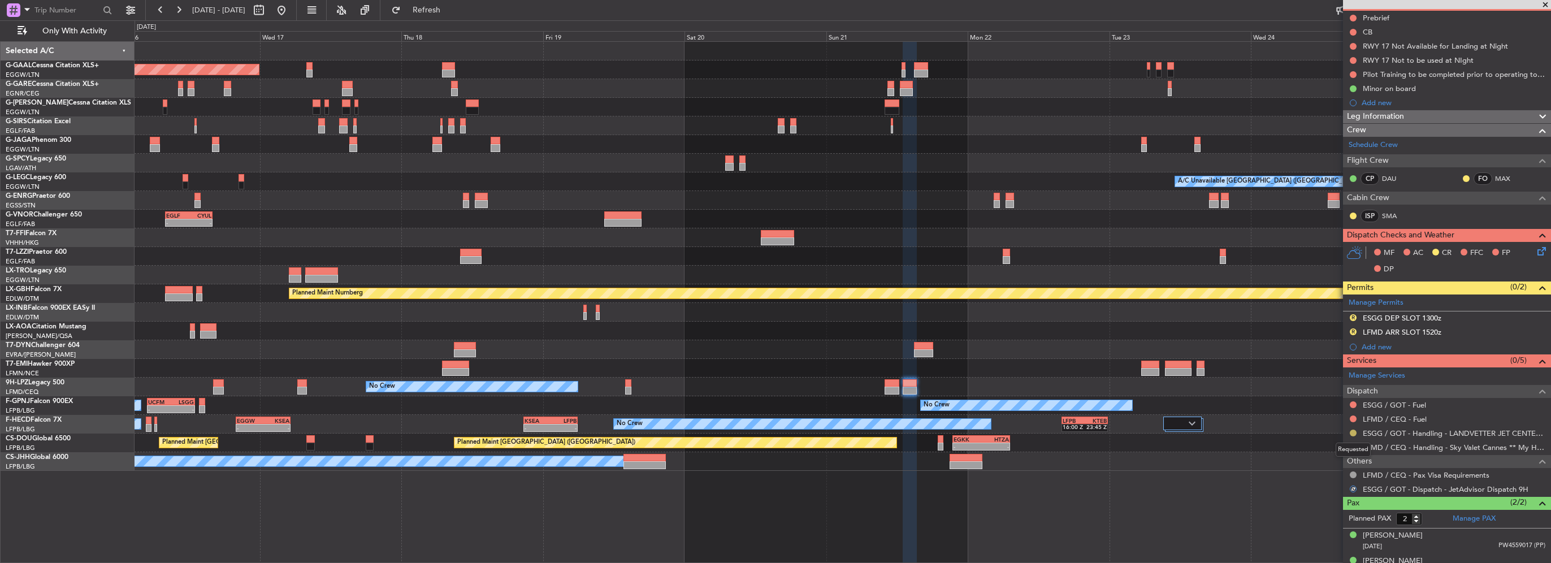
click at [1351, 431] on button at bounding box center [1353, 433] width 7 height 7
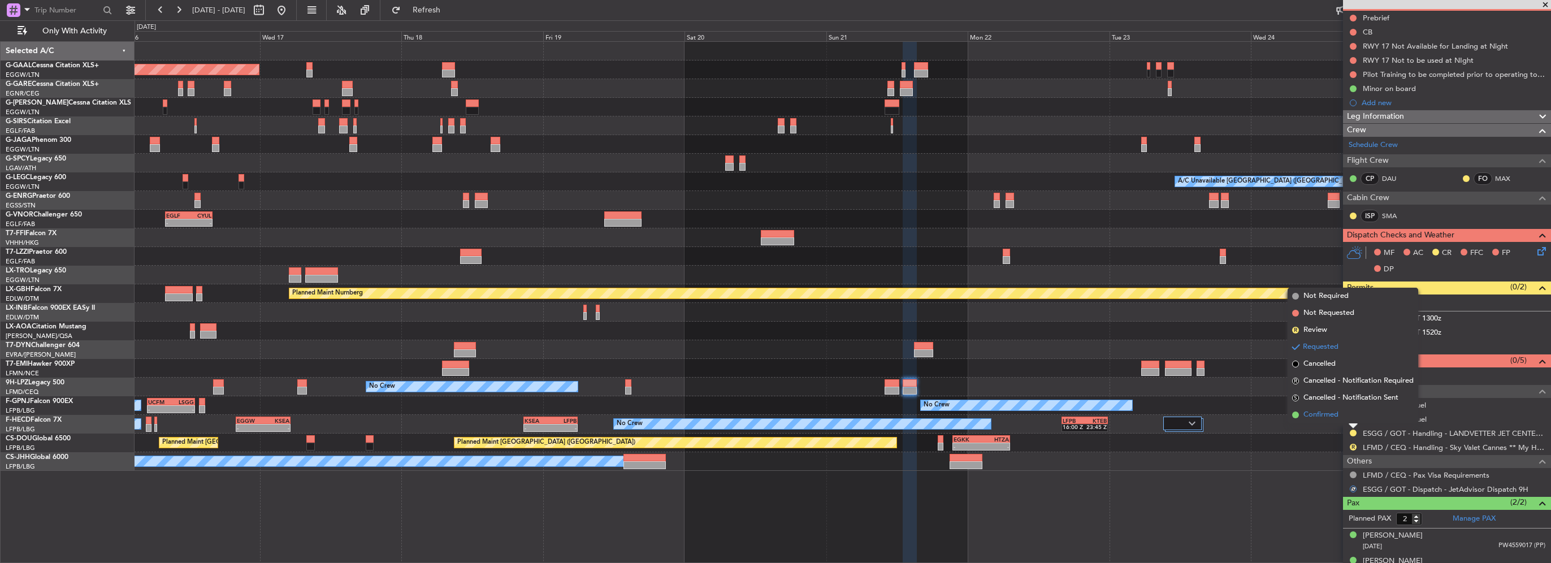
click at [1319, 413] on span "Confirmed" at bounding box center [1320, 414] width 35 height 11
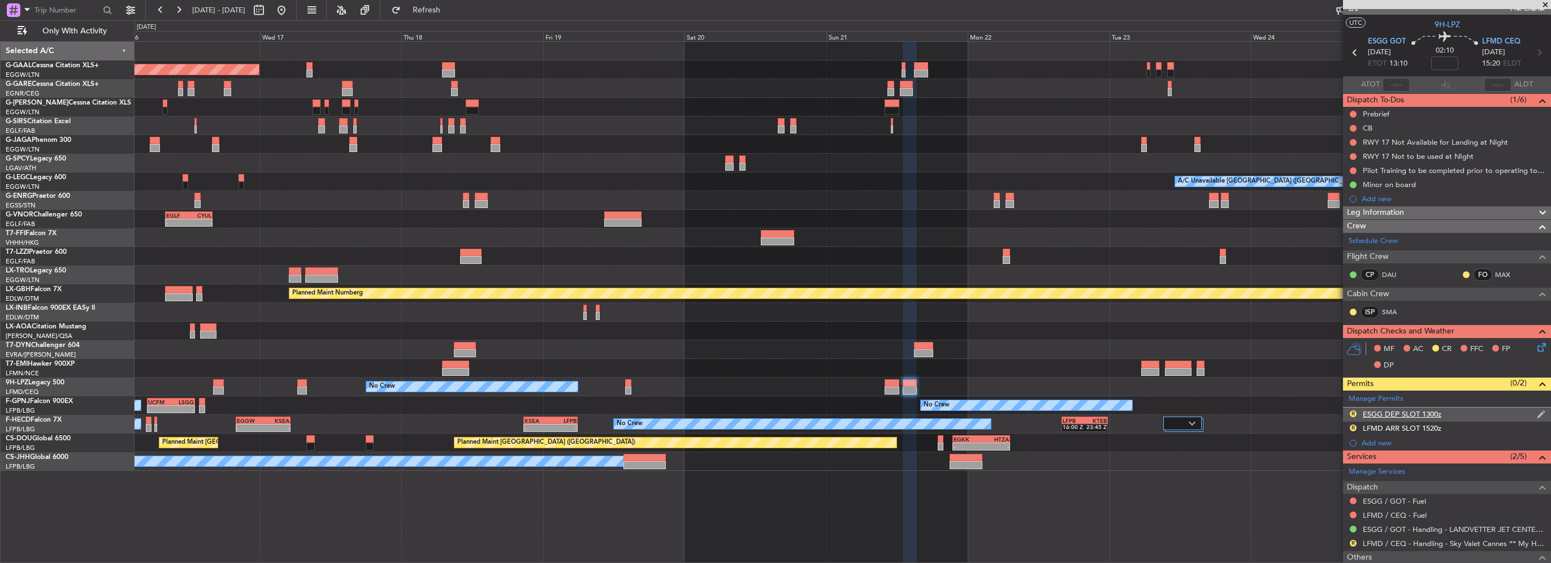
scroll to position [0, 0]
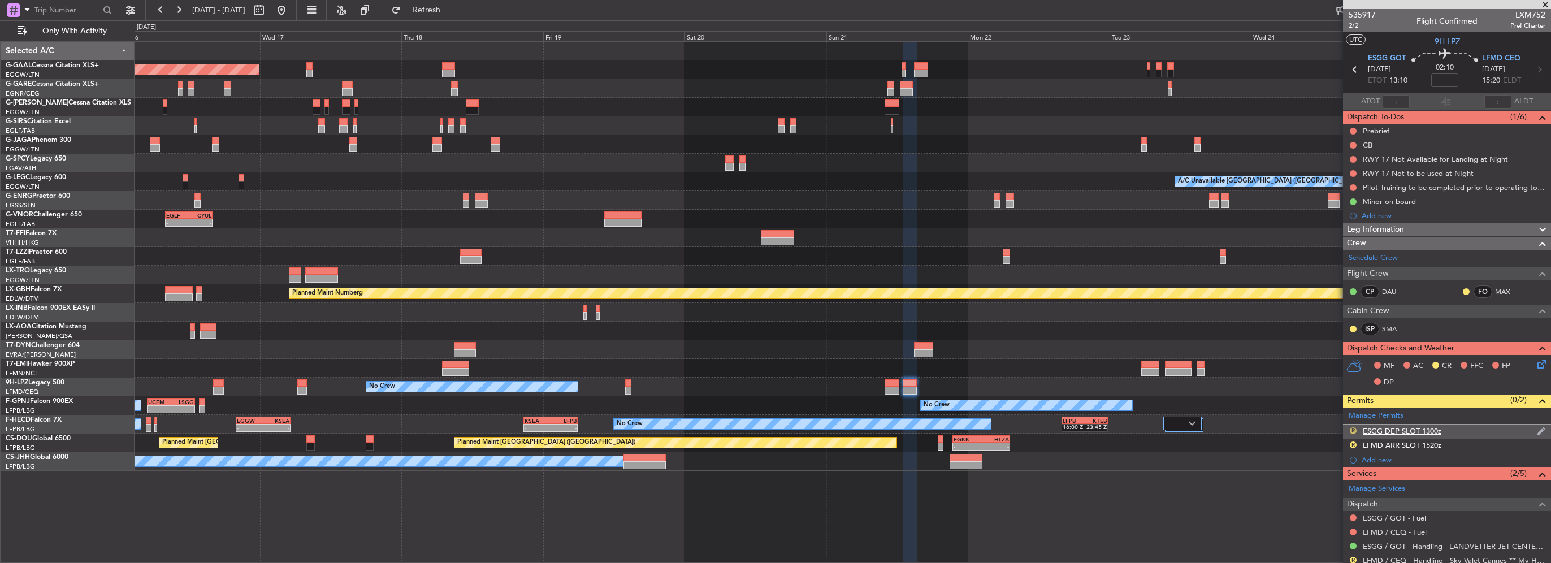
click at [1353, 432] on button "R" at bounding box center [1353, 430] width 7 height 7
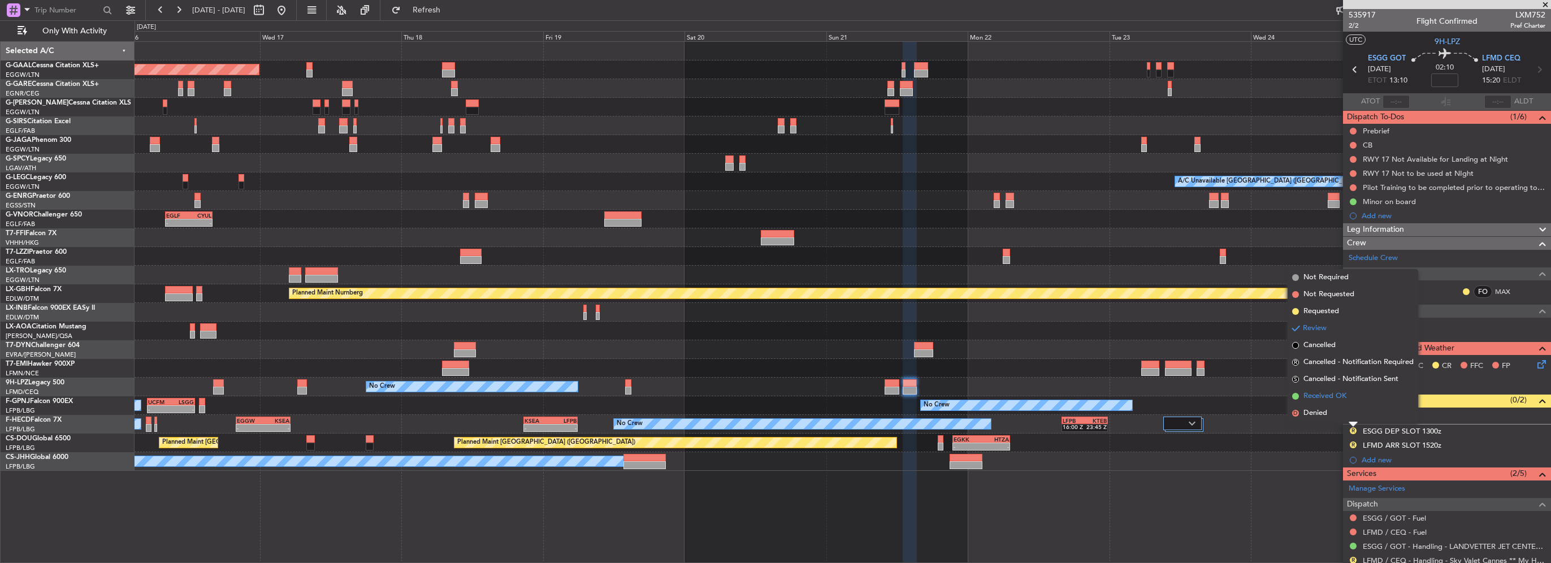
click at [1334, 396] on span "Received OK" at bounding box center [1324, 396] width 43 height 11
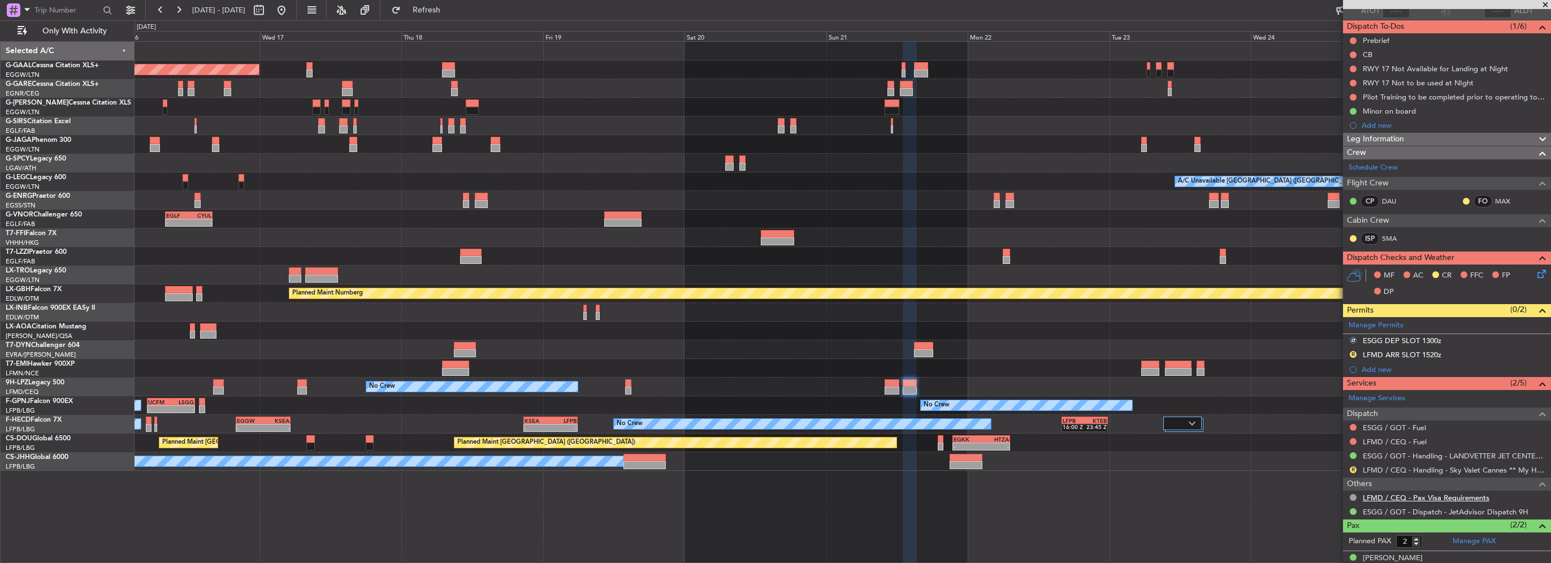
scroll to position [127, 0]
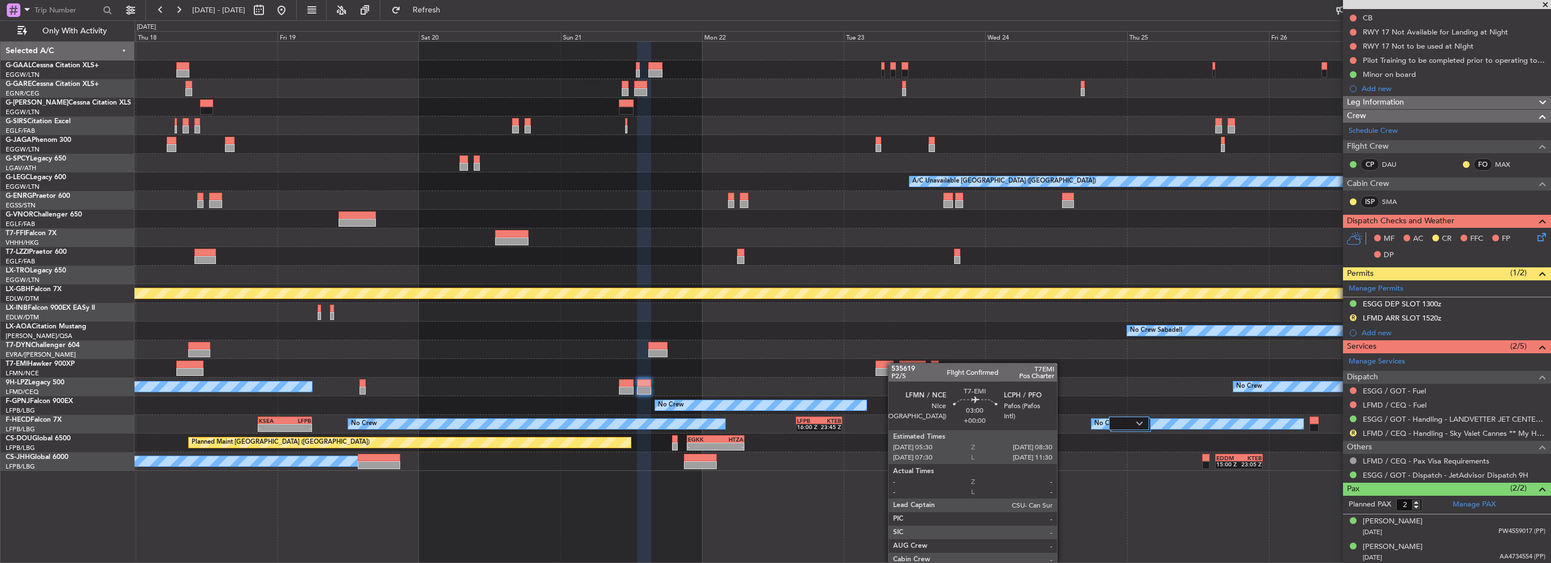
click at [882, 375] on div at bounding box center [843, 368] width 1416 height 19
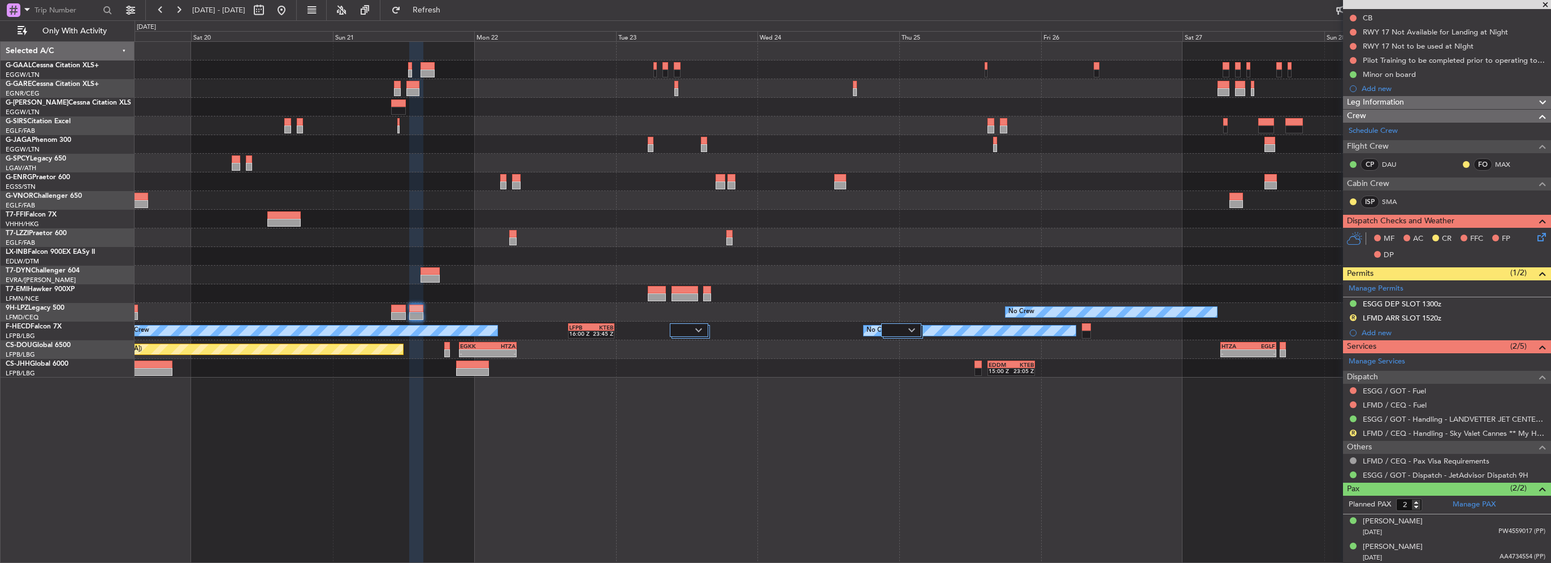
click at [772, 430] on div "No Crew No Crew No Crew LFPB 16:00 Z KTEB 23:45 Z No Crew KSEA 20:45 Z LFPB 05:…" at bounding box center [843, 302] width 1416 height 522
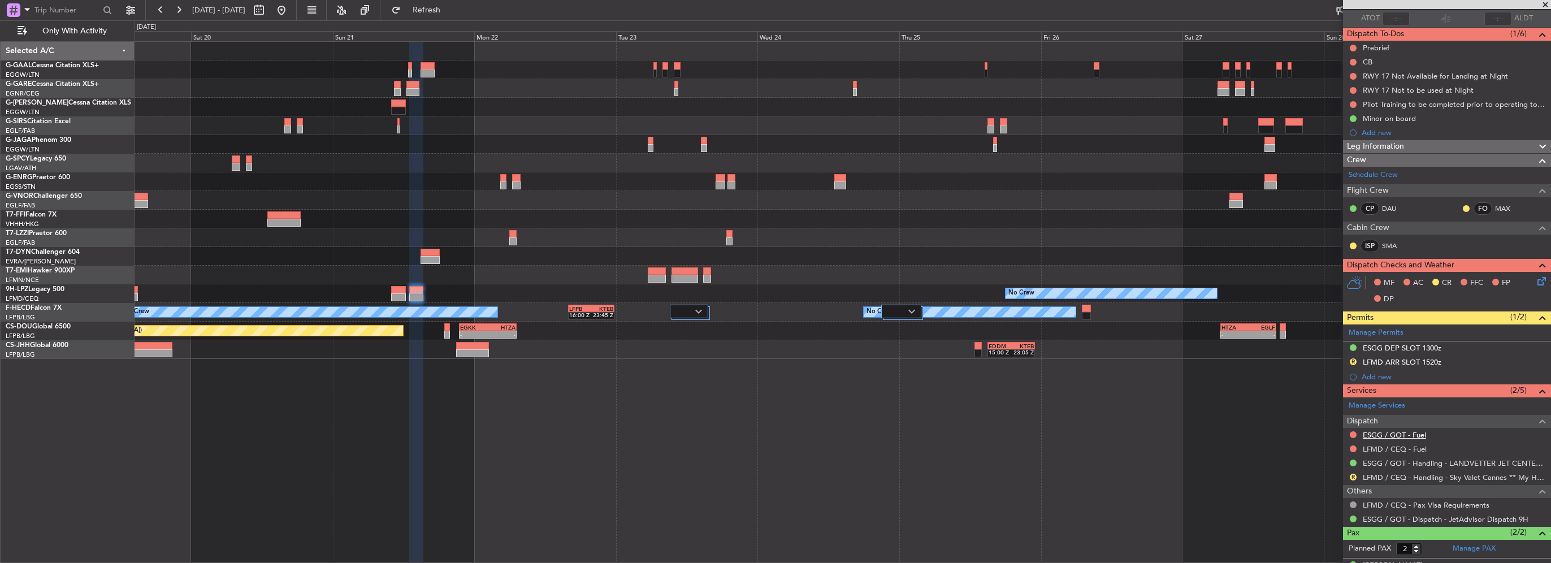
scroll to position [0, 0]
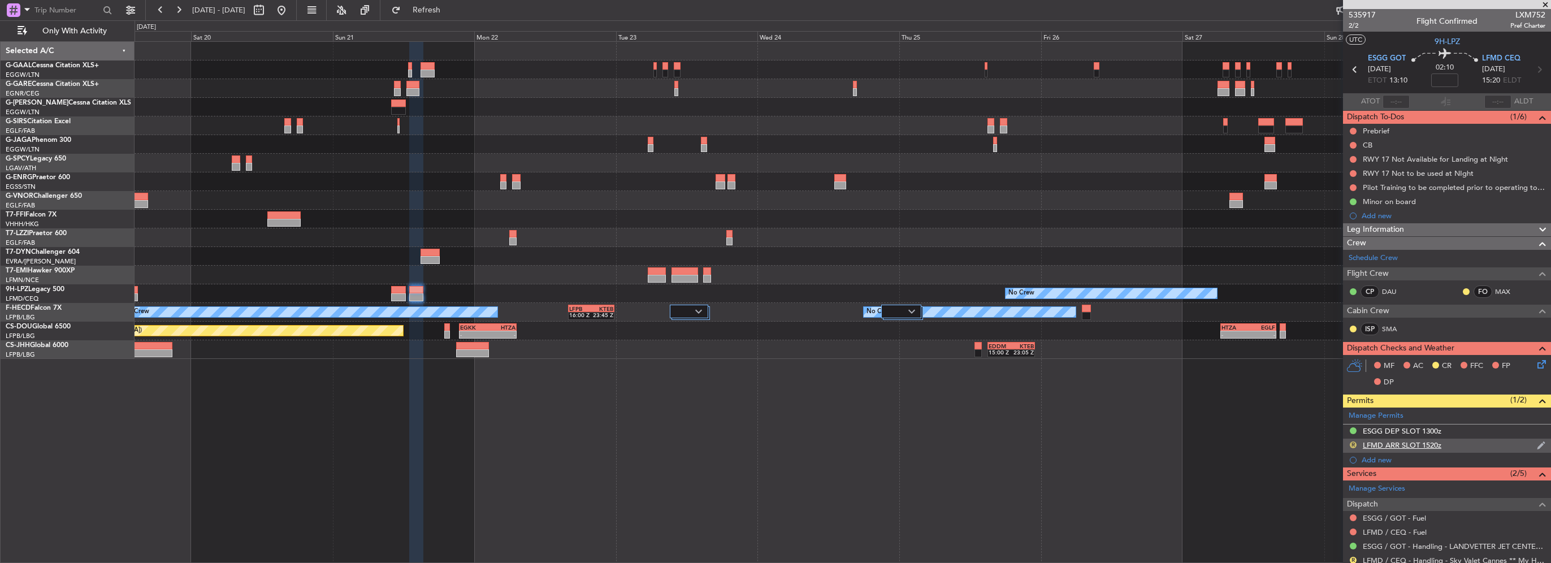
click at [1352, 445] on button "R" at bounding box center [1353, 444] width 7 height 7
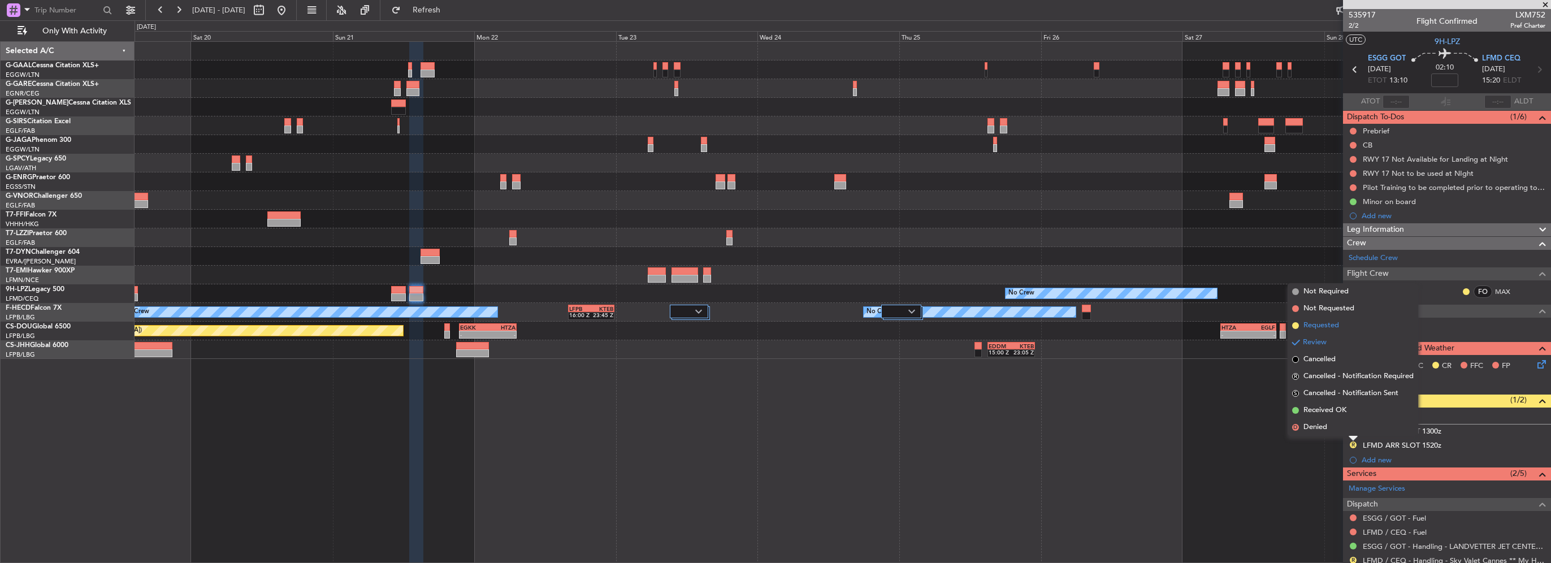
click at [1318, 332] on li "Requested" at bounding box center [1353, 325] width 131 height 17
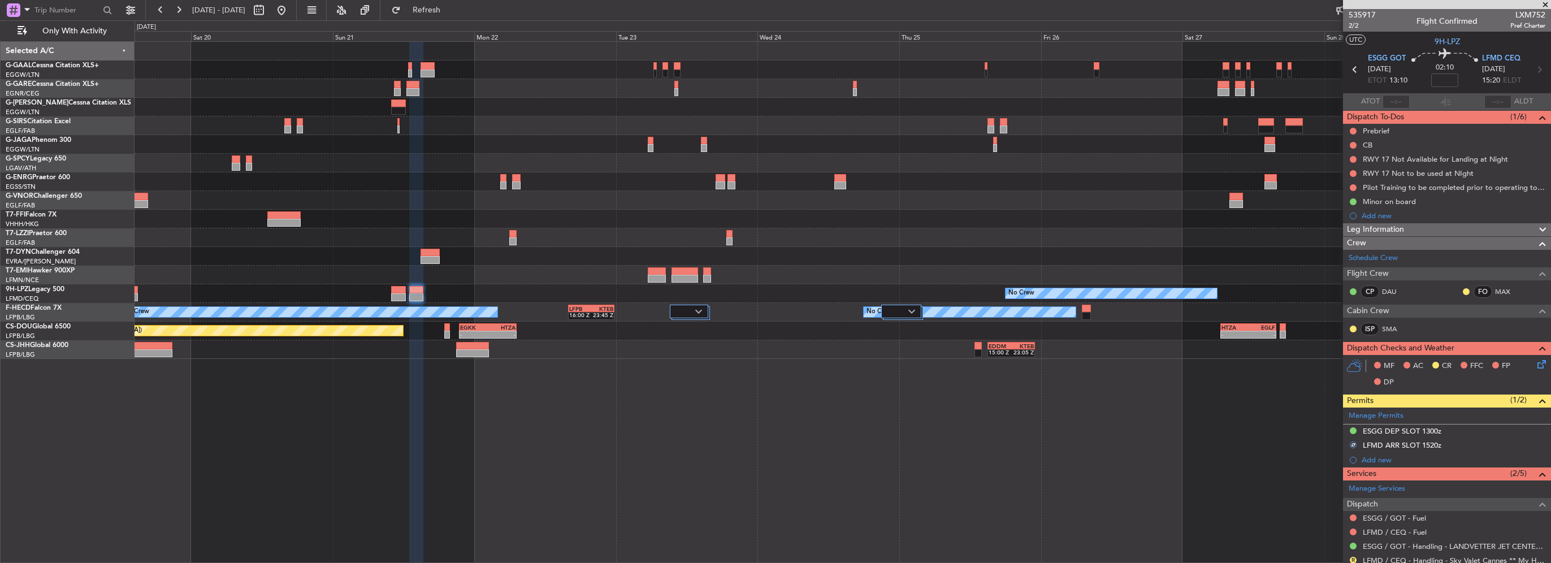
scroll to position [127, 0]
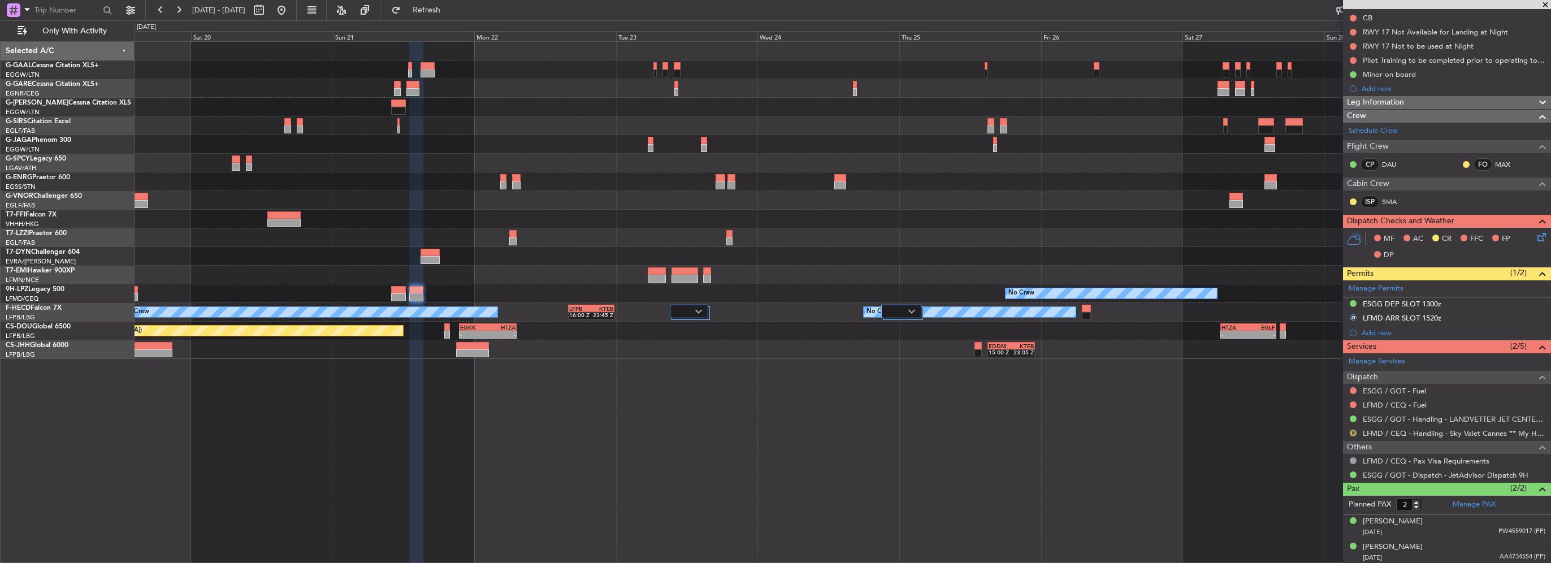
click at [1352, 433] on button "R" at bounding box center [1353, 433] width 7 height 7
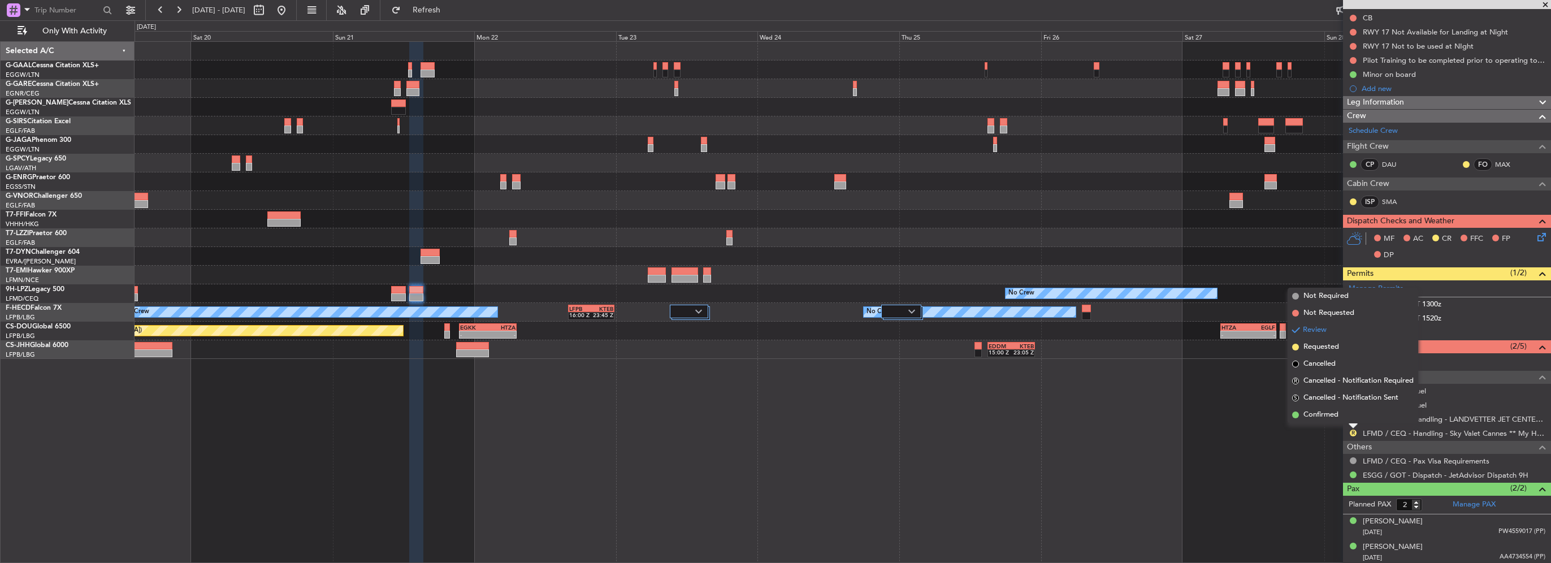
click at [1330, 347] on span "Requested" at bounding box center [1321, 346] width 36 height 11
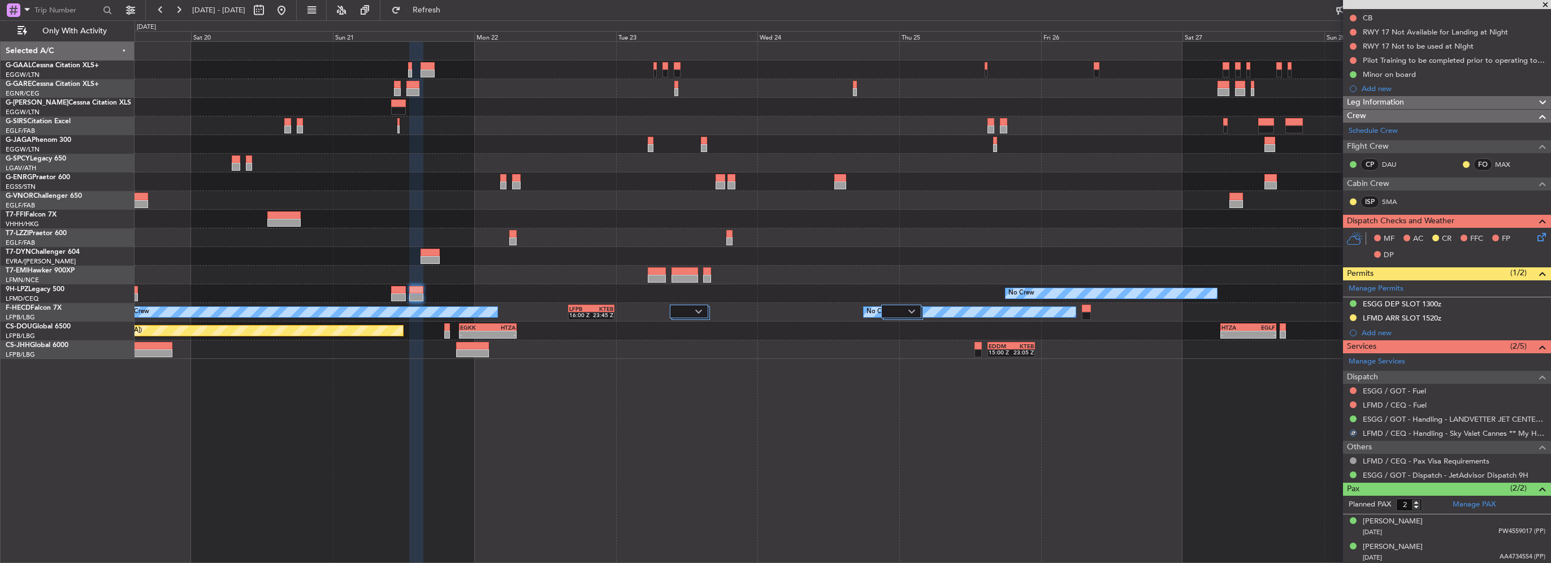
click at [635, 358] on div "No Crew No Crew No Crew LFPB 16:00 Z KTEB 23:45 Z No Crew KSEA 20:45 Z LFPB 05:…" at bounding box center [775, 291] width 1551 height 543
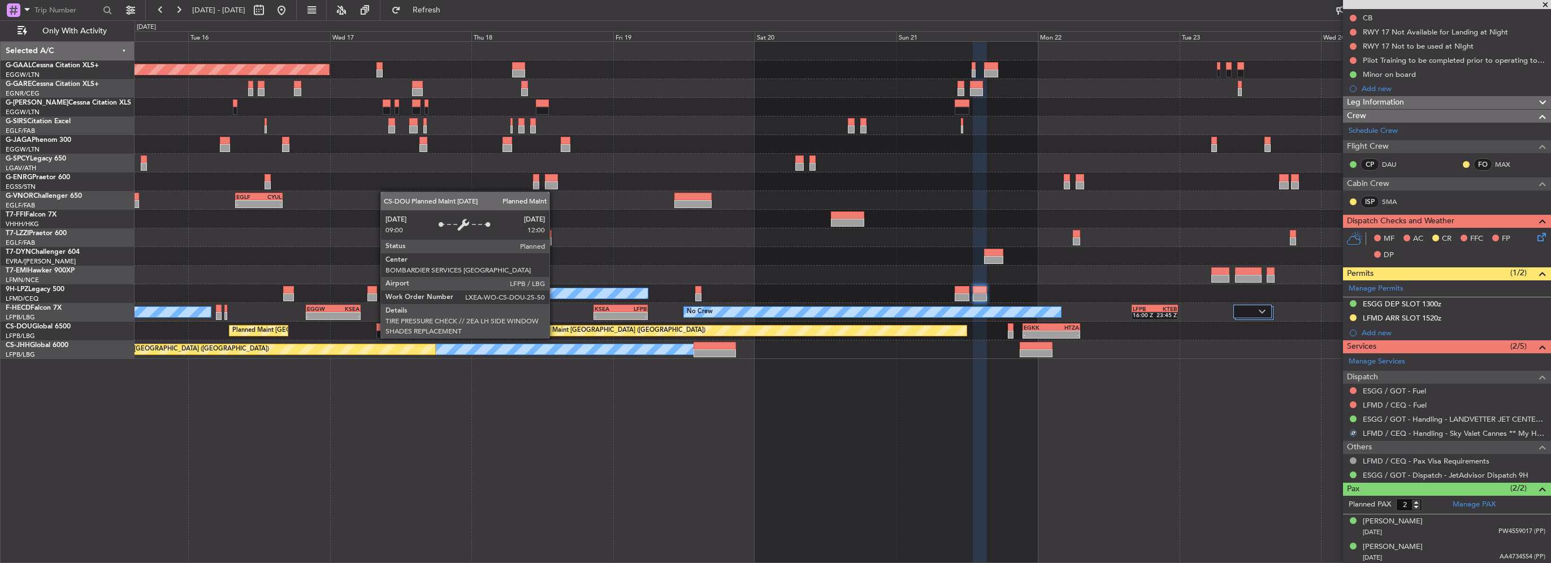
click at [926, 316] on div "Planned Maint Dusseldorf EGLF 08:00 Z CYUL 16:00 Z - - - - VHHH 04:00 Z UTAK 12…" at bounding box center [843, 200] width 1416 height 317
